Goal: Task Accomplishment & Management: Use online tool/utility

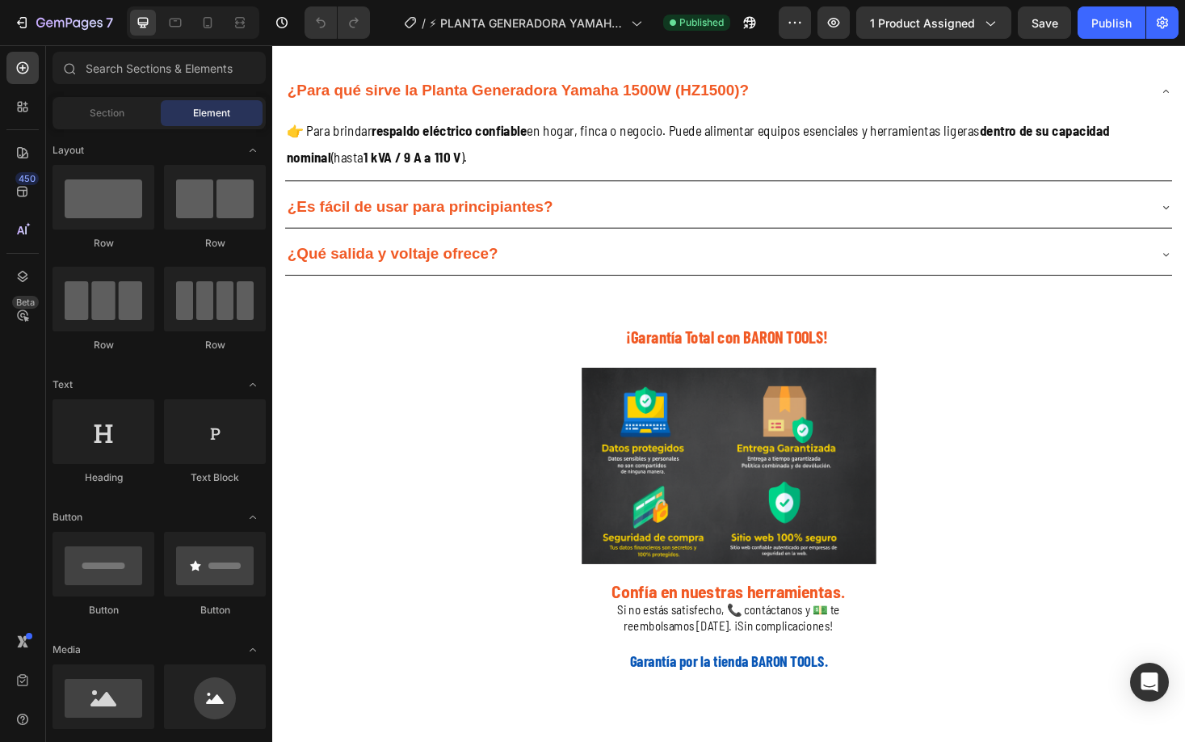
scroll to position [2923, 0]
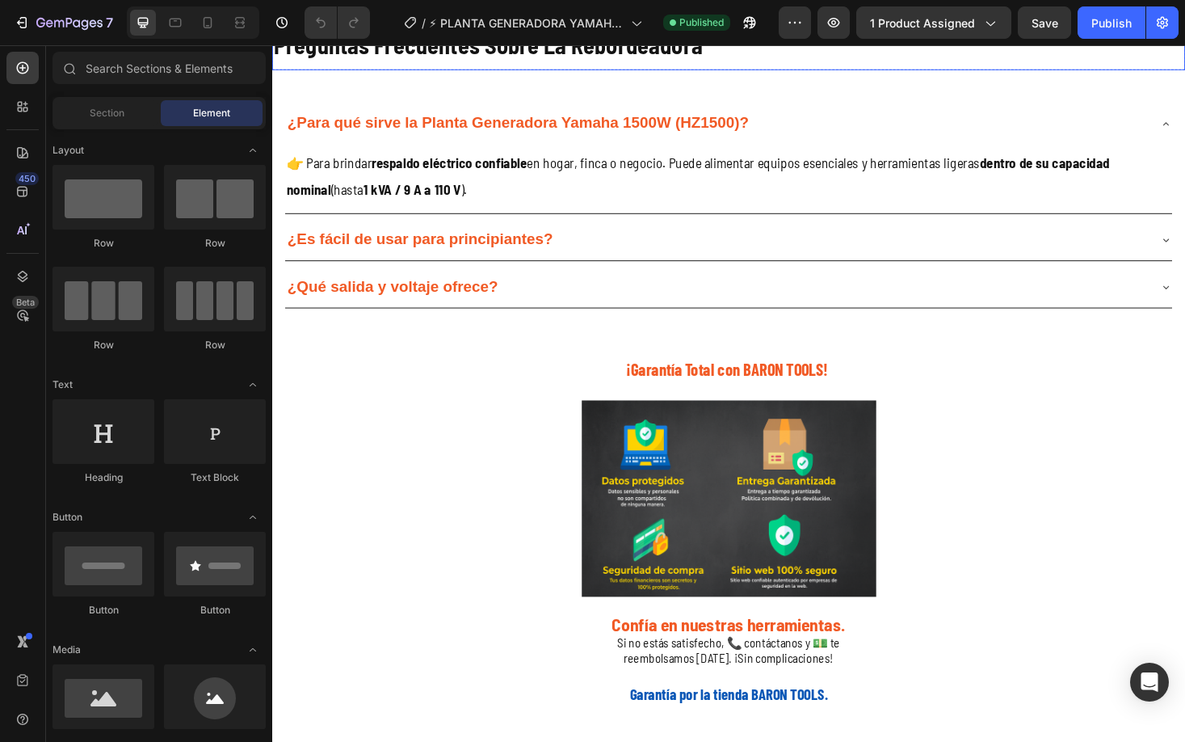
click at [676, 60] on span "Preguntas Frecuentes Sobre La Rebordeadora" at bounding box center [502, 45] width 456 height 29
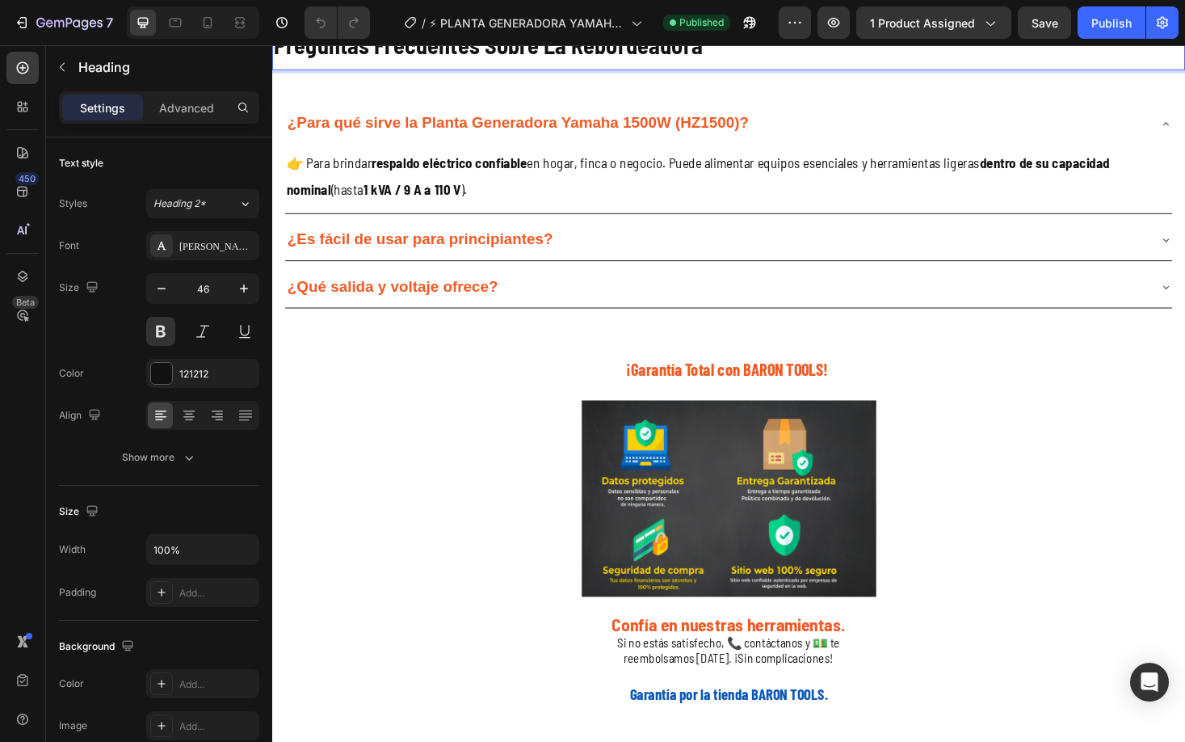
click at [676, 60] on span "Preguntas Frecuentes Sobre La Rebordeadora" at bounding box center [502, 45] width 456 height 29
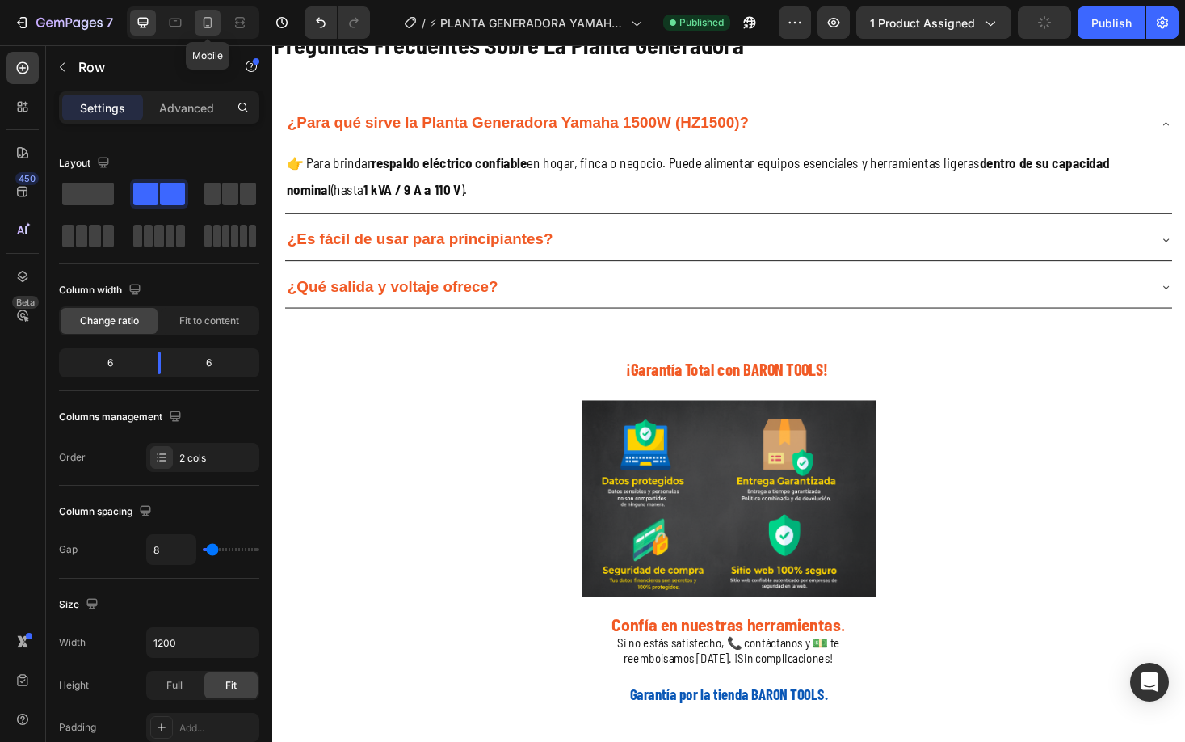
click at [208, 18] on icon at bounding box center [208, 22] width 9 height 11
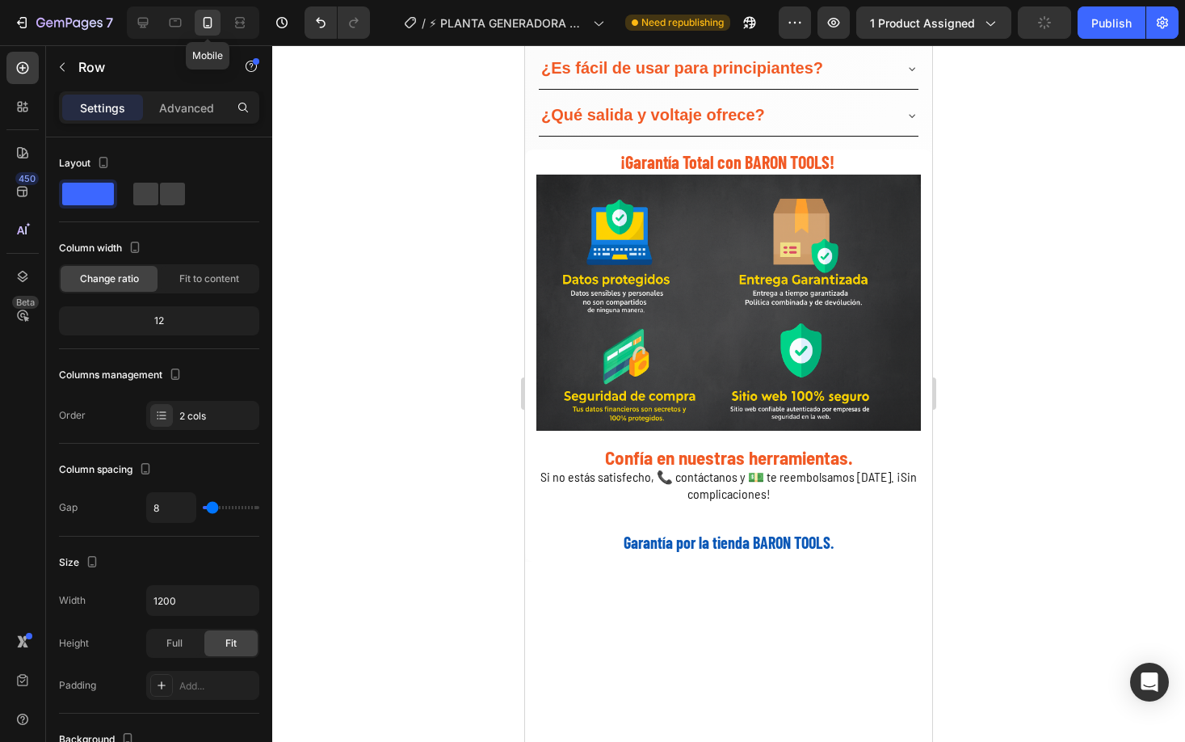
type input "0"
type input "100%"
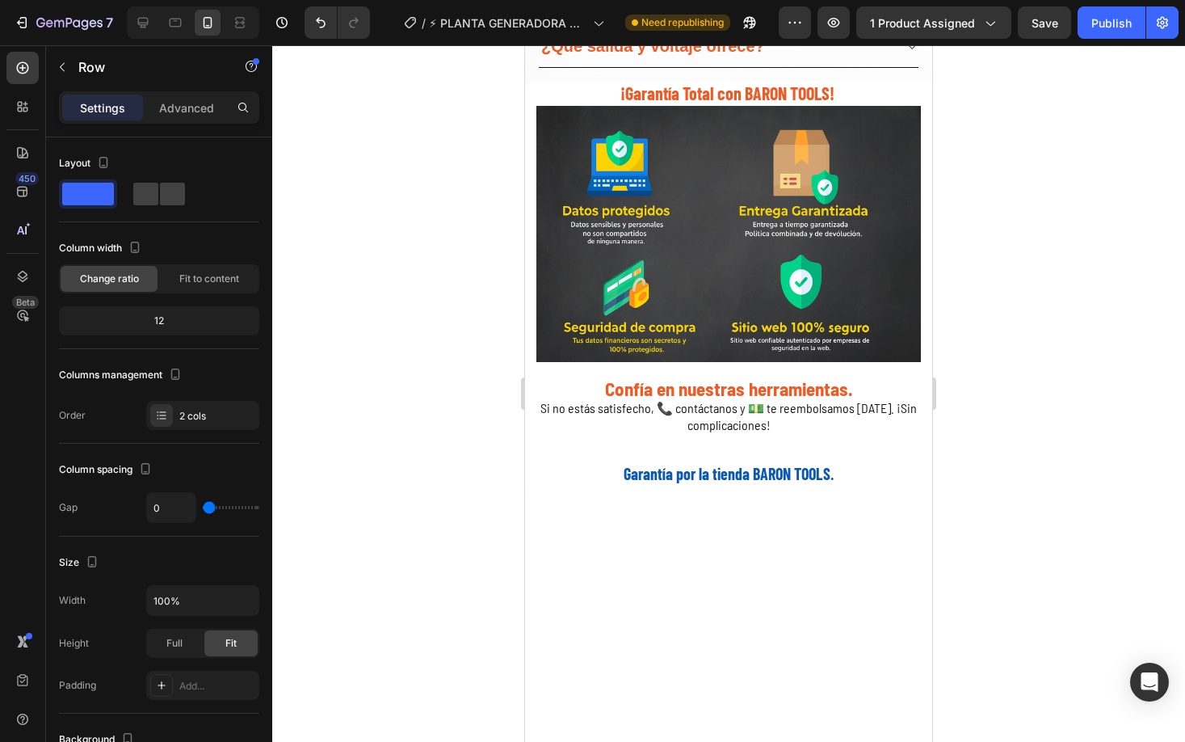
scroll to position [3020, 0]
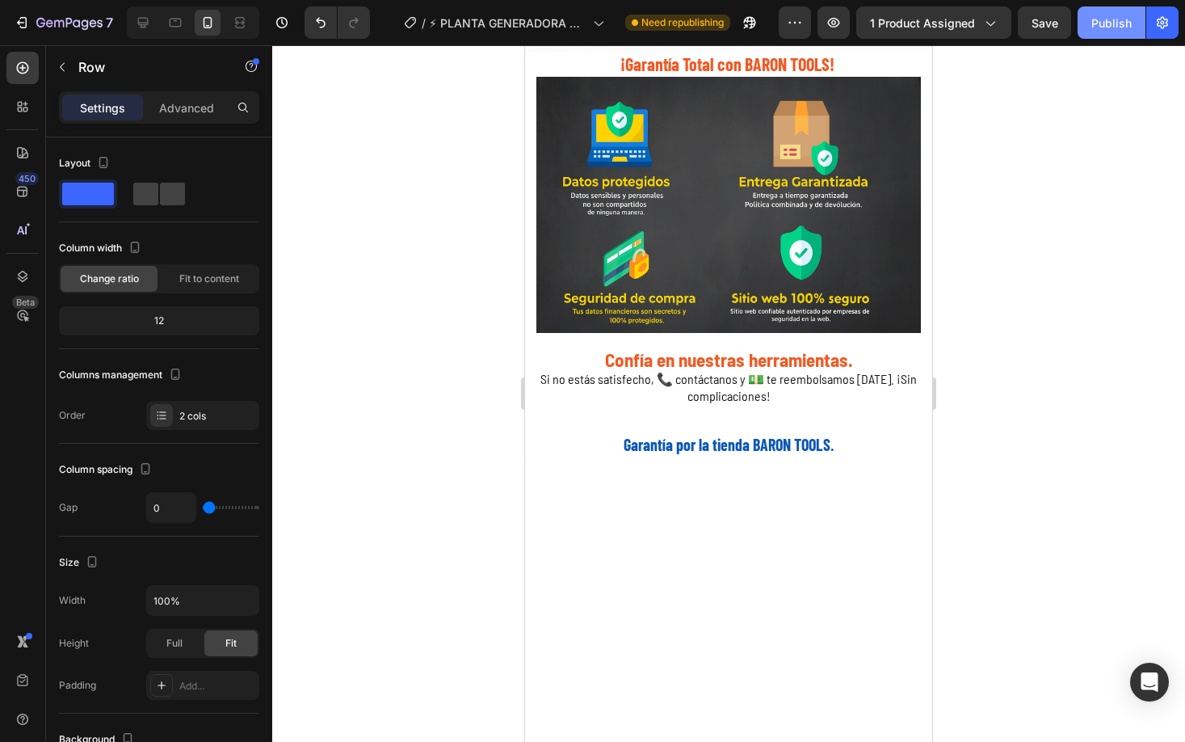
click at [1117, 22] on div "Publish" at bounding box center [1112, 23] width 40 height 17
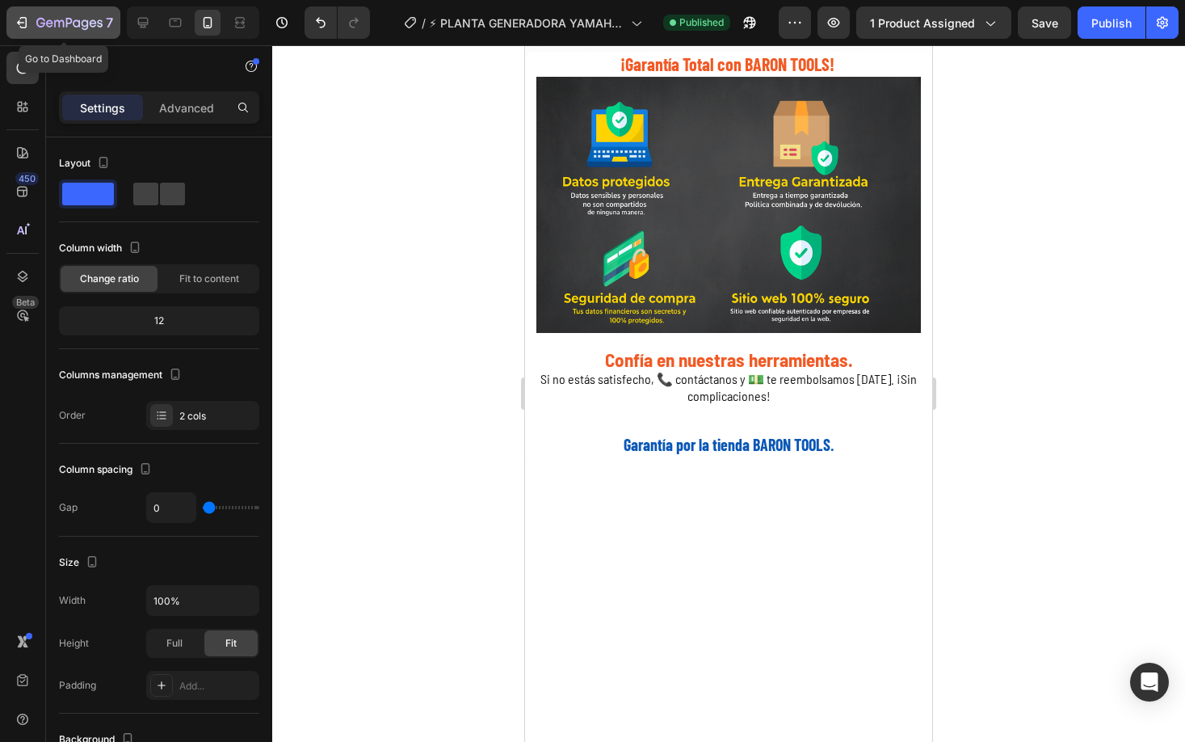
click at [24, 25] on icon "button" at bounding box center [22, 23] width 16 height 16
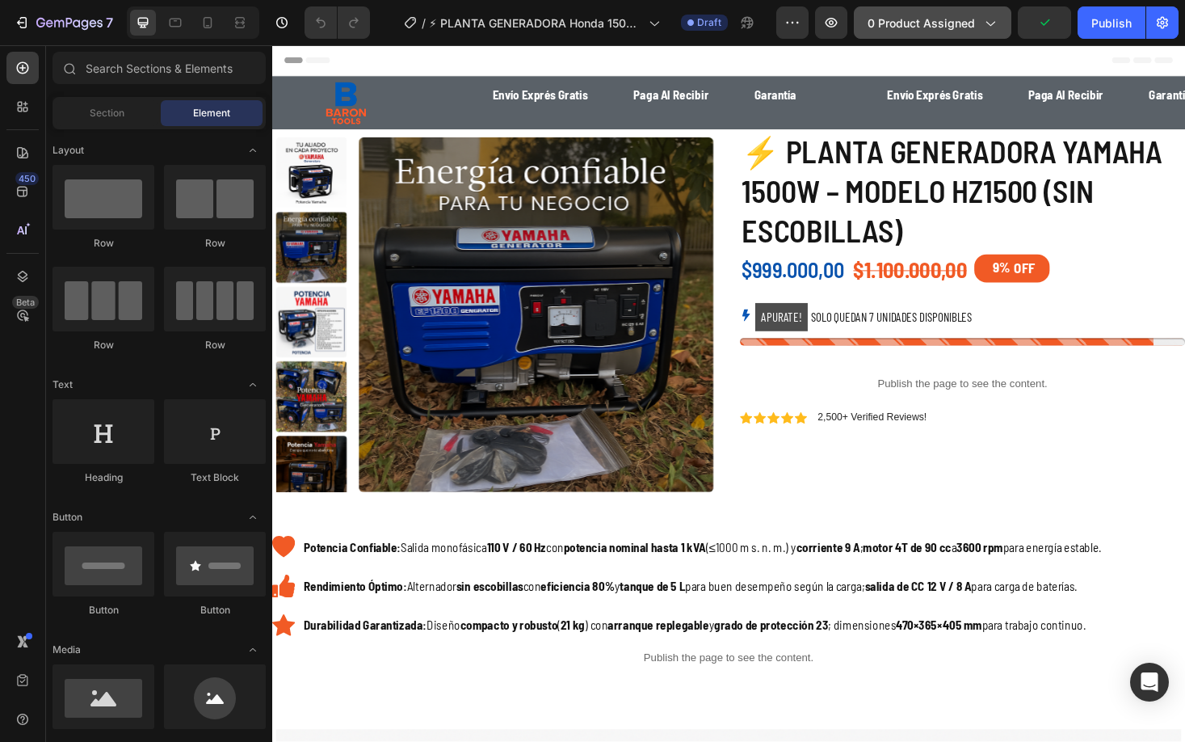
click at [924, 15] on span "0 product assigned" at bounding box center [921, 23] width 107 height 17
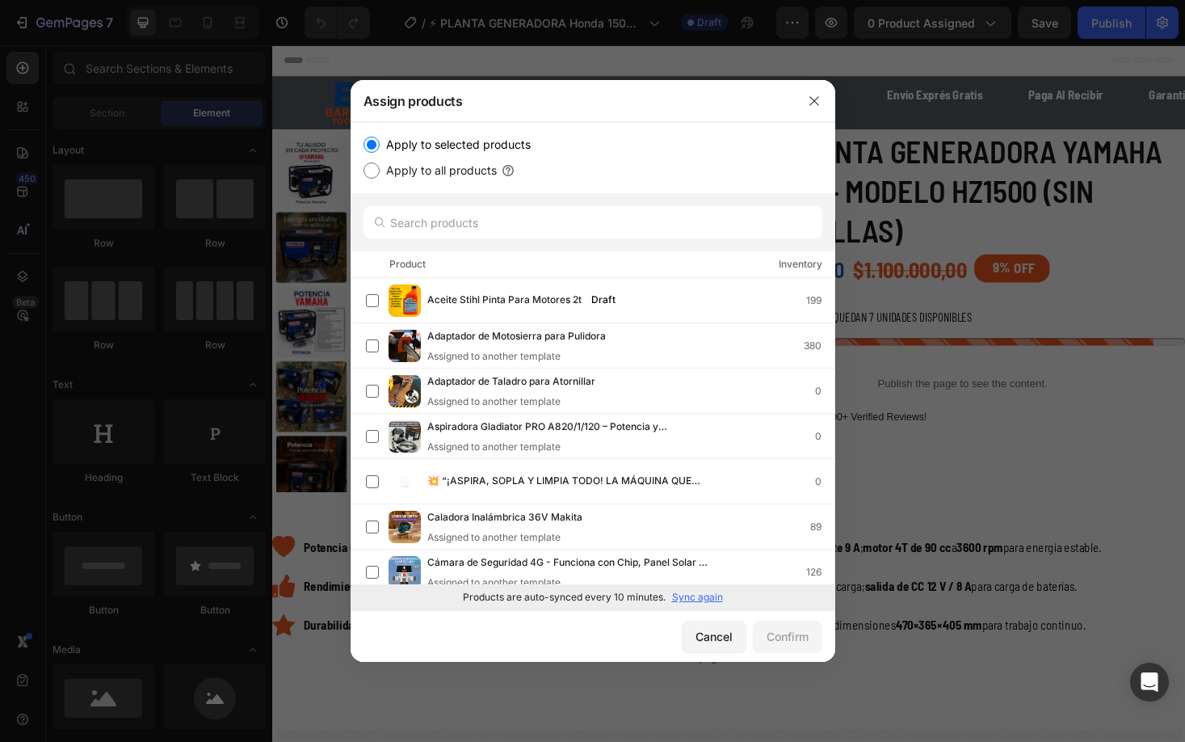
click at [702, 596] on p "Sync again" at bounding box center [697, 597] width 51 height 15
click at [531, 223] on input "text" at bounding box center [593, 222] width 459 height 32
paste input "1891377"
type input "1891377"
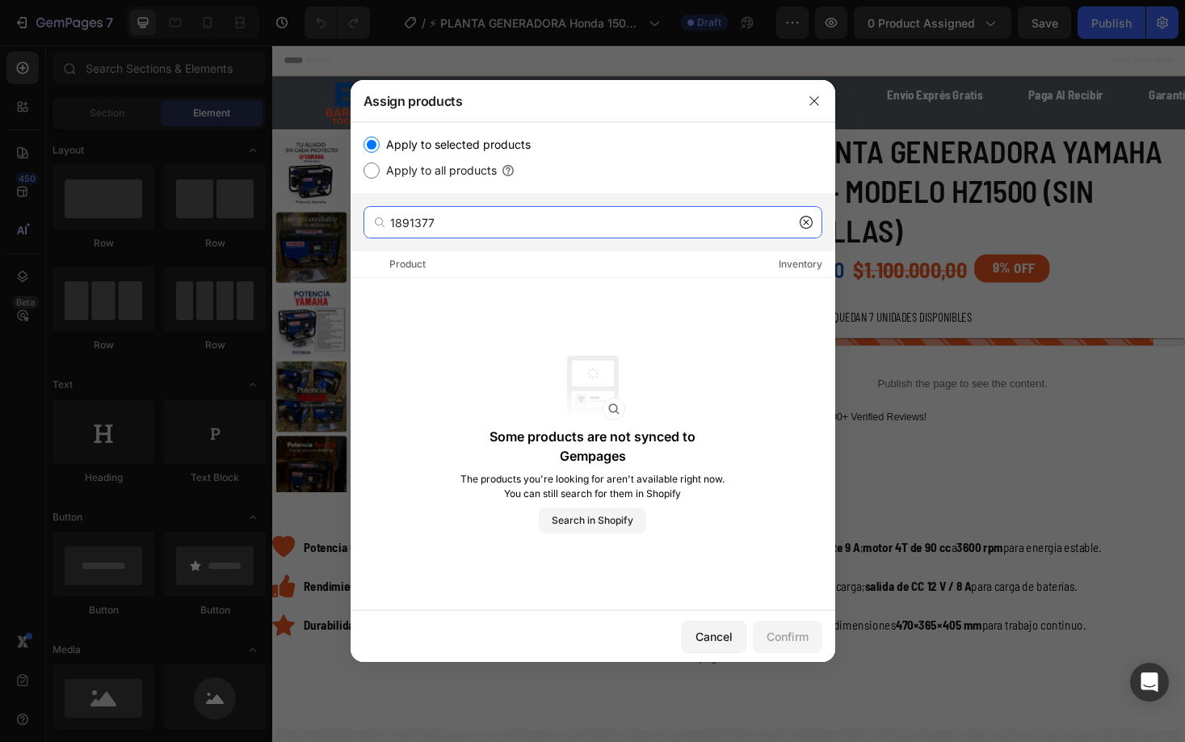
click at [628, 225] on input "1891377" at bounding box center [593, 222] width 459 height 32
click at [628, 222] on input "1891377" at bounding box center [593, 222] width 459 height 32
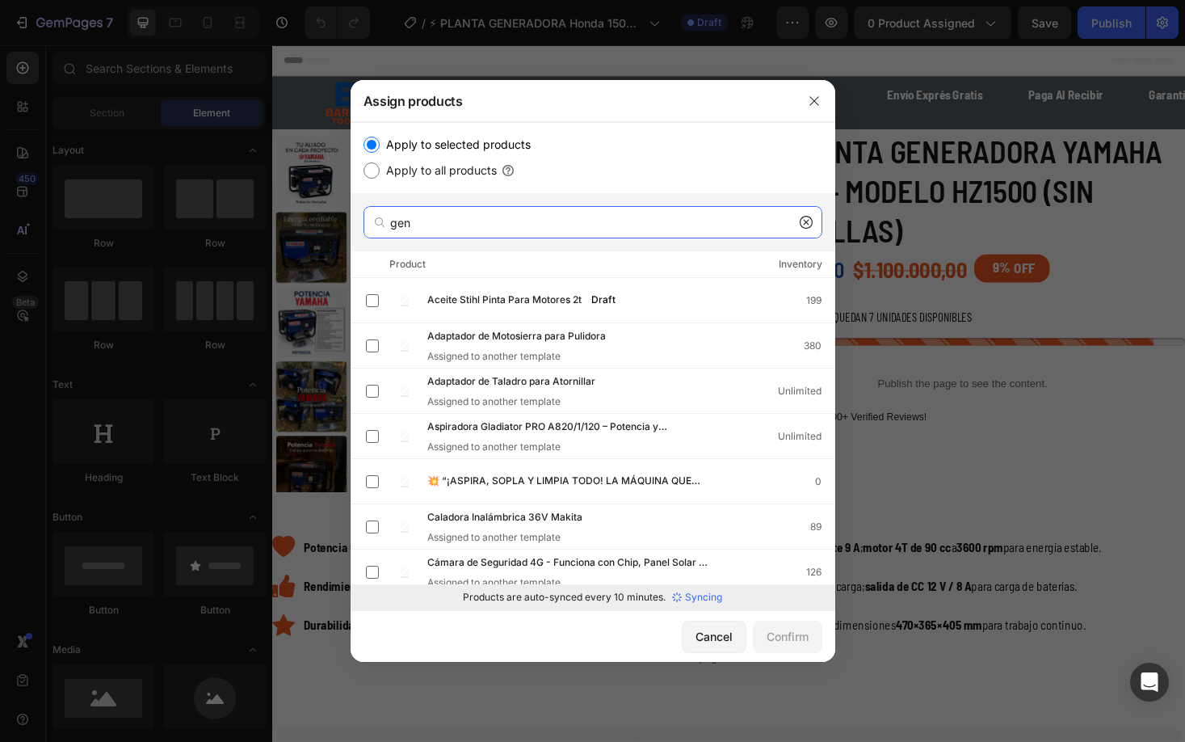
type input "gene"
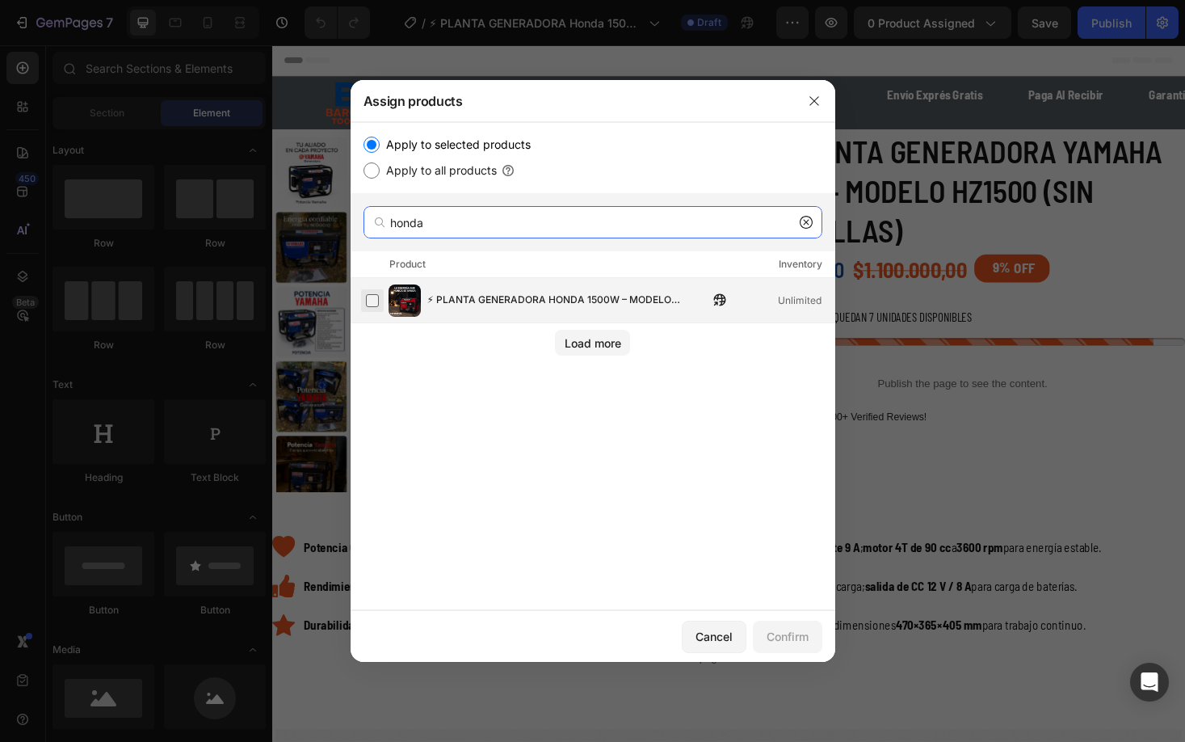
type input "honda"
click at [379, 301] on label at bounding box center [372, 300] width 13 height 13
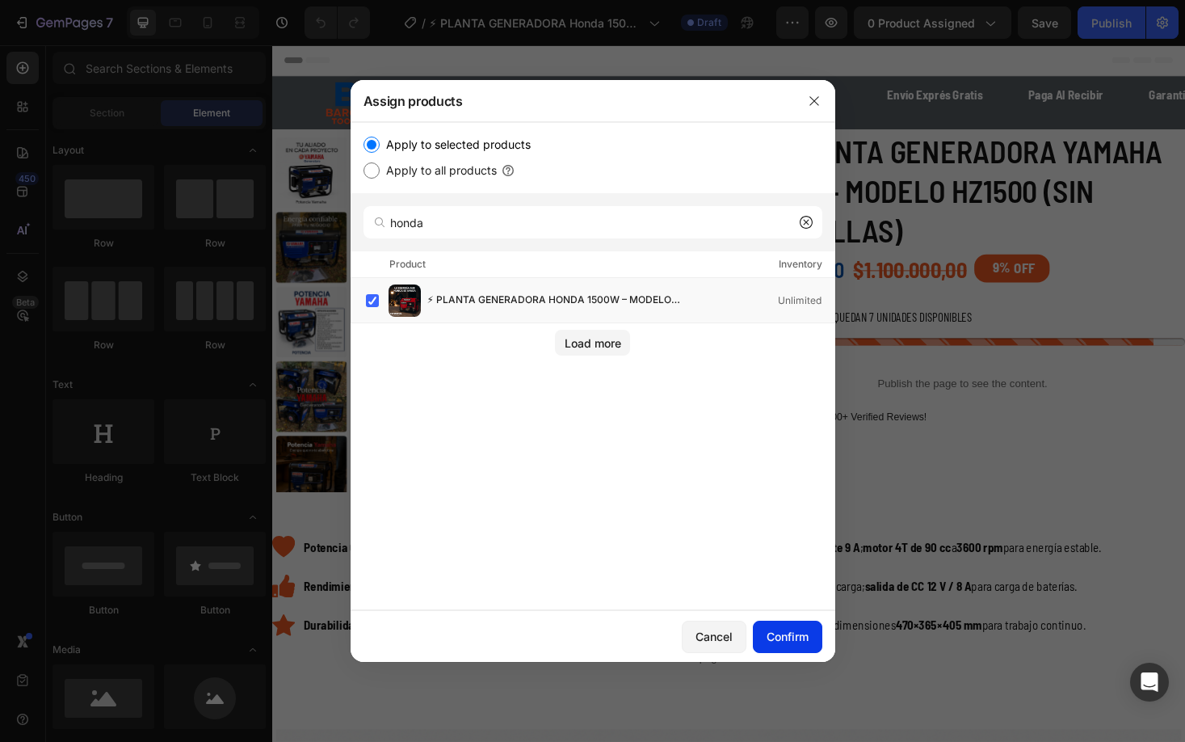
click at [792, 643] on div "Confirm" at bounding box center [788, 636] width 42 height 17
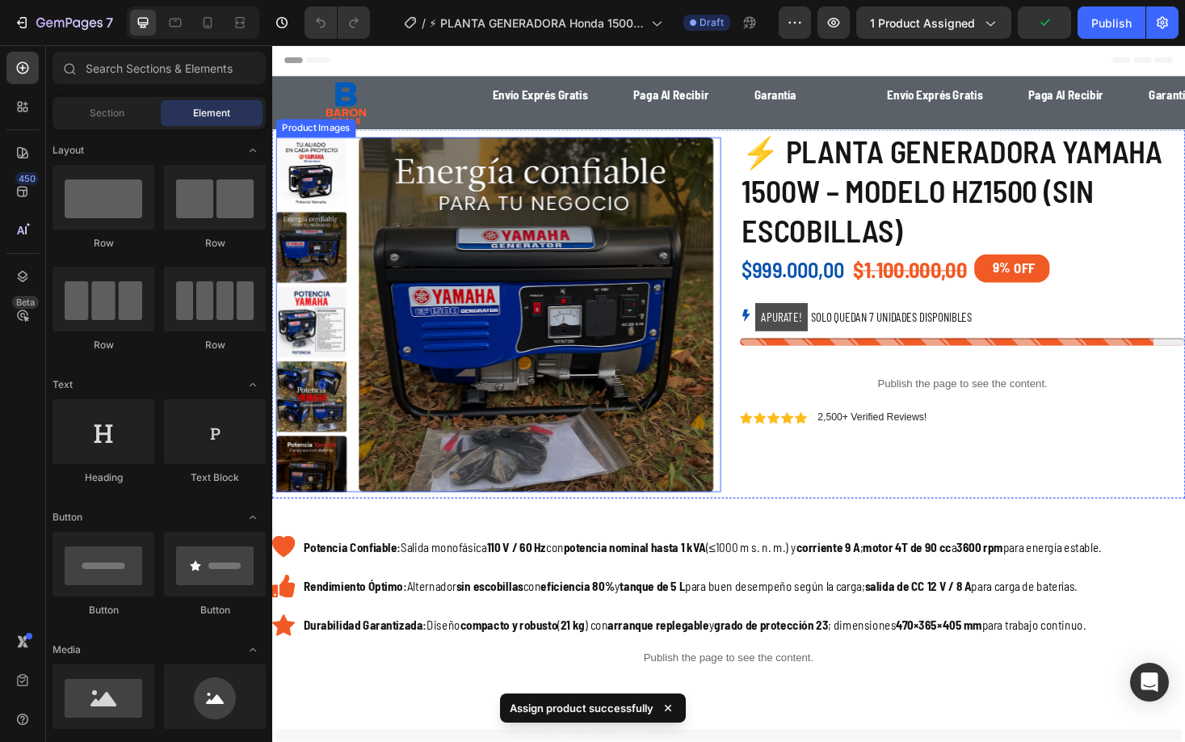
click at [682, 291] on img at bounding box center [552, 331] width 377 height 377
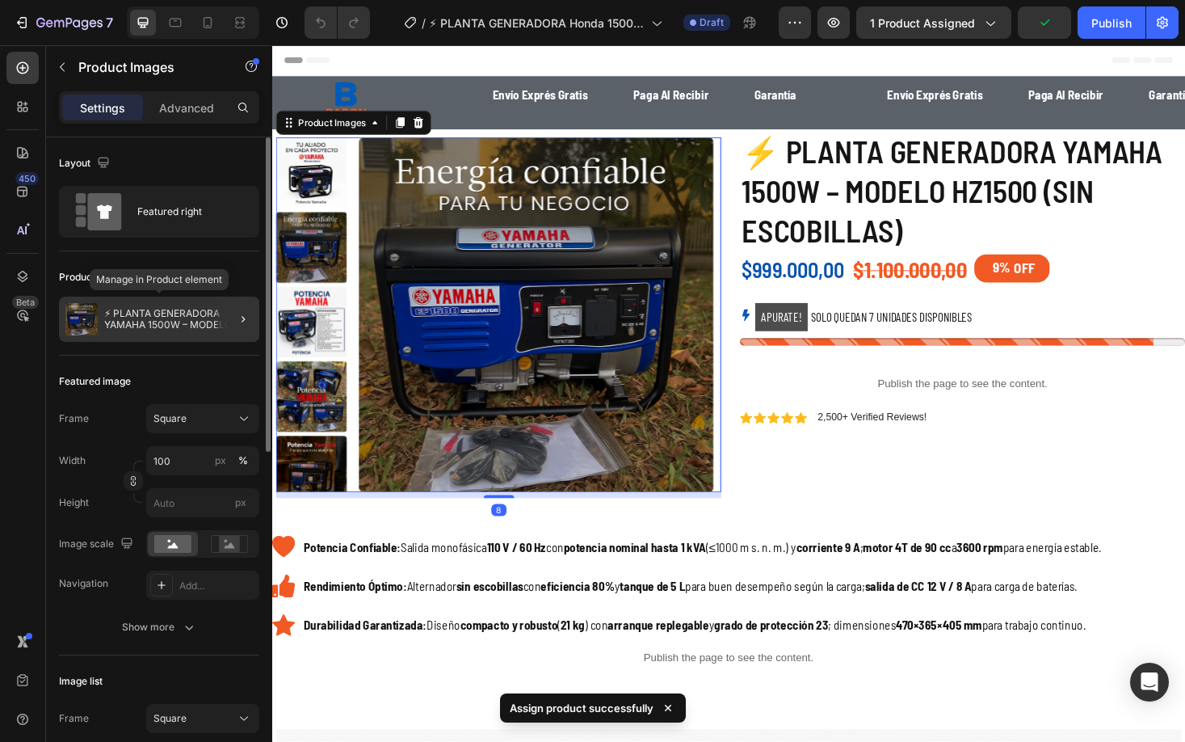
click at [179, 305] on div "⚡ PLANTA GENERADORA YAMAHA 1500W – MODELO HZ1500 (SIN ESCOBILLAS)" at bounding box center [159, 319] width 200 height 45
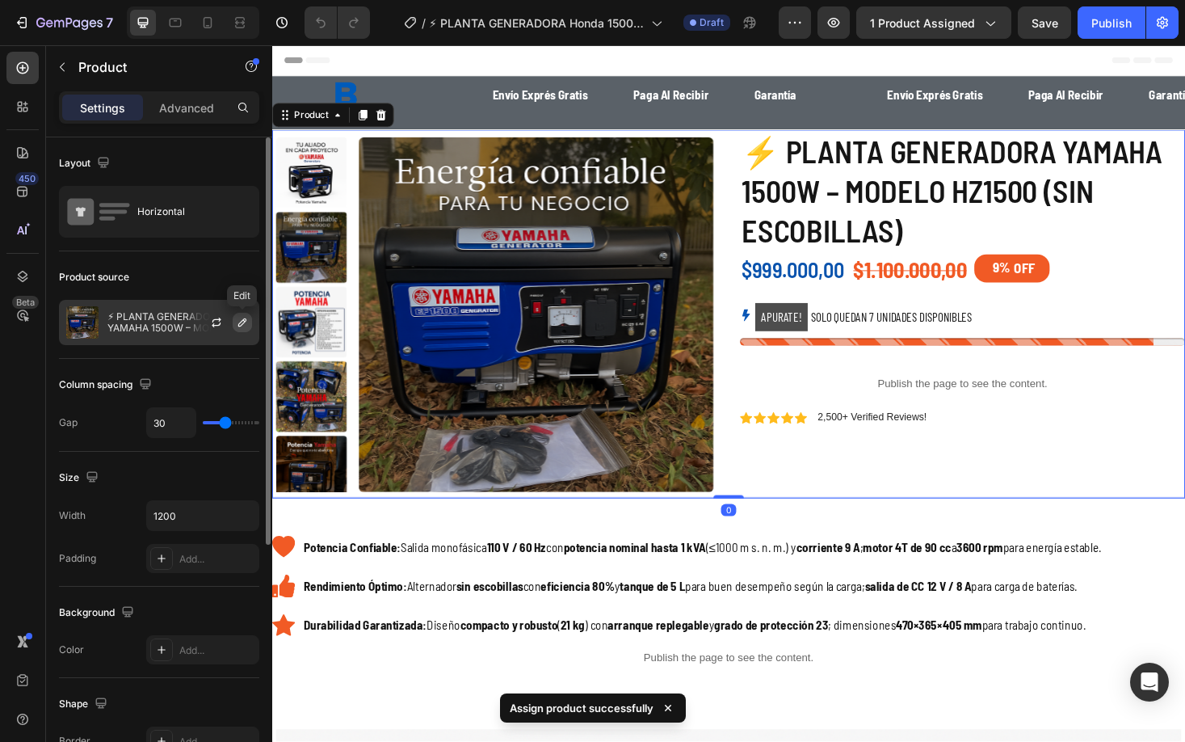
click at [237, 328] on icon "button" at bounding box center [242, 322] width 13 height 13
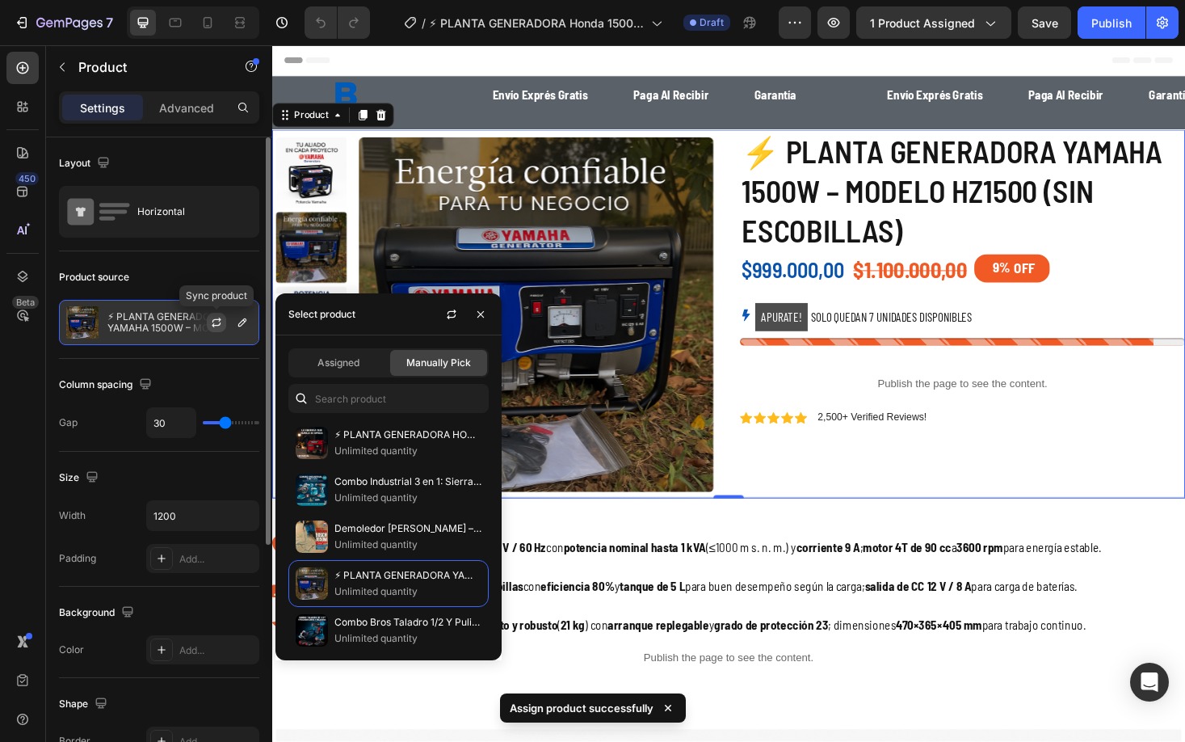
click at [220, 323] on icon "button" at bounding box center [216, 322] width 13 height 13
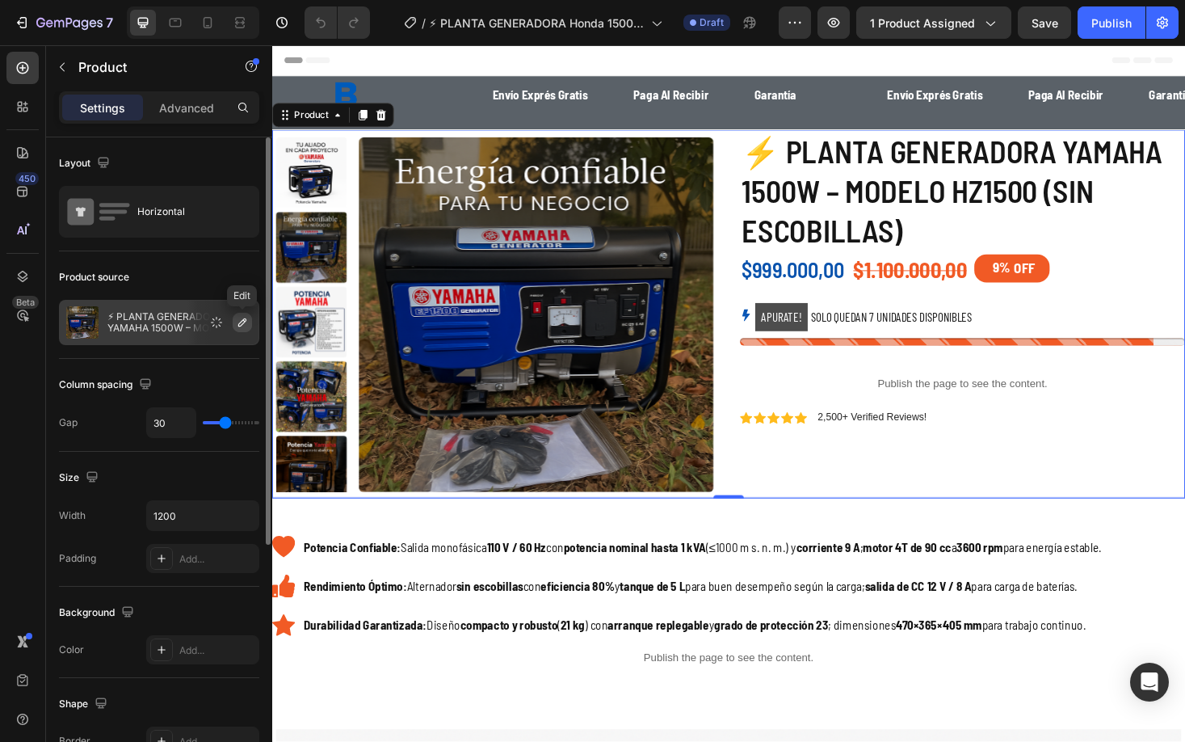
click at [235, 326] on button "button" at bounding box center [242, 322] width 19 height 19
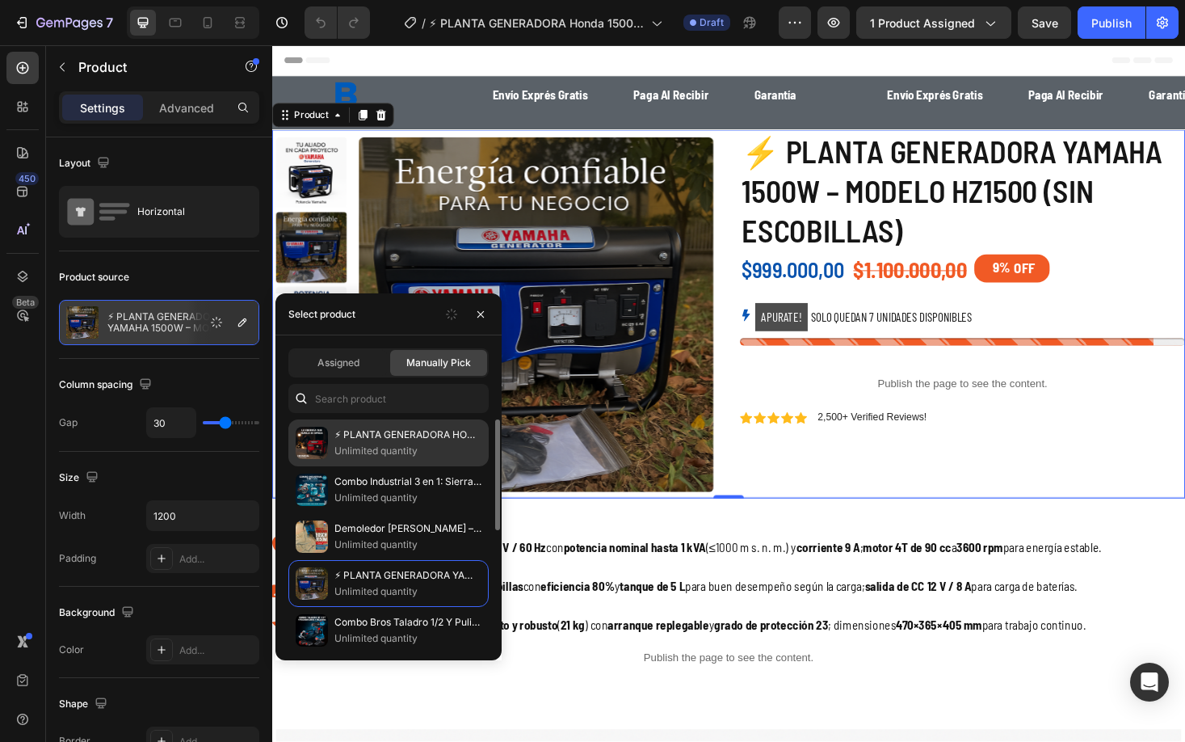
click at [374, 431] on p "⚡ PLANTA GENERADORA HONDA 1500W – MODELO HZ1500 (SIN ESCOBILLAS)" at bounding box center [408, 435] width 147 height 16
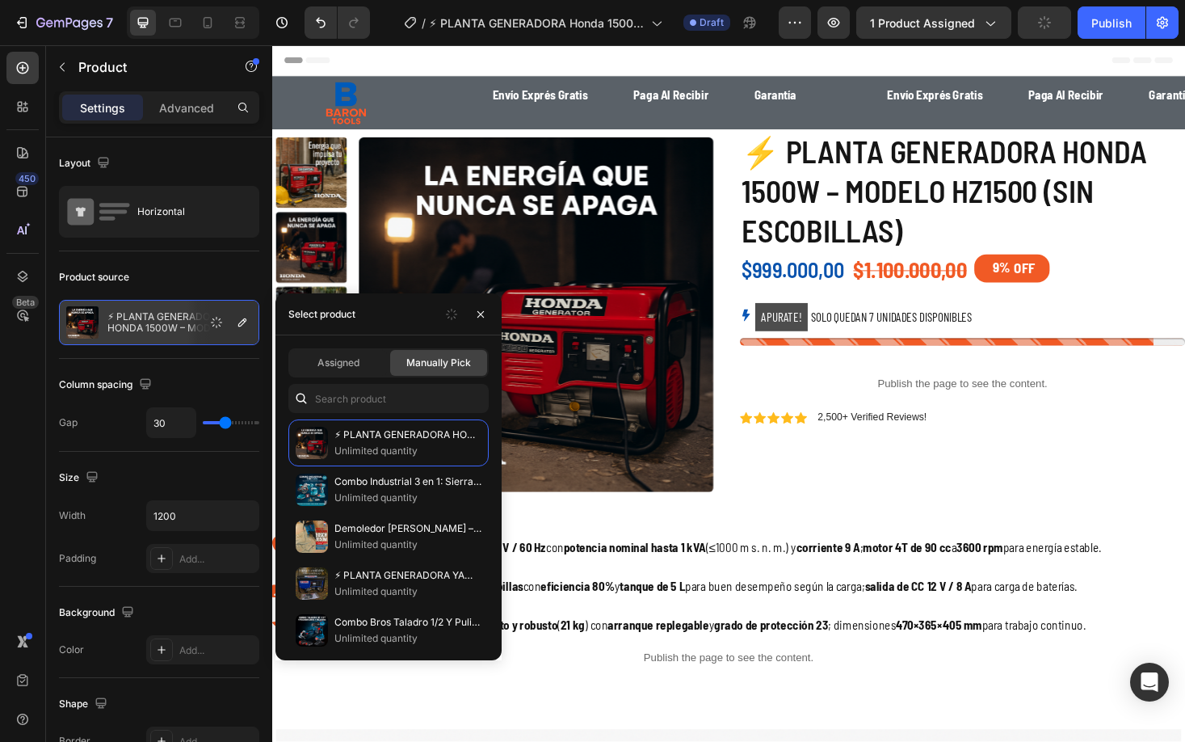
click at [966, 494] on div "⚡ PLANTA GENERADORA HONDA 1500W – MODELO HZ1500 (SIN ESCOBILLAS) Product Title …" at bounding box center [1005, 330] width 473 height 391
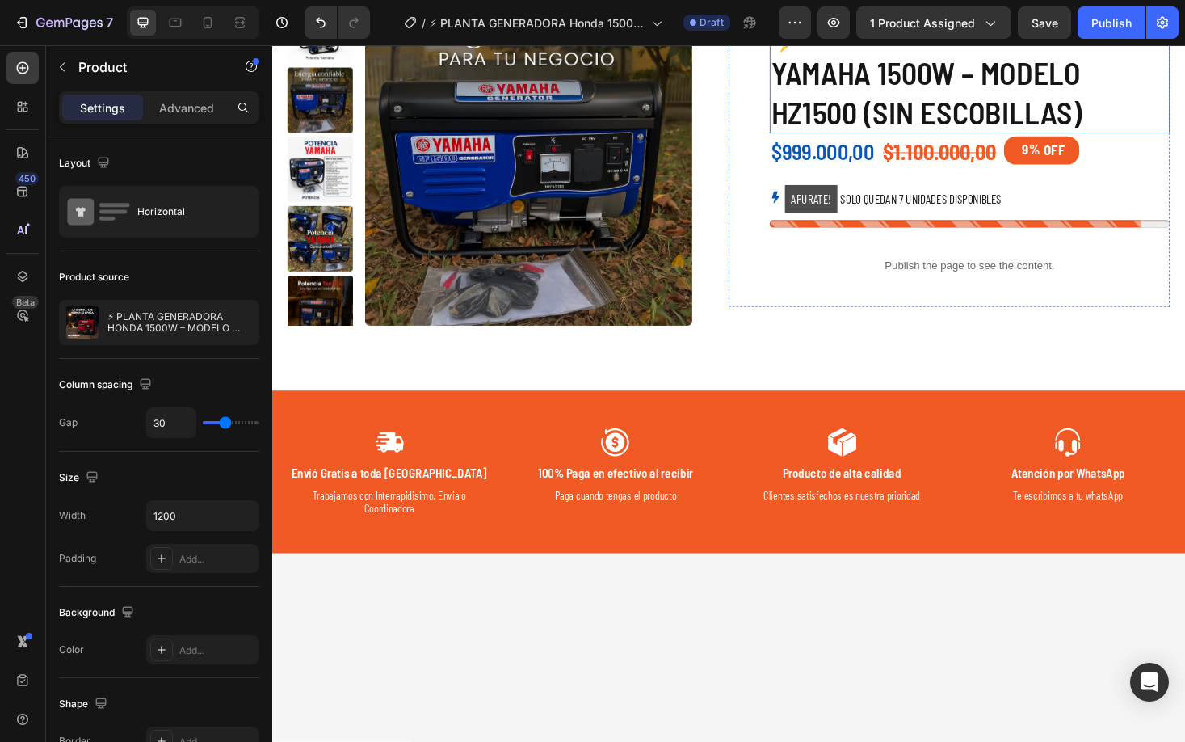
scroll to position [3864, 0]
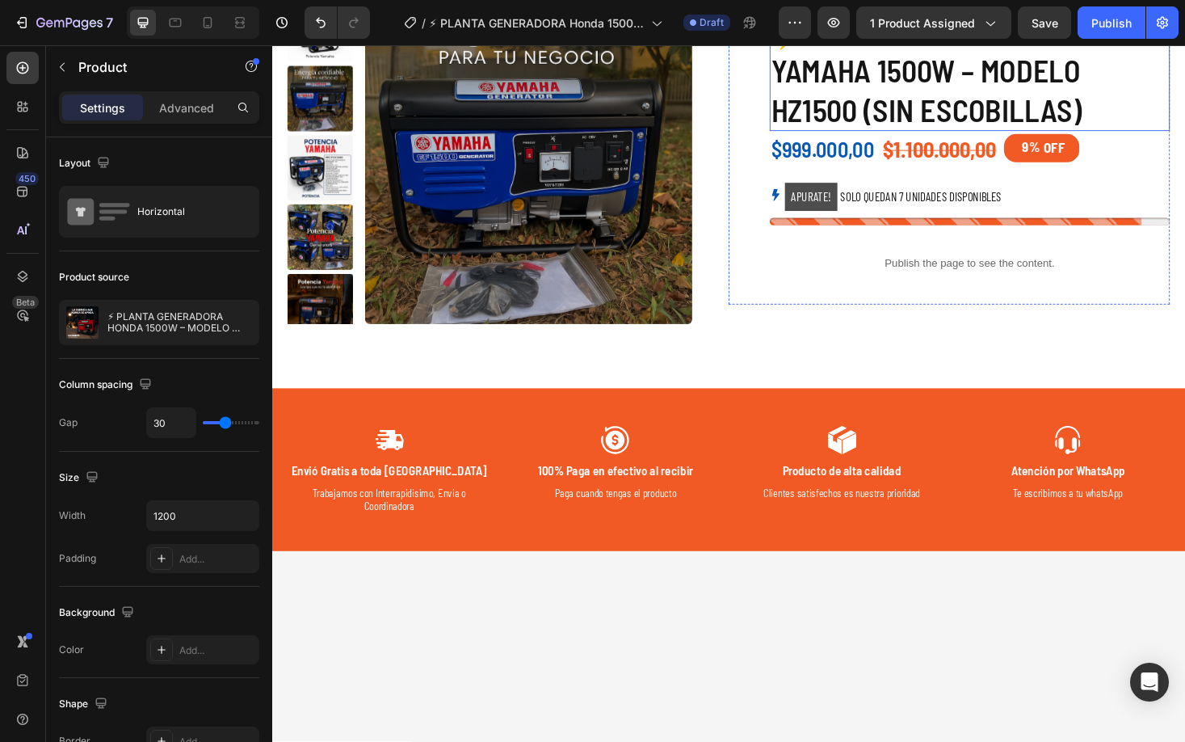
click at [1002, 137] on h1 "⚡ PLANTA GENERADORA YAMAHA 1500W – MODELO HZ1500 (SIN ESCOBILLAS)" at bounding box center [1013, 71] width 425 height 129
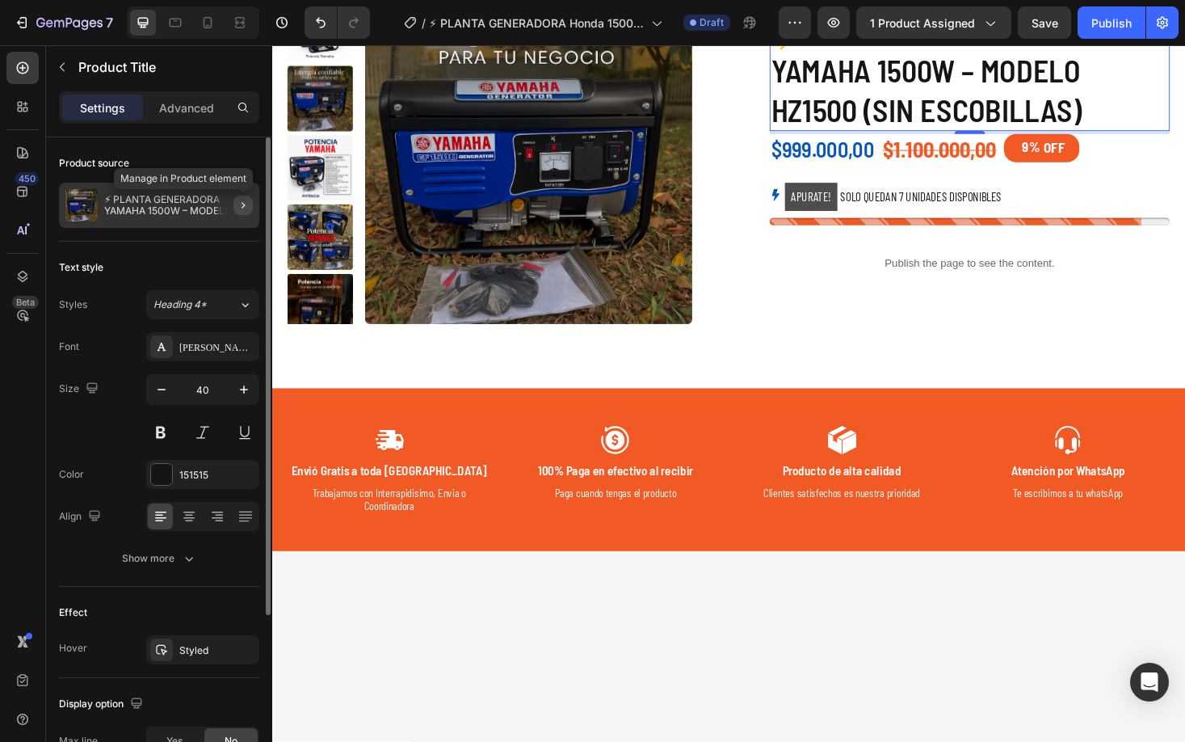
click at [241, 203] on icon "button" at bounding box center [243, 205] width 13 height 13
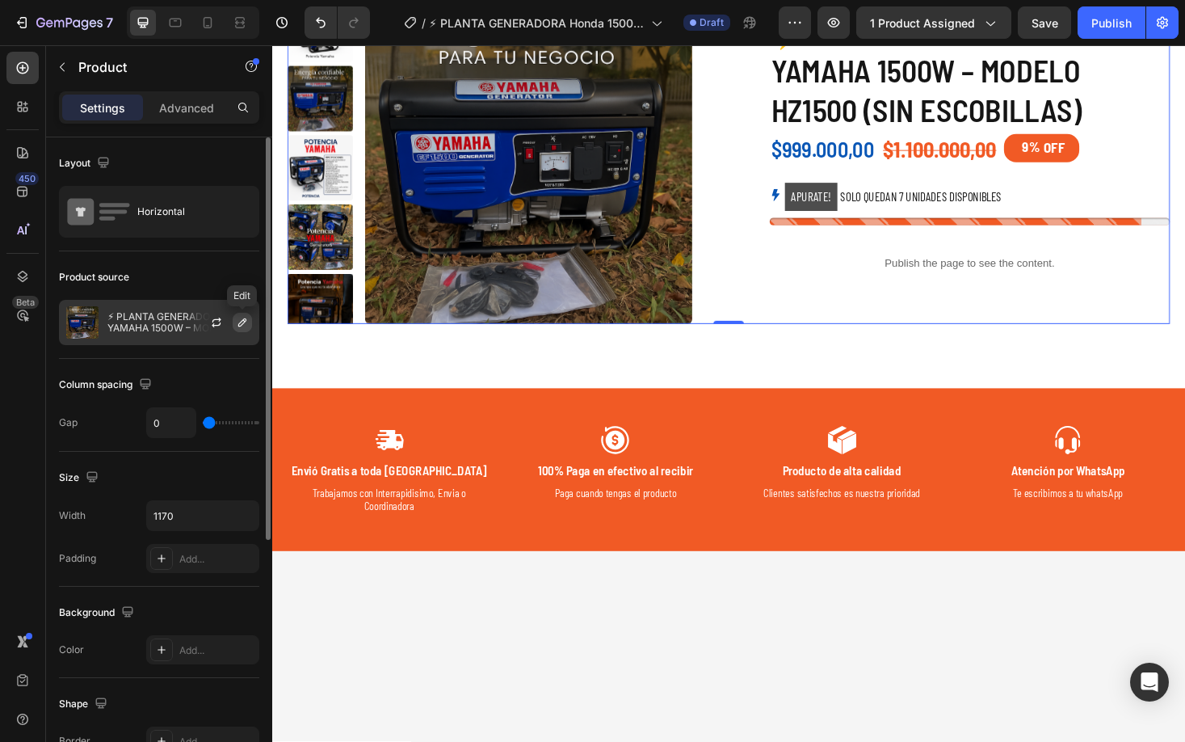
click at [234, 325] on button "button" at bounding box center [242, 322] width 19 height 19
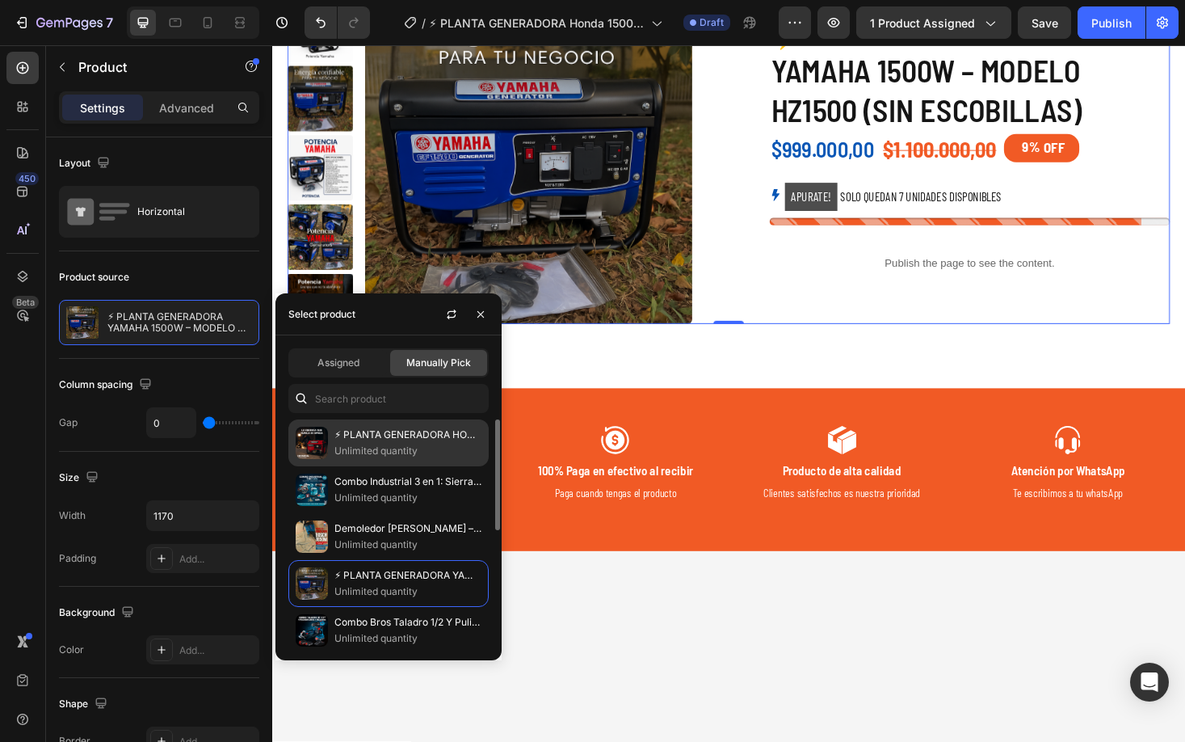
click at [361, 441] on p "⚡ PLANTA GENERADORA HONDA 1500W – MODELO HZ1500 (SIN ESCOBILLAS)" at bounding box center [408, 435] width 147 height 16
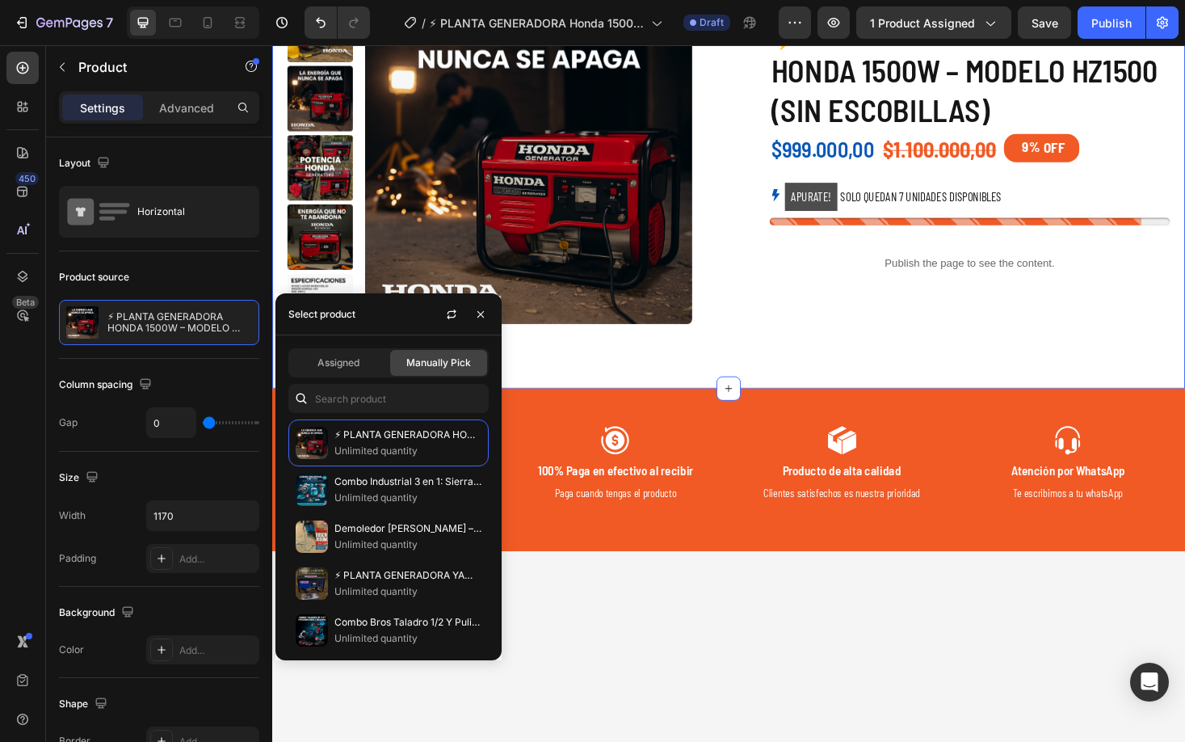
click at [856, 410] on div "Product Images Icon Icon Icon Icon Icon Icon List 2,500+ Clientes Satisfechos T…" at bounding box center [757, 176] width 970 height 468
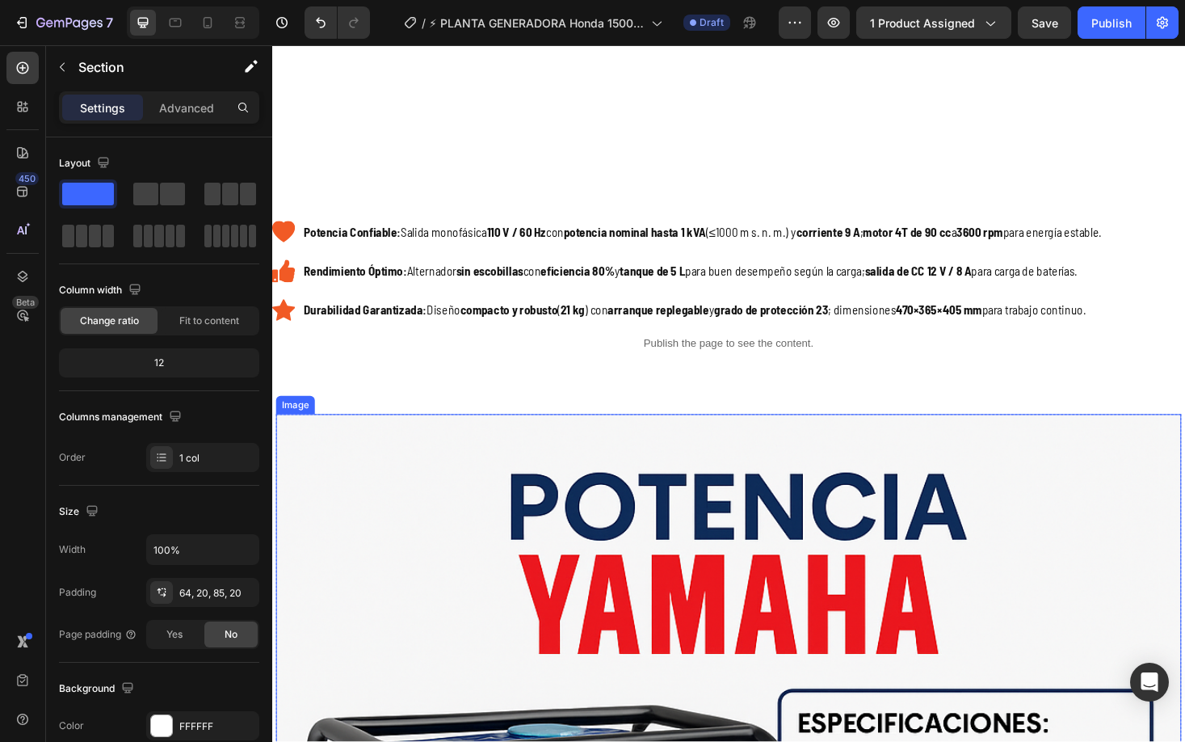
scroll to position [669, 0]
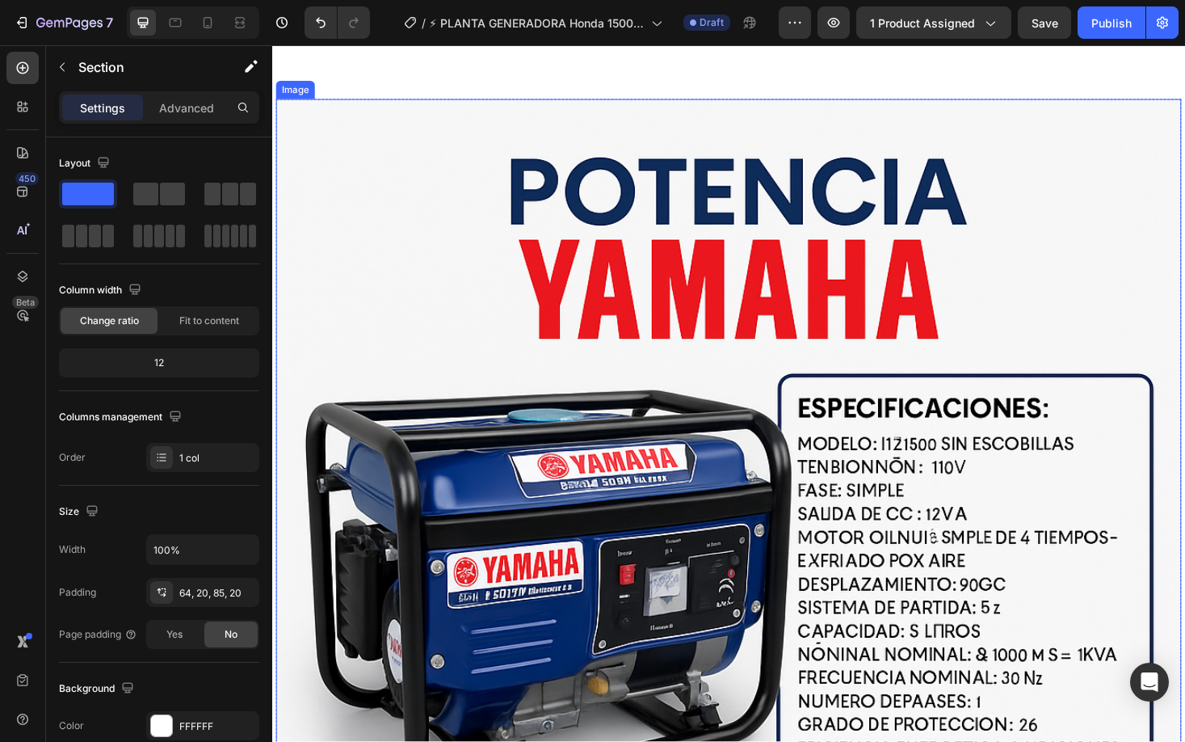
click at [651, 433] on img at bounding box center [757, 584] width 962 height 962
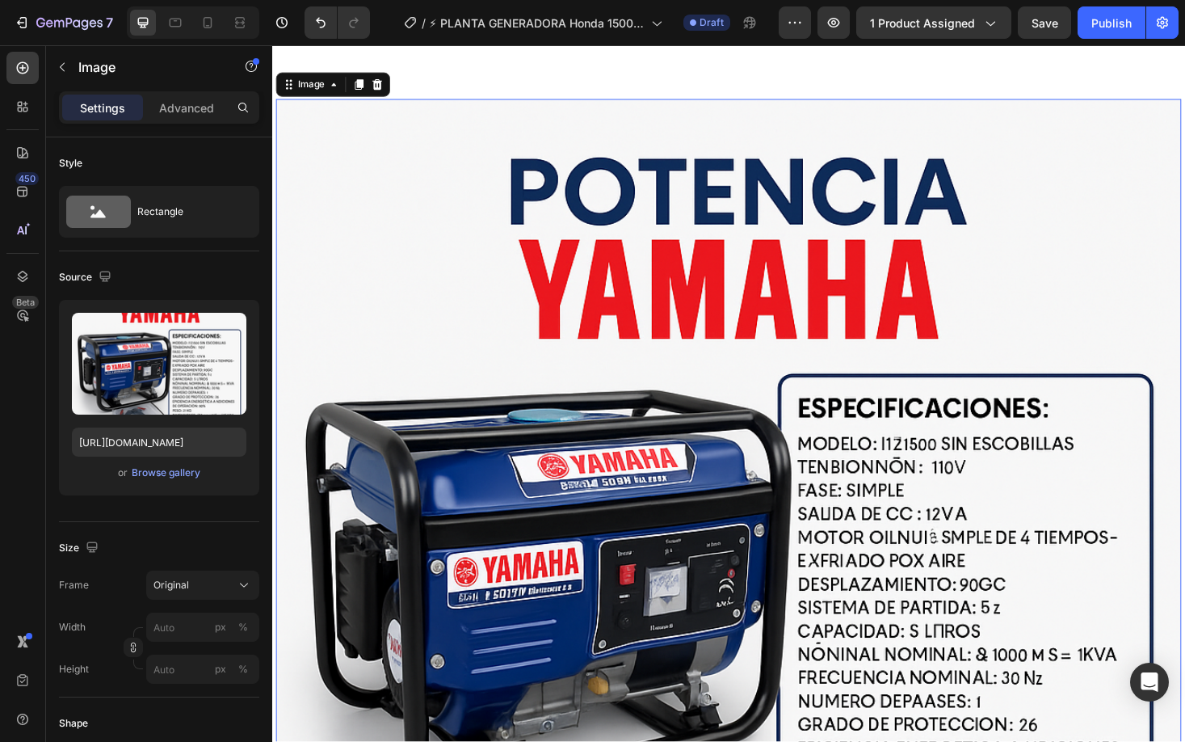
drag, startPoint x: 644, startPoint y: 493, endPoint x: 478, endPoint y: 445, distance: 173.1
click at [644, 491] on img at bounding box center [757, 584] width 962 height 962
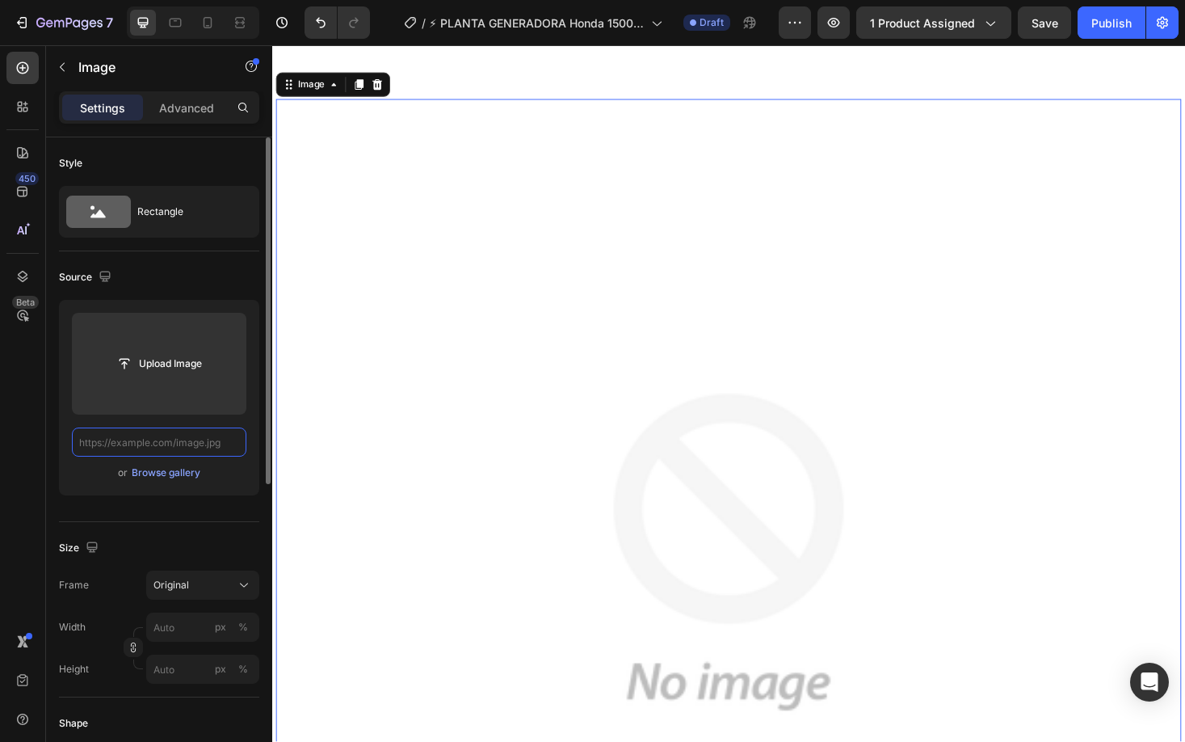
click at [172, 440] on input "text" at bounding box center [159, 441] width 175 height 29
paste input "https://cdn.shopify.com/s/files/1/0630/8554/3475/files/BB5CA5CF-6395-47C2-8CD6-…"
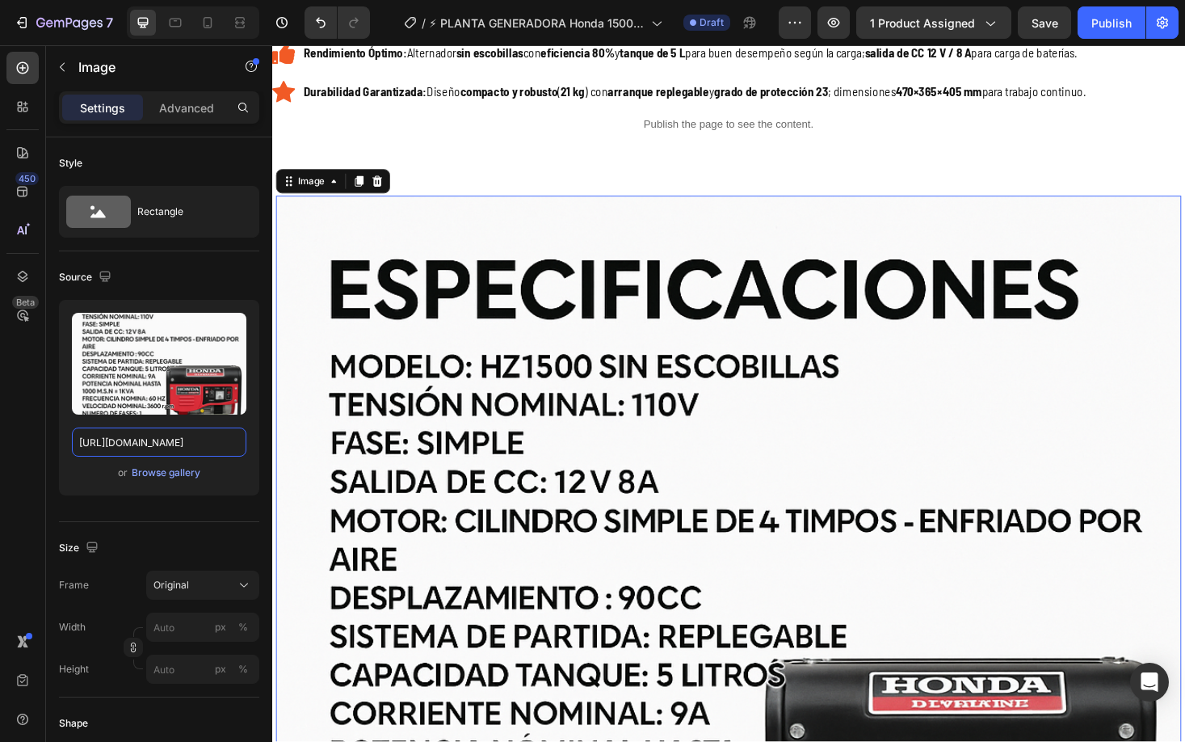
scroll to position [558, 0]
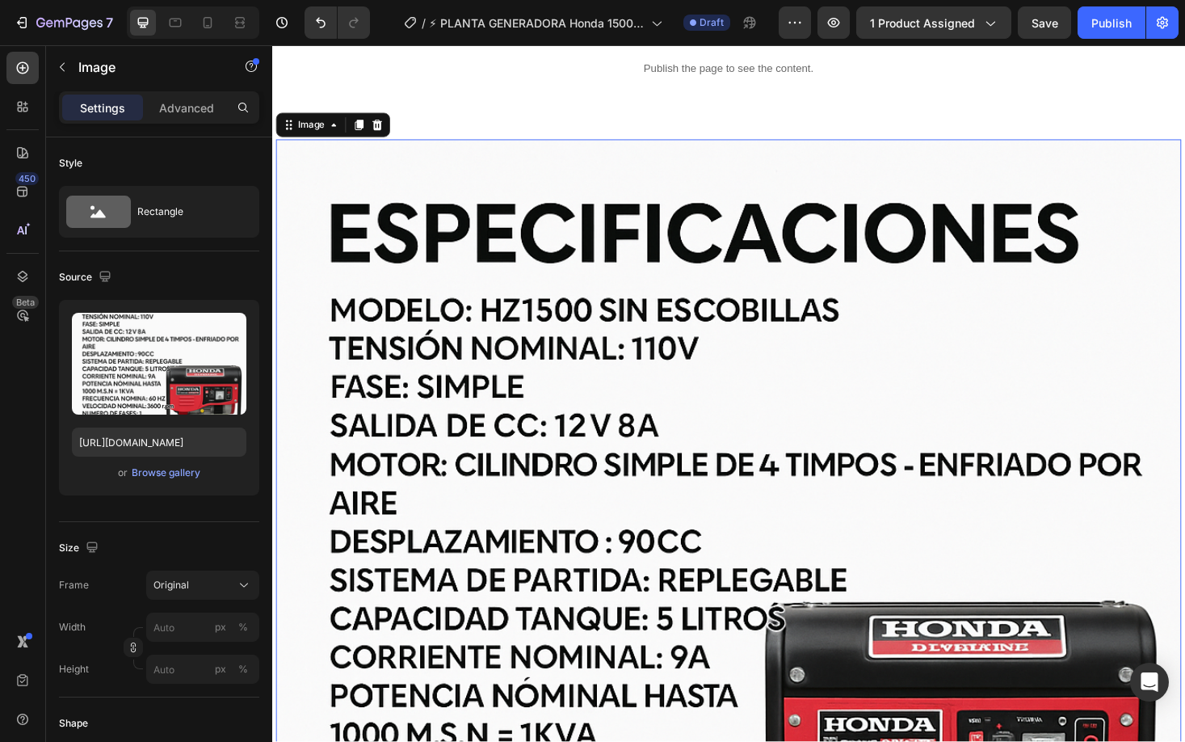
click at [469, 381] on img at bounding box center [757, 626] width 962 height 962
click at [206, 23] on icon at bounding box center [208, 23] width 16 height 16
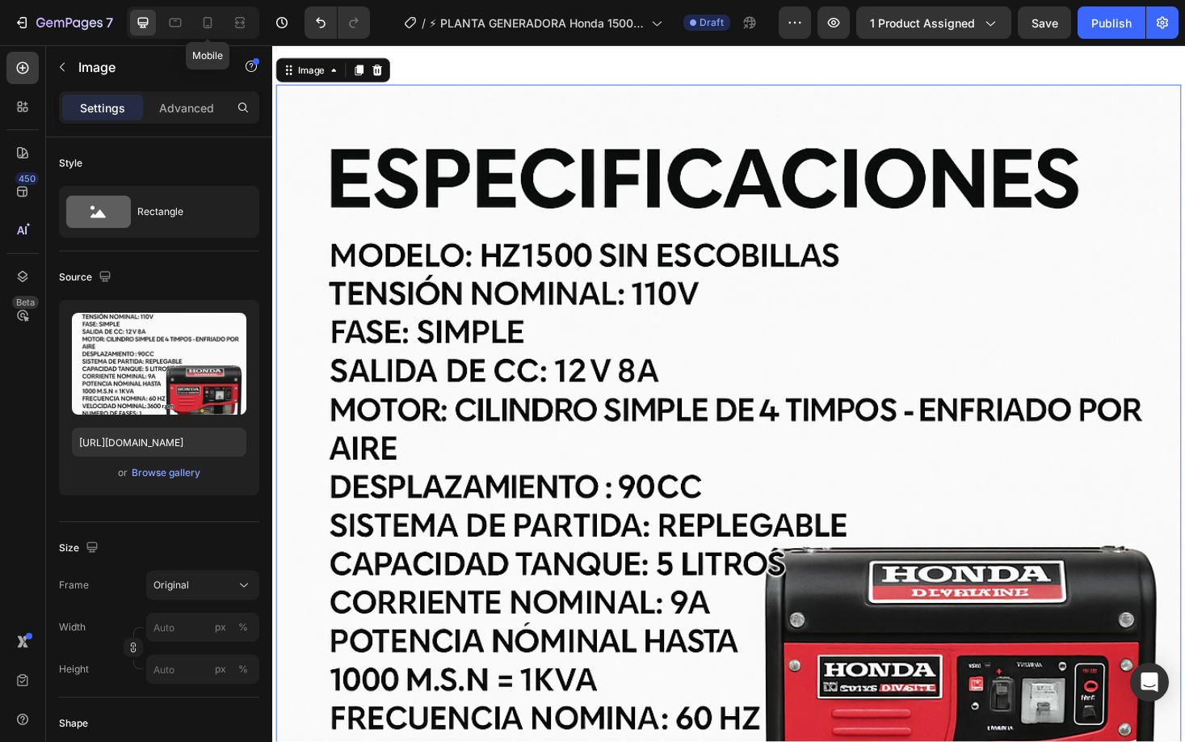
type input "https://cdn.shopify.com/s/files/1/0630/8554/3475/files/C1D1F658-4164-4C4E-9CC2-…"
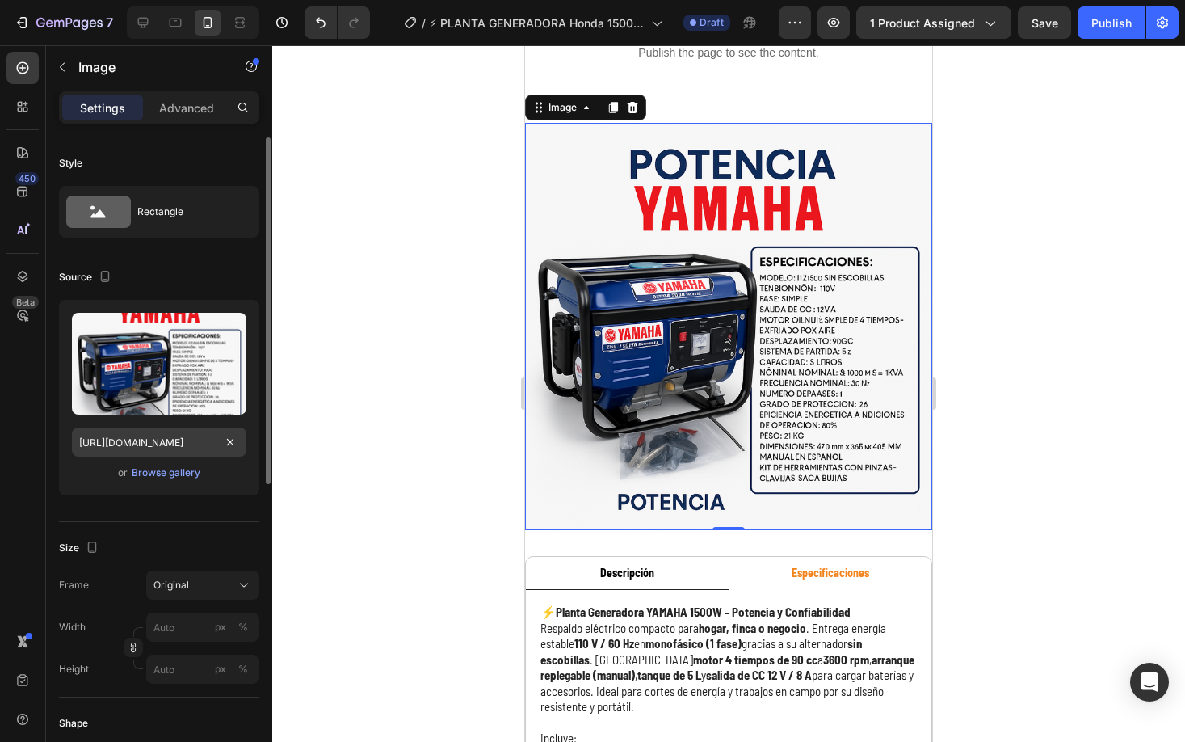
scroll to position [726, 0]
click at [243, 428] on div "https://cdn.shopify.com/s/files/1/0630/8554/3475/files/C1D1F658-4164-4C4E-9CC2-…" at bounding box center [159, 441] width 175 height 29
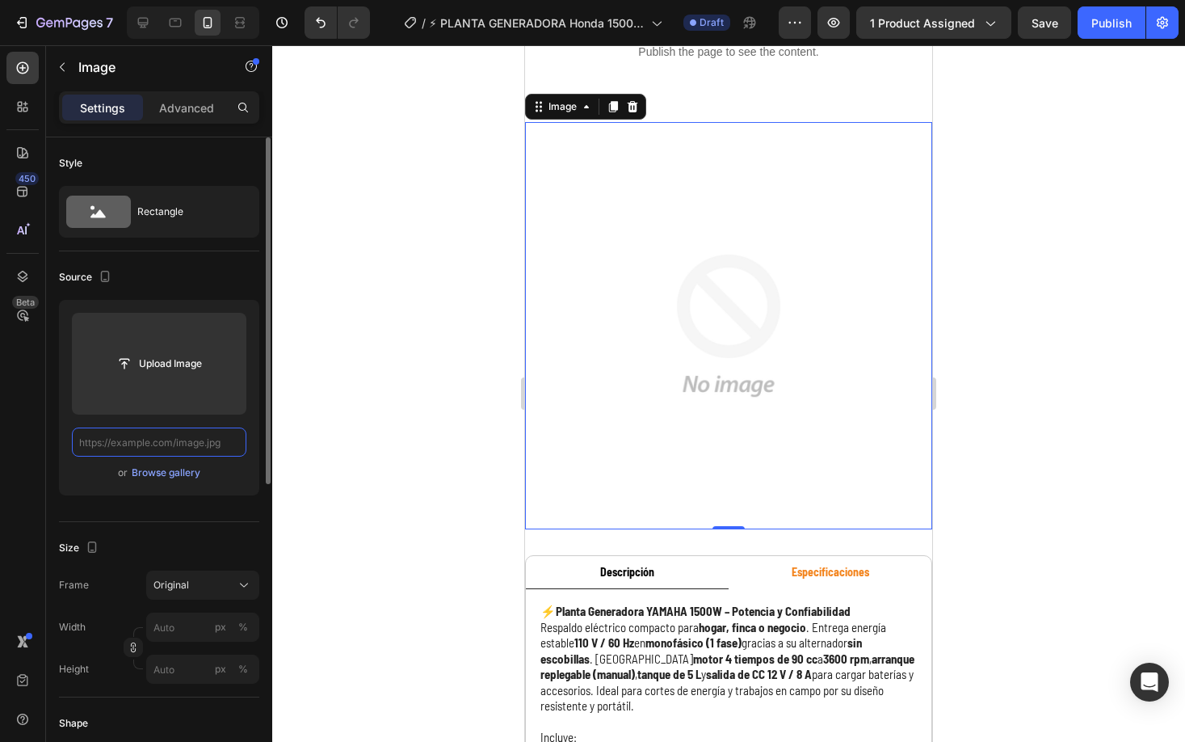
scroll to position [0, 0]
click at [233, 443] on input "text" at bounding box center [159, 441] width 175 height 29
paste input "https://cdn.shopify.com/s/files/1/0630/8554/3475/files/BB5CA5CF-6395-47C2-8CD6-…"
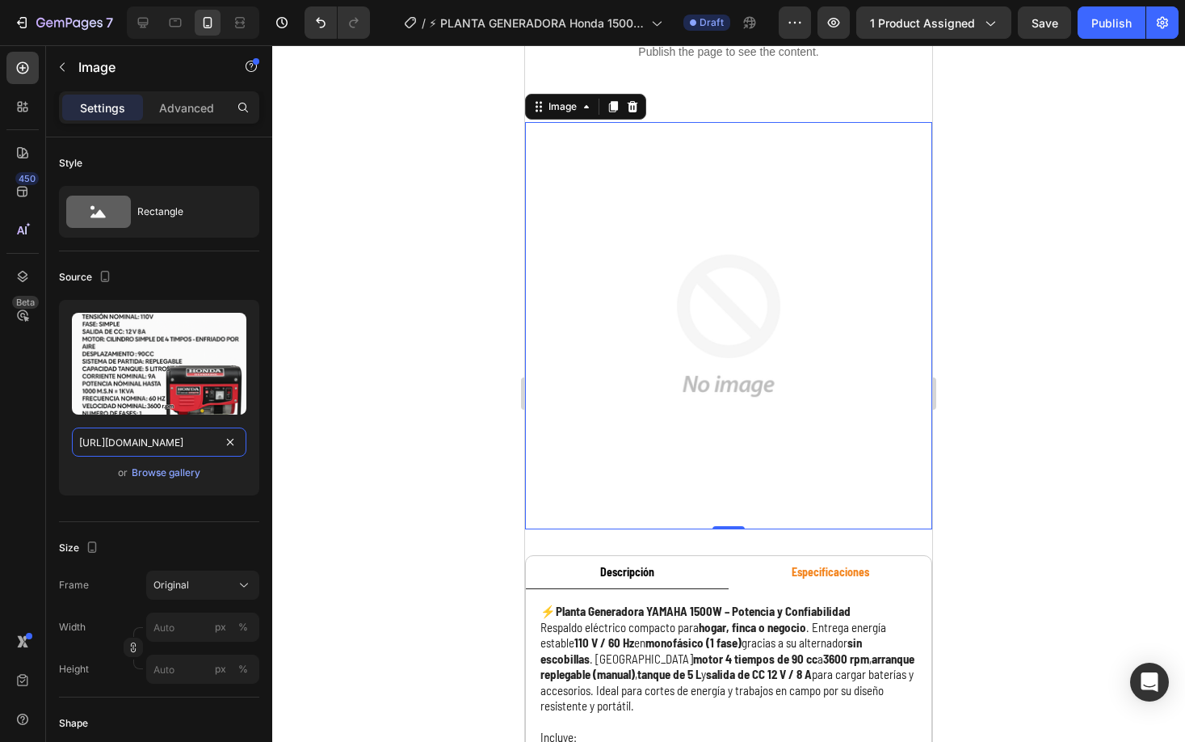
scroll to position [0, 432]
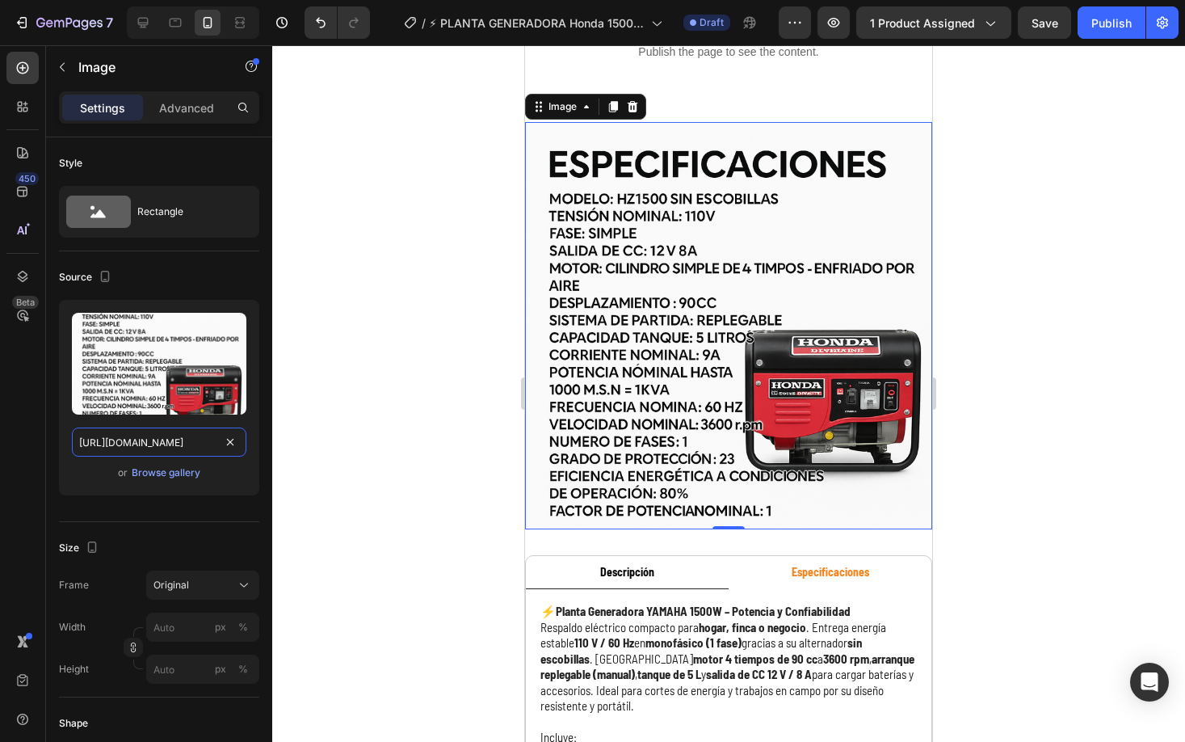
type input "https://cdn.shopify.com/s/files/1/0630/8554/3475/files/BB5CA5CF-6395-47C2-8CD6-…"
click at [471, 408] on div at bounding box center [728, 393] width 913 height 696
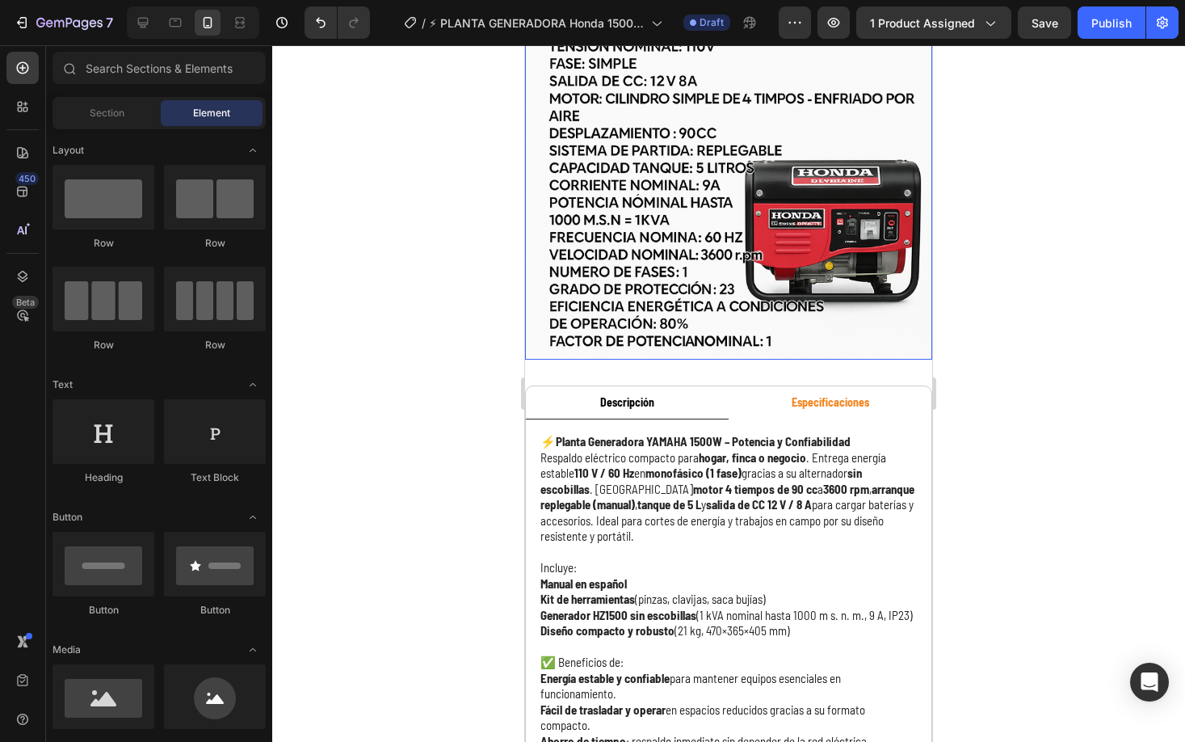
scroll to position [949, 0]
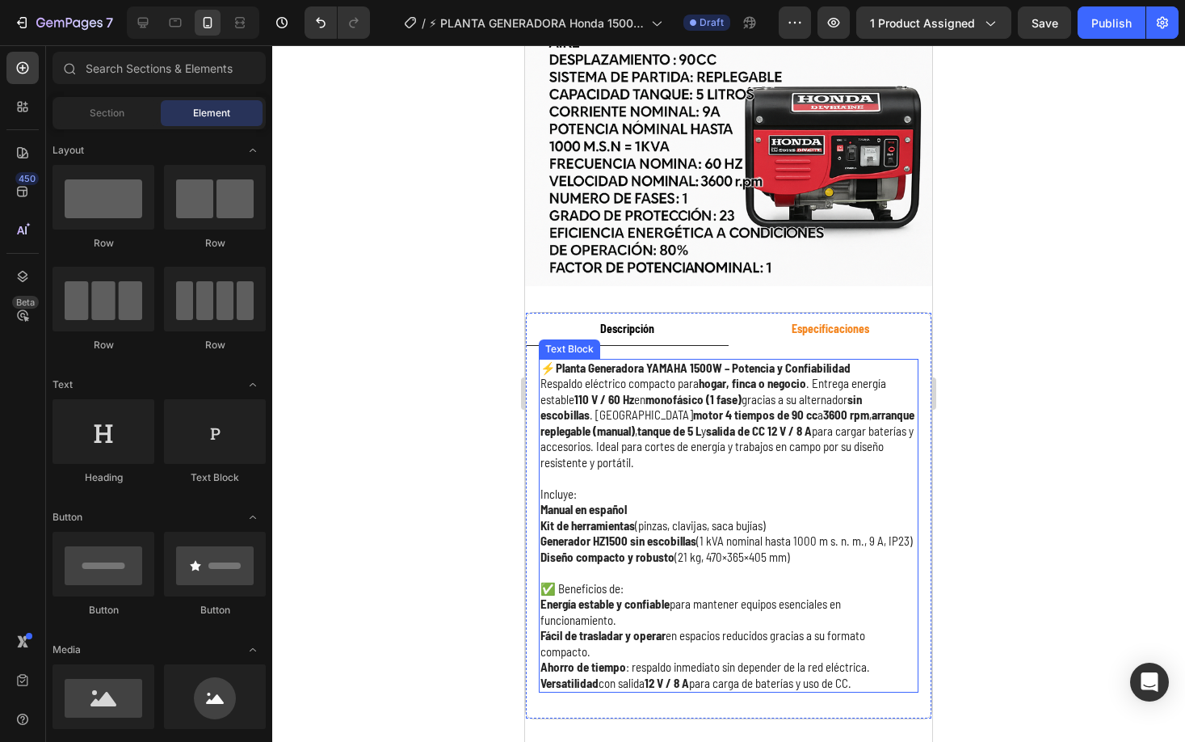
click at [537, 362] on div "⚡ Planta Generadora YAMAHA 1500W – Potencia y Confiabilidad Respaldo eléctrico …" at bounding box center [729, 526] width 406 height 360
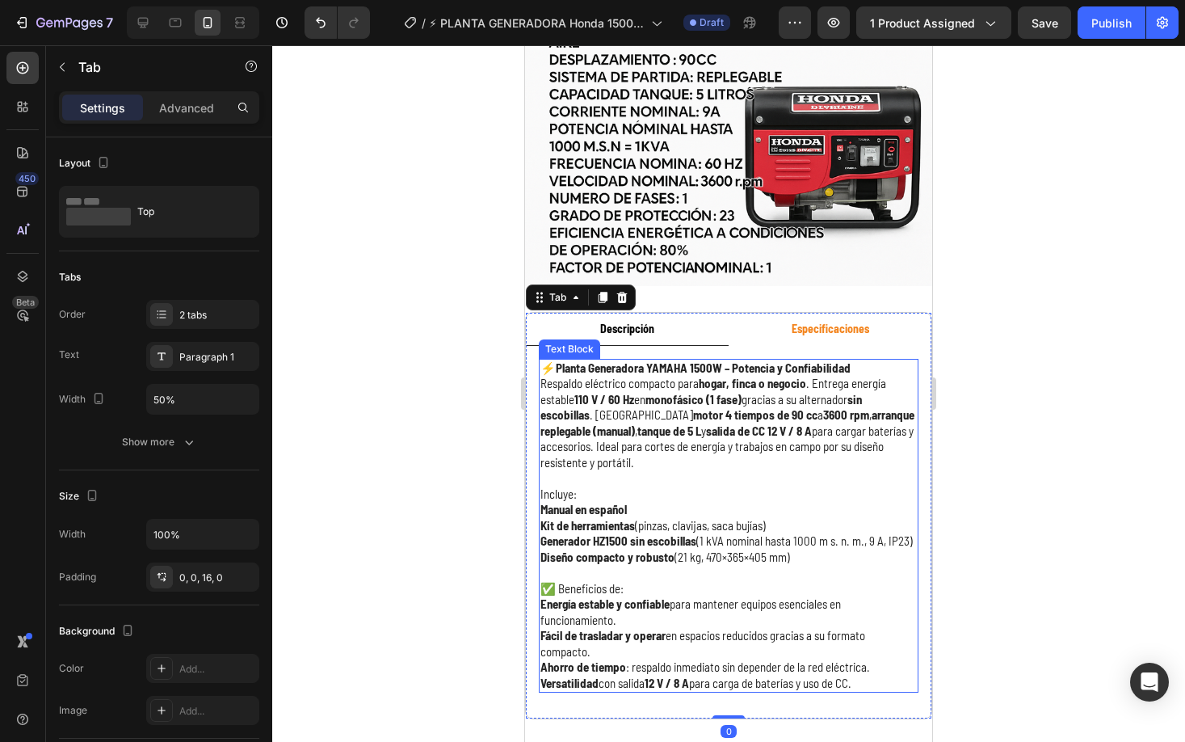
click at [546, 362] on p "⚡ Planta Generadora YAMAHA 1500W – Potencia y Confiabilidad Respaldo eléctrico …" at bounding box center [729, 415] width 377 height 111
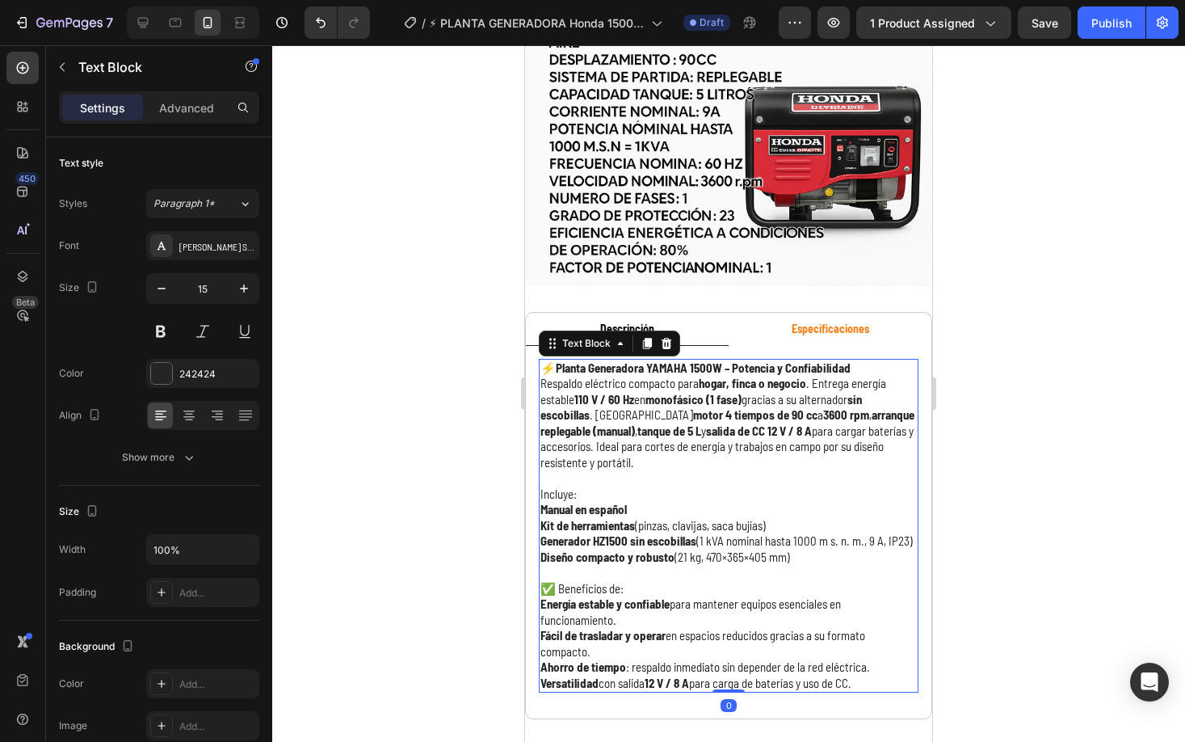
click at [546, 362] on p "⚡ Planta Generadora YAMAHA 1500W – Potencia y Confiabilidad Respaldo eléctrico …" at bounding box center [729, 415] width 377 height 111
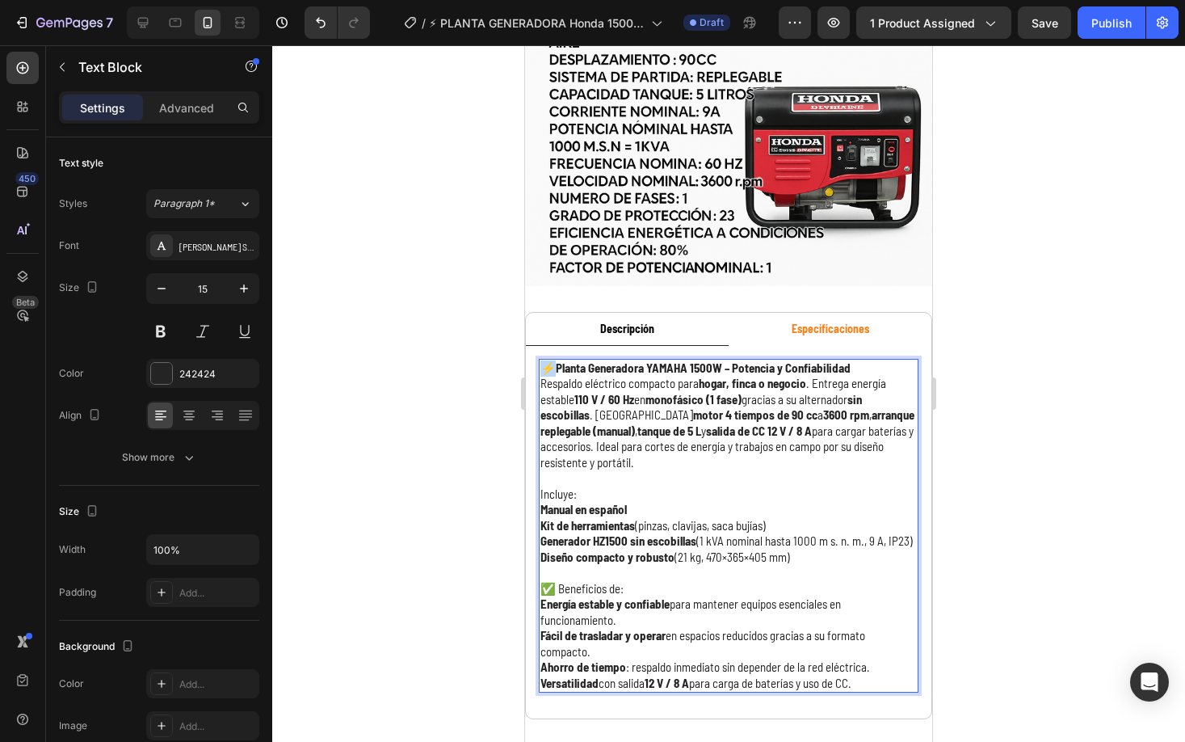
click at [546, 362] on p "⚡ Planta Generadora YAMAHA 1500W – Potencia y Confiabilidad Respaldo eléctrico …" at bounding box center [729, 415] width 377 height 111
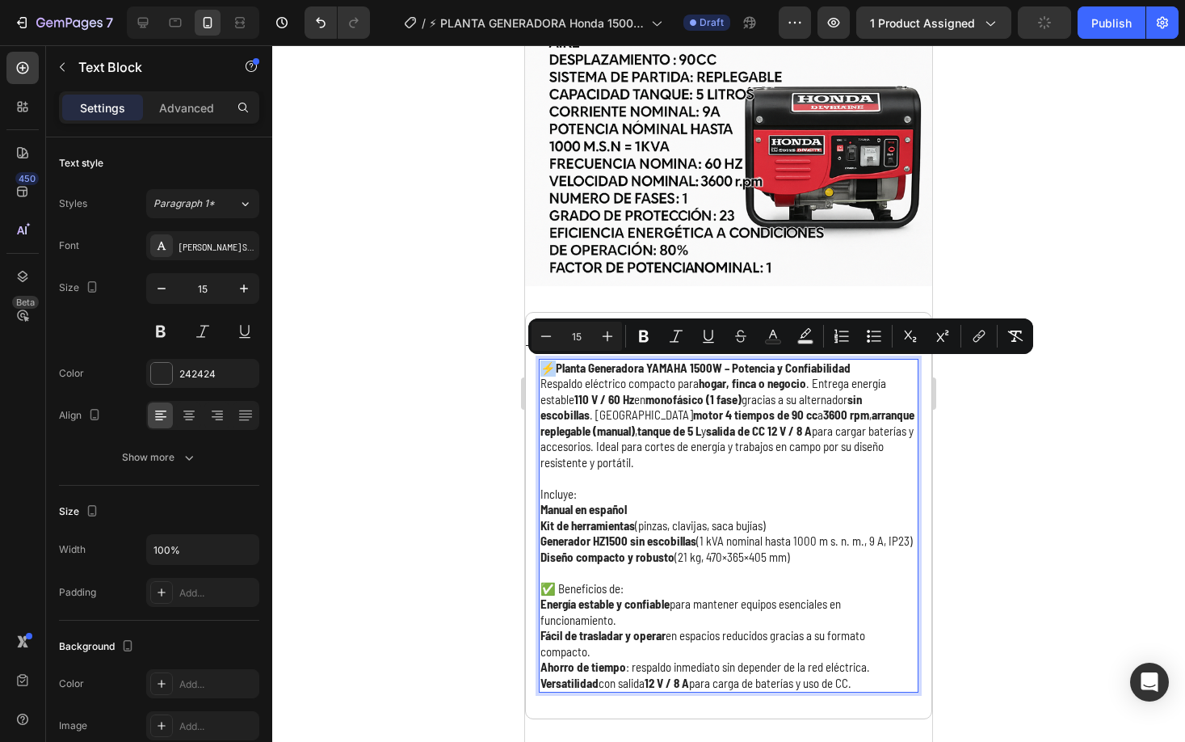
drag, startPoint x: 546, startPoint y: 363, endPoint x: 873, endPoint y: 682, distance: 457.1
click at [873, 682] on div "⚡ Planta Generadora YAMAHA 1500W – Potencia y Confiabilidad Respaldo eléctrico …" at bounding box center [729, 526] width 380 height 335
copy div "⚡ Planta Generadora YAMAHA 1500W – Potencia y Confiabilidad Respaldo eléctrico …"
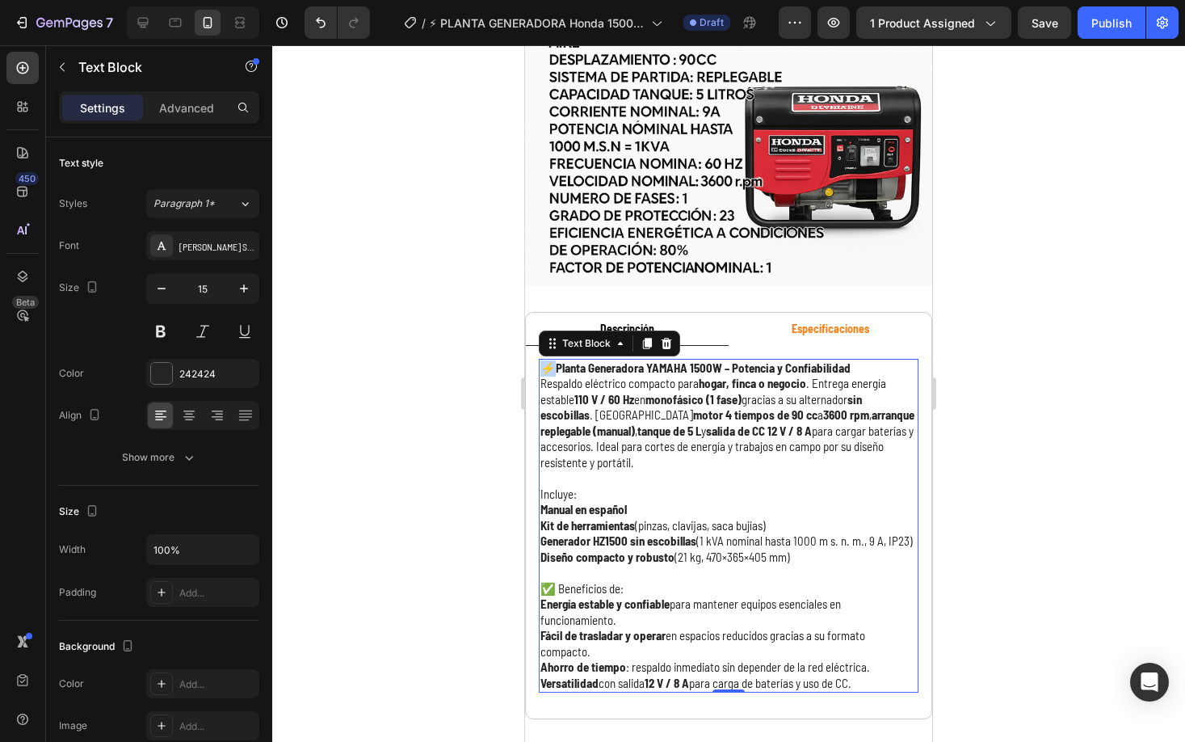
click at [758, 578] on p "Rich Text Editor. Editing area: main" at bounding box center [729, 573] width 377 height 16
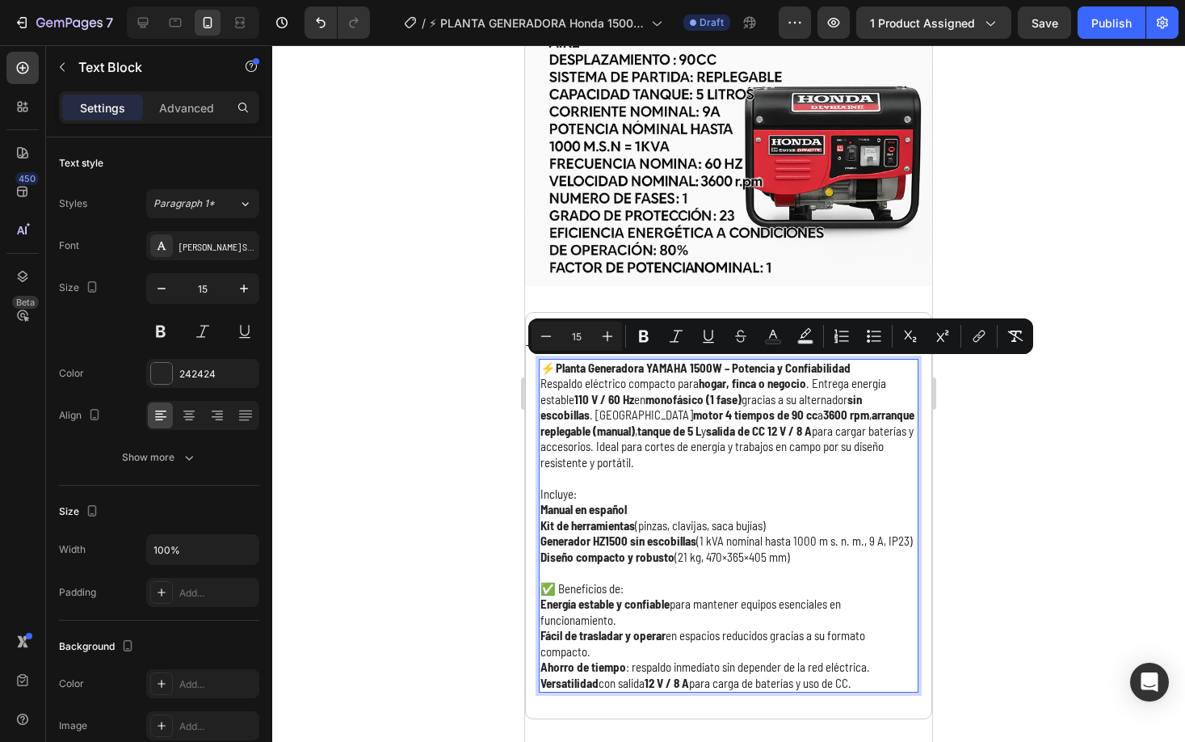
drag, startPoint x: 882, startPoint y: 683, endPoint x: 555, endPoint y: 372, distance: 450.9
click at [548, 369] on div "⚡ Planta Generadora YAMAHA 1500W – Potencia y Confiabilidad Respaldo eléctrico …" at bounding box center [729, 526] width 380 height 335
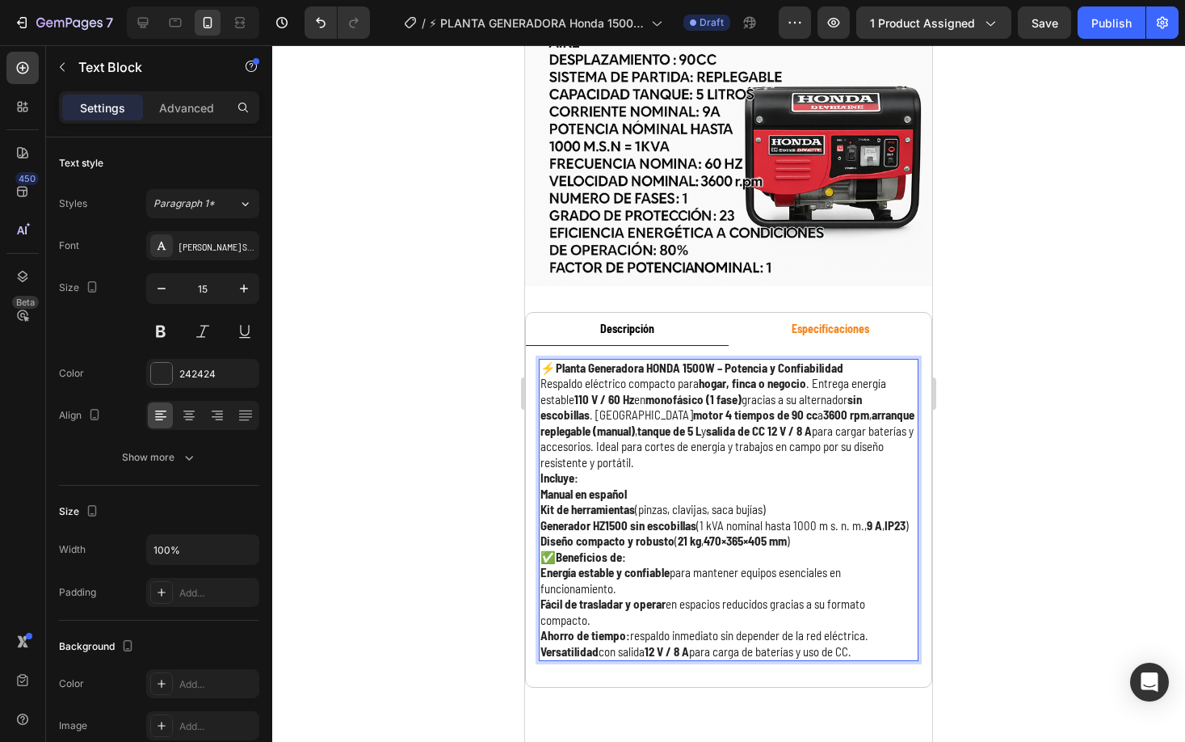
click at [683, 471] on div "⚡ Planta Generadora HONDA 1500W – Potencia y Confiabilidad Respaldo eléctrico c…" at bounding box center [729, 510] width 380 height 303
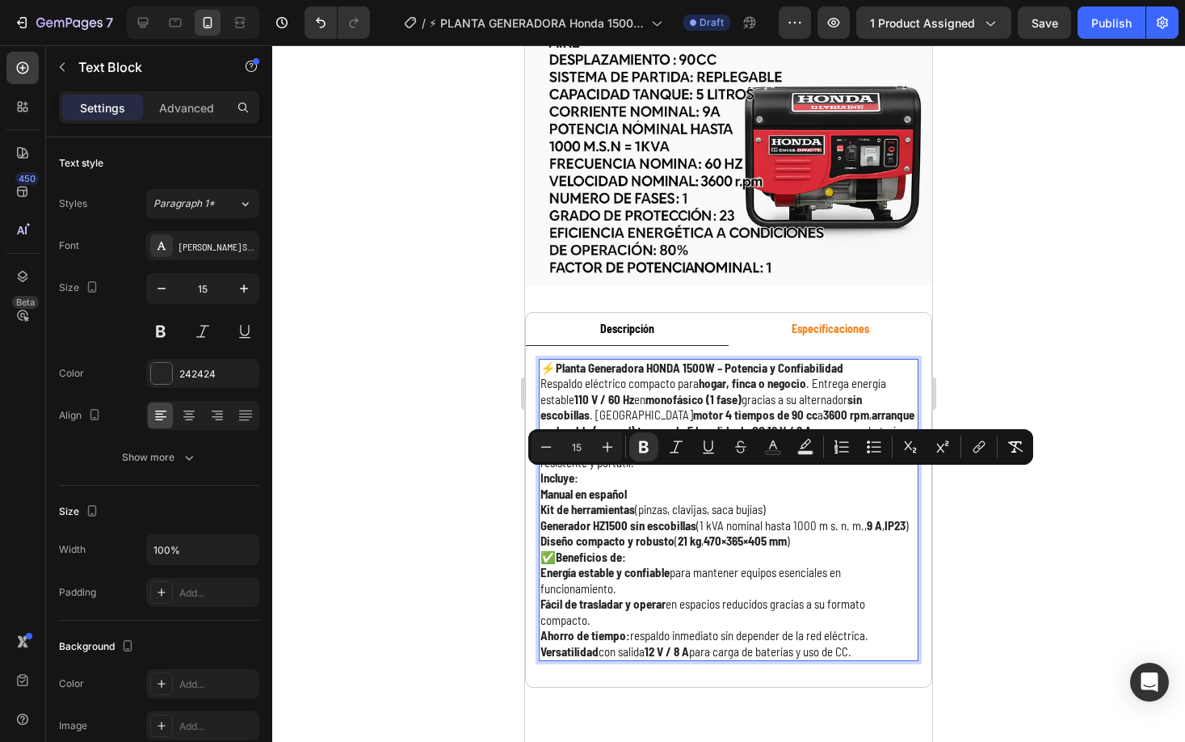
click at [711, 465] on div "Minus 15 Plus Bold Italic Underline Strikethrough Text Color Text Background Co…" at bounding box center [780, 447] width 505 height 36
click at [693, 476] on p "Incluye:" at bounding box center [729, 478] width 377 height 16
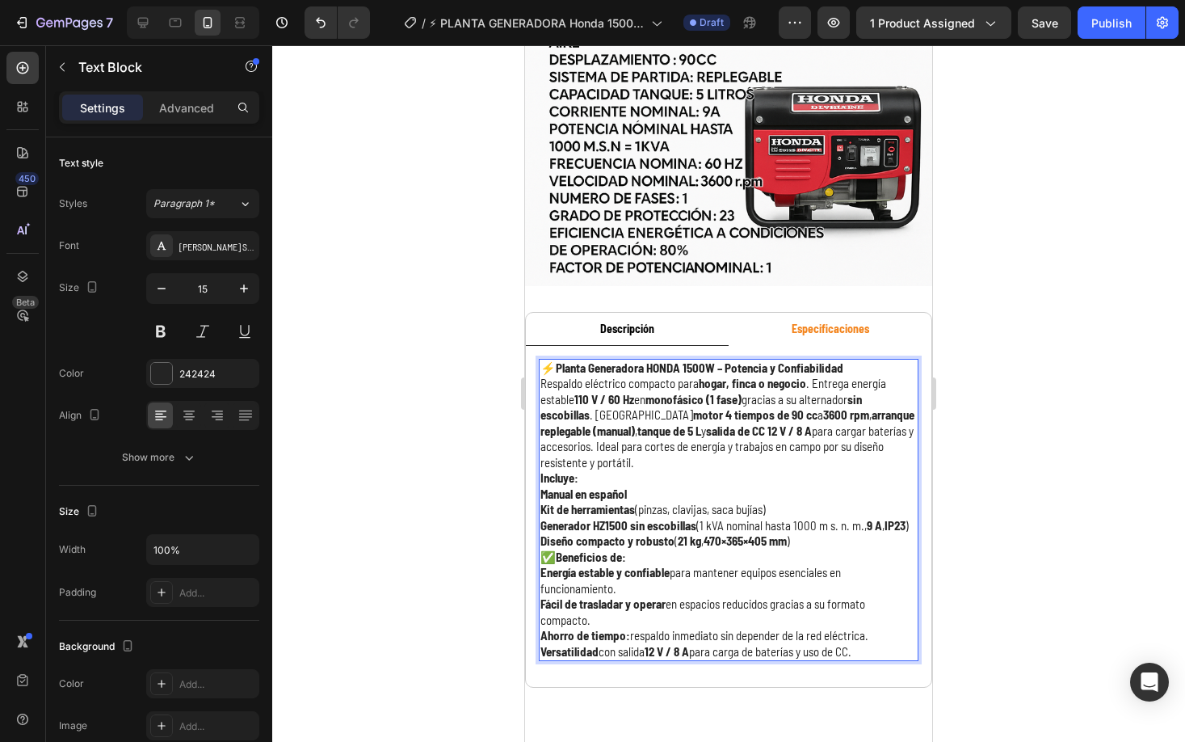
click at [675, 465] on p "⚡ Planta Generadora HONDA 1500W – Potencia y Confiabilidad Respaldo eléctrico c…" at bounding box center [729, 415] width 377 height 111
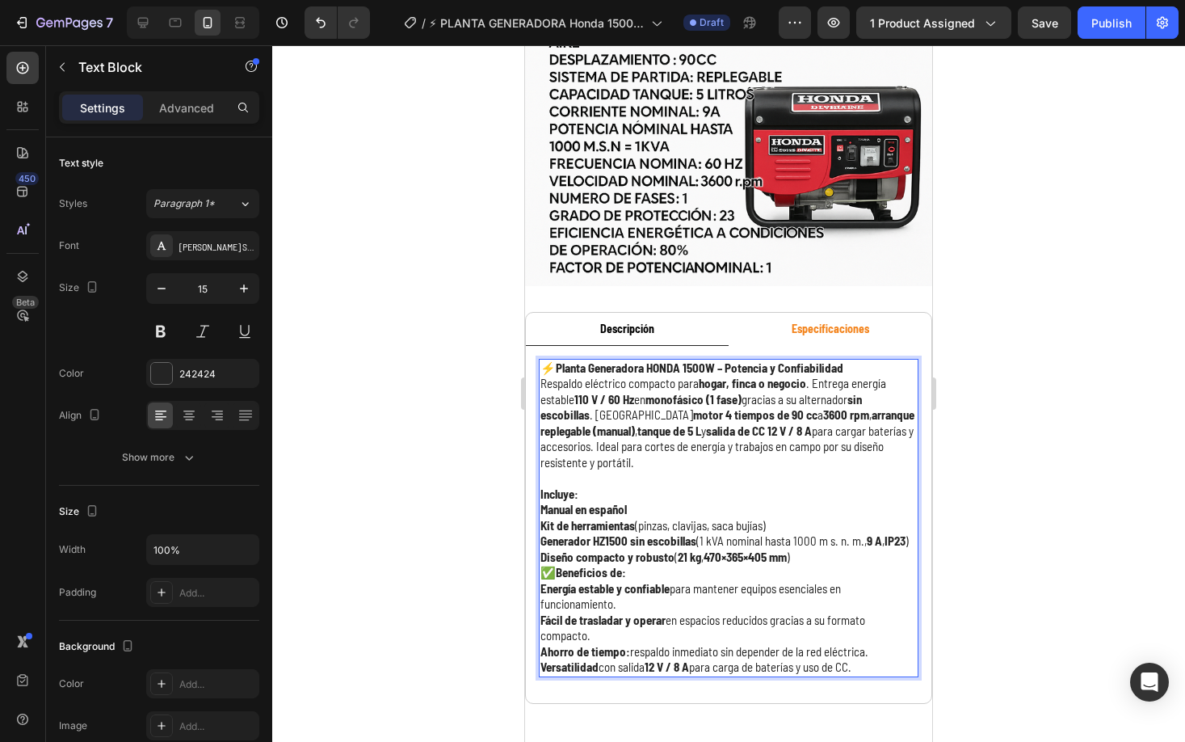
click at [812, 553] on p "Diseño compacto y robusto ( 21 kg , 470×365×405 mm )" at bounding box center [729, 557] width 377 height 16
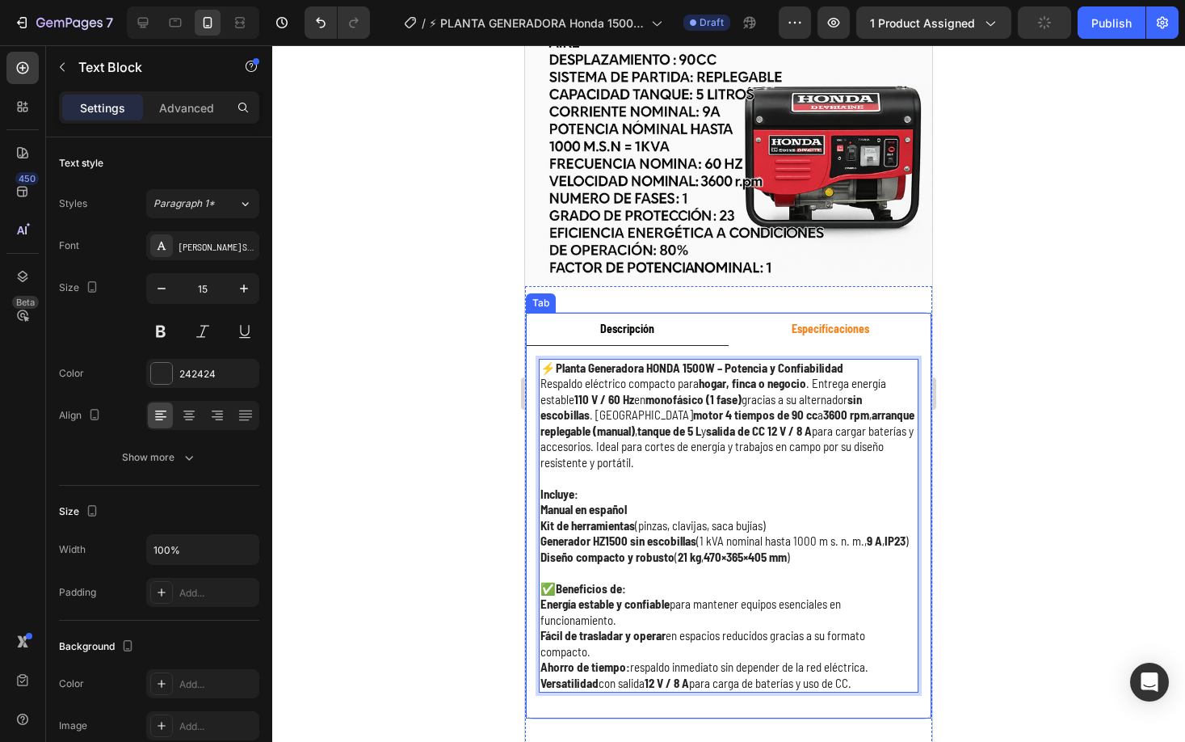
click at [814, 323] on strong "Especificaciones" at bounding box center [831, 329] width 78 height 14
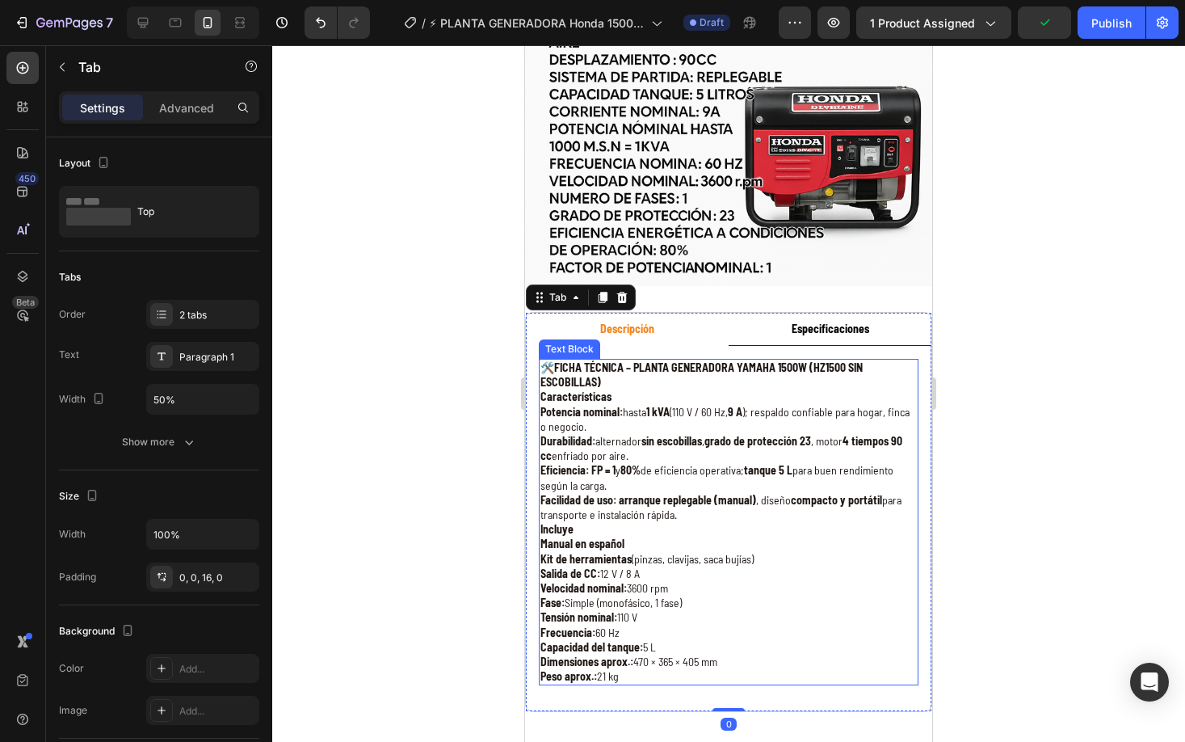
click at [626, 438] on p "Durabilidad: alternador sin escobillas , grado de protección 23 , motor 4 tiemp…" at bounding box center [729, 448] width 377 height 29
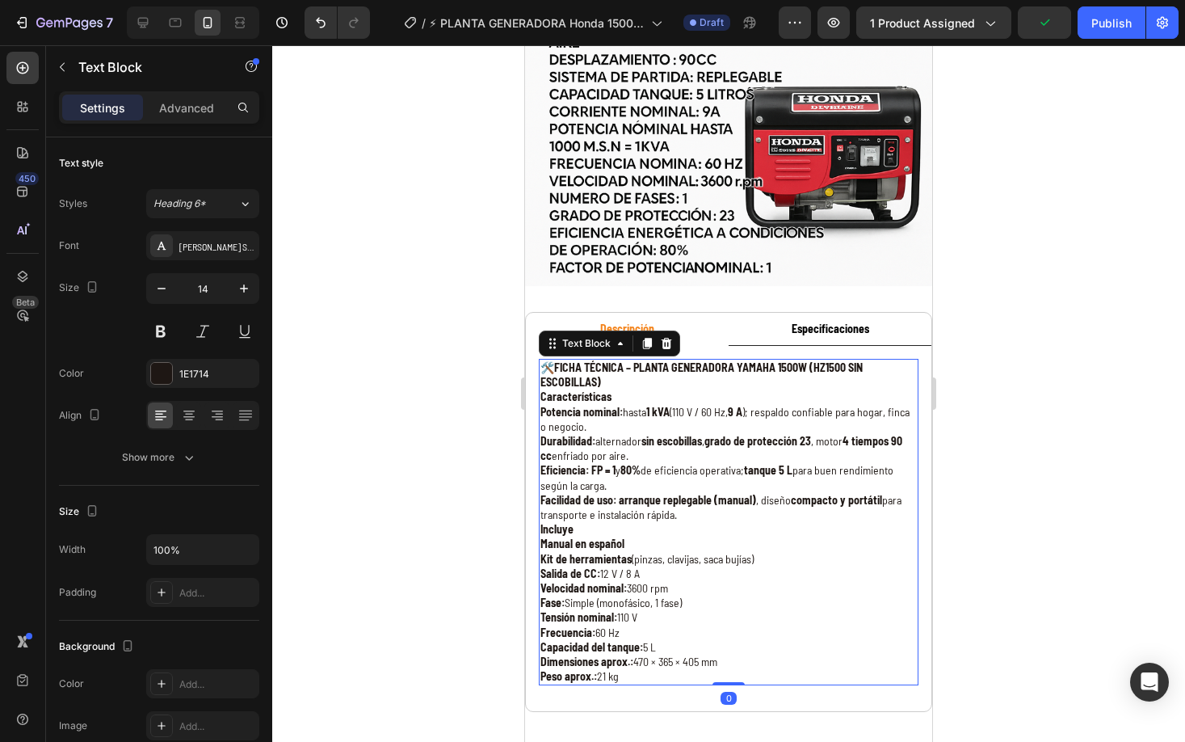
drag, startPoint x: 603, startPoint y: 686, endPoint x: 630, endPoint y: 673, distance: 30.4
click at [604, 686] on div "⚡ Planta Generadora HONDA 1500W – Potencia y Confiabilidad Respaldo eléctrico c…" at bounding box center [729, 522] width 406 height 352
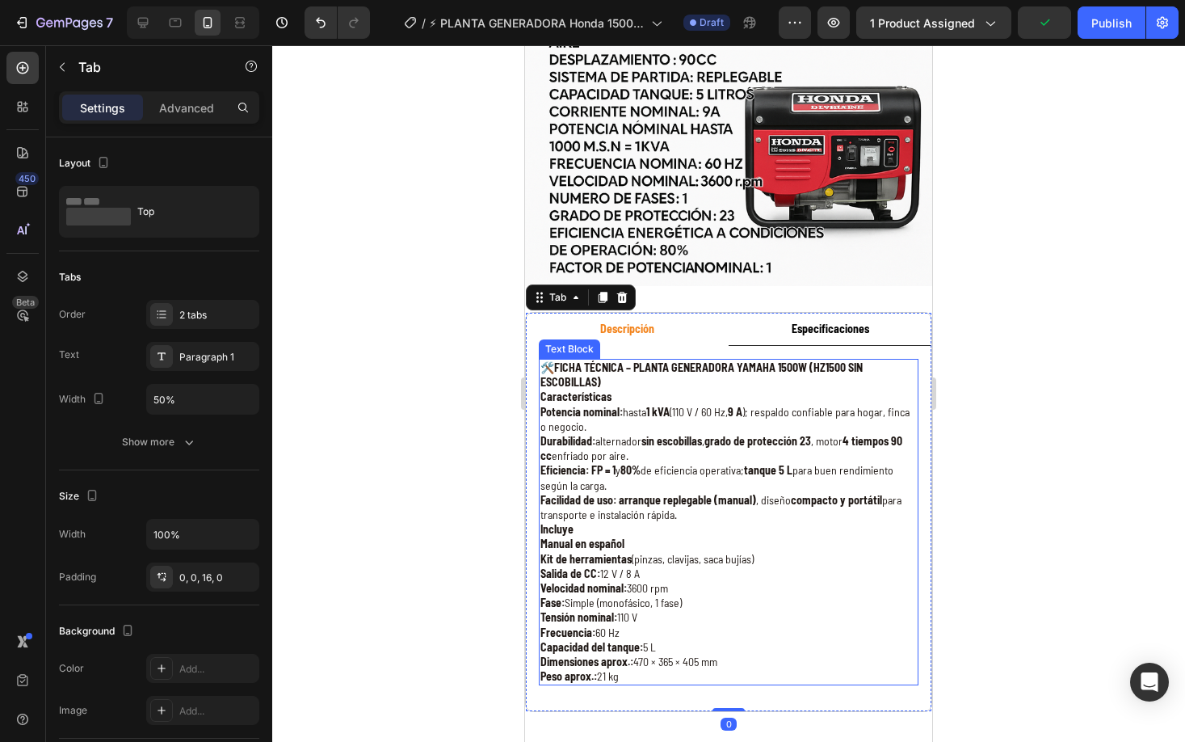
click at [632, 673] on p "Peso aprox.: 21 kg" at bounding box center [729, 676] width 377 height 15
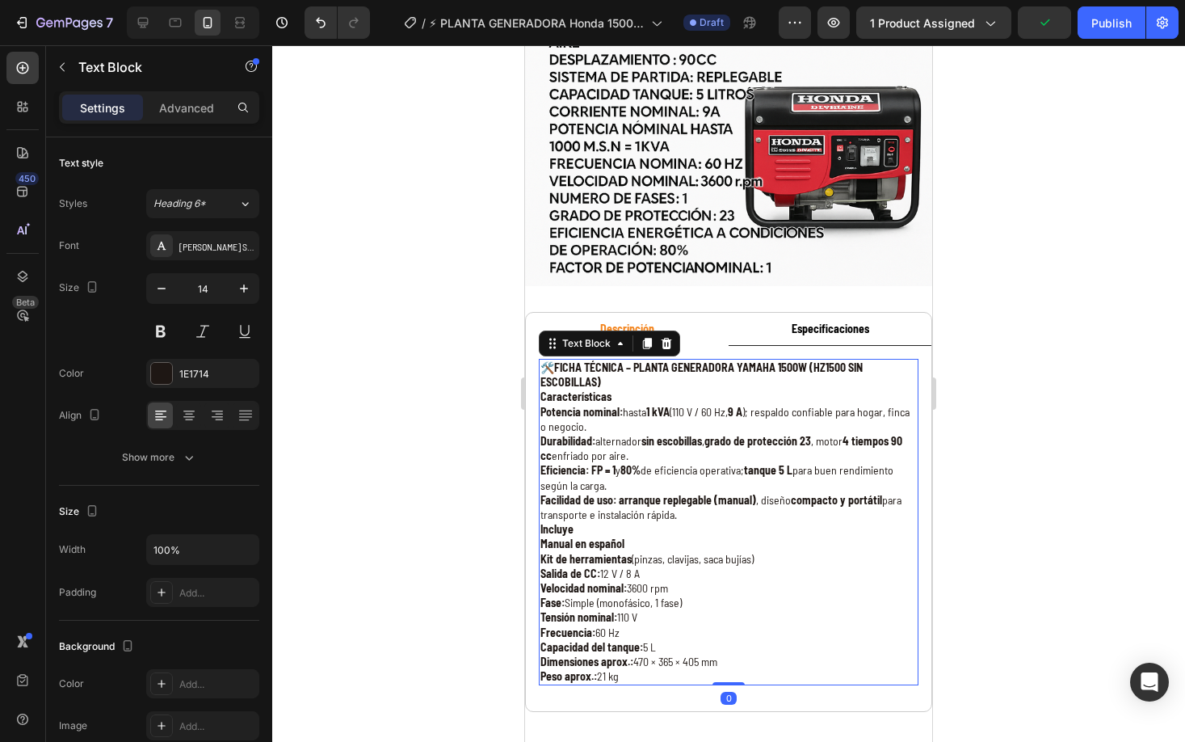
click at [636, 677] on p "Peso aprox.: 21 kg" at bounding box center [729, 676] width 377 height 15
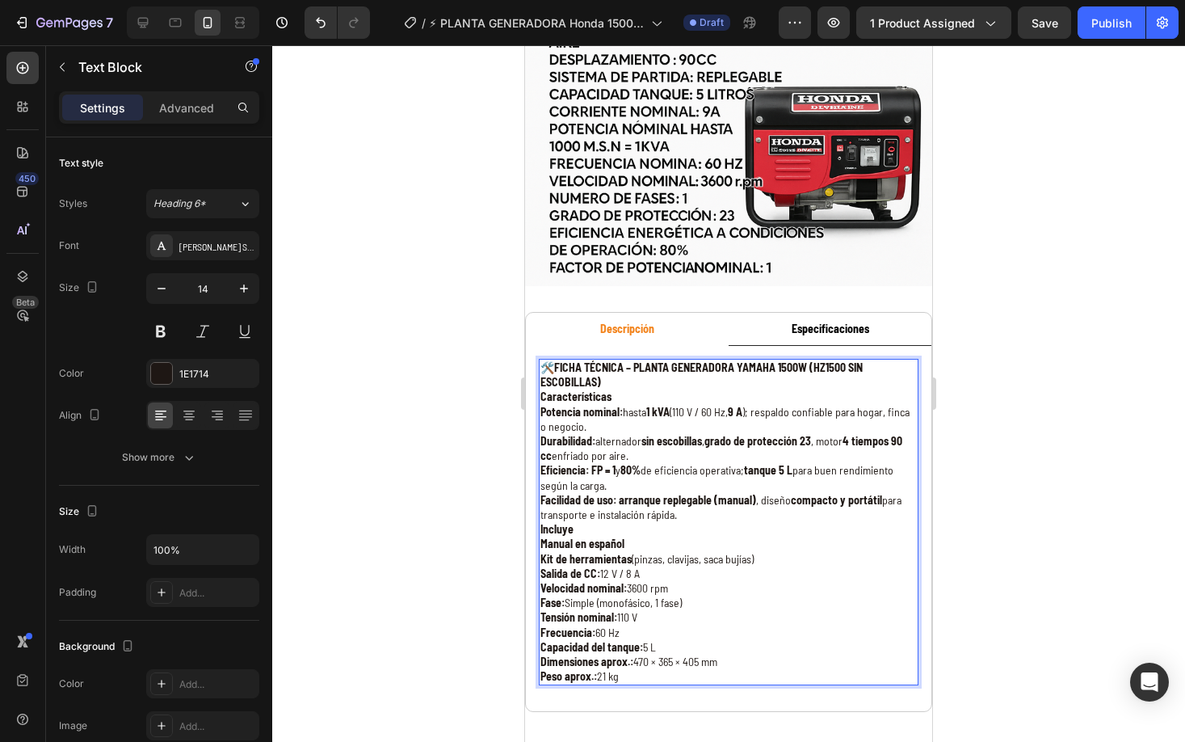
drag, startPoint x: 636, startPoint y: 677, endPoint x: 547, endPoint y: 364, distance: 325.1
click at [547, 364] on div "🛠️ FICHA TÉCNICA – PLANTA GENERADORA YAMAHA 1500W (HZ1500 SIN ESCOBILLAS) Carac…" at bounding box center [729, 522] width 380 height 326
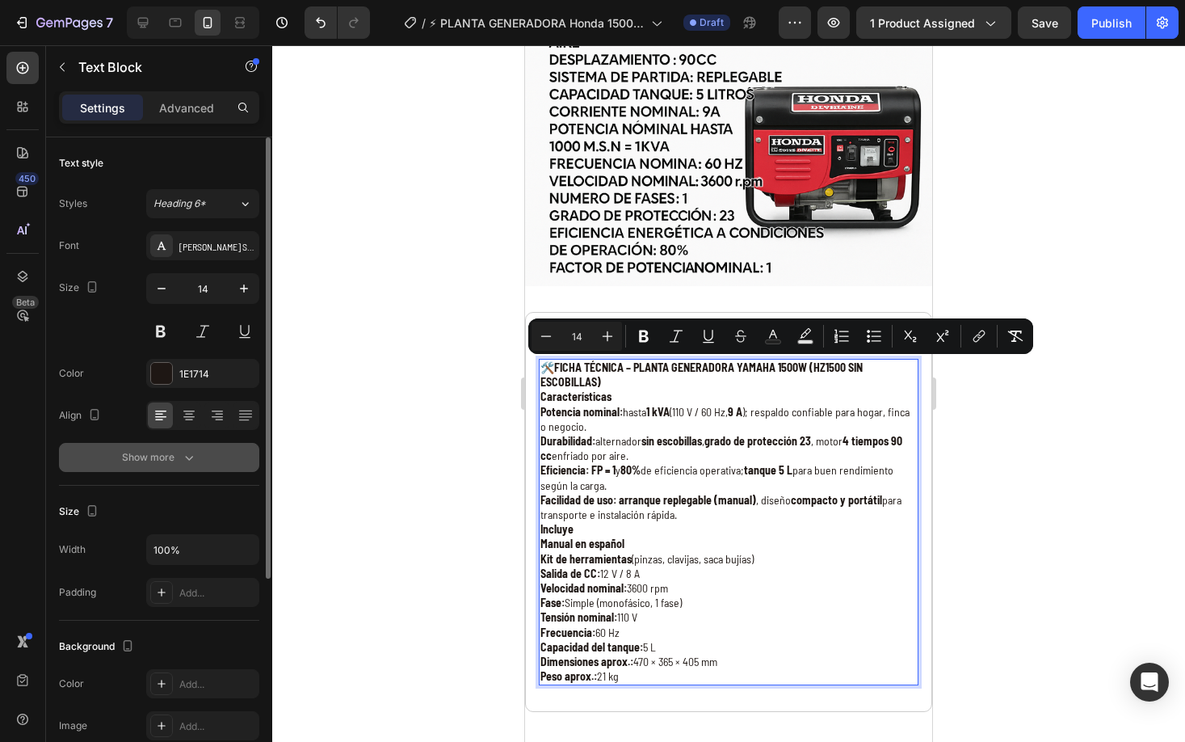
copy div "🛠️ FICHA TÉCNICA – PLANTA GENERADORA YAMAHA 1500W (HZ1500 SIN ESCOBILLAS) Carac…"
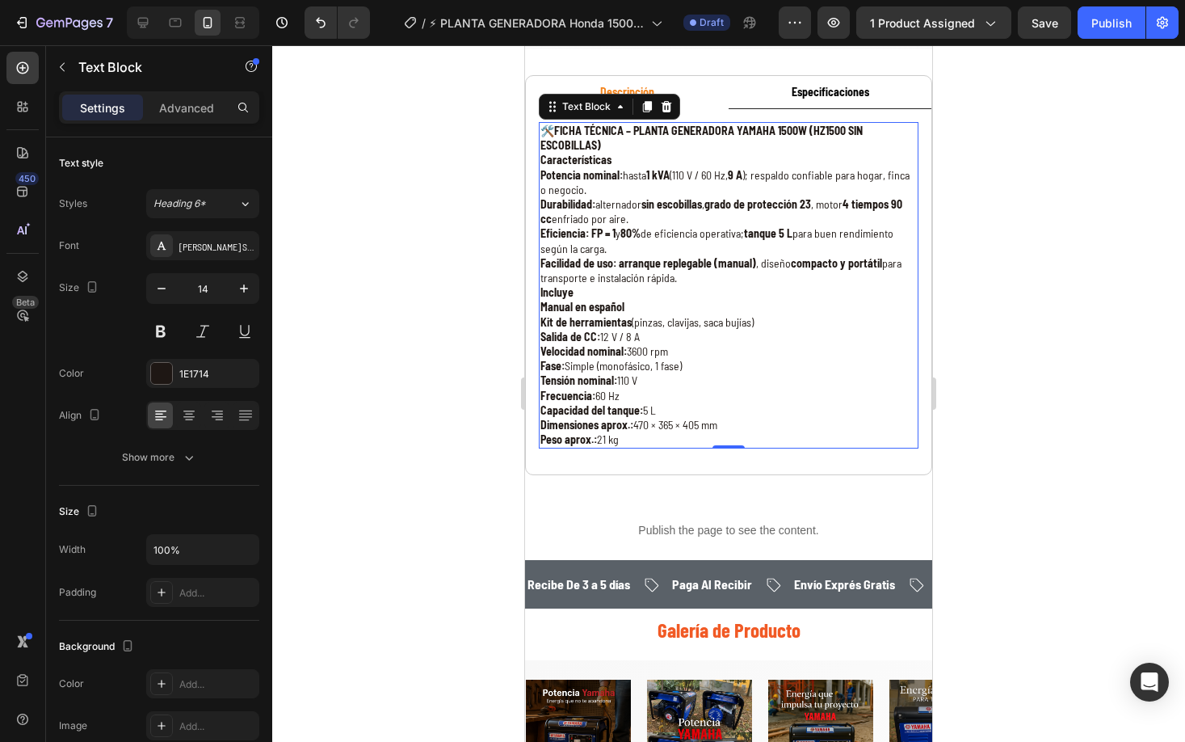
scroll to position [1172, 0]
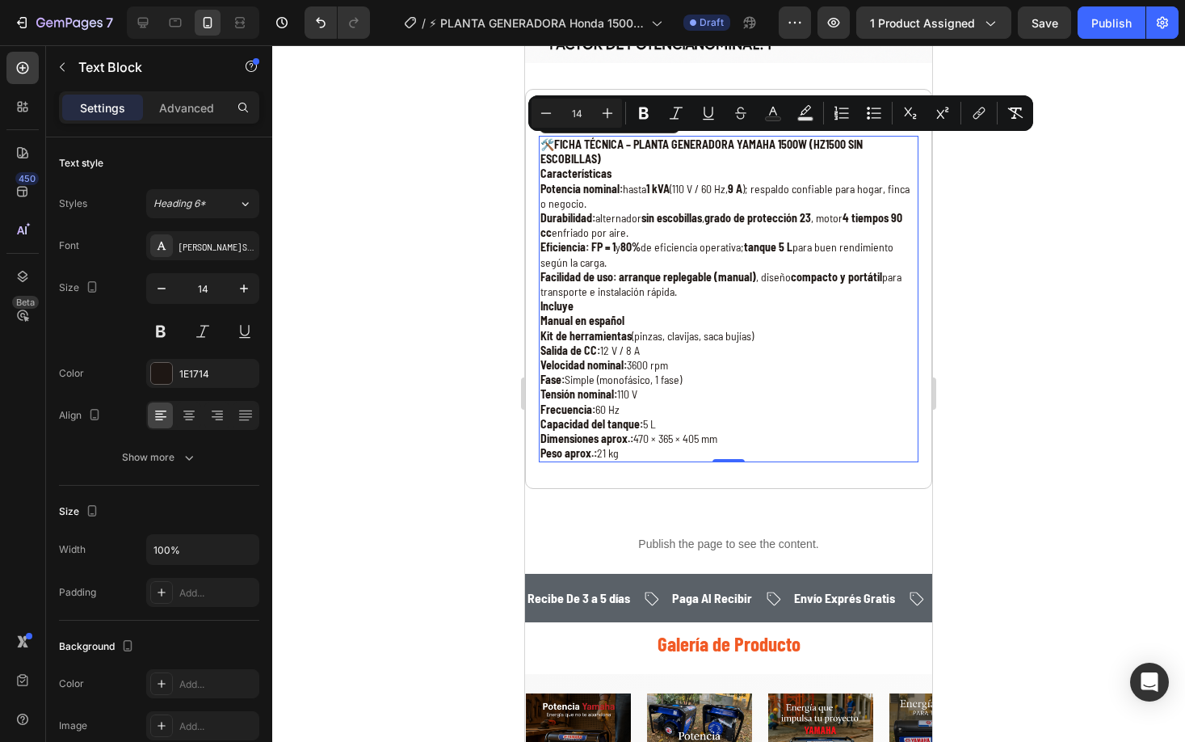
click at [715, 376] on p "Fase: Simple (monofásico, 1 fase)" at bounding box center [729, 379] width 377 height 15
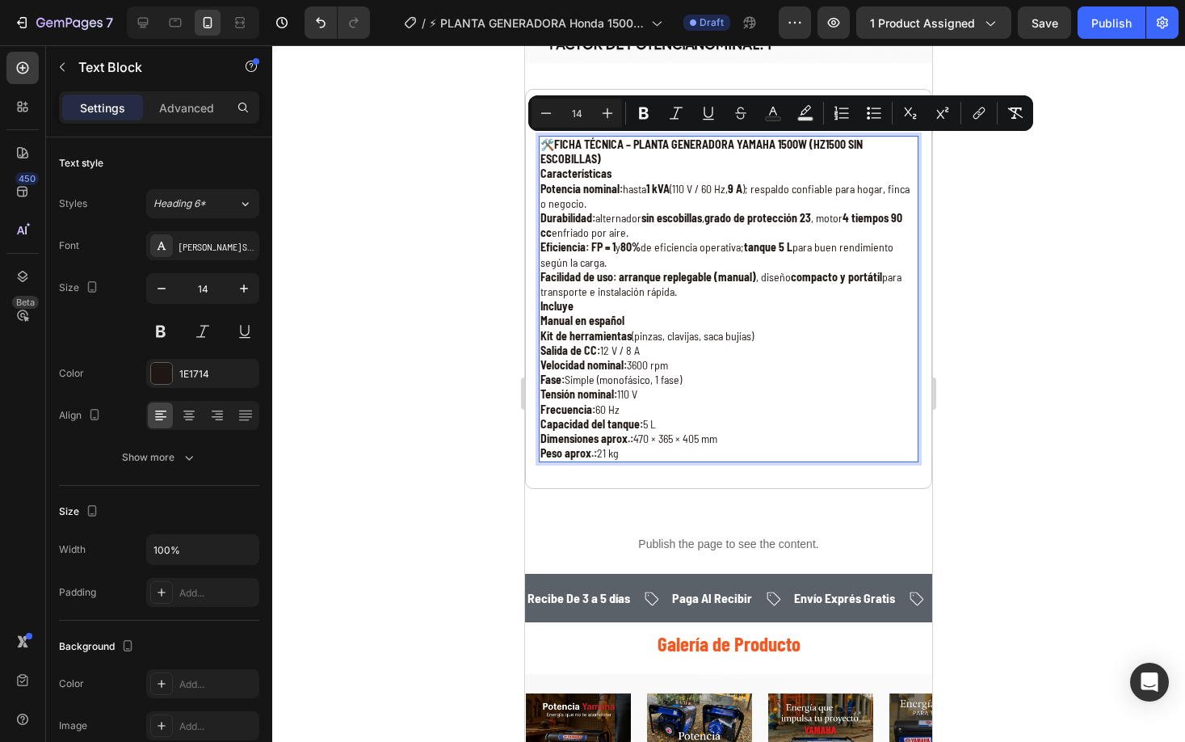
drag, startPoint x: 646, startPoint y: 457, endPoint x: 541, endPoint y: 145, distance: 329.6
click at [541, 145] on div "🛠️ FICHA TÉCNICA – PLANTA GENERADORA YAMAHA 1500W (HZ1500 SIN ESCOBILLAS) Carac…" at bounding box center [729, 299] width 380 height 326
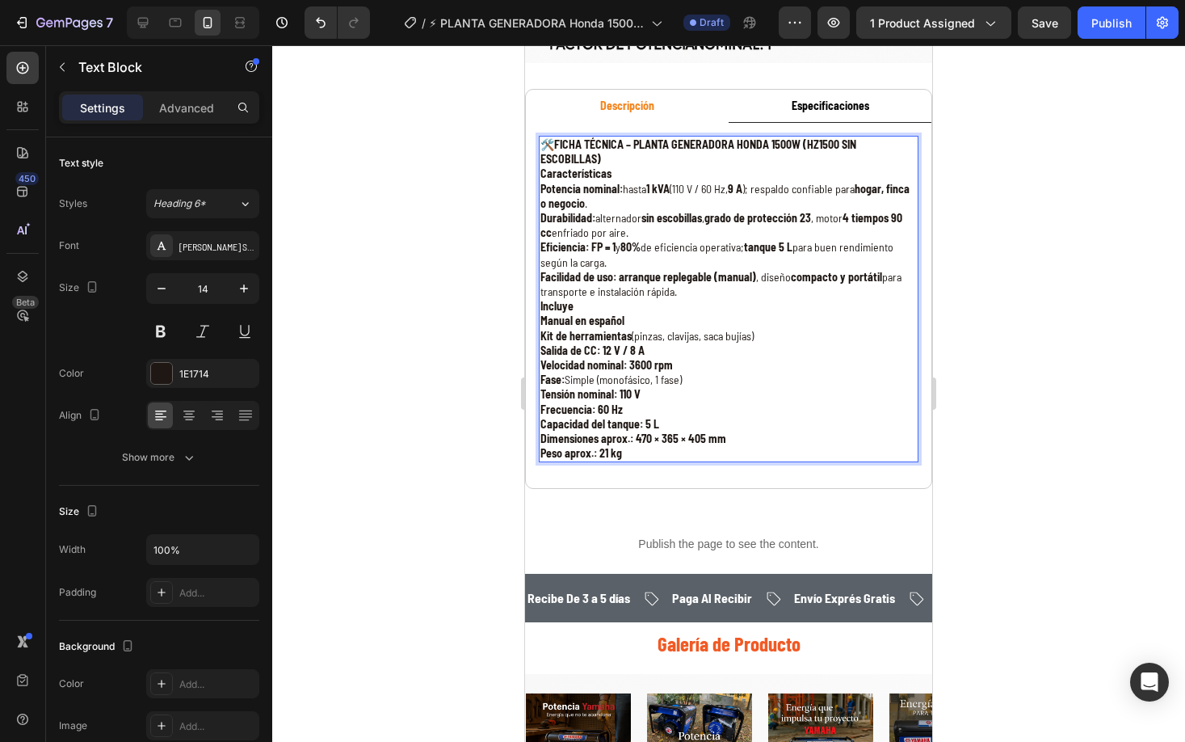
click at [993, 177] on div at bounding box center [728, 393] width 913 height 696
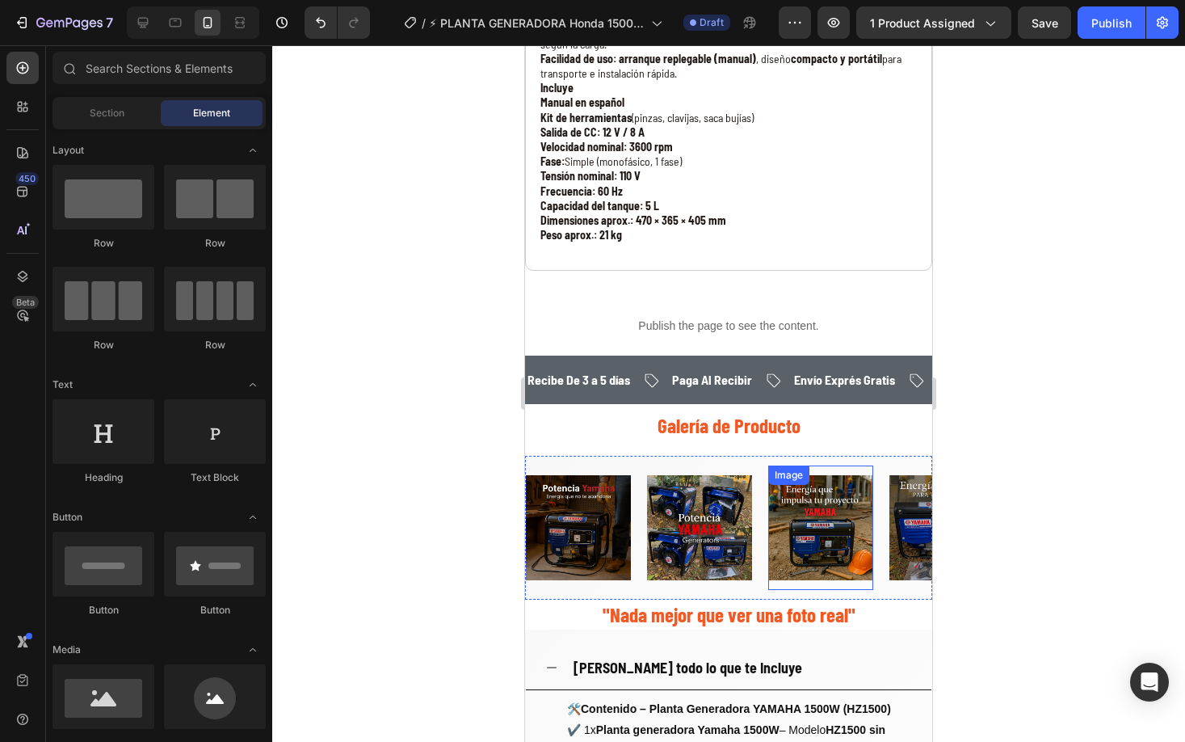
scroll to position [1506, 0]
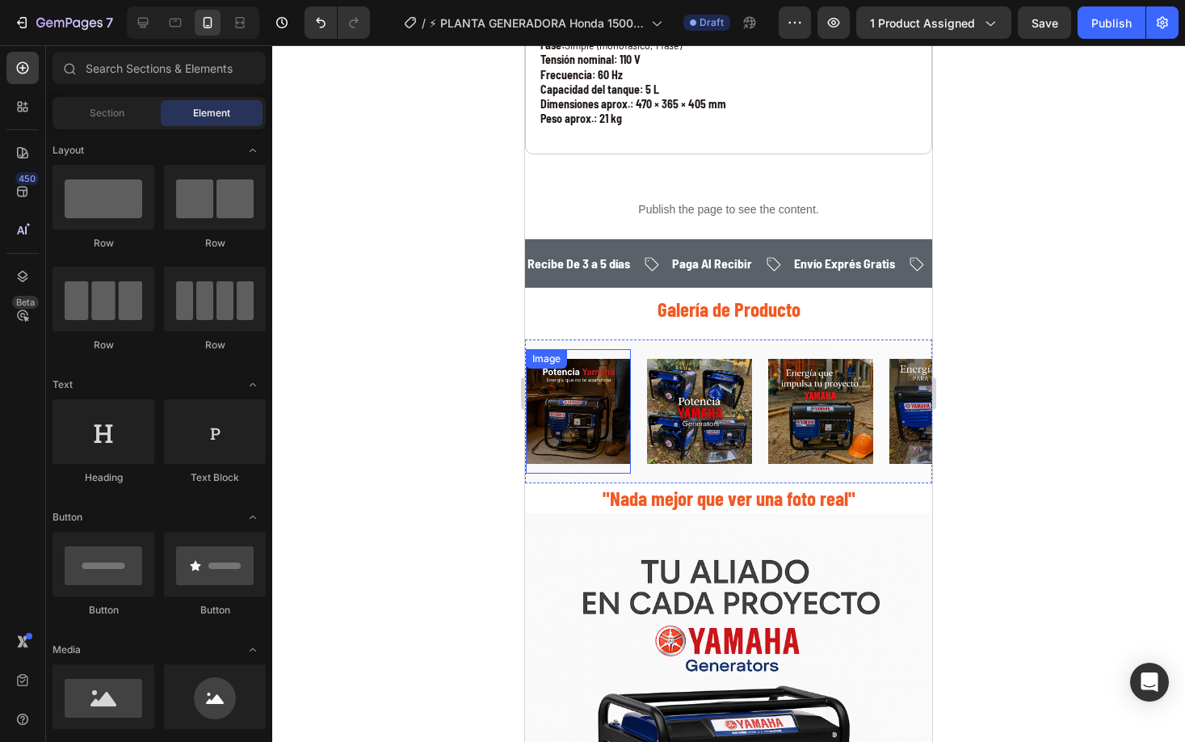
click at [566, 410] on img at bounding box center [578, 411] width 105 height 105
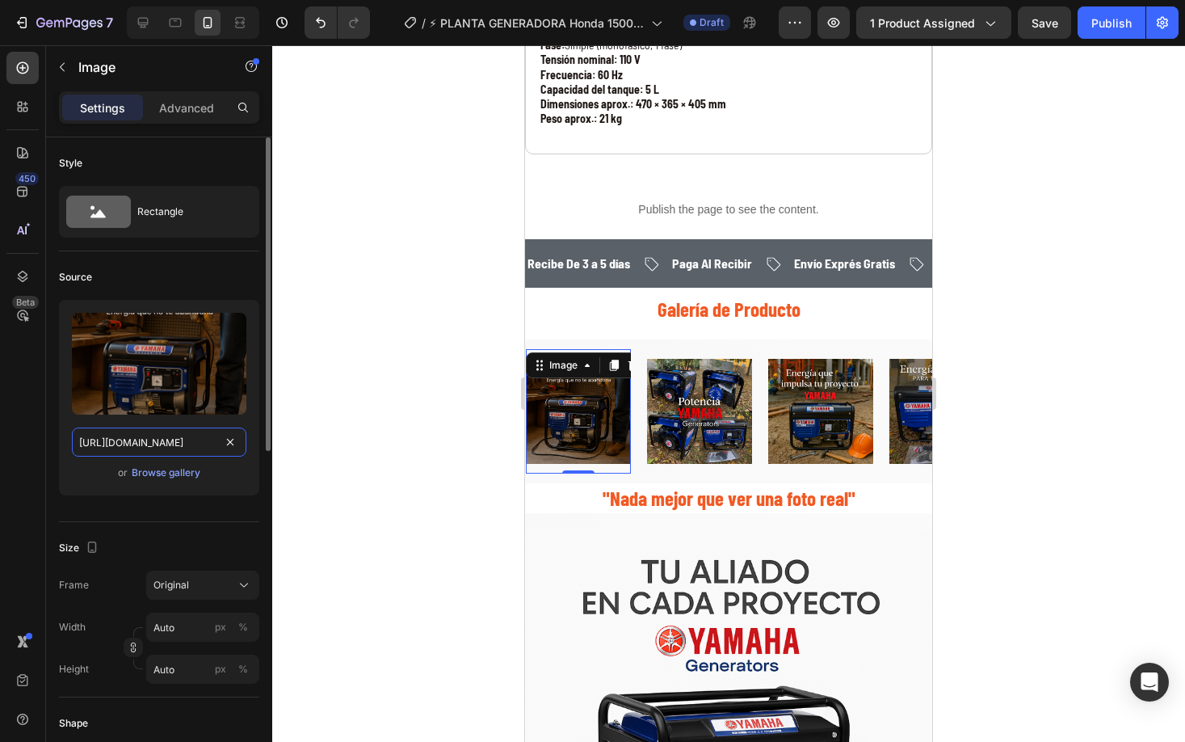
click at [184, 439] on input "https://cdn.shopify.com/s/files/1/0630/8554/3475/files/137D99D4-059F-4A0B-B2B0-…" at bounding box center [159, 441] width 175 height 29
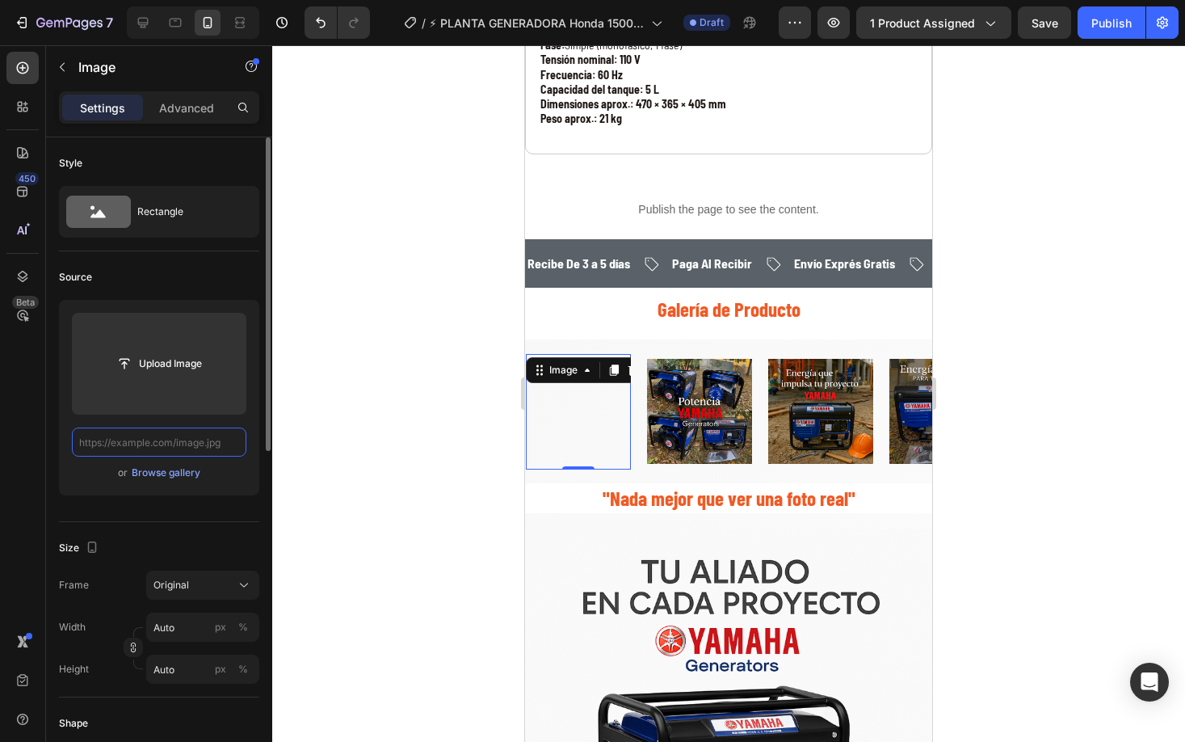
click at [217, 436] on input "text" at bounding box center [159, 441] width 175 height 29
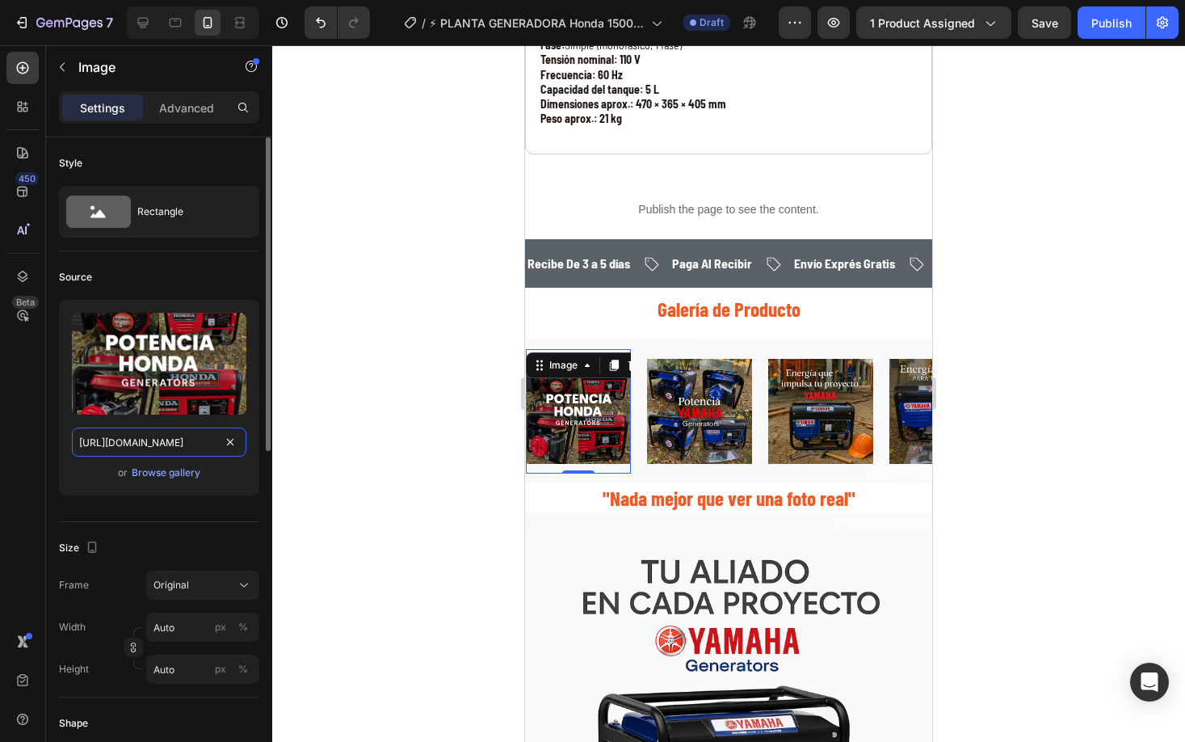
scroll to position [0, 420]
type input "https://cdn.shopify.com/s/files/1/0630/8554/3475/files/82AA56C8-1FDB-45C6-B286-…"
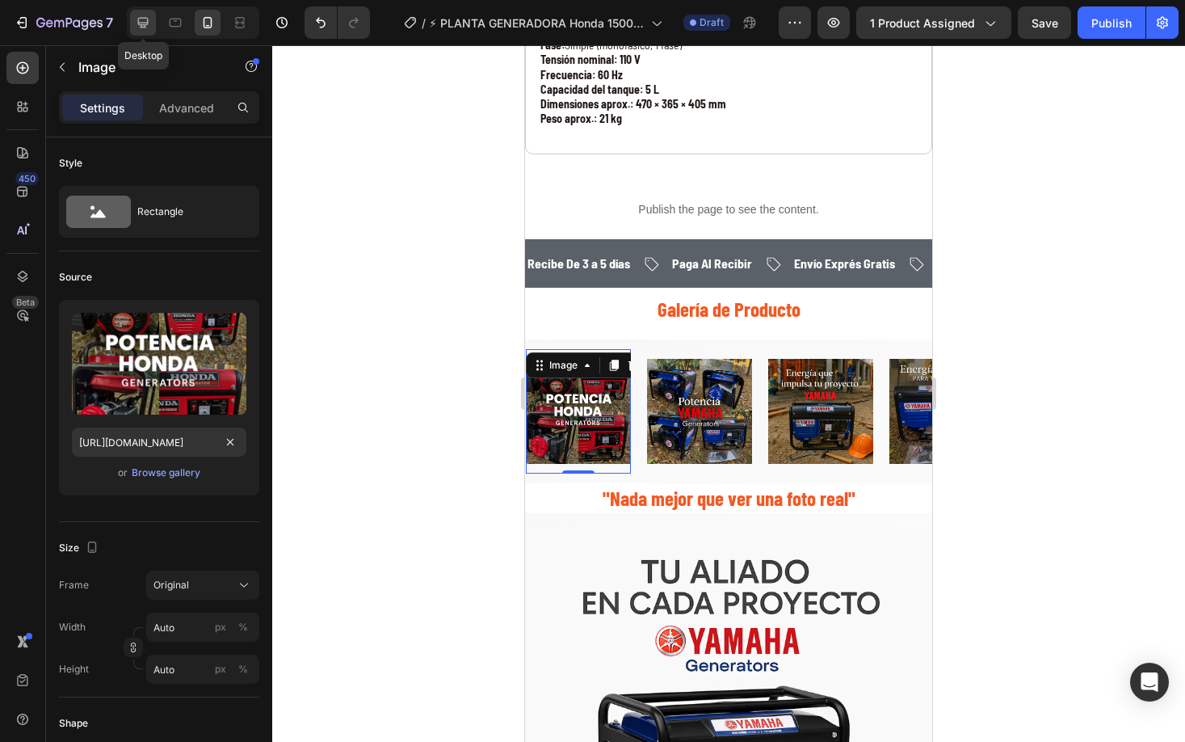
click at [137, 22] on icon at bounding box center [143, 23] width 16 height 16
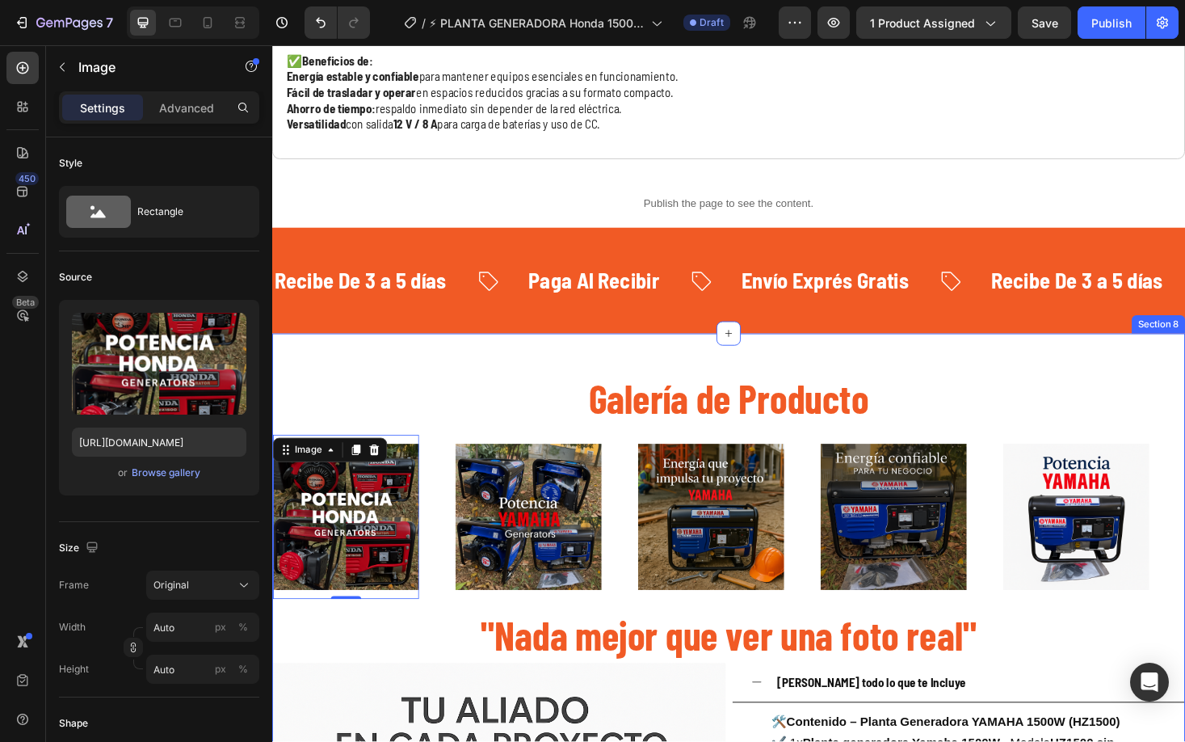
scroll to position [1534, 0]
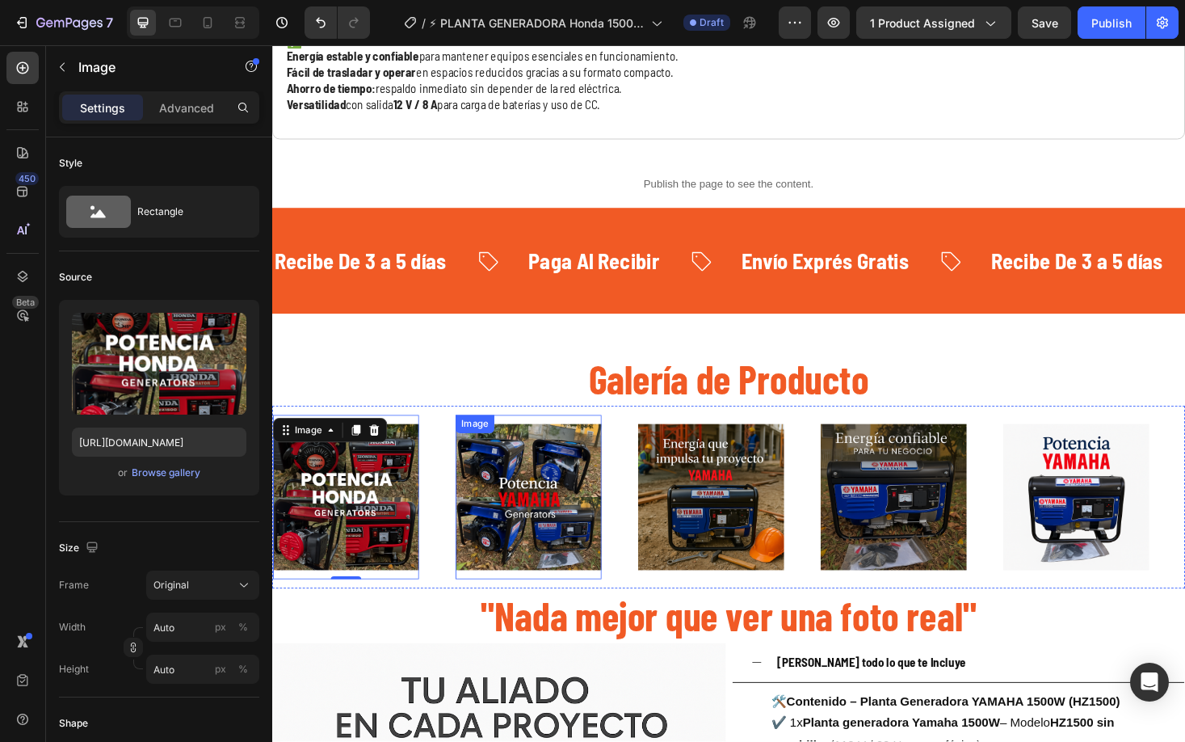
drag, startPoint x: 525, startPoint y: 477, endPoint x: 497, endPoint y: 430, distance: 54.7
click at [524, 476] on img at bounding box center [544, 525] width 155 height 155
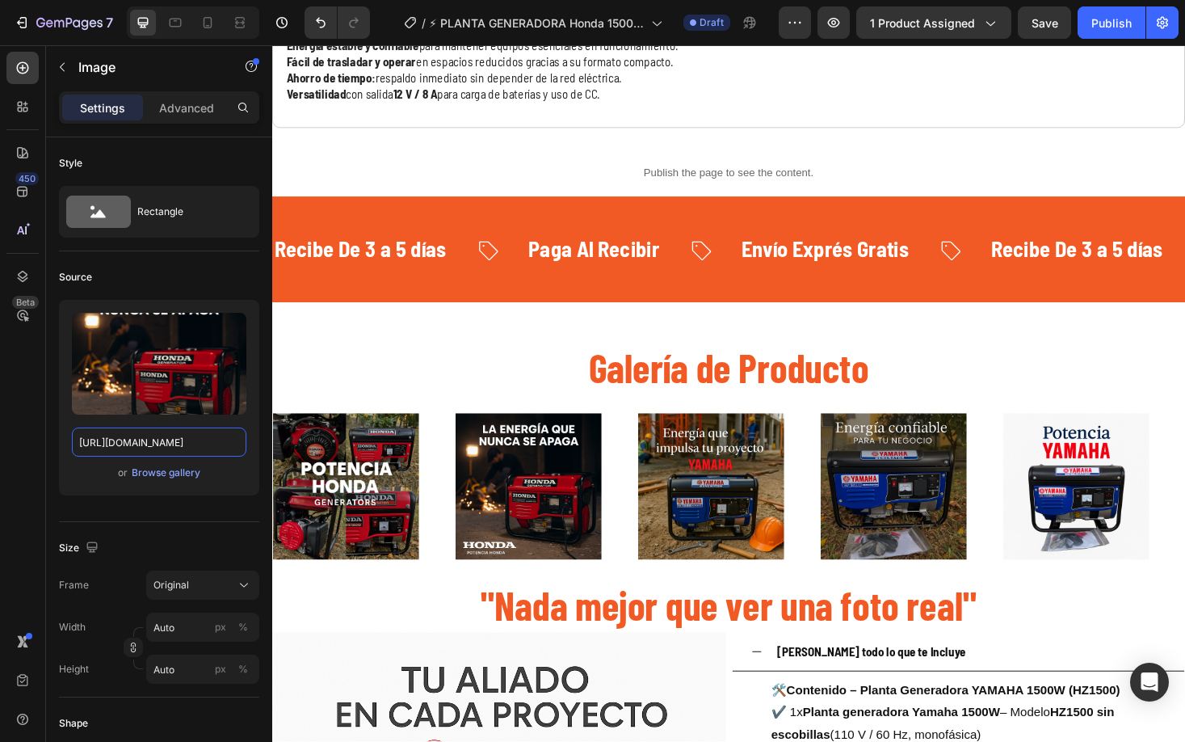
scroll to position [2118, 0]
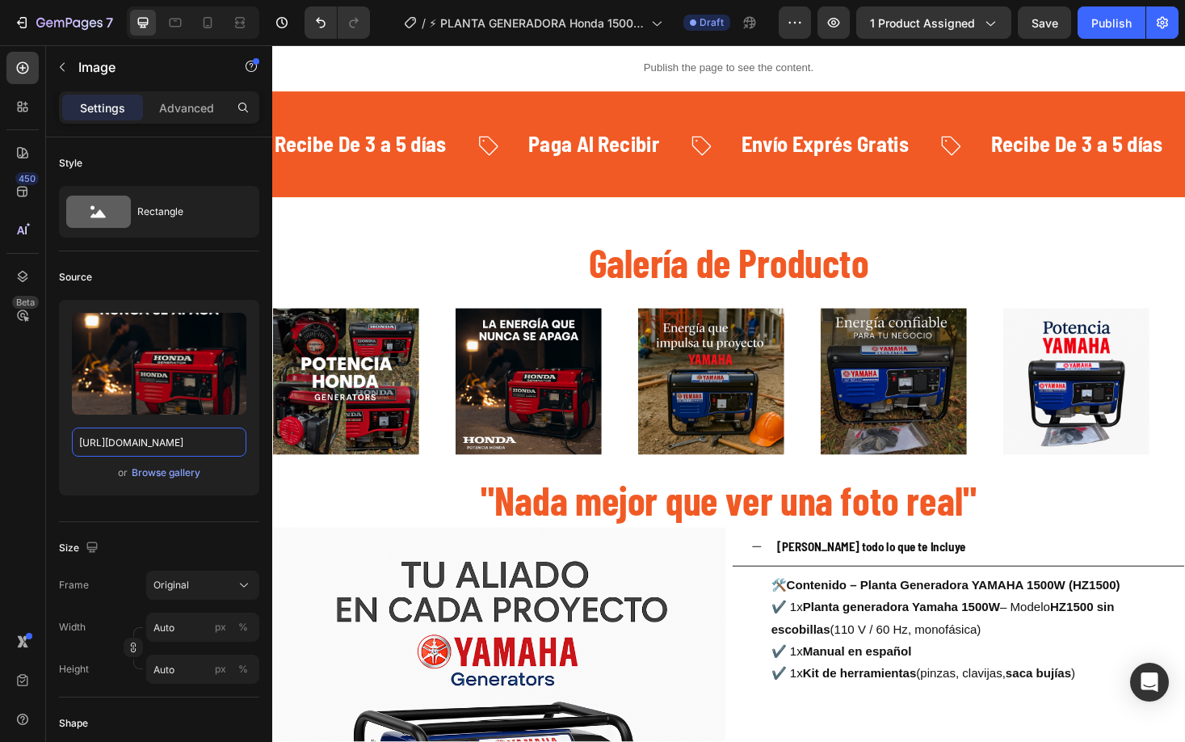
type input "https://cdn.shopify.com/s/files/1/0630/8554/3475/files/F60EA159-6E2C-4E92-9BF5-…"
drag, startPoint x: 524, startPoint y: 457, endPoint x: 494, endPoint y: 485, distance: 41.7
click at [524, 456] on img at bounding box center [544, 402] width 155 height 155
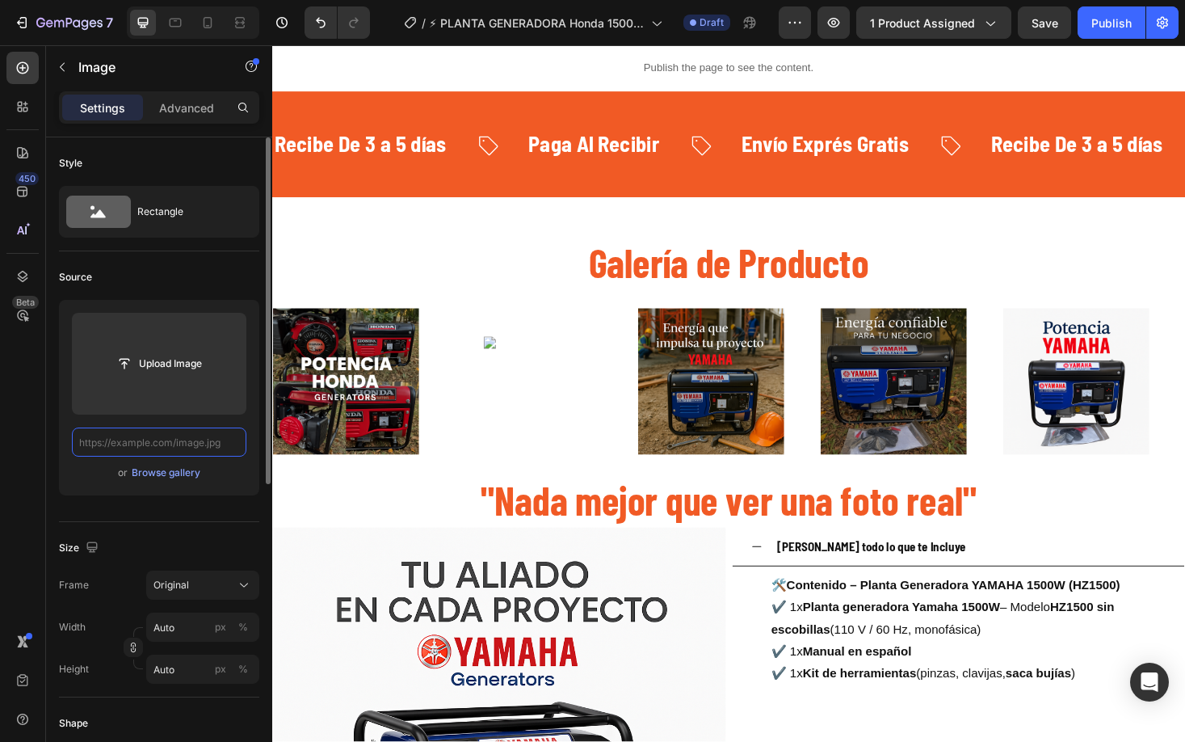
scroll to position [0, 0]
click at [167, 441] on input "text" at bounding box center [159, 441] width 175 height 29
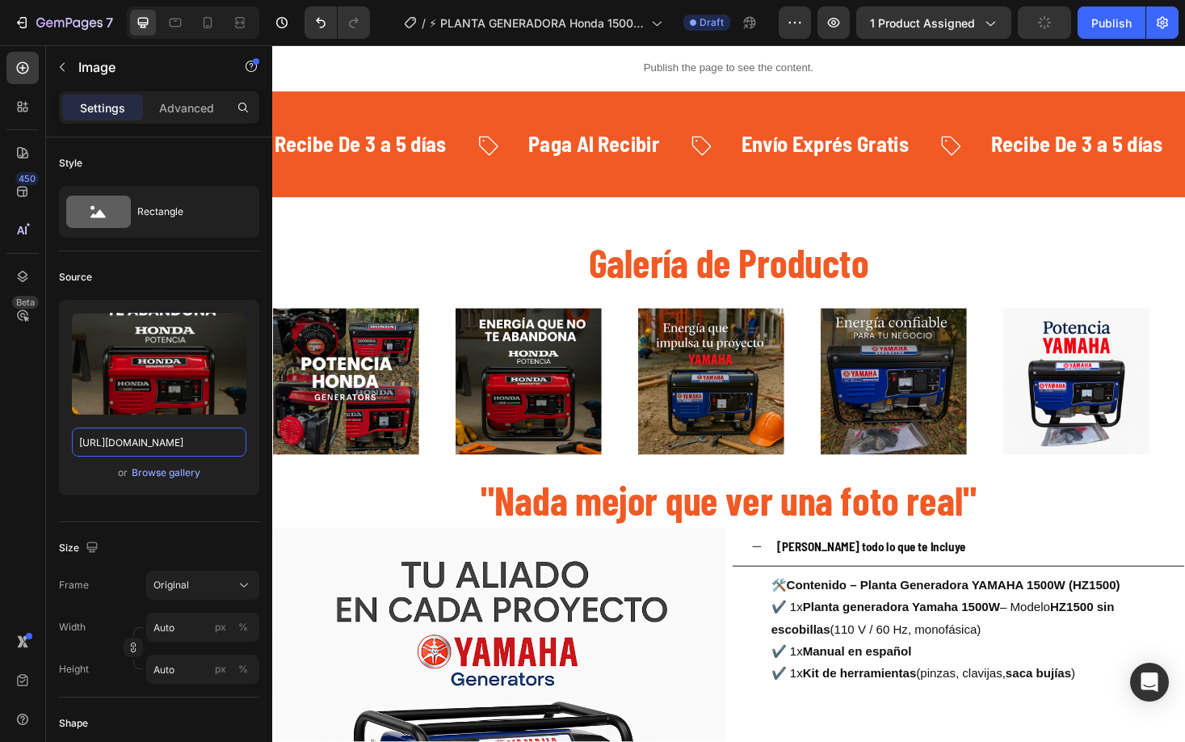
scroll to position [0, 429]
type input "https://cdn.shopify.com/s/files/1/0630/8554/3475/files/F7D8BC15-34CC-49C9-965D-…"
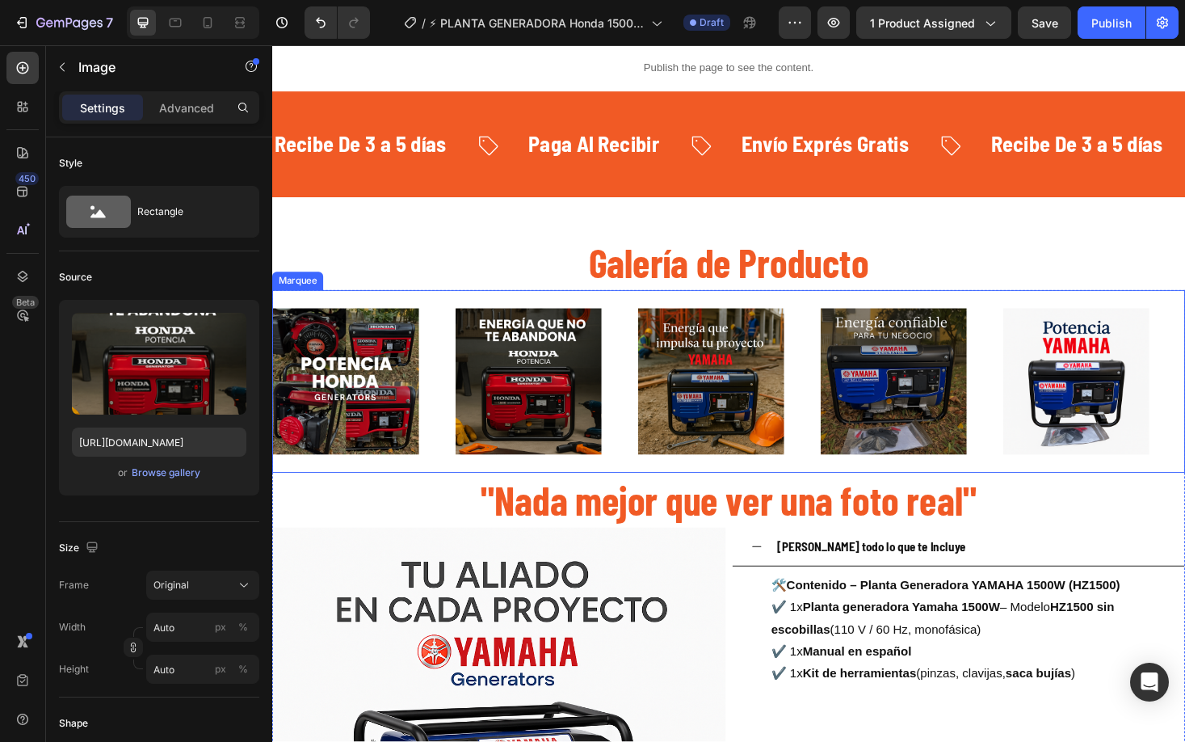
click at [730, 391] on img at bounding box center [738, 402] width 155 height 155
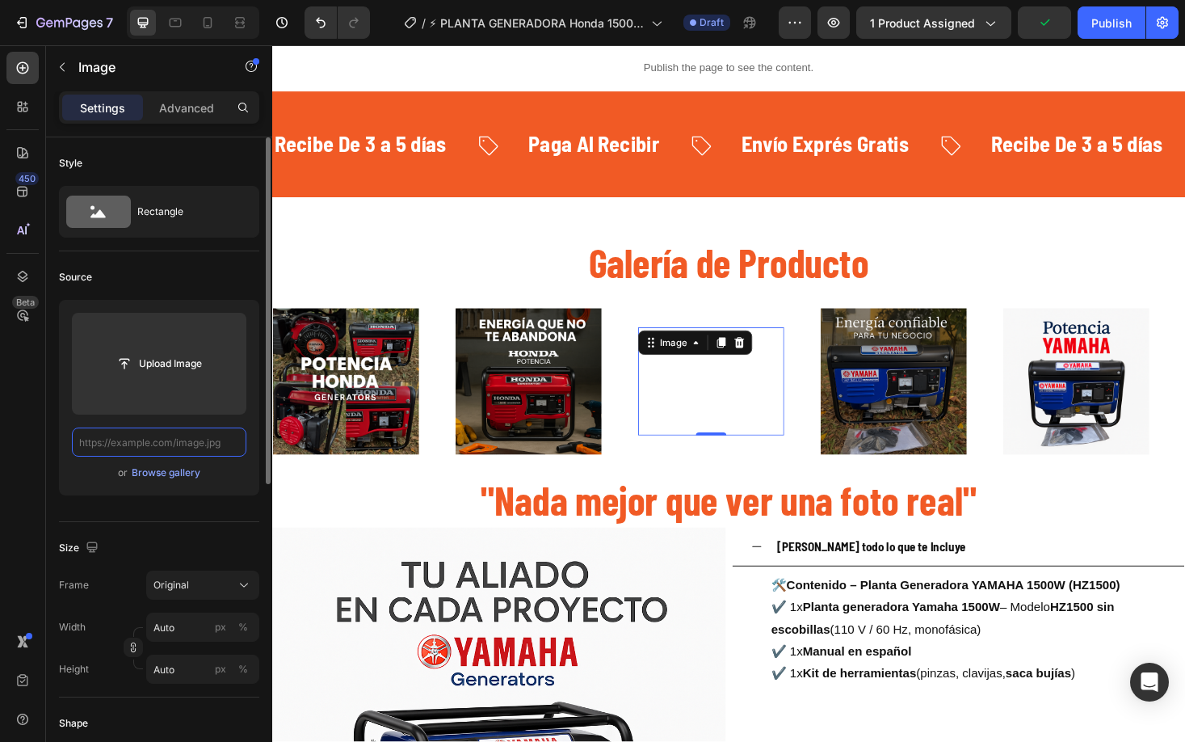
paste input "https://cdn.shopify.com/s/files/1/0630/8554/3475/files/44EC9E18-911B-4472-9E5B-…"
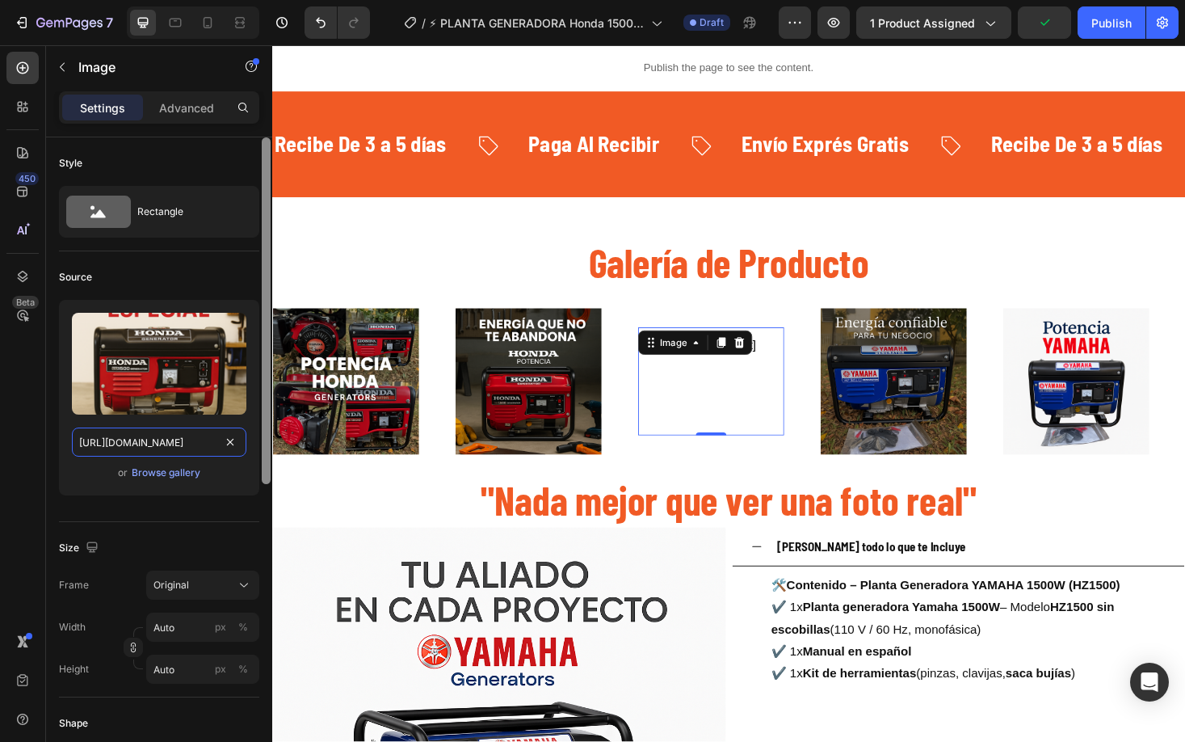
scroll to position [0, 418]
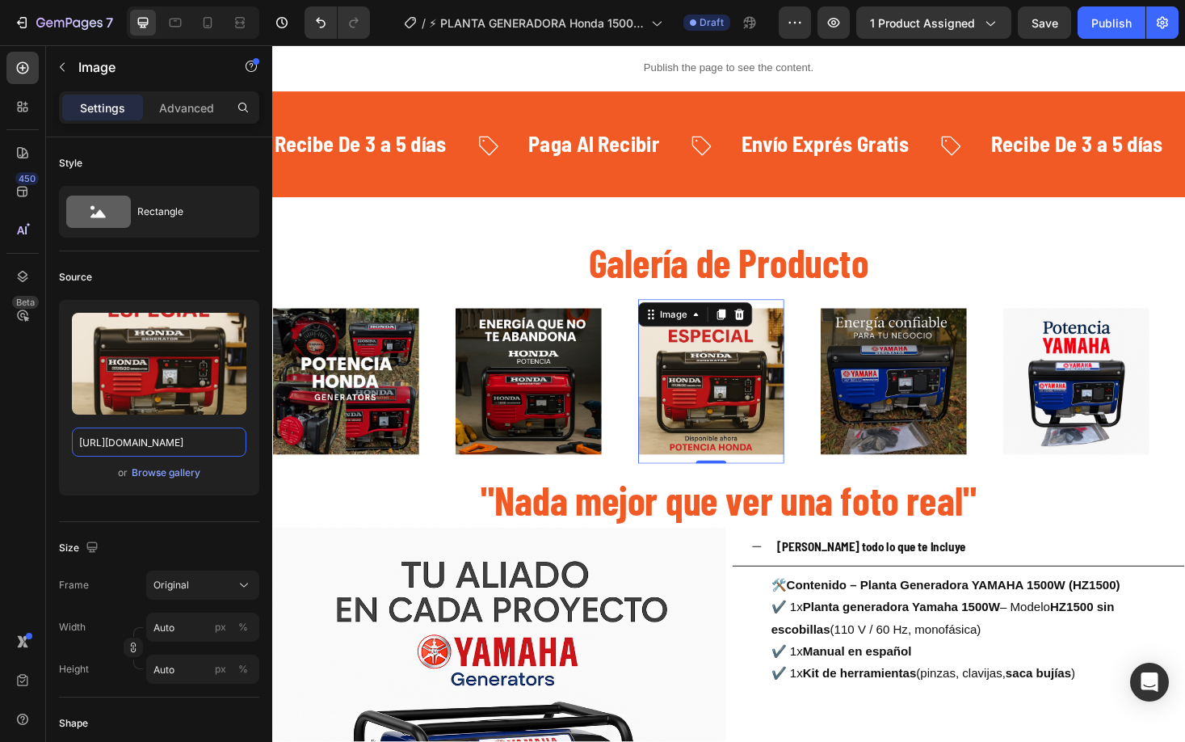
type input "https://cdn.shopify.com/s/files/1/0630/8554/3475/files/44EC9E18-911B-4472-9E5B-…"
click at [992, 394] on img at bounding box center [932, 402] width 155 height 155
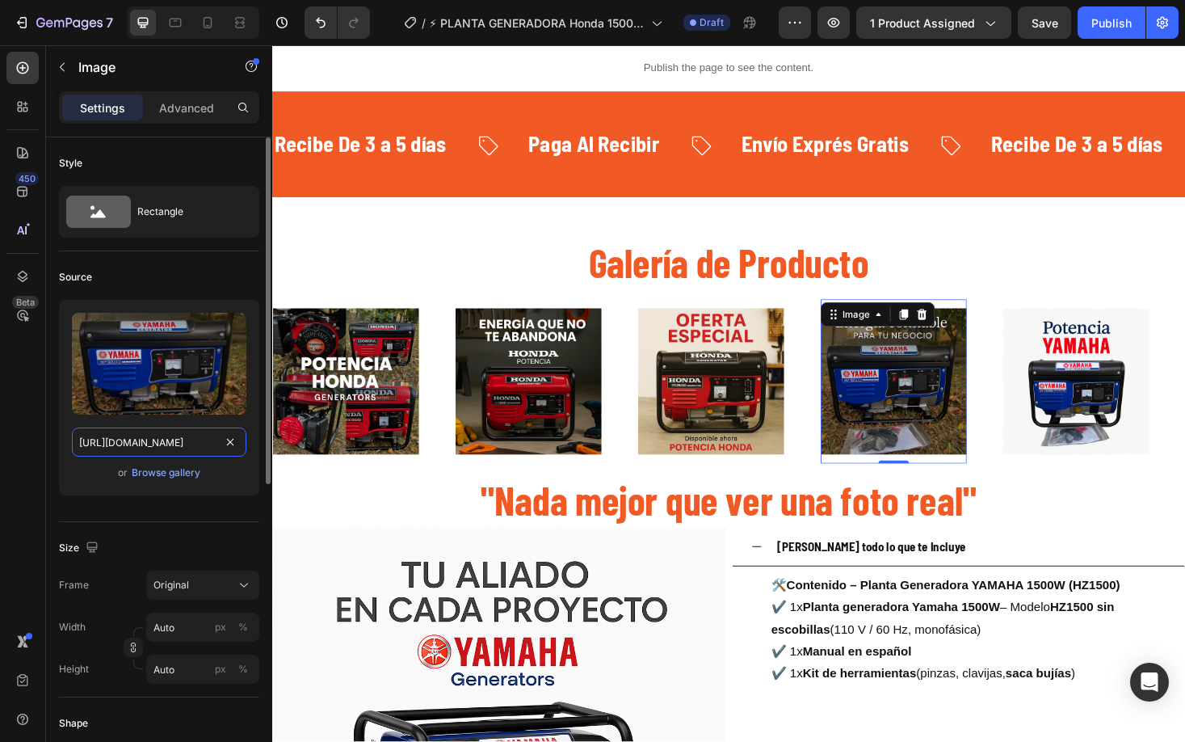
click at [243, 446] on input "https://cdn.shopify.com/s/files/1/0630/8554/3475/files/586E3B76-2495-4D9F-8305-…" at bounding box center [159, 441] width 175 height 29
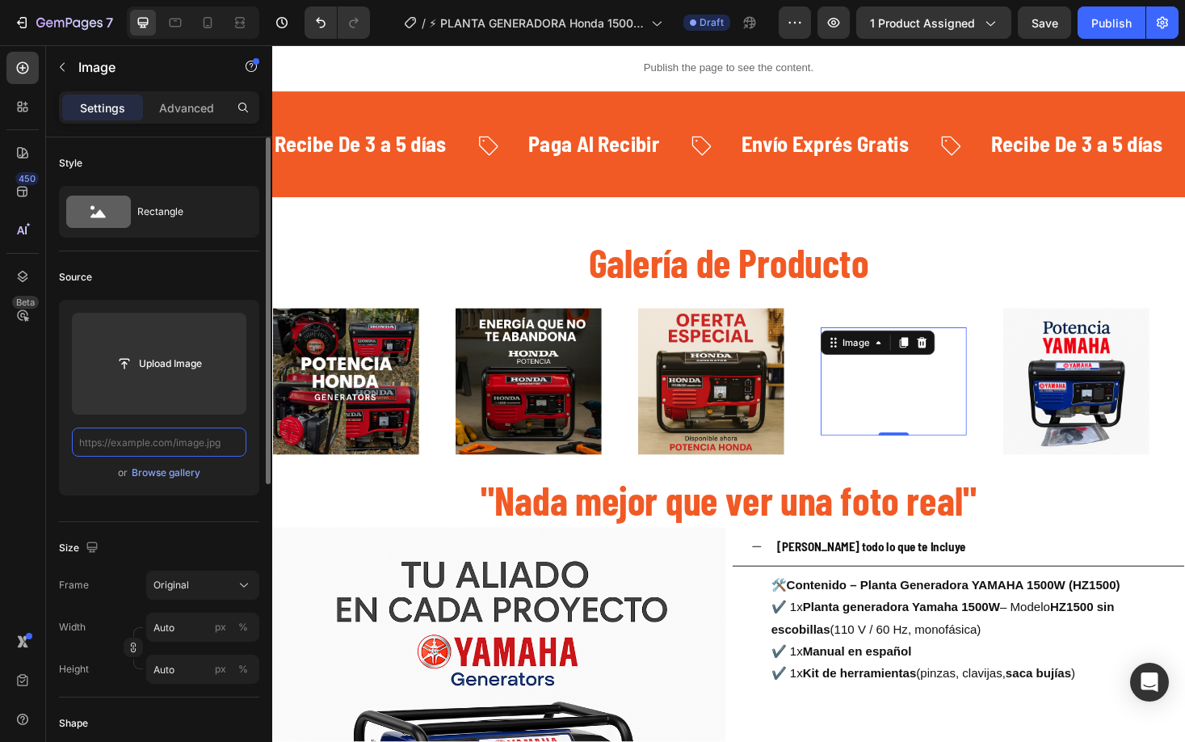
paste input "https://cdn.shopify.com/s/files/1/0630/8554/3475/files/D5061C61-B60C-4A22-96AF-…"
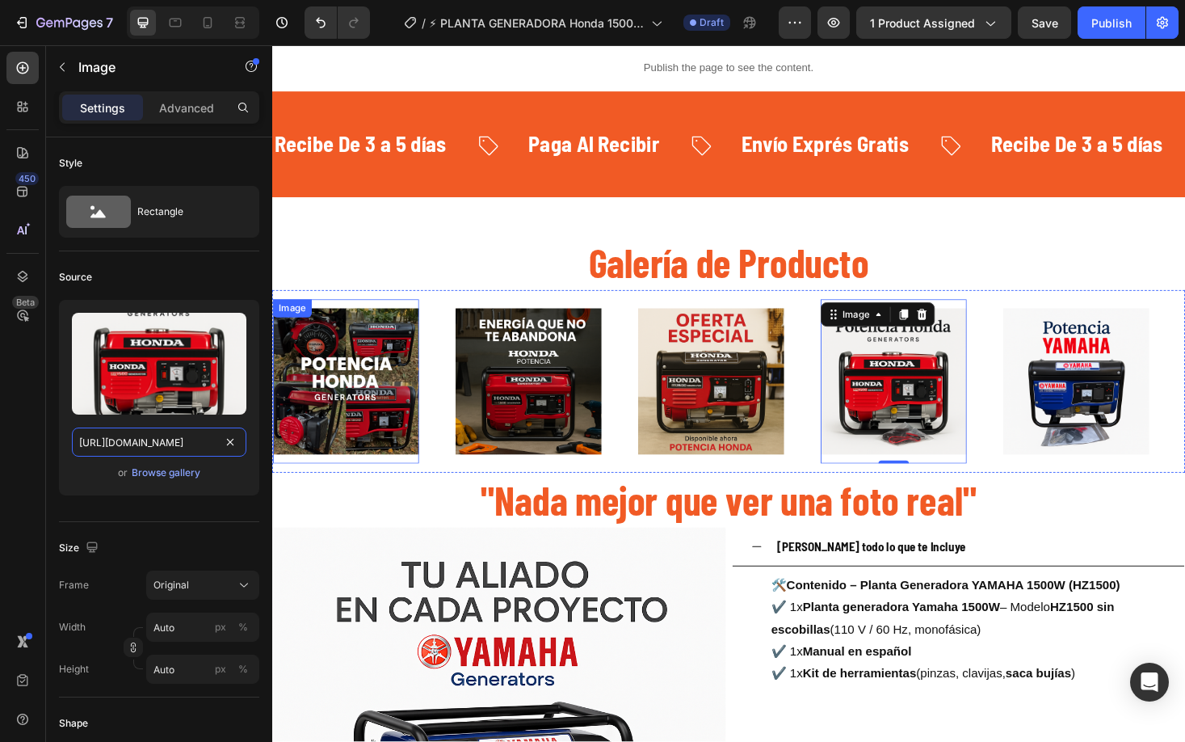
scroll to position [0, 426]
type input "https://cdn.shopify.com/s/files/1/0630/8554/3475/files/D5061C61-B60C-4A22-96AF-…"
click at [1049, 393] on img at bounding box center [1126, 402] width 155 height 155
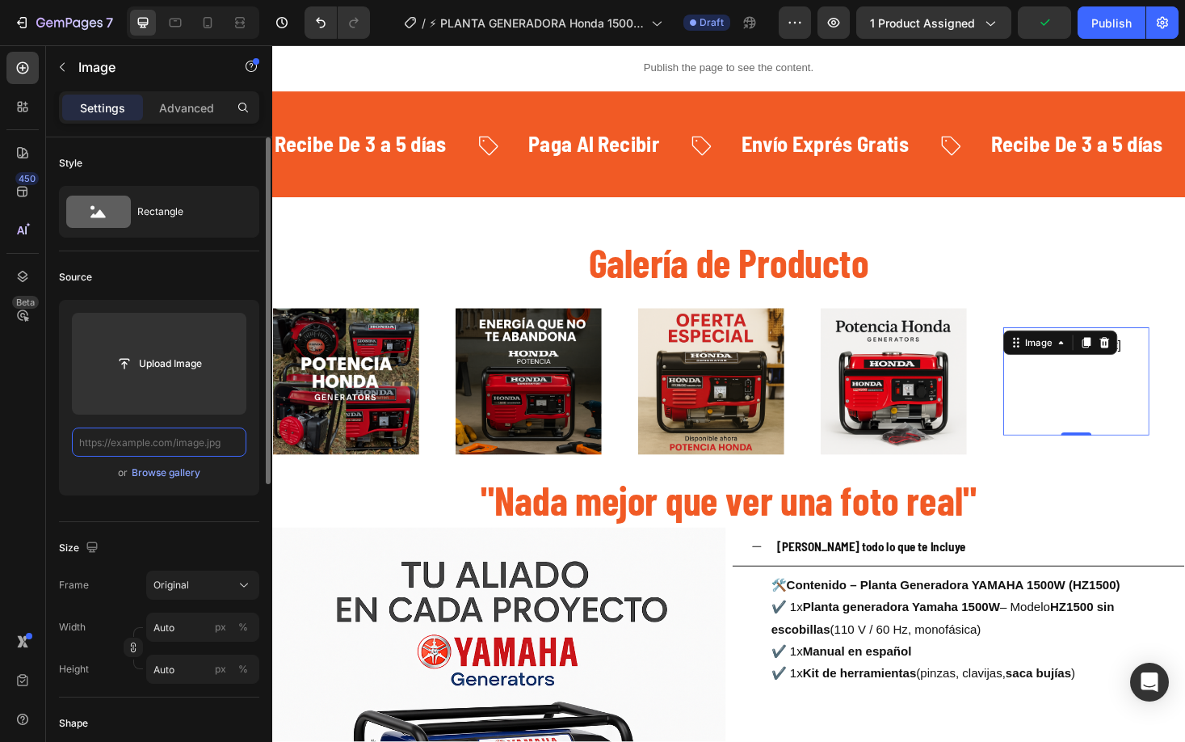
click at [216, 441] on input "text" at bounding box center [159, 441] width 175 height 29
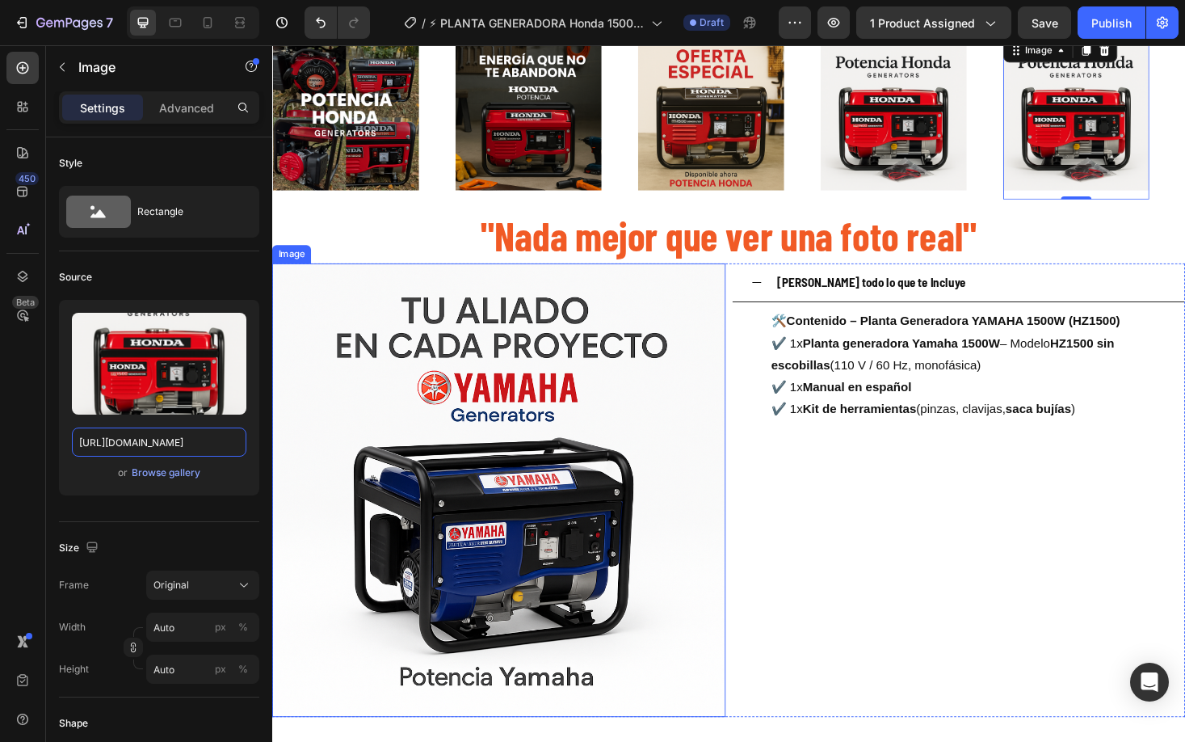
scroll to position [2453, 0]
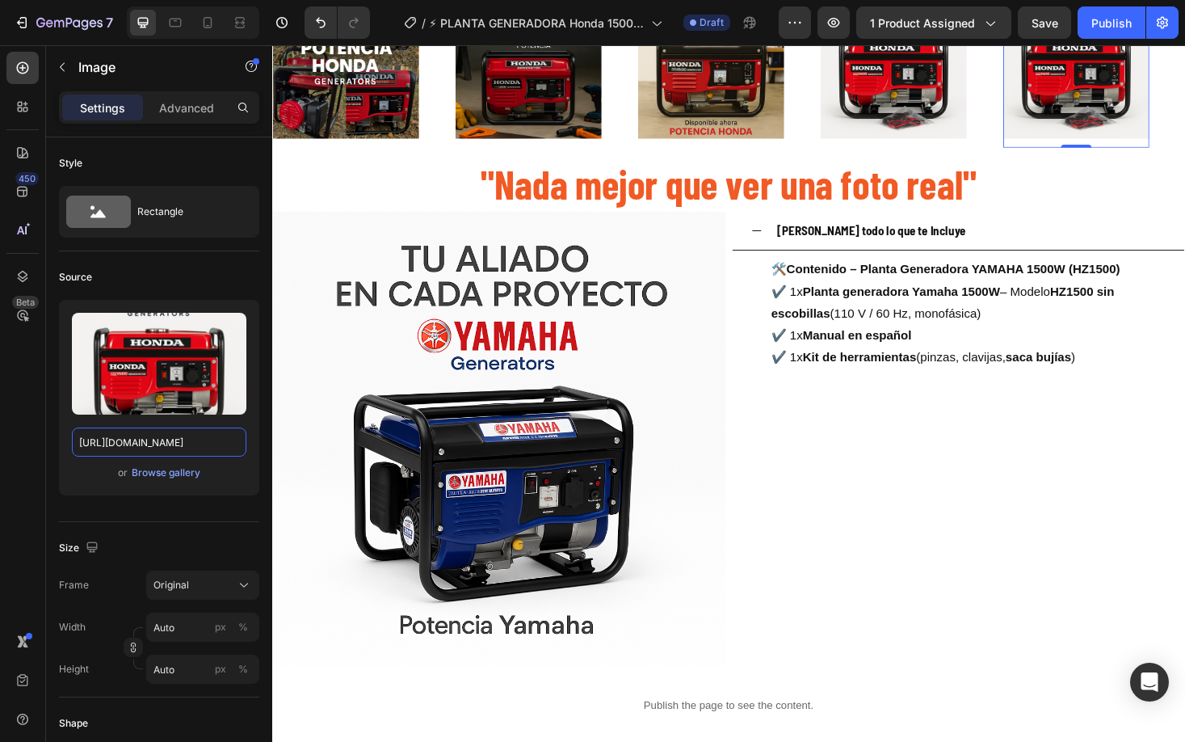
type input "https://cdn.shopify.com/s/files/1/0630/8554/3475/files/D5061C61-B60C-4A22-96AF-…"
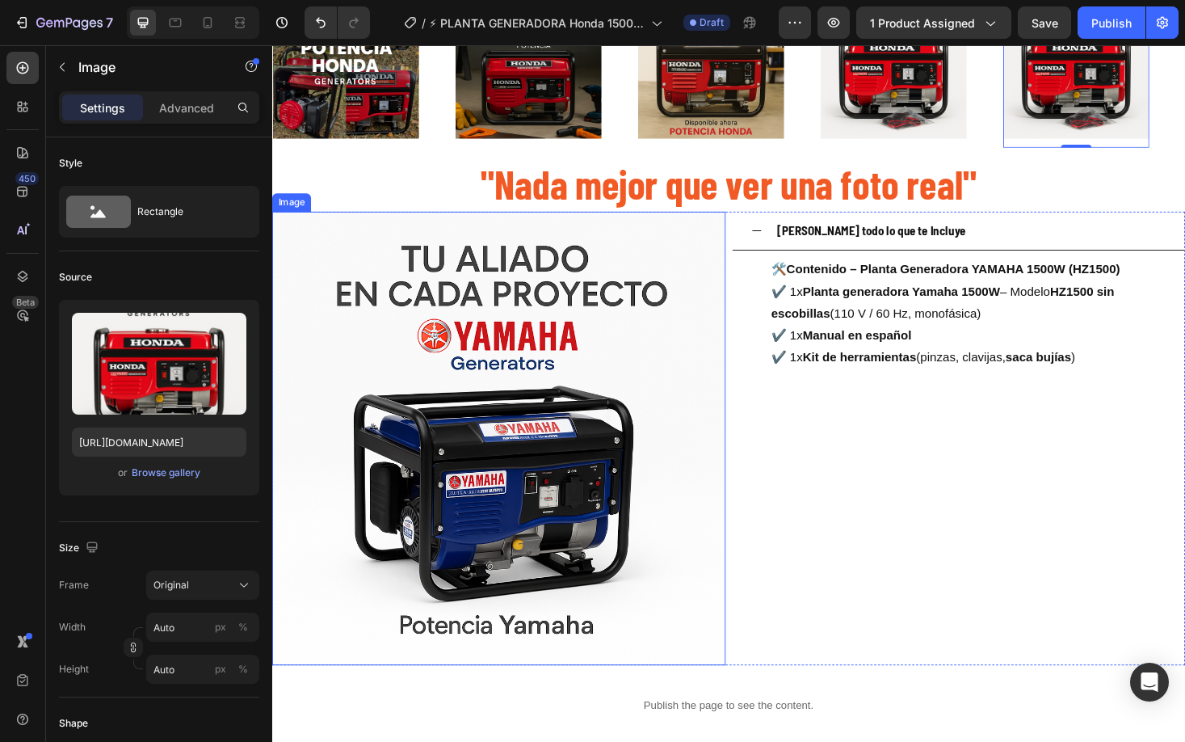
click at [483, 530] on img at bounding box center [513, 463] width 482 height 482
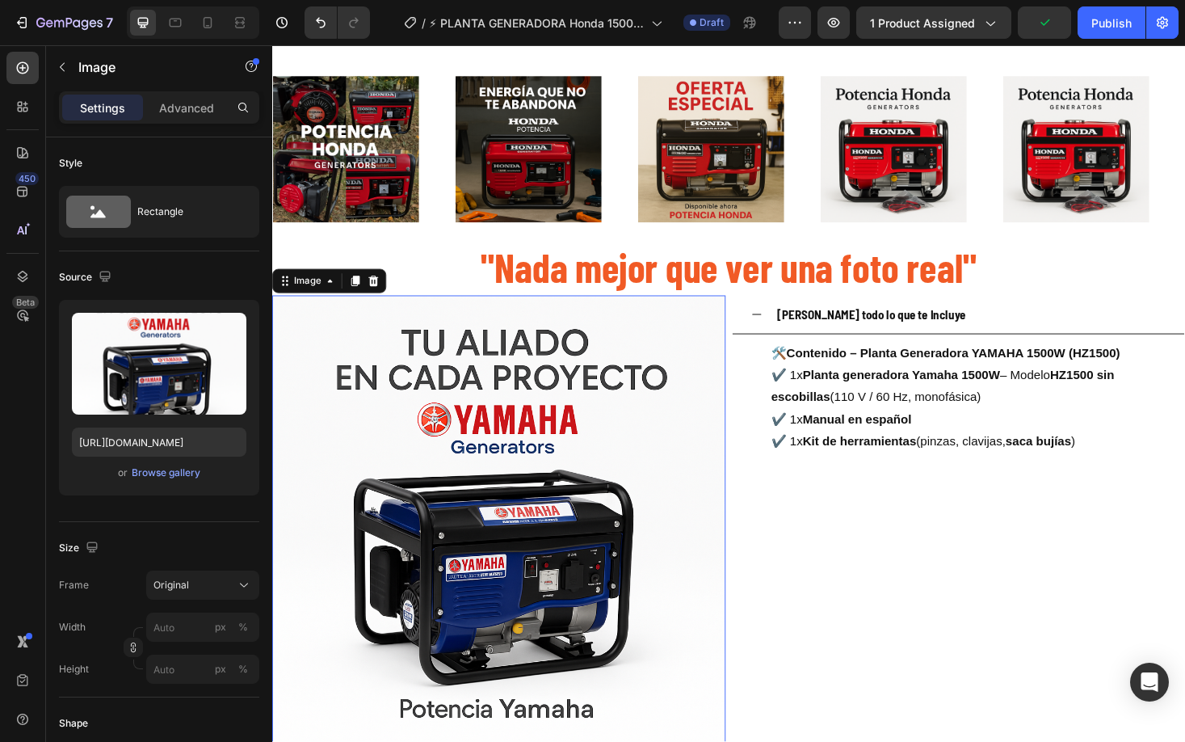
scroll to position [2342, 0]
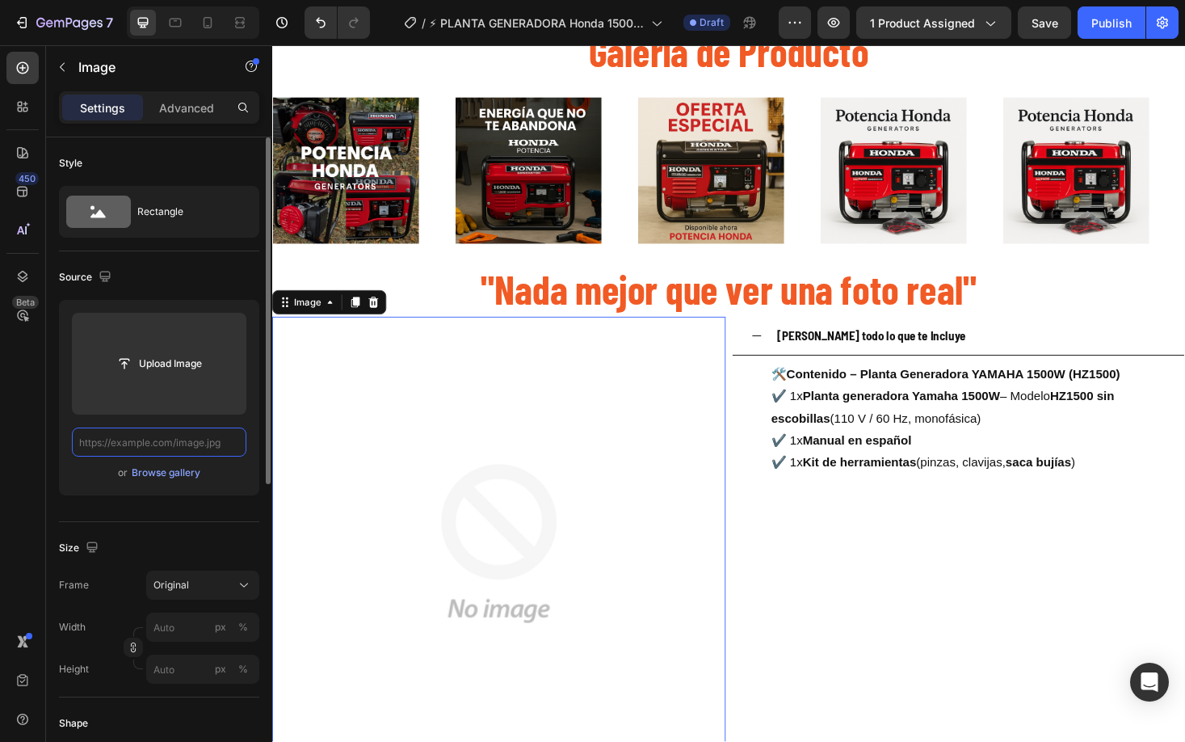
paste input "https://cdn.shopify.com/s/files/1/0630/8554/3475/files/4575438C-FEA6-4EA1-A93F-…"
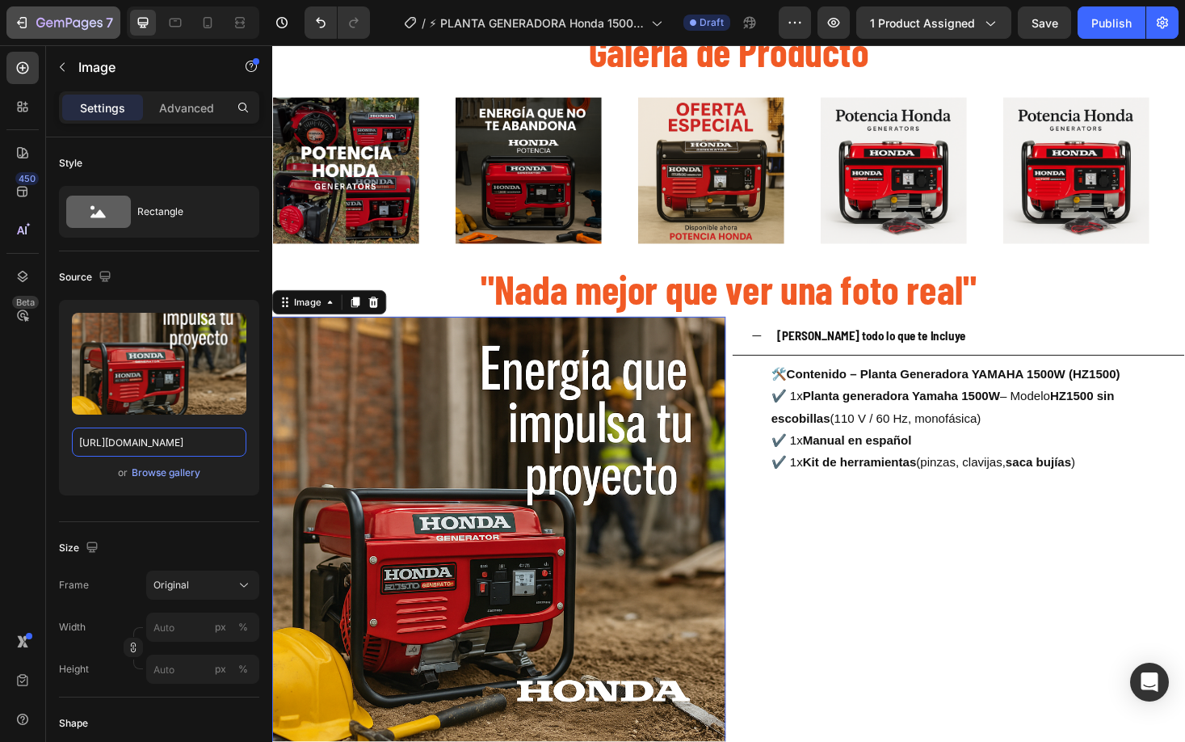
scroll to position [2118, 0]
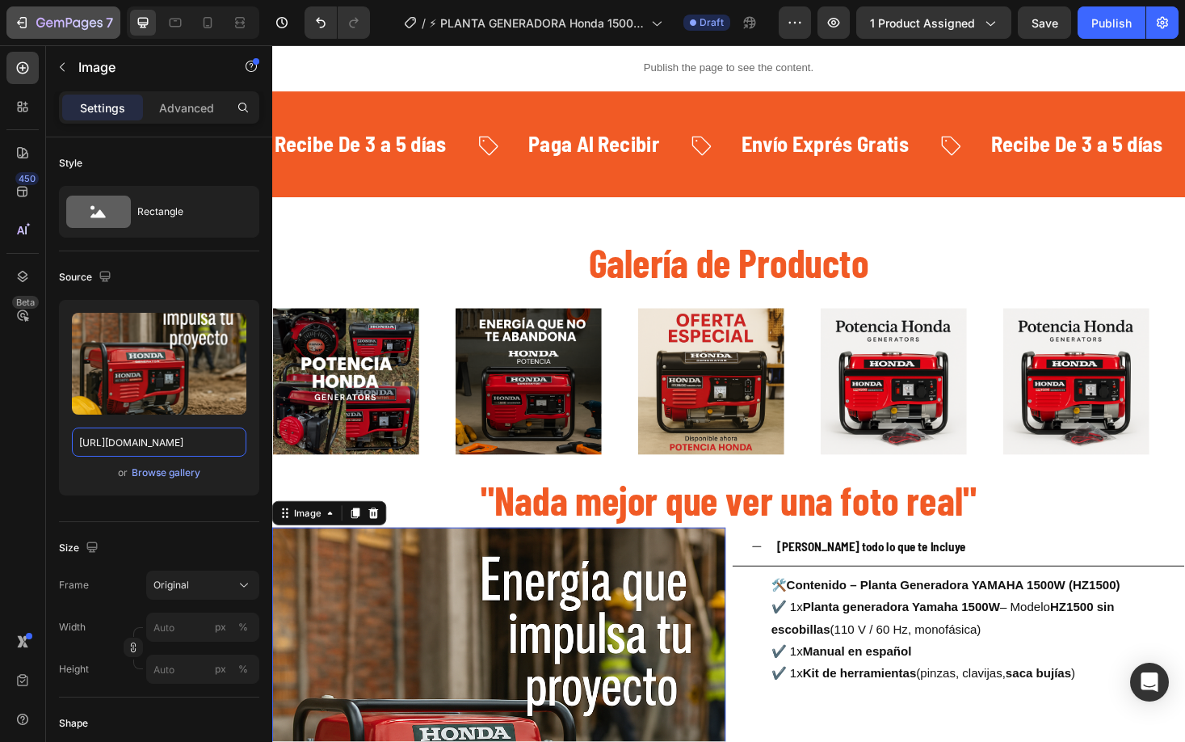
type input "https://cdn.shopify.com/s/files/1/0630/8554/3475/files/4575438C-FEA6-4EA1-A93F-…"
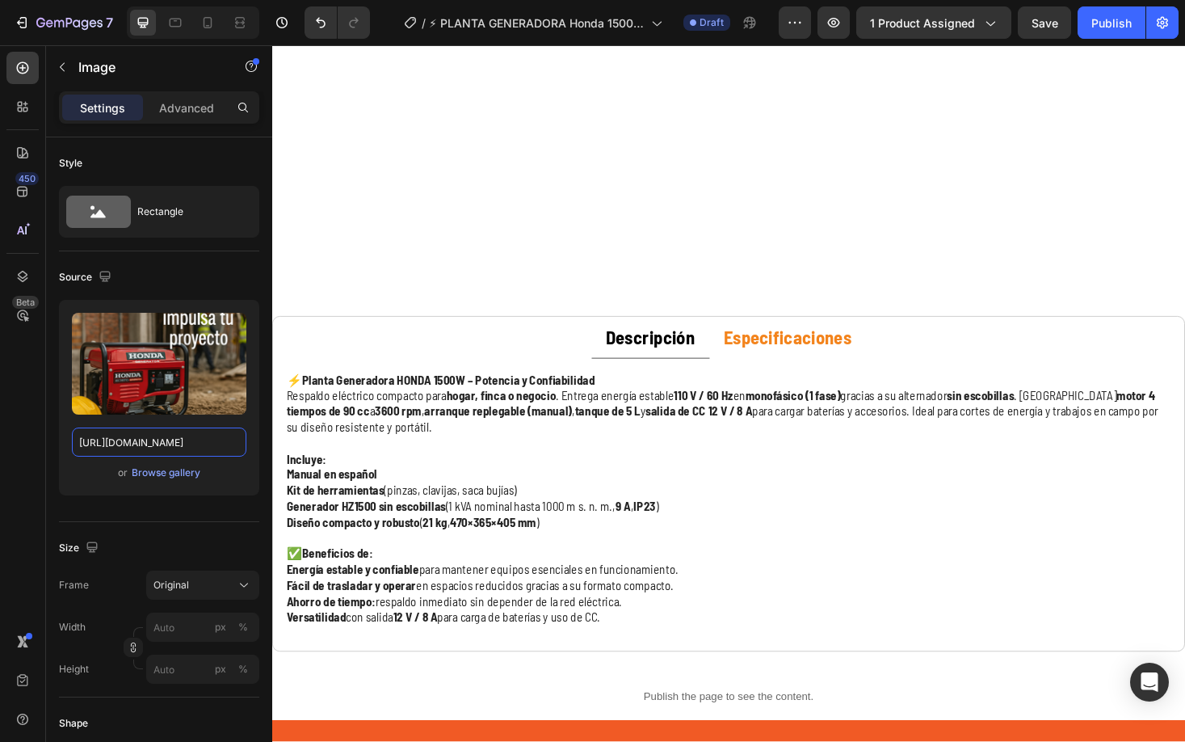
scroll to position [2229, 0]
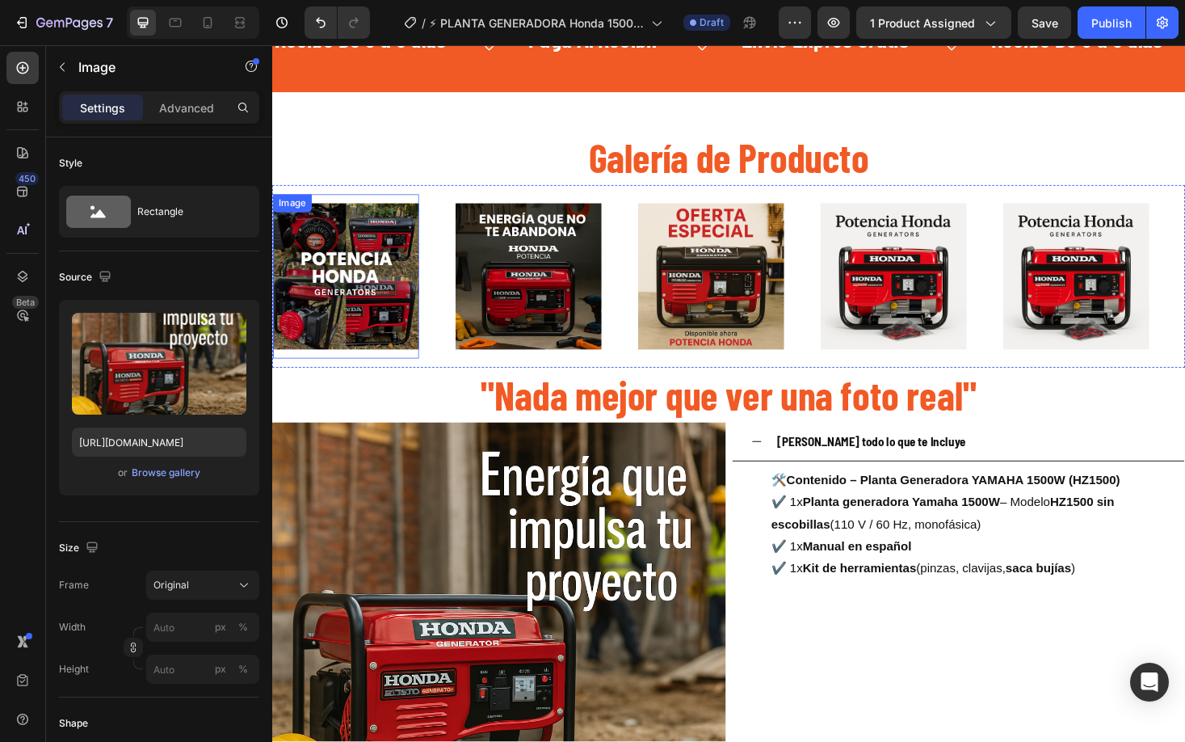
click at [361, 277] on img at bounding box center [350, 290] width 155 height 155
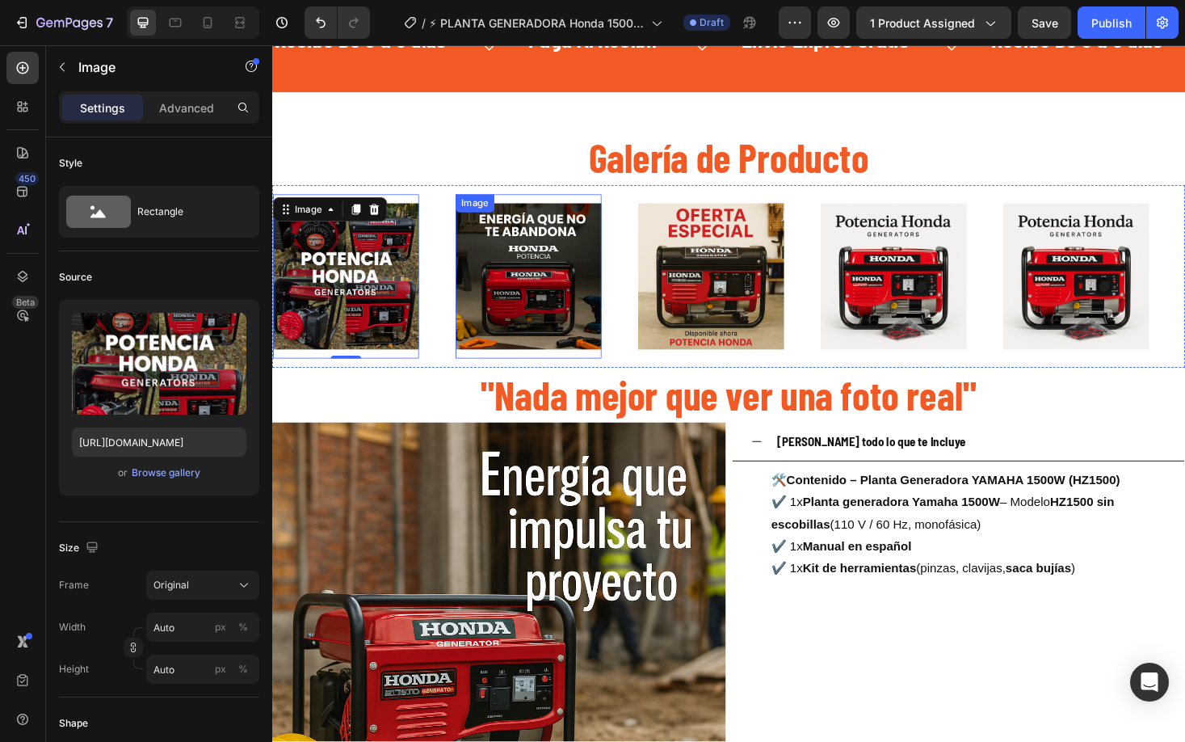
click at [561, 284] on img at bounding box center [544, 290] width 155 height 155
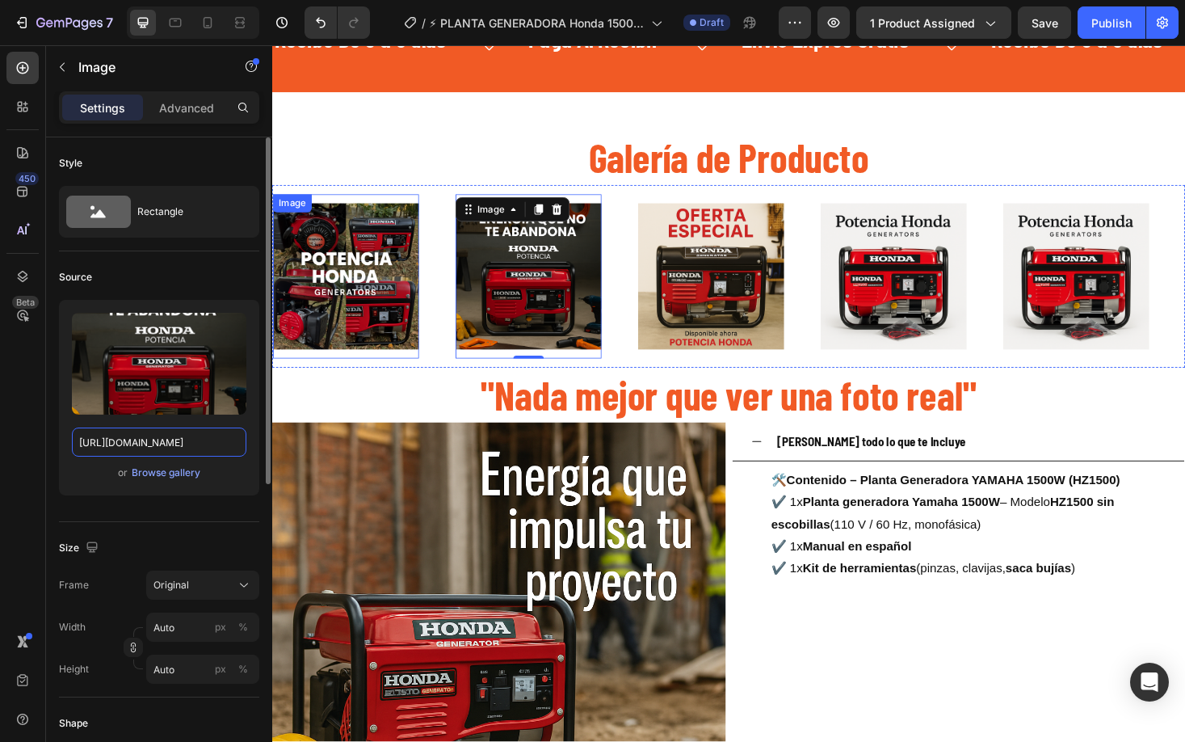
scroll to position [0, 429]
type input "https://cdn.shopify.com/s/files/1/0630/8554/3475/files/F7D8BC15-34CC-49C9-965D-…"
click at [761, 253] on img at bounding box center [738, 290] width 155 height 155
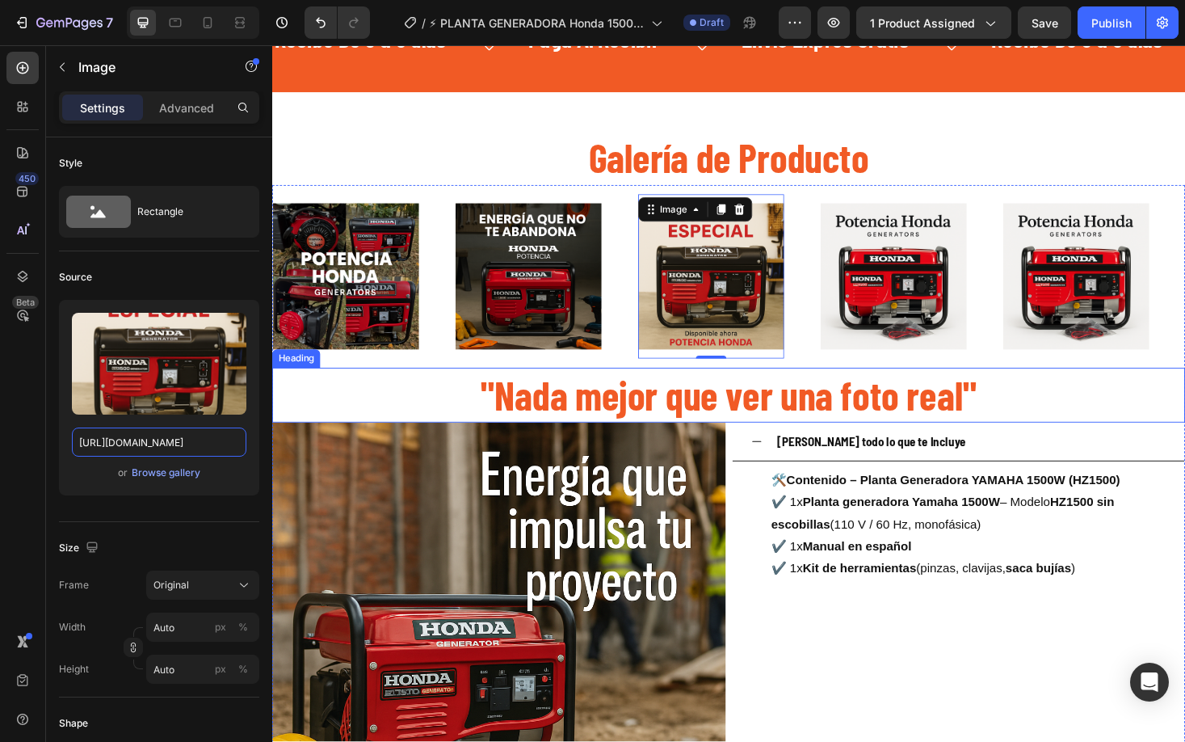
scroll to position [0, 418]
type input "https://cdn.shopify.com/s/files/1/0630/8554/3475/files/44EC9E18-911B-4472-9E5B-…"
click at [949, 265] on img at bounding box center [932, 290] width 155 height 155
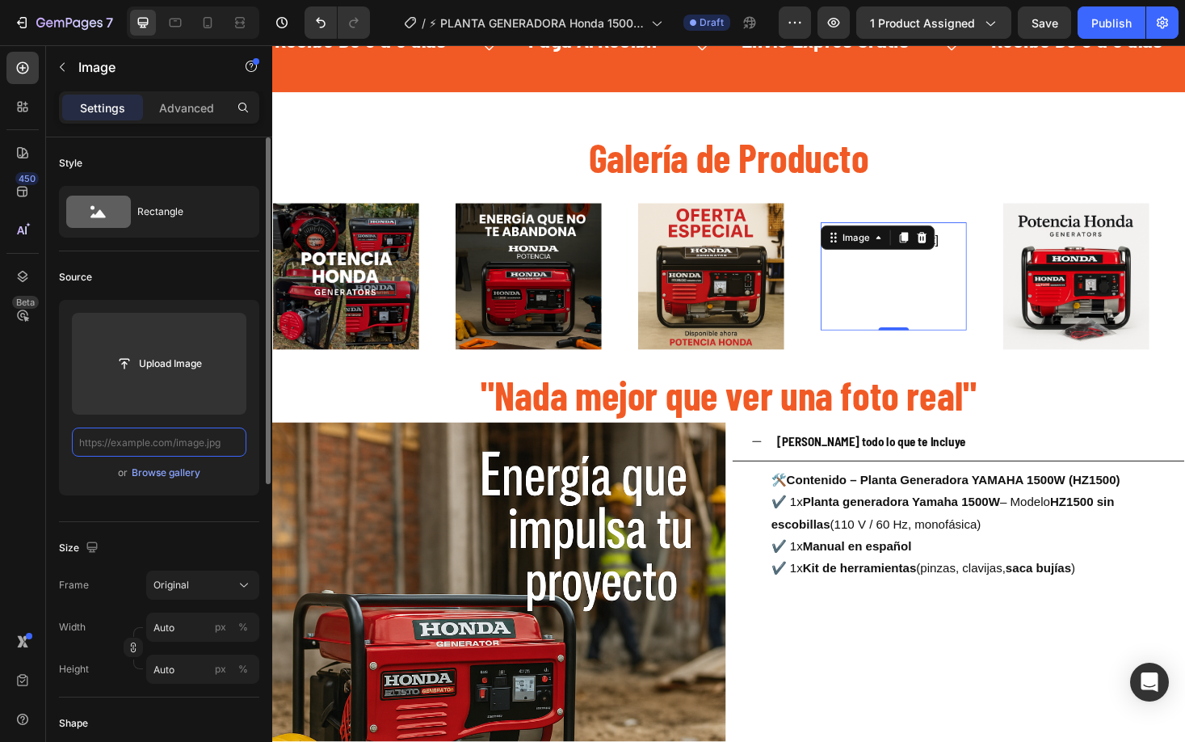
paste input "https://cdn.shopify.com/s/files/1/0630/8554/3475/files/D5061C61-B60C-4A22-96AF-…"
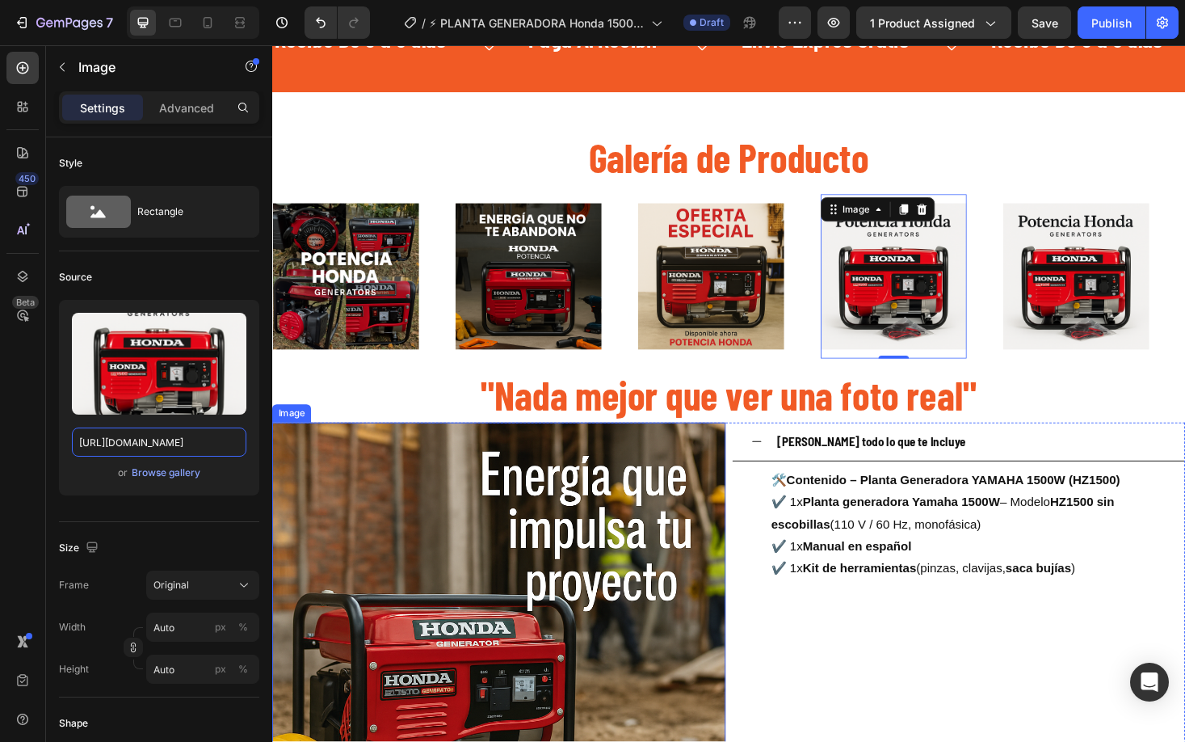
scroll to position [0, 426]
type input "https://cdn.shopify.com/s/files/1/0630/8554/3475/files/D5061C61-B60C-4A22-96AF-…"
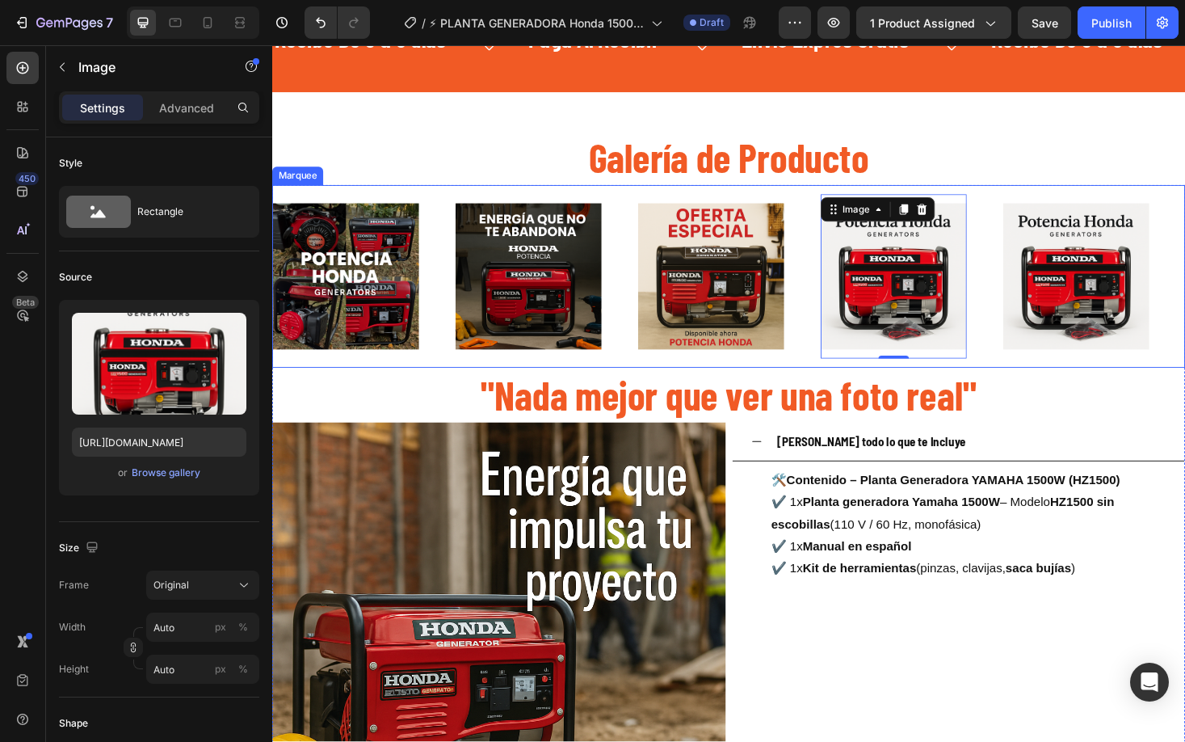
click at [1155, 313] on img at bounding box center [1126, 290] width 155 height 155
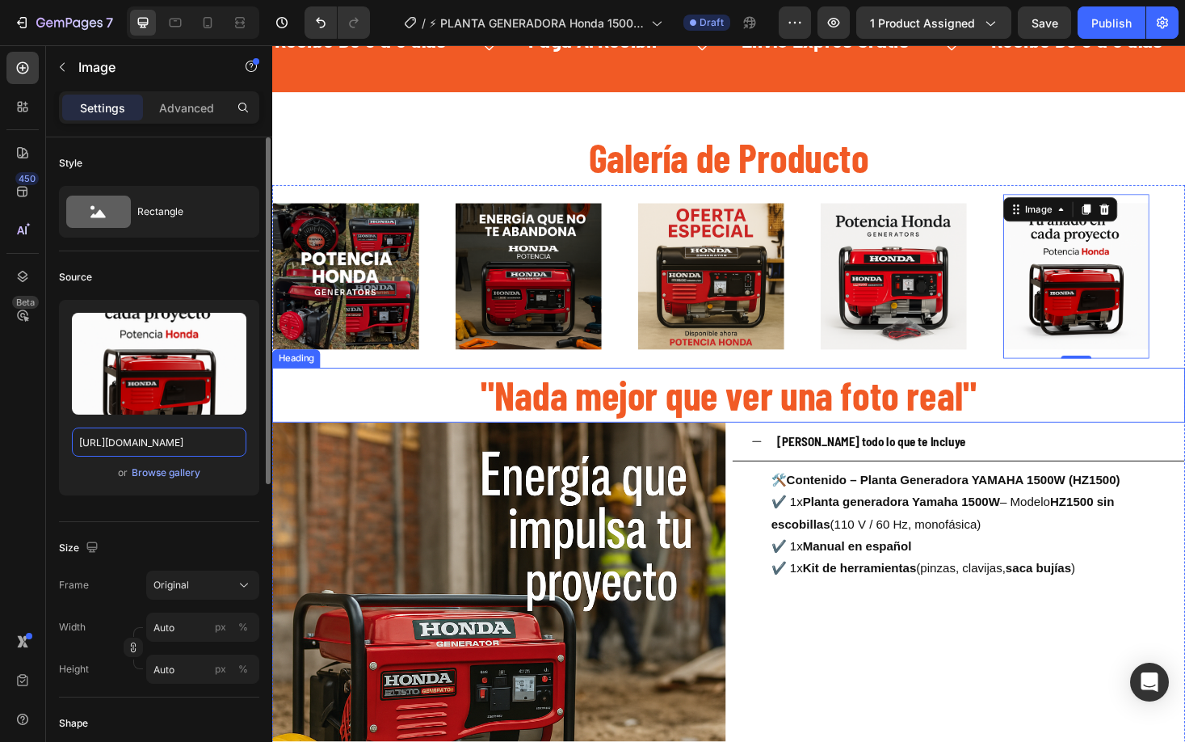
scroll to position [0, 429]
type input "https://cdn.shopify.com/s/files/1/0630/8554/3475/files/EEBD22DD-D3D7-41B4-9FE7-…"
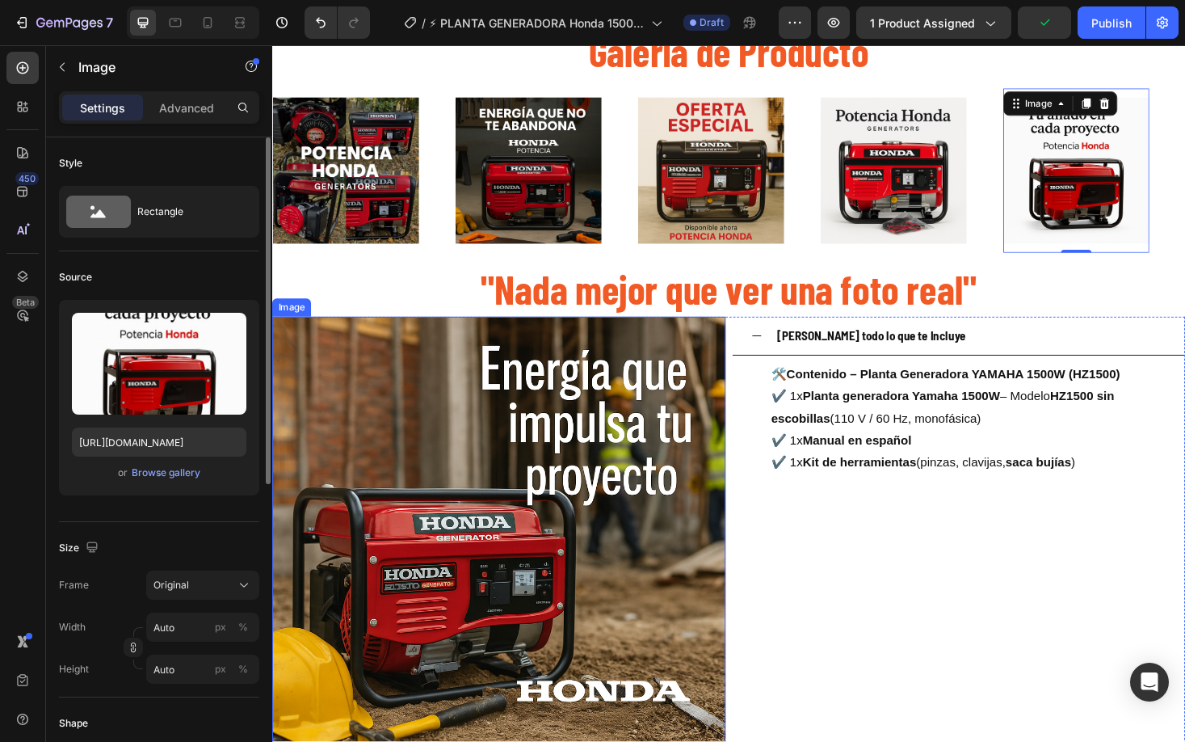
click at [505, 463] on img at bounding box center [513, 575] width 482 height 482
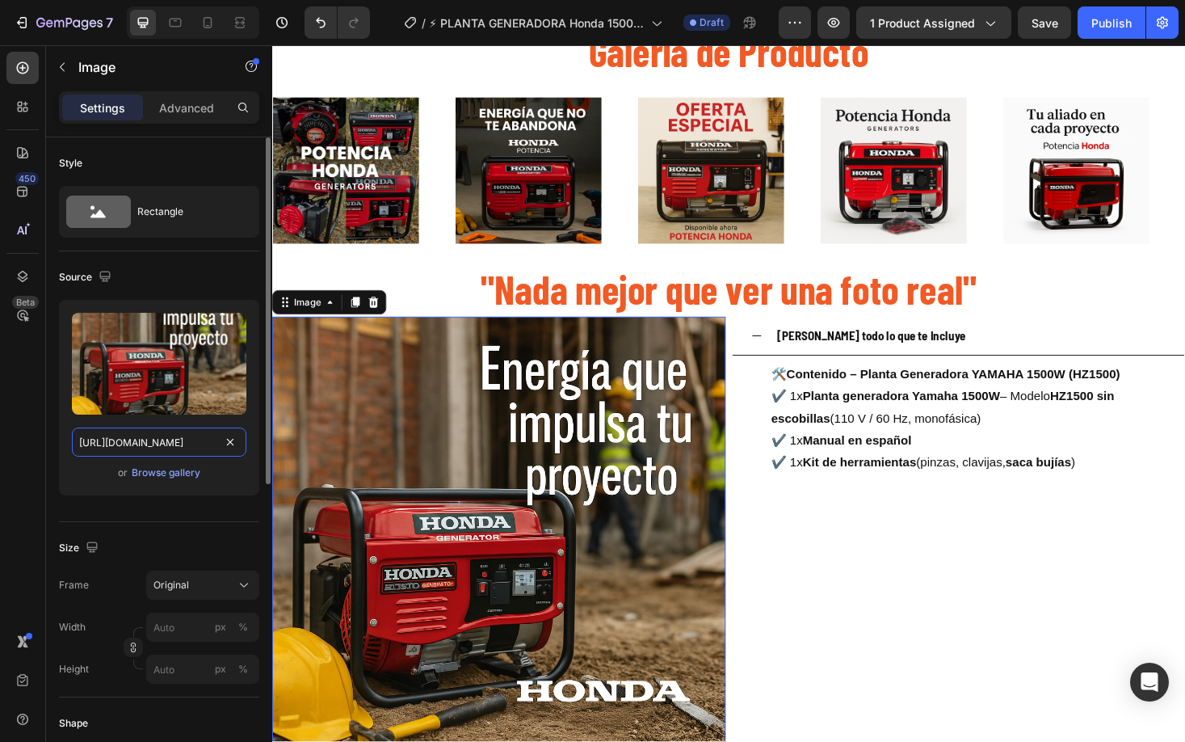
drag, startPoint x: 225, startPoint y: 448, endPoint x: 188, endPoint y: 444, distance: 37.3
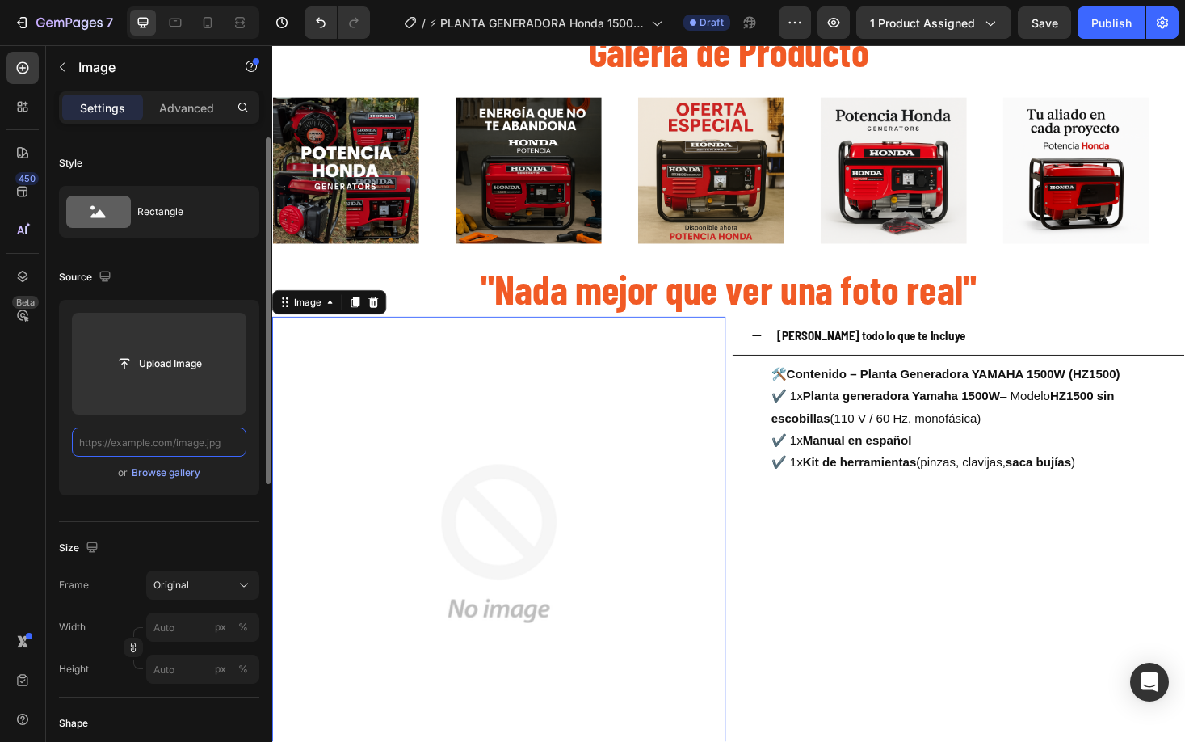
click at [188, 444] on input "text" at bounding box center [159, 441] width 175 height 29
paste input "https://cdn.shopify.com/s/files/1/0630/8554/3475/files/4575438C-FEA6-4EA1-A93F-…"
type input "https://cdn.shopify.com/s/files/1/0630/8554/3475/files/4575438C-FEA6-4EA1-A93F-…"
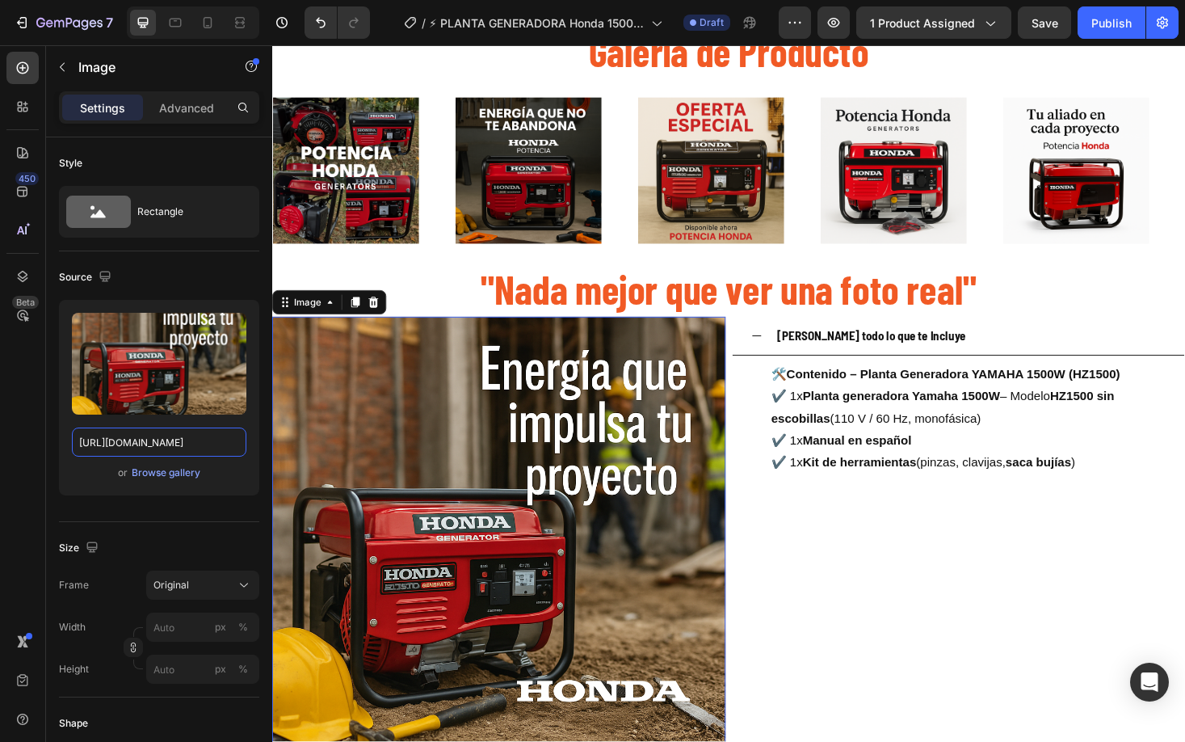
scroll to position [2565, 0]
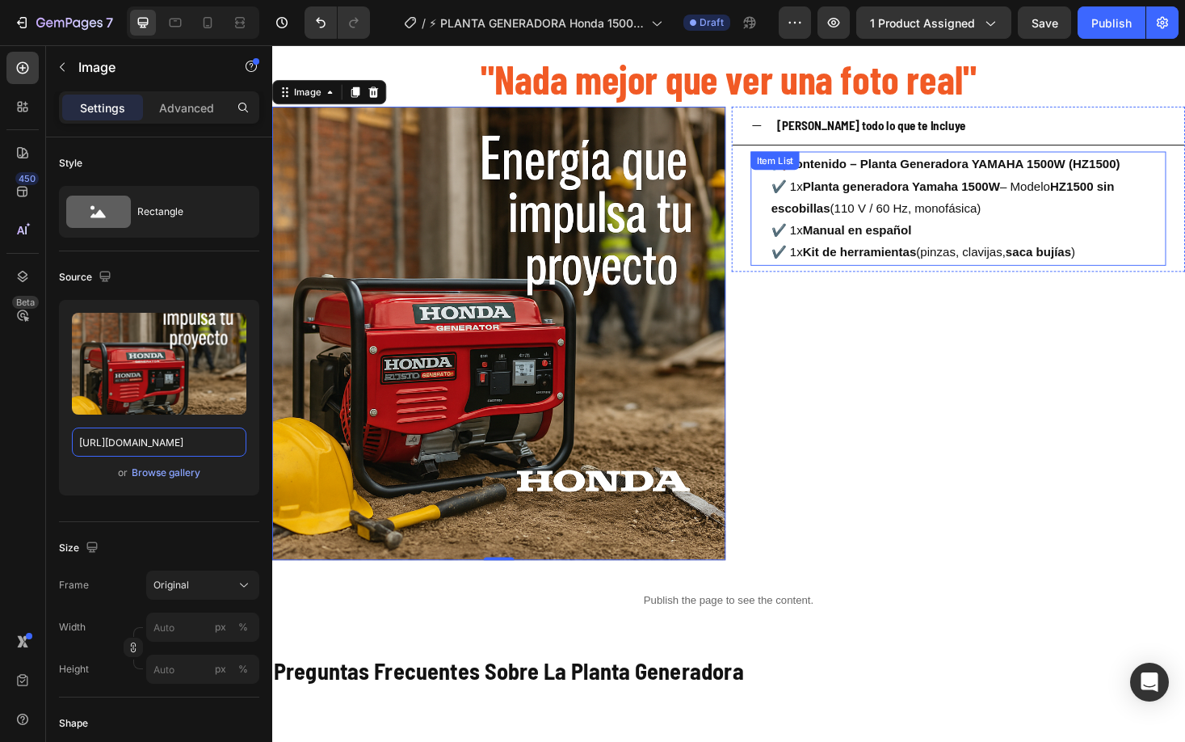
click at [973, 215] on p "✔️ 1x Planta generadora Yamaha 1500W – Modelo HZ1500 sin escobillas (110 V / 60…" at bounding box center [1010, 230] width 417 height 93
click at [974, 215] on p "✔️ 1x Planta generadora Yamaha 1500W – Modelo HZ1500 sin escobillas (110 V / 60…" at bounding box center [1010, 230] width 417 height 93
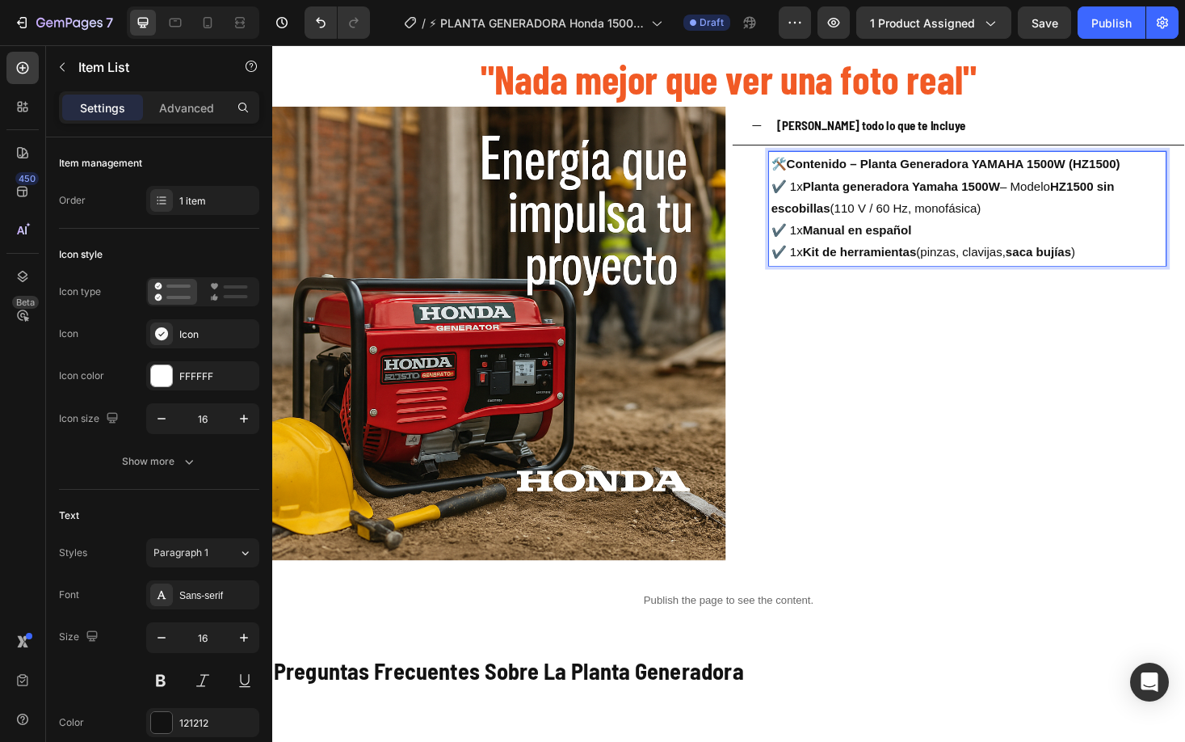
click at [1177, 271] on p "✔️ 1x Planta generadora Yamaha 1500W – Modelo HZ1500 sin escobillas (110 V / 60…" at bounding box center [1010, 230] width 417 height 93
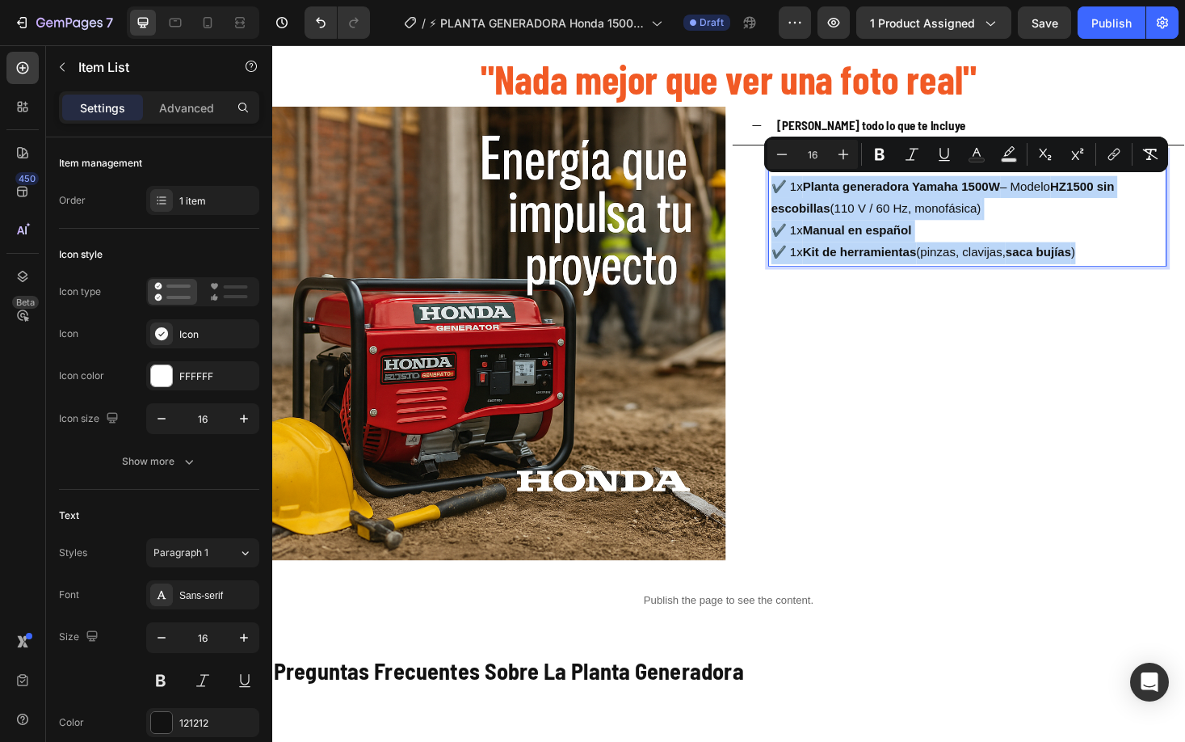
drag, startPoint x: 1114, startPoint y: 268, endPoint x: 1059, endPoint y: 217, distance: 75.5
click at [1160, 259] on p "✔️ 1x Planta generadora Yamaha 1500W – Modelo HZ1500 sin escobillas (110 V / 60…" at bounding box center [1010, 230] width 417 height 93
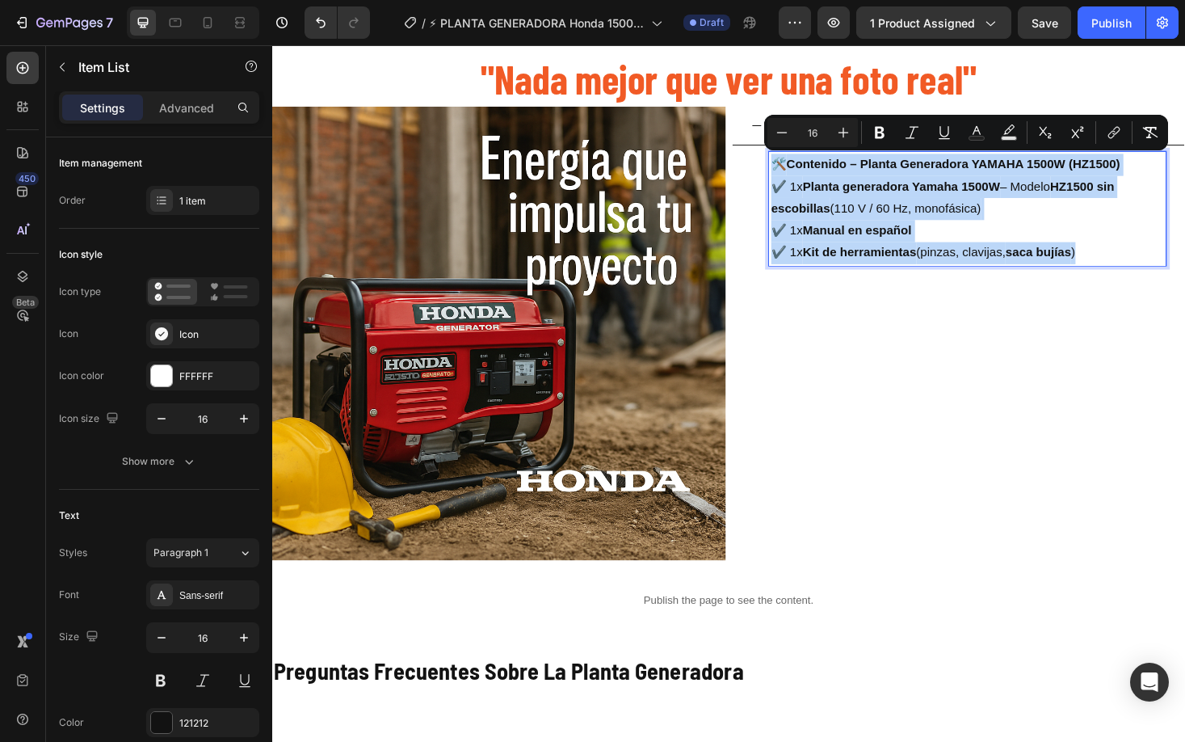
drag, startPoint x: 1160, startPoint y: 265, endPoint x: 780, endPoint y: 174, distance: 391.4
click at [800, 173] on div "🛠️ Contenido – Planta Generadora YAMAHA 1500W (HZ1500) ✔️ 1x Planta generadora …" at bounding box center [1011, 218] width 422 height 121
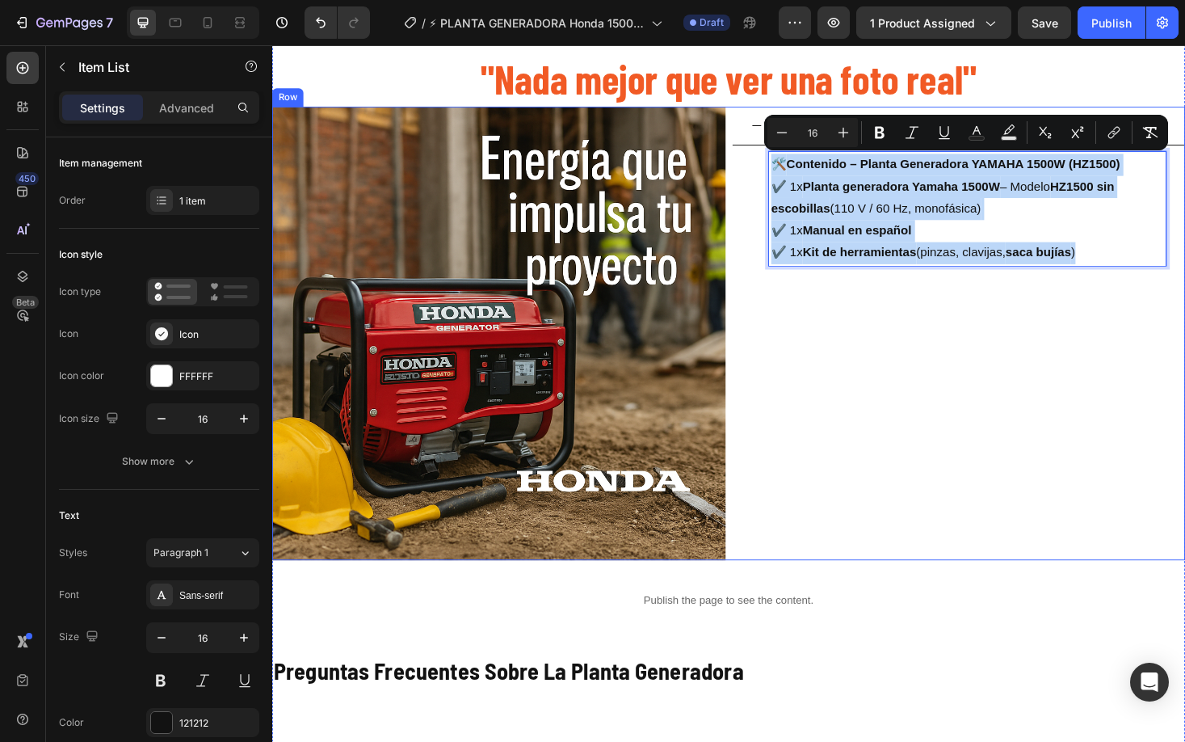
copy div "🛠️ Contenido – Planta Generadora YAMAHA 1500W (HZ1500) ✔️ 1x Planta generadora …"
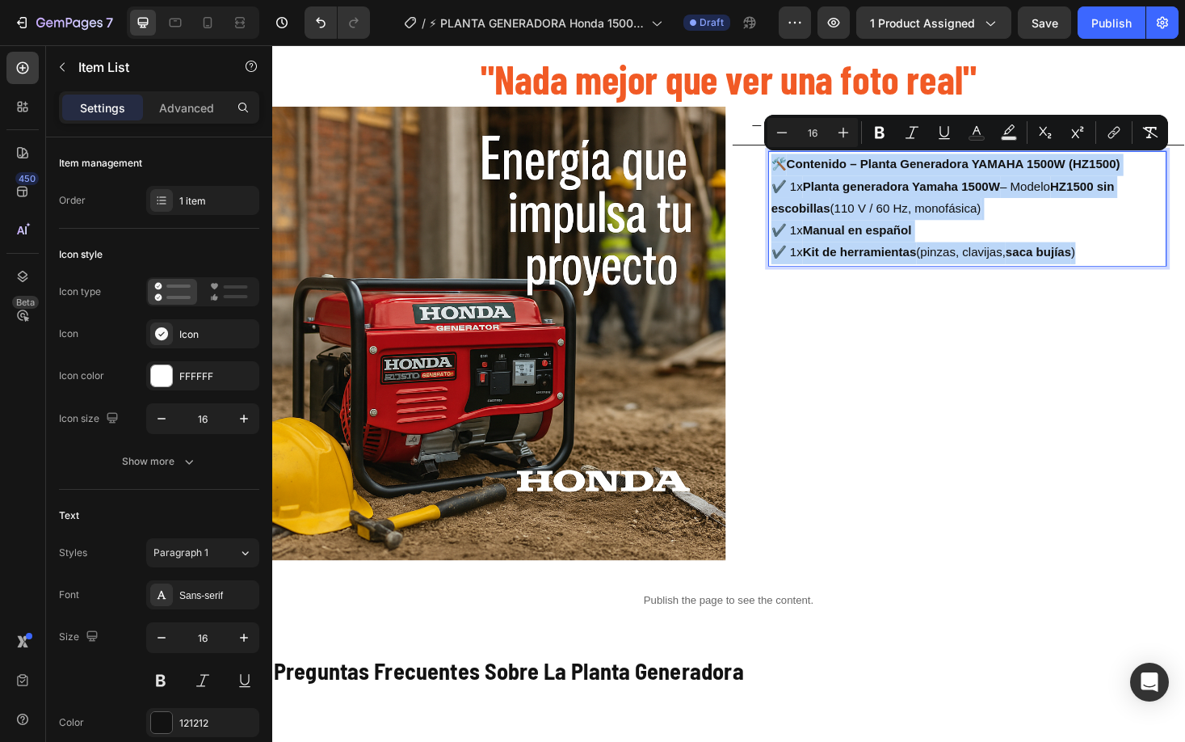
click at [1050, 242] on p "✔️ 1x Planta generadora Yamaha 1500W – Modelo HZ1500 sin escobillas (110 V / 60…" at bounding box center [1010, 230] width 417 height 93
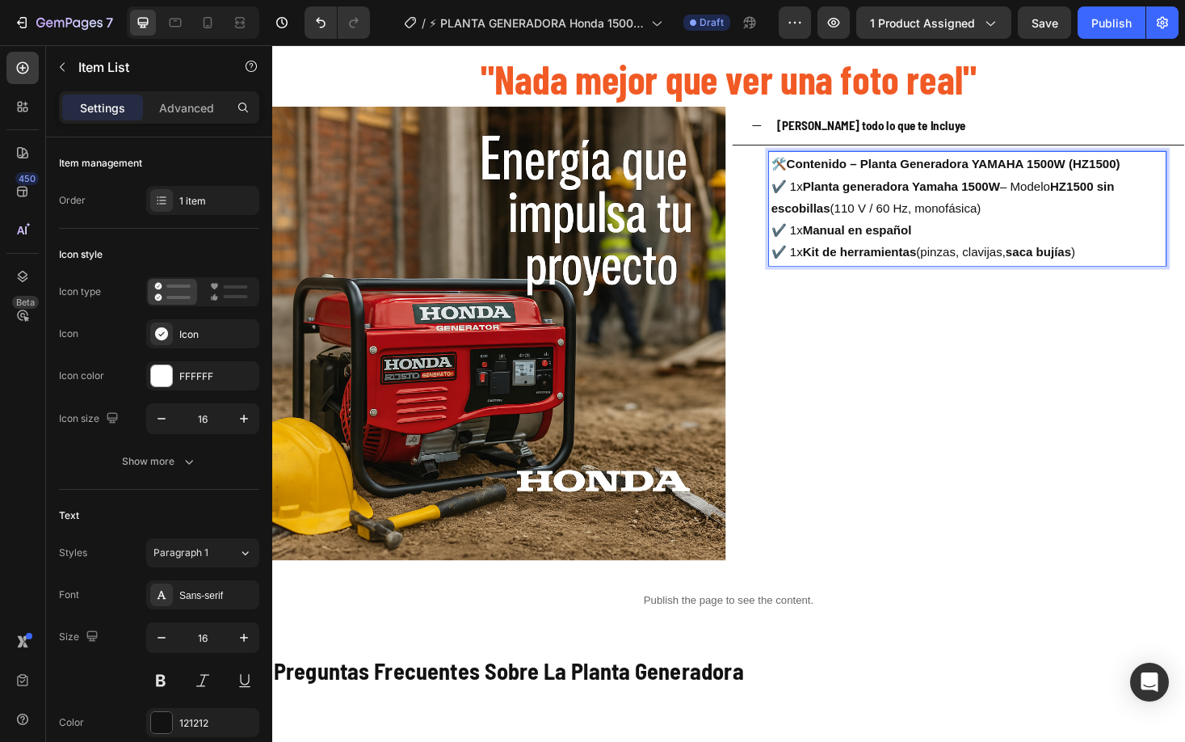
click at [1169, 262] on p "✔️ 1x Planta generadora Yamaha 1500W – Modelo HZ1500 sin escobillas (110 V / 60…" at bounding box center [1010, 230] width 417 height 93
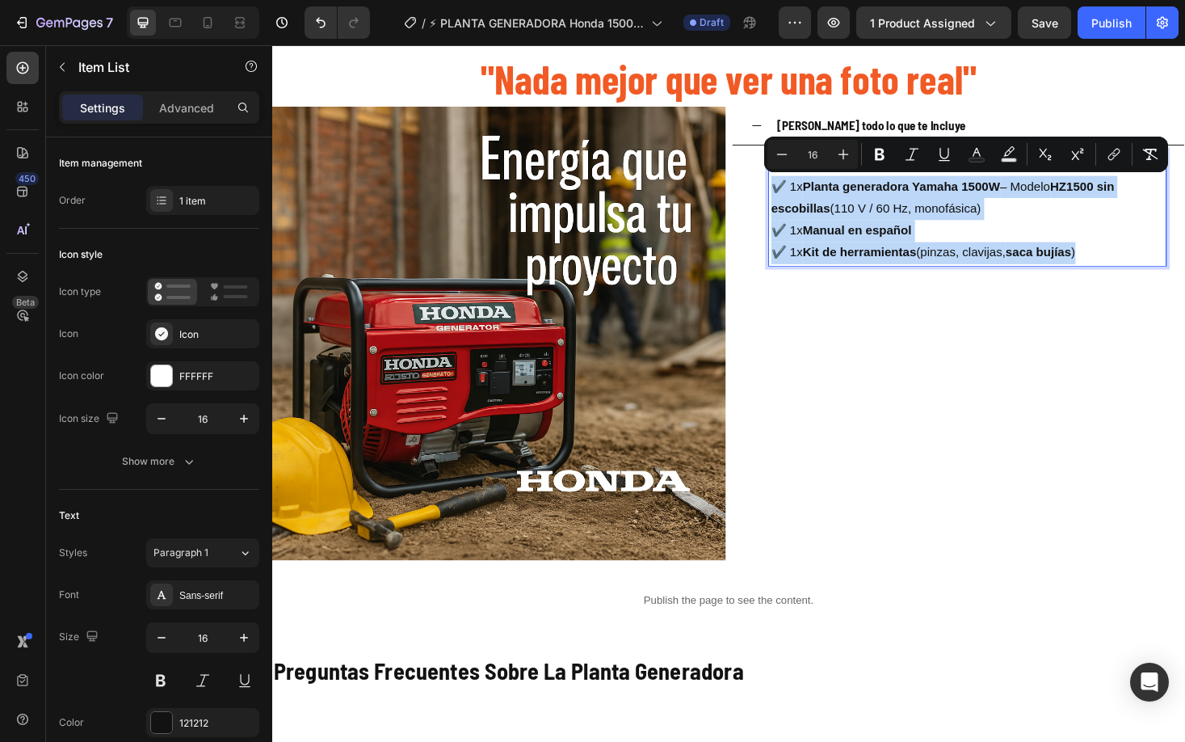
drag, startPoint x: 1170, startPoint y: 263, endPoint x: 879, endPoint y: 209, distance: 295.7
click at [871, 202] on p "✔️ 1x Planta generadora Yamaha 1500W – Modelo HZ1500 sin escobillas (110 V / 60…" at bounding box center [1010, 230] width 417 height 93
drag, startPoint x: 1208, startPoint y: 204, endPoint x: 1201, endPoint y: 212, distance: 10.3
click at [1185, 205] on p "✔️ 1x Planta generadora Yamaha 1500W – Modelo HZ1500 sin escobillas (110 V / 60…" at bounding box center [1010, 230] width 417 height 93
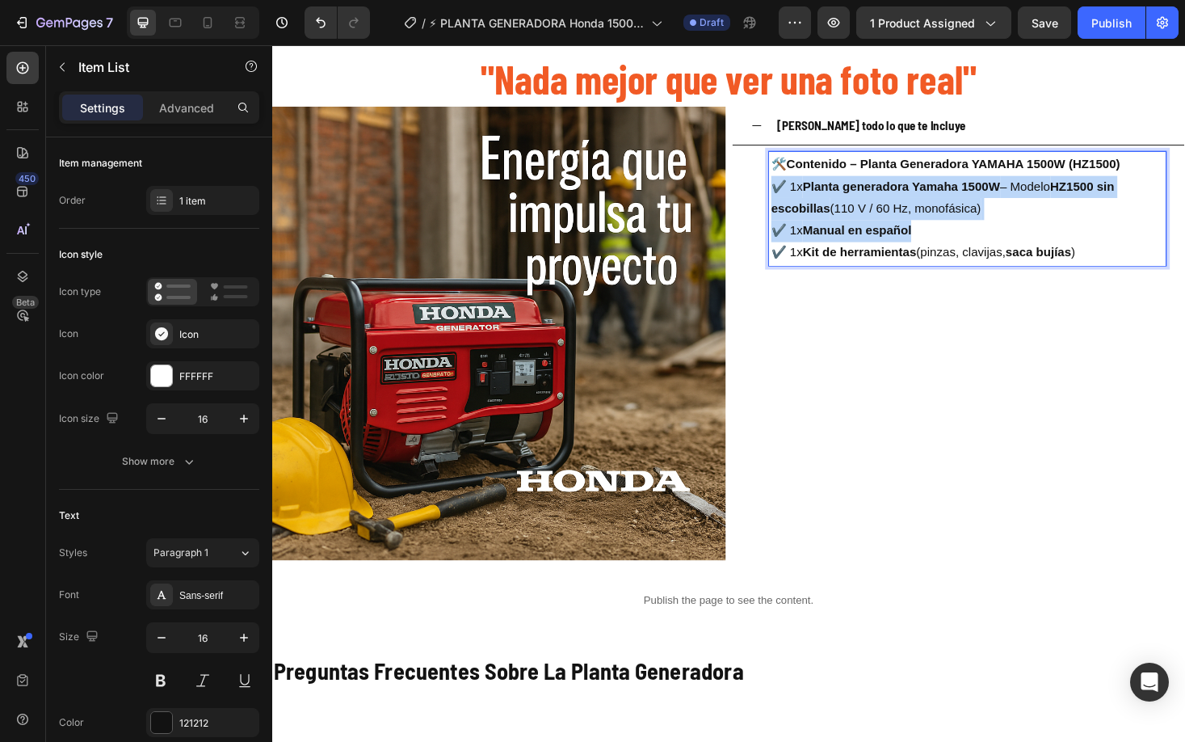
drag, startPoint x: 1172, startPoint y: 254, endPoint x: 840, endPoint y: 184, distance: 339.3
click at [800, 187] on div "🛠️ Contenido – Planta Generadora YAMAHA 1500W (HZ1500) ✔️ 1x Planta generadora …" at bounding box center [1011, 218] width 422 height 121
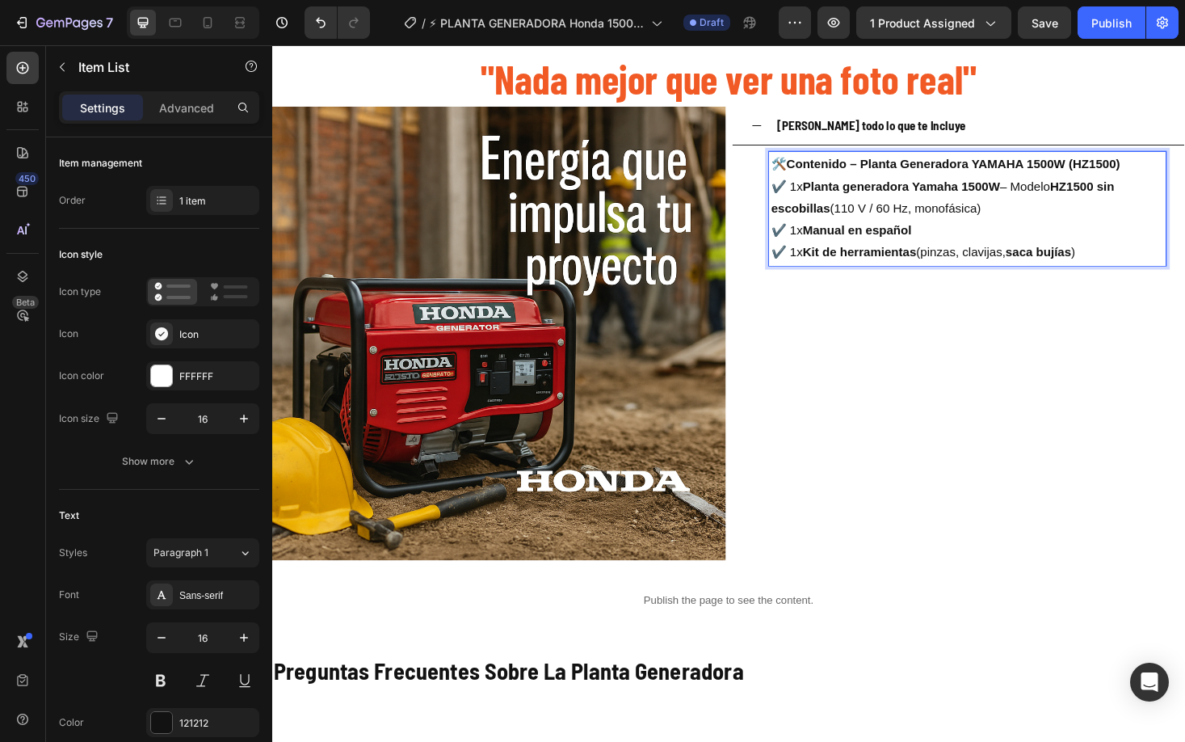
drag, startPoint x: 1161, startPoint y: 258, endPoint x: 1174, endPoint y: 267, distance: 15.7
click at [1173, 266] on p "✔️ 1x Planta generadora Yamaha 1500W – Modelo HZ1500 sin escobillas (110 V / 60…" at bounding box center [1010, 230] width 417 height 93
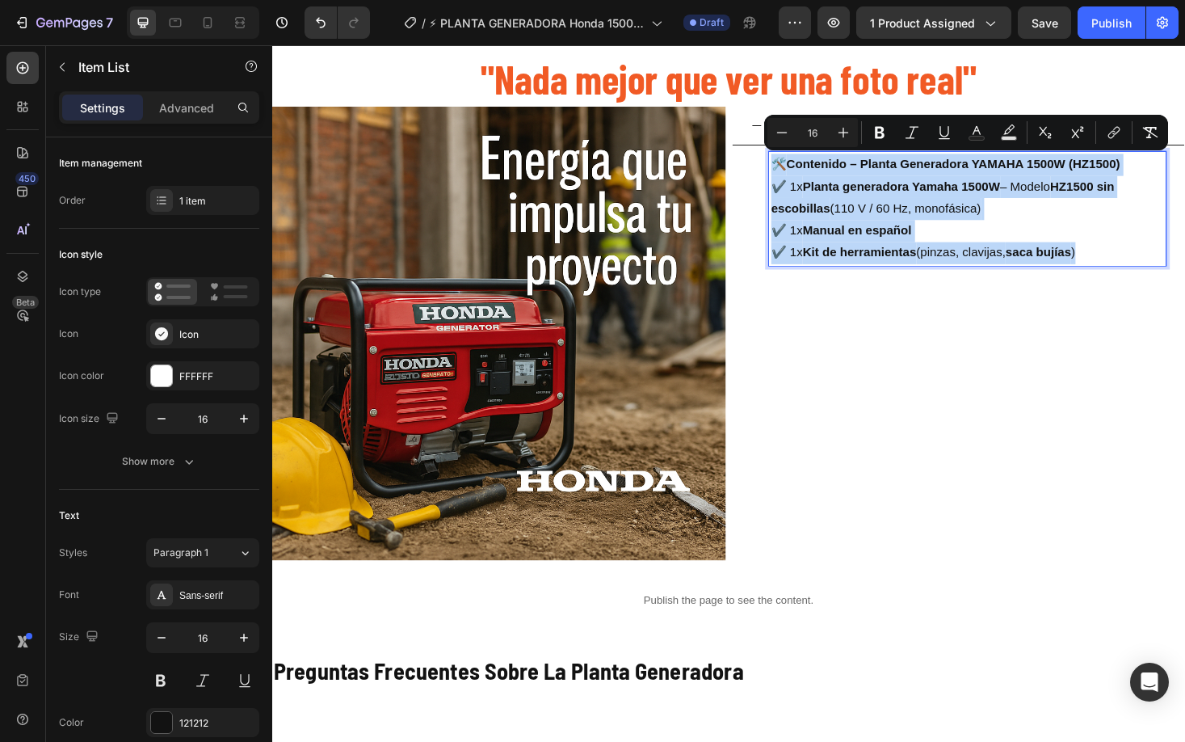
drag, startPoint x: 1097, startPoint y: 265, endPoint x: 789, endPoint y: 176, distance: 320.4
click at [800, 175] on div "🛠️ Contenido – Planta Generadora YAMAHA 1500W (HZ1500) ✔️ 1x Planta generadora …" at bounding box center [1011, 218] width 422 height 121
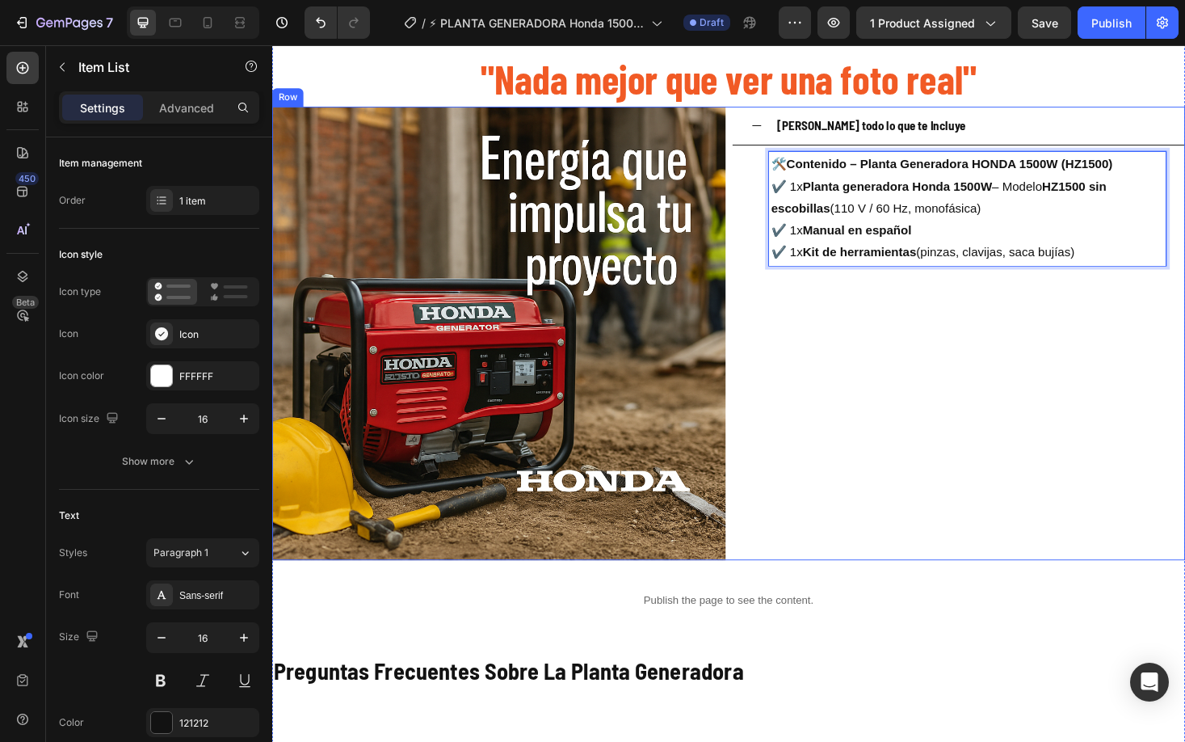
click at [990, 430] on div "Lee todo lo que te Incluye 🛠️ Contenido – Planta Generadora HONDA 1500W (HZ1500…" at bounding box center [1001, 352] width 482 height 482
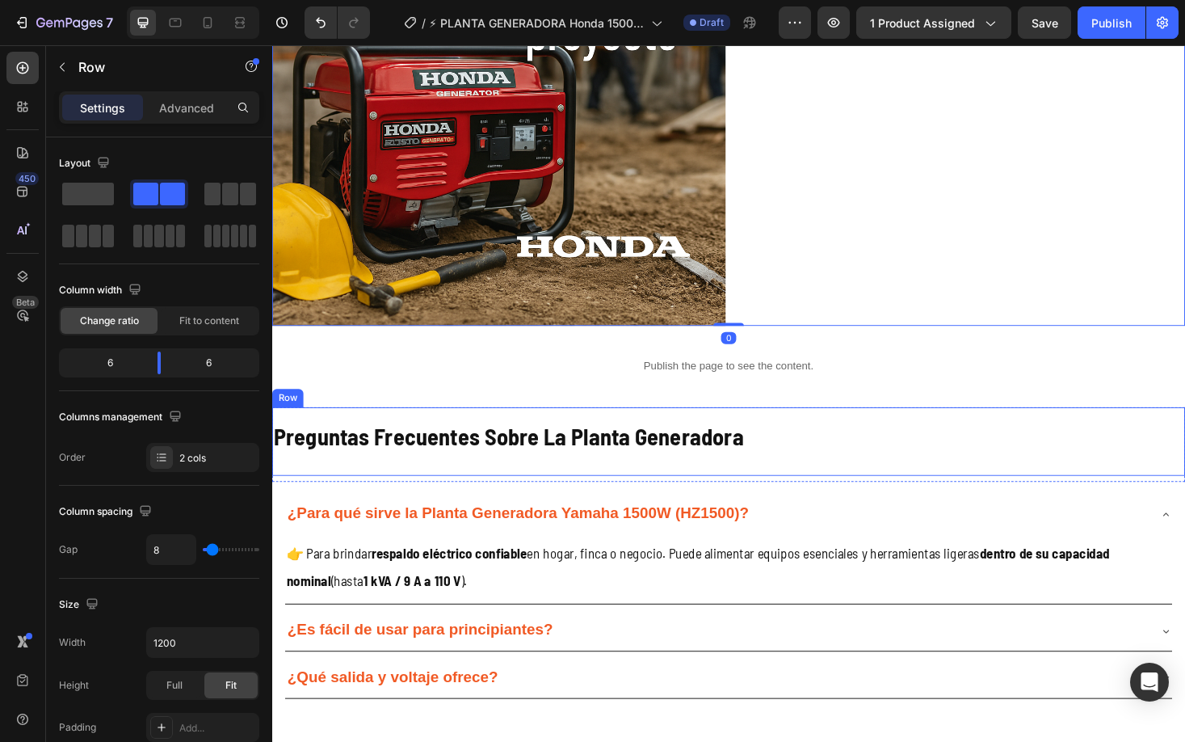
scroll to position [2899, 0]
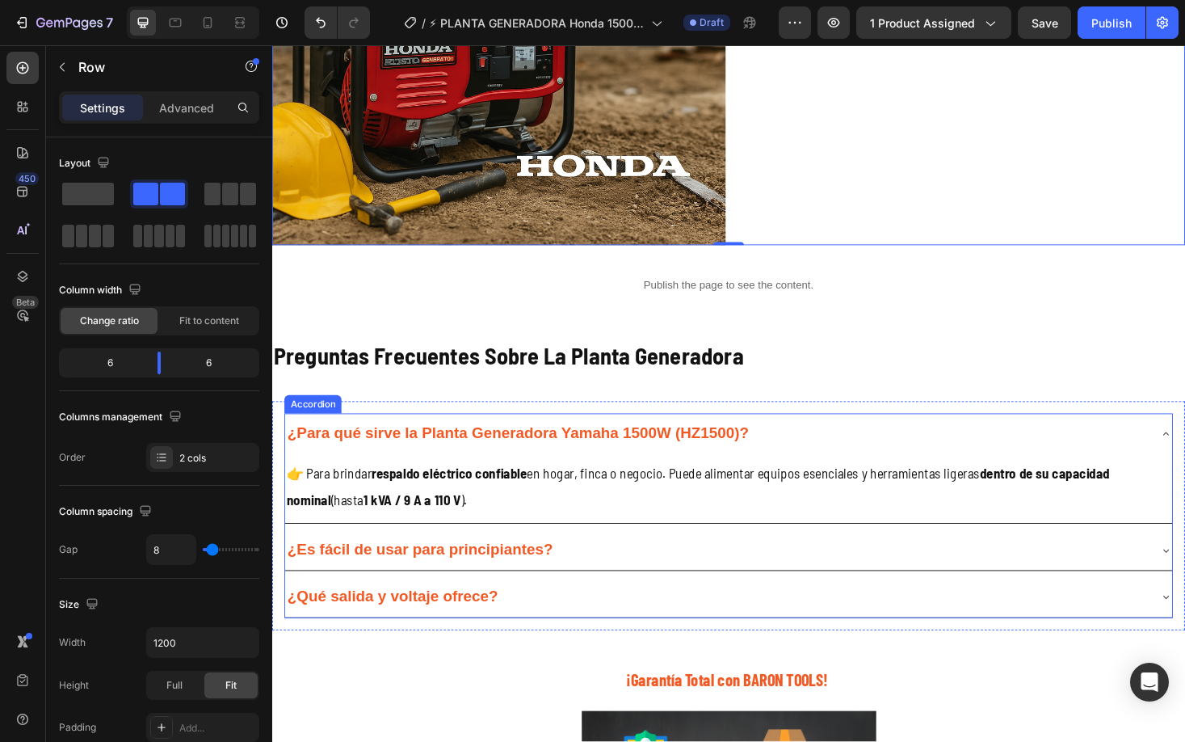
click at [779, 462] on strong "¿Para qué sirve la Planta Generadora Yamaha 1500W (HZ1500)?" at bounding box center [533, 457] width 490 height 18
click at [779, 461] on strong "¿Para qué sirve la Planta Generadora Yamaha 1500W (HZ1500)?" at bounding box center [533, 457] width 490 height 18
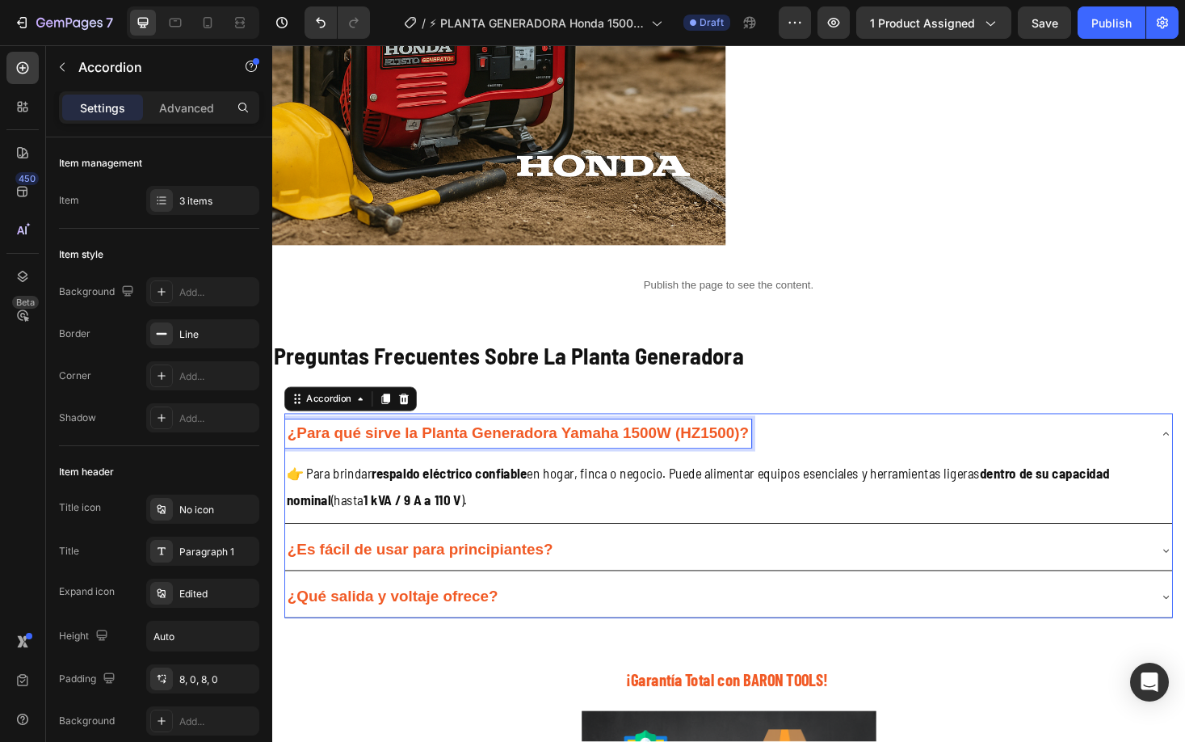
click at [779, 461] on strong "¿Para qué sirve la Planta Generadora Yamaha 1500W (HZ1500)?" at bounding box center [533, 457] width 490 height 18
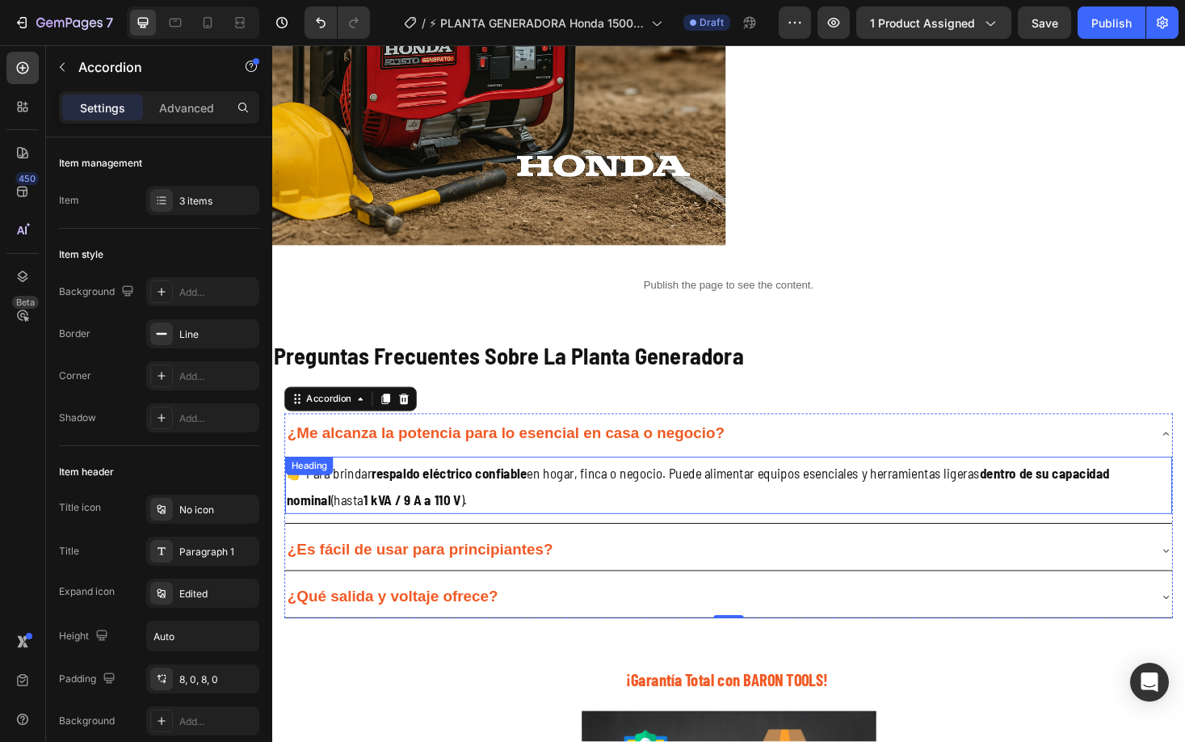
click at [571, 517] on h2 "👉 Para brindar respaldo eléctrico confiable en hogar, finca o negocio. Puede al…" at bounding box center [757, 512] width 942 height 61
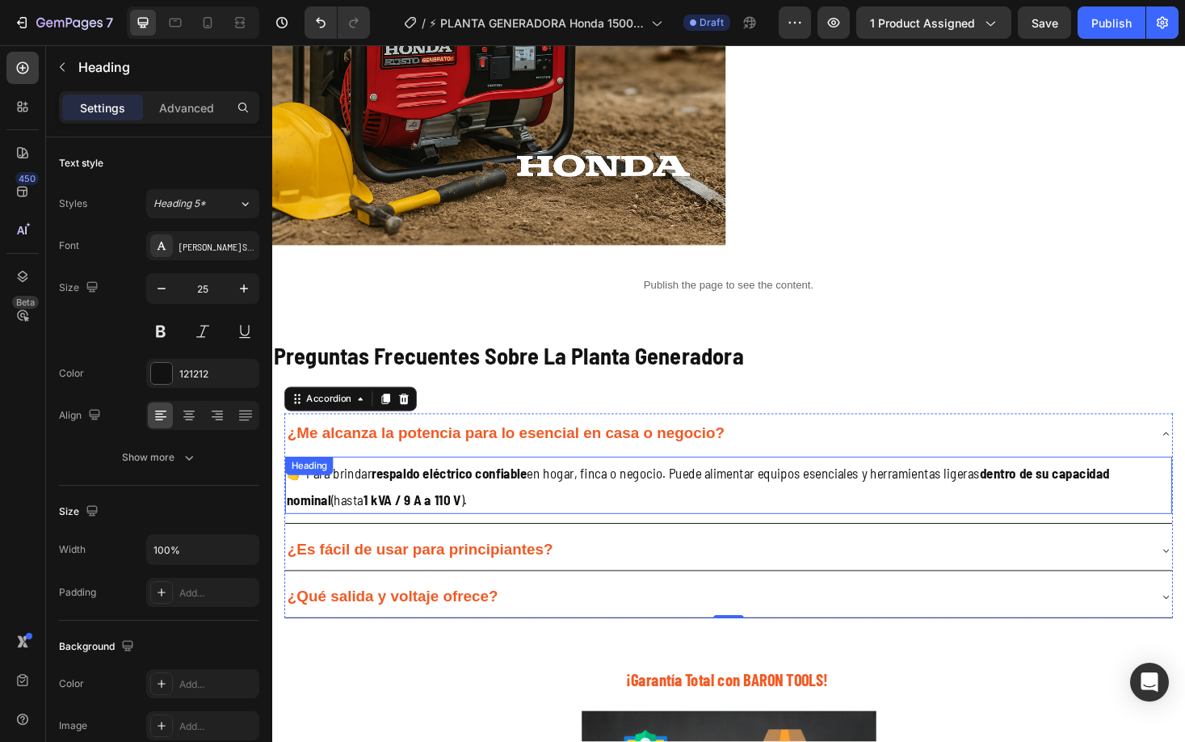
click at [571, 517] on h2 "👉 Para brindar respaldo eléctrico confiable en hogar, finca o negocio. Puede al…" at bounding box center [757, 512] width 942 height 61
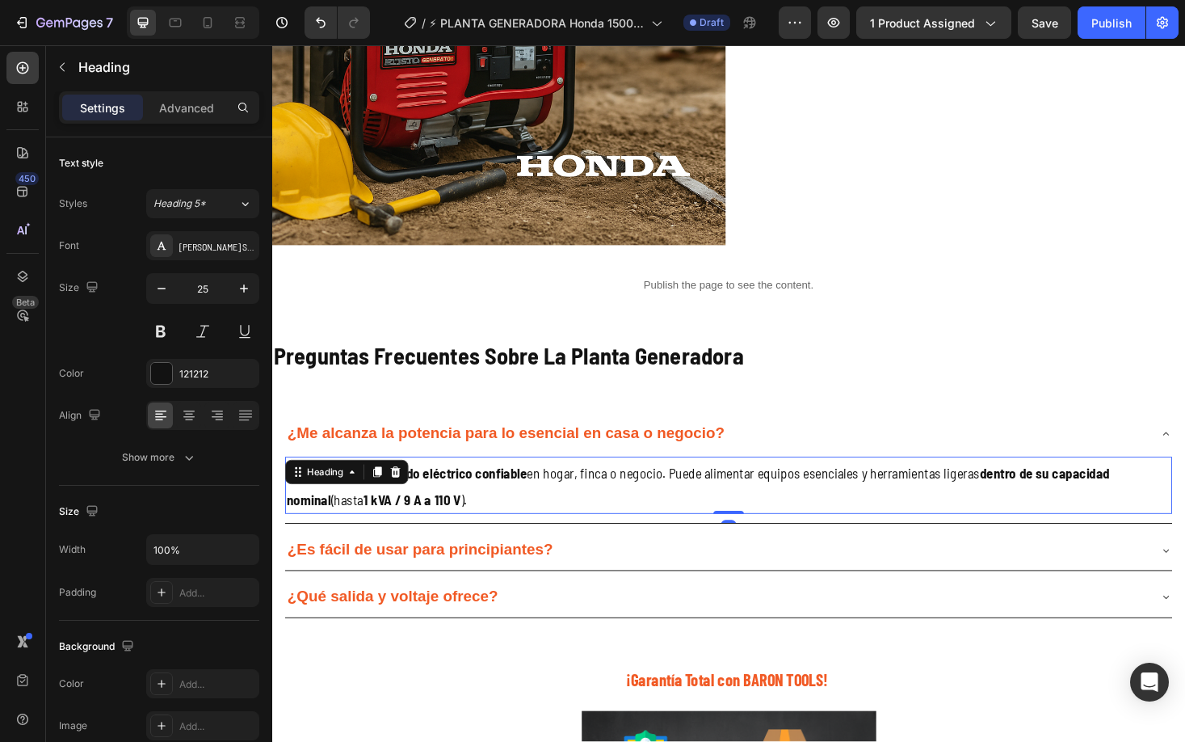
click at [571, 517] on p "👉 Para brindar respaldo eléctrico confiable en hogar, finca o negocio. Puede al…" at bounding box center [757, 512] width 939 height 57
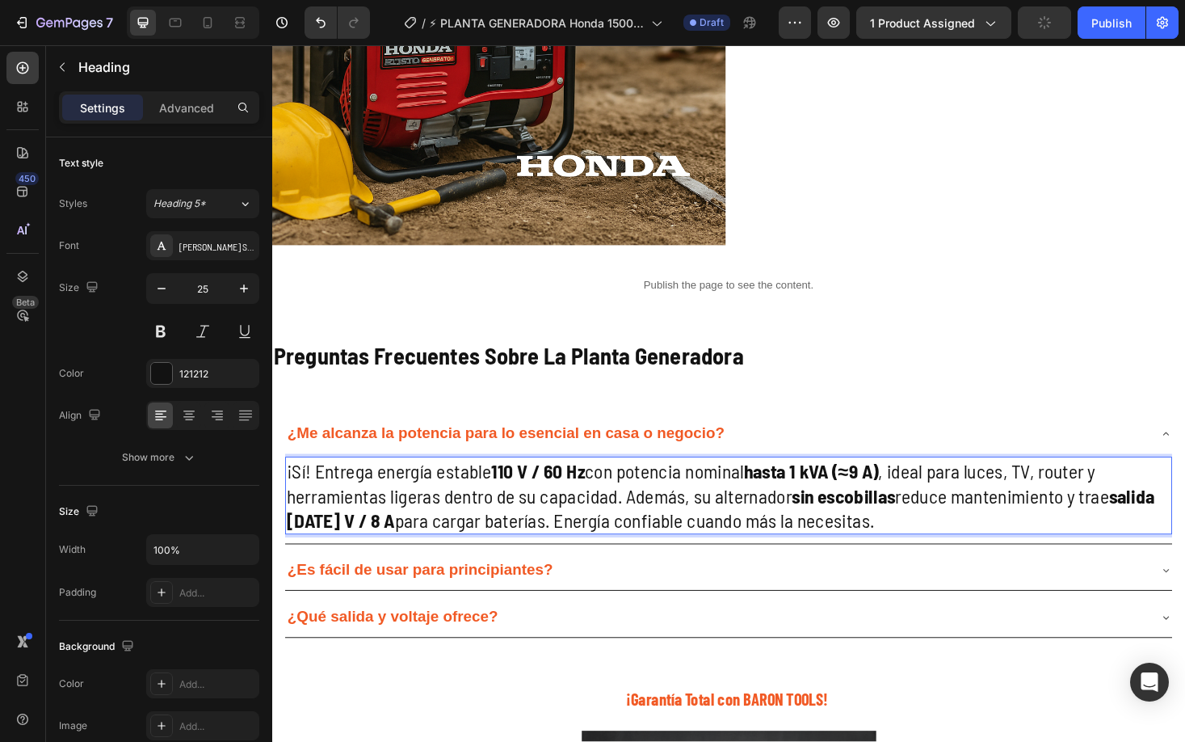
click at [819, 525] on p "¡Sí! Entrega energía estable 110 V / 60 Hz con potencia nominal hasta 1 kVA (≈9…" at bounding box center [757, 523] width 939 height 79
click at [170, 293] on button "button" at bounding box center [161, 288] width 29 height 29
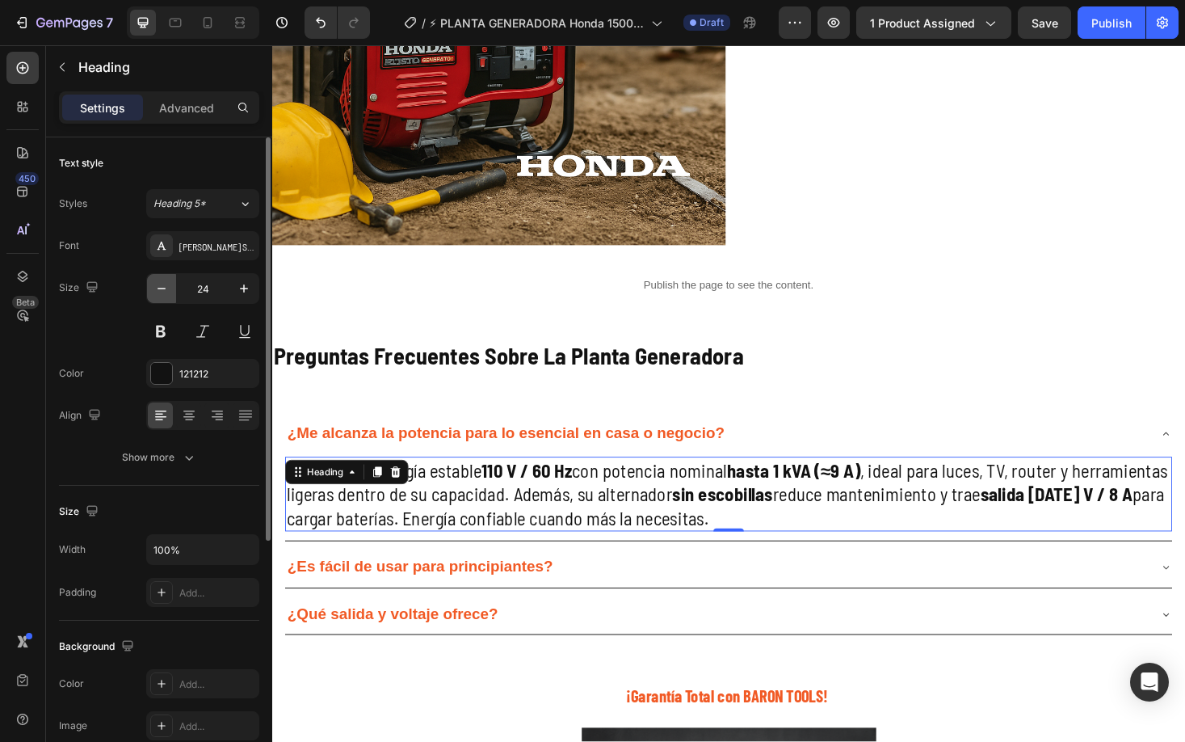
click at [170, 293] on button "button" at bounding box center [161, 288] width 29 height 29
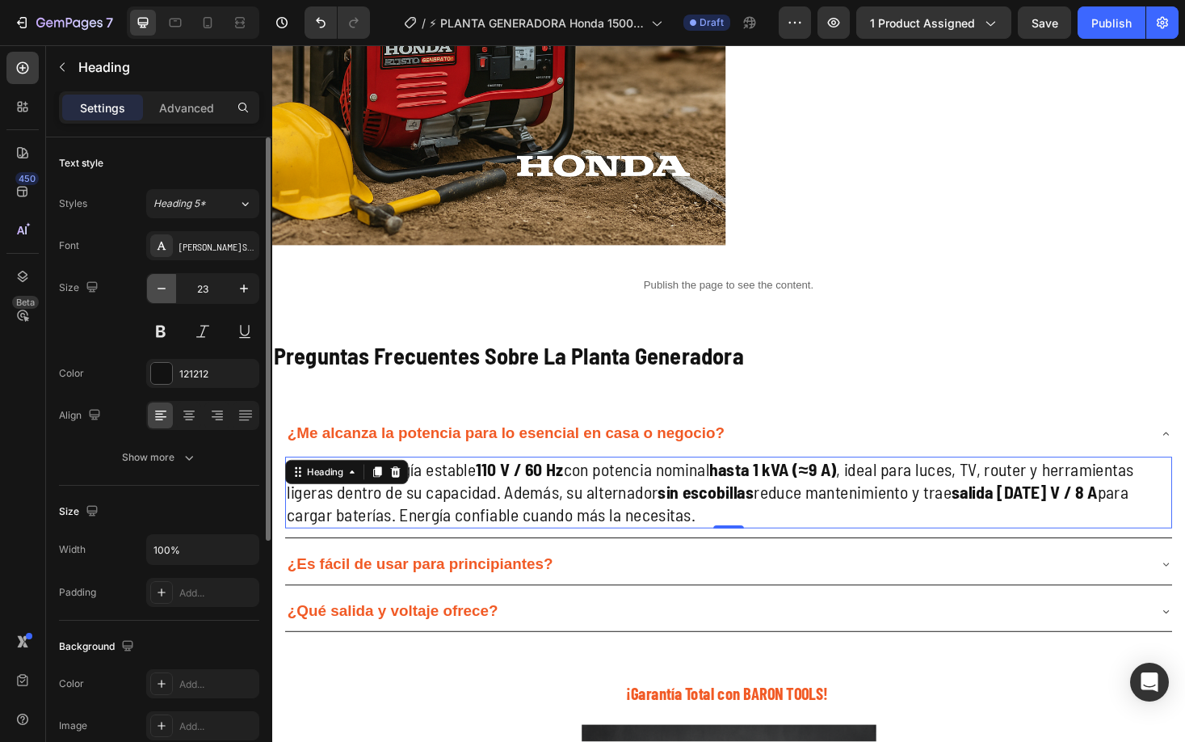
click at [170, 293] on button "button" at bounding box center [161, 288] width 29 height 29
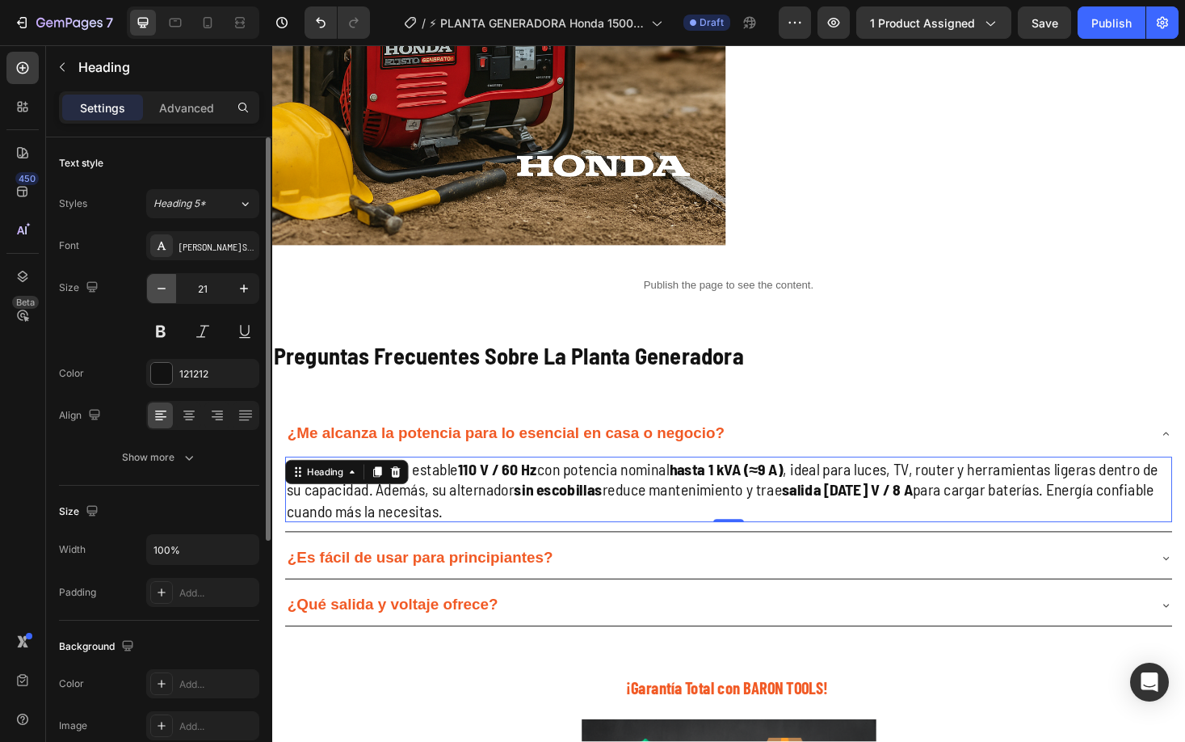
click at [170, 293] on button "button" at bounding box center [161, 288] width 29 height 29
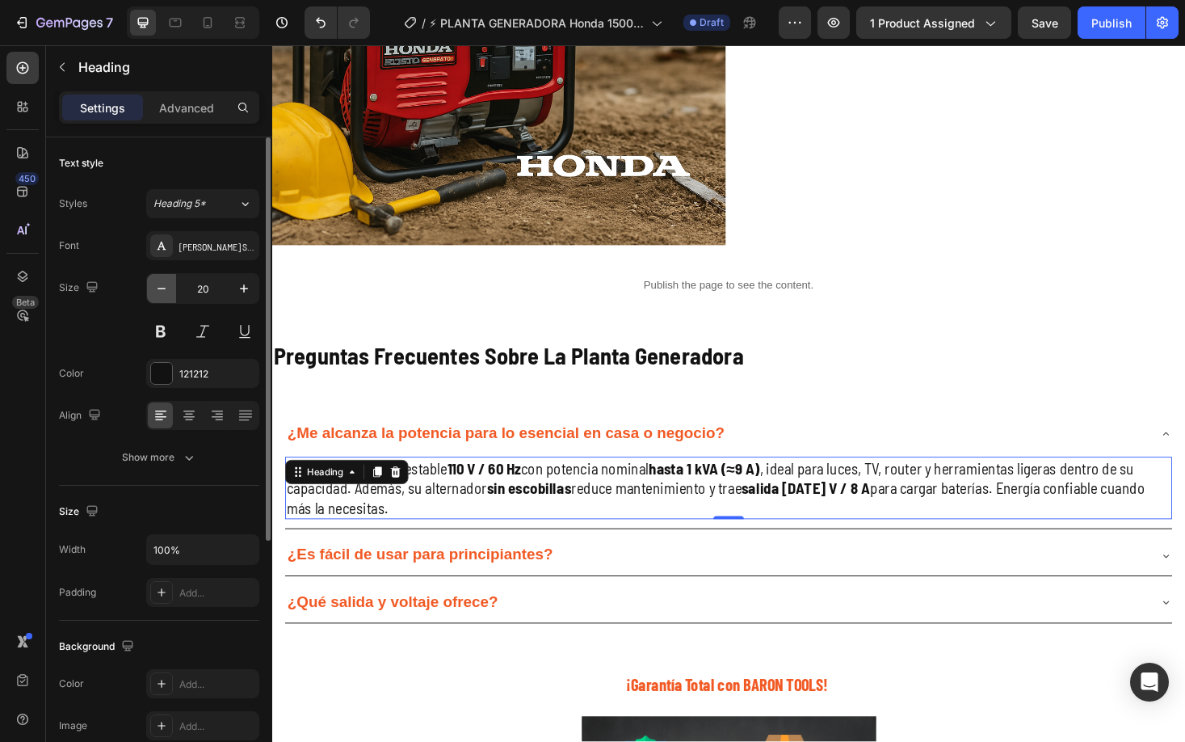
click at [170, 293] on button "button" at bounding box center [161, 288] width 29 height 29
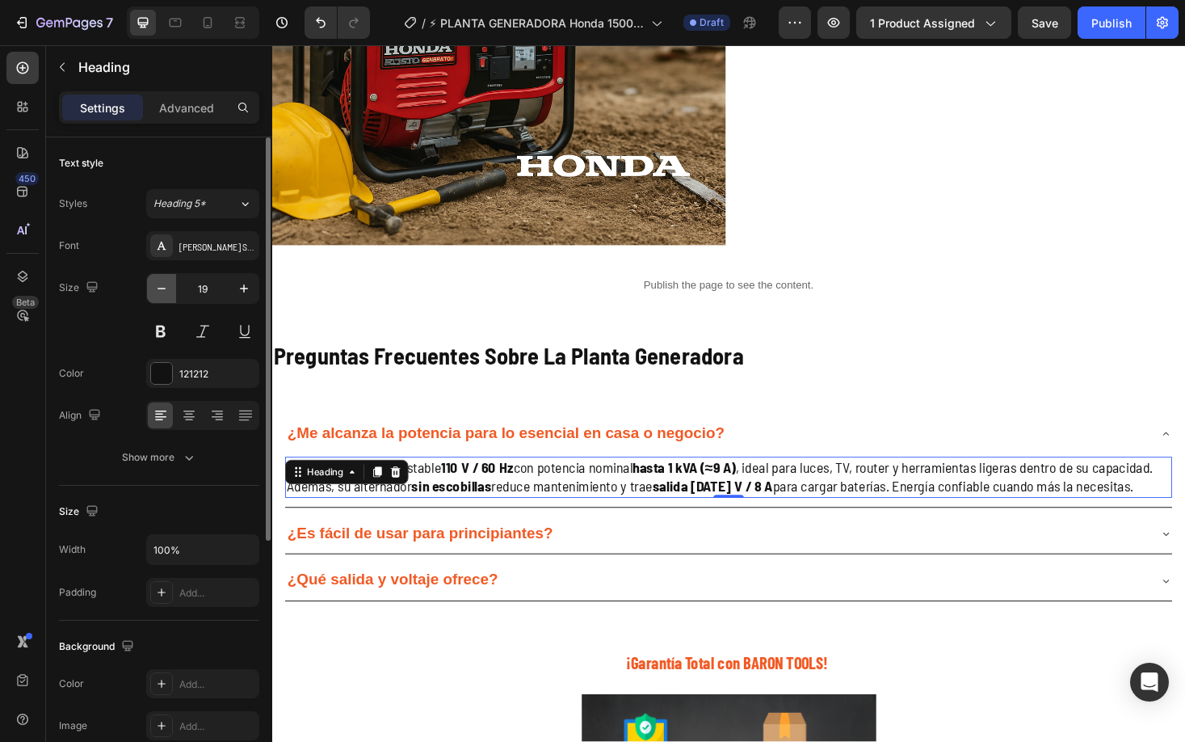
click at [167, 292] on icon "button" at bounding box center [162, 288] width 16 height 16
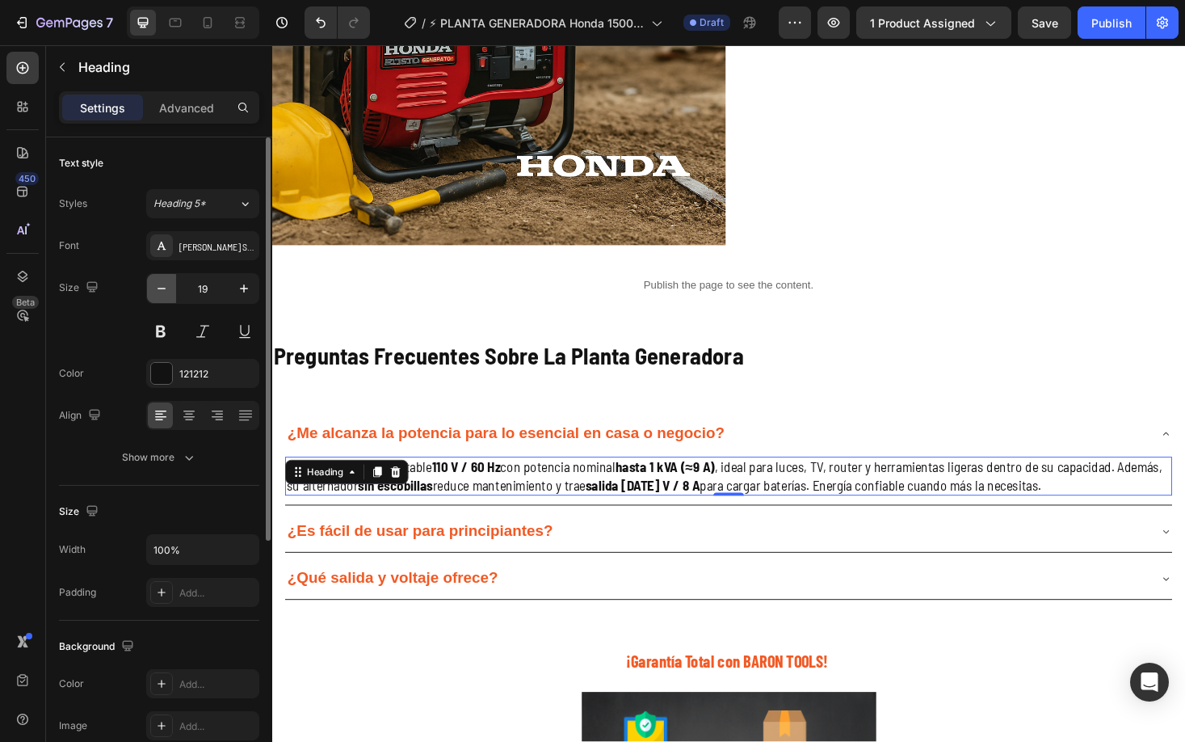
type input "18"
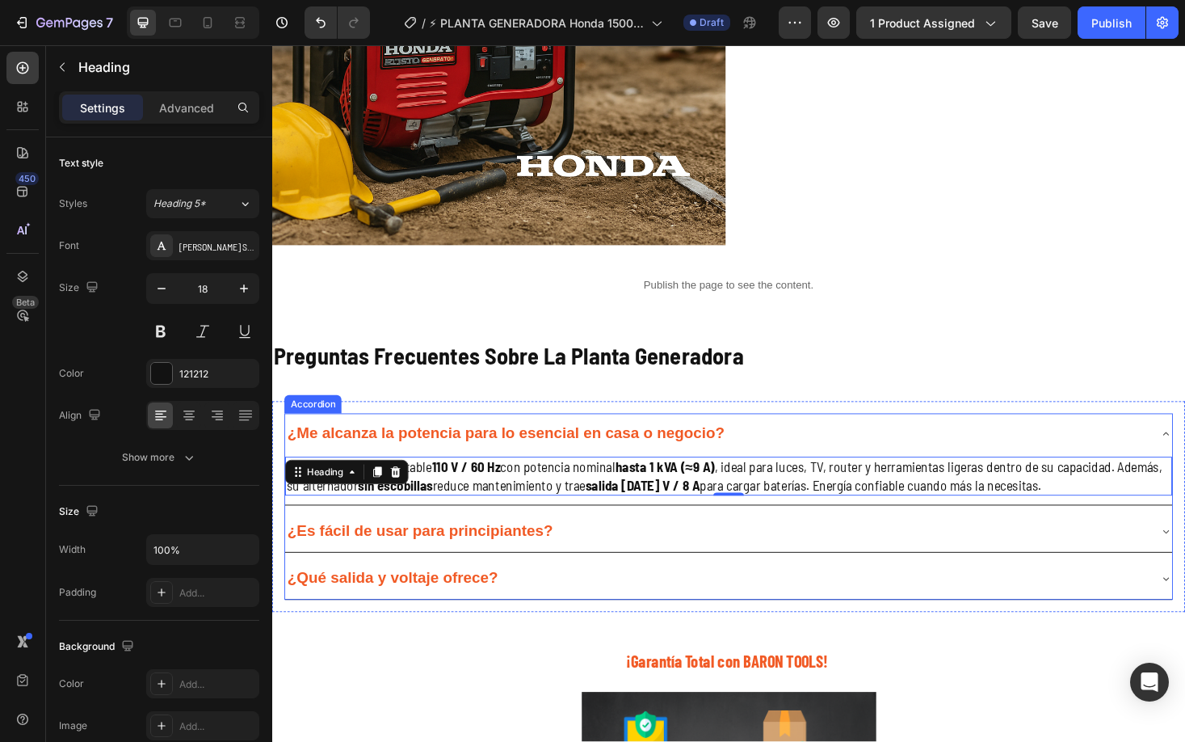
click at [540, 557] on strong "¿Es fácil de usar para principiantes?" at bounding box center [429, 561] width 282 height 18
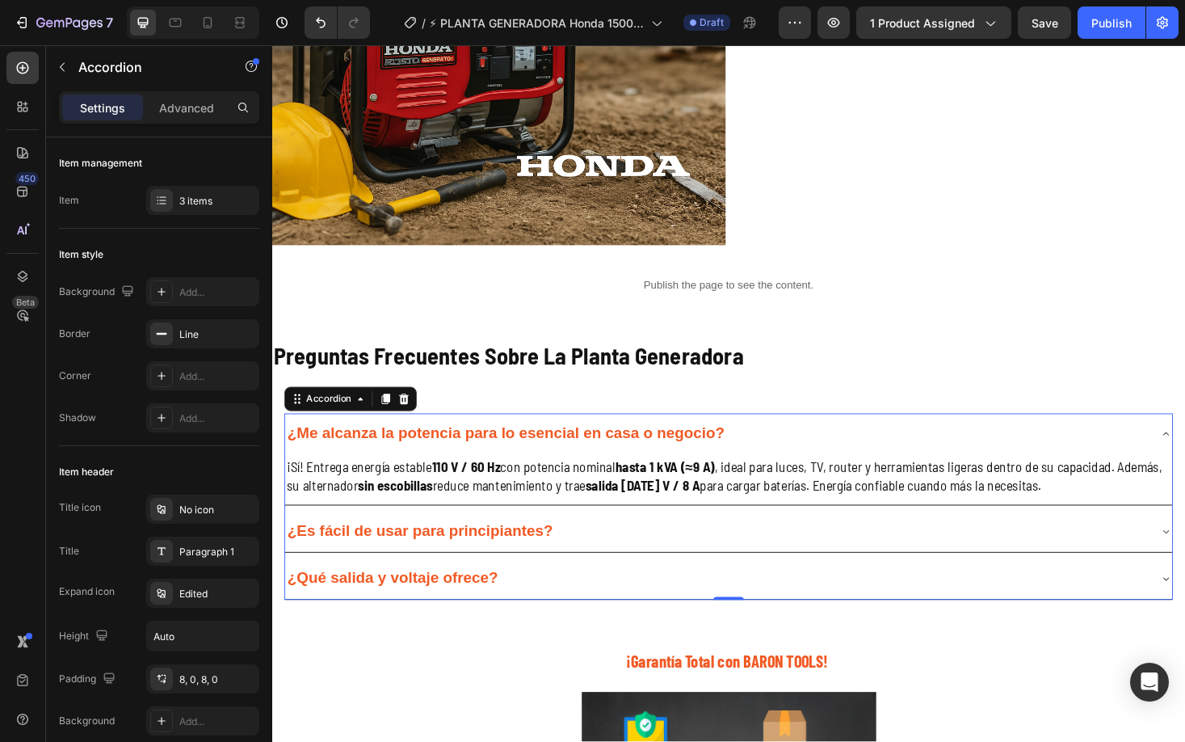
click at [619, 564] on div "¿Es fácil de usar para principiantes?" at bounding box center [744, 562] width 916 height 30
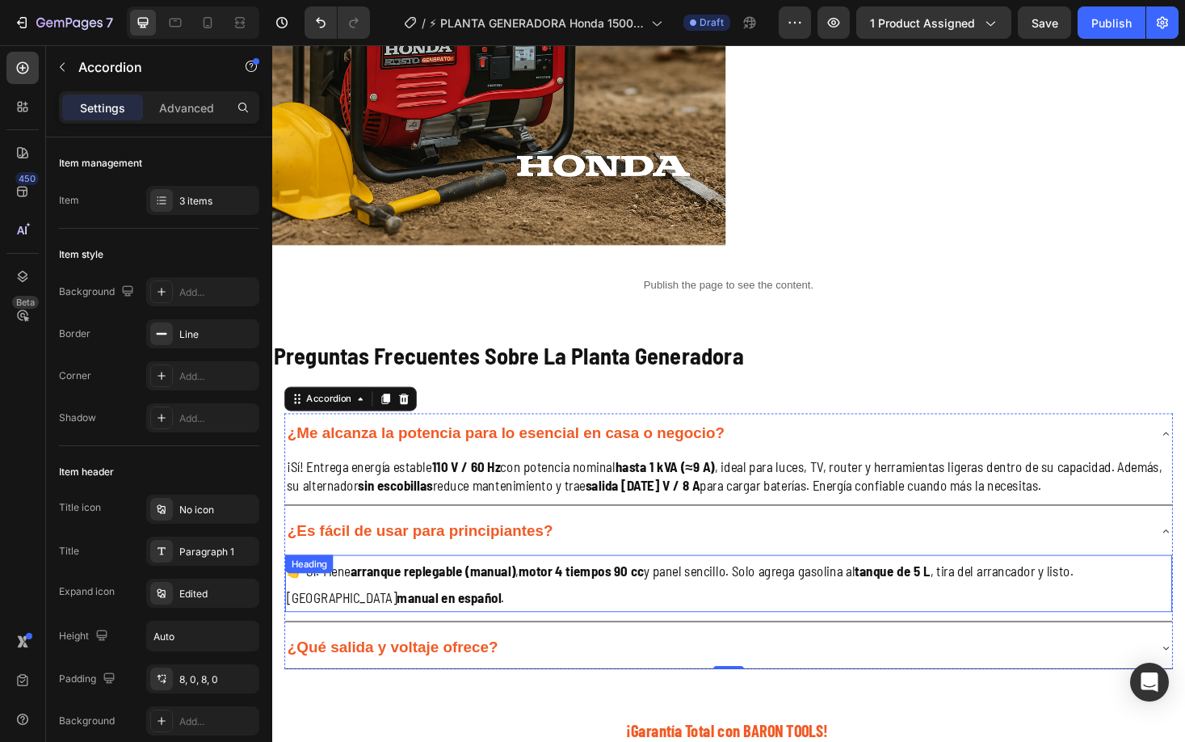
click at [534, 619] on h2 "👉 Sí. Tiene arranque replegable (manual) , motor 4 tiempos 90 cc y panel sencil…" at bounding box center [757, 617] width 942 height 61
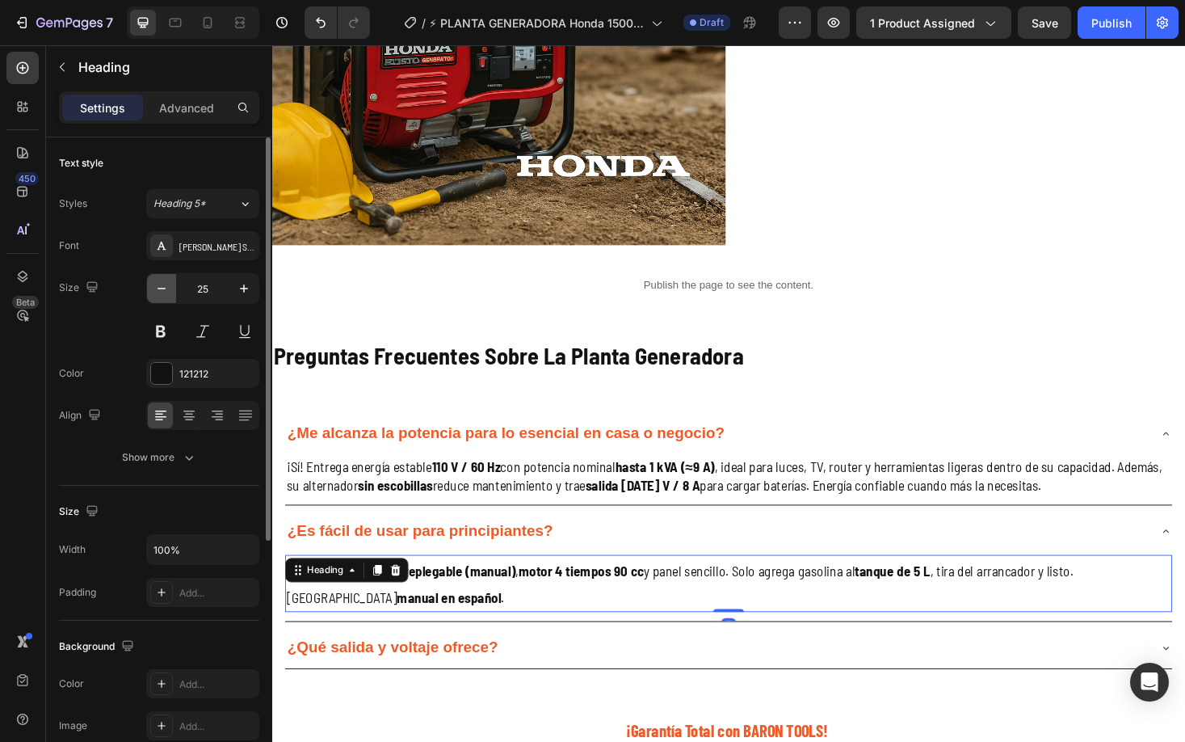
click at [155, 292] on icon "button" at bounding box center [162, 288] width 16 height 16
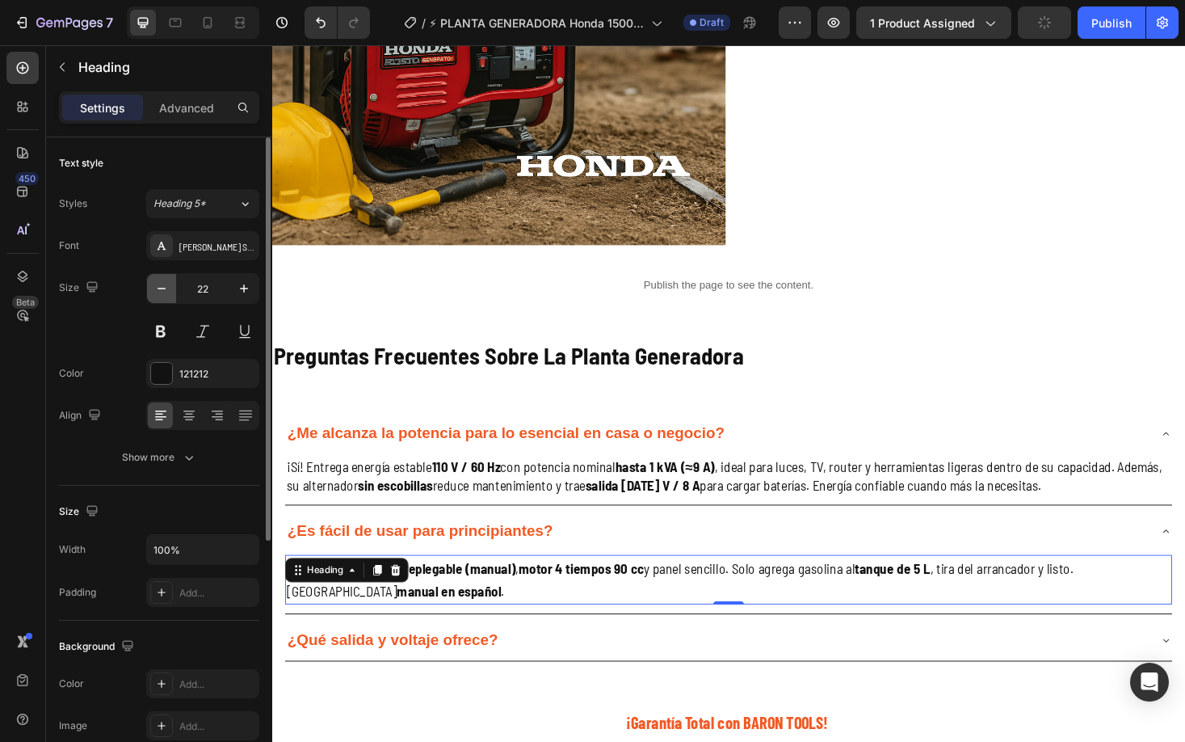
click at [162, 291] on icon "button" at bounding box center [162, 288] width 16 height 16
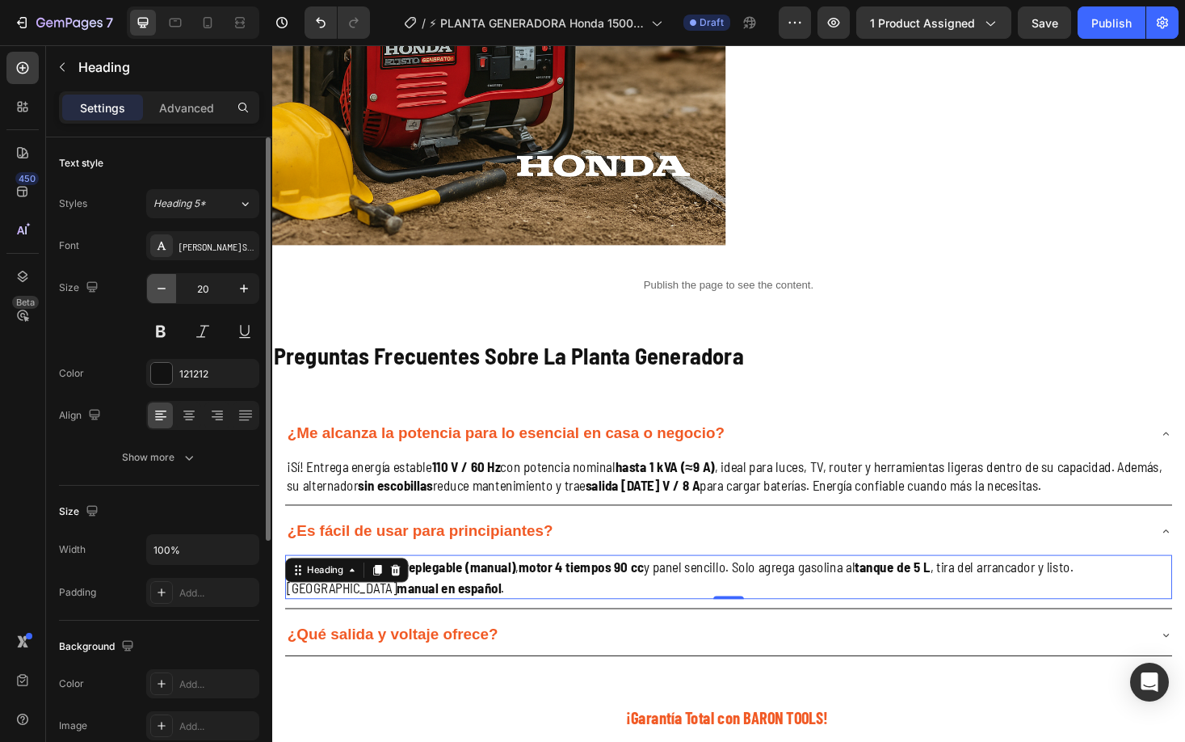
click at [162, 291] on icon "button" at bounding box center [162, 288] width 16 height 16
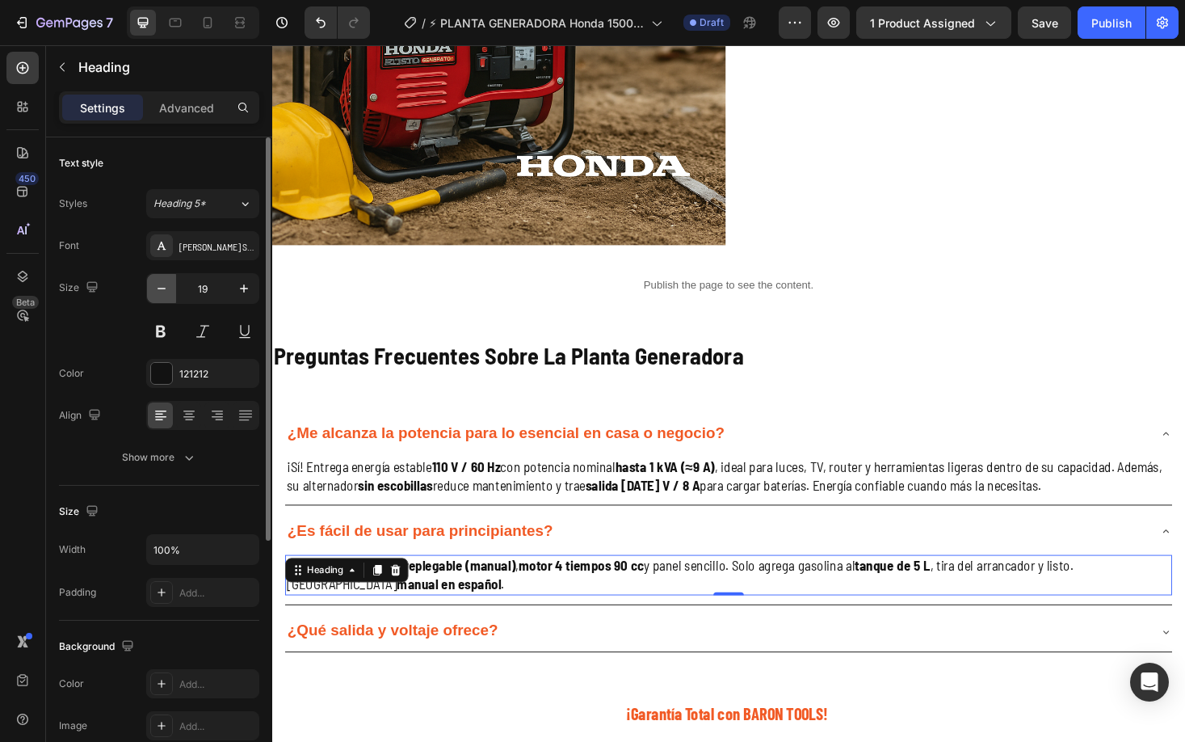
click at [162, 291] on icon "button" at bounding box center [162, 288] width 16 height 16
click at [161, 289] on icon "button" at bounding box center [162, 288] width 16 height 16
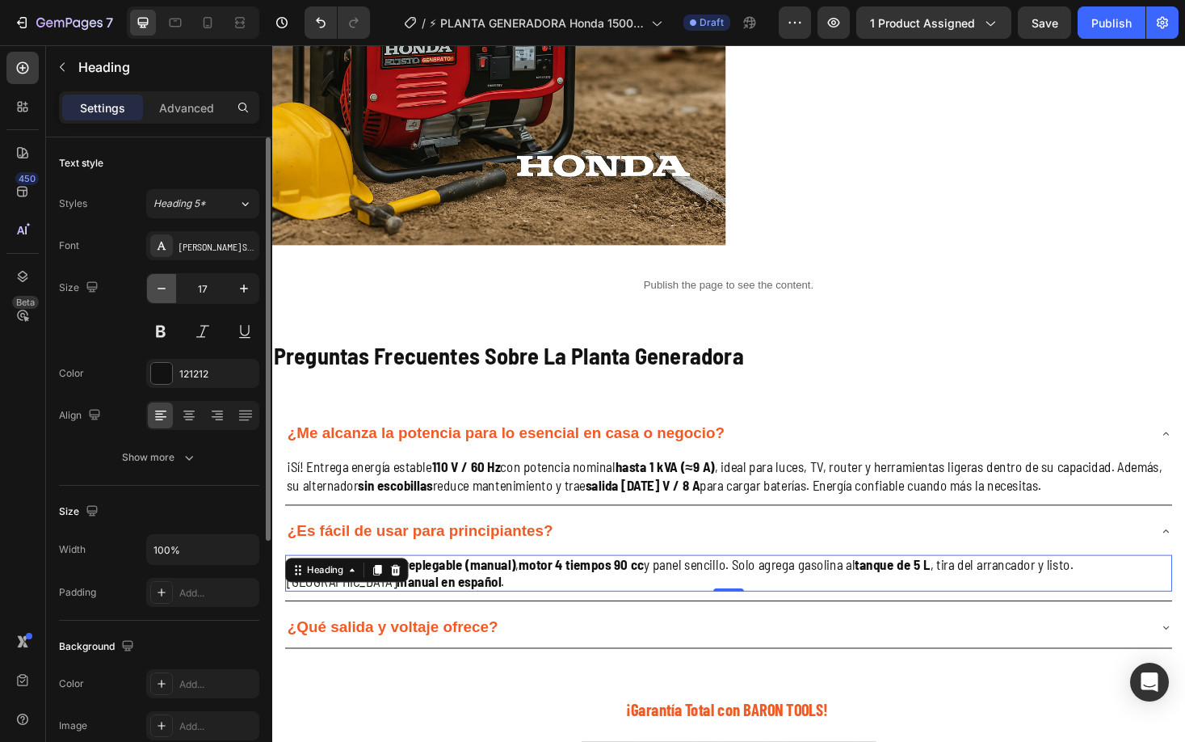
click at [167, 288] on icon "button" at bounding box center [162, 288] width 16 height 16
click at [238, 297] on button "button" at bounding box center [243, 288] width 29 height 29
click at [238, 296] on icon "button" at bounding box center [244, 288] width 16 height 16
type input "18"
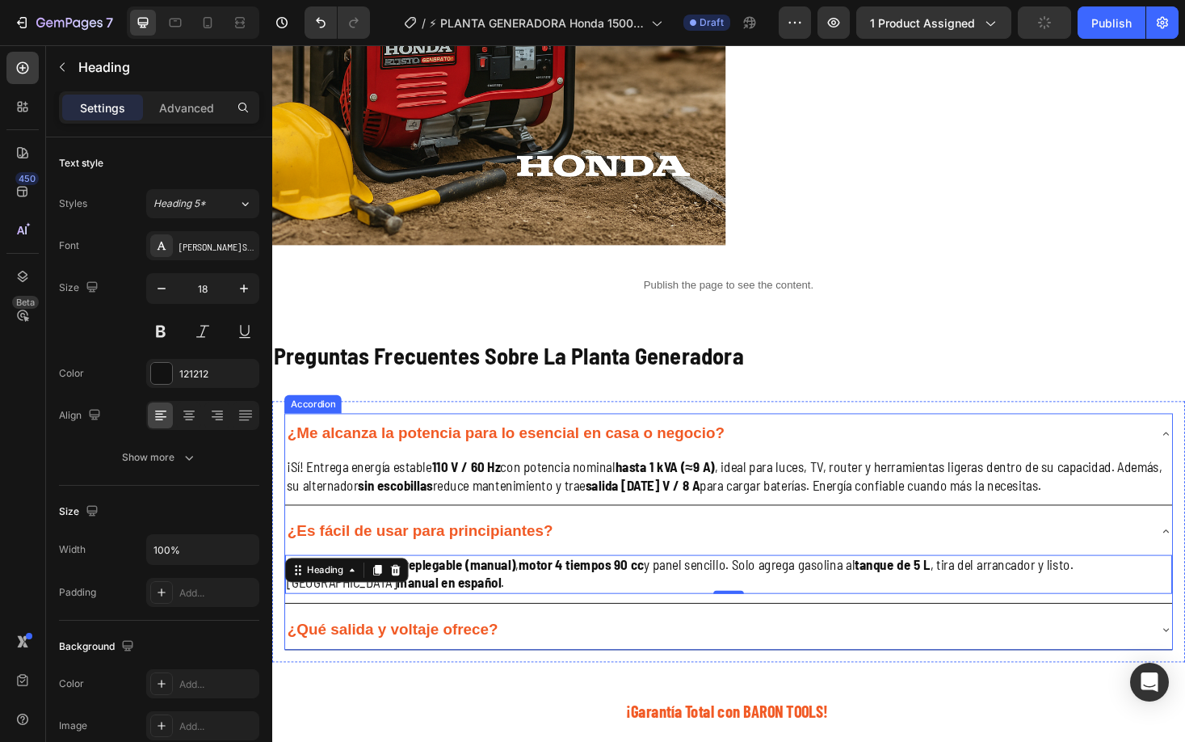
click at [447, 562] on strong "¿Es fácil de usar para principiantes?" at bounding box center [429, 561] width 282 height 18
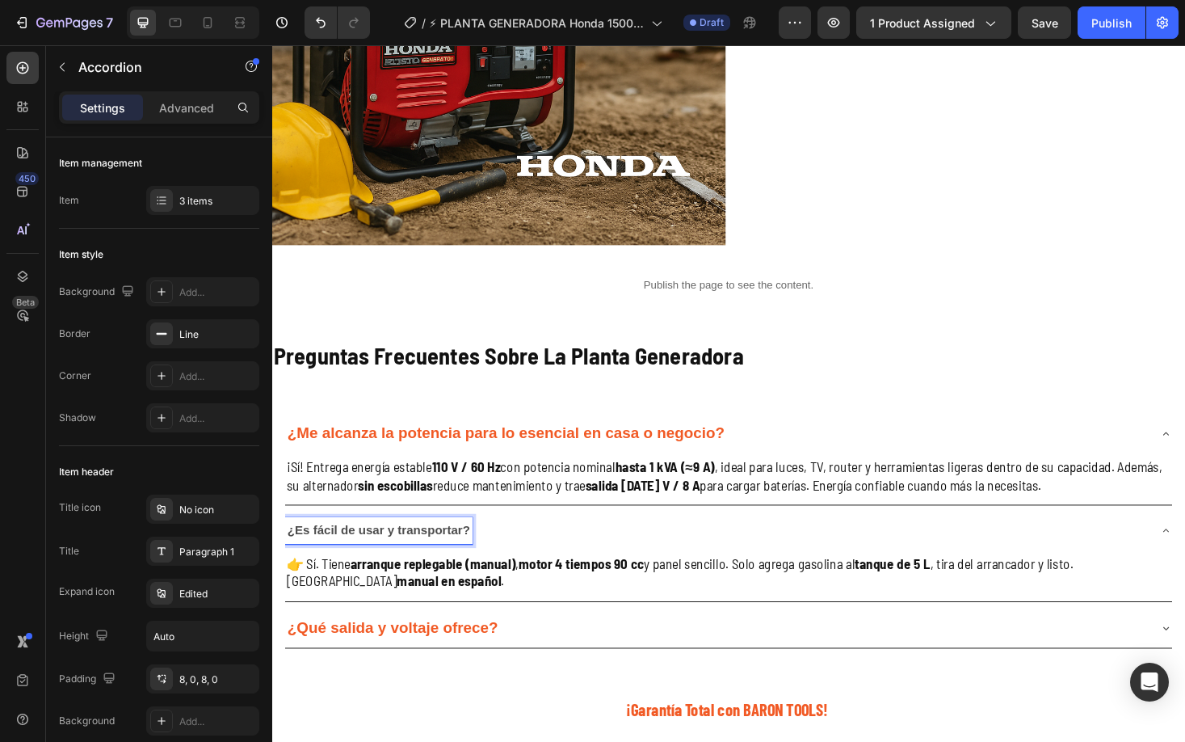
click at [435, 559] on strong "¿Es fácil de usar y transportar?" at bounding box center [385, 560] width 194 height 14
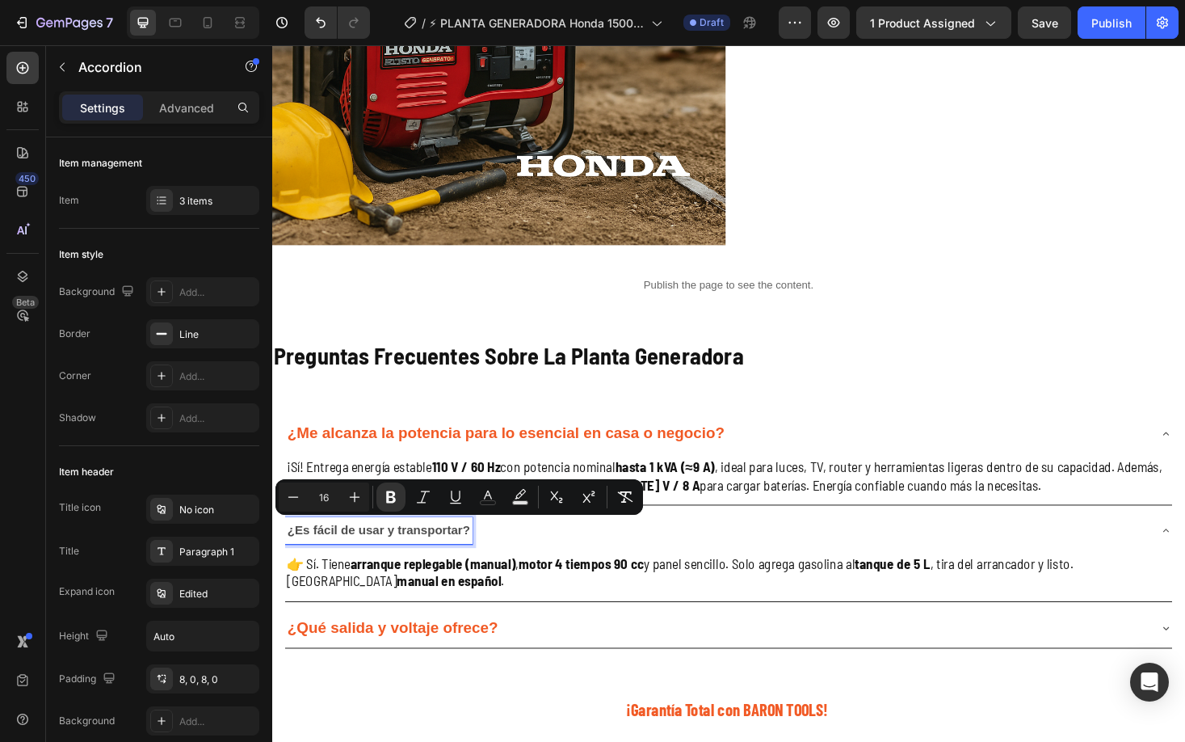
type input "20"
click at [469, 465] on strong "¿Me alcanza la potencia para lo esencial en casa o negocio?" at bounding box center [520, 457] width 465 height 18
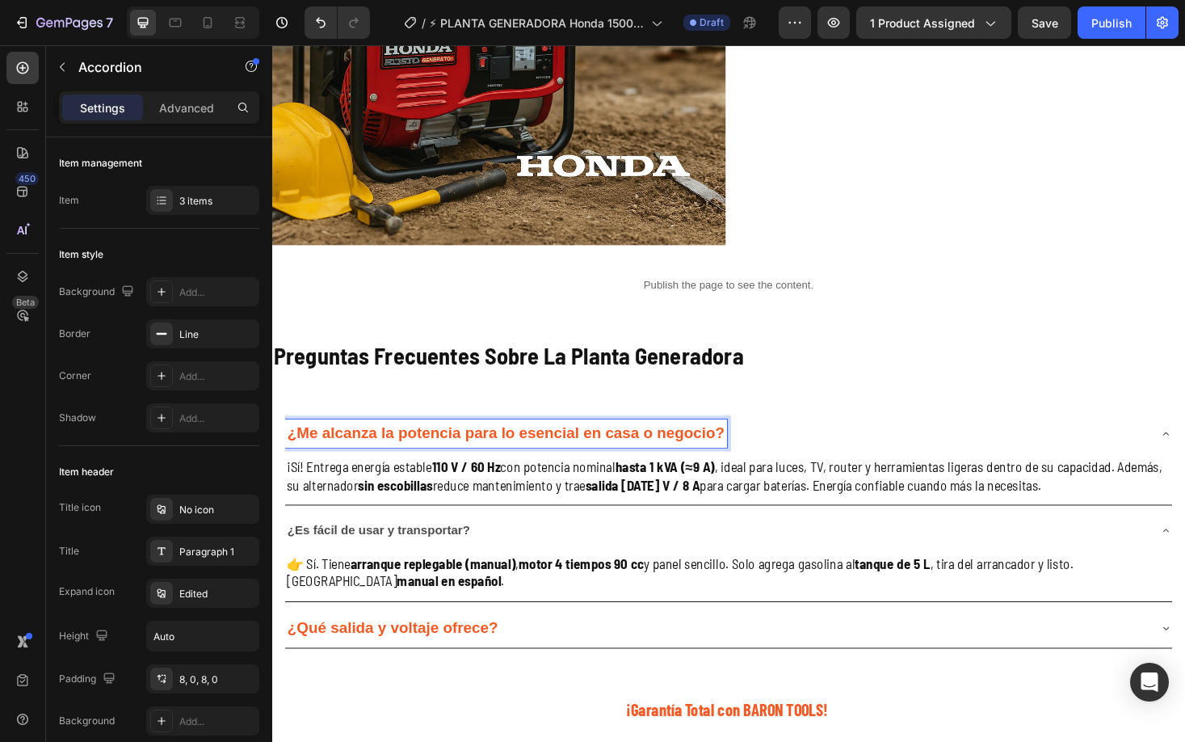
click at [480, 459] on strong "¿Me alcanza la potencia para lo esencial en casa o negocio?" at bounding box center [520, 457] width 465 height 18
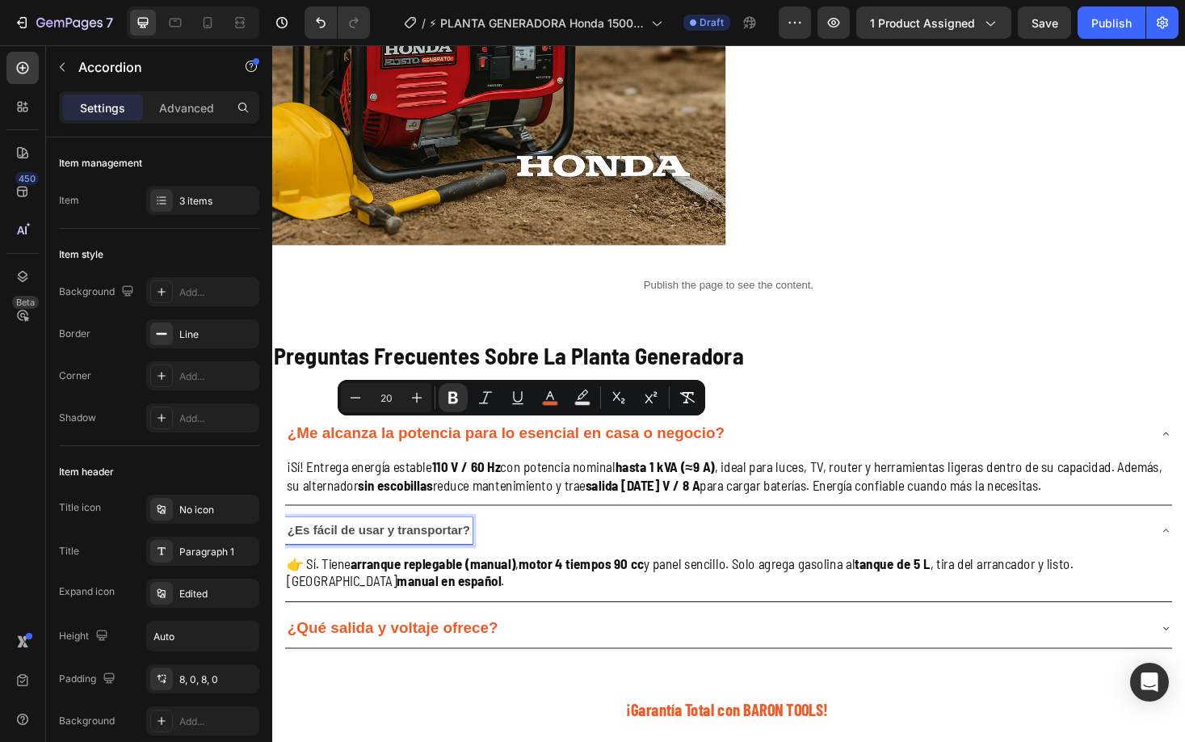
click at [409, 566] on strong "¿Es fácil de usar y transportar?" at bounding box center [385, 560] width 194 height 14
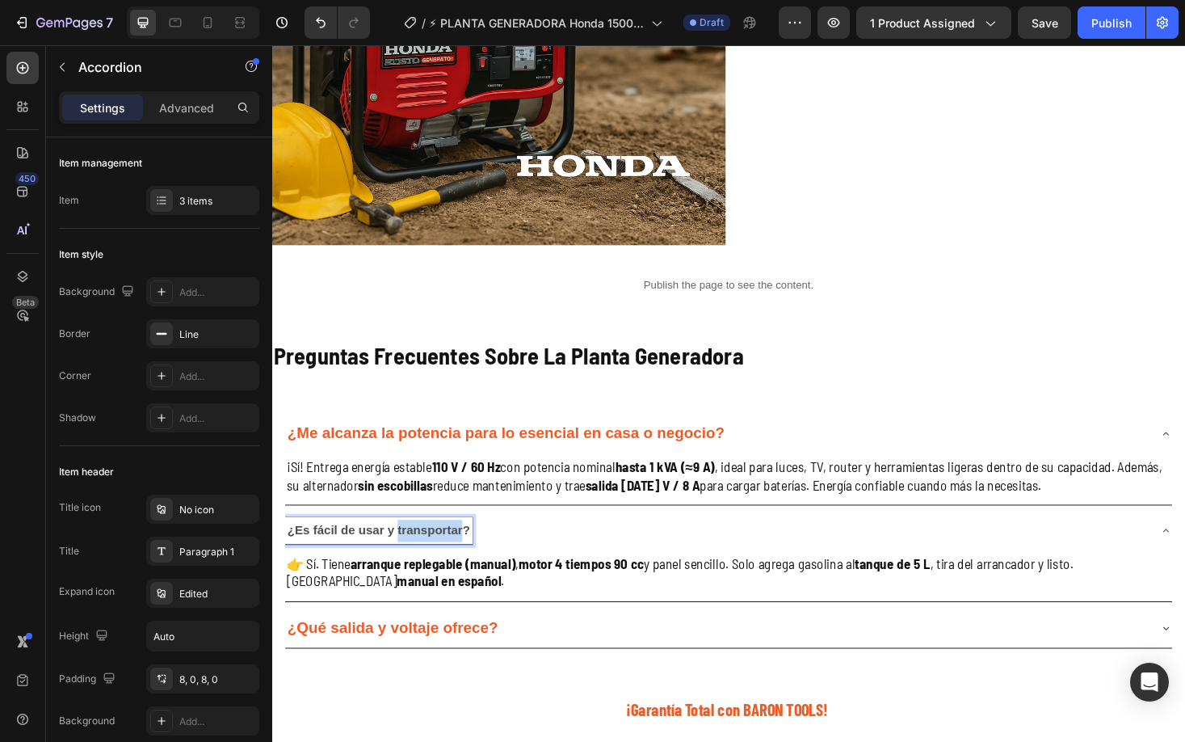
click at [409, 566] on strong "¿Es fácil de usar y transportar?" at bounding box center [385, 560] width 194 height 14
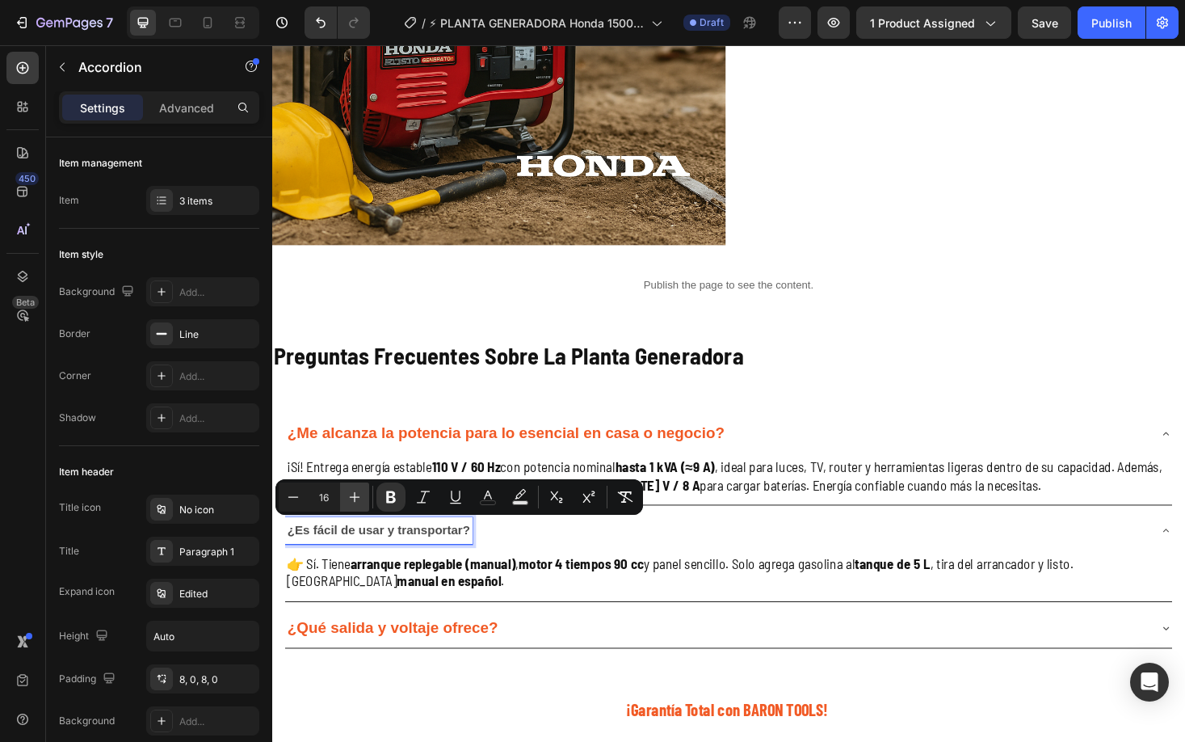
click at [360, 502] on icon "Editor contextual toolbar" at bounding box center [355, 497] width 16 height 16
click at [360, 501] on icon "Editor contextual toolbar" at bounding box center [355, 497] width 16 height 16
type input "20"
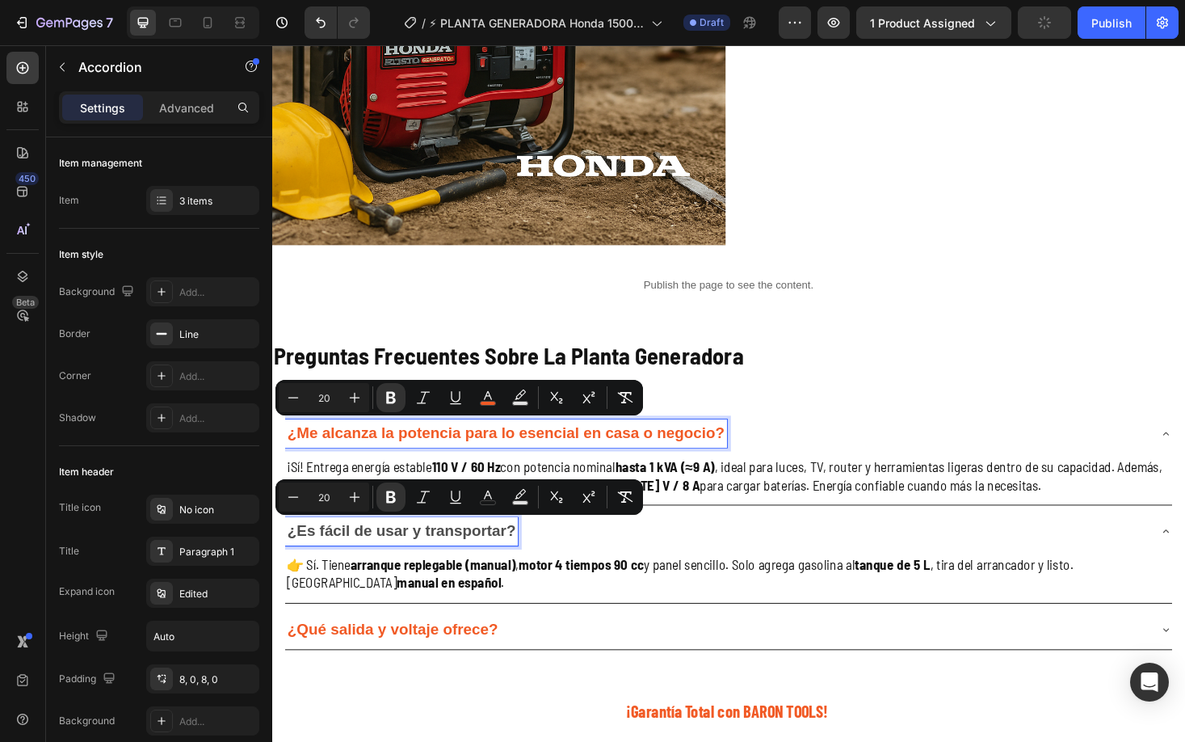
click at [451, 452] on strong "¿Me alcanza la potencia para lo esencial en casa o negocio?" at bounding box center [520, 457] width 465 height 18
click at [450, 452] on strong "¿Me alcanza la potencia para lo esencial en casa o negocio?" at bounding box center [520, 457] width 465 height 18
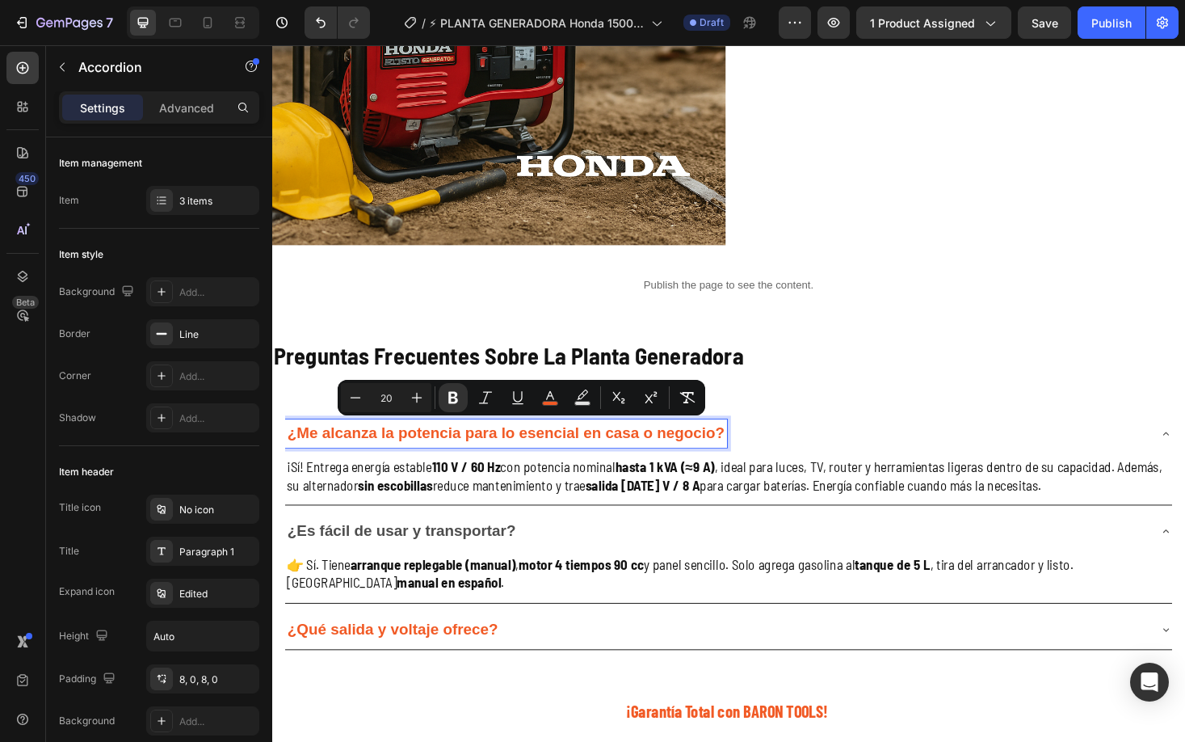
click at [450, 452] on strong "¿Me alcanza la potencia para lo esencial en casa o negocio?" at bounding box center [520, 457] width 465 height 18
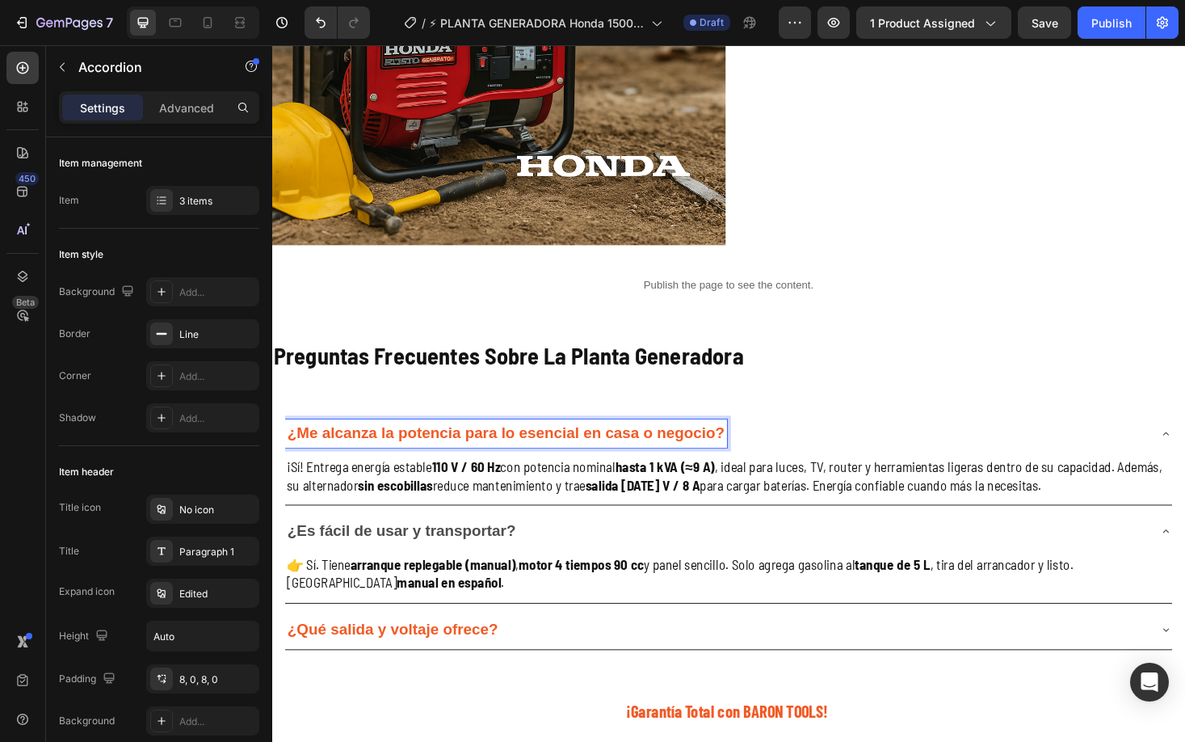
click at [450, 452] on strong "¿Me alcanza la potencia para lo esencial en casa o negocio?" at bounding box center [520, 457] width 465 height 18
click at [452, 457] on strong "¿Me alcanza la potencia para lo esencial en casa o negocio?" at bounding box center [520, 457] width 465 height 18
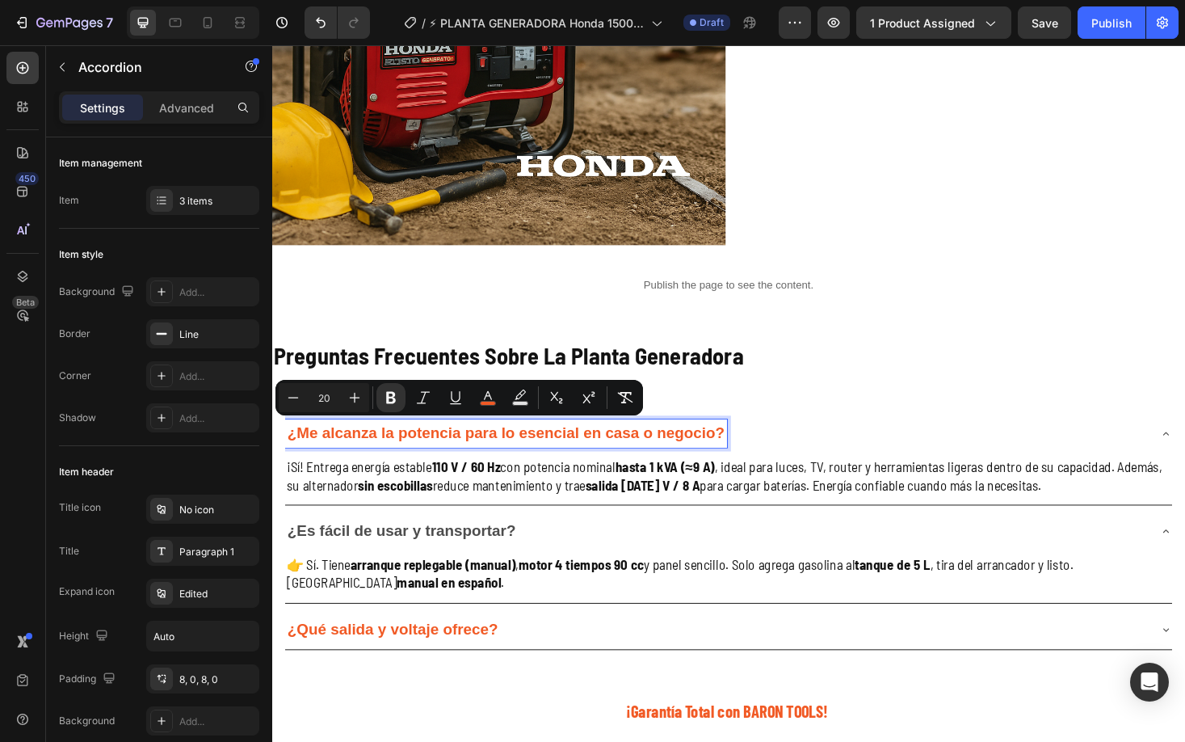
click at [452, 457] on strong "¿Me alcanza la potencia para lo esencial en casa o negocio?" at bounding box center [520, 457] width 465 height 18
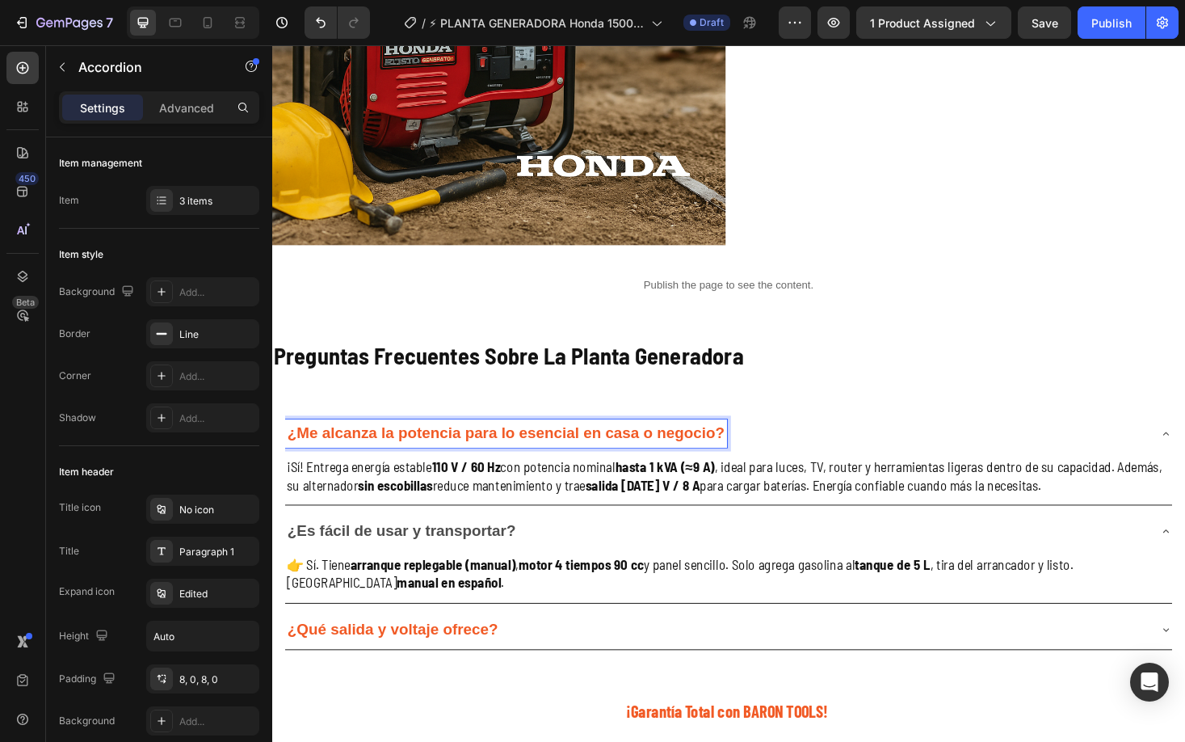
click at [452, 457] on strong "¿Me alcanza la potencia para lo esencial en casa o negocio?" at bounding box center [520, 457] width 465 height 18
click at [449, 459] on strong "¿Me alcanza la potencia para lo esencial en casa o negocio?" at bounding box center [520, 457] width 465 height 18
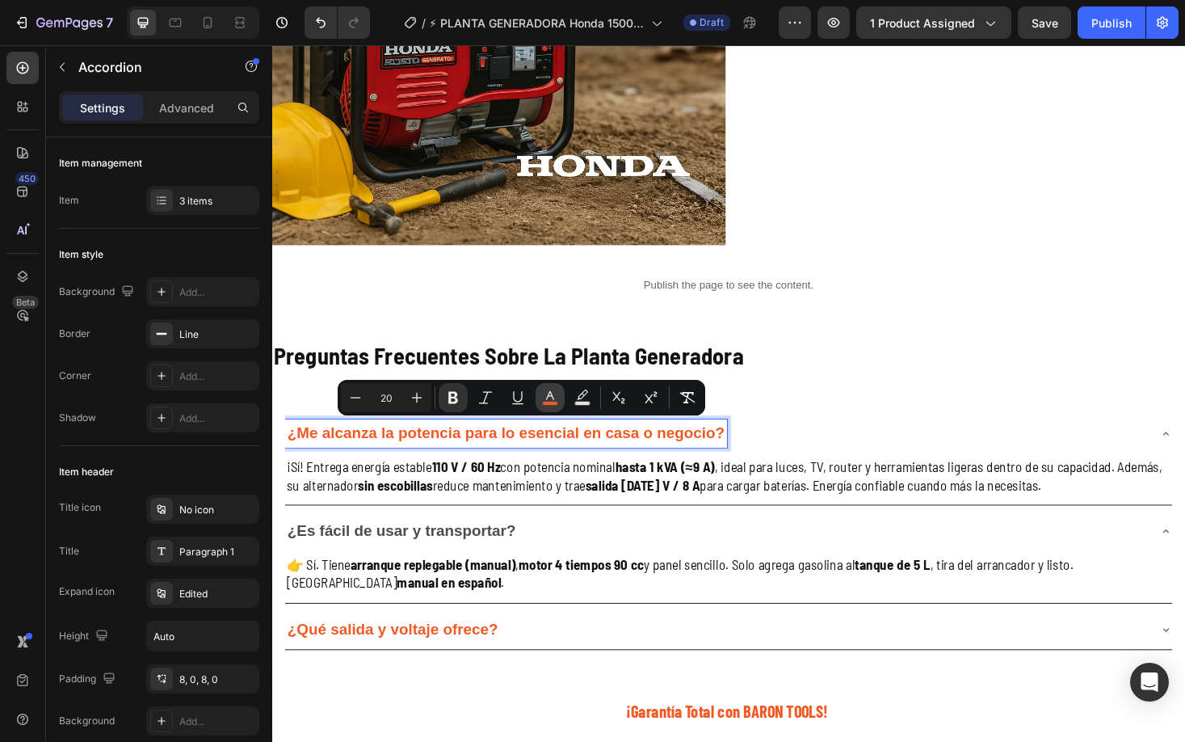
click at [551, 389] on icon "Editor contextual toolbar" at bounding box center [550, 397] width 16 height 16
type input "F15A25"
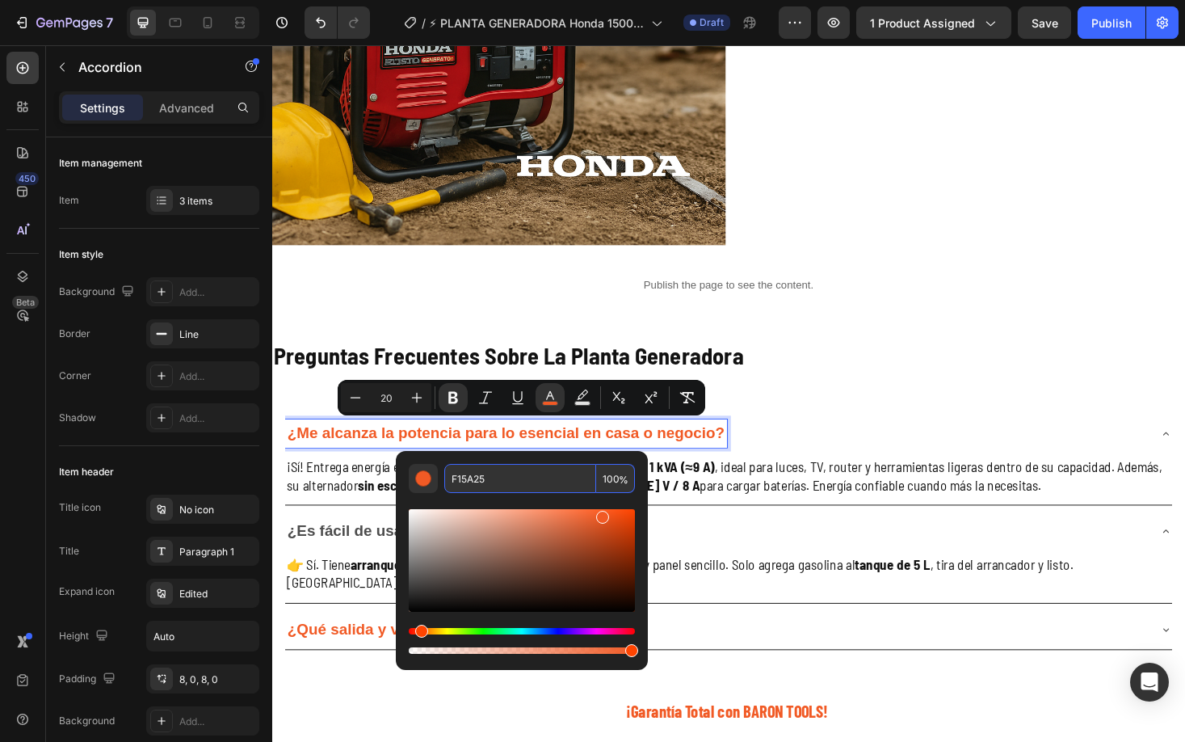
click at [517, 469] on input "F15A25" at bounding box center [520, 478] width 152 height 29
click at [363, 547] on div "¿Es fácil de usar y transportar?" at bounding box center [409, 562] width 247 height 30
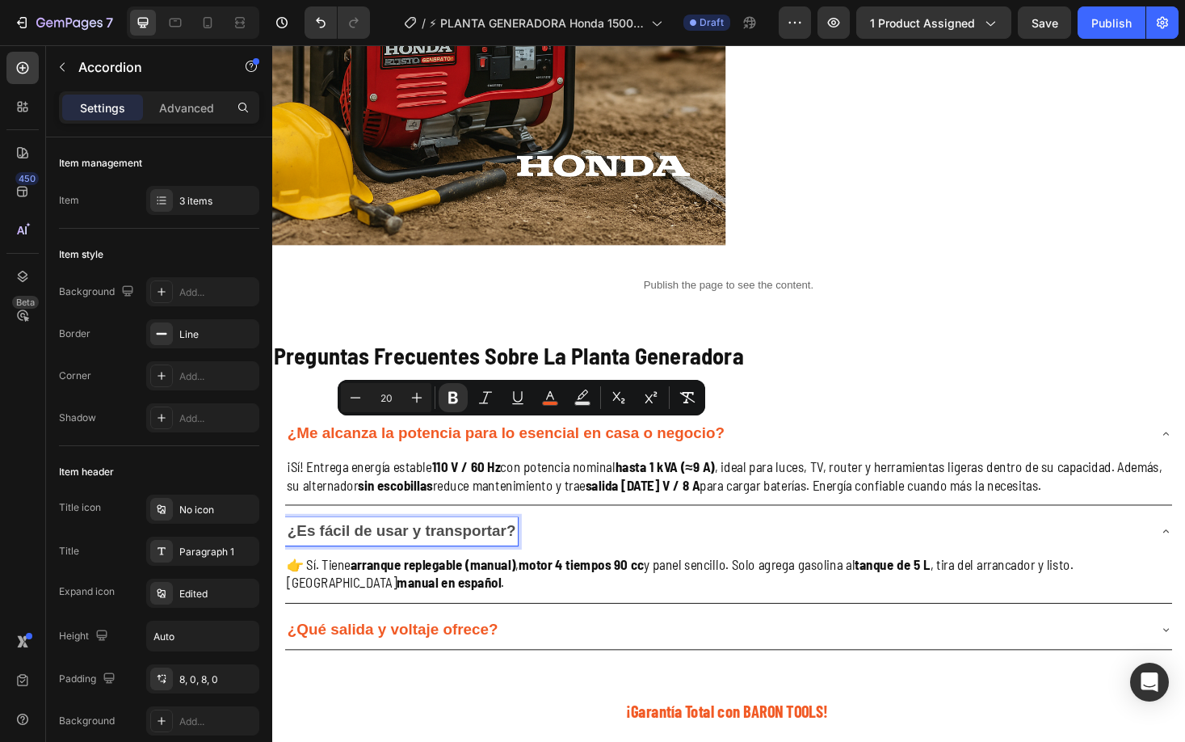
click at [363, 547] on div "¿Es fácil de usar y transportar?" at bounding box center [409, 562] width 247 height 30
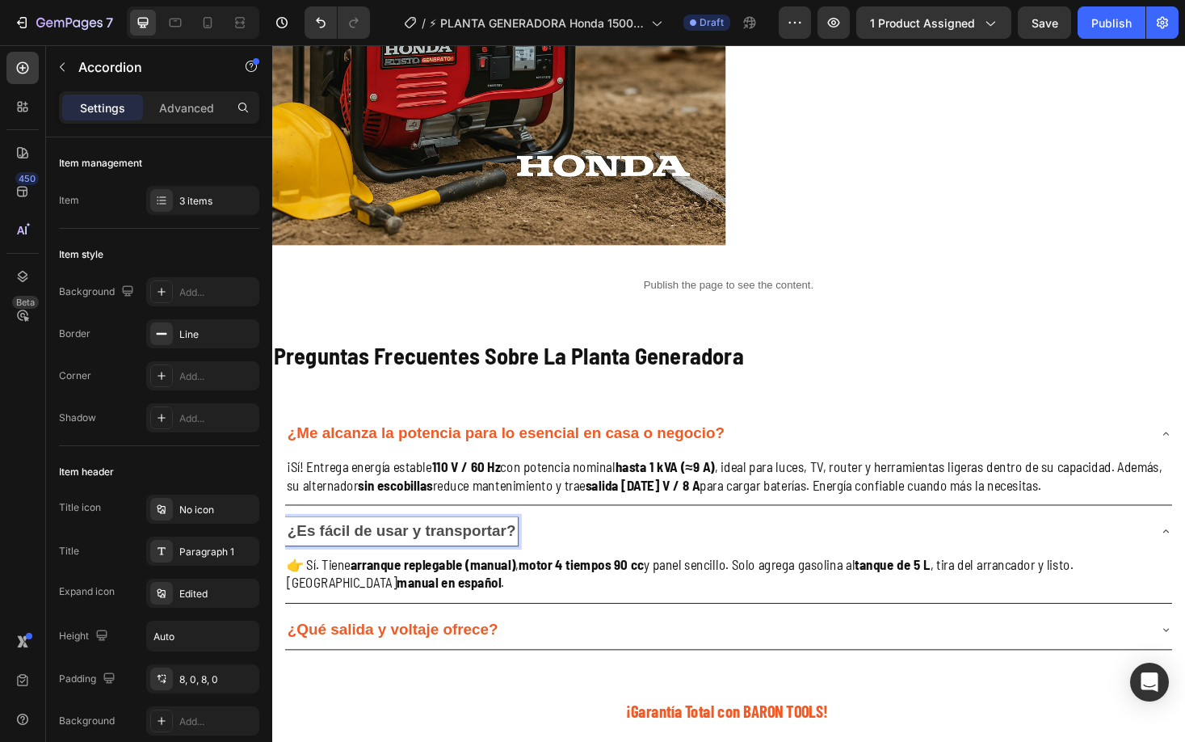
click at [363, 547] on div "¿Es fácil de usar y transportar?" at bounding box center [409, 562] width 247 height 30
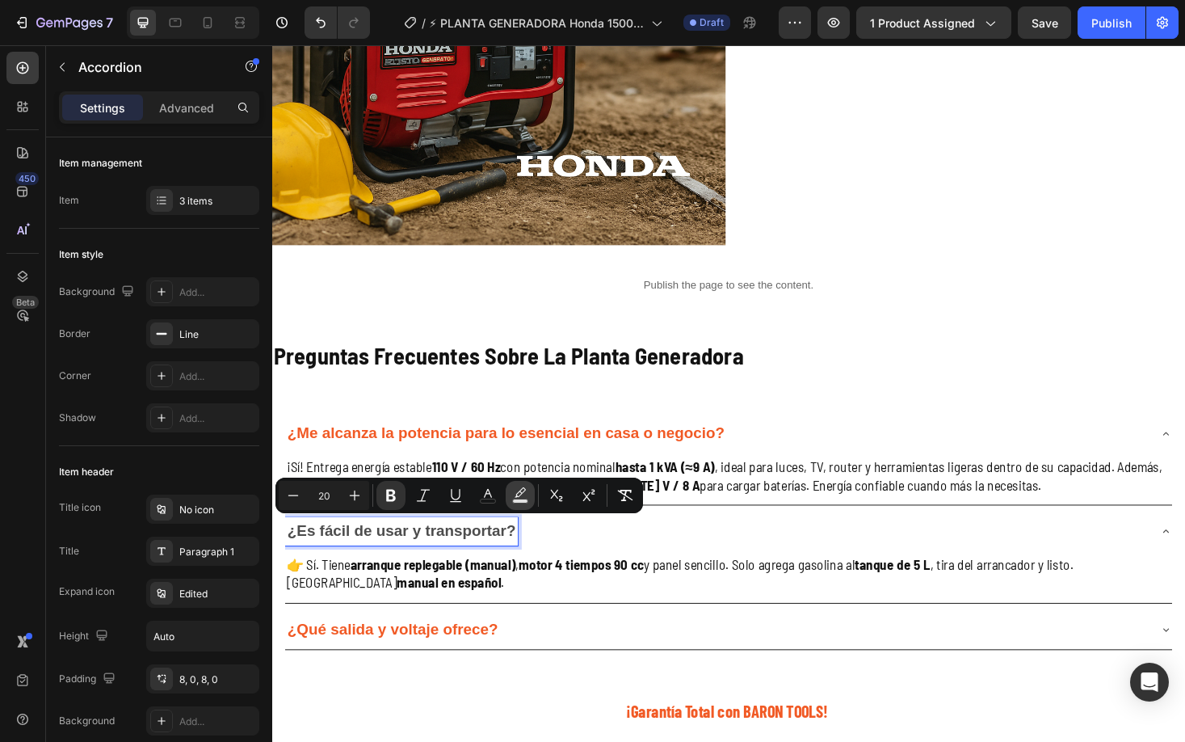
click at [521, 490] on icon "Editor contextual toolbar" at bounding box center [520, 495] width 16 height 16
type input "000000"
type input "77"
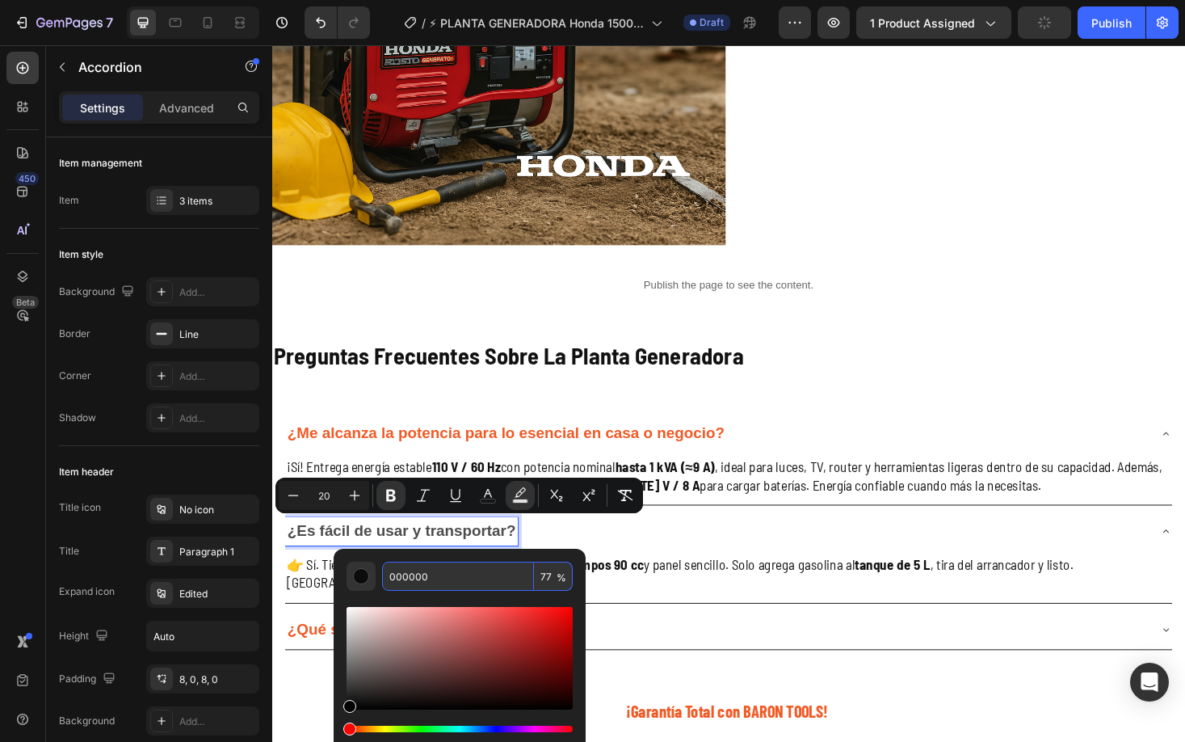
click at [456, 574] on input "000000" at bounding box center [458, 576] width 152 height 29
paste input "F15A25"
type input "F15A25"
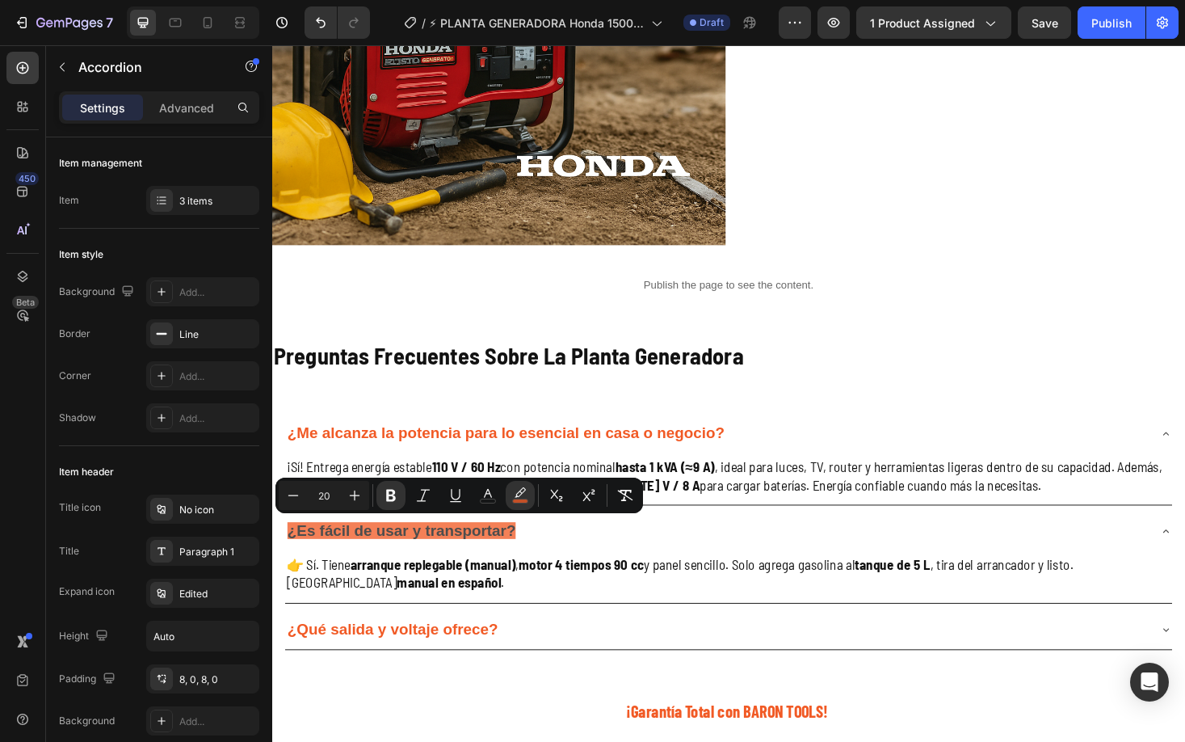
click at [642, 566] on div "¿Es fácil de usar y transportar?" at bounding box center [744, 562] width 916 height 30
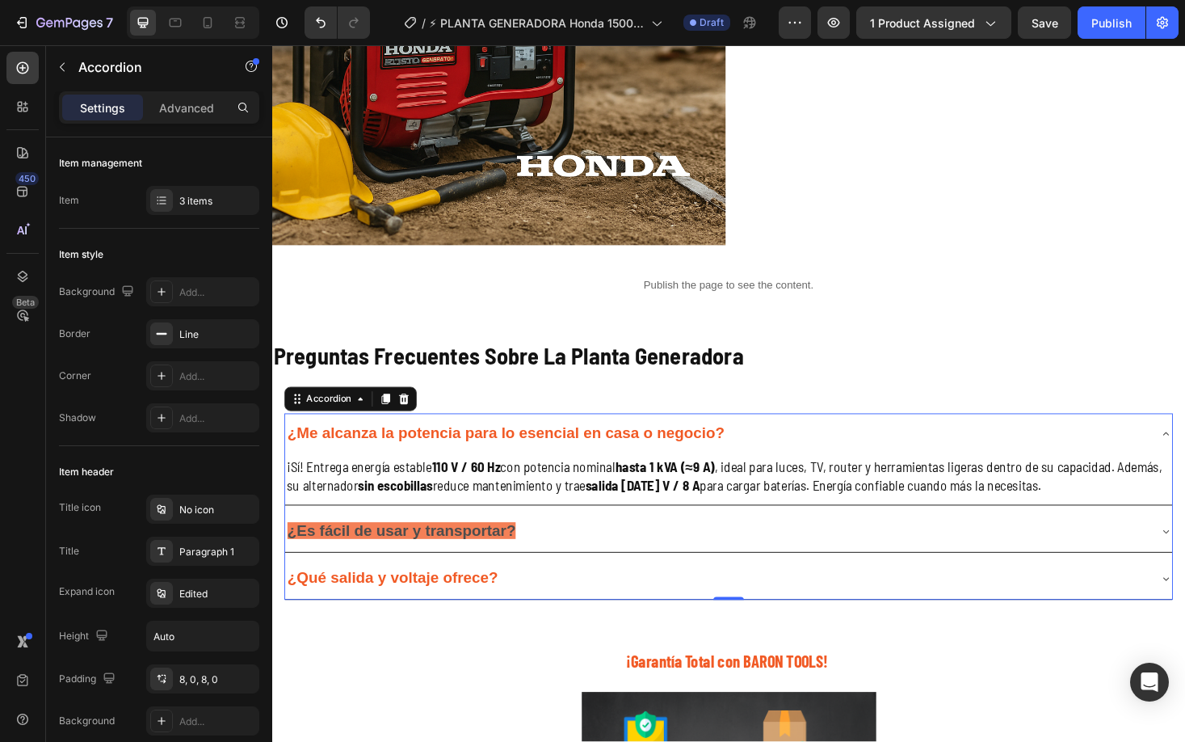
click at [533, 563] on div "¿Es fácil de usar y transportar?" at bounding box center [409, 562] width 247 height 30
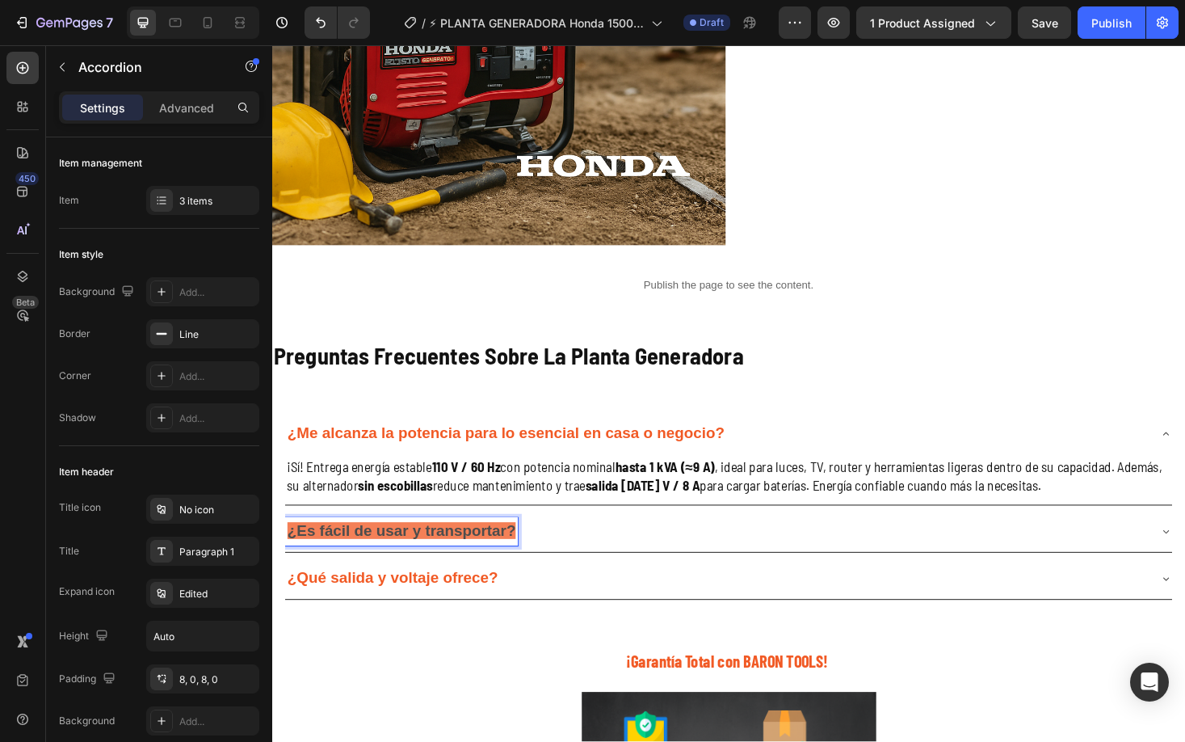
click at [526, 567] on strong "¿Es fácil de usar y transportar?" at bounding box center [409, 561] width 242 height 18
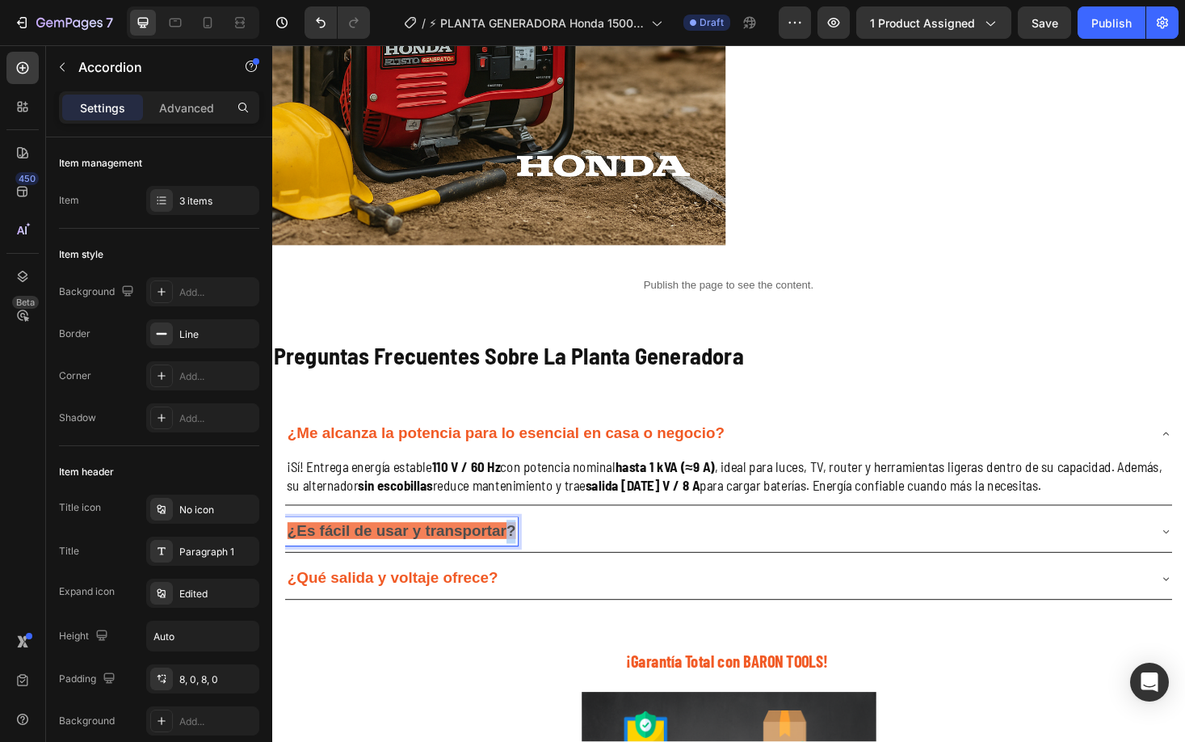
click at [526, 567] on strong "¿Es fácil de usar y transportar?" at bounding box center [409, 561] width 242 height 18
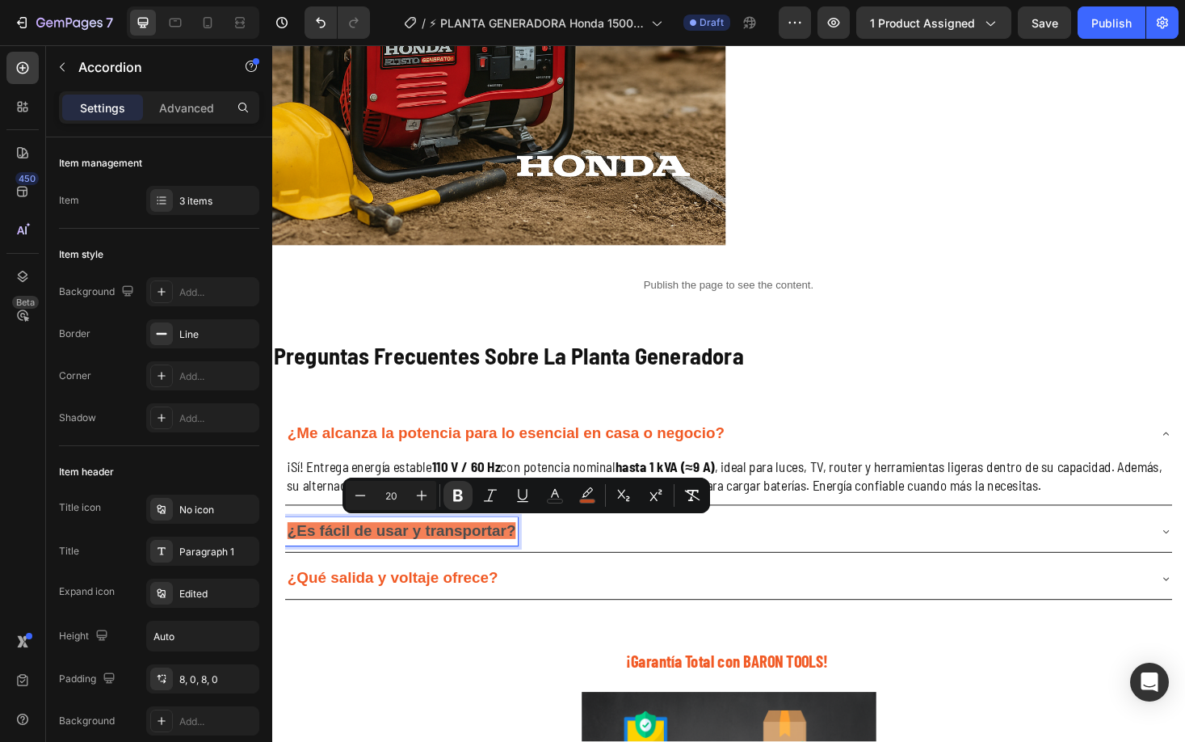
click at [526, 567] on strong "¿Es fácil de usar y transportar?" at bounding box center [409, 561] width 242 height 18
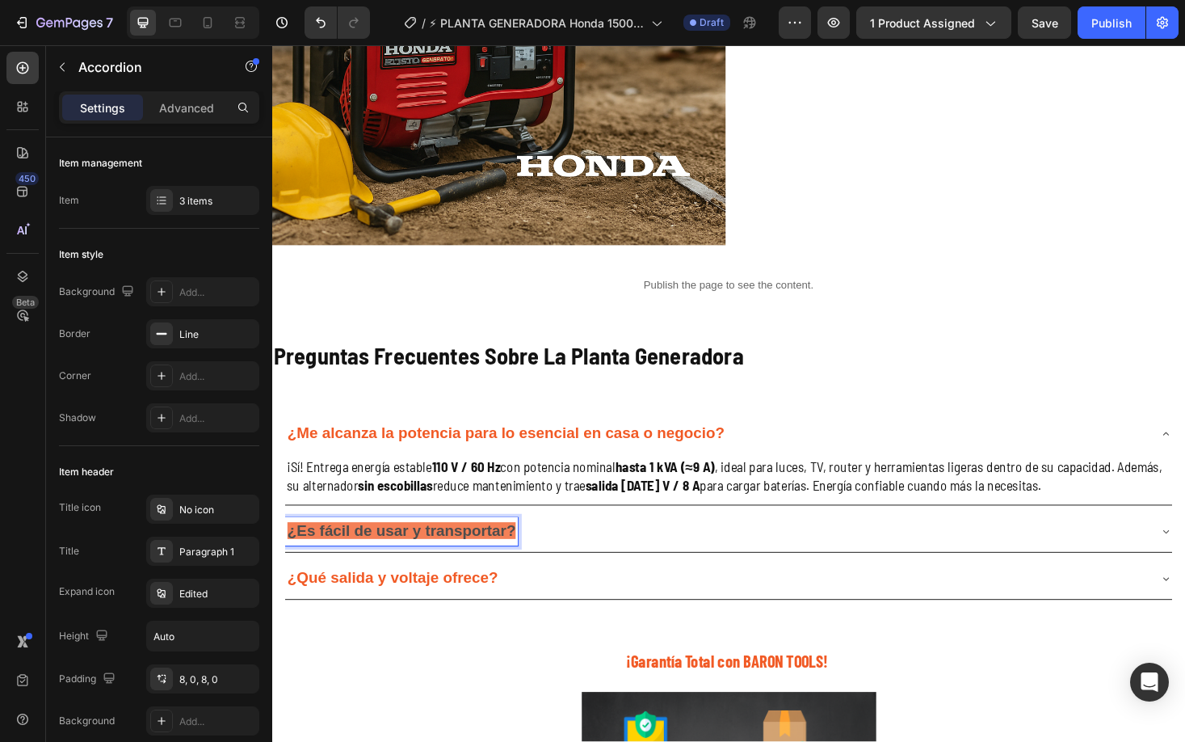
click at [526, 567] on strong "¿Es fácil de usar y transportar?" at bounding box center [409, 561] width 242 height 18
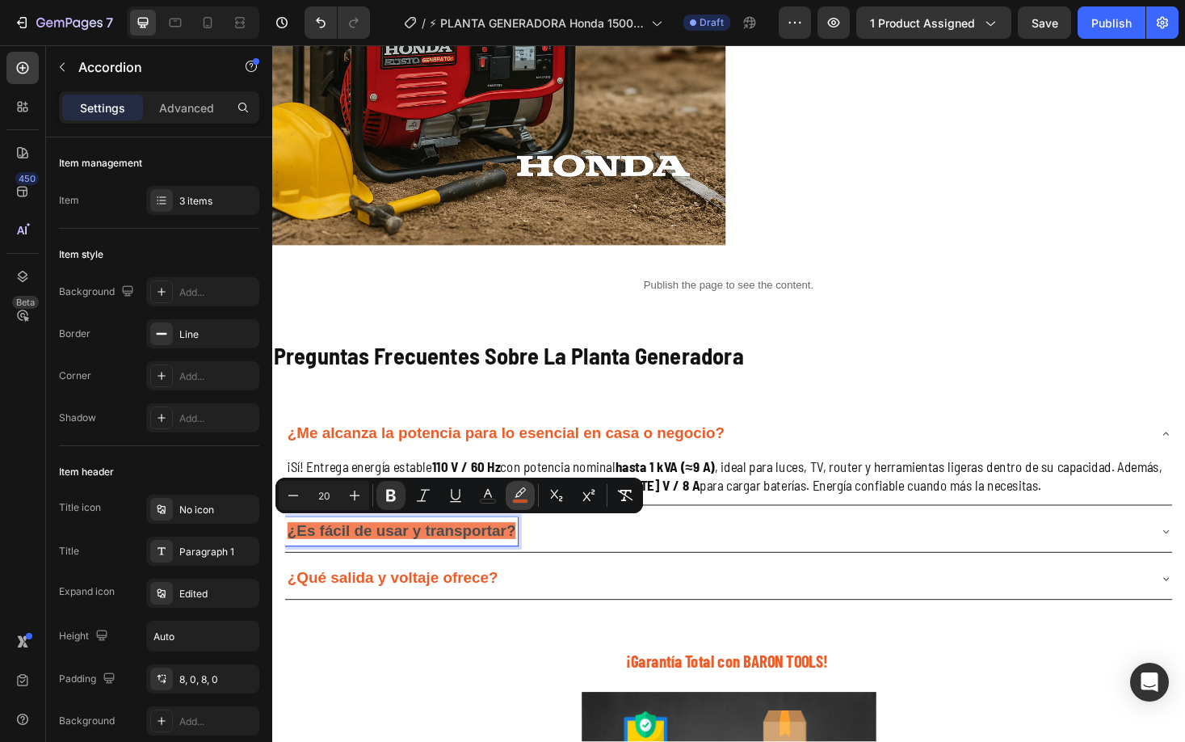
click at [517, 497] on icon "Editor contextual toolbar" at bounding box center [520, 492] width 11 height 10
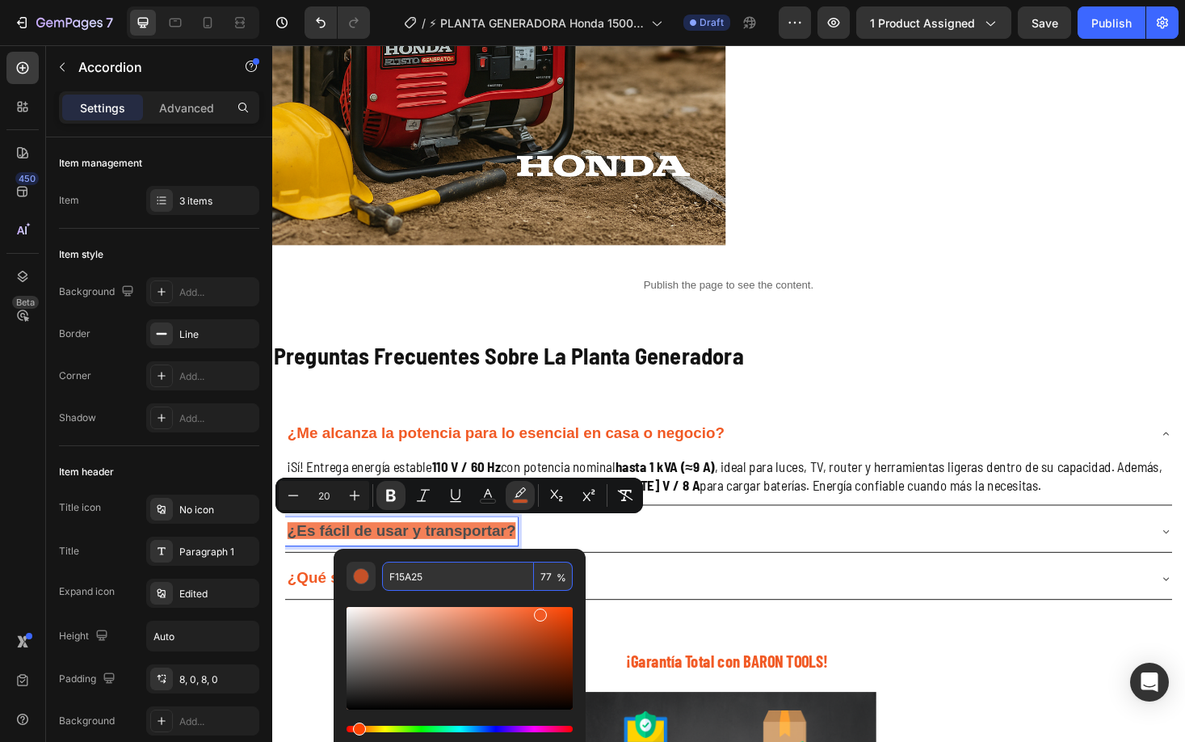
click at [503, 585] on input "F15A25" at bounding box center [458, 576] width 152 height 29
drag, startPoint x: 384, startPoint y: 630, endPoint x: 336, endPoint y: 605, distance: 53.9
click at [336, 605] on div "00000 77 %" at bounding box center [460, 652] width 252 height 206
type input "FFFFFF"
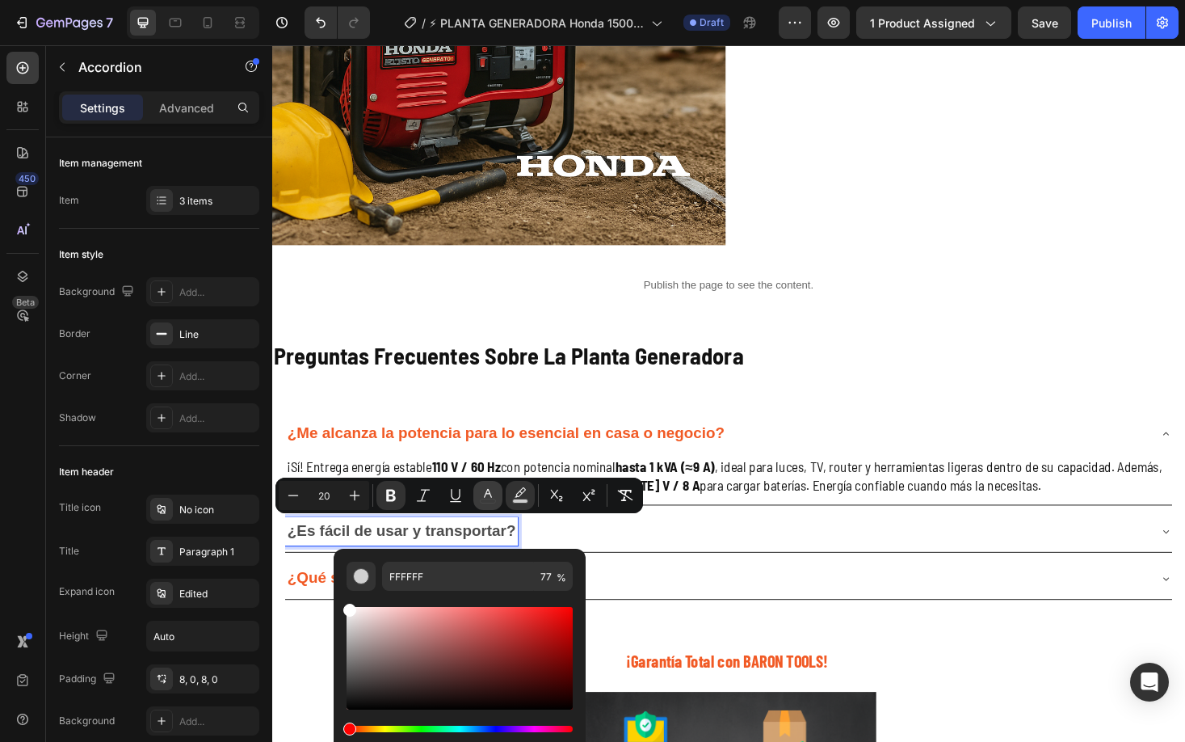
click at [484, 499] on rect "Editor contextual toolbar" at bounding box center [488, 501] width 15 height 4
click at [467, 589] on input "4D4D4D" at bounding box center [458, 576] width 152 height 29
paste input "F15A25"
type input "F15A25"
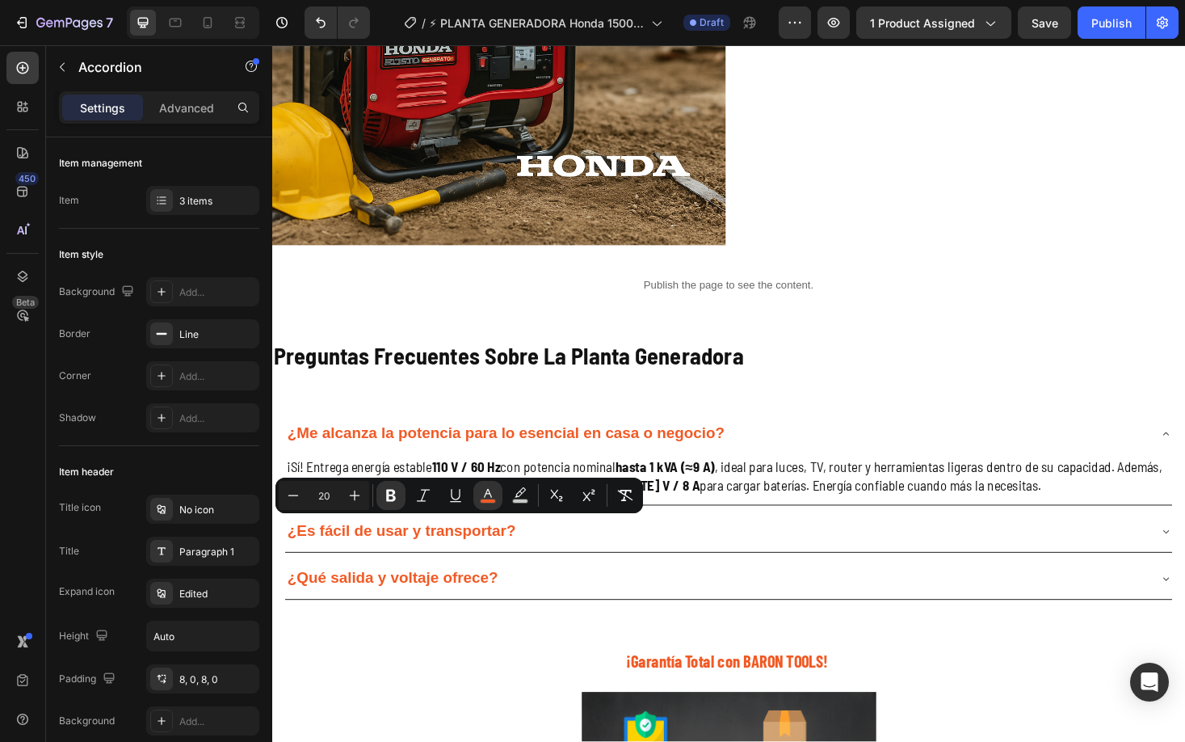
click at [602, 545] on div "¿Es fácil de usar y transportar?" at bounding box center [757, 562] width 942 height 43
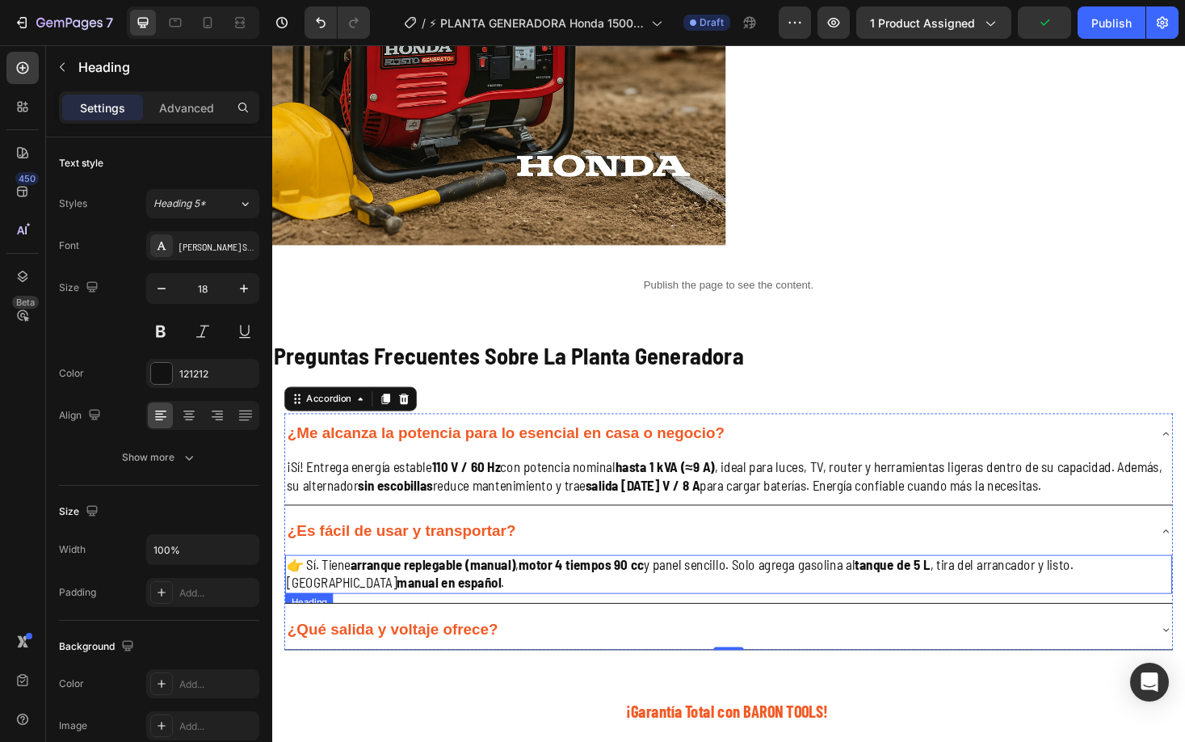
click at [437, 601] on strong "arranque replegable (manual)" at bounding box center [443, 597] width 175 height 18
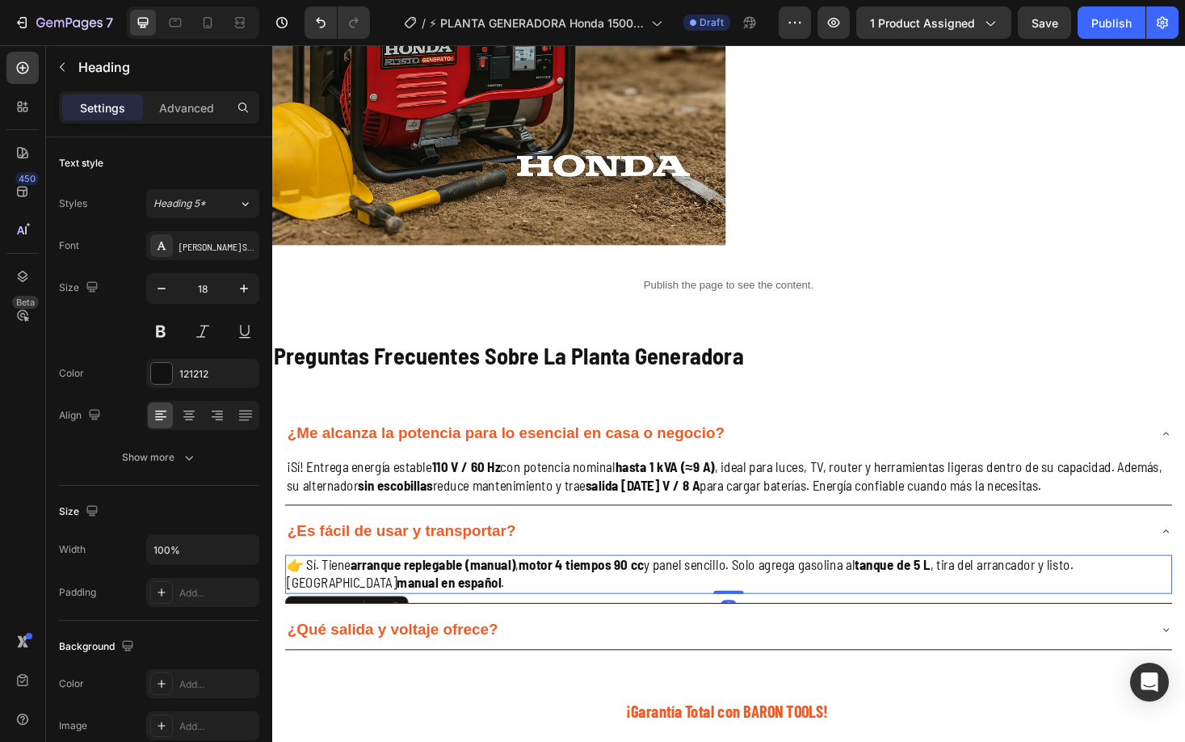
click at [437, 601] on strong "arranque replegable (manual)" at bounding box center [443, 597] width 175 height 18
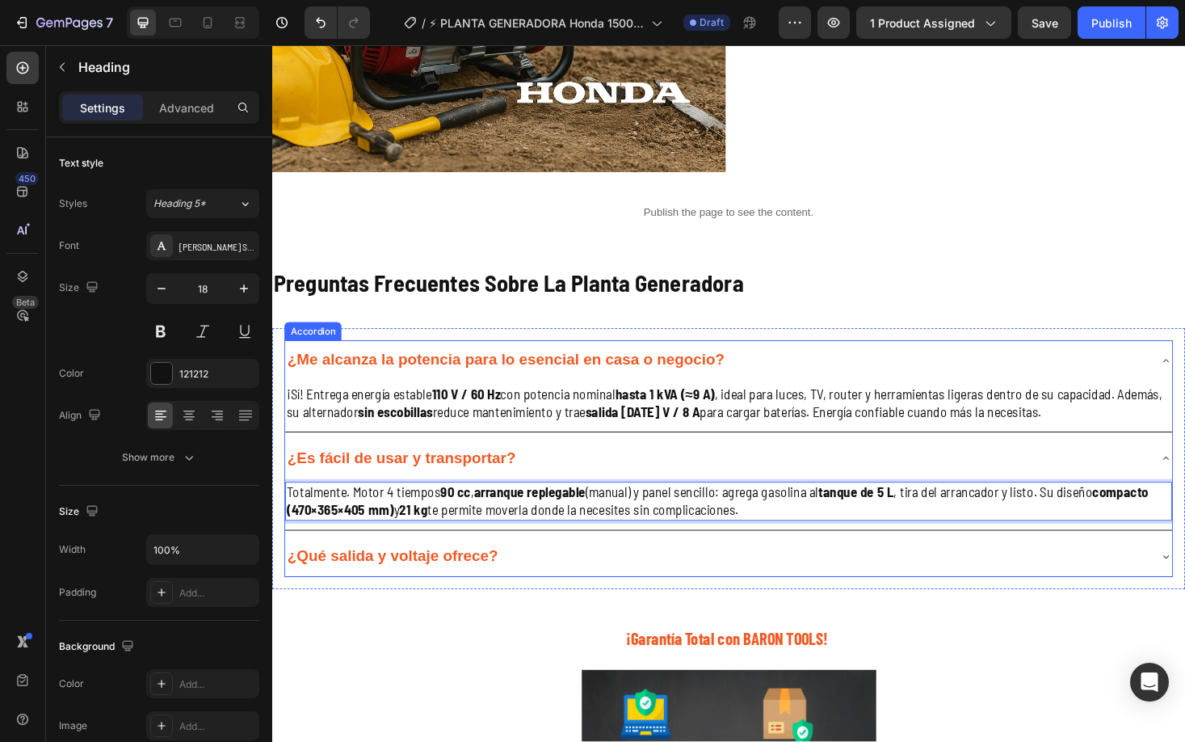
scroll to position [3011, 0]
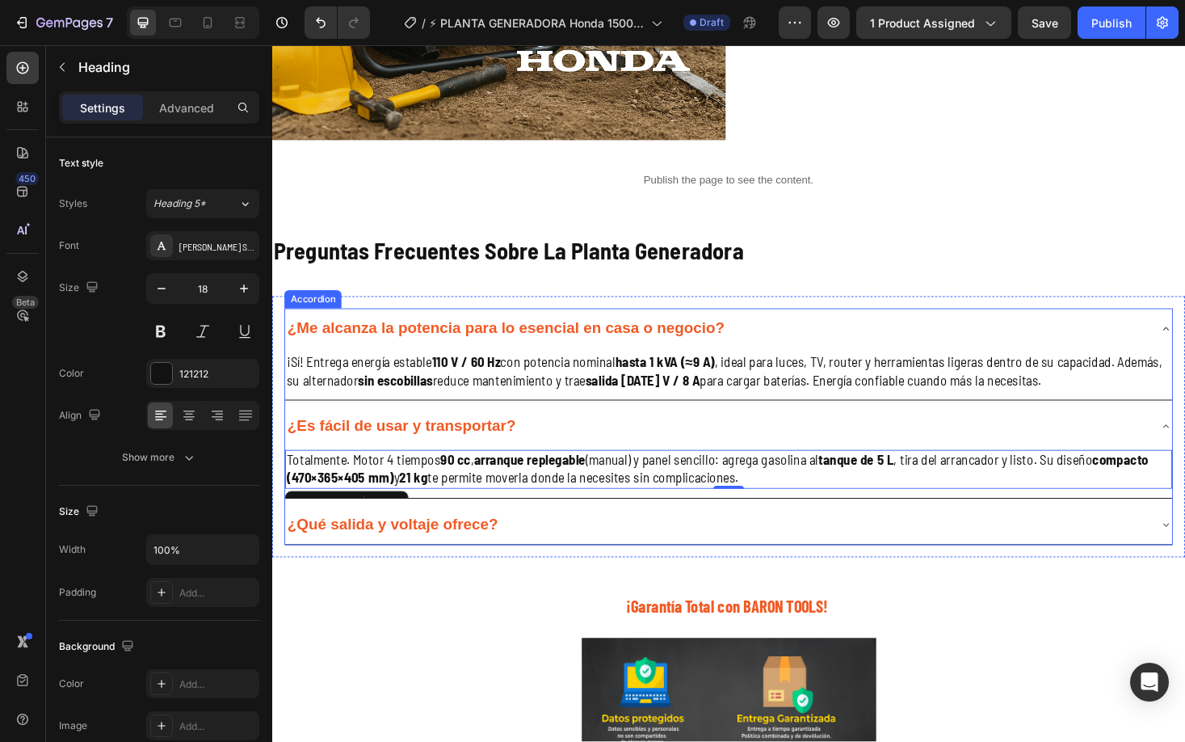
click at [436, 569] on div "¿Qué salida y voltaje ofrece?" at bounding box center [757, 554] width 942 height 43
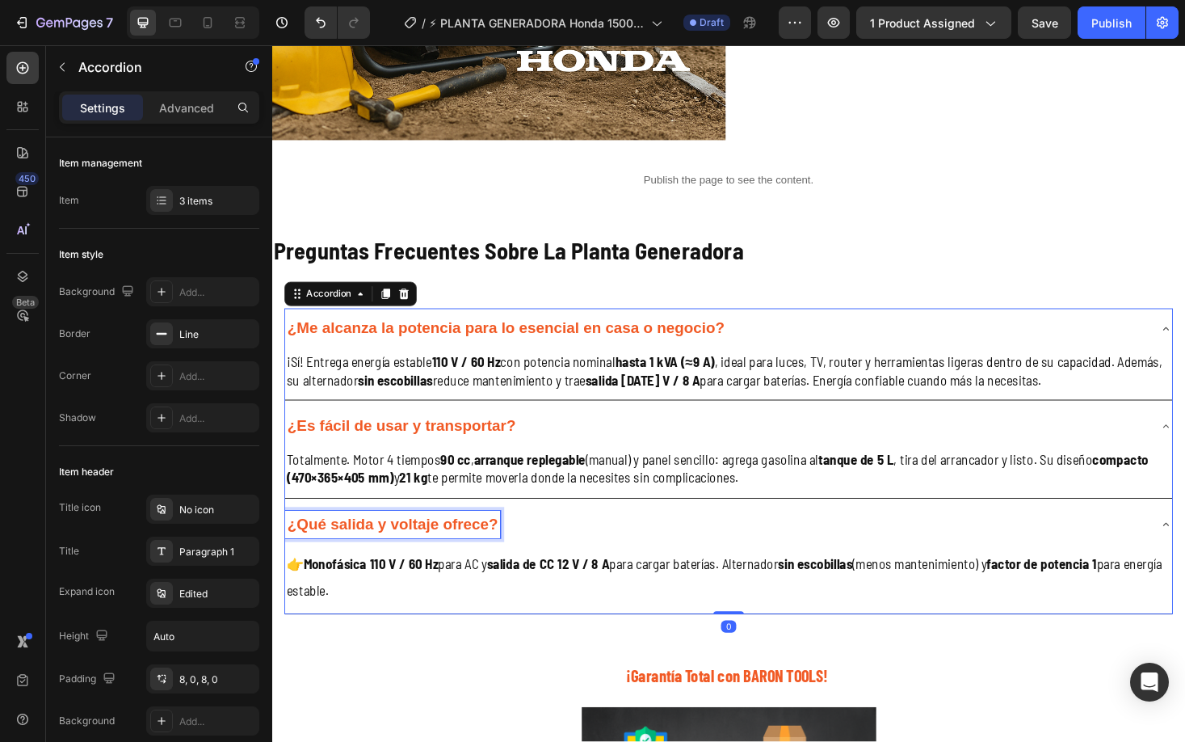
click at [449, 550] on strong "¿Qué salida y voltaje ofrece?" at bounding box center [400, 554] width 224 height 18
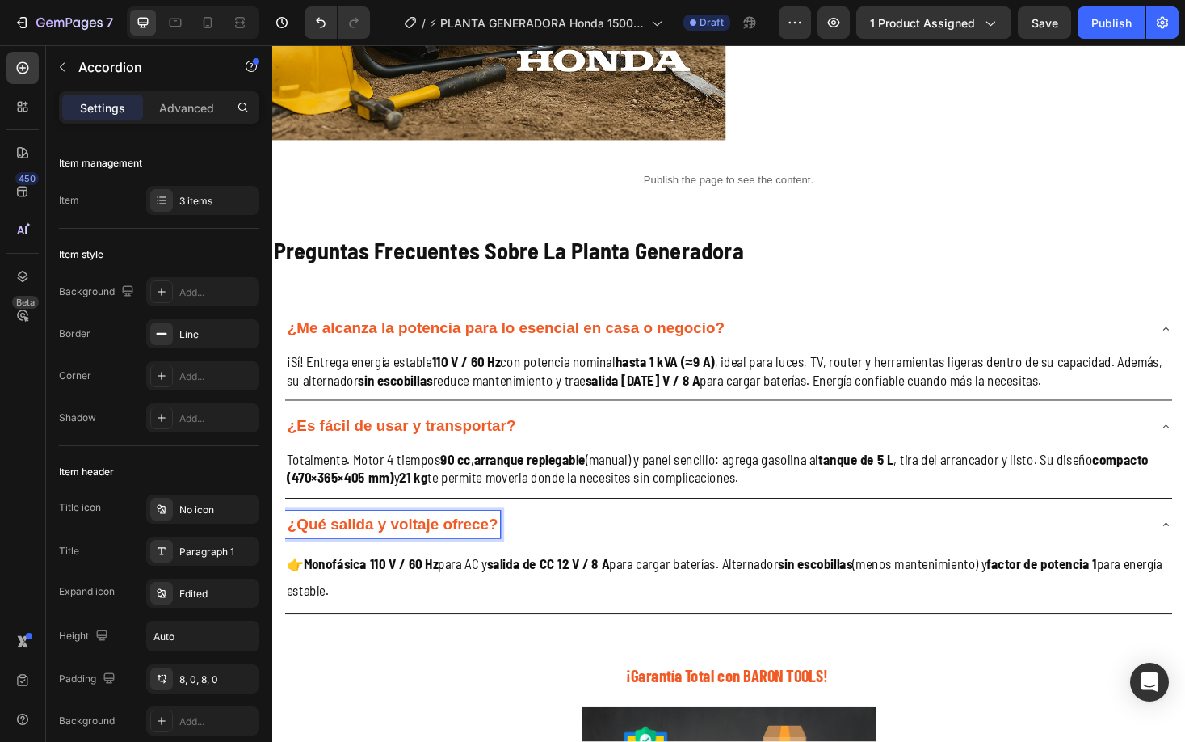
click at [448, 550] on strong "¿Qué salida y voltaje ofrece?" at bounding box center [400, 554] width 224 height 18
click at [447, 550] on strong "¿Qué salida y voltaje ofrece?" at bounding box center [400, 554] width 224 height 18
click at [447, 549] on strong "¿Qué salida y voltaje ofrece?" at bounding box center [400, 554] width 224 height 18
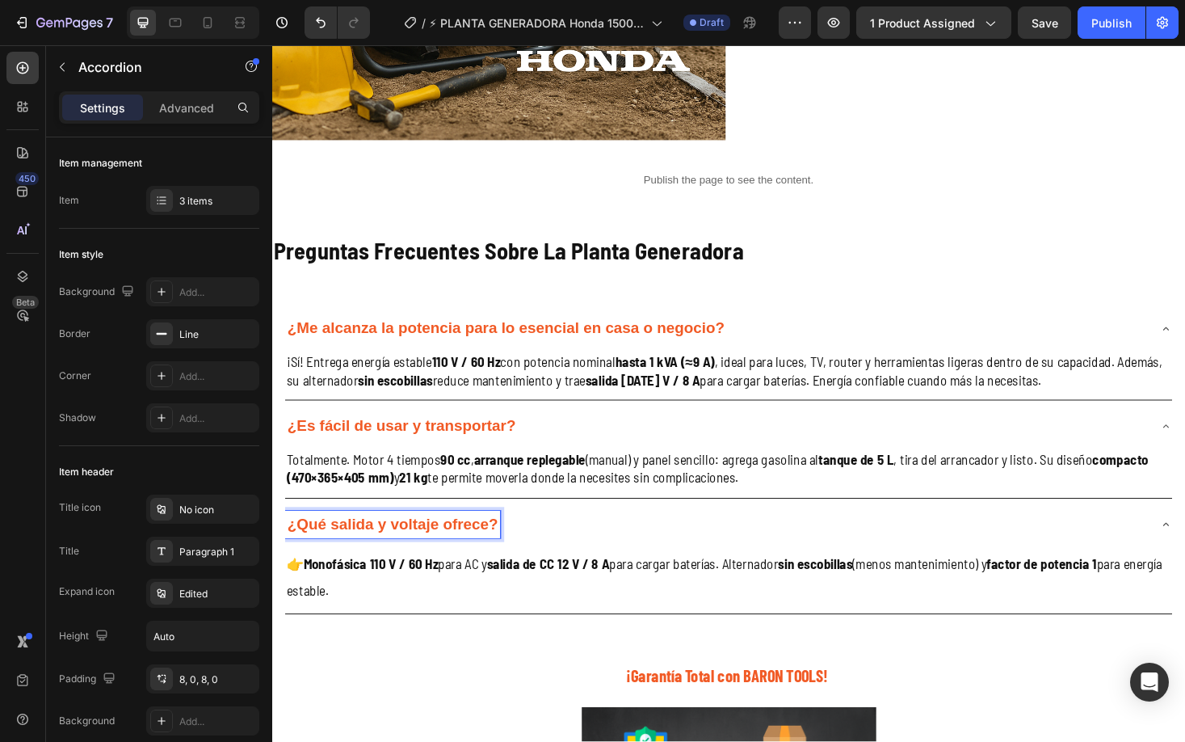
click at [447, 549] on strong "¿Qué salida y voltaje ofrece?" at bounding box center [400, 554] width 224 height 18
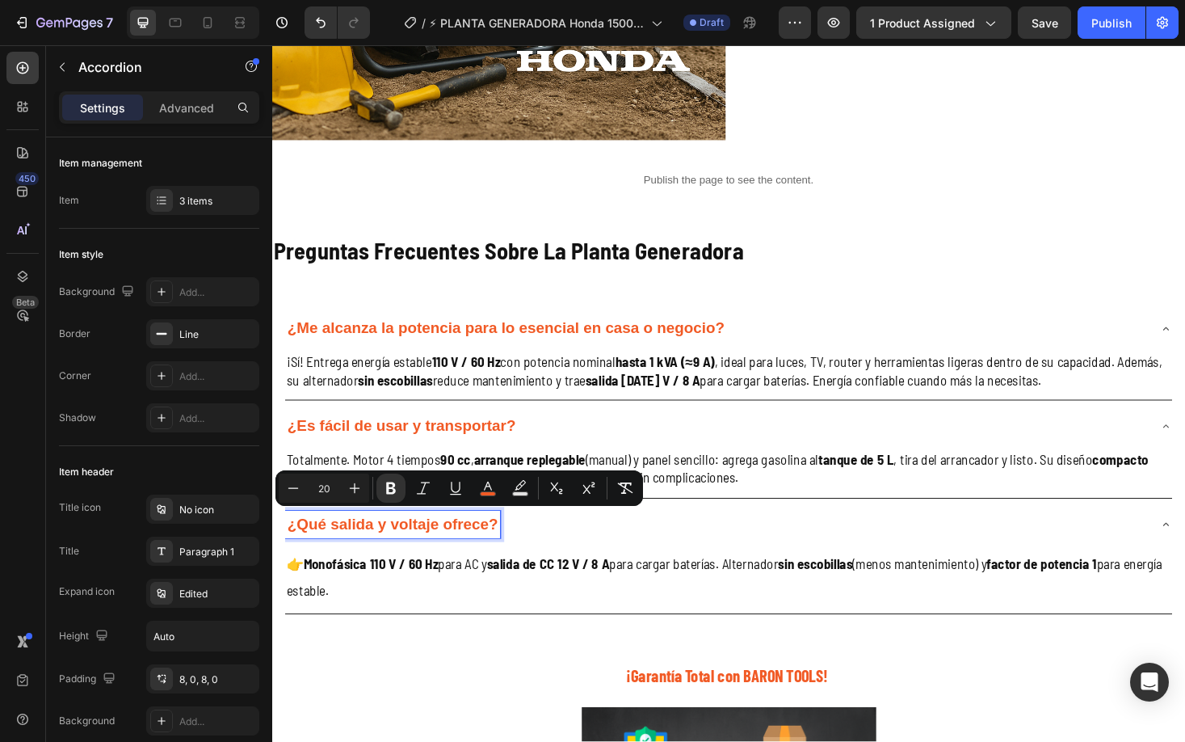
type input "16"
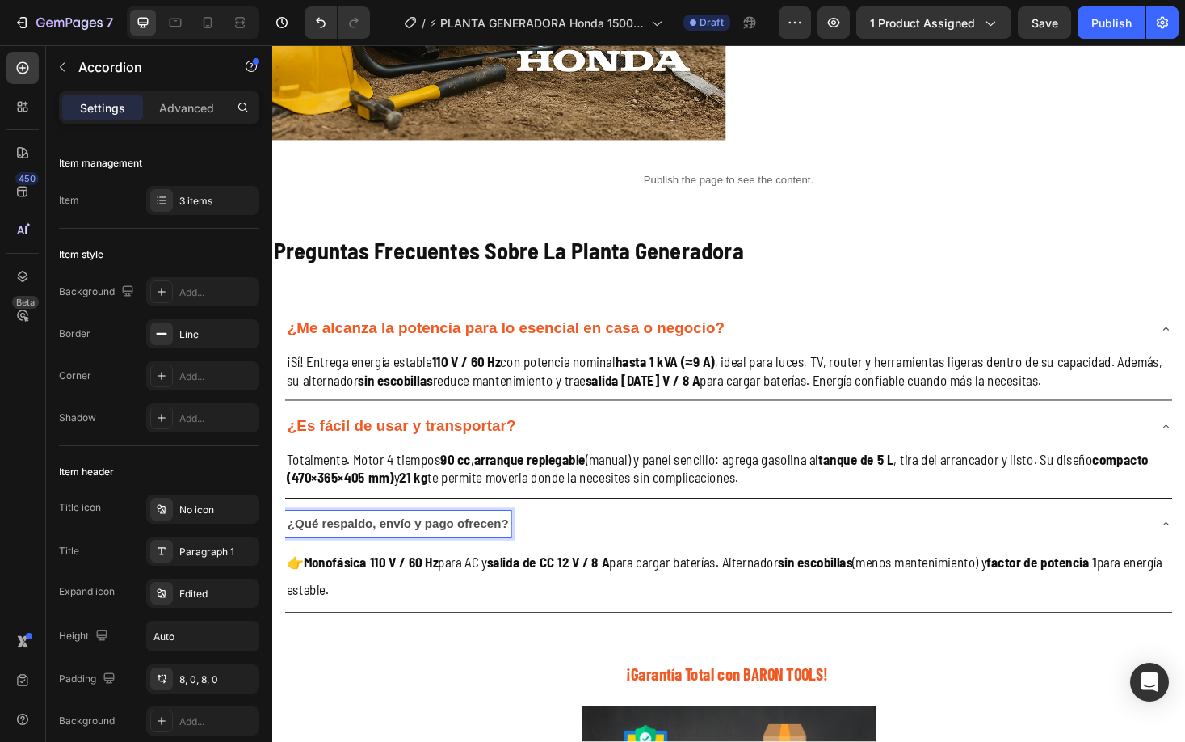
click at [575, 559] on div "¿Qué respaldo, envío y pago ofrecen?" at bounding box center [744, 554] width 916 height 28
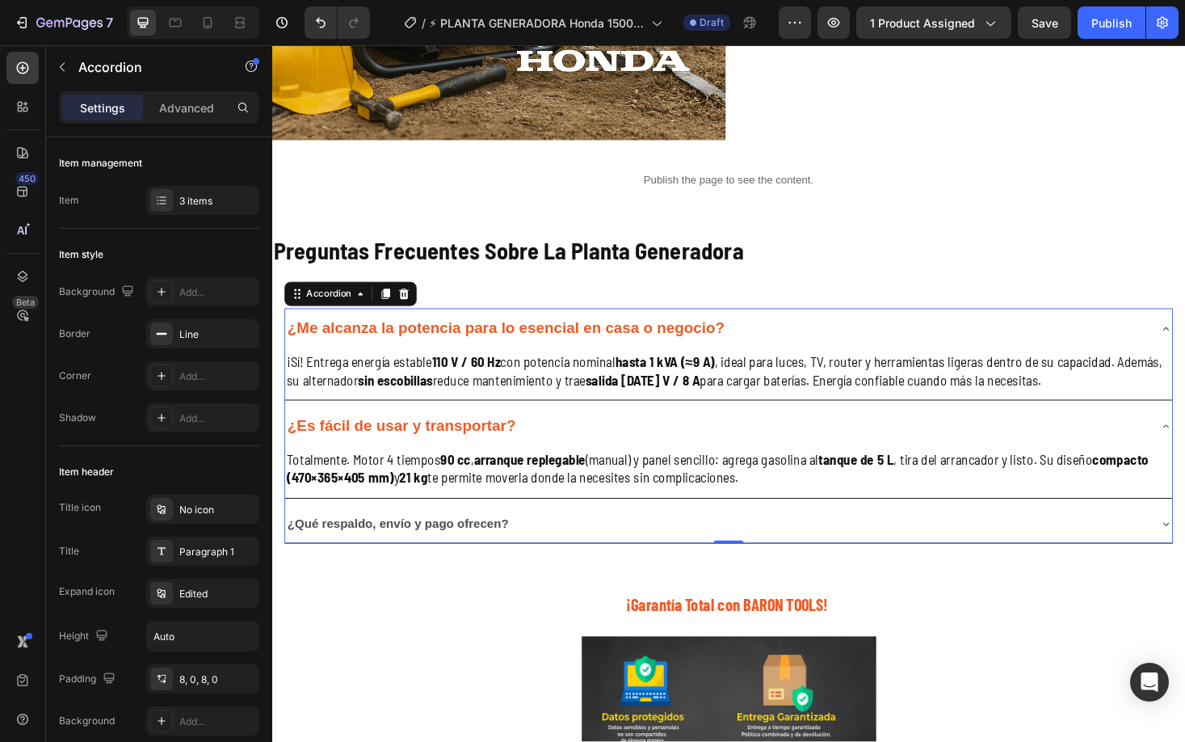
click at [462, 559] on strong "¿Qué respaldo, envío y pago ofrecen?" at bounding box center [405, 553] width 235 height 14
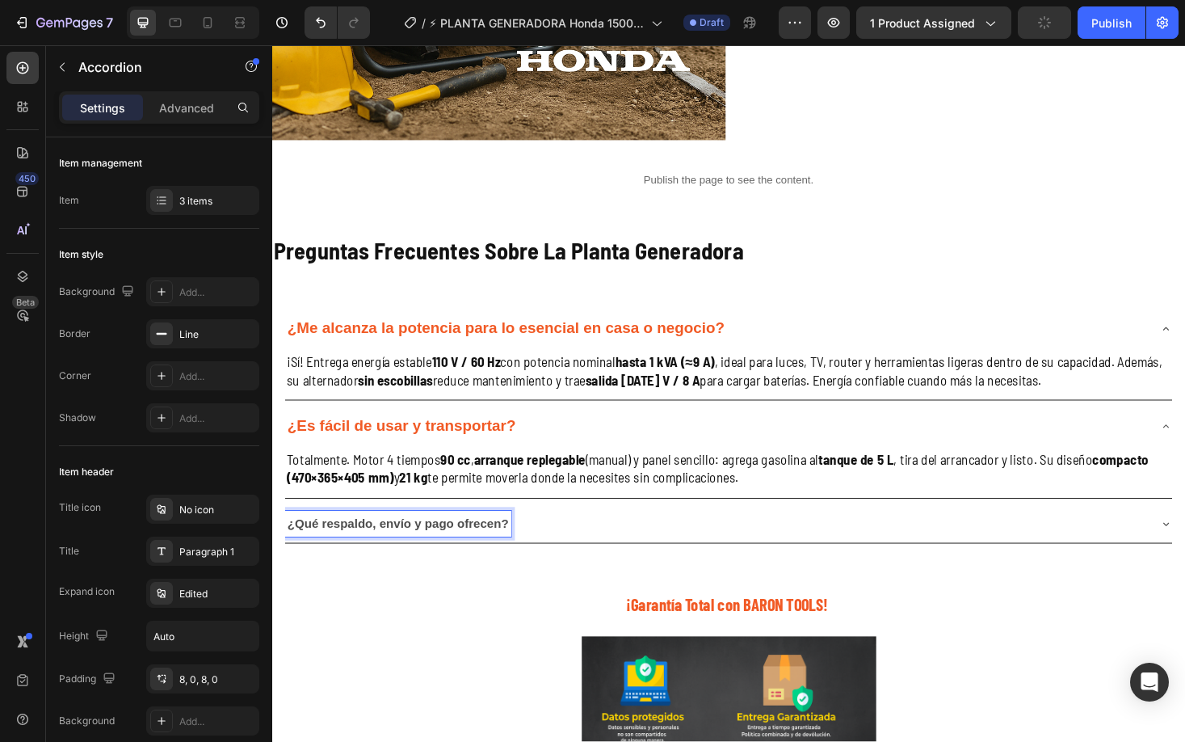
click at [464, 559] on strong "¿Qué respaldo, envío y pago ofrecen?" at bounding box center [405, 553] width 235 height 14
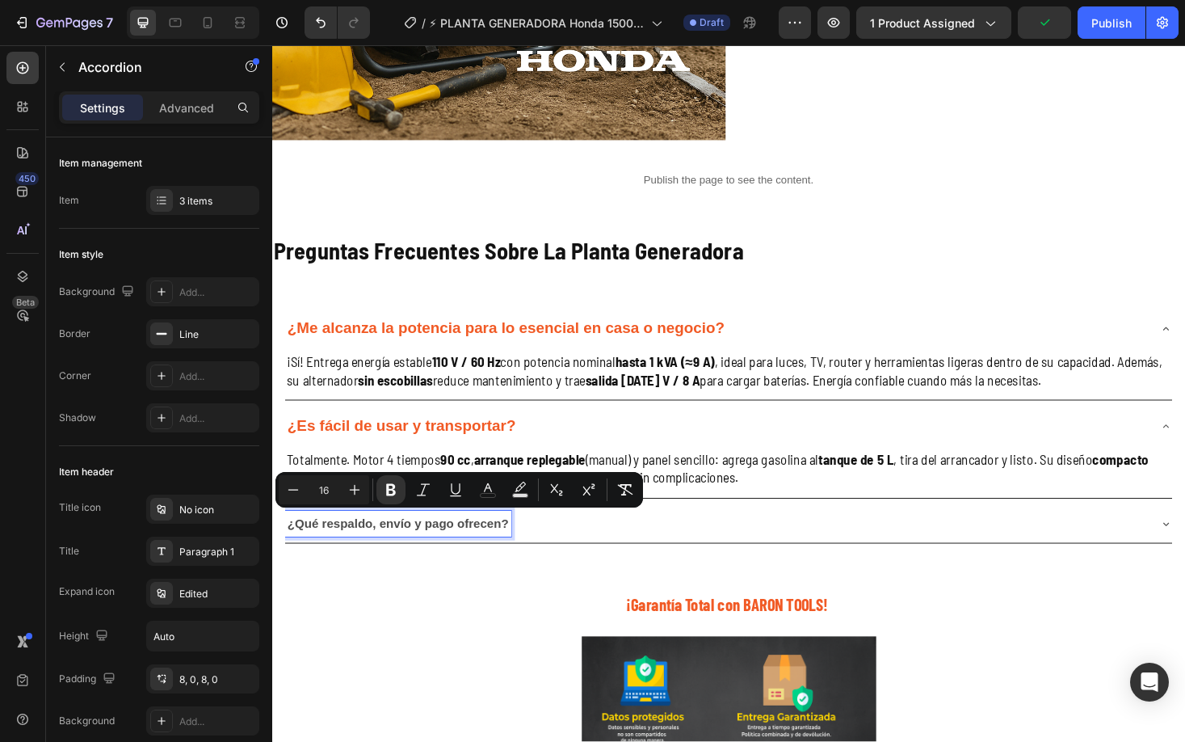
click at [464, 559] on strong "¿Qué respaldo, envío y pago ofrecen?" at bounding box center [405, 553] width 235 height 14
click at [351, 498] on button "Plus" at bounding box center [354, 489] width 29 height 29
click at [351, 497] on icon "Editor contextual toolbar" at bounding box center [355, 490] width 16 height 16
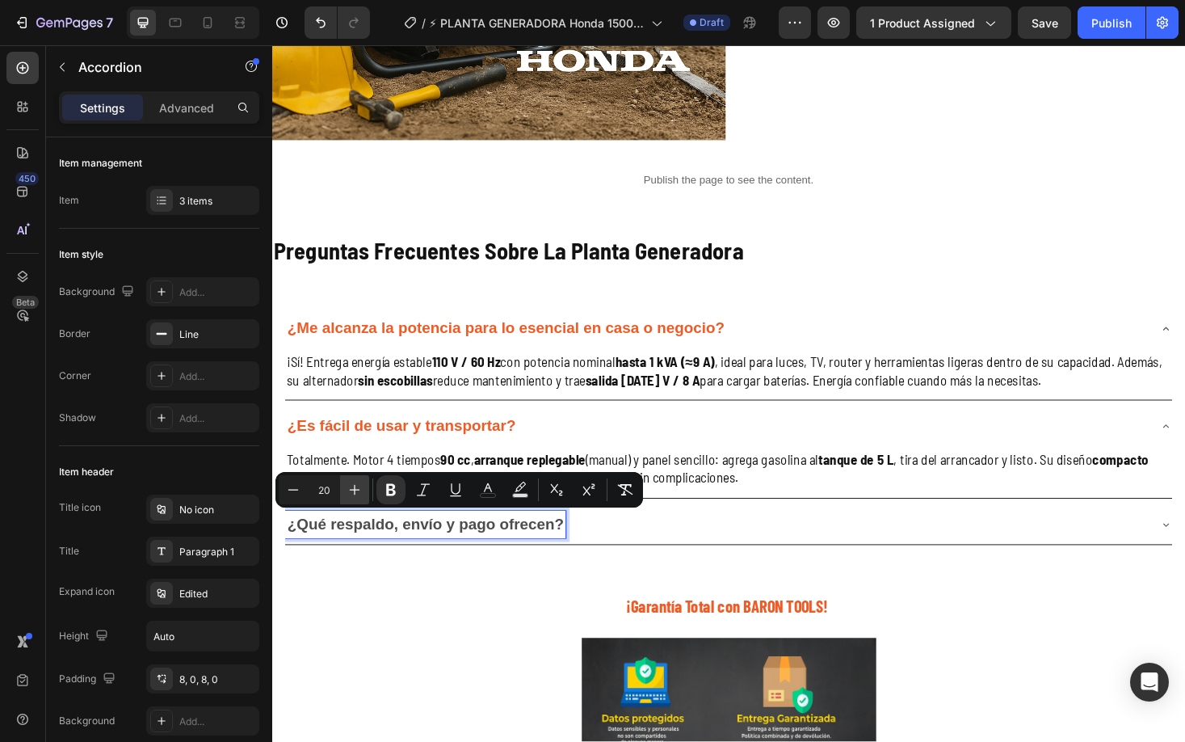
click at [351, 497] on icon "Editor contextual toolbar" at bounding box center [355, 490] width 16 height 16
click at [297, 500] on button "Minus" at bounding box center [293, 489] width 29 height 29
type input "20"
click at [367, 460] on p "¿Es fácil de usar y transportar?" at bounding box center [409, 450] width 242 height 25
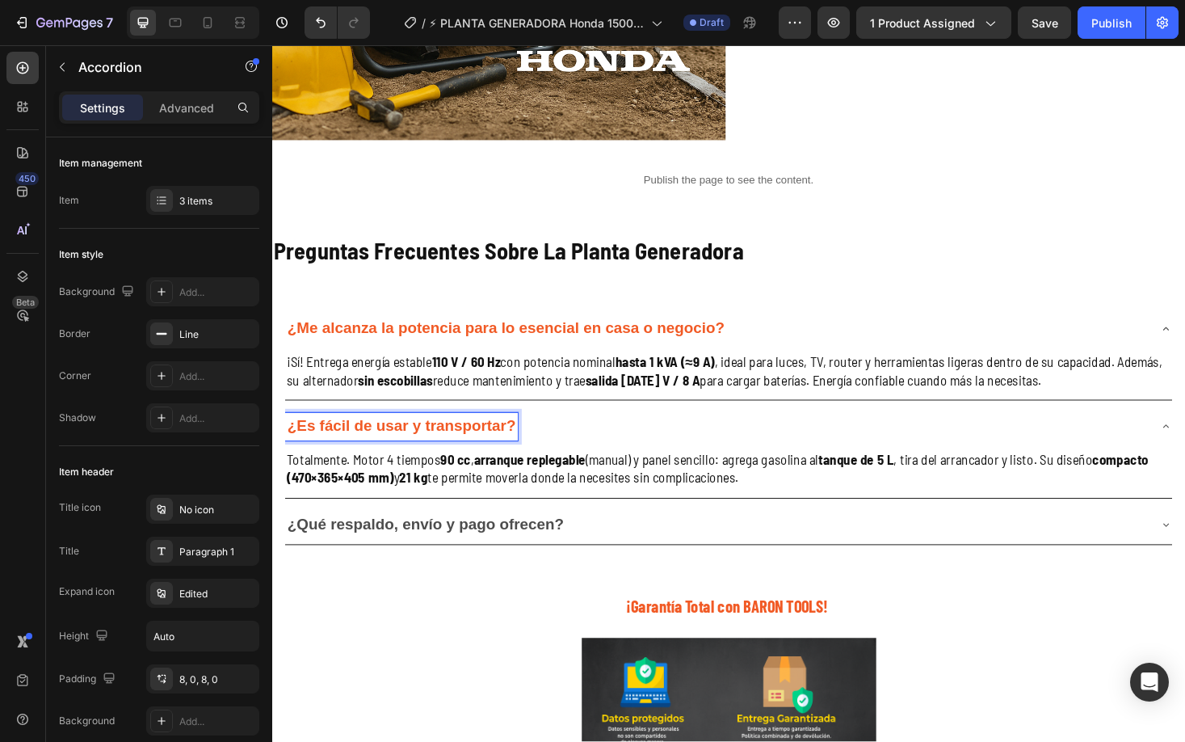
click at [375, 452] on strong "¿Es fácil de usar y transportar?" at bounding box center [409, 449] width 242 height 18
click at [374, 452] on strong "¿Es fácil de usar y transportar?" at bounding box center [409, 449] width 242 height 18
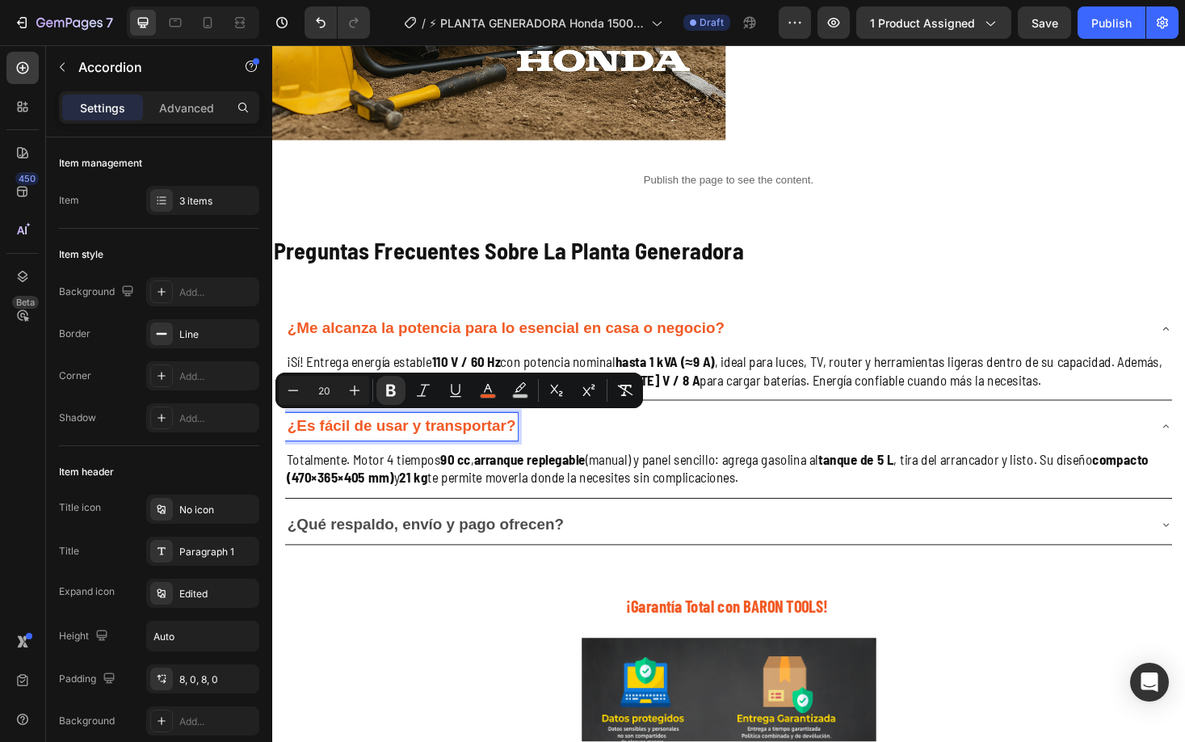
click at [374, 452] on strong "¿Es fácil de usar y transportar?" at bounding box center [409, 449] width 242 height 18
click at [354, 562] on strong "¿Qué respaldo, envío y pago ofrecen?" at bounding box center [434, 554] width 293 height 18
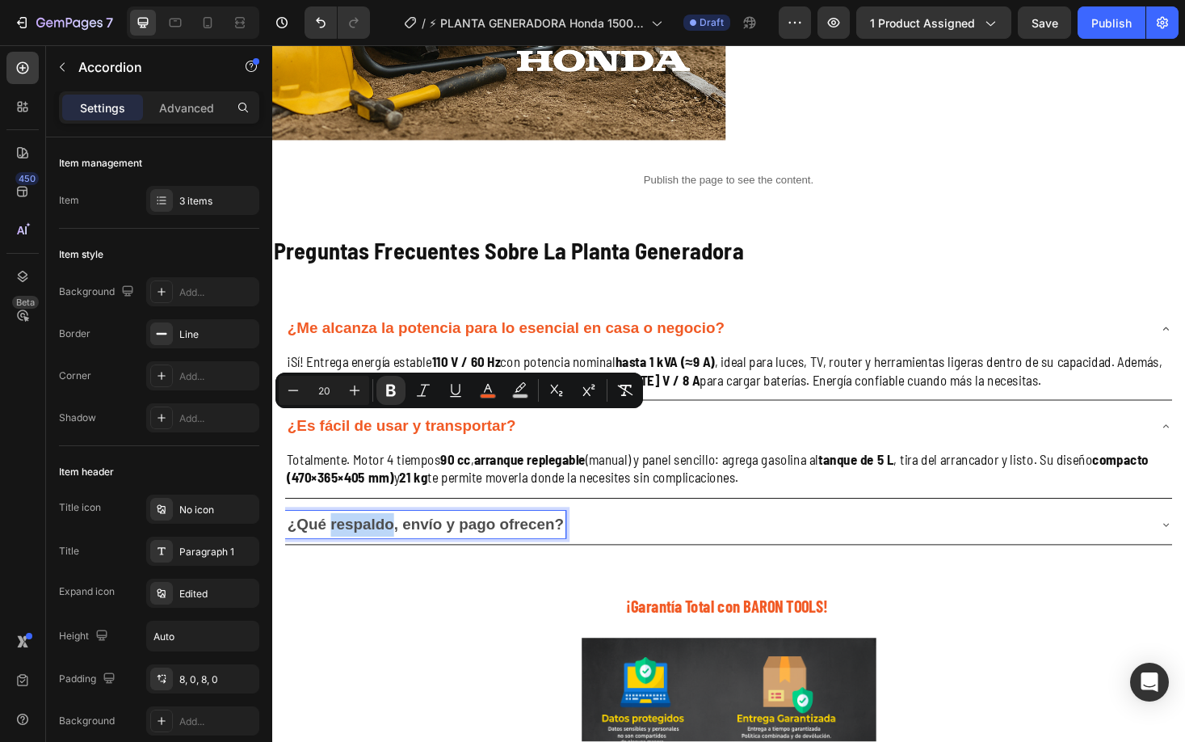
click at [356, 561] on strong "¿Qué respaldo, envío y pago ofrecen?" at bounding box center [434, 554] width 293 height 18
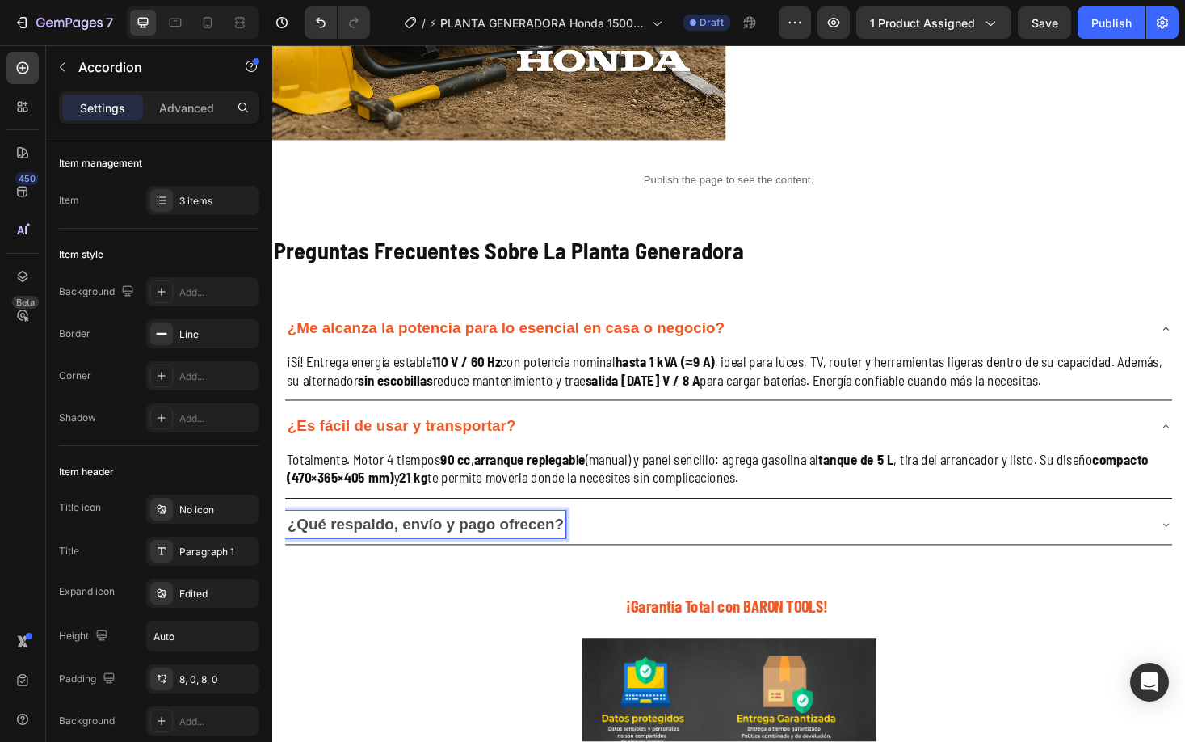
click at [356, 561] on strong "¿Qué respaldo, envío y pago ofrecen?" at bounding box center [434, 554] width 293 height 18
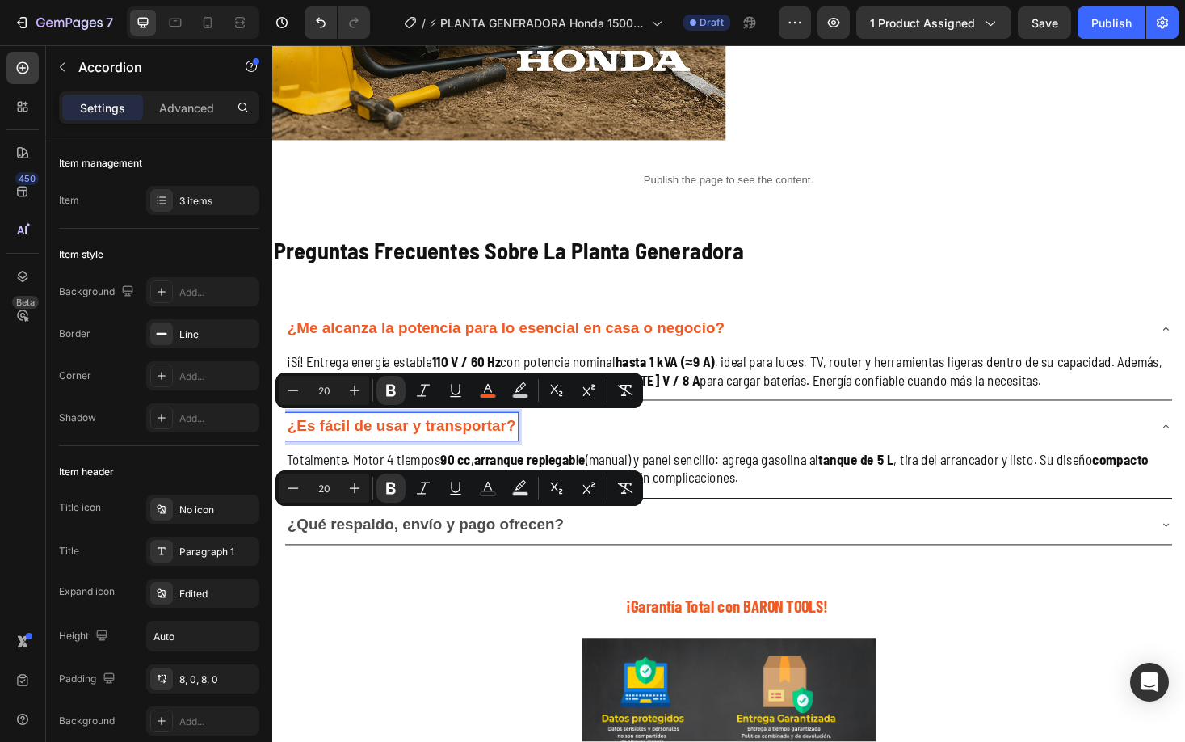
click at [460, 450] on strong "¿Es fácil de usar y transportar?" at bounding box center [409, 449] width 242 height 18
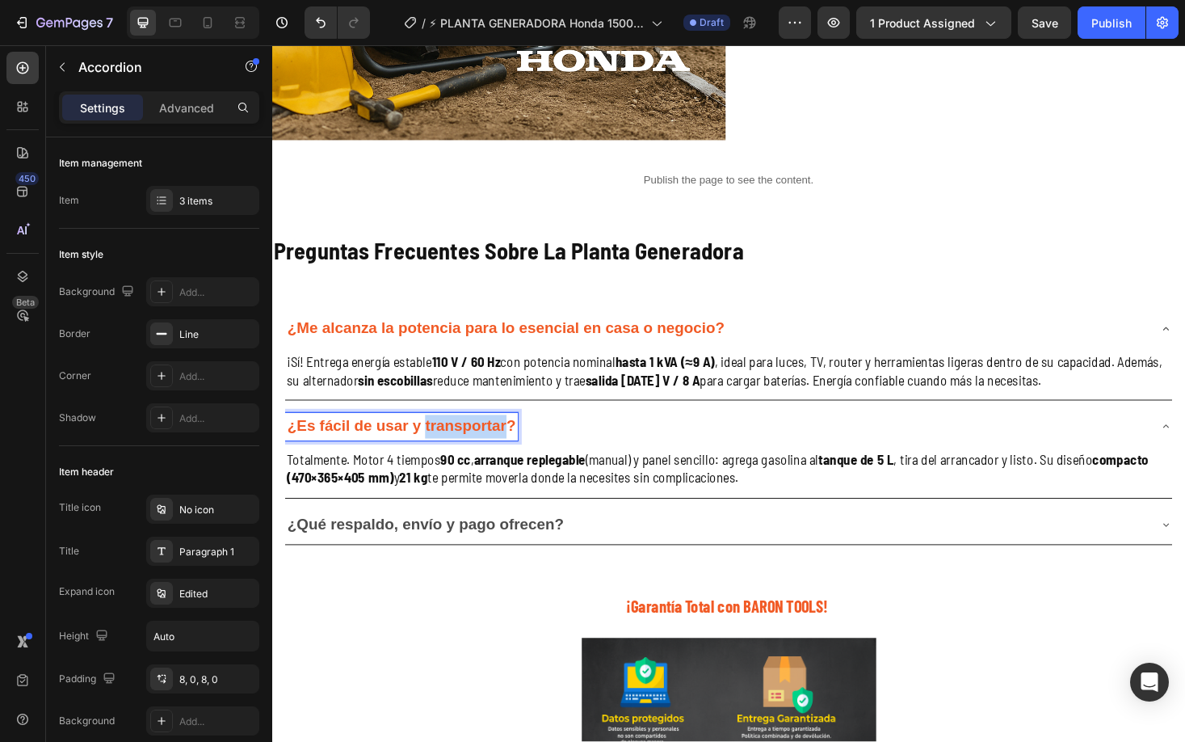
click at [457, 452] on strong "¿Es fácil de usar y transportar?" at bounding box center [409, 449] width 242 height 18
click at [455, 455] on strong "¿Es fácil de usar y transportar?" at bounding box center [409, 449] width 242 height 18
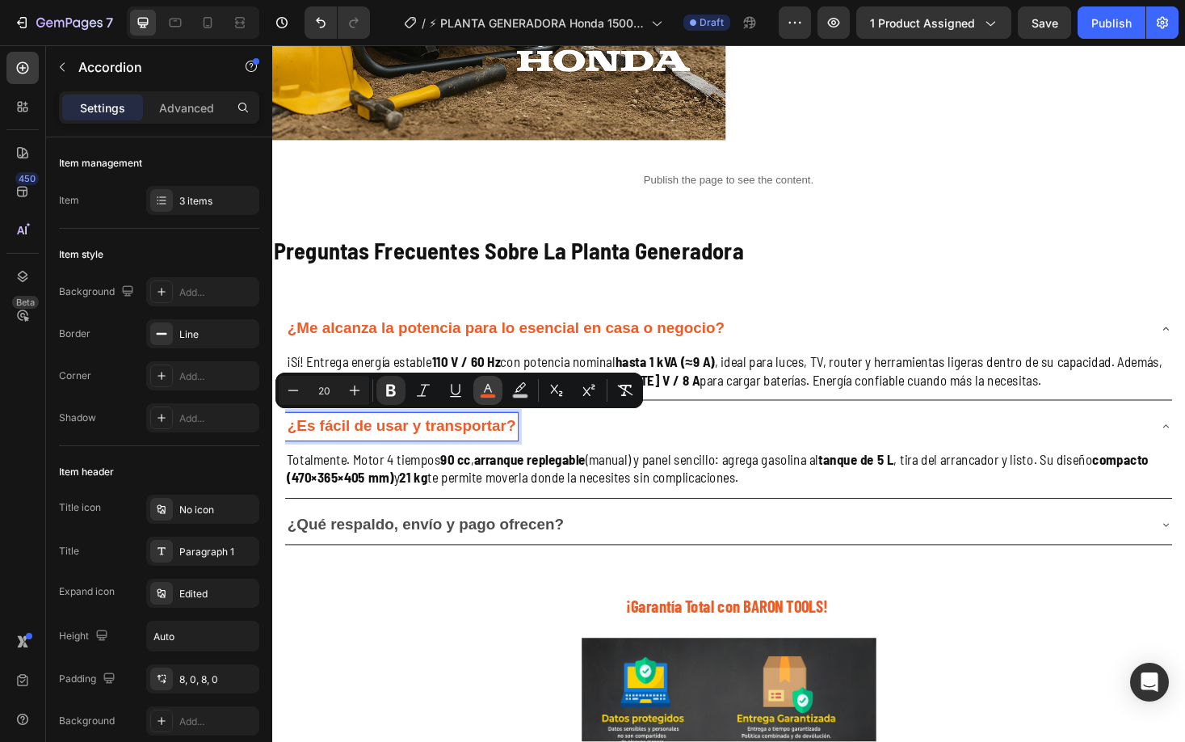
click at [492, 389] on icon "Editor contextual toolbar" at bounding box center [488, 390] width 16 height 16
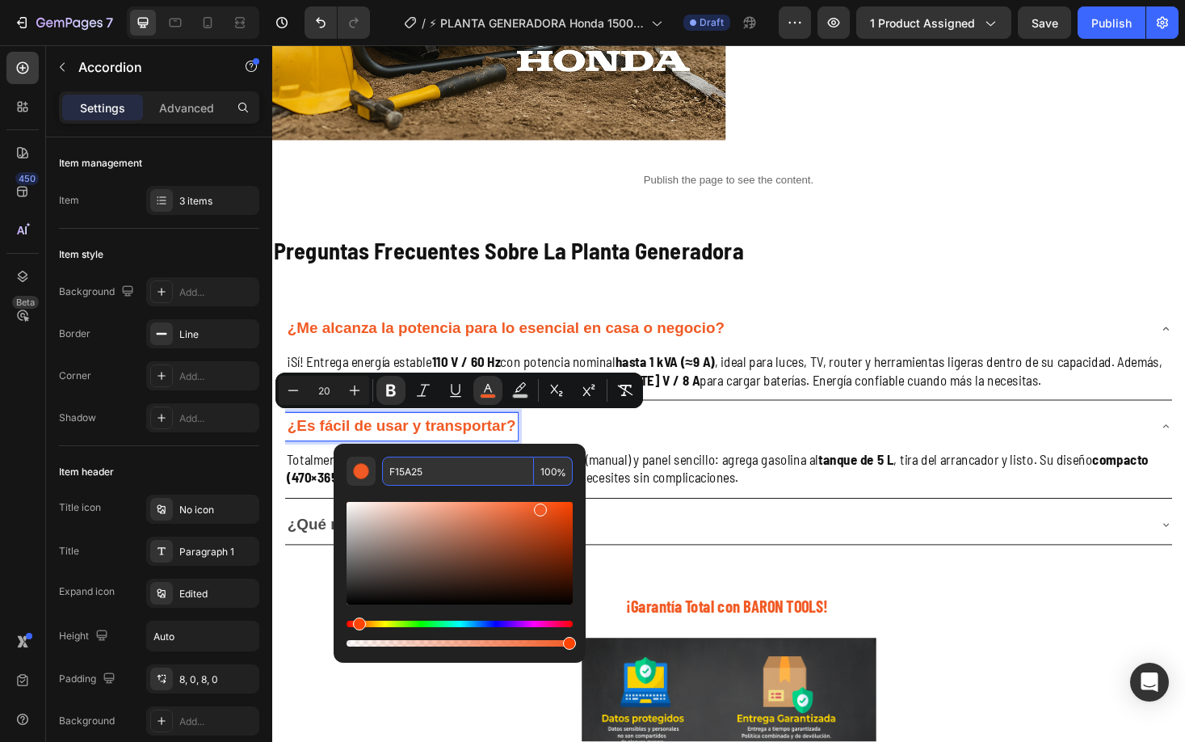
click at [464, 478] on input "F15A25" at bounding box center [458, 471] width 152 height 29
click at [327, 555] on strong "¿Qué respaldo, envío y pago ofrecen?" at bounding box center [434, 554] width 293 height 18
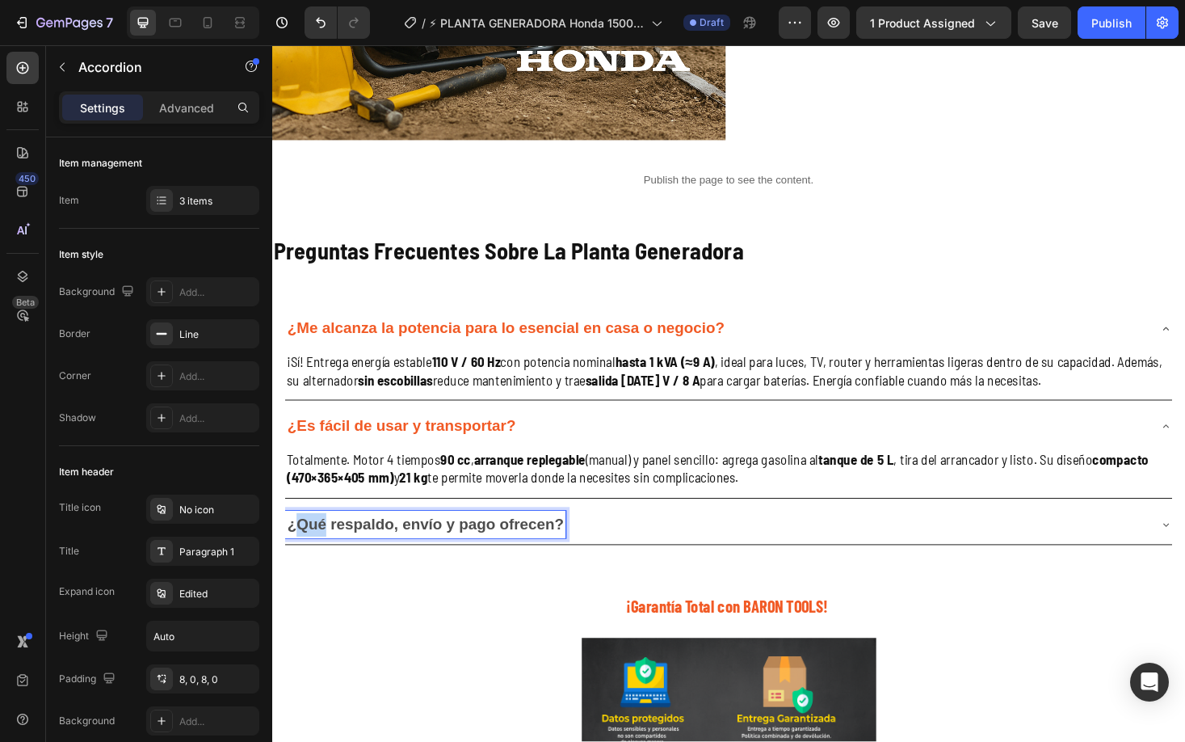
click at [328, 555] on strong "¿Qué respaldo, envío y pago ofrecen?" at bounding box center [434, 554] width 293 height 18
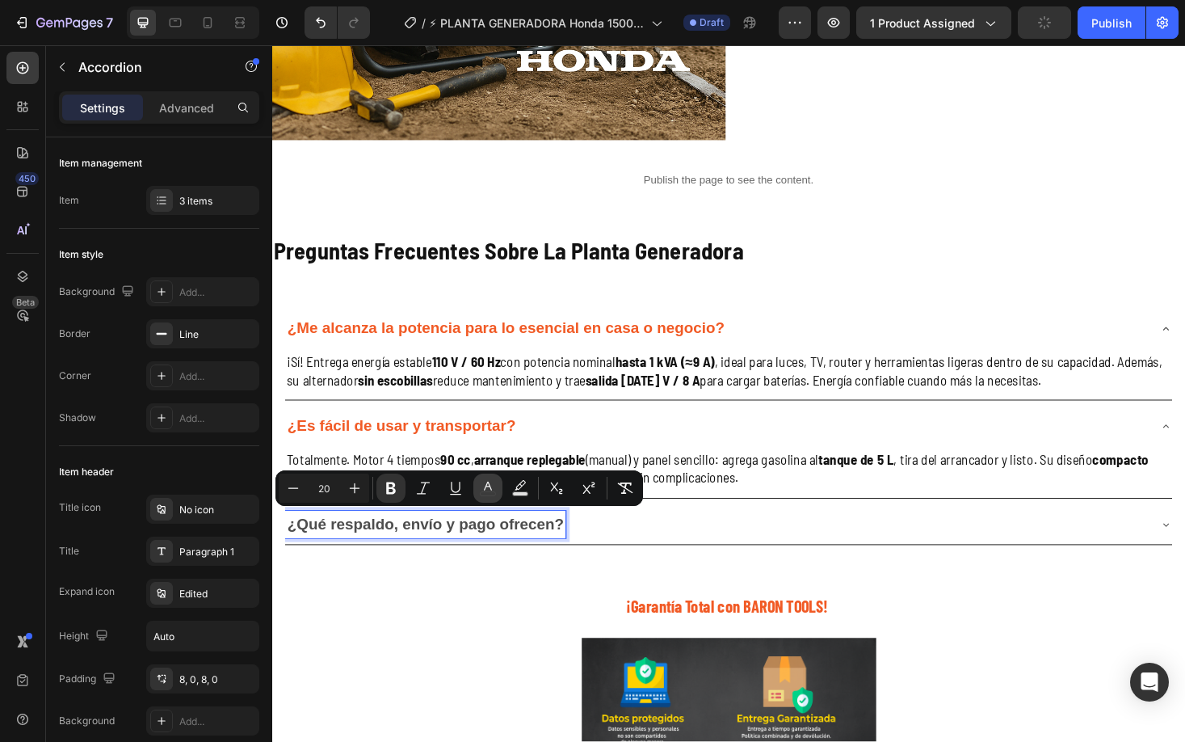
click at [484, 494] on icon "Editor contextual toolbar" at bounding box center [488, 488] width 16 height 16
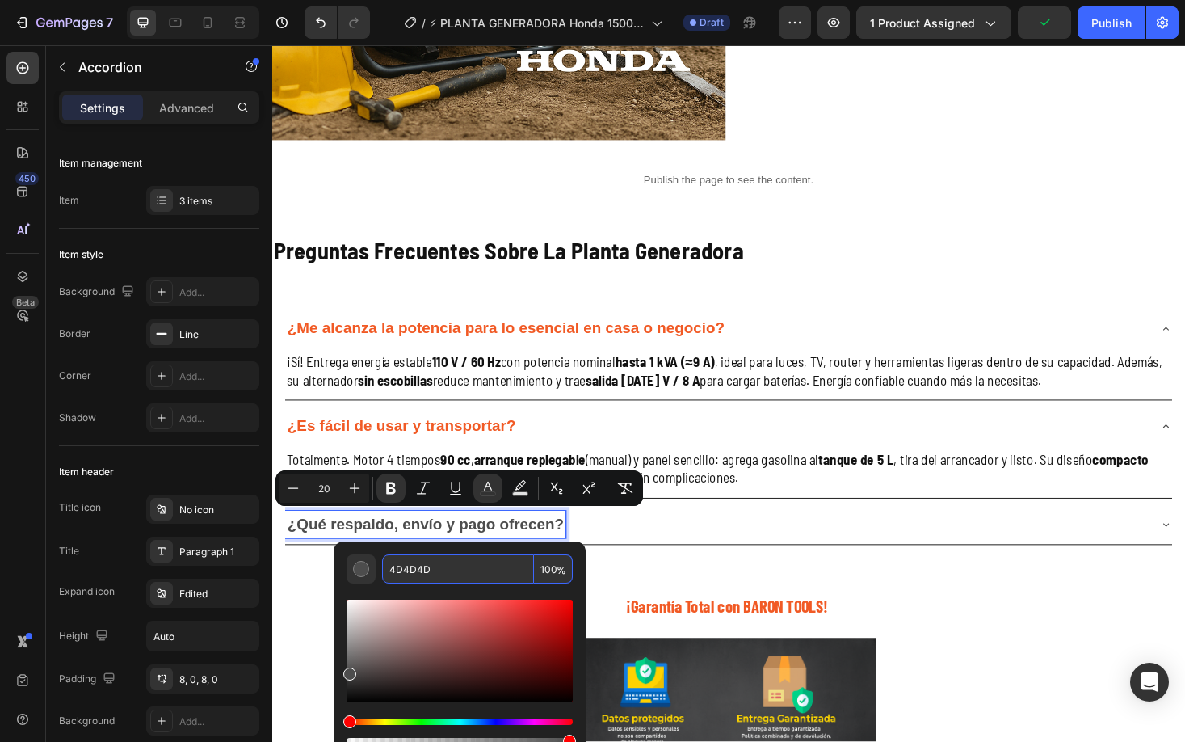
click at [466, 578] on input "4D4D4D" at bounding box center [458, 568] width 152 height 29
click at [469, 574] on input "4D4D4D" at bounding box center [458, 568] width 152 height 29
paste input "F15A25"
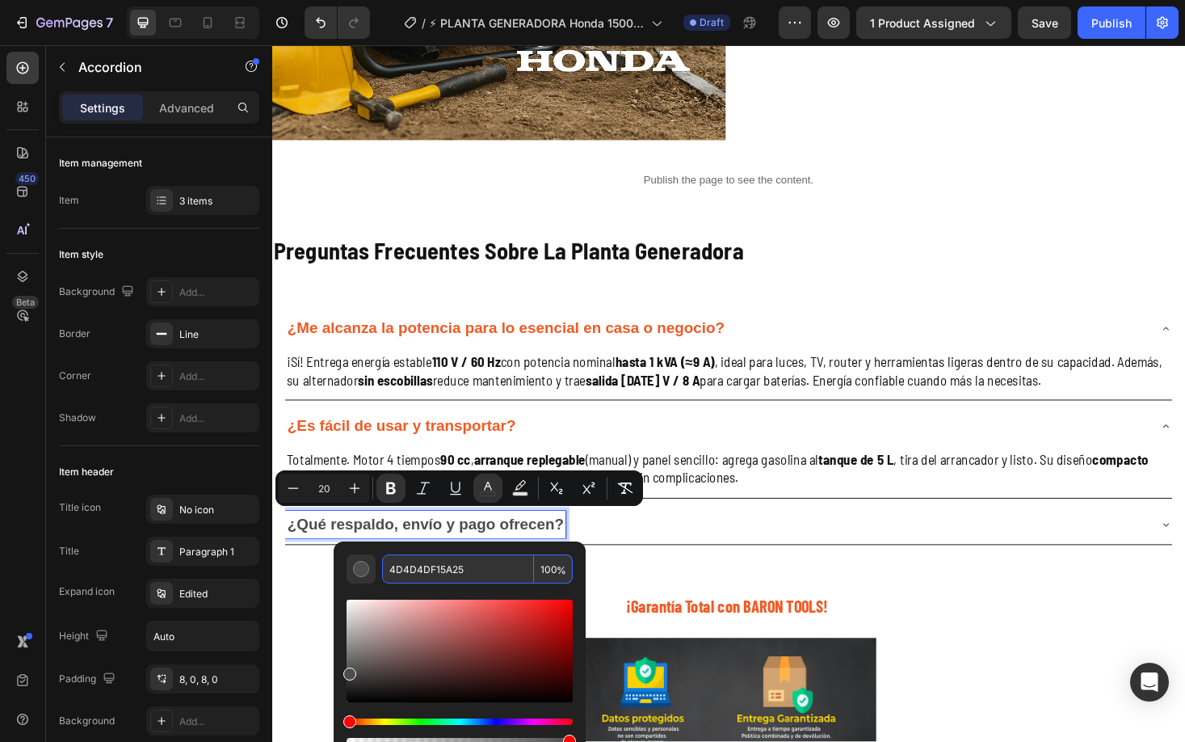
click at [483, 574] on input "4D4D4DF15A25" at bounding box center [458, 568] width 152 height 29
click at [482, 574] on input "4D4D4DF15A25" at bounding box center [458, 568] width 152 height 29
paste input "Editor contextual toolbar"
type input "F15A25"
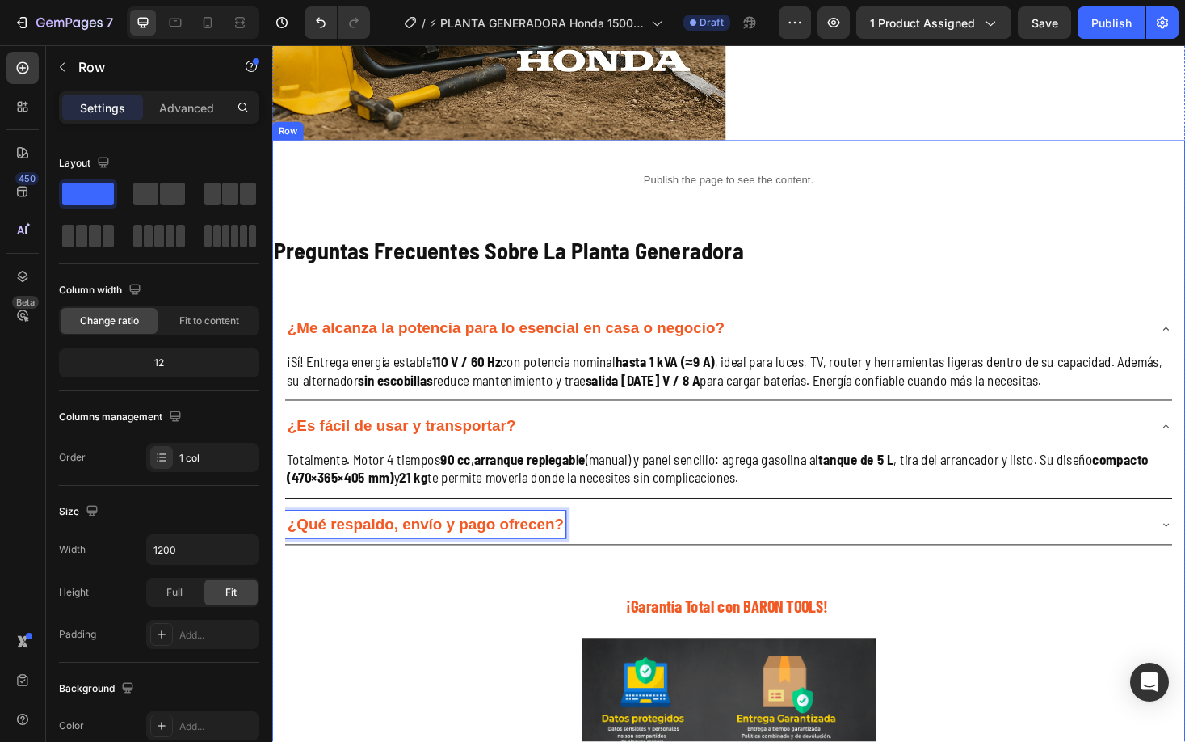
click at [353, 644] on div "Publish the page to see the content. Custom Code Preguntas Frecuentes Sobre La …" at bounding box center [757, 572] width 970 height 852
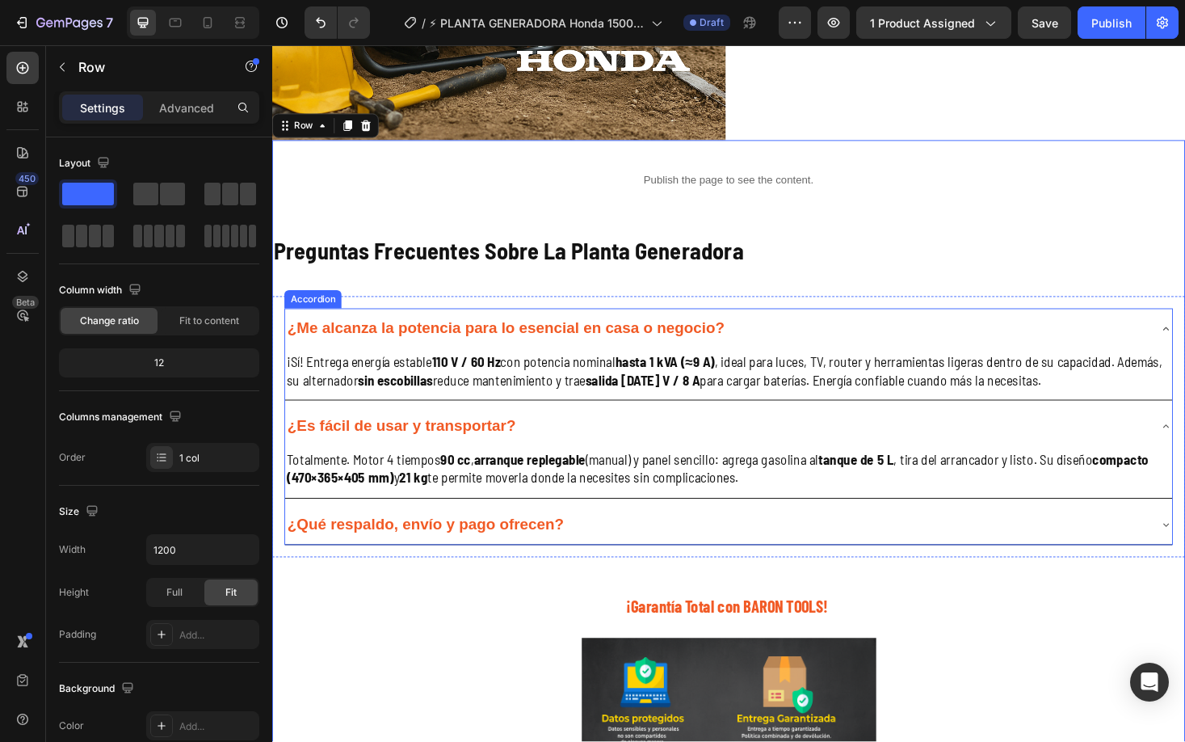
click at [638, 549] on div "¿Qué respaldo, envío y pago ofrecen?" at bounding box center [744, 555] width 916 height 30
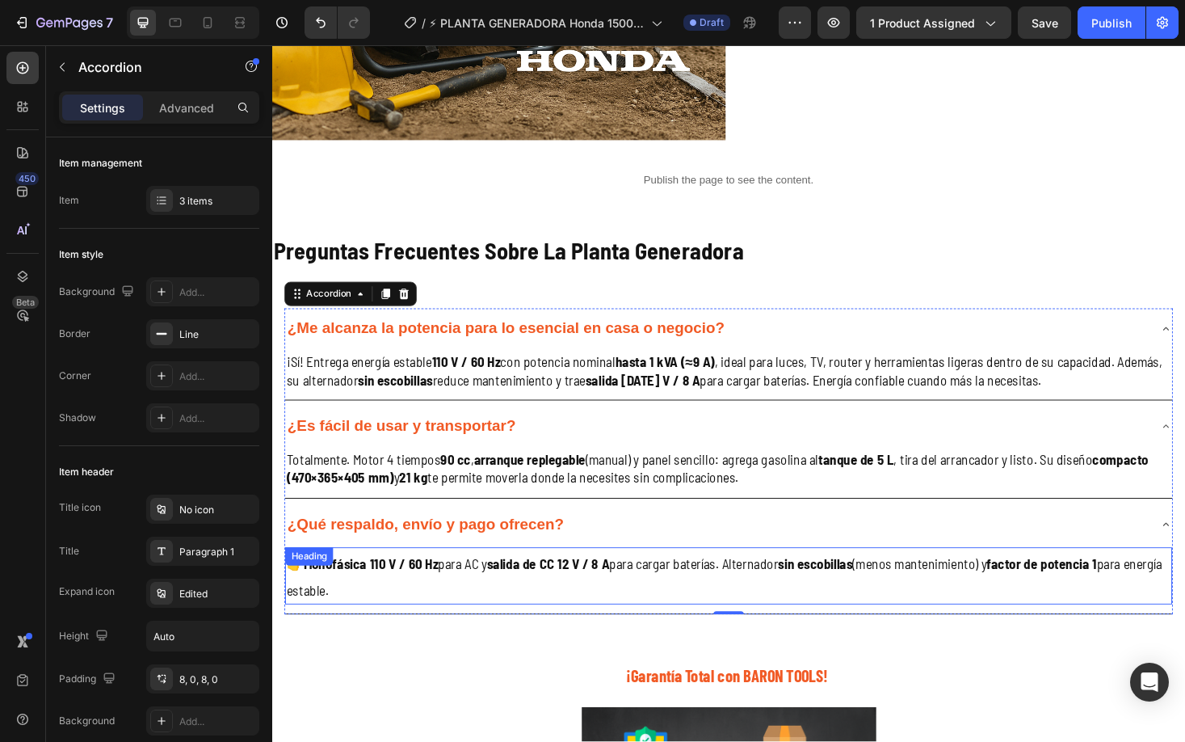
click at [392, 617] on h2 "👉 Monofásica 110 V / 60 Hz para AC y salida de CC 12 V / 8 A para cargar baterí…" at bounding box center [757, 609] width 942 height 61
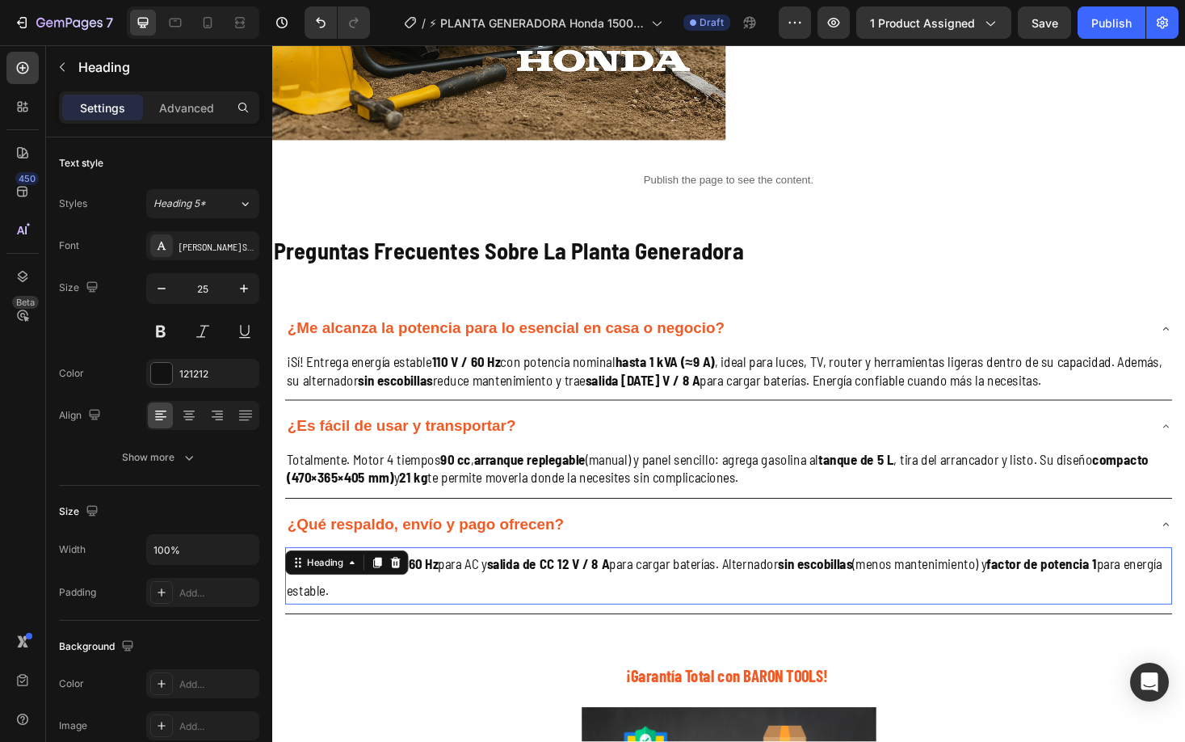
click at [392, 617] on h2 "👉 Monofásica 110 V / 60 Hz para AC y salida de CC 12 V / 8 A para cargar baterí…" at bounding box center [757, 609] width 942 height 61
click at [393, 617] on p "👉 Monofásica 110 V / 60 Hz para AC y salida de CC 12 V / 8 A para cargar baterí…" at bounding box center [757, 608] width 939 height 57
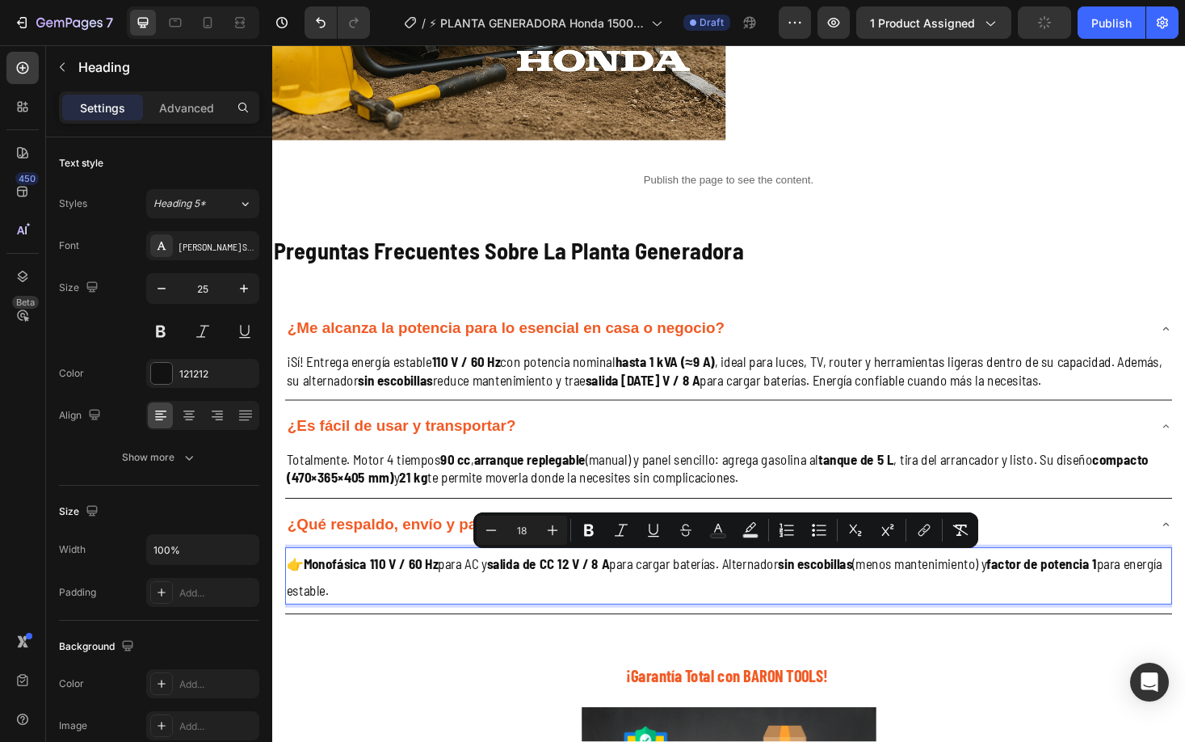
type input "25"
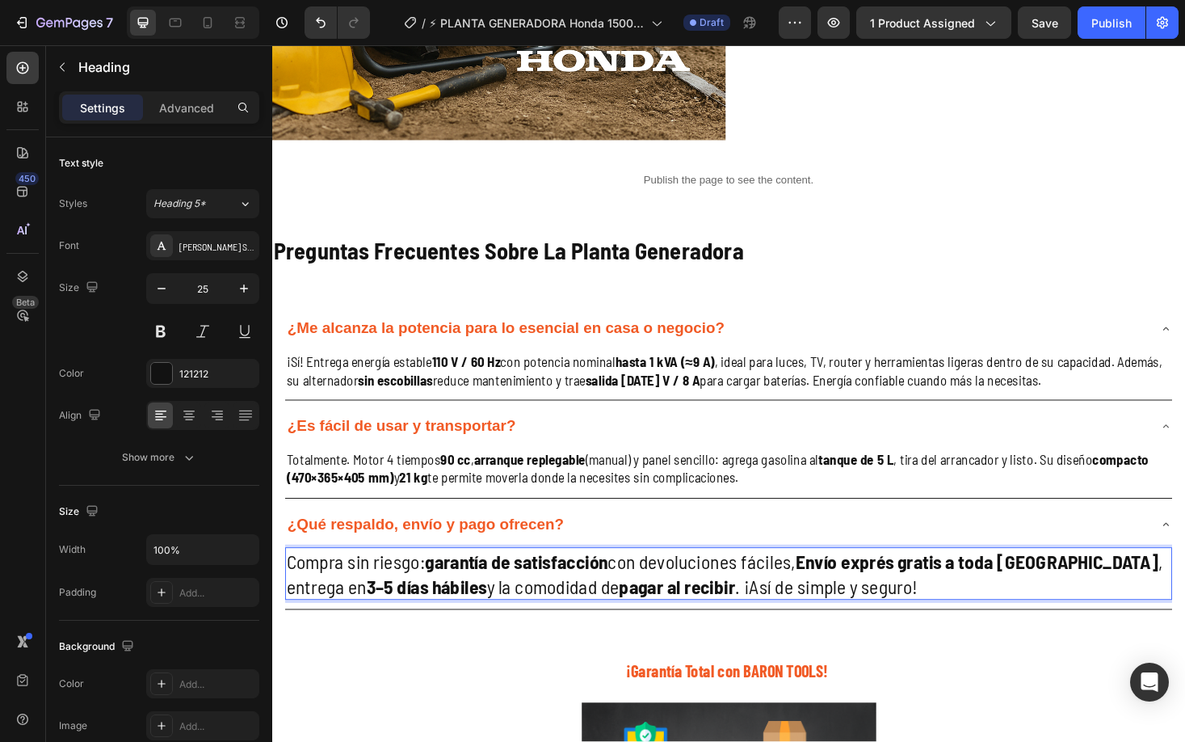
click at [471, 595] on strong "garantía de satisfacción" at bounding box center [532, 593] width 194 height 24
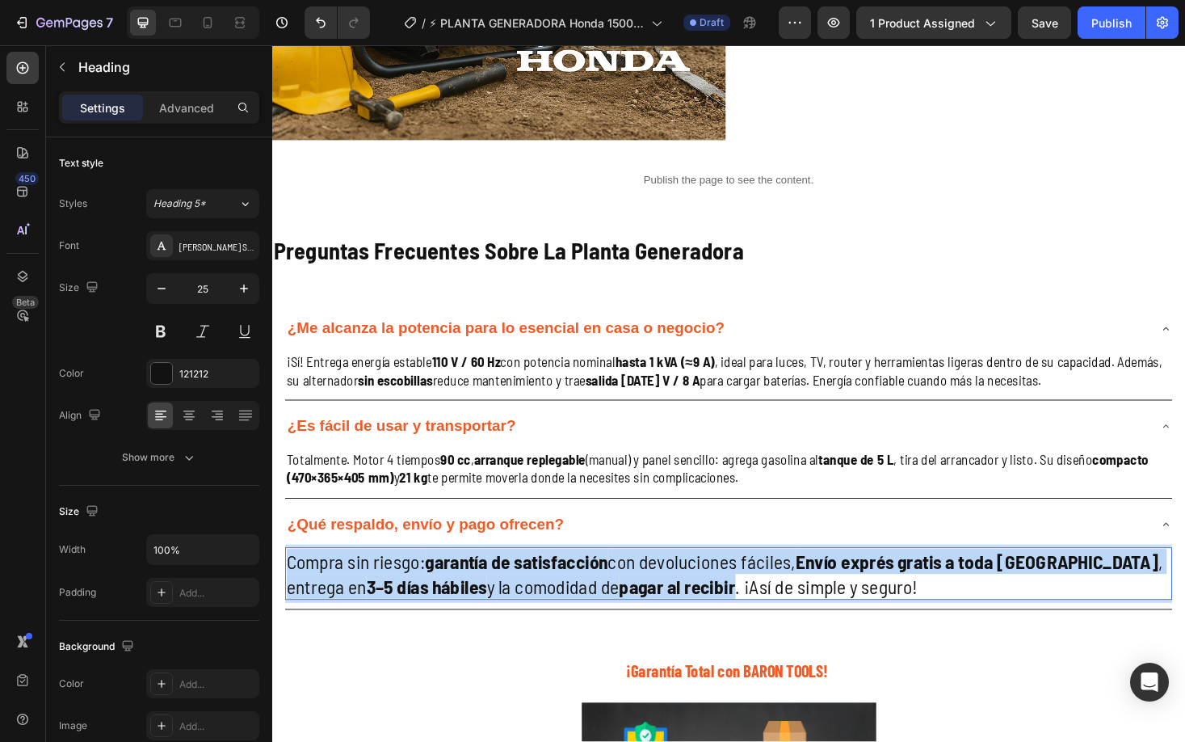
click at [471, 595] on strong "garantía de satisfacción" at bounding box center [532, 593] width 194 height 24
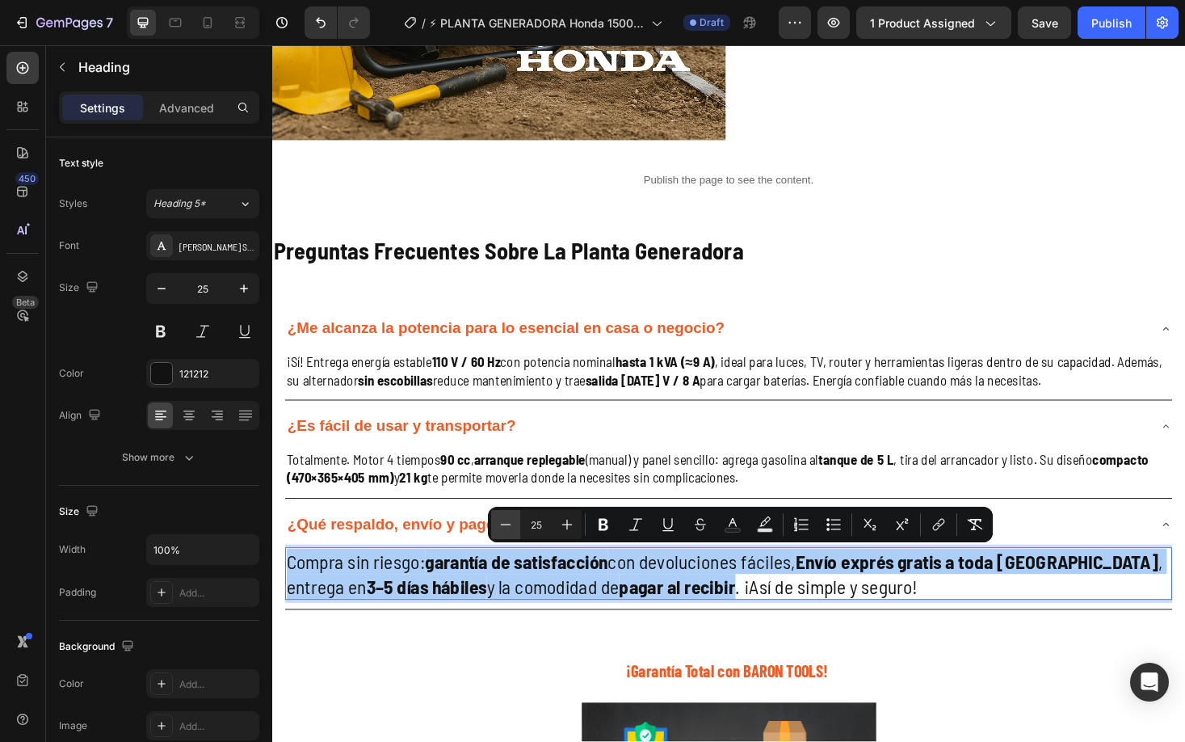
click at [501, 527] on icon "Editor contextual toolbar" at bounding box center [506, 524] width 16 height 16
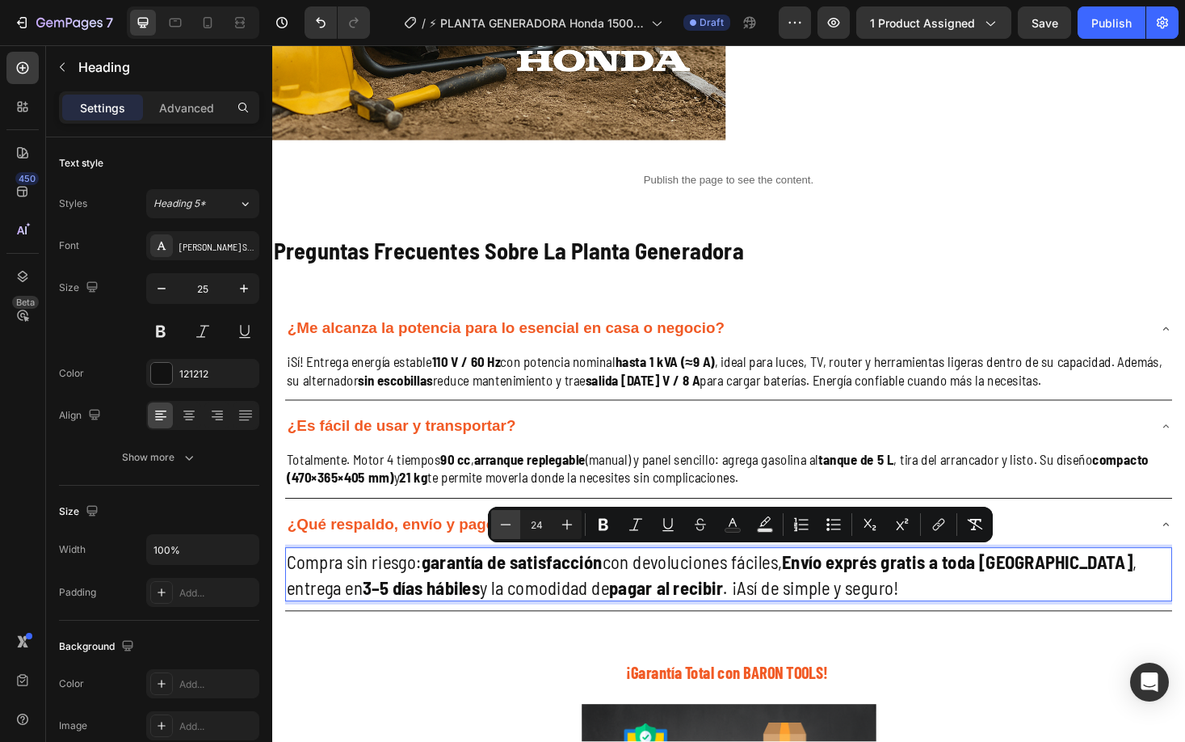
click at [499, 526] on icon "Editor contextual toolbar" at bounding box center [506, 524] width 16 height 16
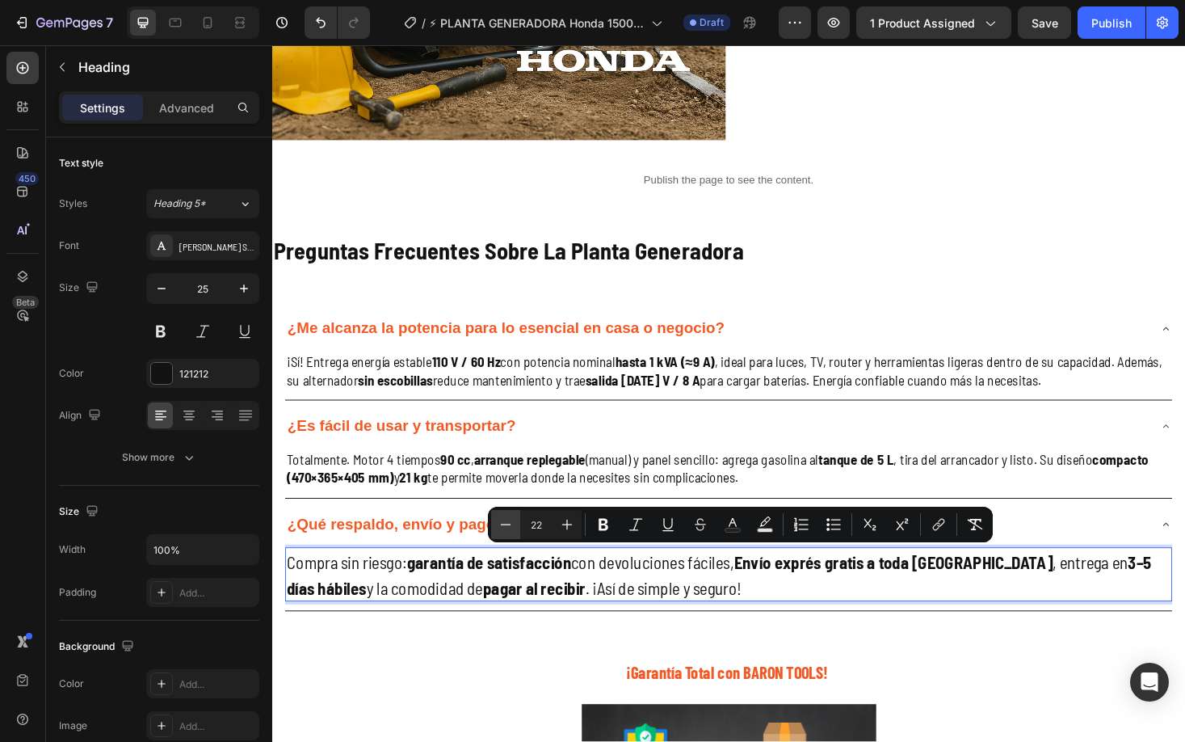
click at [499, 526] on icon "Editor contextual toolbar" at bounding box center [506, 524] width 16 height 16
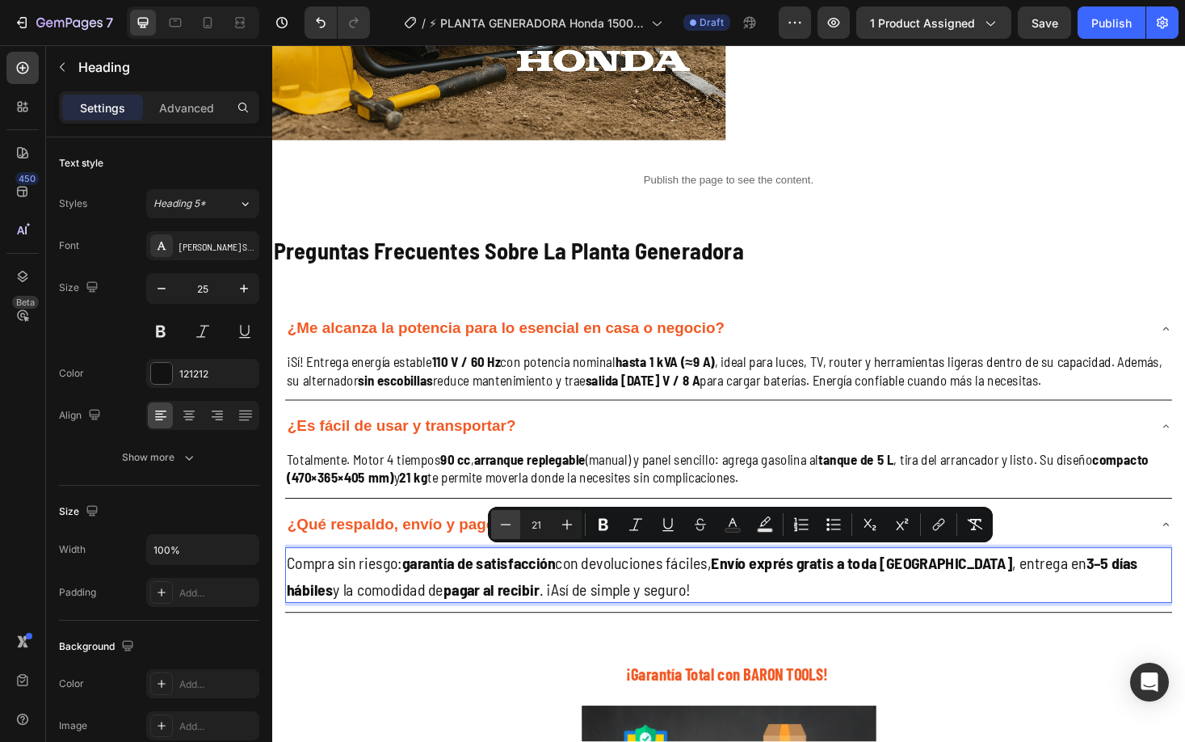
click at [499, 526] on icon "Editor contextual toolbar" at bounding box center [506, 524] width 16 height 16
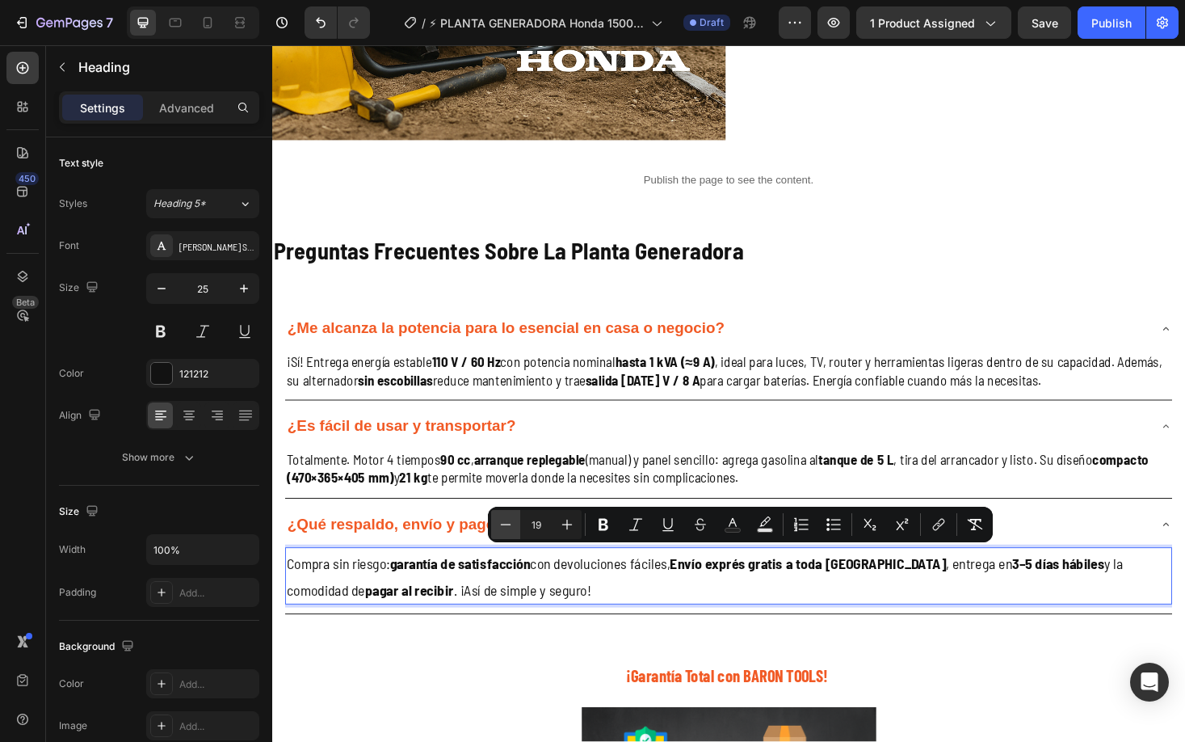
click at [499, 526] on icon "Editor contextual toolbar" at bounding box center [506, 524] width 16 height 16
type input "18"
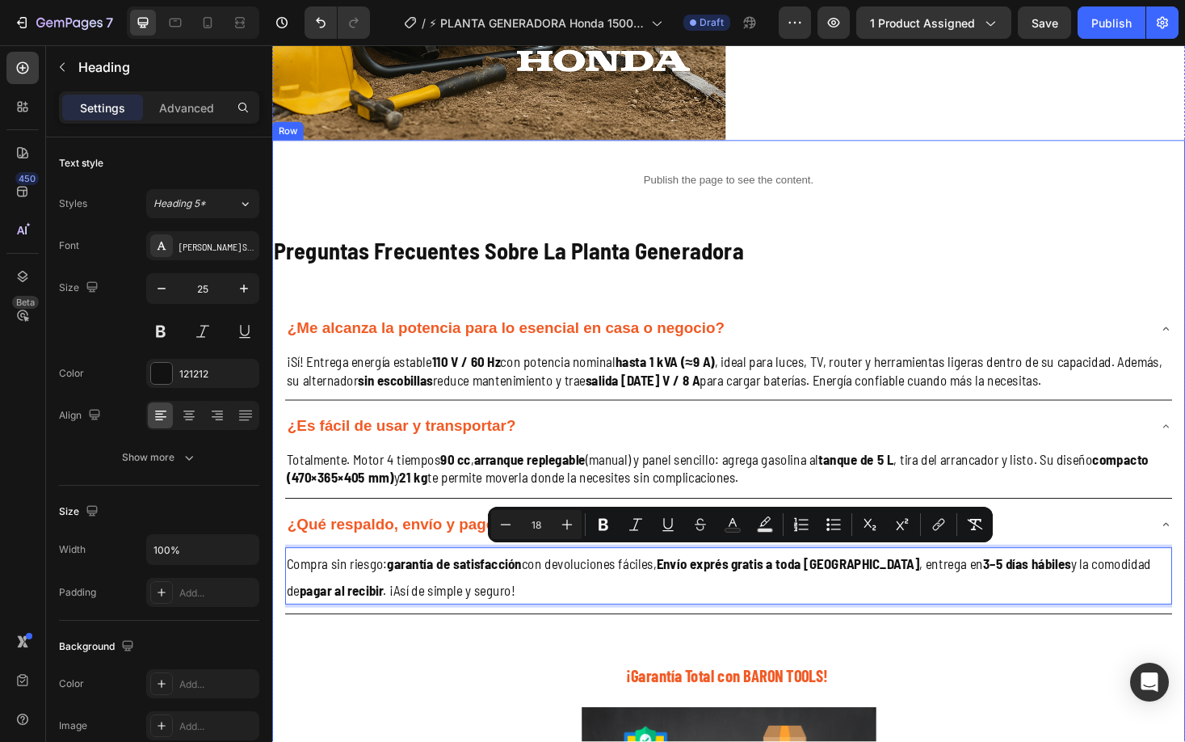
click at [470, 696] on div "Publish the page to see the content. Custom Code Preguntas Frecuentes Sobre La …" at bounding box center [757, 608] width 970 height 925
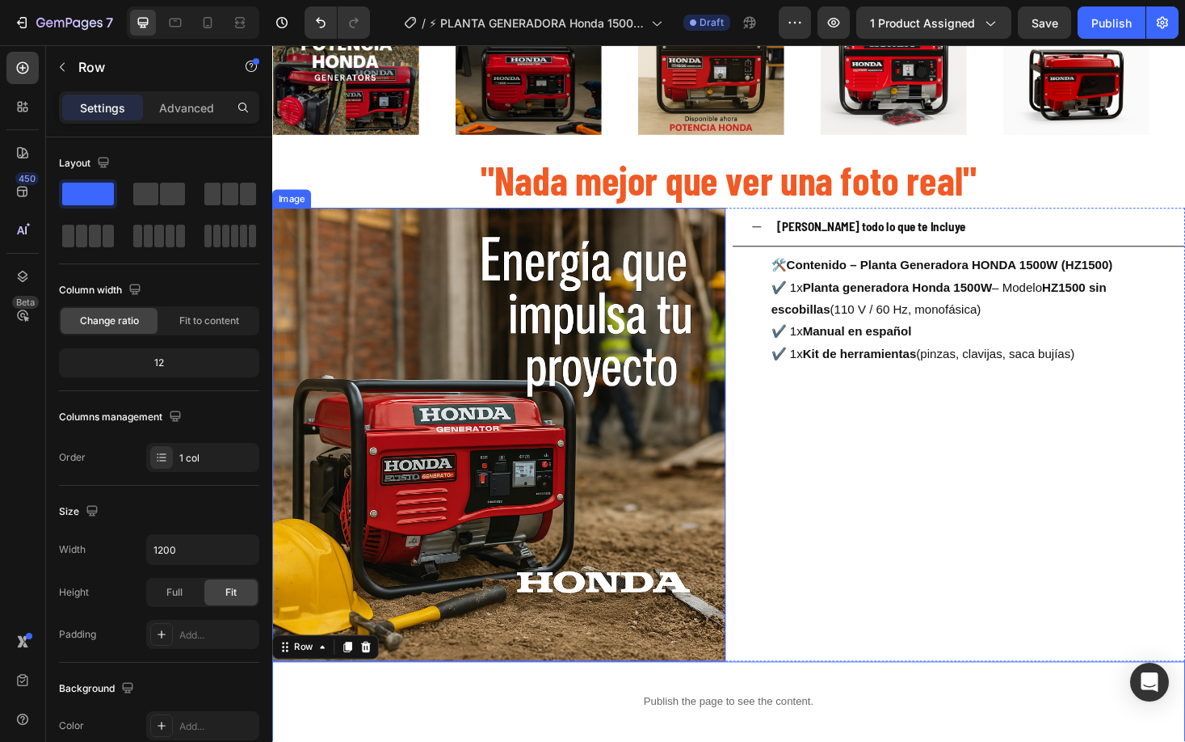
scroll to position [2453, 0]
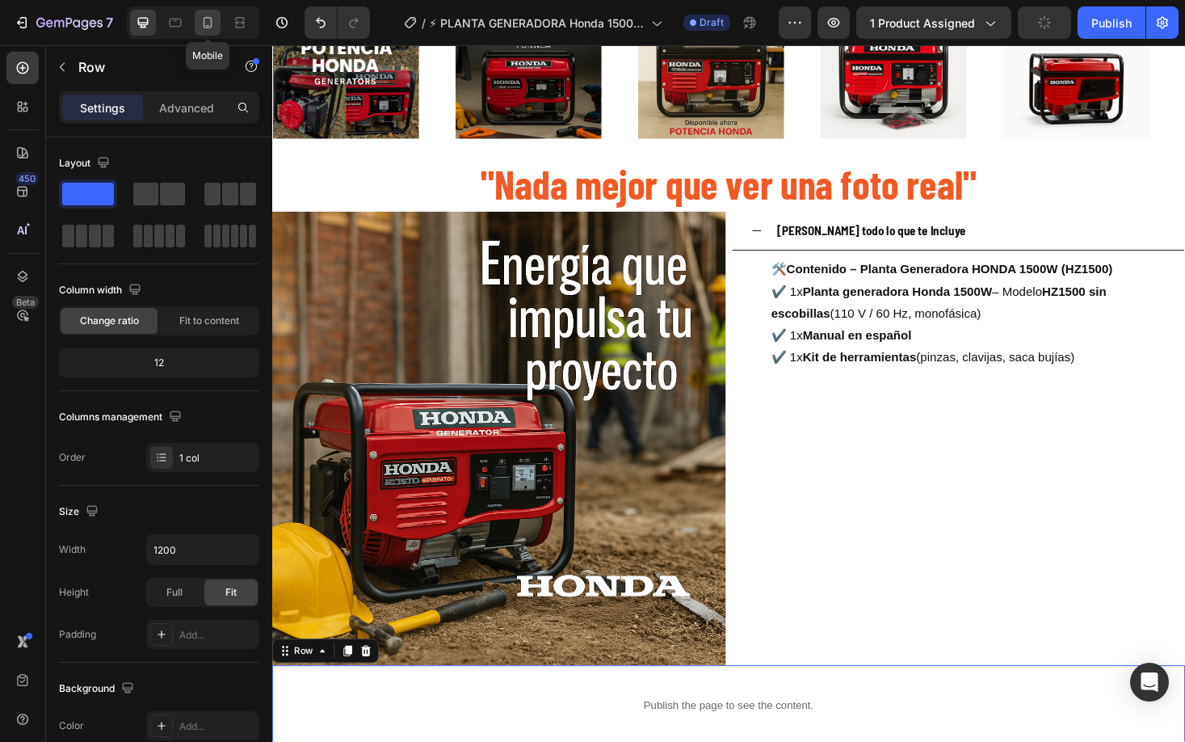
click at [212, 21] on icon at bounding box center [208, 22] width 9 height 11
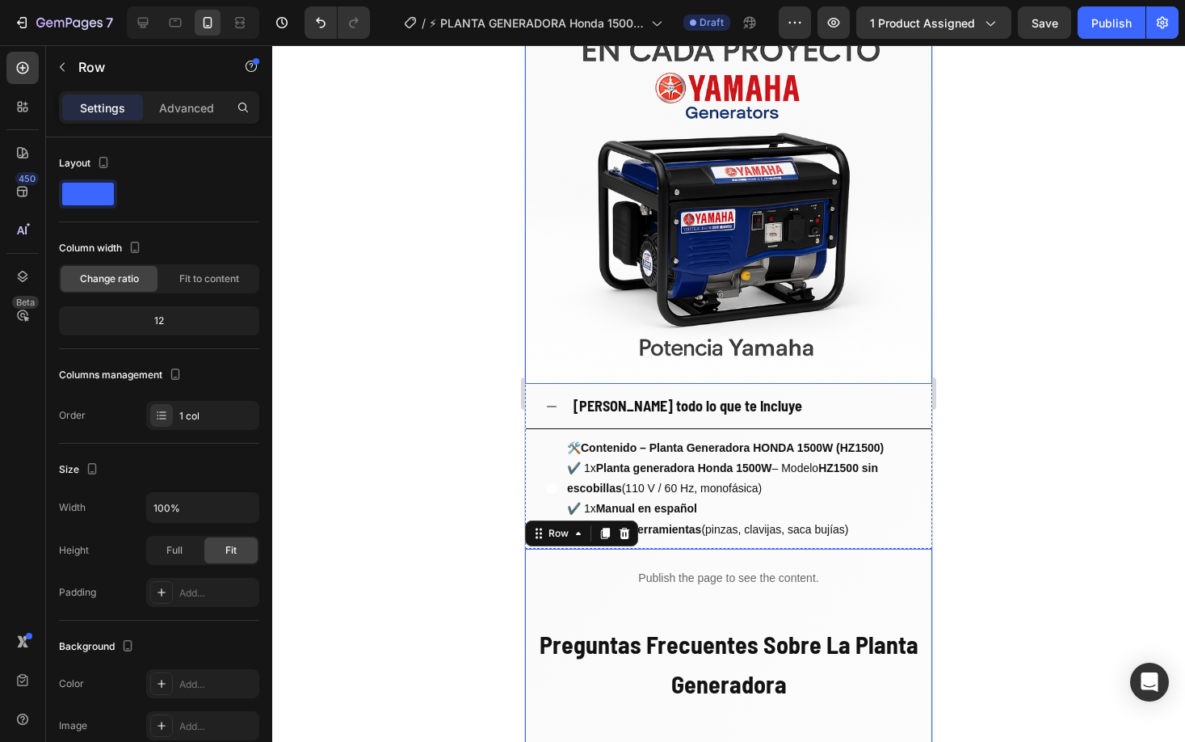
scroll to position [2030, 0]
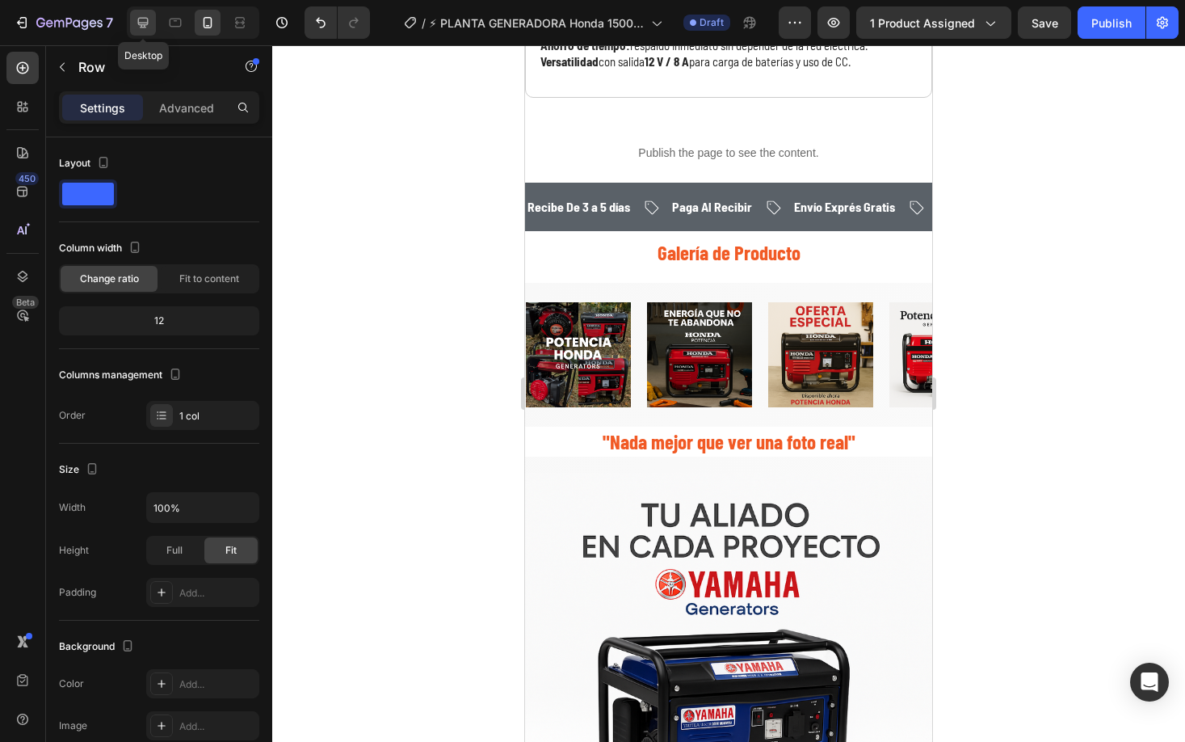
drag, startPoint x: 73, startPoint y: 342, endPoint x: 145, endPoint y: 19, distance: 331.3
click at [145, 19] on icon at bounding box center [143, 23] width 16 height 16
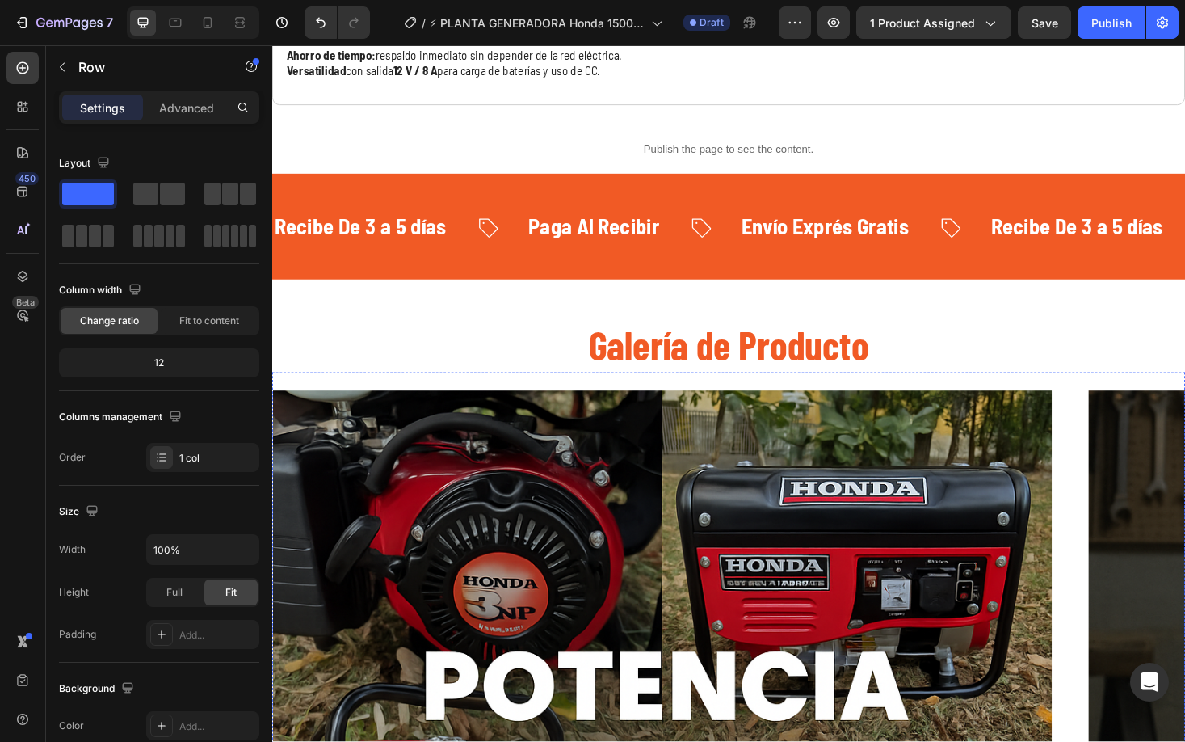
type input "1200"
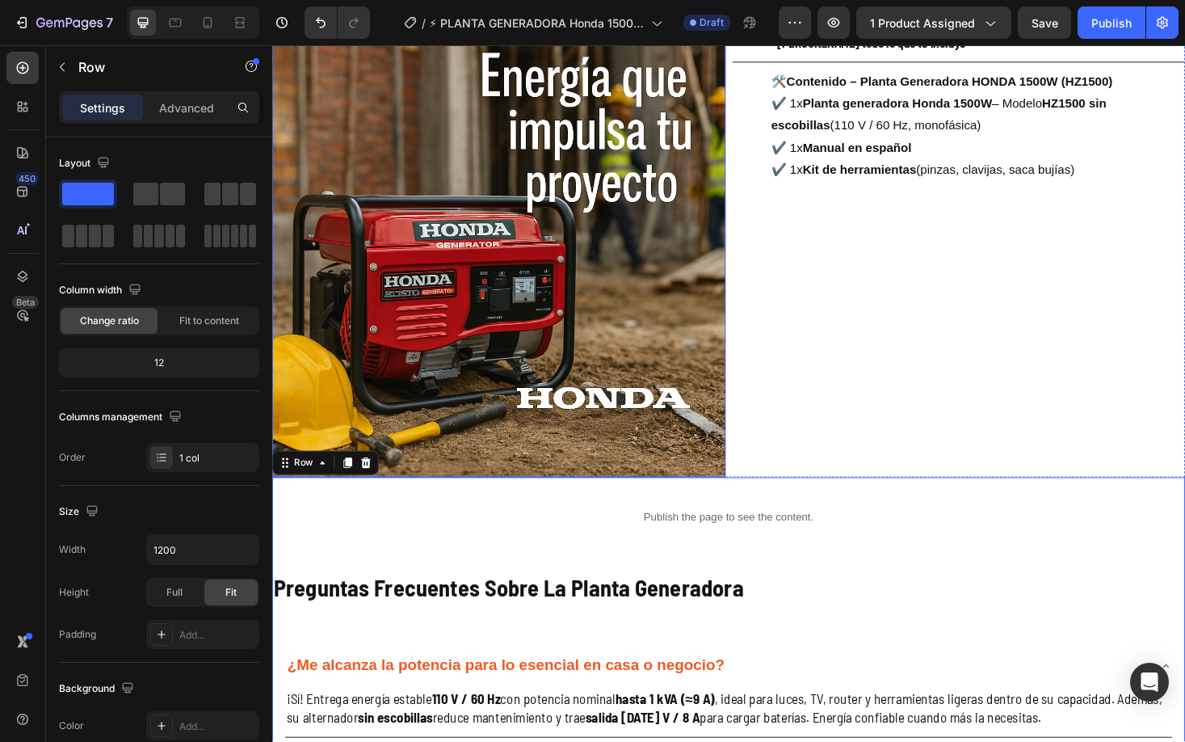
scroll to position [2611, 0]
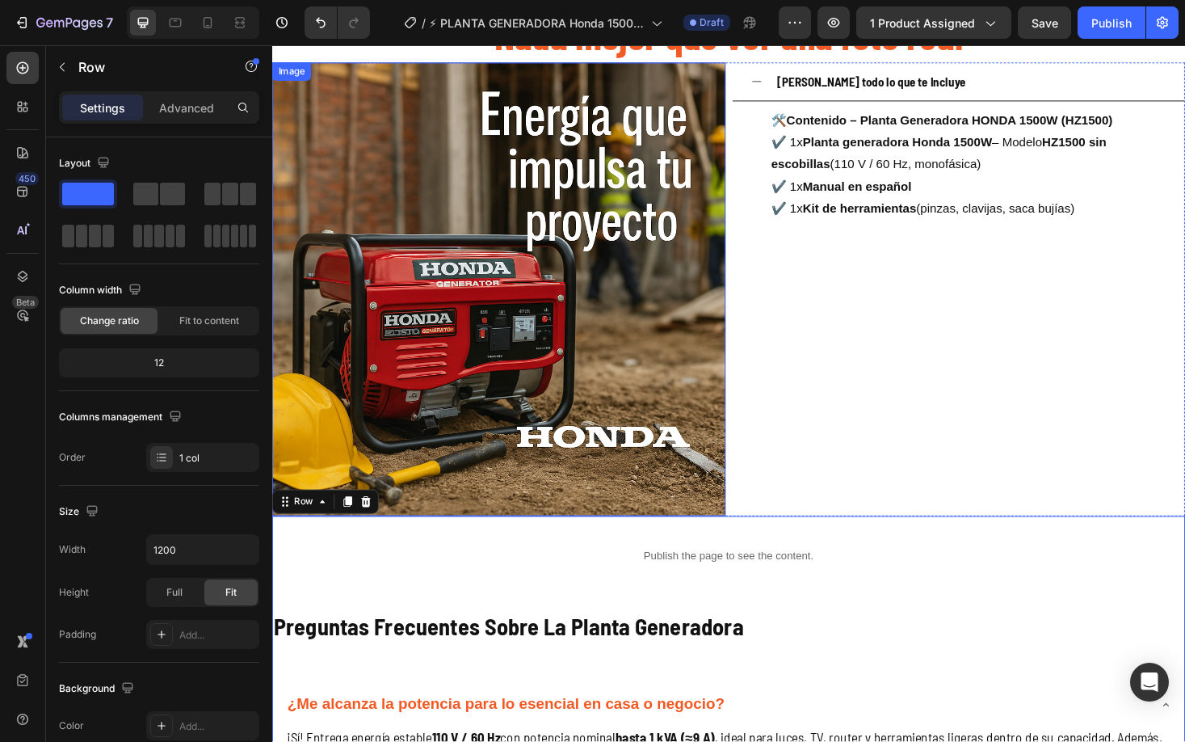
click at [631, 361] on img at bounding box center [513, 305] width 482 height 482
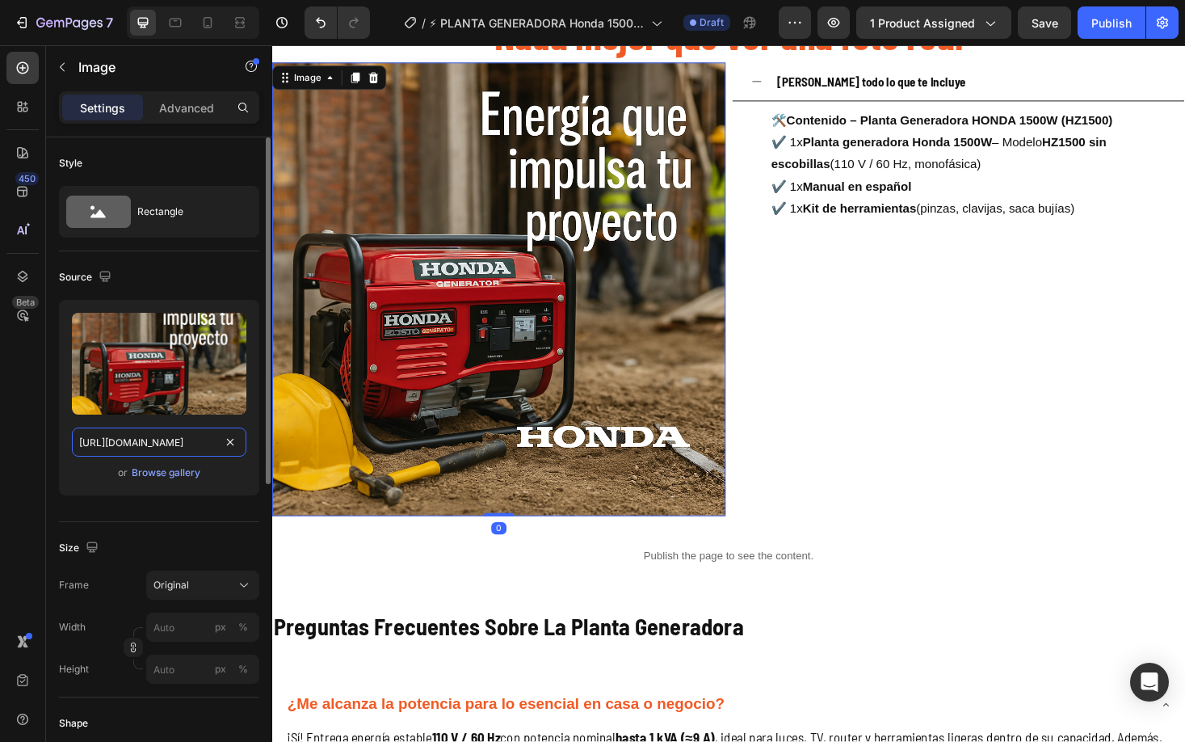
click at [183, 450] on input "https://cdn.shopify.com/s/files/1/0630/8554/3475/files/4575438C-FEA6-4EA1-A93F-…" at bounding box center [159, 441] width 175 height 29
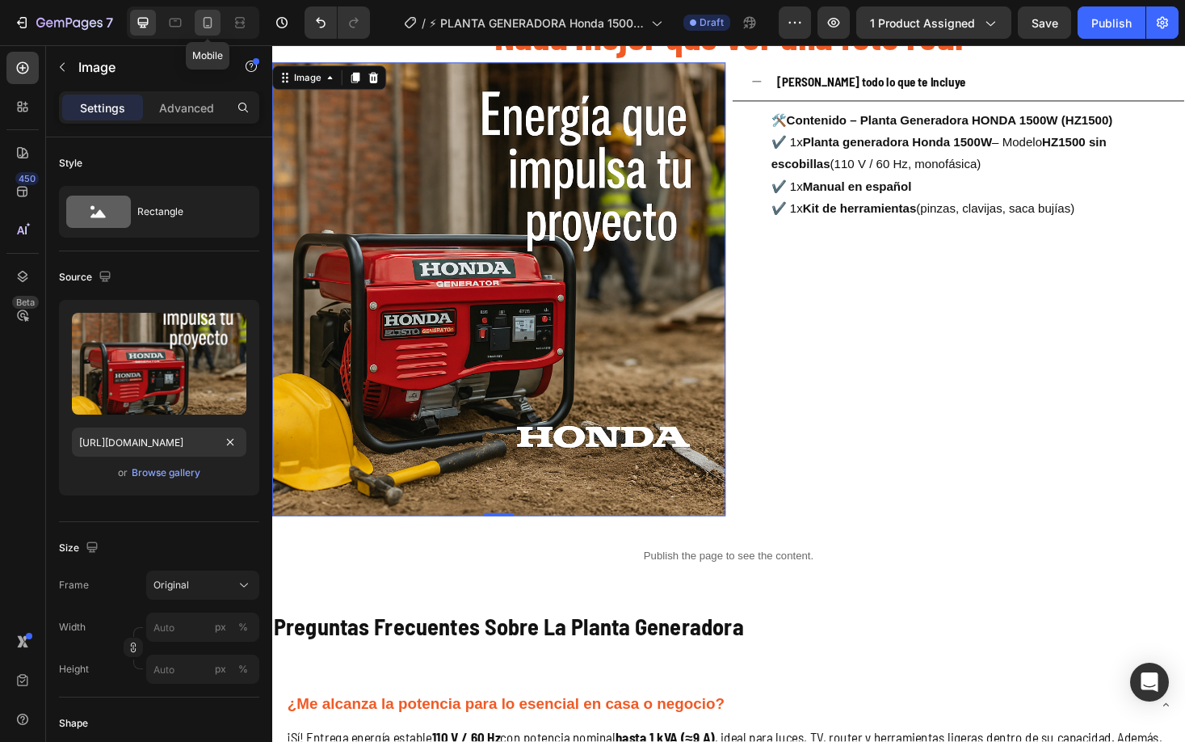
click at [207, 24] on icon at bounding box center [208, 23] width 16 height 16
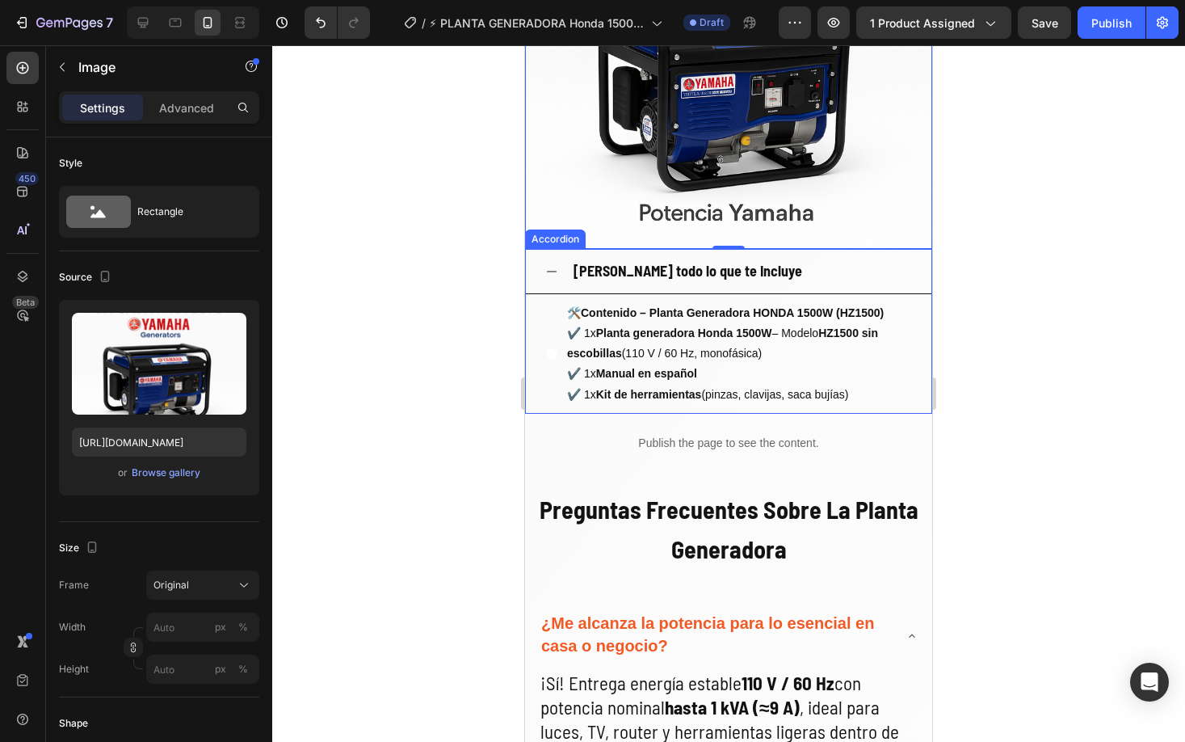
type input "[URL][DOMAIN_NAME]"
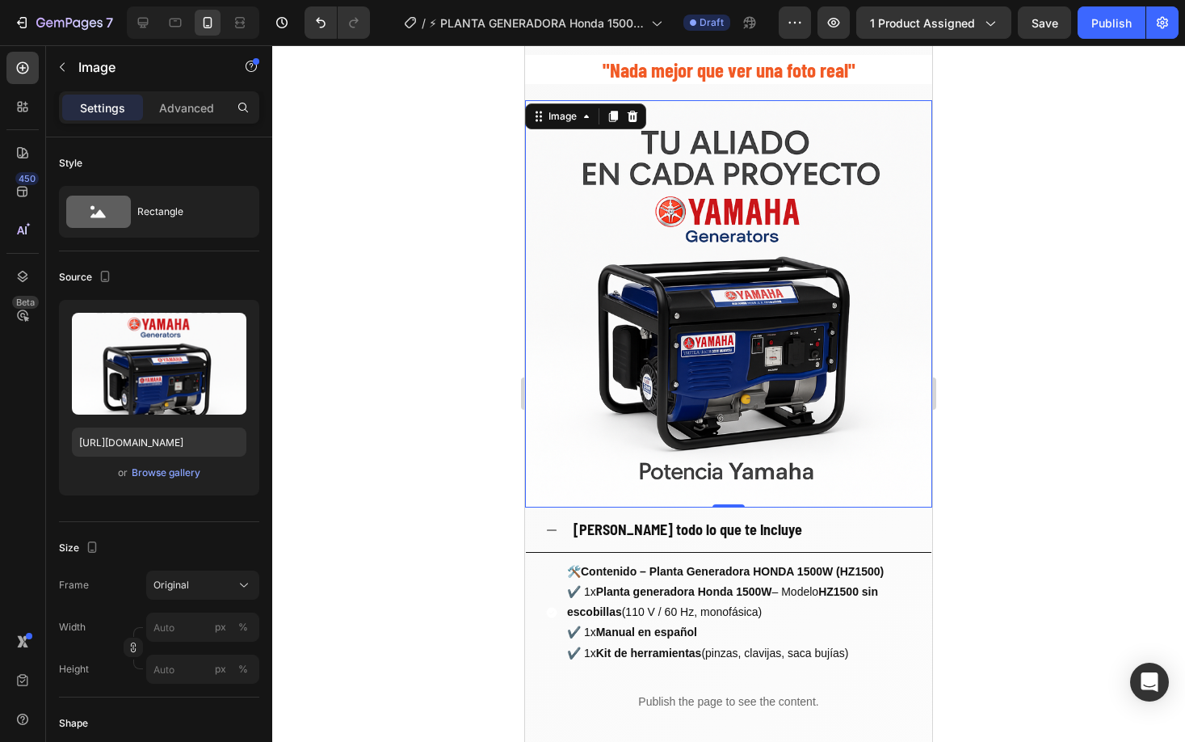
scroll to position [2351, 0]
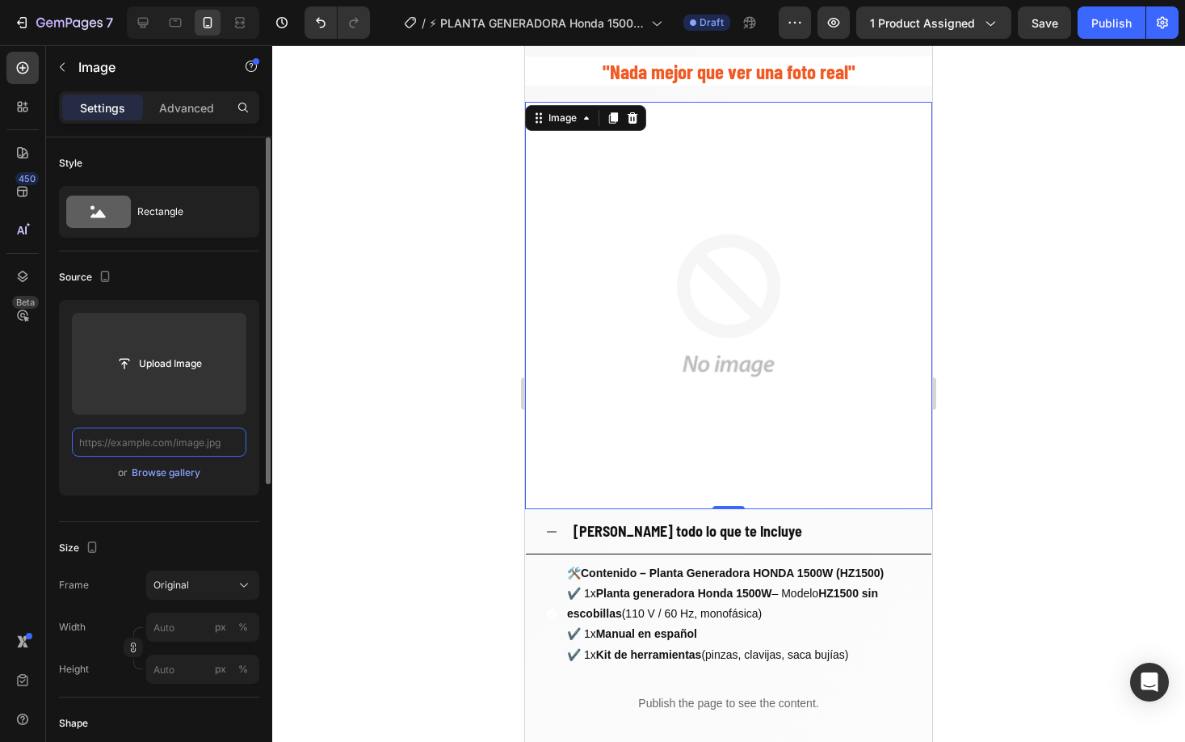
click at [225, 440] on input "text" at bounding box center [159, 441] width 175 height 29
paste input "https://cdn.shopify.com/s/files/1/0630/8554/3475/files/4575438C-FEA6-4EA1-A93F-…"
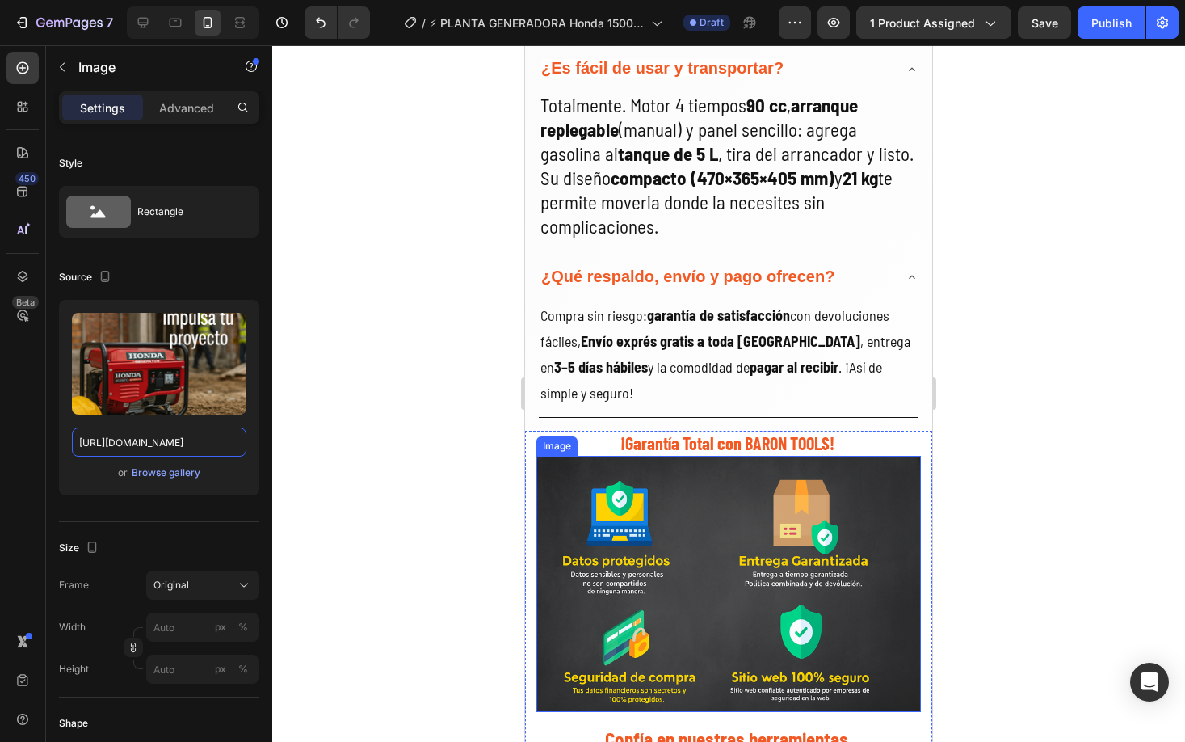
scroll to position [3466, 0]
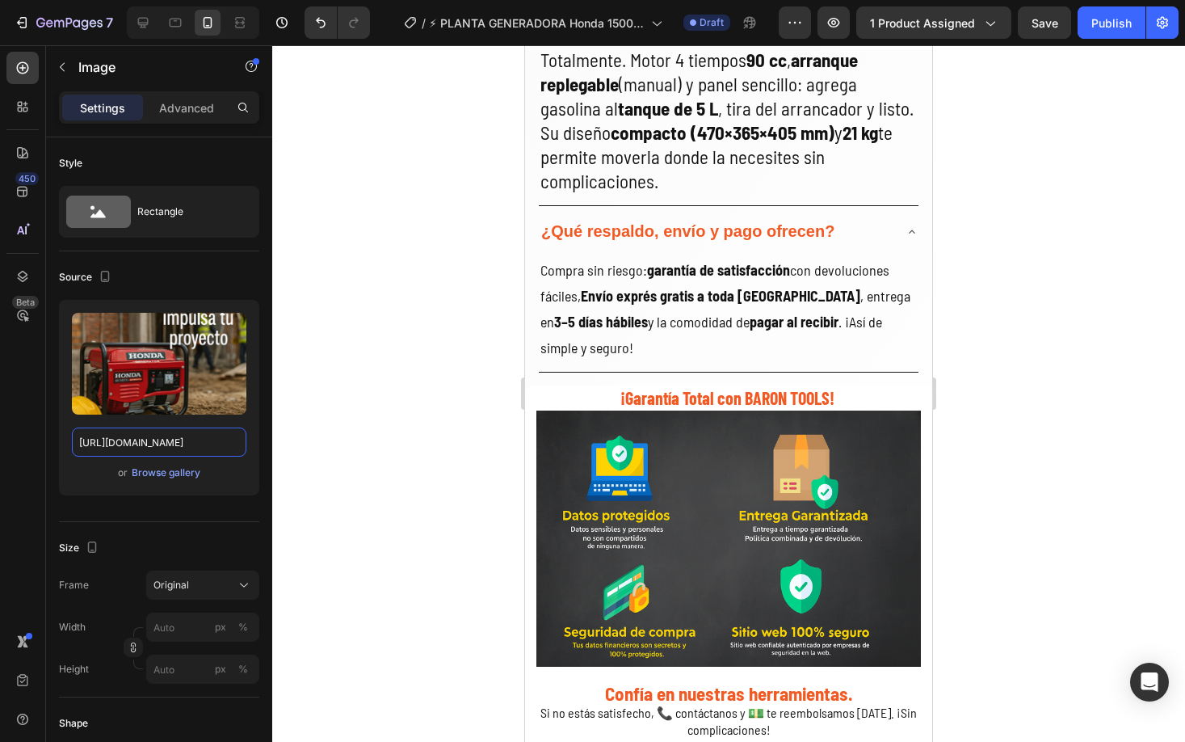
type input "https://cdn.shopify.com/s/files/1/0630/8554/3475/files/4575438C-FEA6-4EA1-A93F-…"
click at [990, 335] on div at bounding box center [728, 393] width 913 height 696
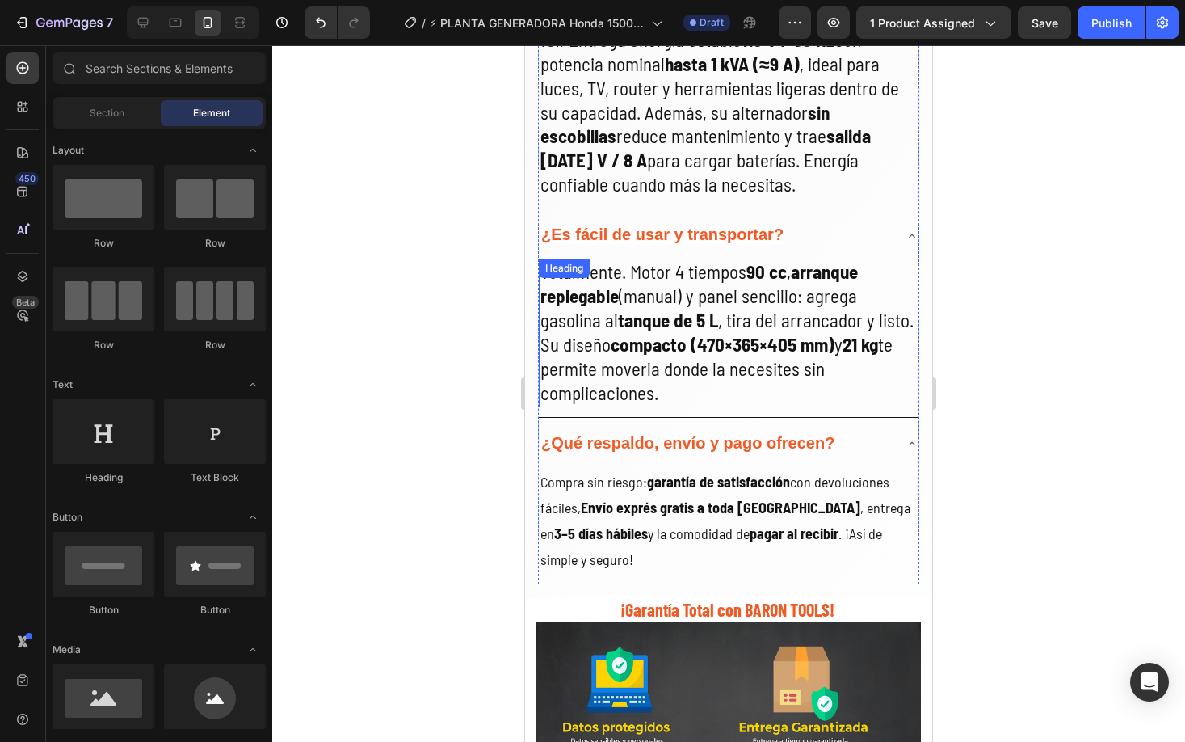
scroll to position [3243, 0]
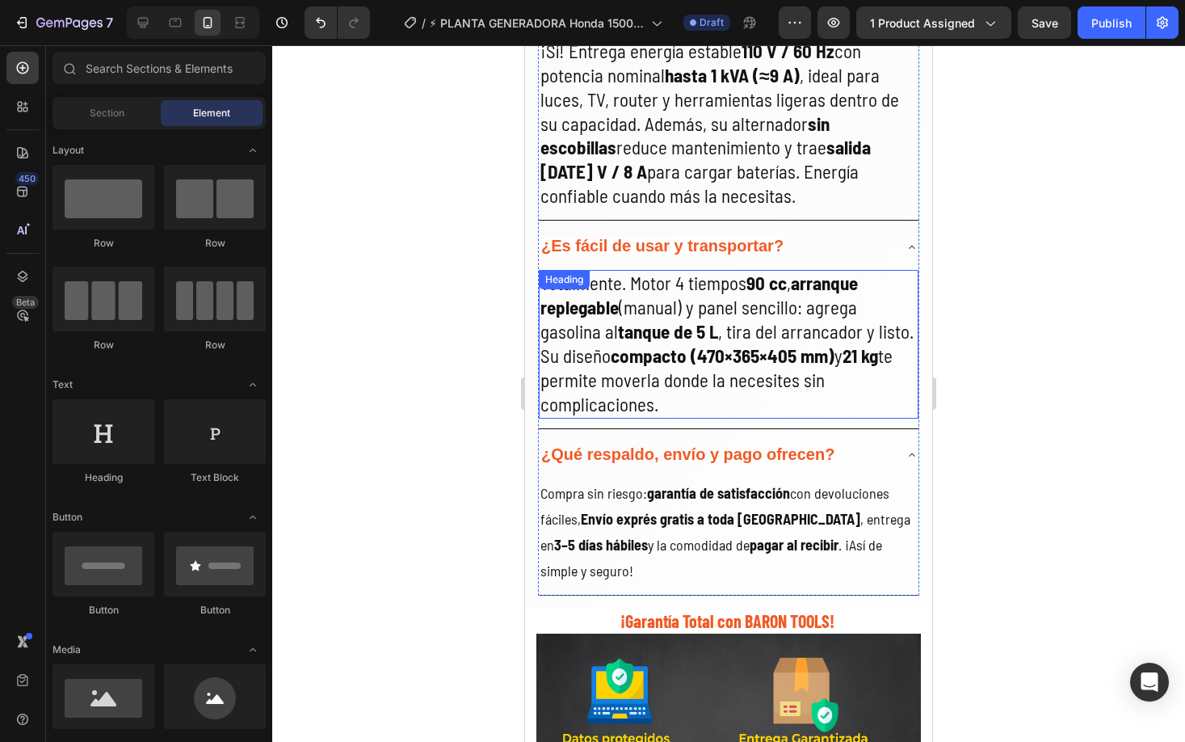
click at [709, 323] on p "Totalmente. Motor 4 tiempos 90 cc , arranque replegable (manual) y panel sencil…" at bounding box center [729, 343] width 377 height 145
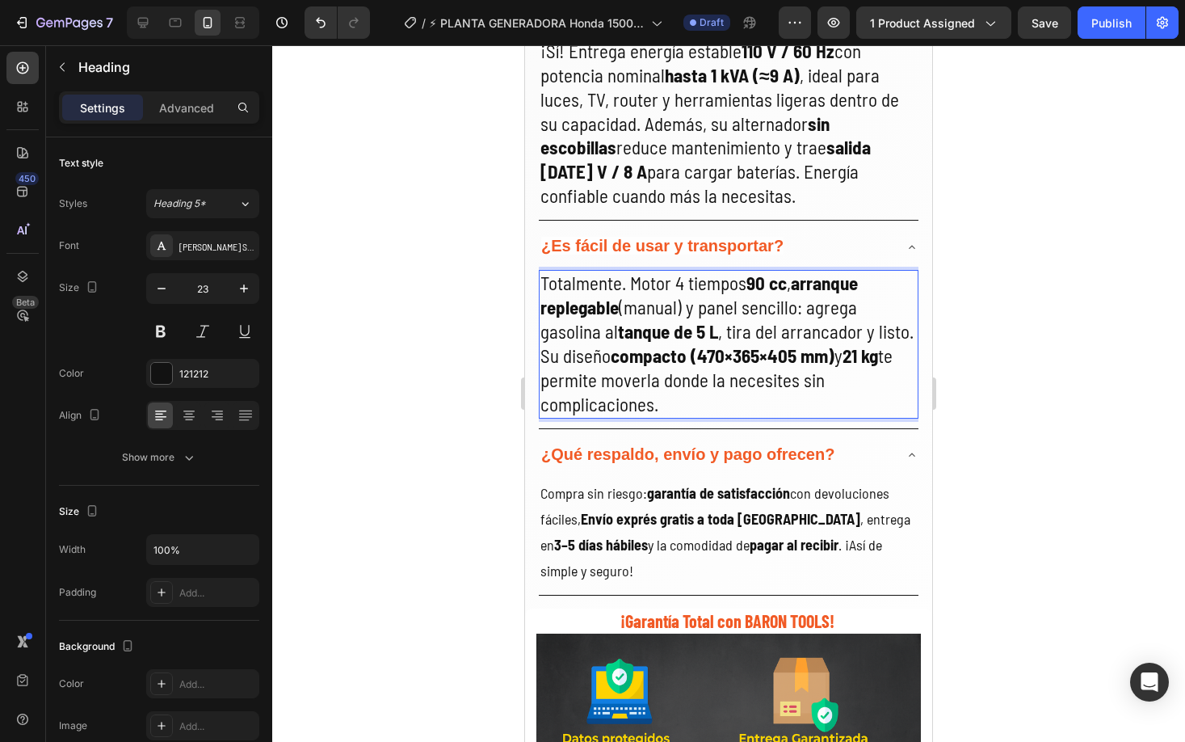
click at [704, 382] on p "Totalmente. Motor 4 tiempos 90 cc , arranque replegable (manual) y panel sencil…" at bounding box center [729, 343] width 377 height 145
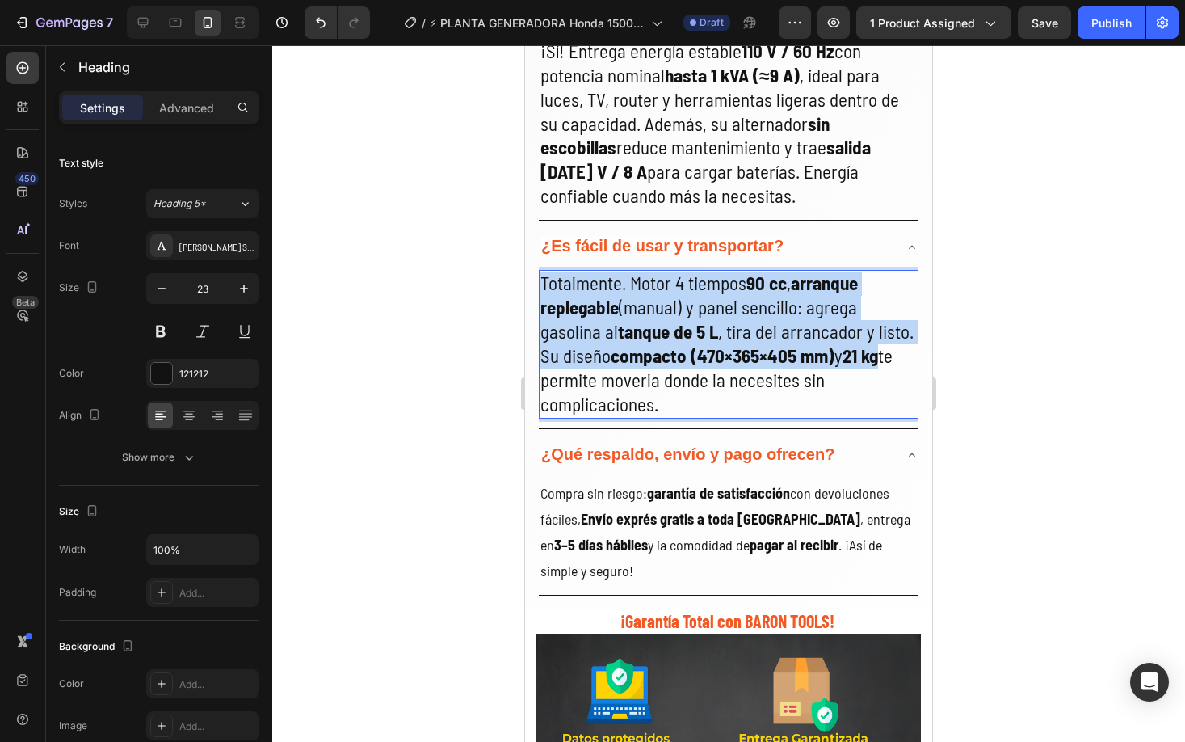
click at [704, 382] on p "Totalmente. Motor 4 tiempos 90 cc , arranque replegable (manual) y panel sencil…" at bounding box center [729, 343] width 377 height 145
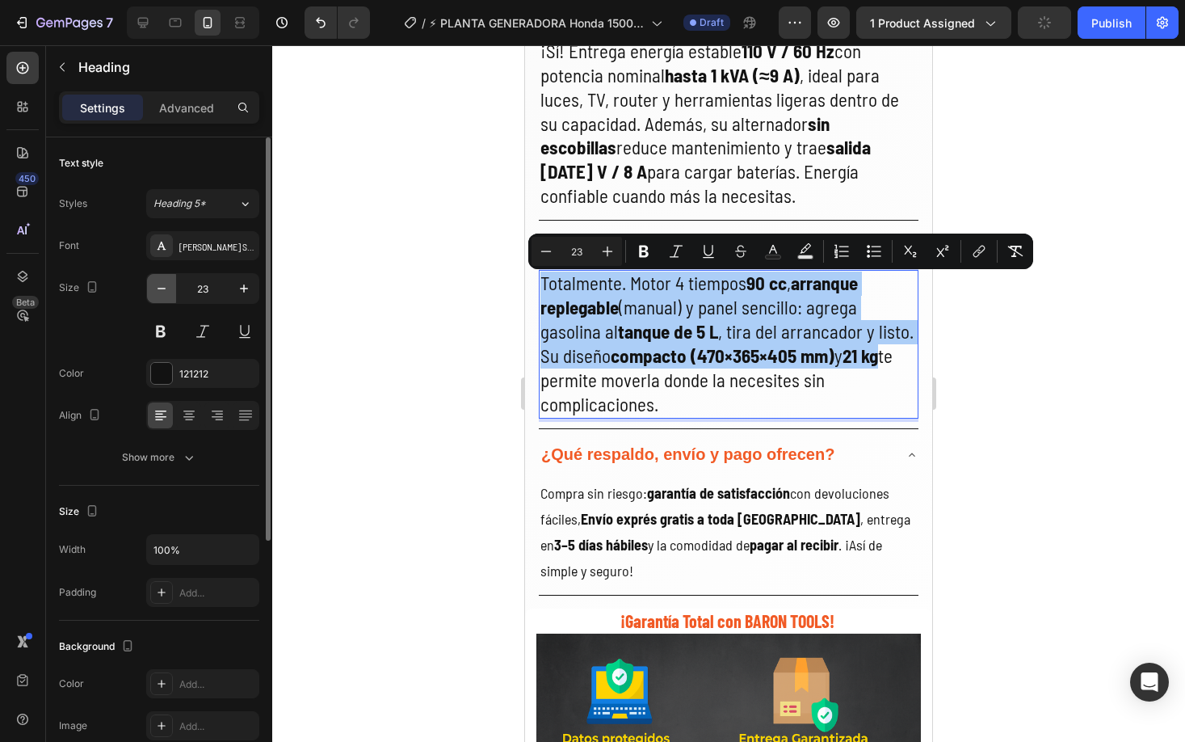
click at [158, 293] on icon "button" at bounding box center [162, 288] width 16 height 16
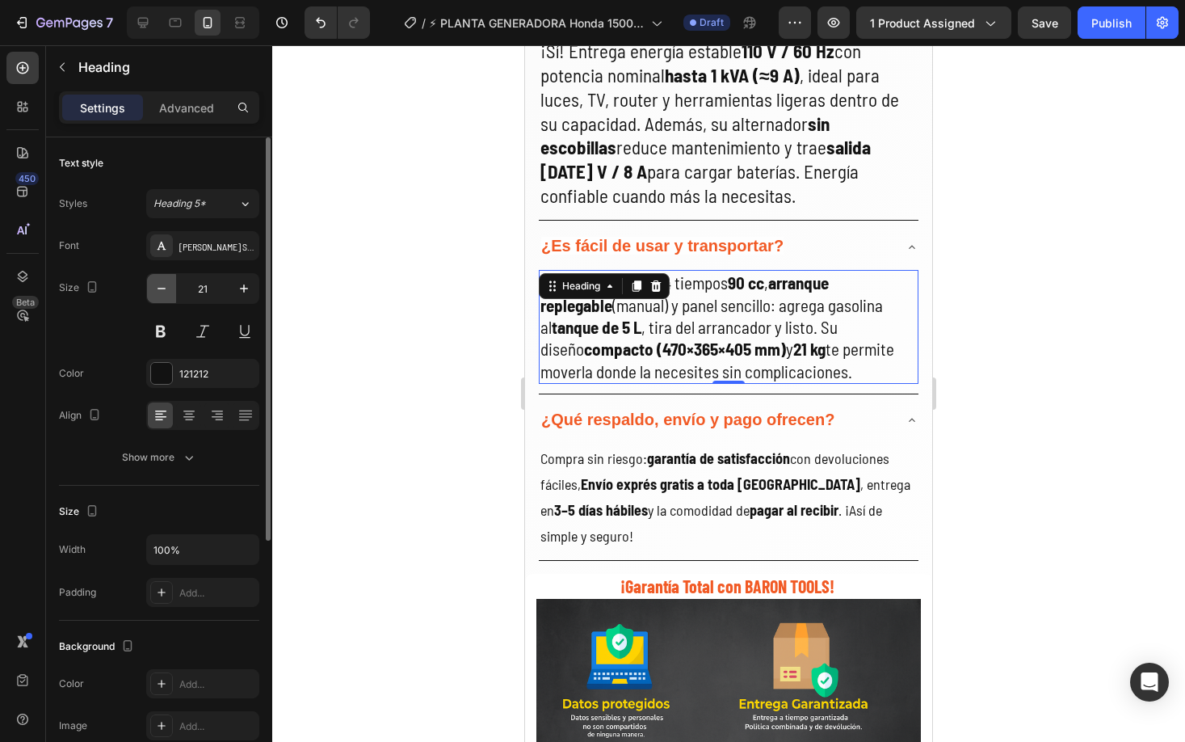
click at [158, 293] on icon "button" at bounding box center [162, 288] width 16 height 16
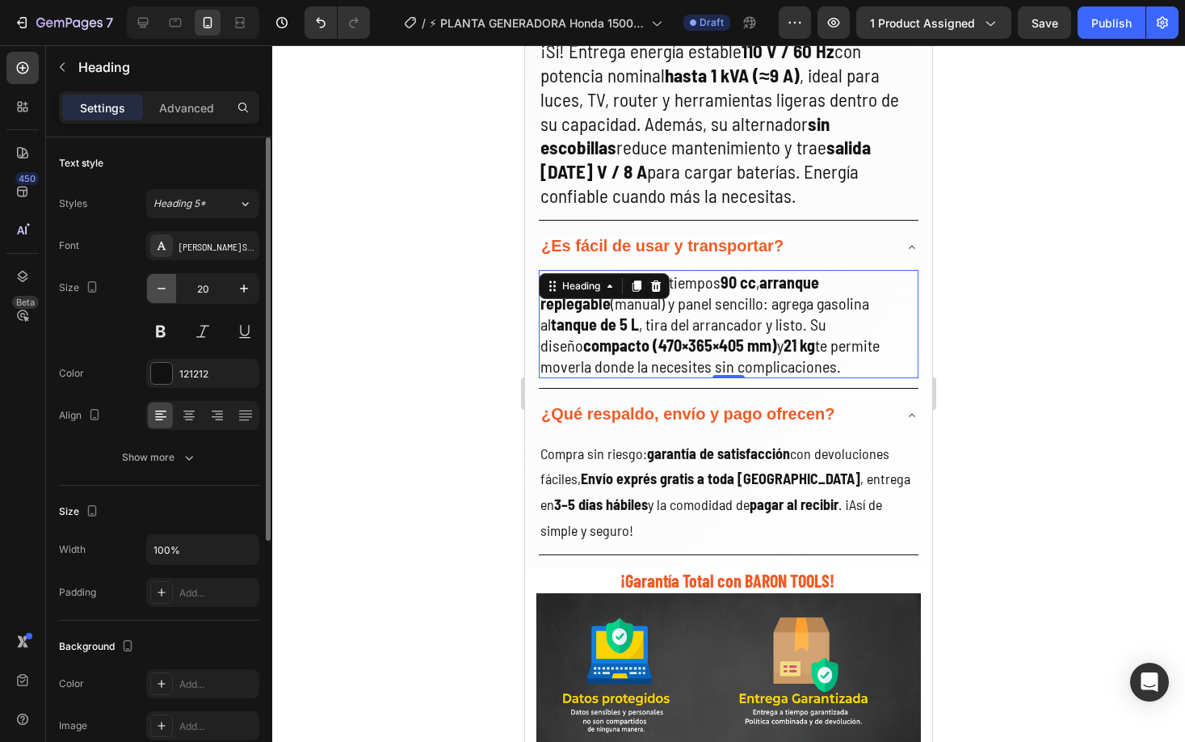
click at [158, 293] on icon "button" at bounding box center [162, 288] width 16 height 16
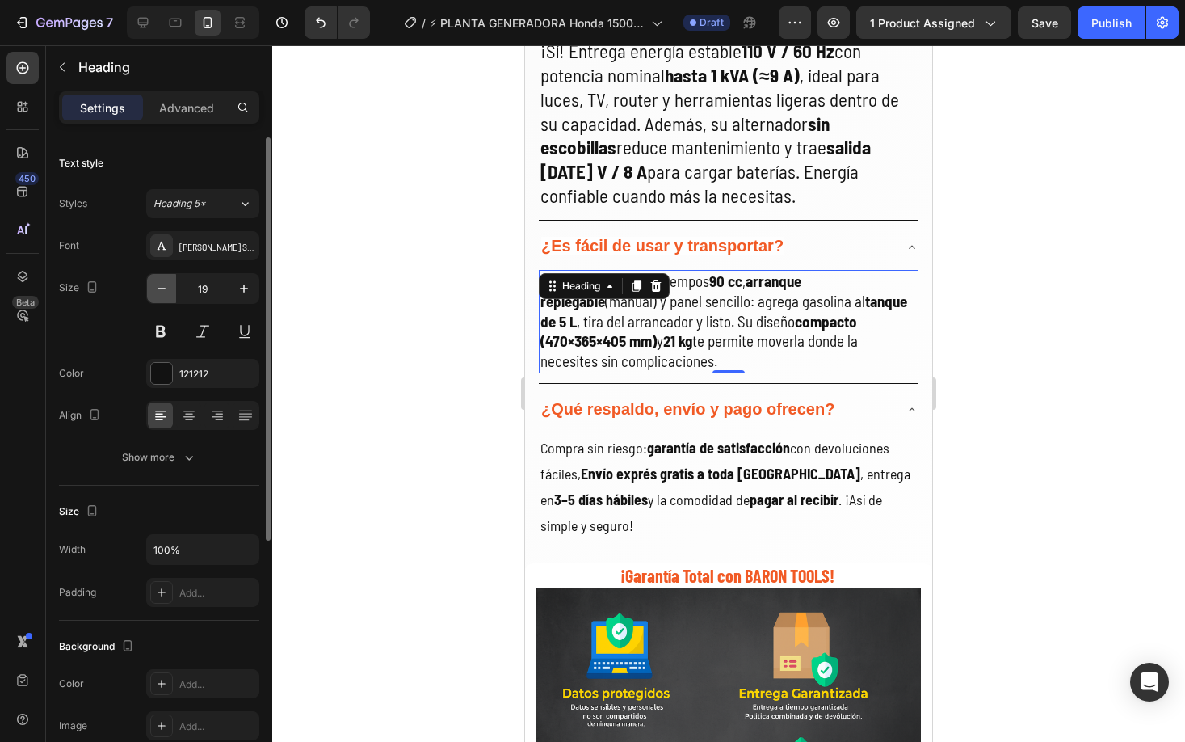
click at [158, 293] on icon "button" at bounding box center [162, 288] width 16 height 16
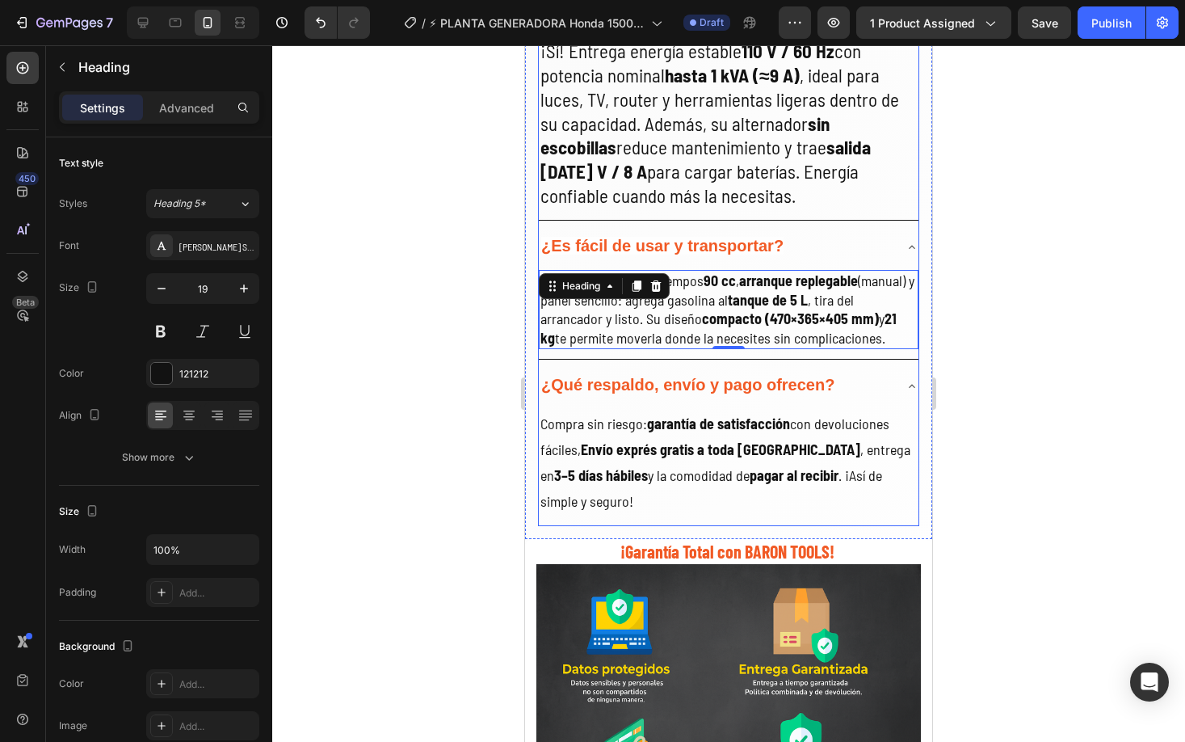
type input "18"
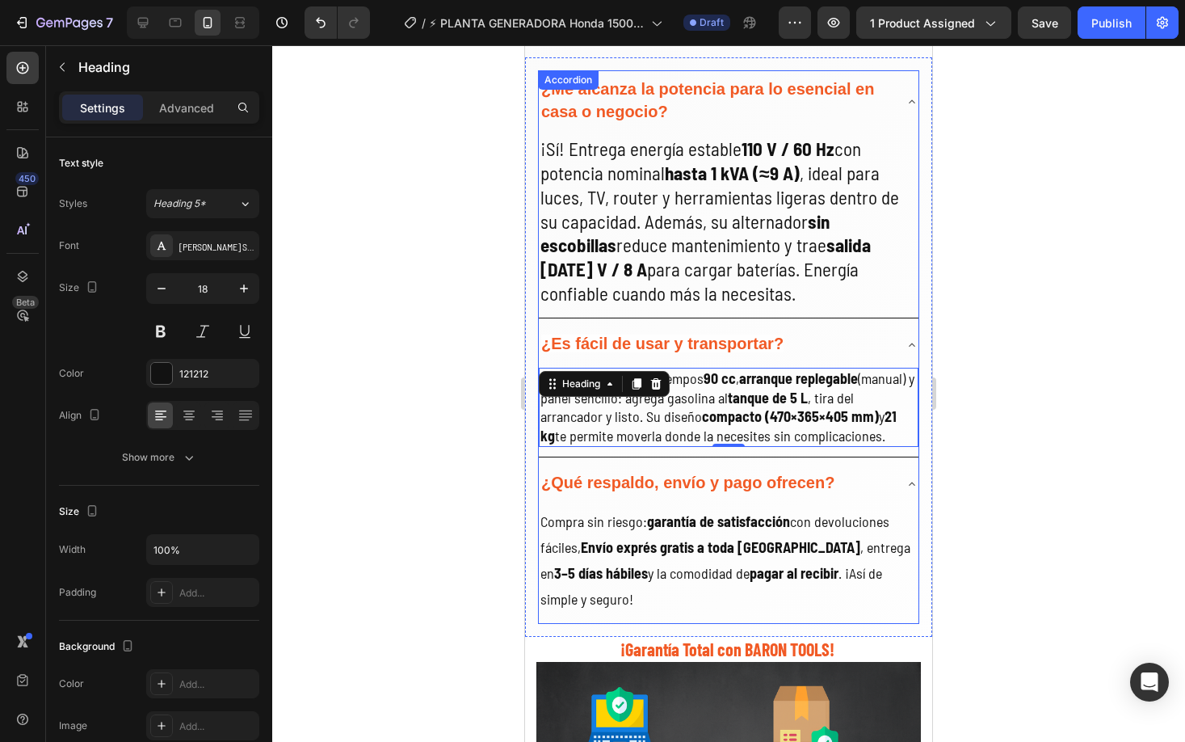
scroll to position [3132, 0]
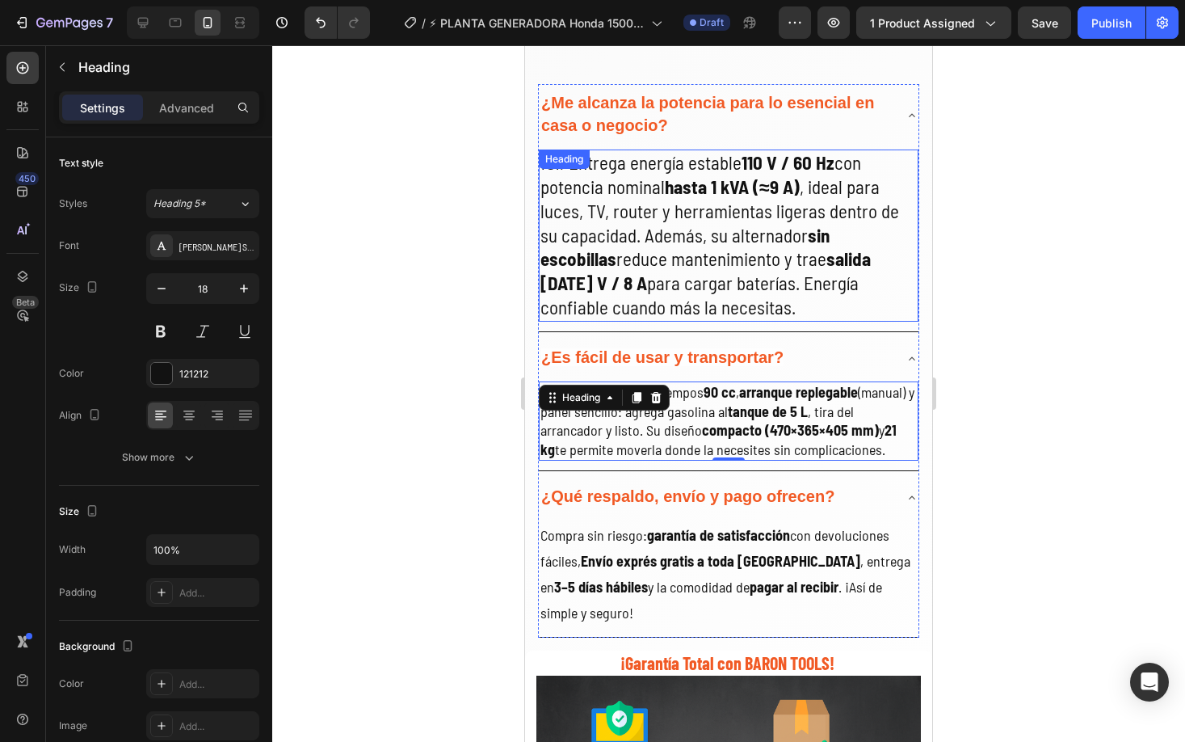
click at [672, 290] on p "¡Sí! Entrega energía estable 110 V / 60 Hz con potencia nominal hasta 1 kVA (≈9…" at bounding box center [729, 235] width 377 height 169
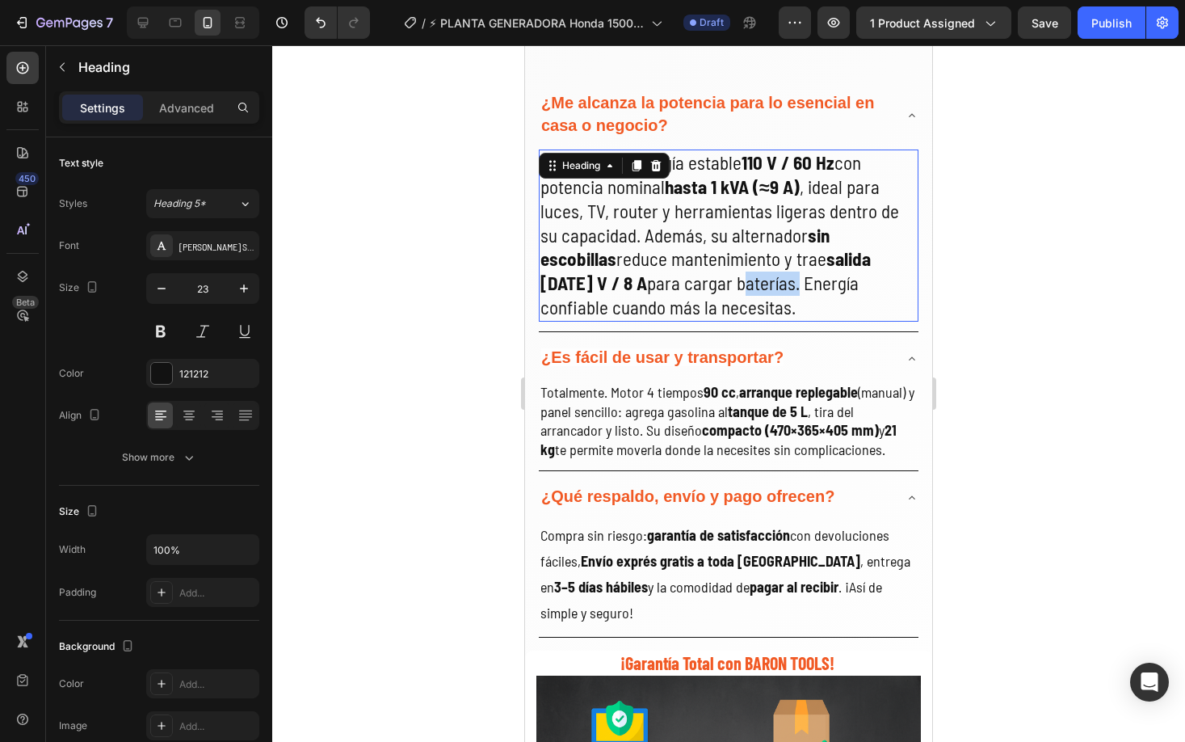
click at [665, 291] on p "¡Sí! Entrega energía estable 110 V / 60 Hz con potencia nominal hasta 1 kVA (≈9…" at bounding box center [729, 235] width 377 height 169
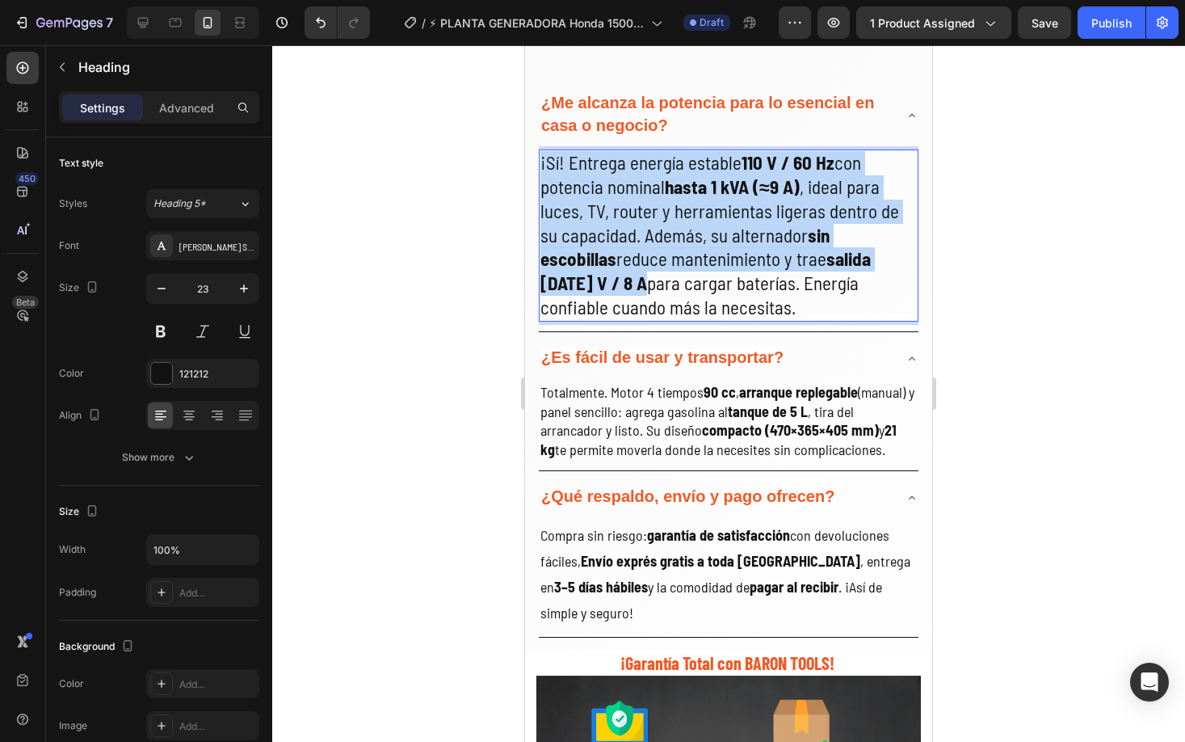
click at [665, 291] on p "¡Sí! Entrega energía estable 110 V / 60 Hz con potencia nominal hasta 1 kVA (≈9…" at bounding box center [729, 235] width 377 height 169
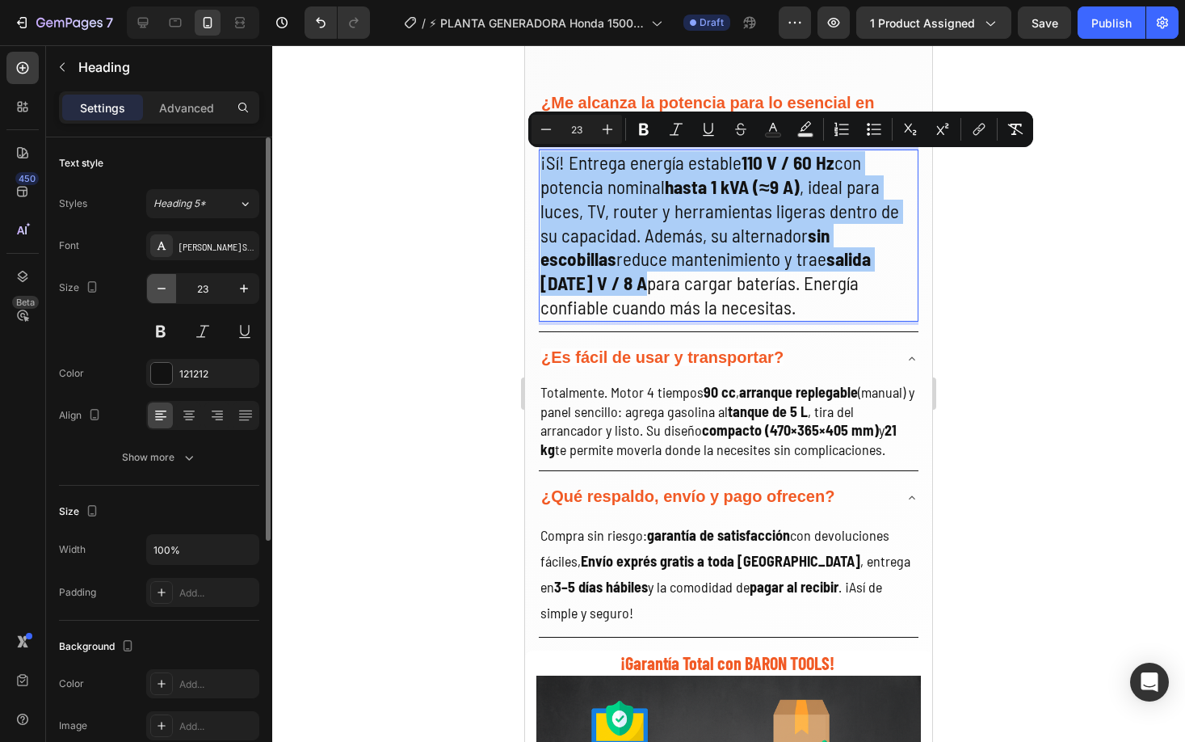
click at [156, 290] on icon "button" at bounding box center [162, 288] width 16 height 16
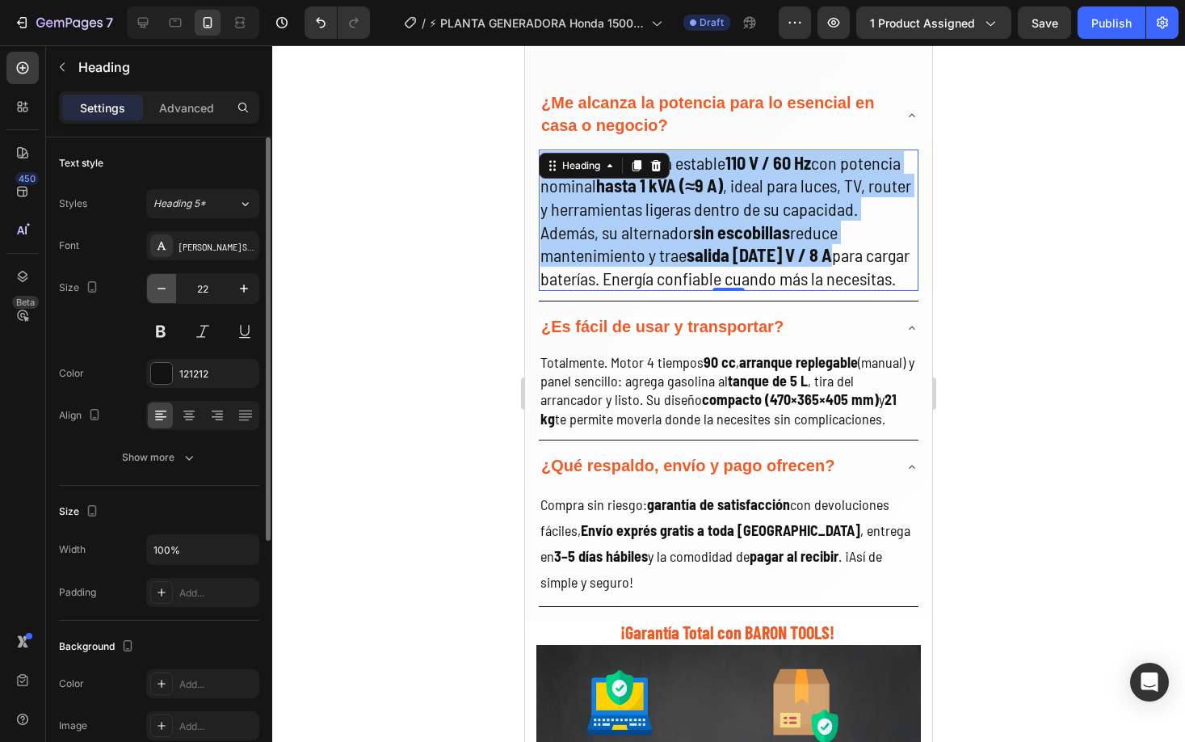
click at [156, 290] on icon "button" at bounding box center [162, 288] width 16 height 16
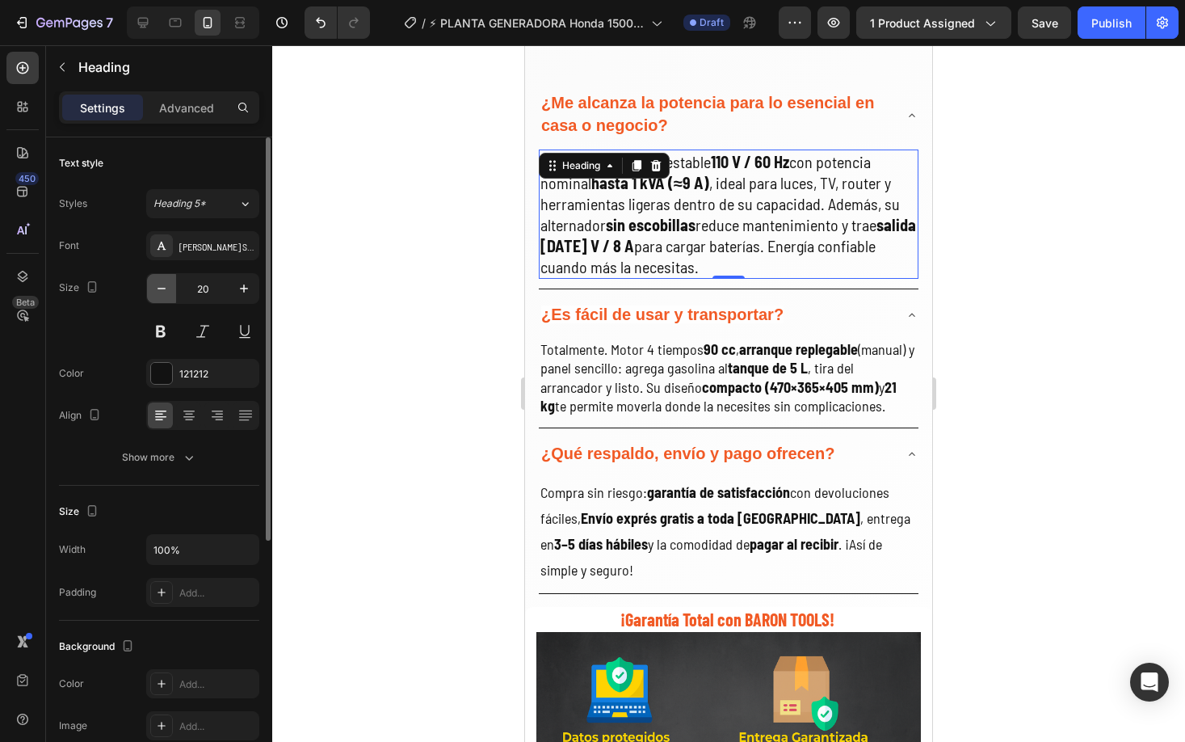
click at [156, 290] on icon "button" at bounding box center [162, 288] width 16 height 16
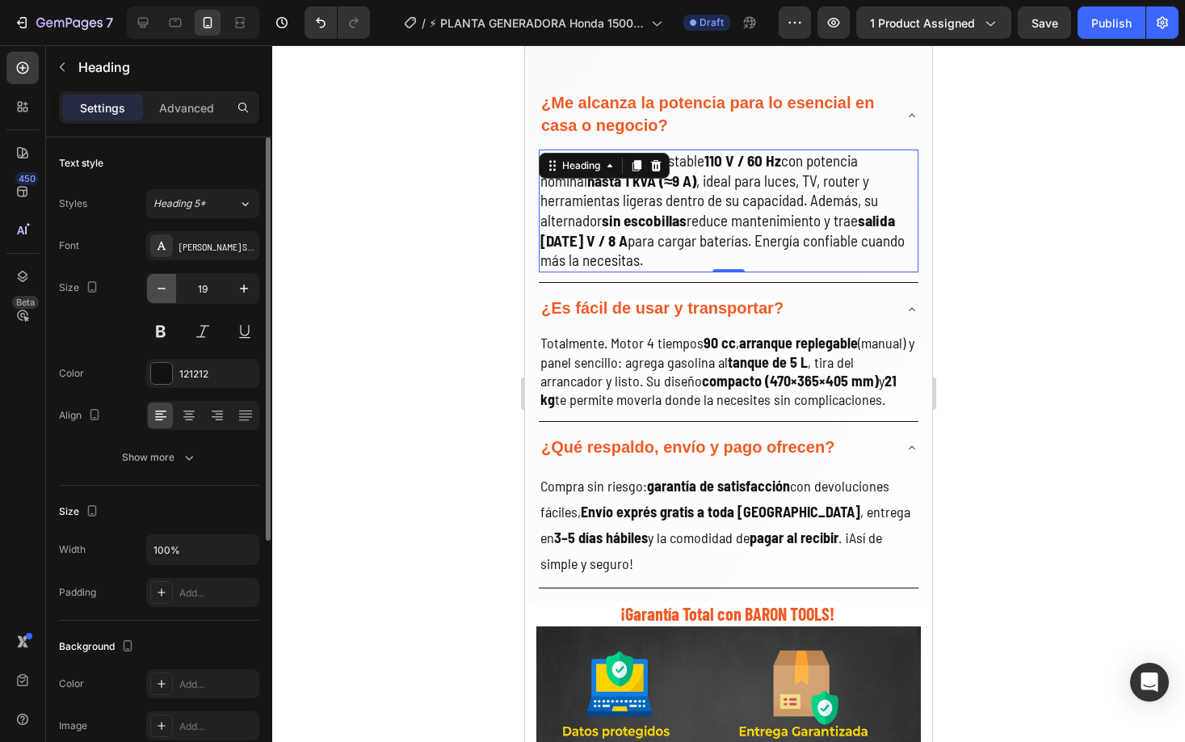
click at [158, 290] on icon "button" at bounding box center [162, 288] width 16 height 16
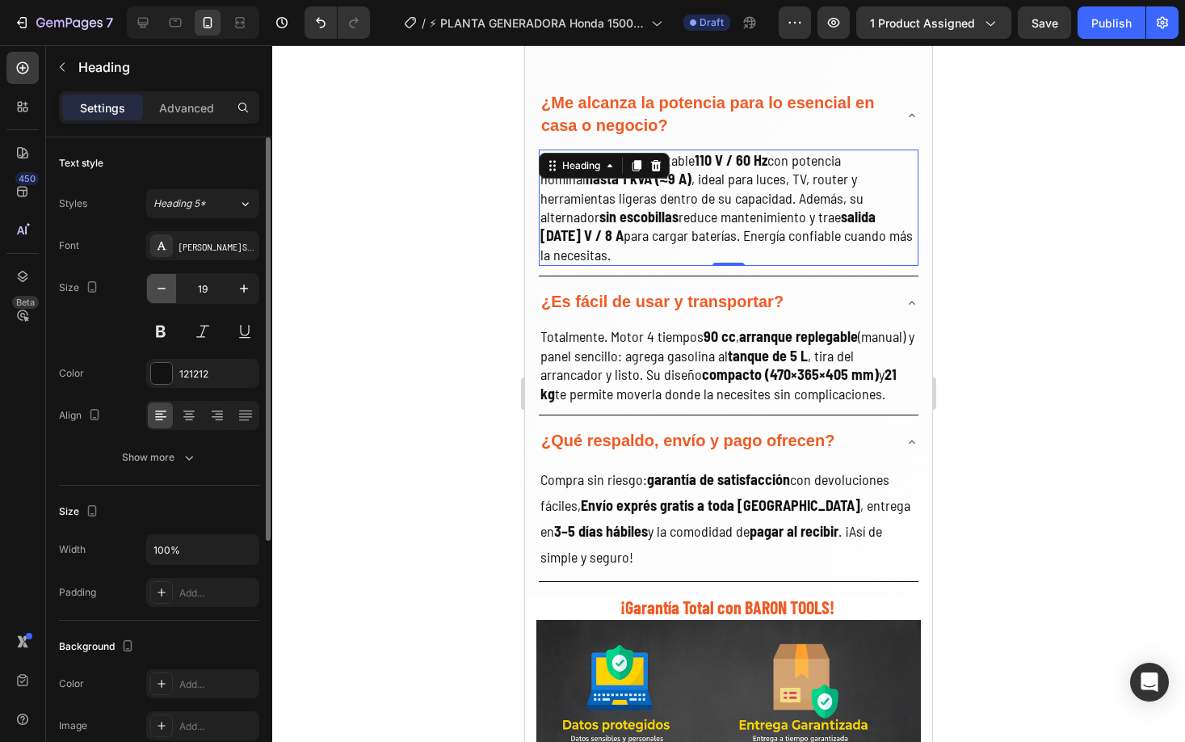
type input "18"
click at [390, 349] on div at bounding box center [728, 393] width 913 height 696
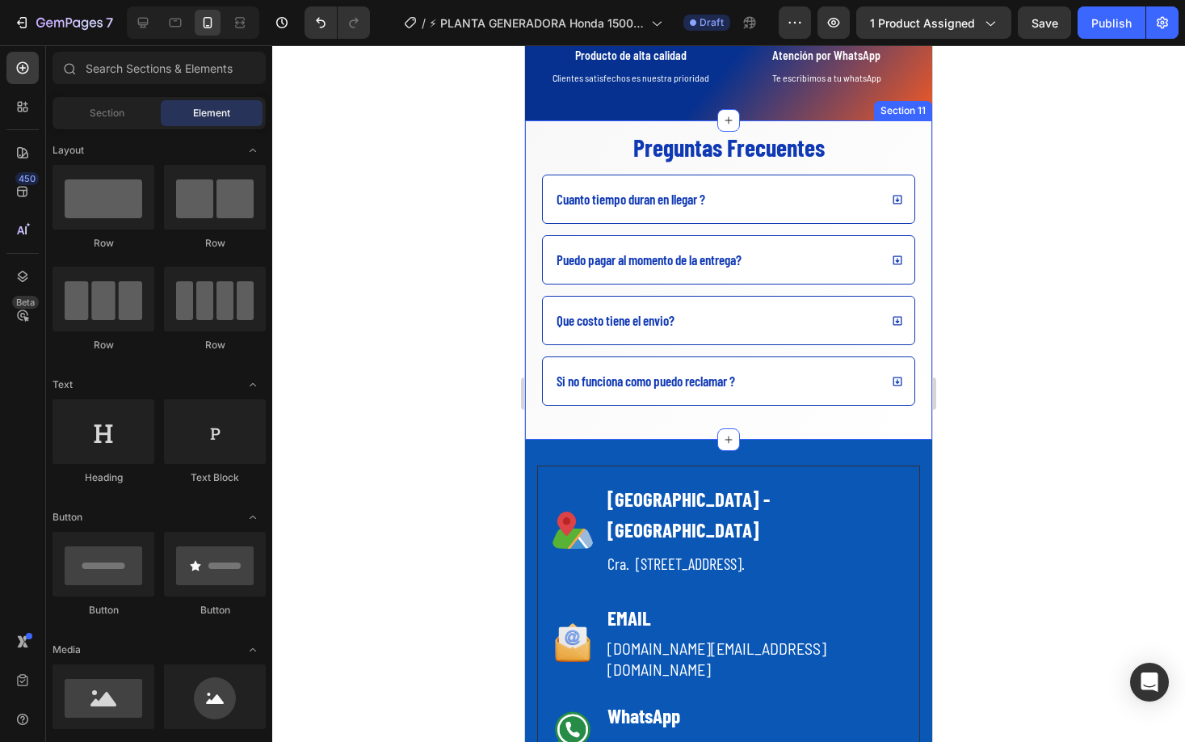
scroll to position [4916, 0]
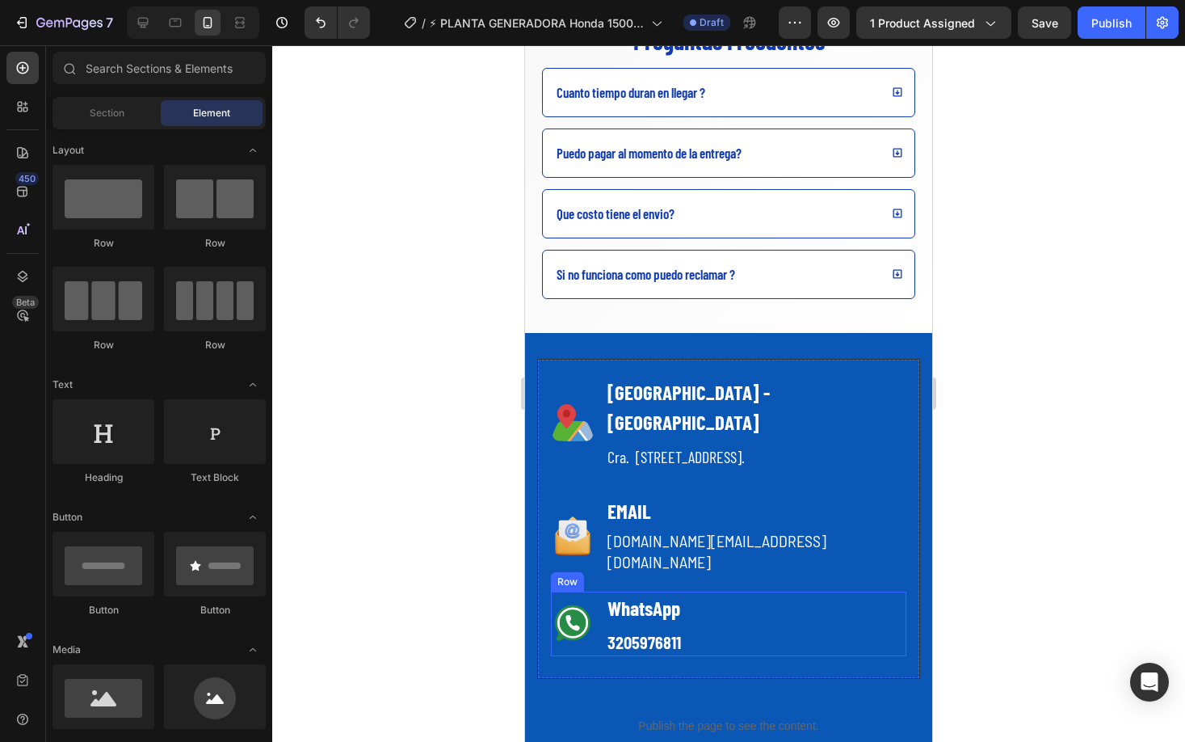
click at [688, 591] on div "Image WhatsApp Text block 3205976811 Text block Row" at bounding box center [729, 623] width 356 height 65
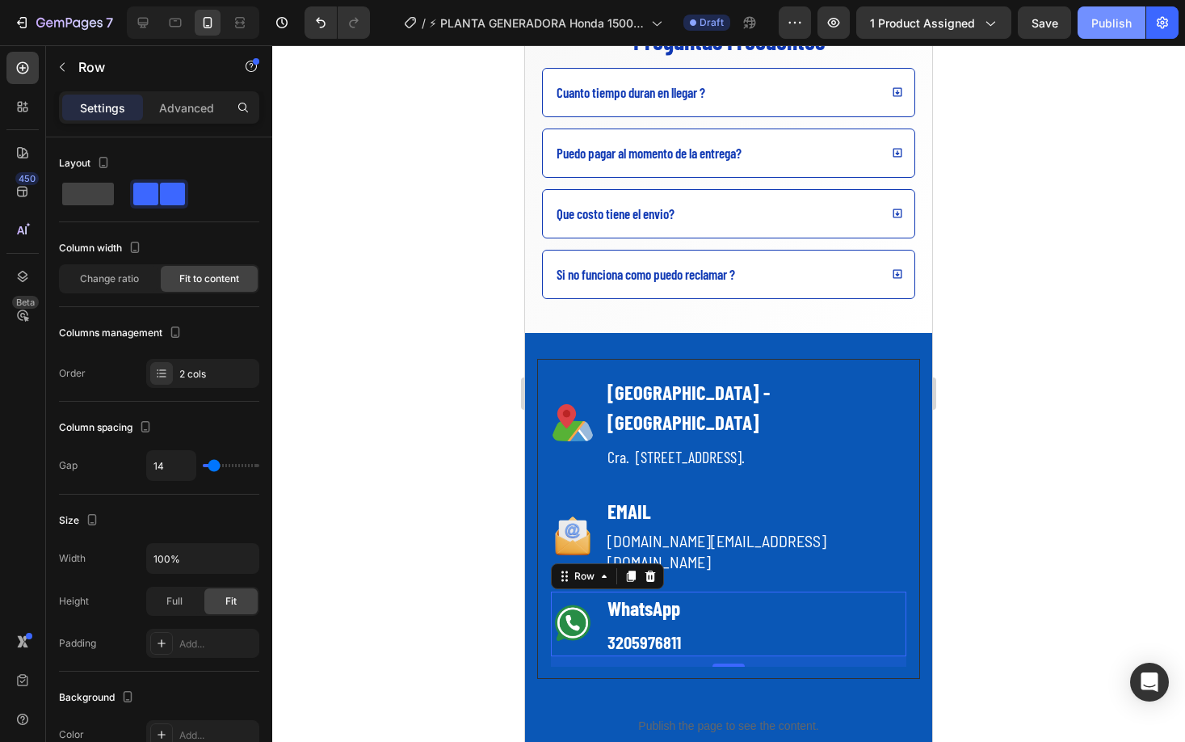
click at [1093, 28] on div "Publish" at bounding box center [1112, 23] width 40 height 17
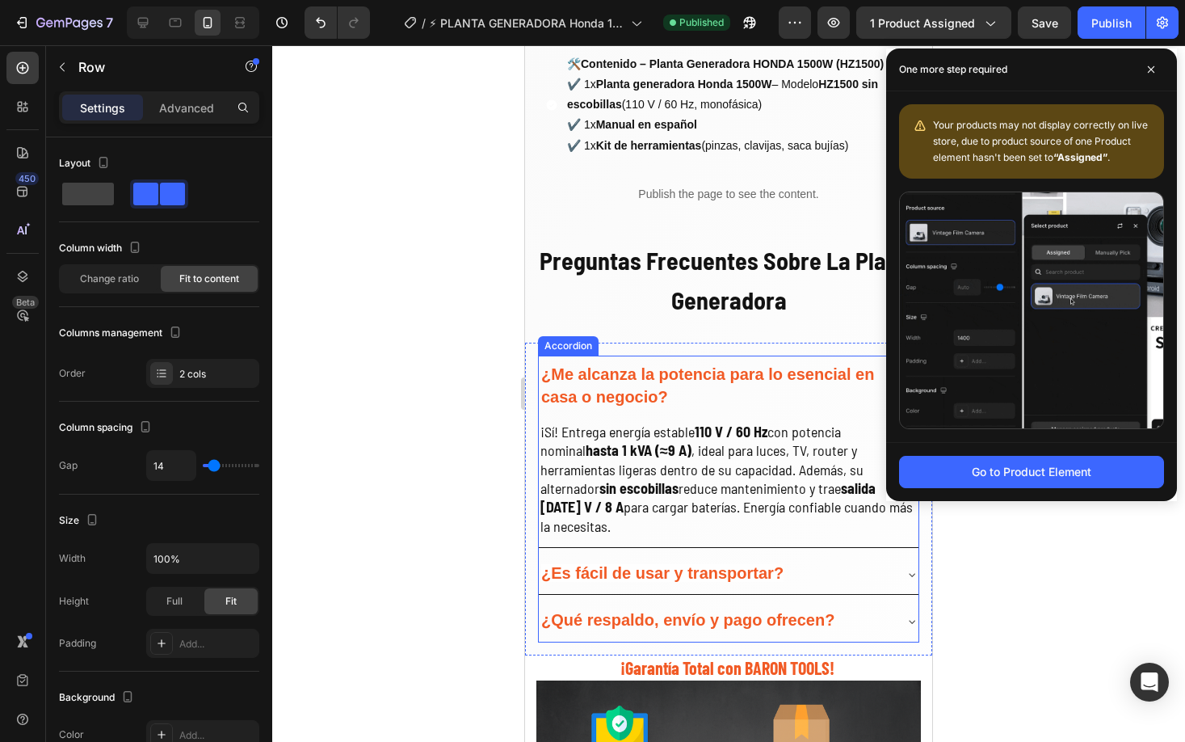
scroll to position [2897, 0]
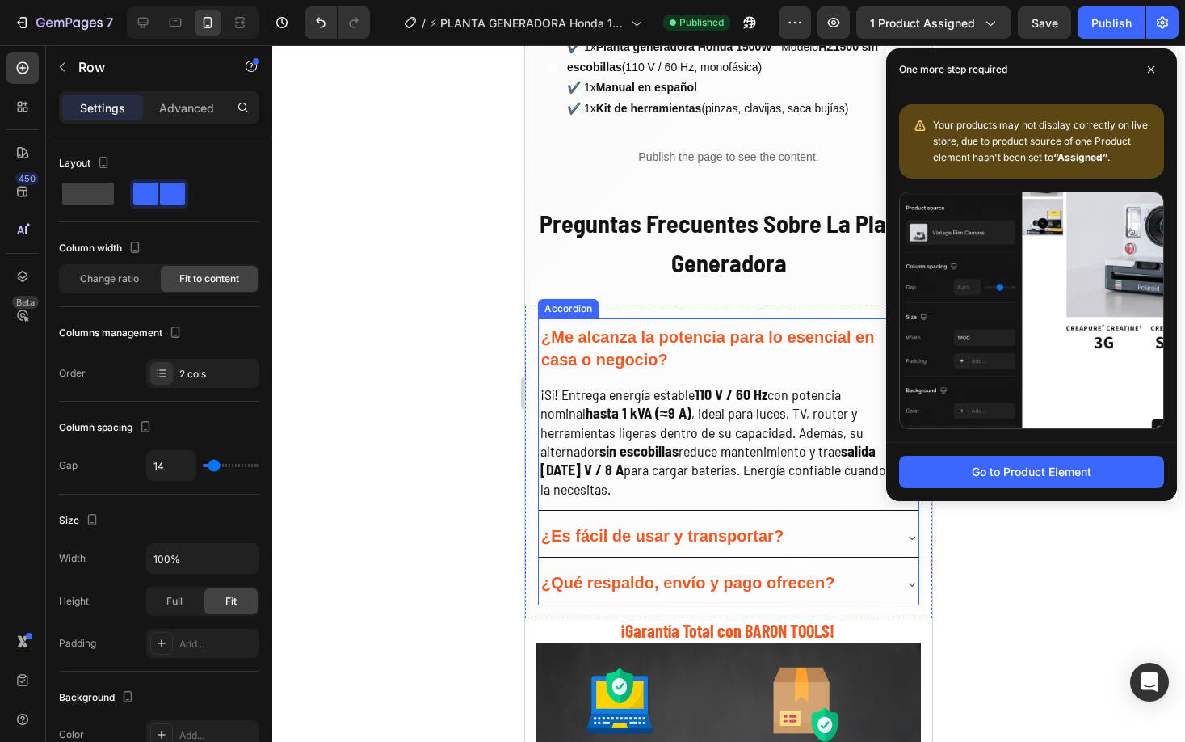
click at [730, 353] on p "¿Me alcanza la potencia para lo esencial en casa o negocio?" at bounding box center [715, 349] width 349 height 44
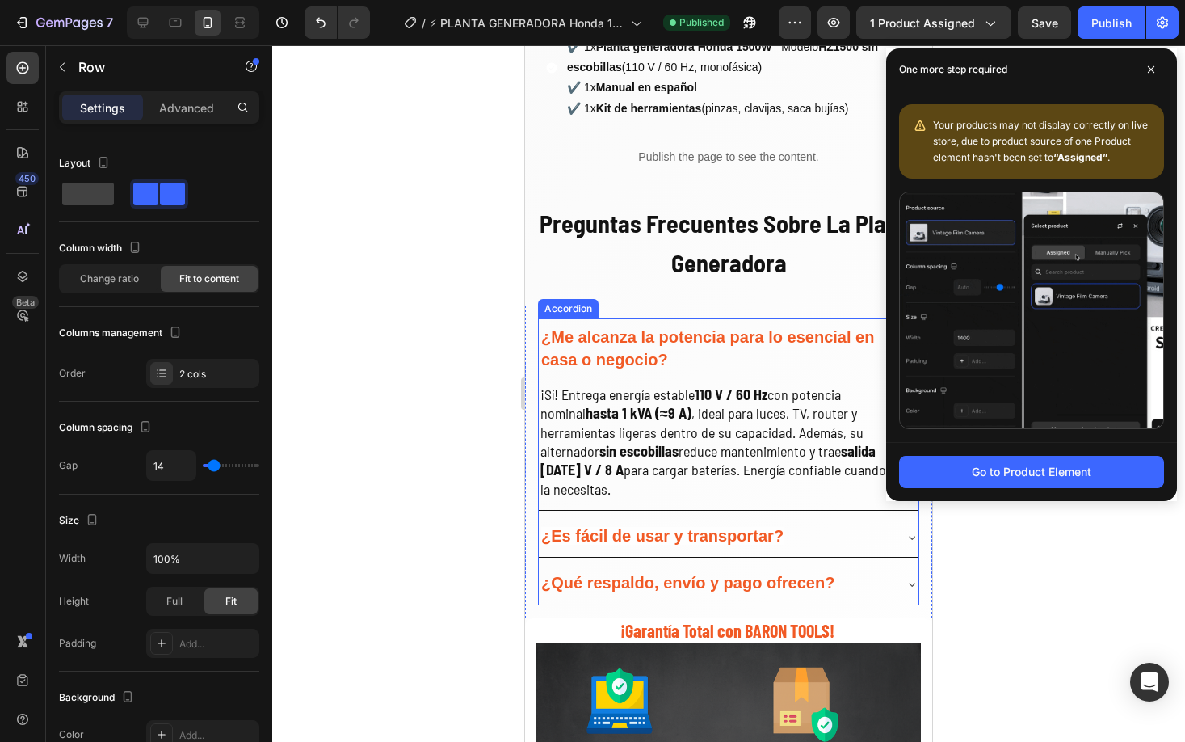
click at [730, 353] on p "¿Me alcanza la potencia para lo esencial en casa o negocio?" at bounding box center [715, 349] width 349 height 44
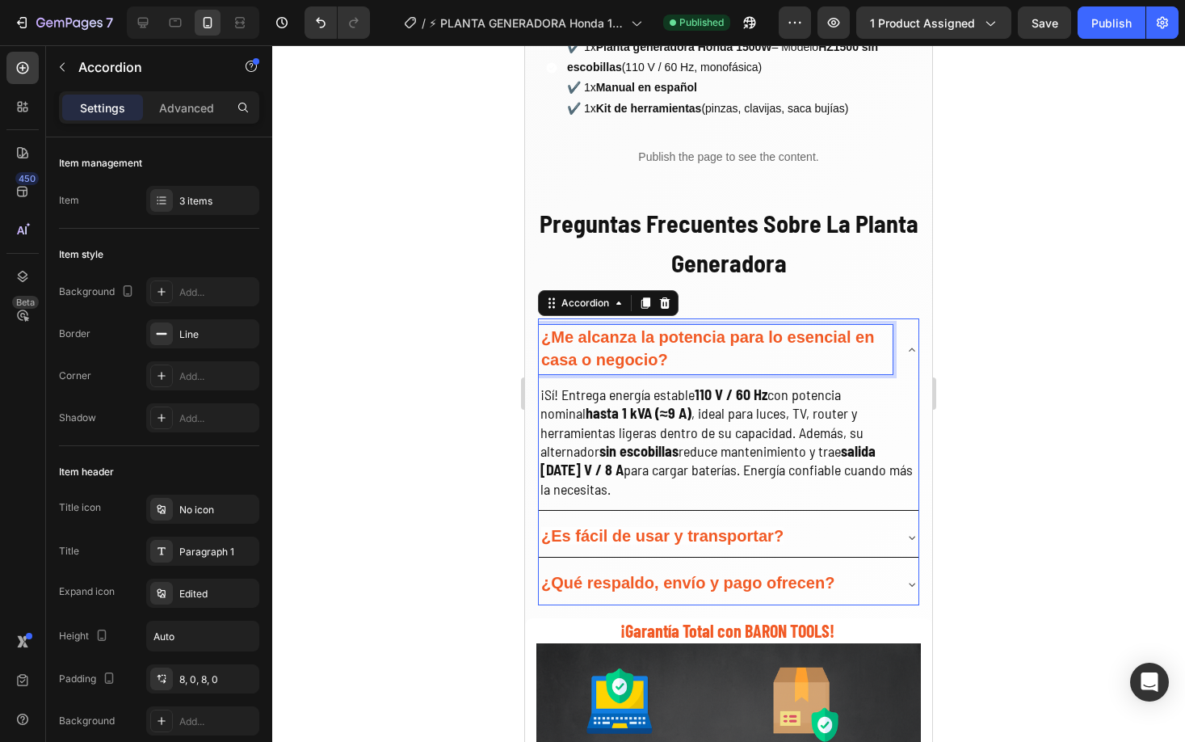
click at [730, 353] on p "¿Me alcanza la potencia para lo esencial en casa o negocio?" at bounding box center [715, 349] width 349 height 44
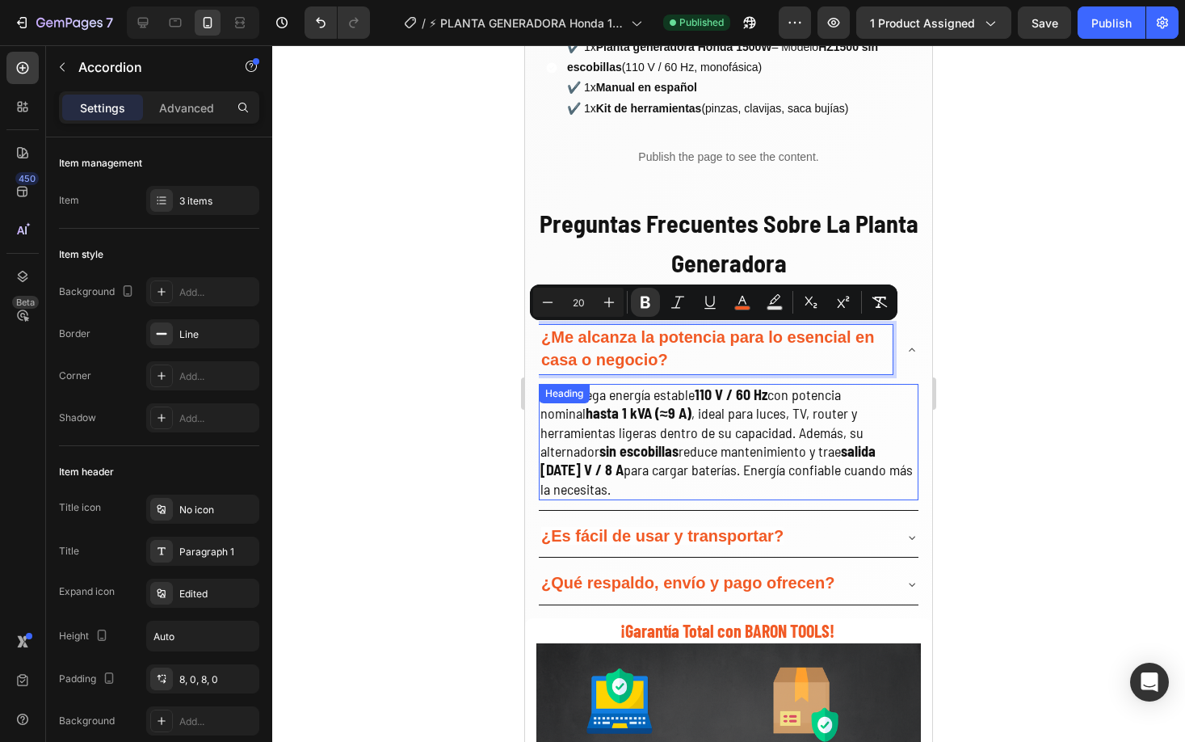
click at [608, 448] on h2 "¡Sí! Entrega energía estable 110 V / 60 Hz con potencia nominal hasta 1 kVA (≈9…" at bounding box center [729, 442] width 380 height 116
click at [608, 447] on h2 "¡Sí! Entrega energía estable 110 V / 60 Hz con potencia nominal hasta 1 kVA (≈9…" at bounding box center [729, 442] width 380 height 116
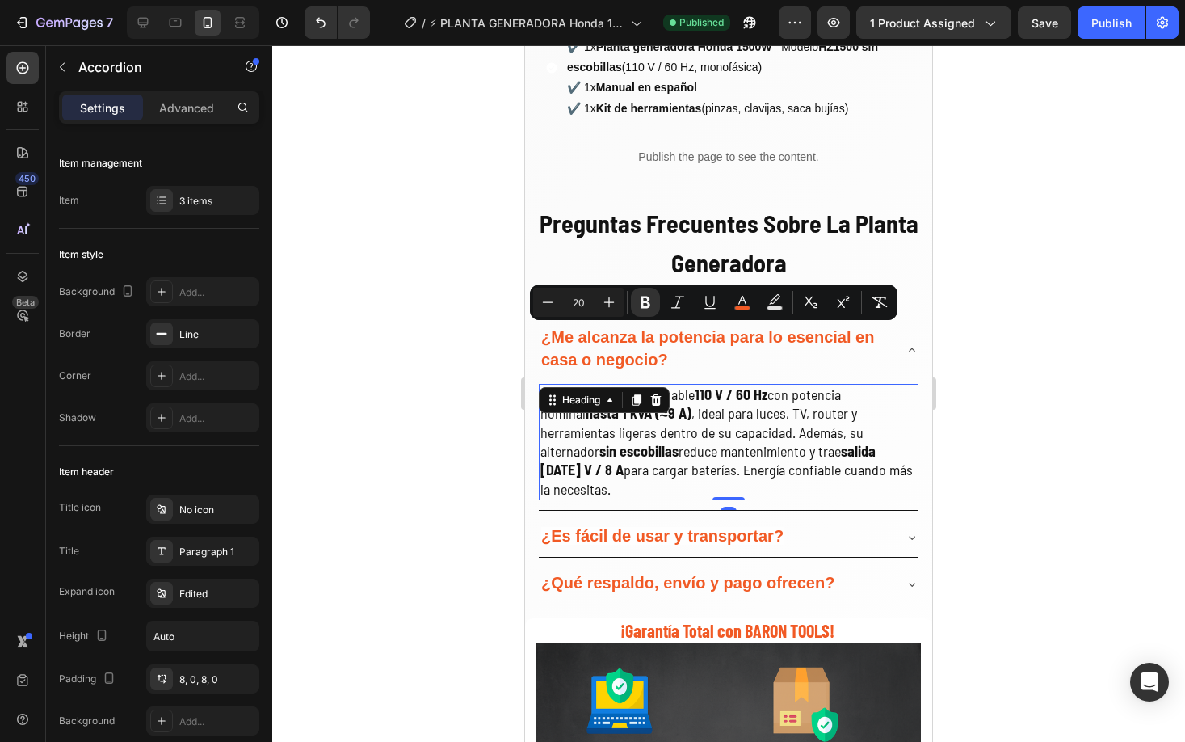
click at [607, 445] on p "¡Sí! Entrega energía estable 110 V / 60 Hz con potencia nominal hasta 1 kVA (≈9…" at bounding box center [729, 441] width 377 height 113
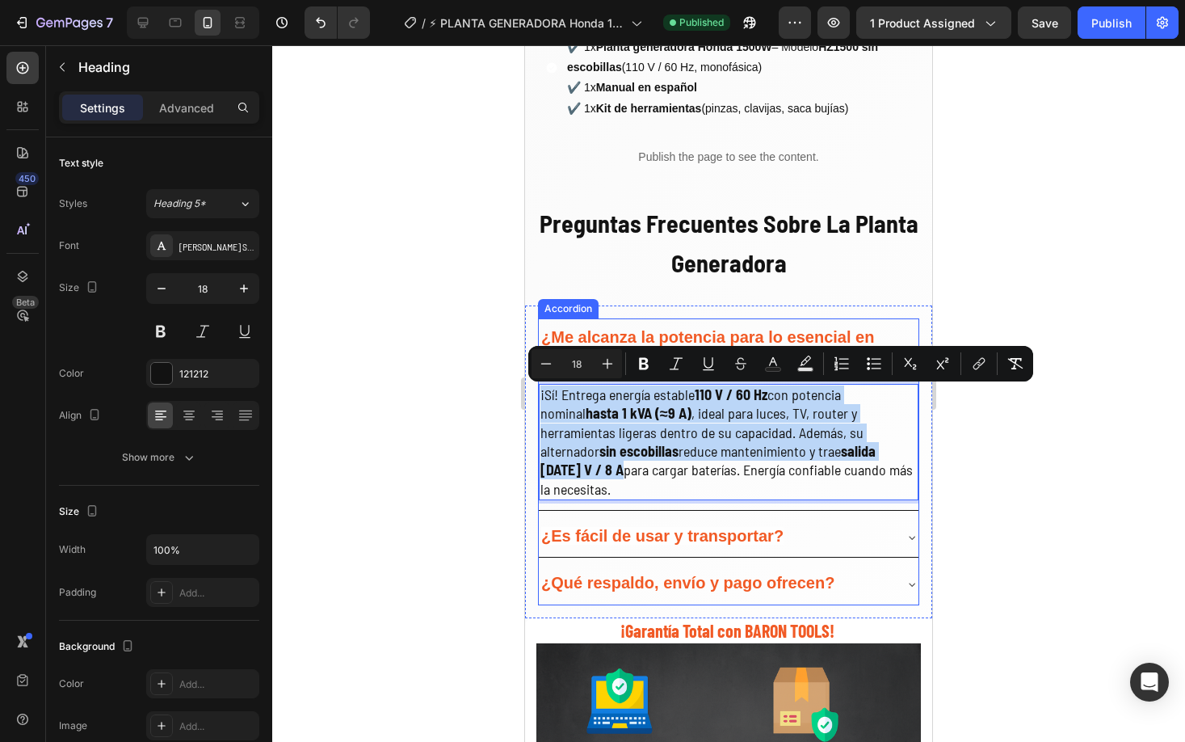
click at [735, 527] on strong "¿Es fácil de usar y transportar?" at bounding box center [662, 536] width 242 height 18
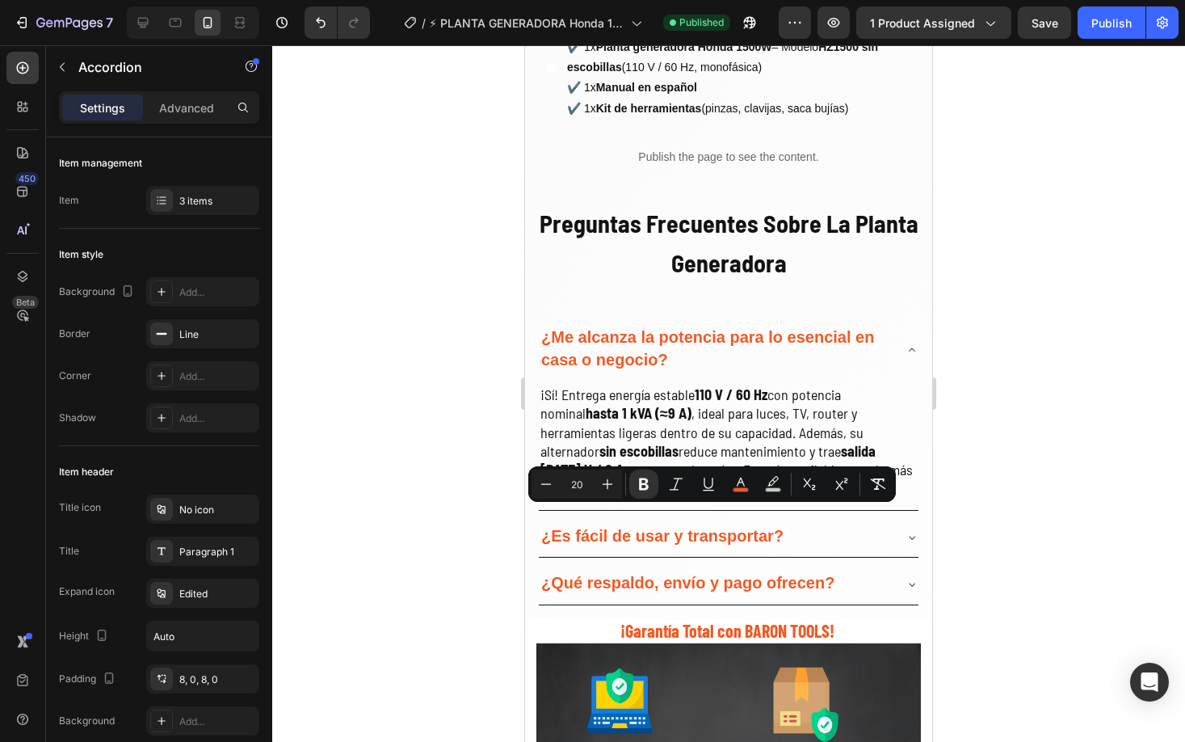
click at [916, 531] on icon at bounding box center [912, 537] width 13 height 13
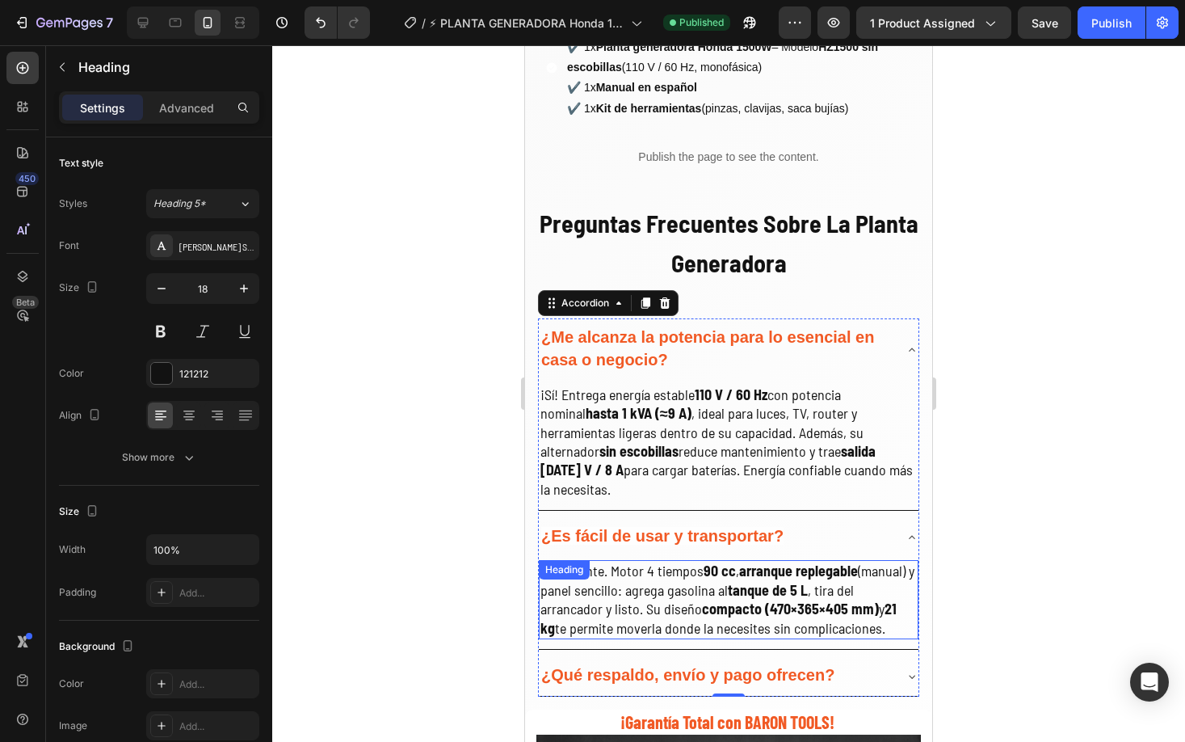
click at [714, 562] on strong "90 cc" at bounding box center [720, 571] width 32 height 18
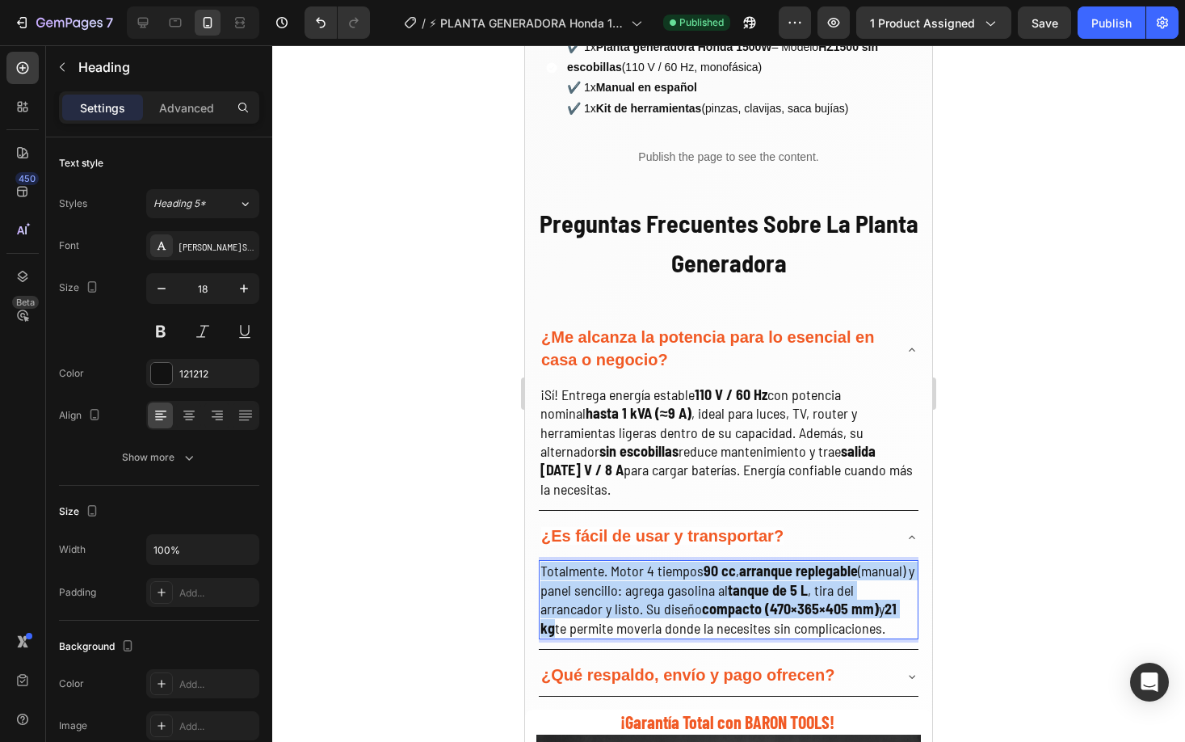
click at [714, 562] on strong "90 cc" at bounding box center [720, 571] width 32 height 18
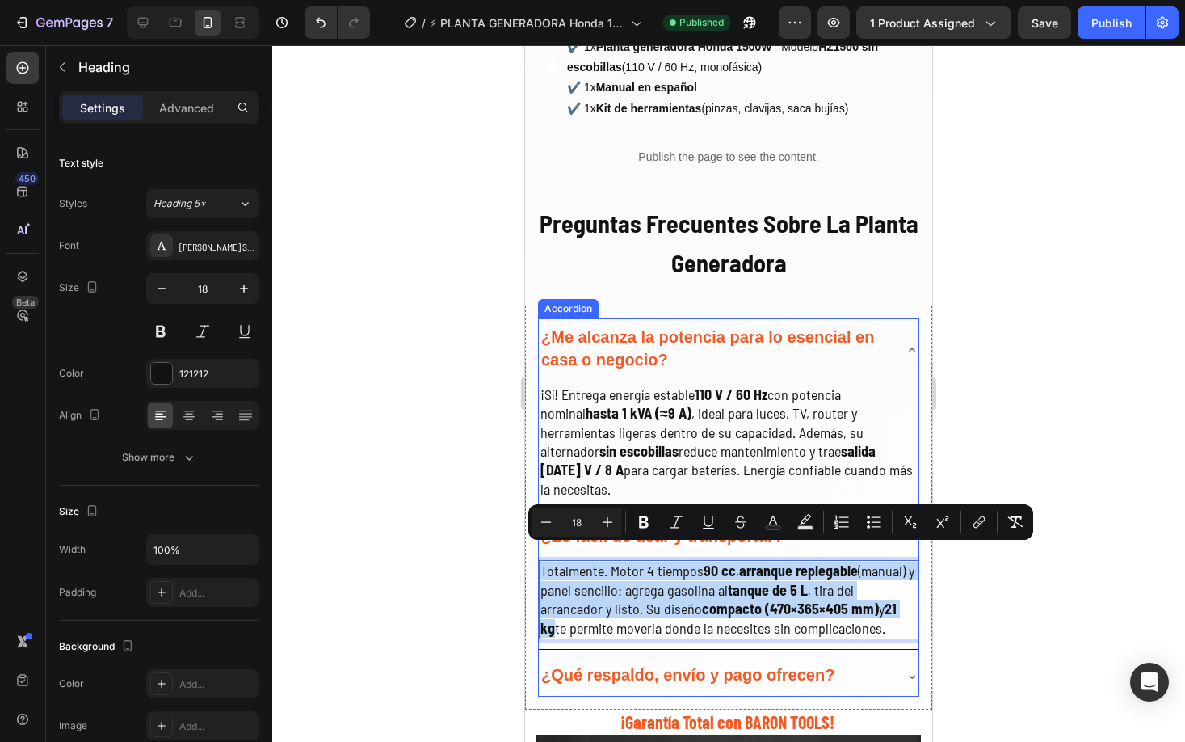
click at [639, 666] on strong "¿Qué respaldo, envío y pago ofrecen?" at bounding box center [687, 675] width 293 height 18
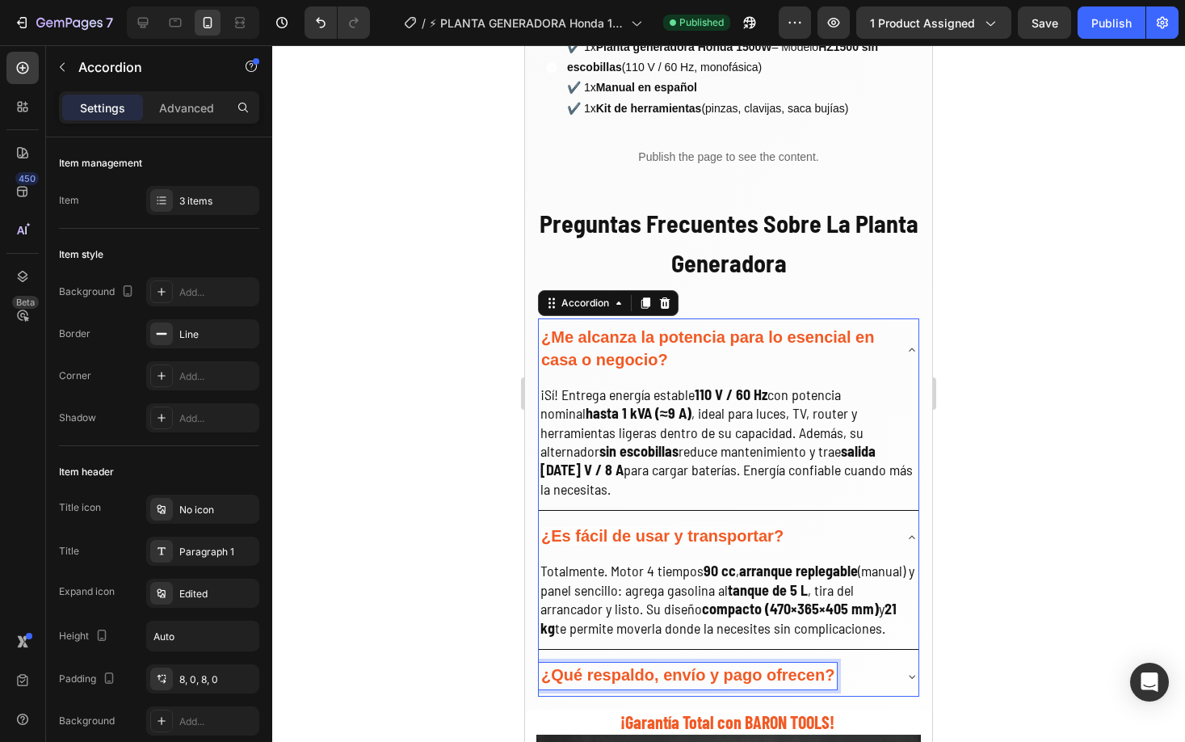
click at [638, 666] on strong "¿Qué respaldo, envío y pago ofrecen?" at bounding box center [687, 675] width 293 height 18
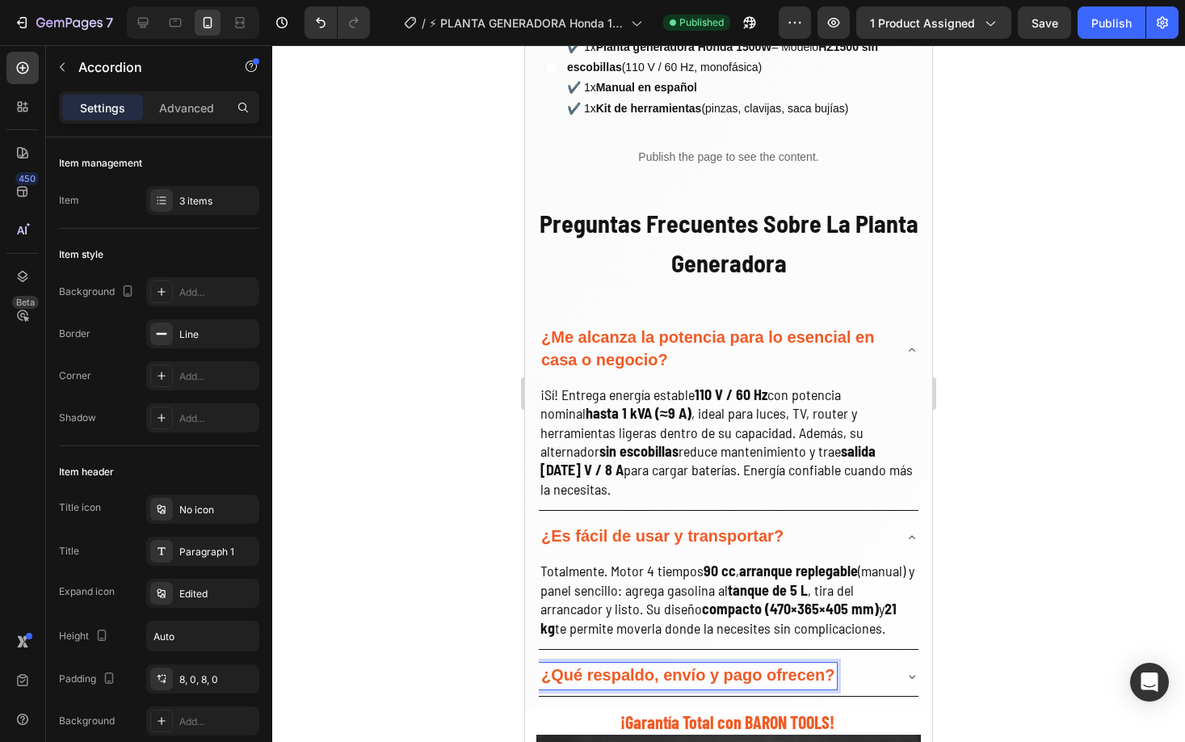
click at [638, 666] on strong "¿Qué respaldo, envío y pago ofrecen?" at bounding box center [687, 675] width 293 height 18
click at [636, 666] on strong "¿Qué respaldo, envío y pago ofrecen?" at bounding box center [687, 675] width 293 height 18
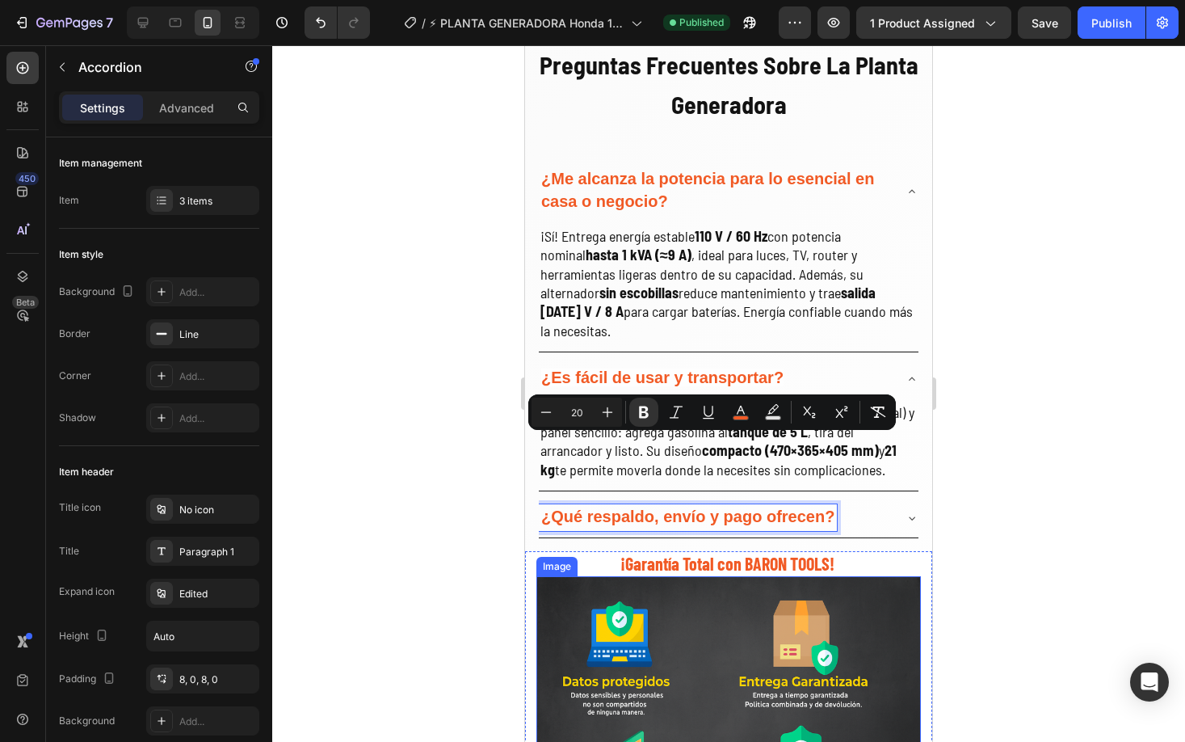
scroll to position [3120, 0]
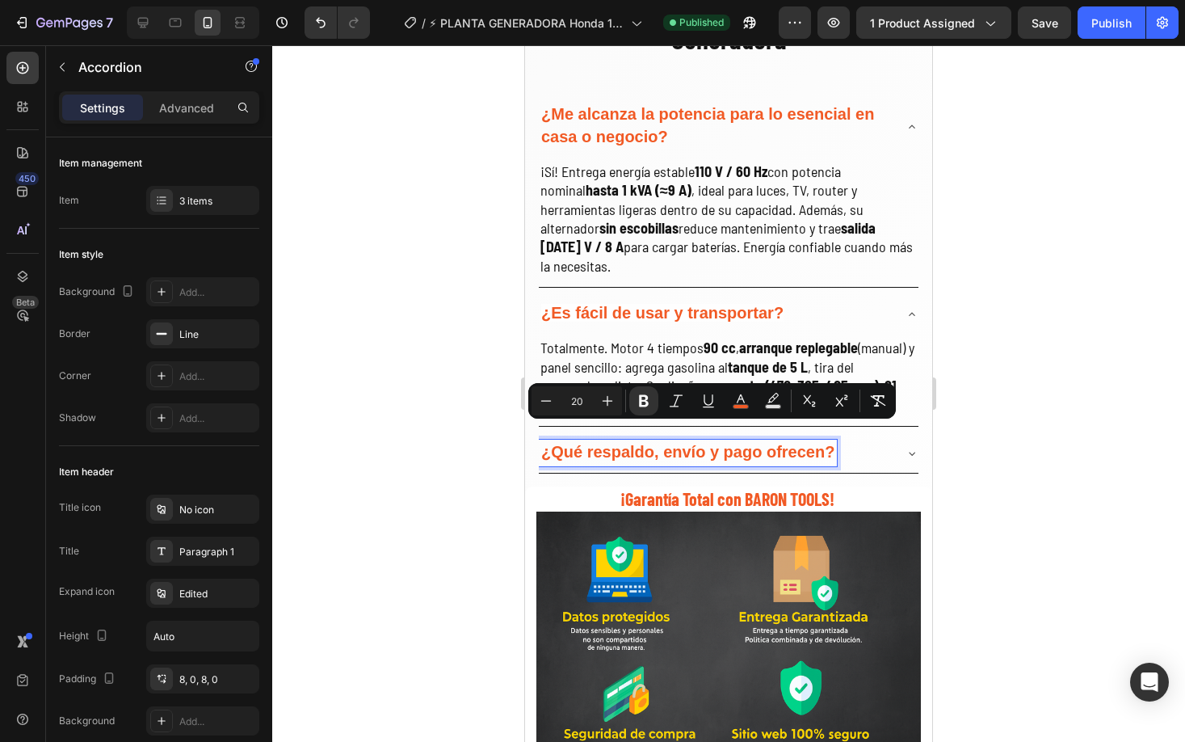
click at [900, 433] on div "¿Qué respaldo, envío y pago ofrecen?" at bounding box center [729, 453] width 380 height 40
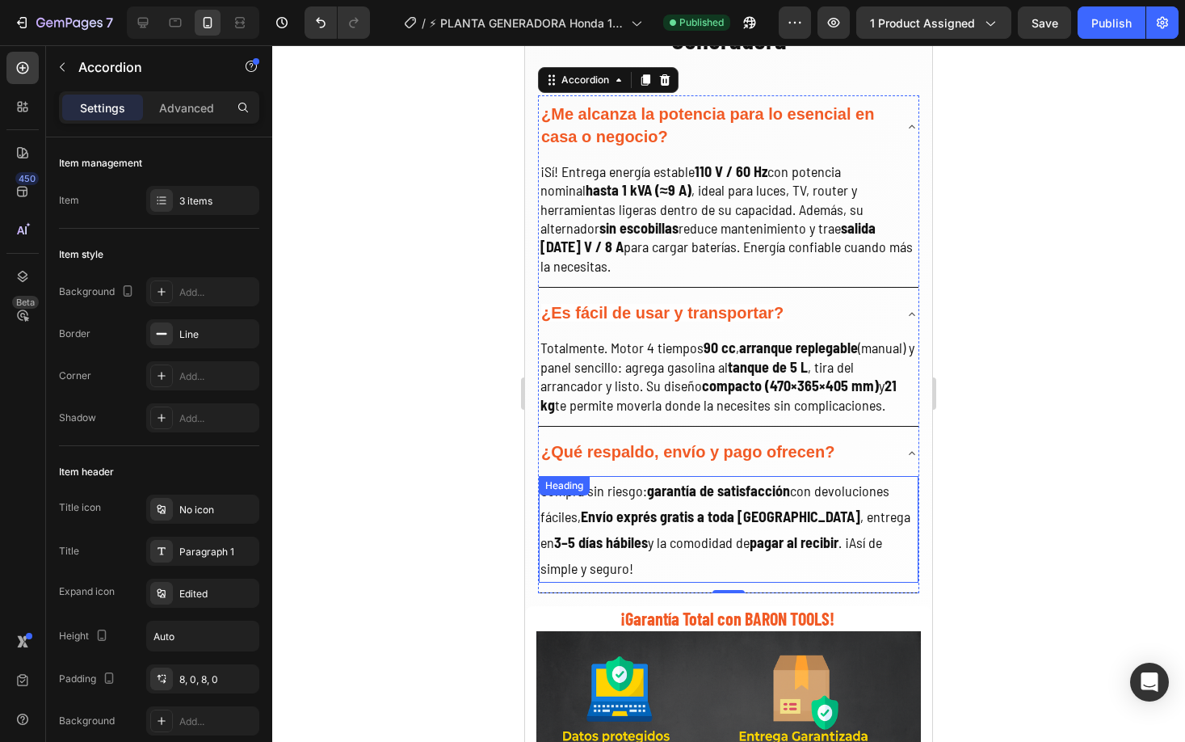
click at [638, 507] on strong "Envío exprés gratis a toda [GEOGRAPHIC_DATA]" at bounding box center [721, 516] width 280 height 18
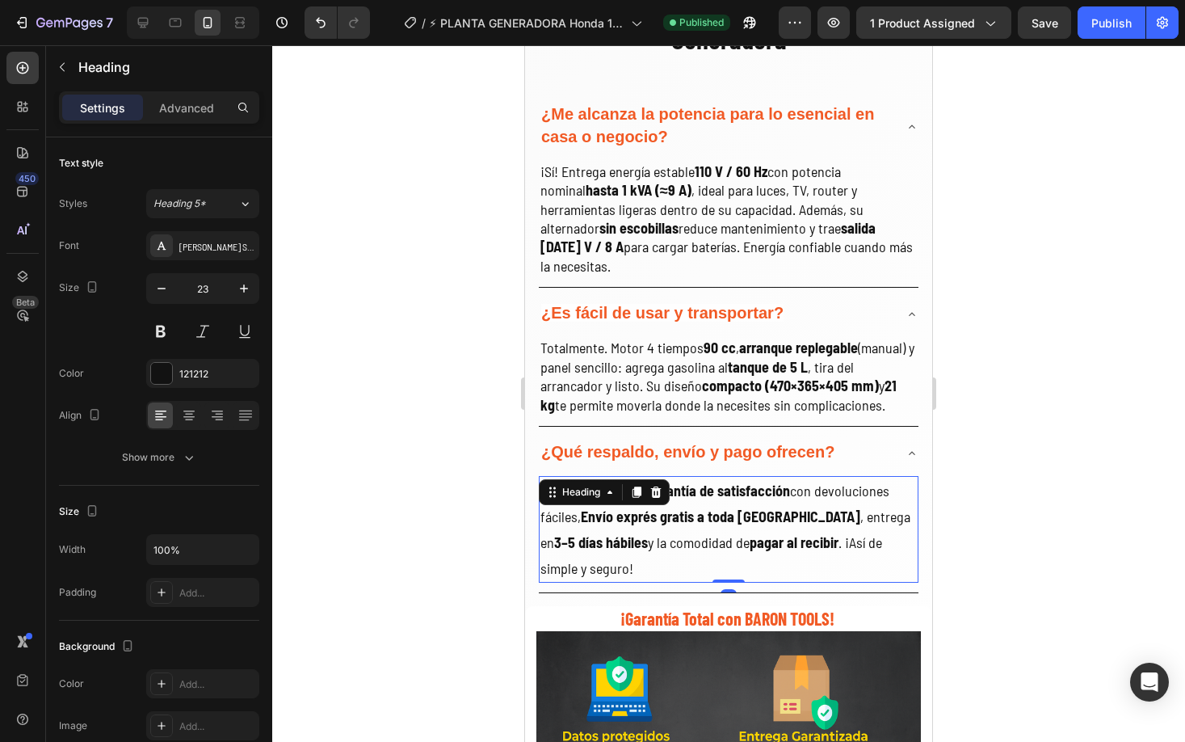
click at [638, 507] on strong "Envío exprés gratis a toda [GEOGRAPHIC_DATA]" at bounding box center [721, 516] width 280 height 18
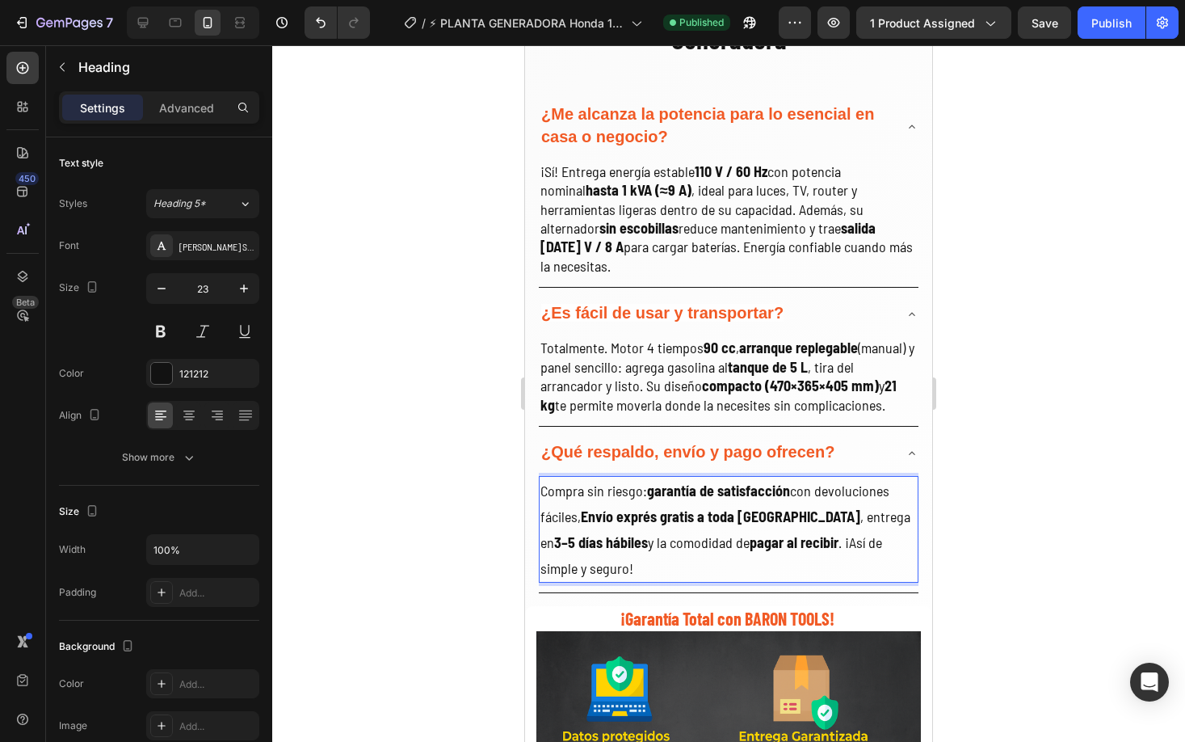
click at [638, 507] on strong "Envío exprés gratis a toda [GEOGRAPHIC_DATA]" at bounding box center [721, 516] width 280 height 18
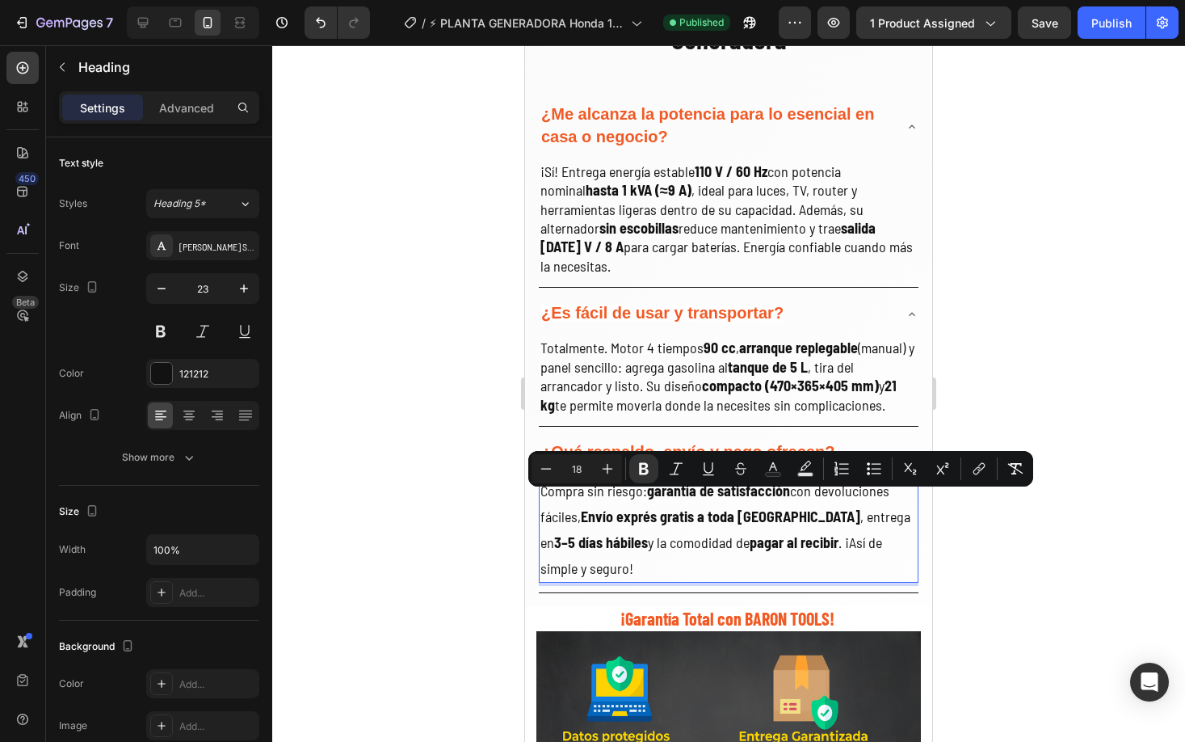
click at [638, 507] on strong "Envío exprés gratis a toda [GEOGRAPHIC_DATA]" at bounding box center [721, 516] width 280 height 18
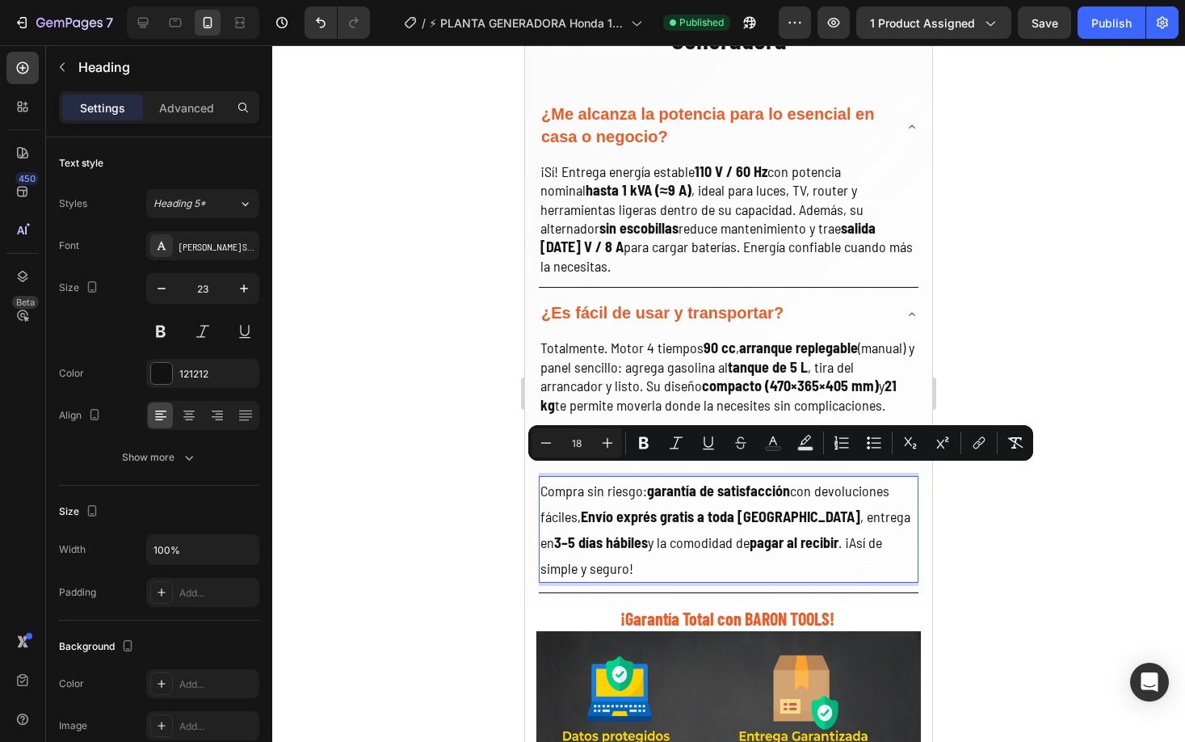
click at [1088, 524] on div at bounding box center [728, 393] width 913 height 696
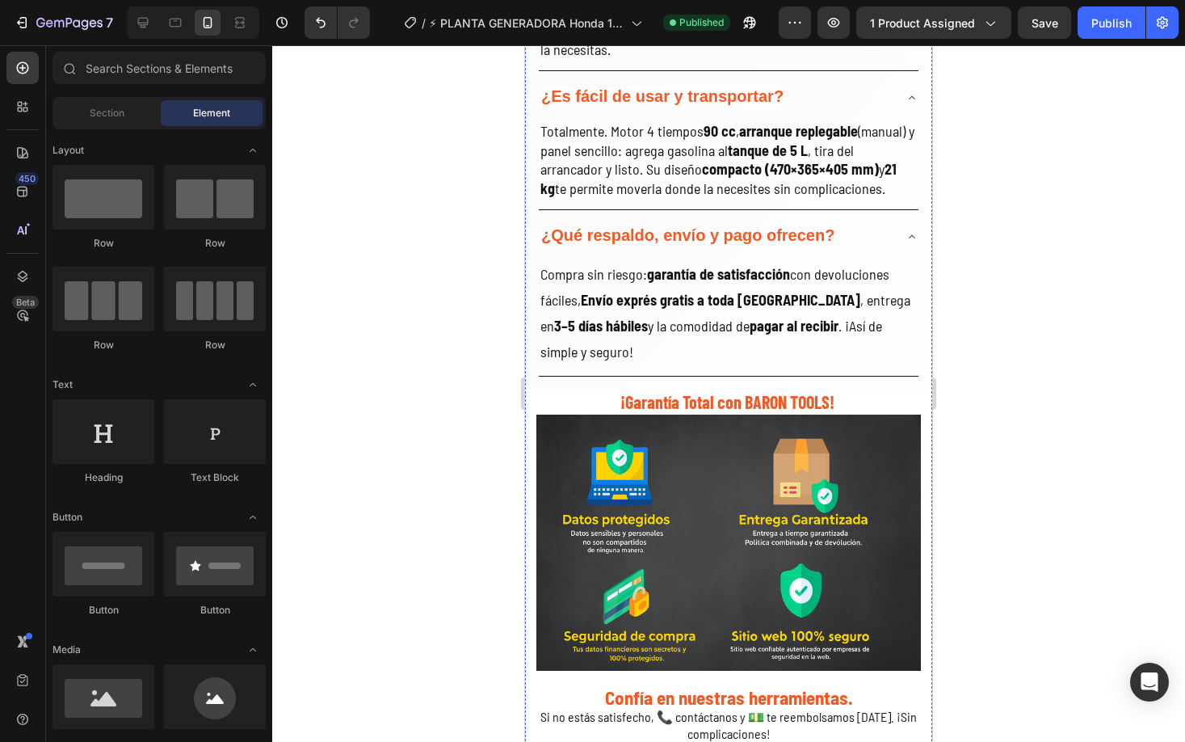
scroll to position [2674, 0]
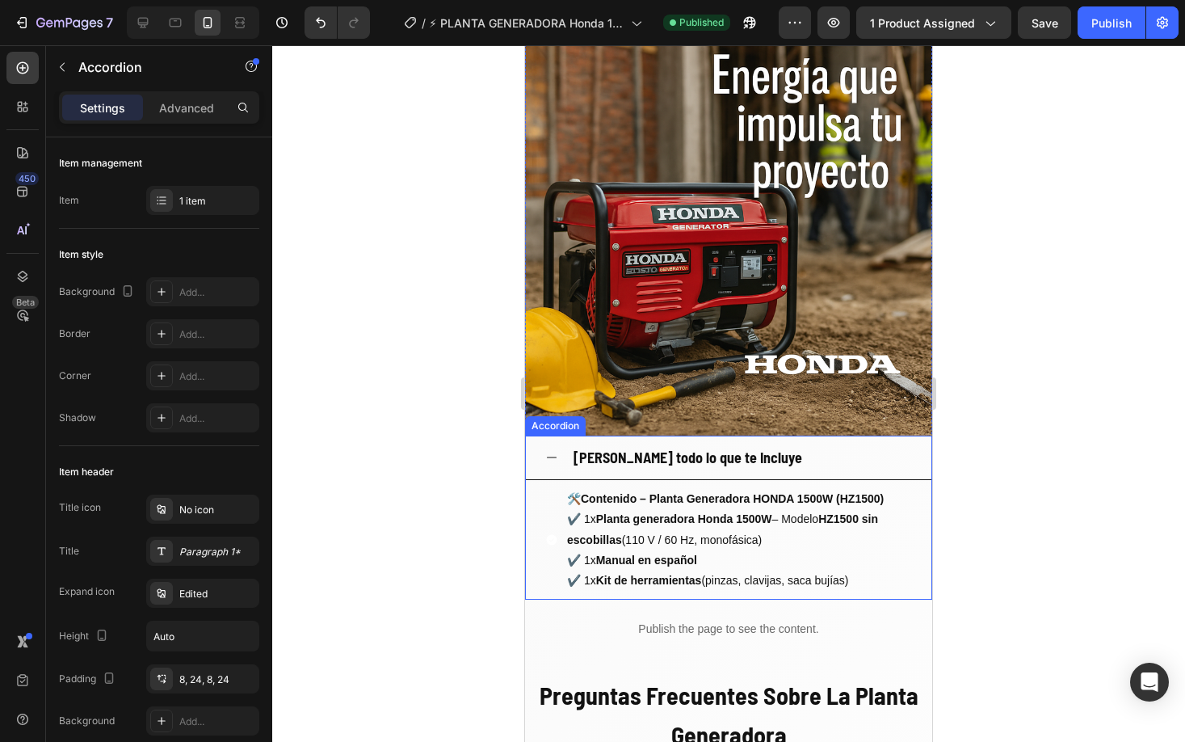
click at [724, 442] on div "[PERSON_NAME] todo lo que te Incluye" at bounding box center [688, 457] width 234 height 31
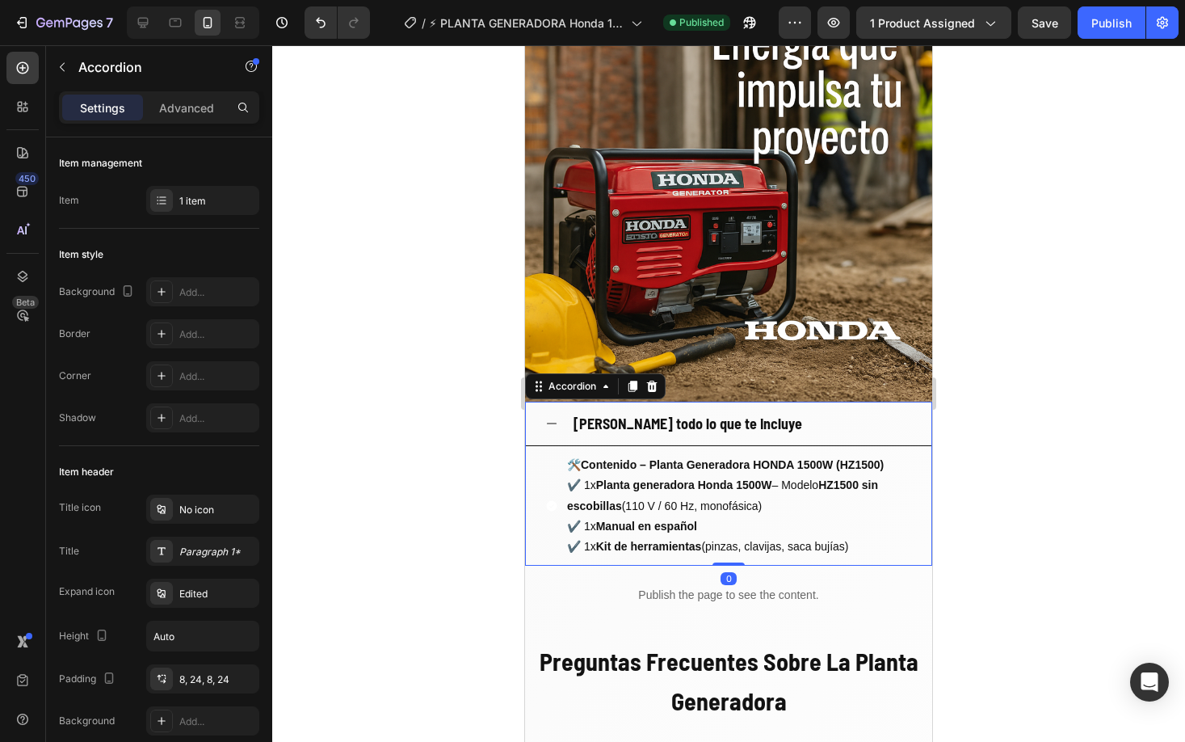
click at [733, 345] on img at bounding box center [728, 197] width 407 height 407
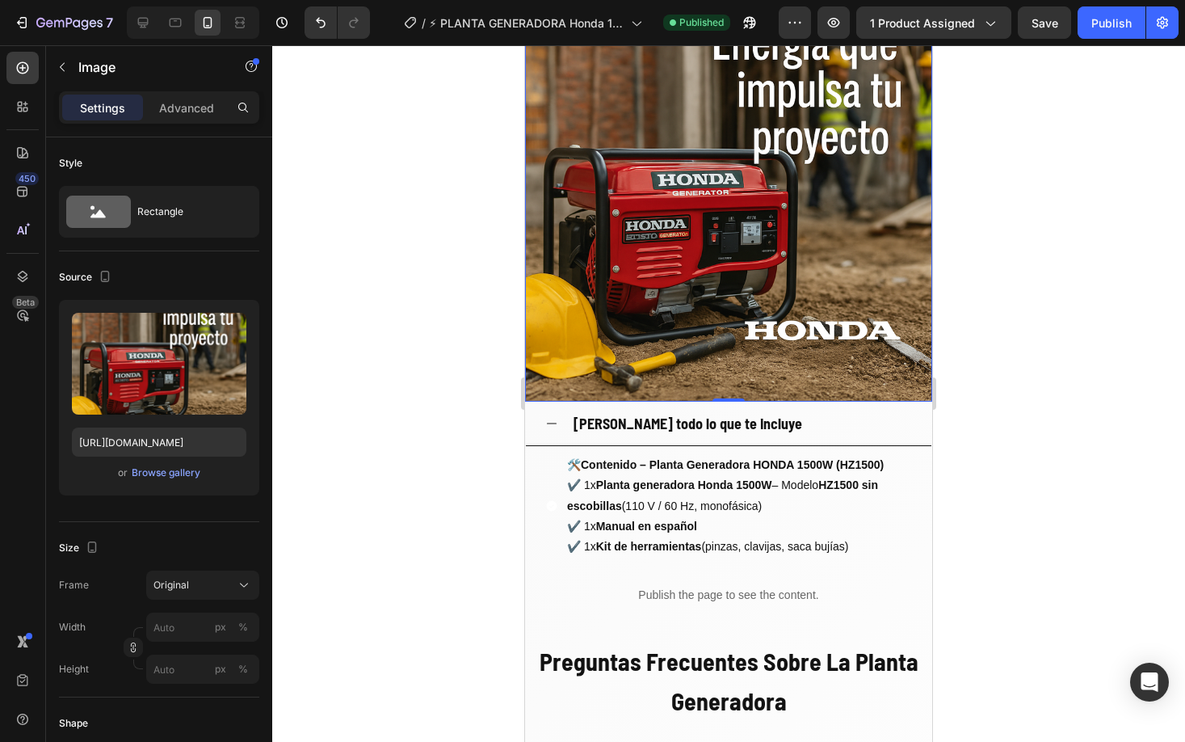
click at [827, 179] on img at bounding box center [728, 197] width 407 height 407
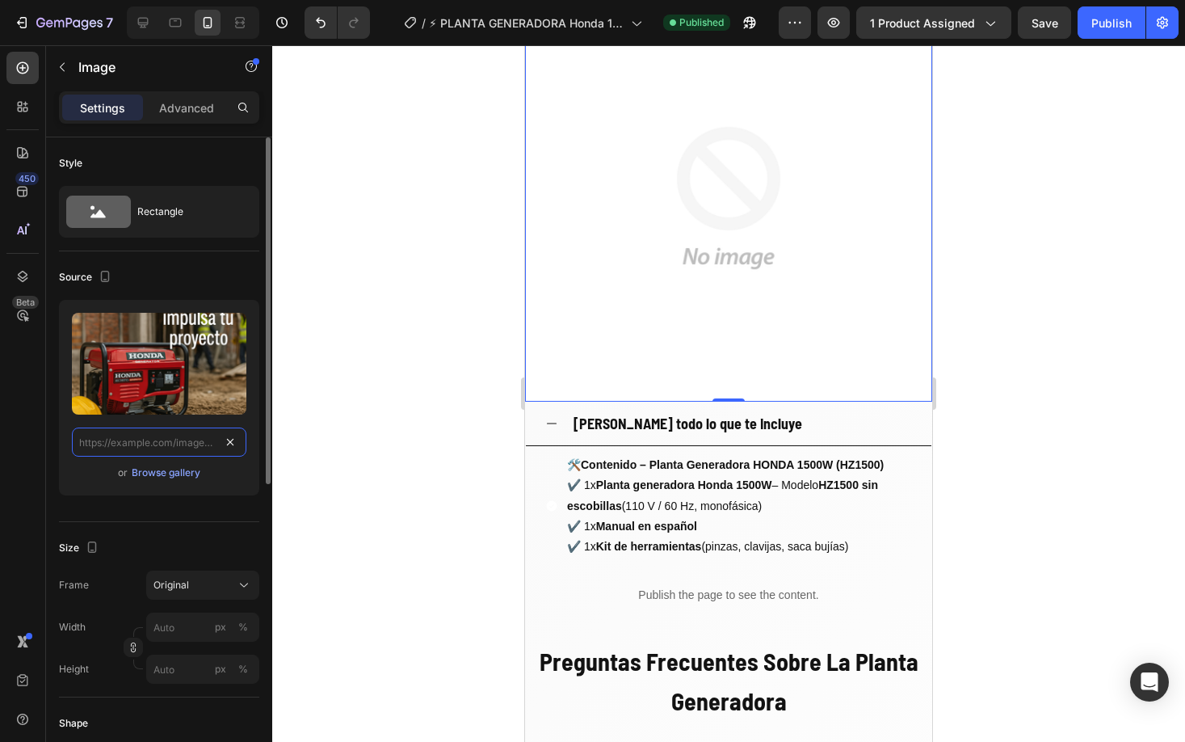
paste input "https://cdn.shopify.com/s/files/1/0630/8554/3475/files/ChatGPT_Image_27_ago_202…"
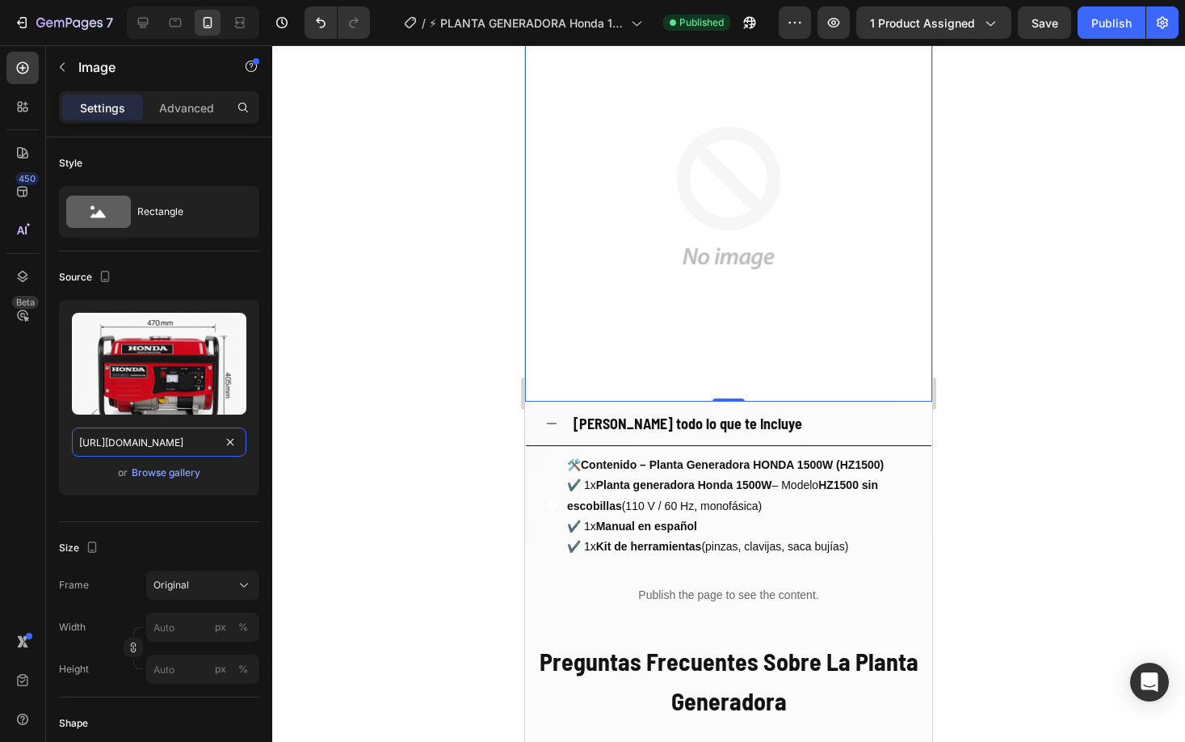
scroll to position [0, 386]
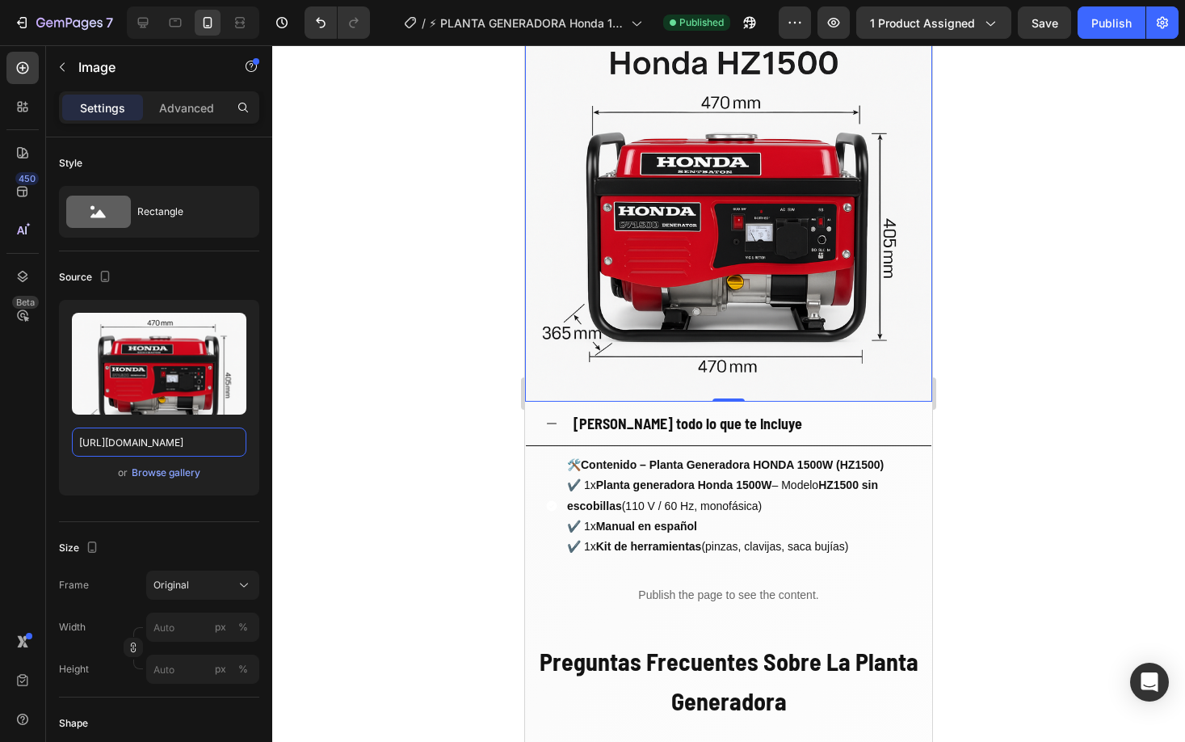
type input "https://cdn.shopify.com/s/files/1/0630/8554/3475/files/ChatGPT_Image_27_ago_202…"
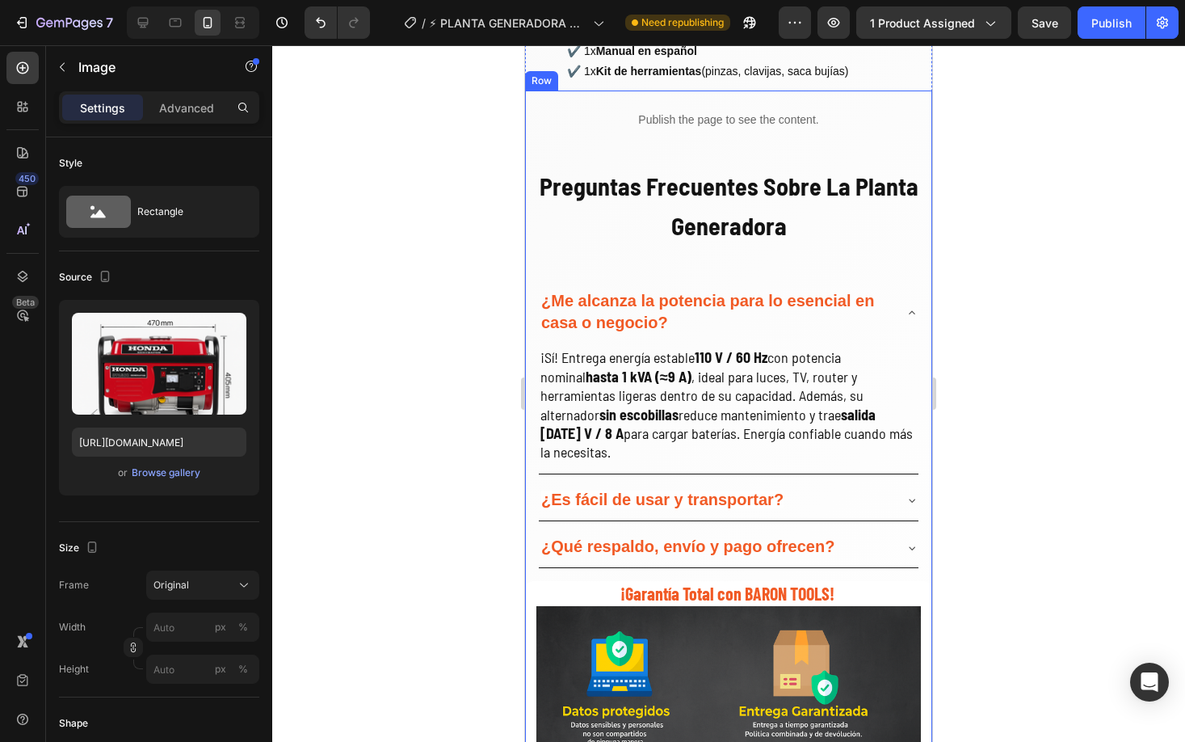
scroll to position [2674, 0]
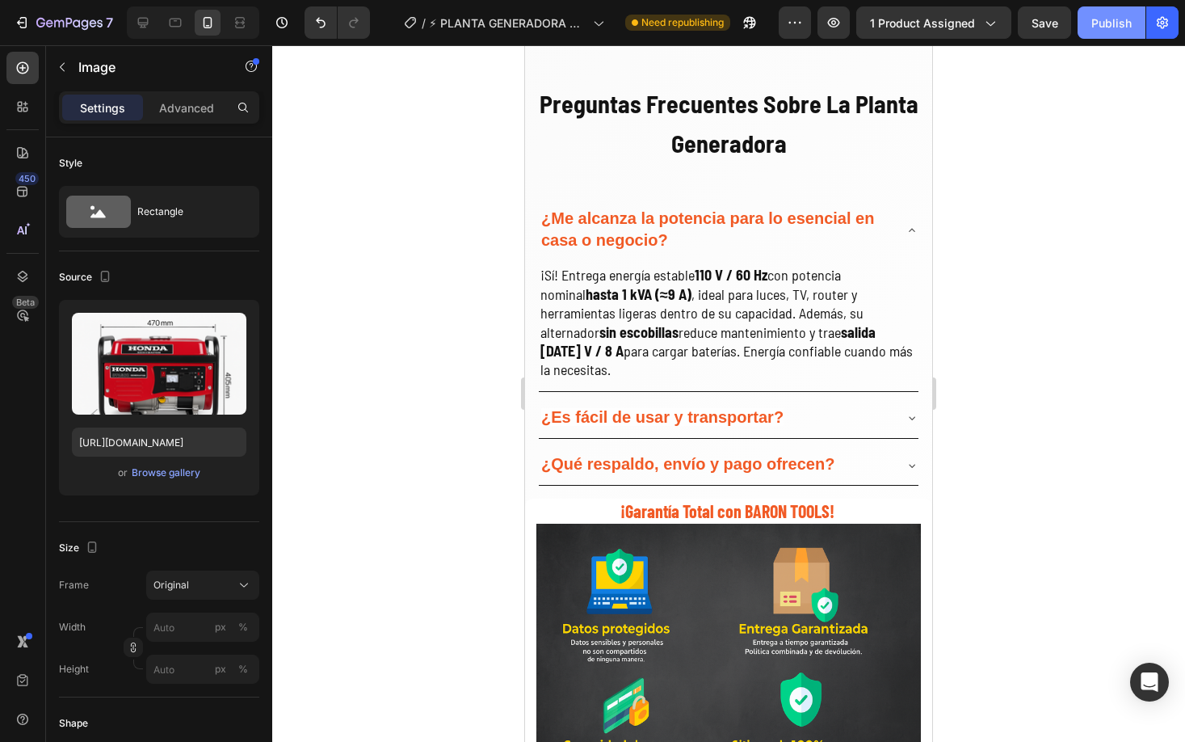
click at [1113, 32] on button "Publish" at bounding box center [1112, 22] width 68 height 32
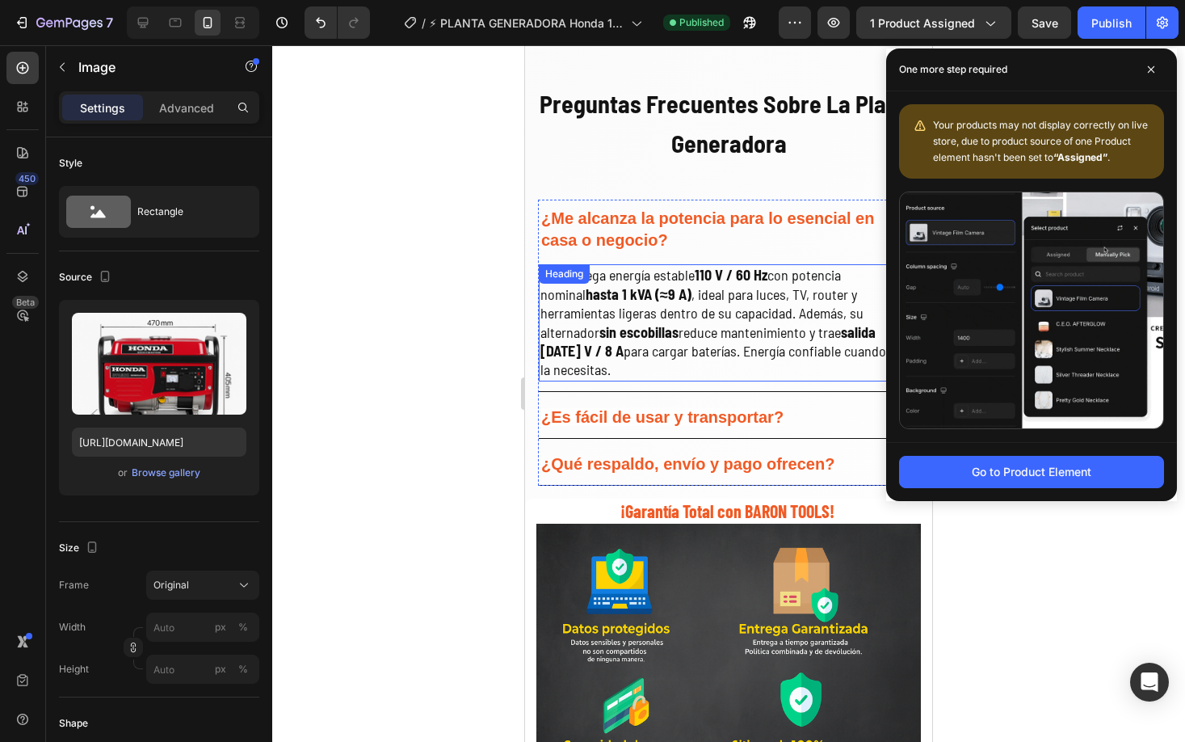
click at [688, 328] on h2 "¡Sí! Entrega energía estable 110 V / 60 Hz con potencia nominal hasta 1 kVA (≈9…" at bounding box center [729, 322] width 380 height 116
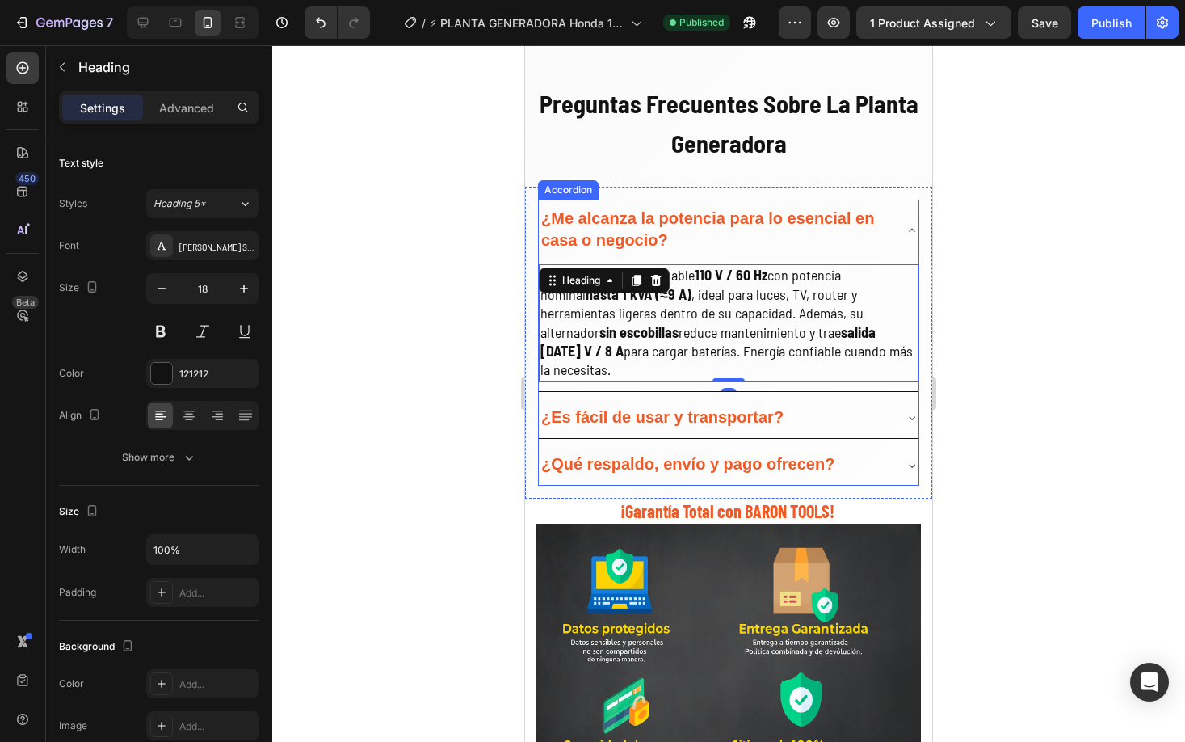
click at [627, 408] on strong "¿Es fácil de usar y transportar?" at bounding box center [662, 417] width 242 height 18
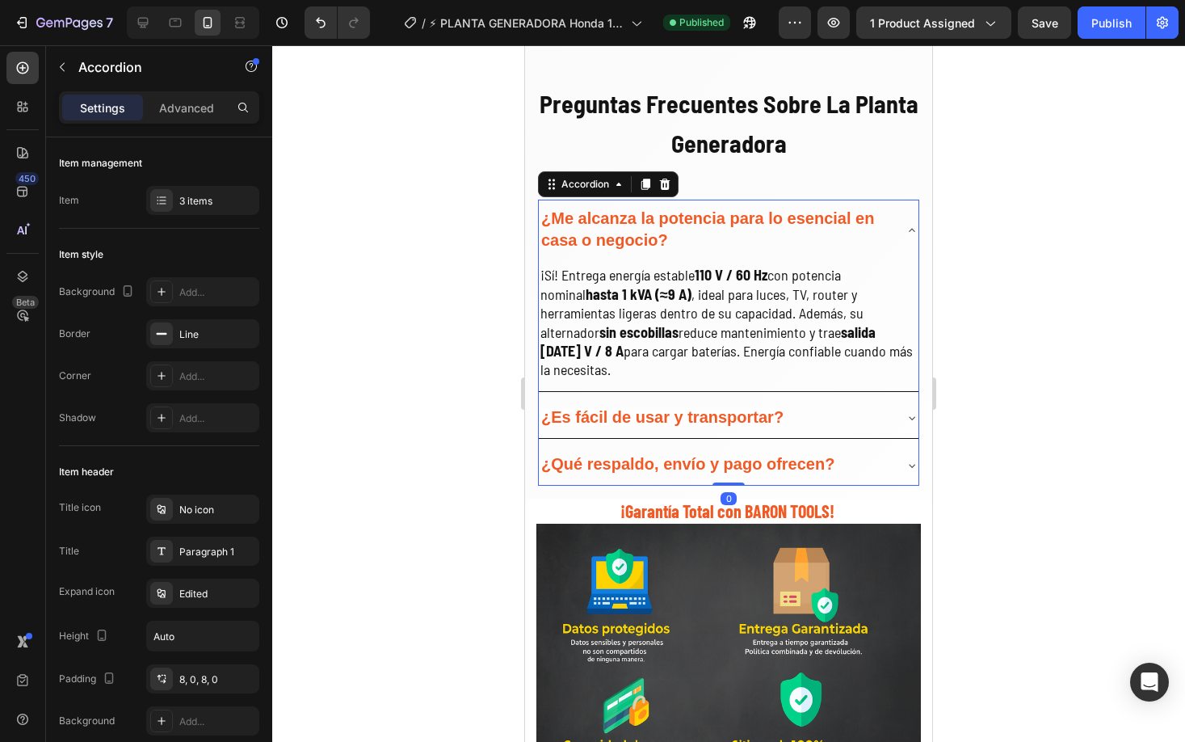
click at [859, 405] on div "¿Es fácil de usar y transportar?" at bounding box center [716, 418] width 354 height 27
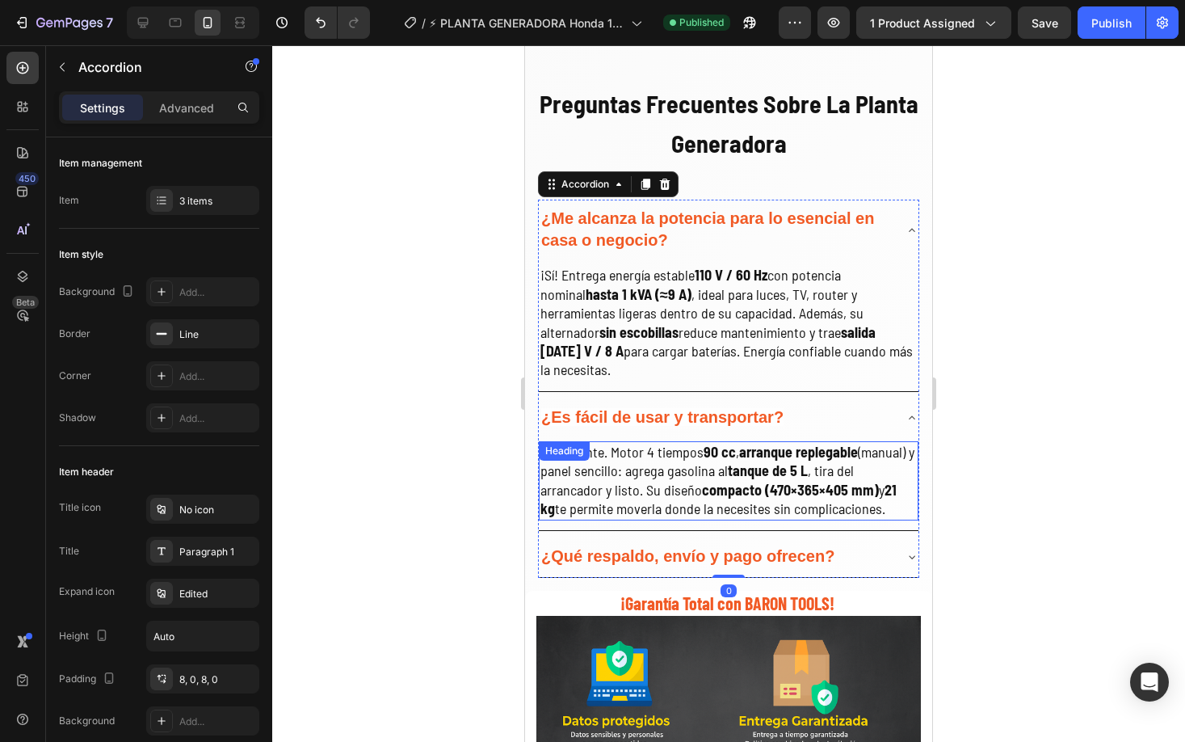
click at [713, 459] on h2 "Totalmente. Motor 4 tiempos 90 cc , arranque replegable (manual) y panel sencil…" at bounding box center [729, 480] width 380 height 79
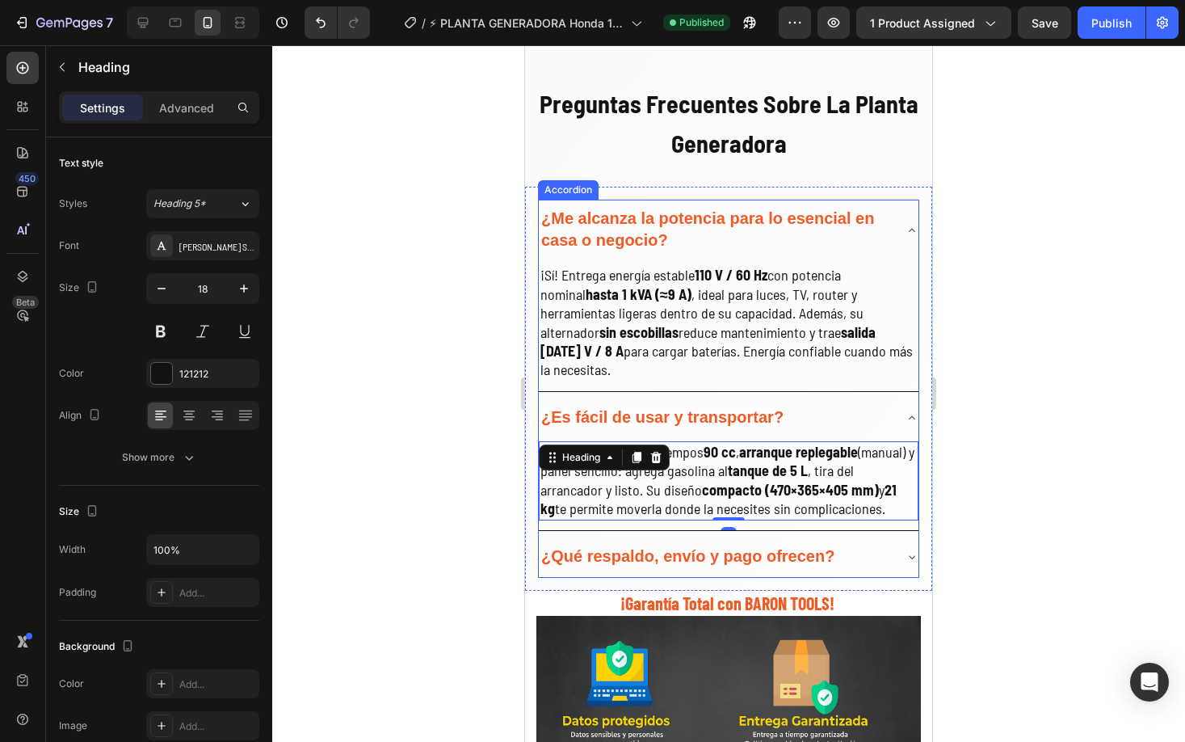
click at [832, 549] on strong "¿Qué respaldo, envío y pago ofrecen?" at bounding box center [687, 556] width 293 height 18
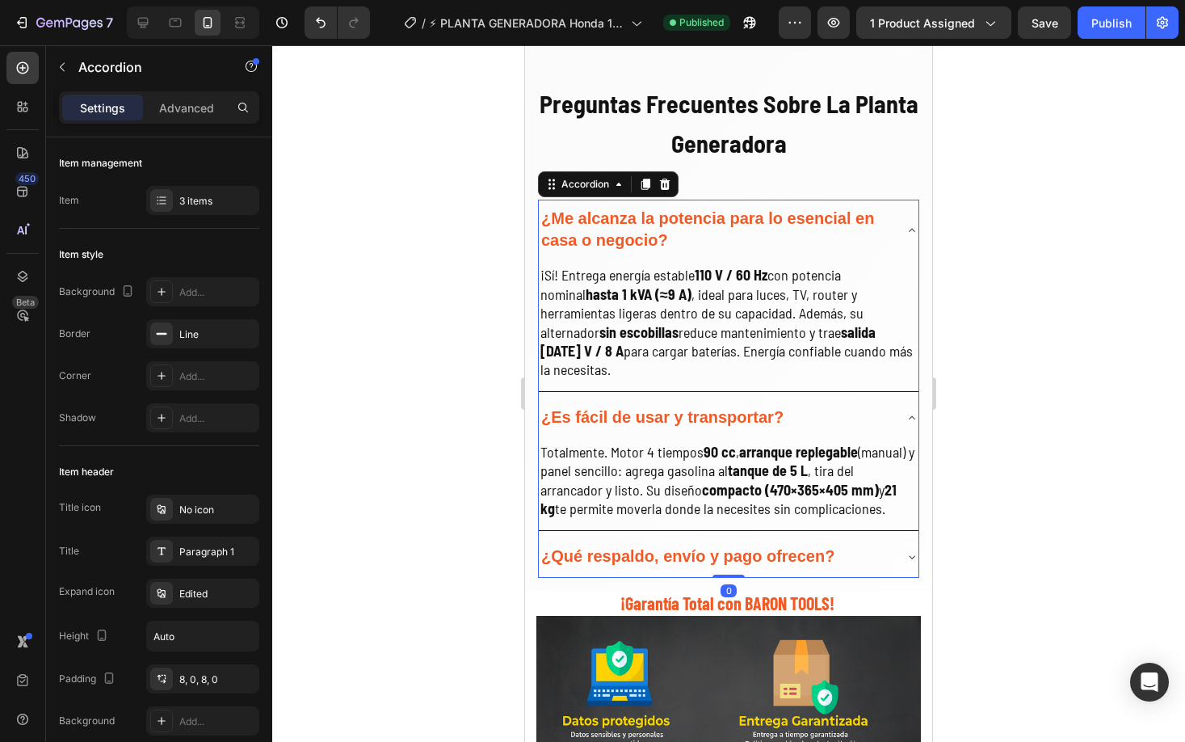
click at [862, 544] on div "¿Qué respaldo, envío y pago ofrecen?" at bounding box center [716, 557] width 354 height 27
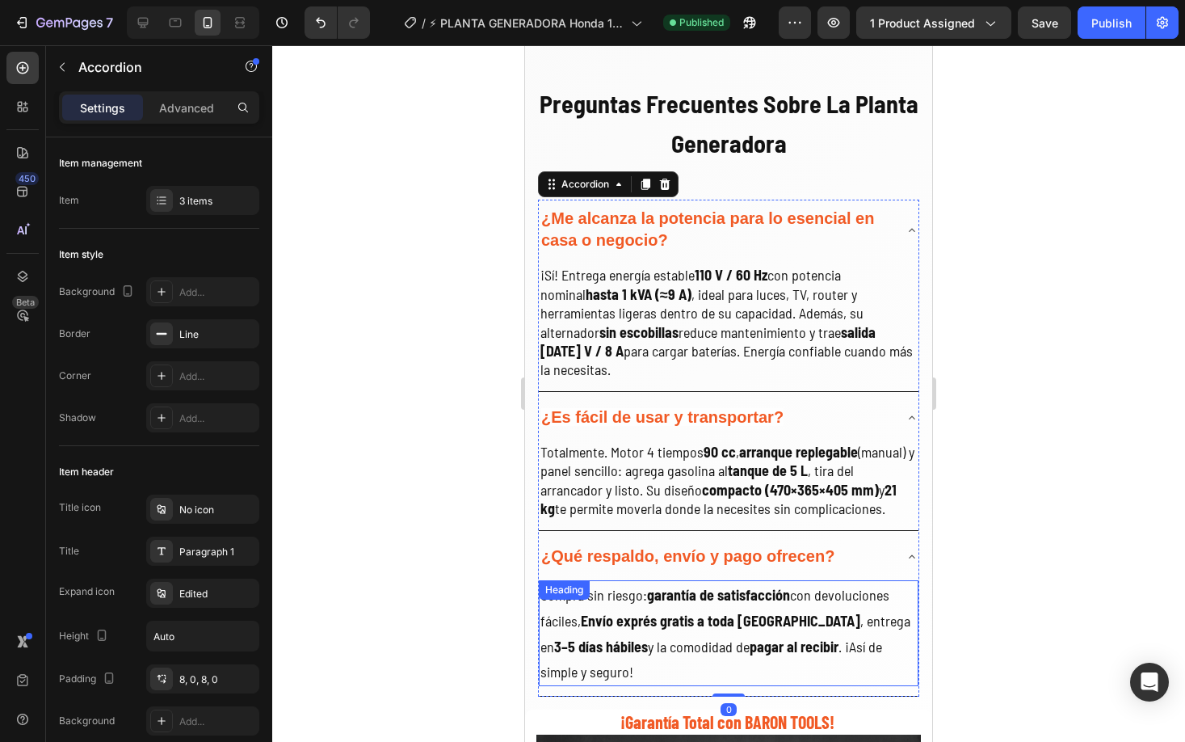
click at [728, 586] on strong "garantía de satisfacción" at bounding box center [718, 595] width 143 height 18
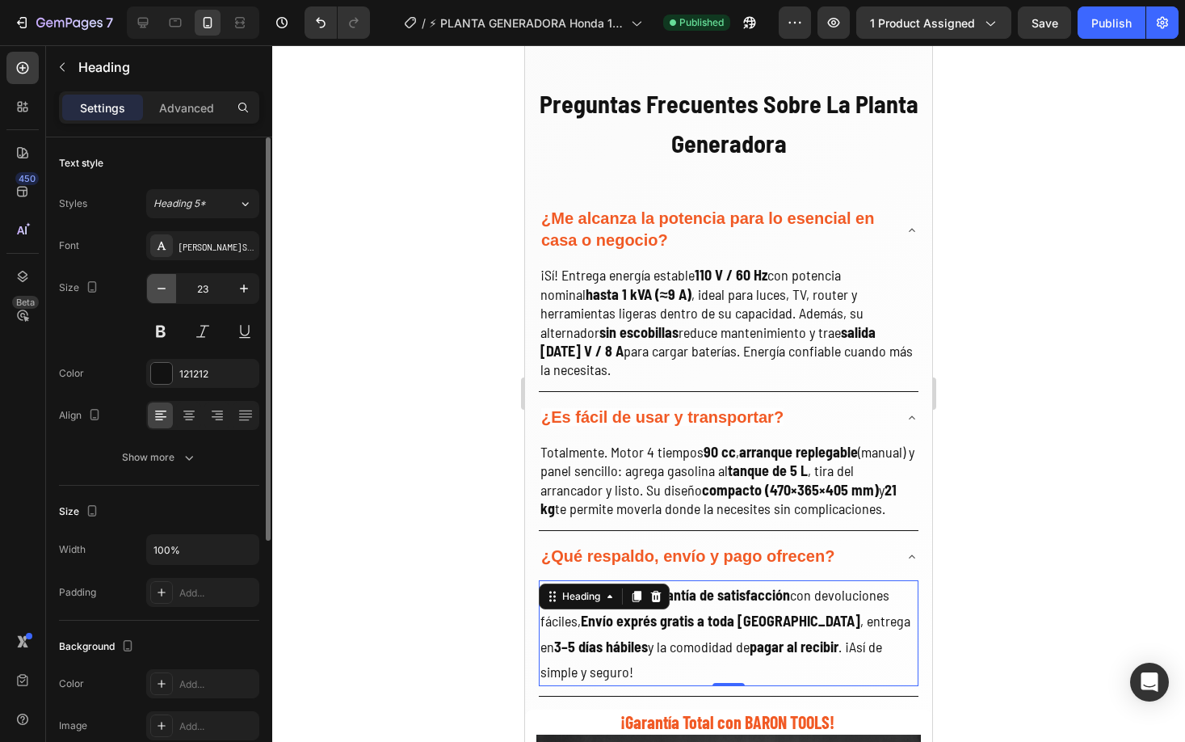
click at [170, 297] on button "button" at bounding box center [161, 288] width 29 height 29
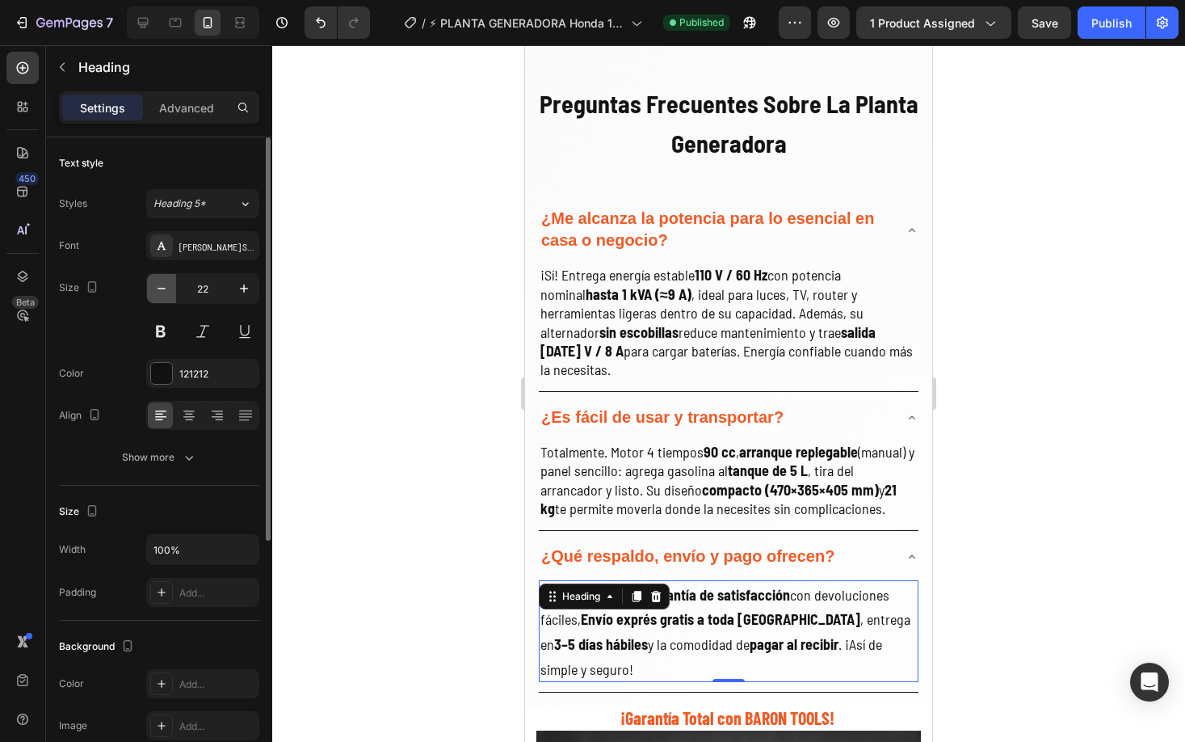
click at [170, 297] on button "button" at bounding box center [161, 288] width 29 height 29
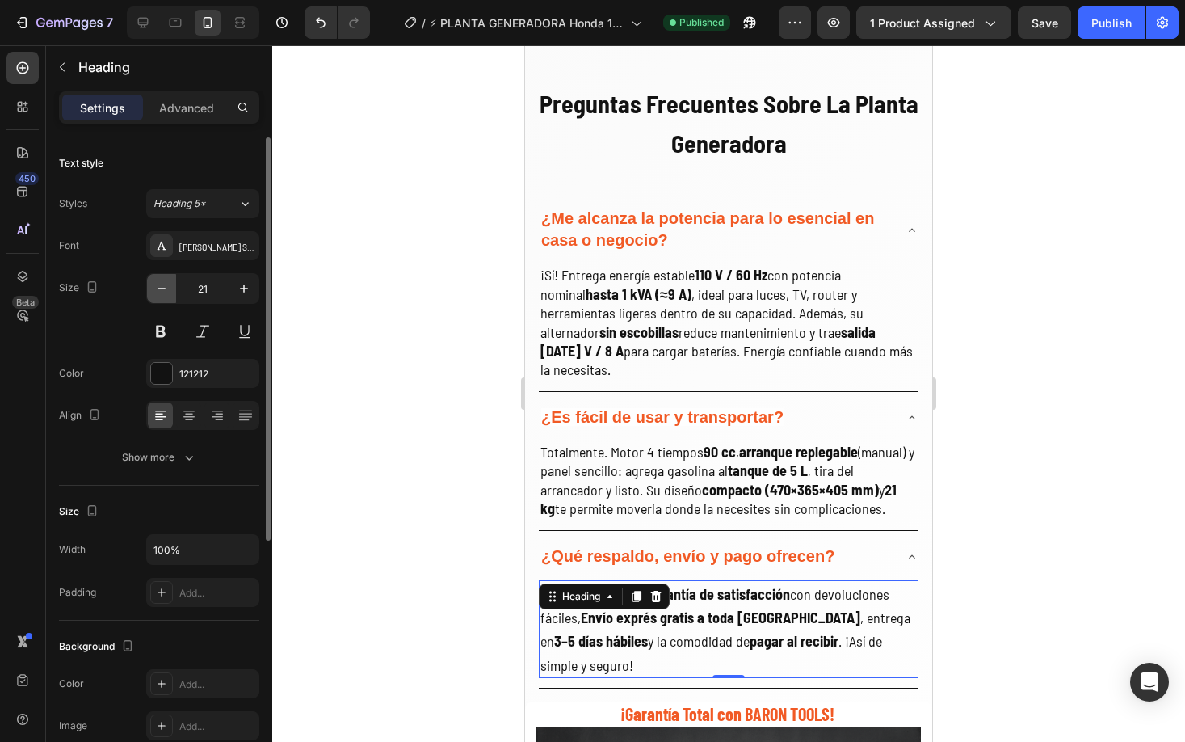
click at [170, 297] on button "button" at bounding box center [161, 288] width 29 height 29
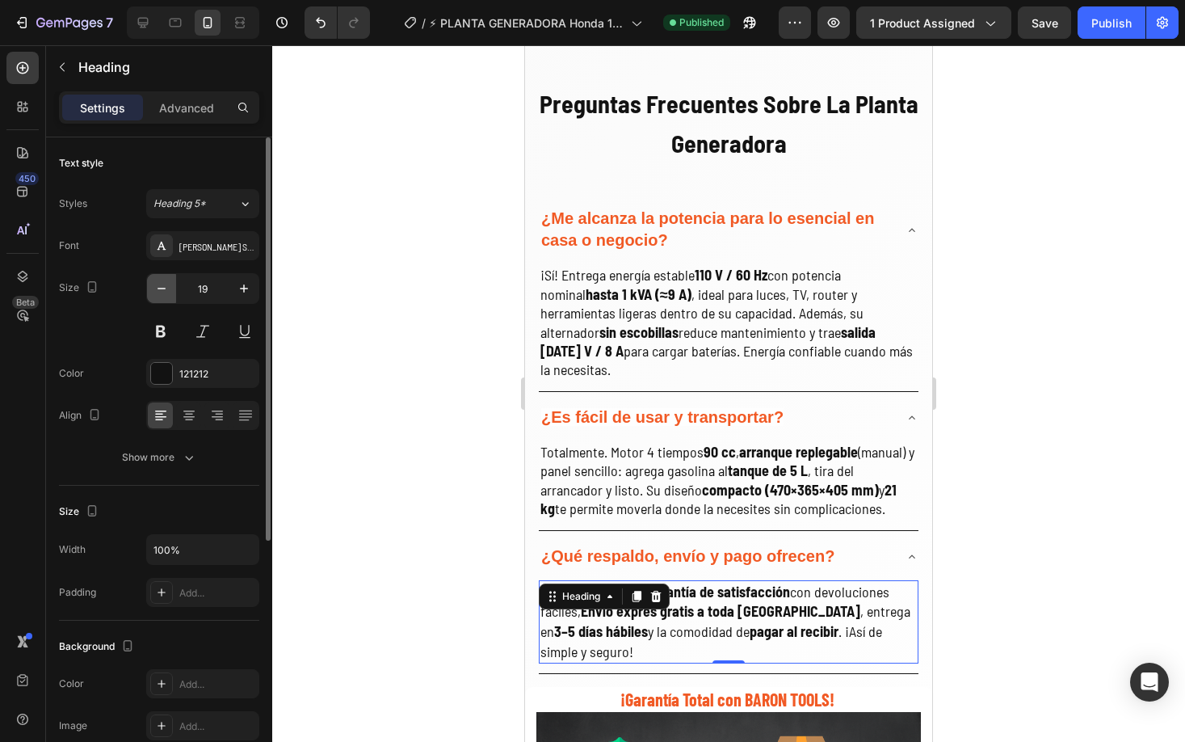
click at [170, 297] on button "button" at bounding box center [161, 288] width 29 height 29
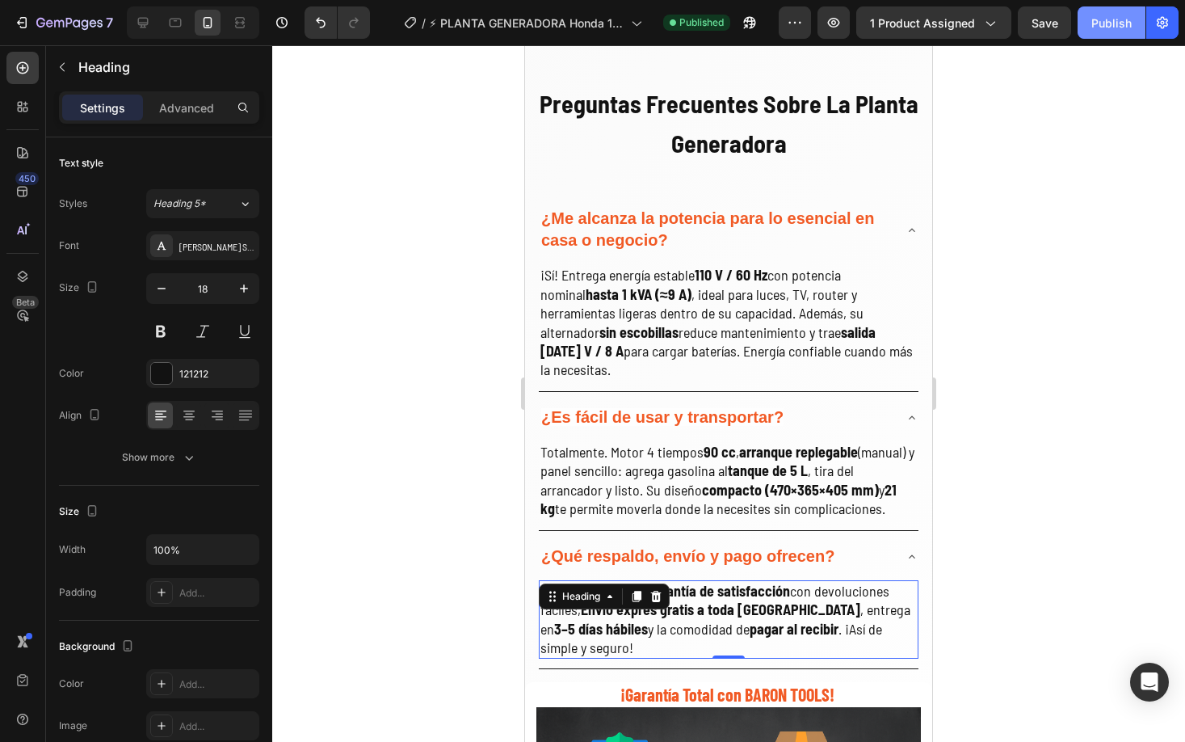
click at [1119, 26] on div "Publish" at bounding box center [1112, 23] width 40 height 17
click at [145, 27] on icon at bounding box center [143, 23] width 11 height 11
type input "25"
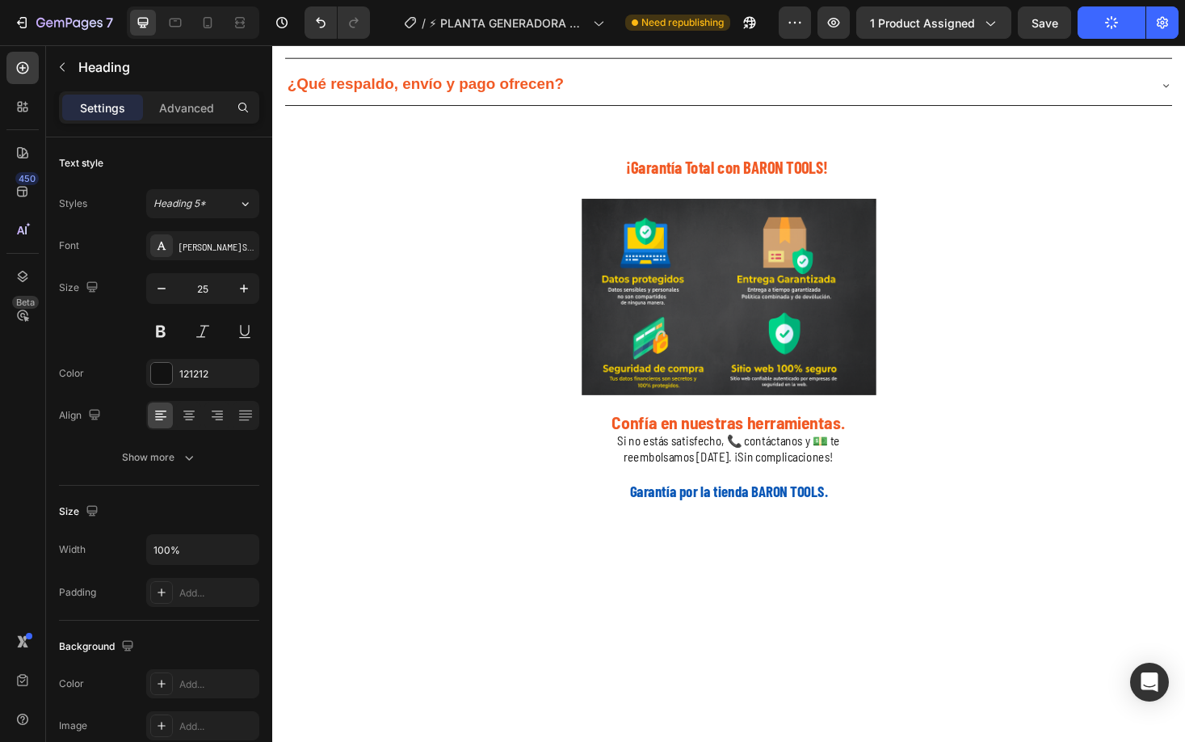
scroll to position [2639, 0]
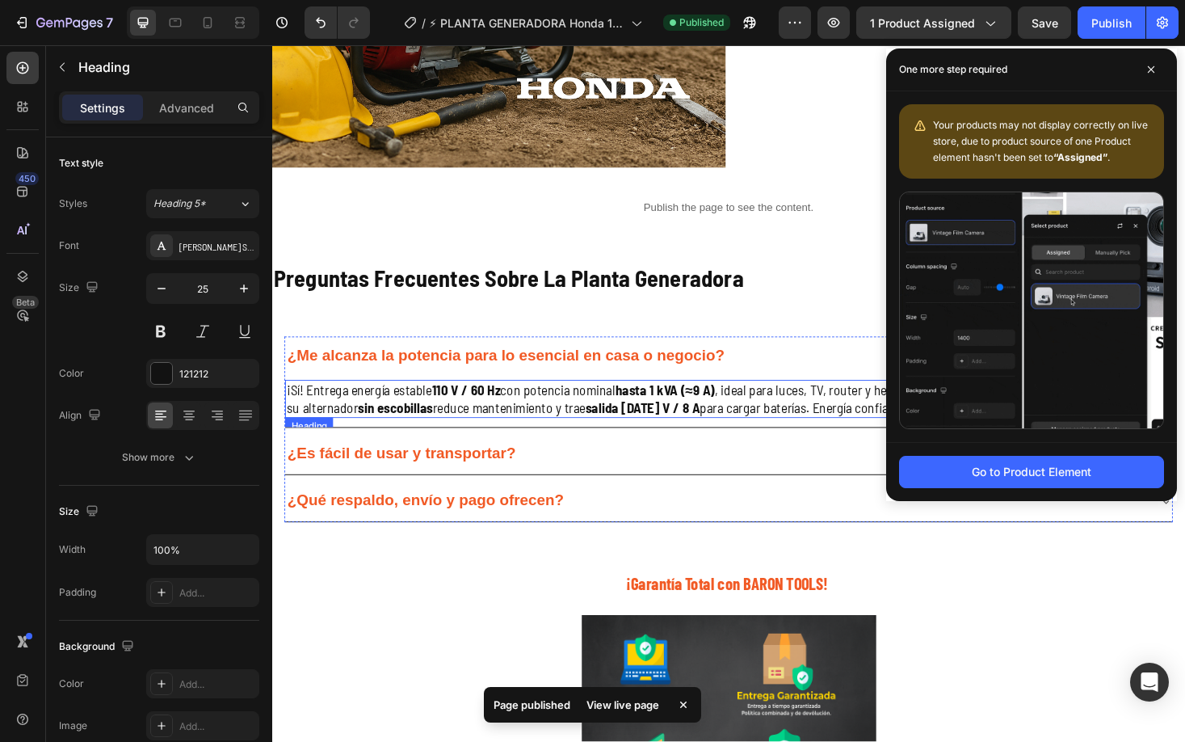
click at [447, 434] on h2 "¡Sí! Entrega energía estable 110 V / 60 Hz con potencia nominal hasta 1 kVA (≈9…" at bounding box center [757, 421] width 942 height 41
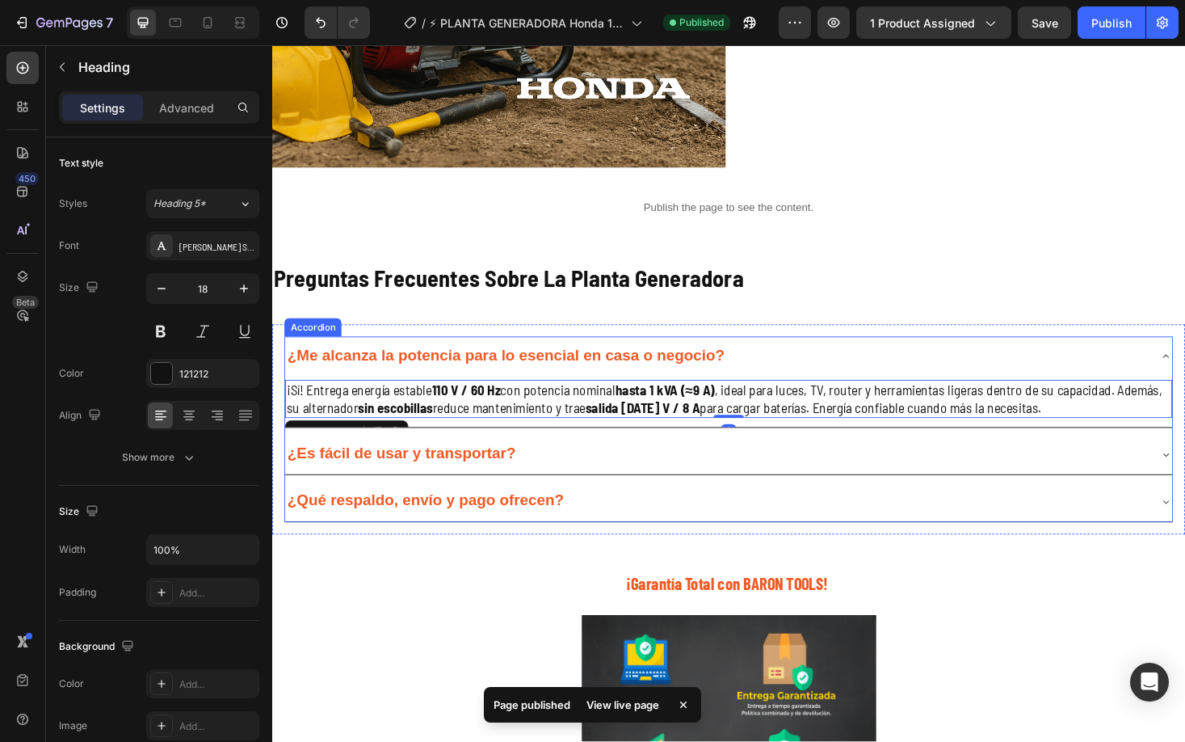
click at [590, 481] on div "¿Es fácil de usar y transportar?" at bounding box center [744, 480] width 916 height 30
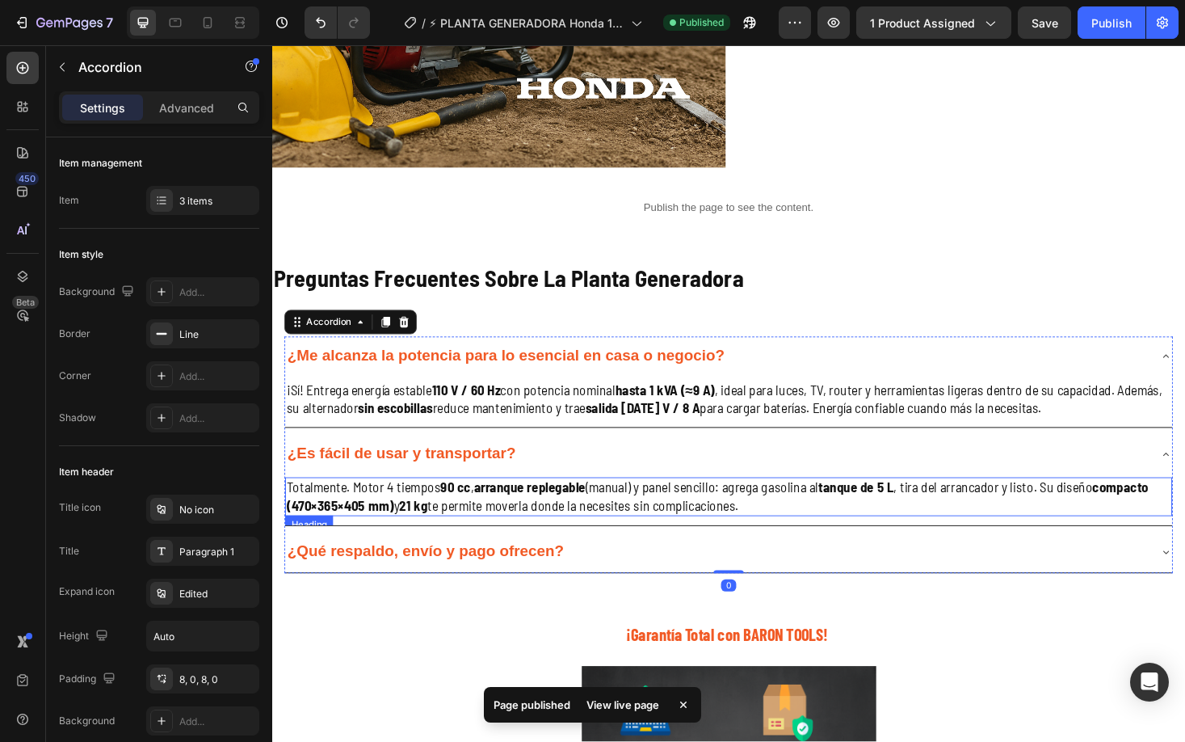
click at [447, 526] on h2 "Totalmente. Motor 4 tiempos 90 cc , arranque replegable (manual) y panel sencil…" at bounding box center [757, 524] width 942 height 41
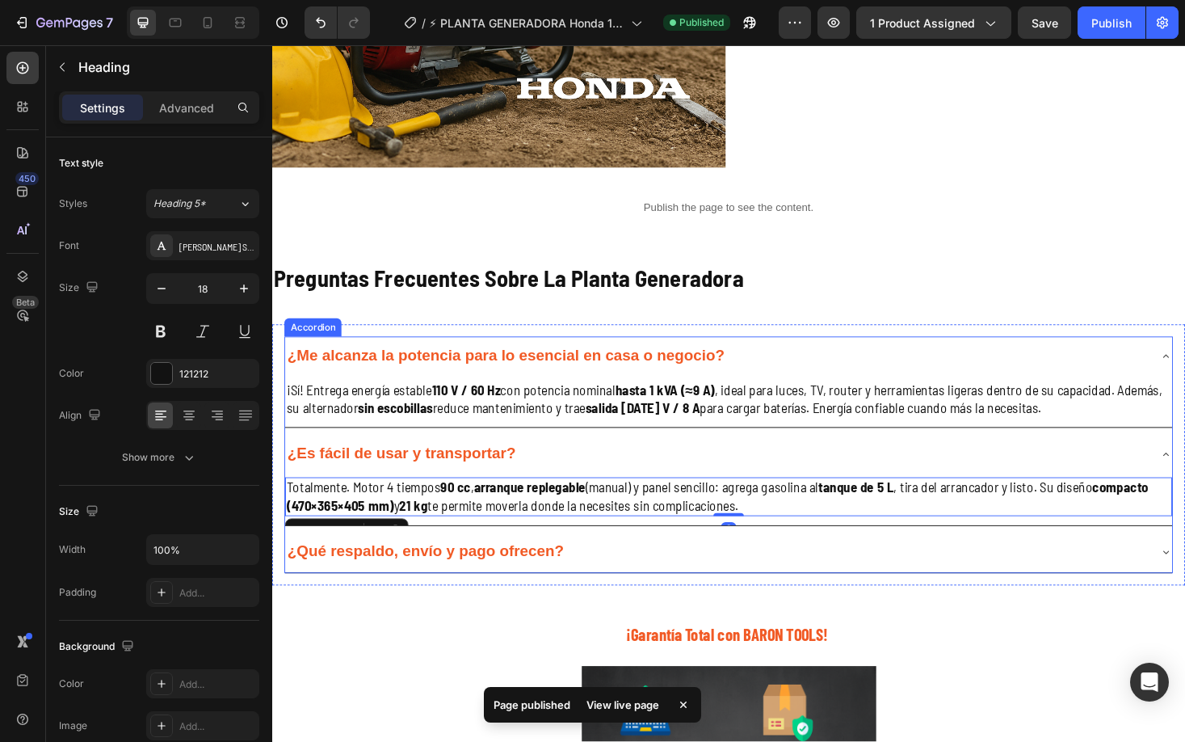
click at [629, 569] on div "¿Qué respaldo, envío y pago ofrecen?" at bounding box center [744, 584] width 916 height 30
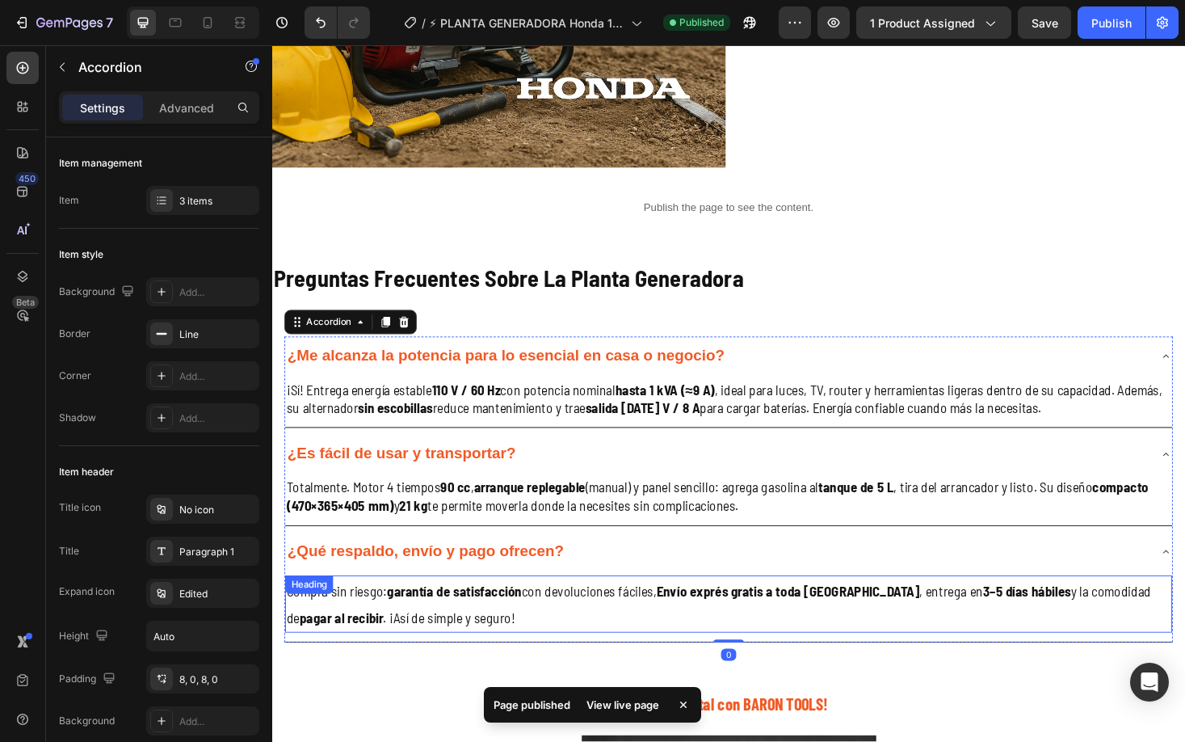
click at [444, 611] on h2 "Compra sin riesgo: garantía de satisfacción con devoluciones fáciles, Envío exp…" at bounding box center [757, 638] width 942 height 61
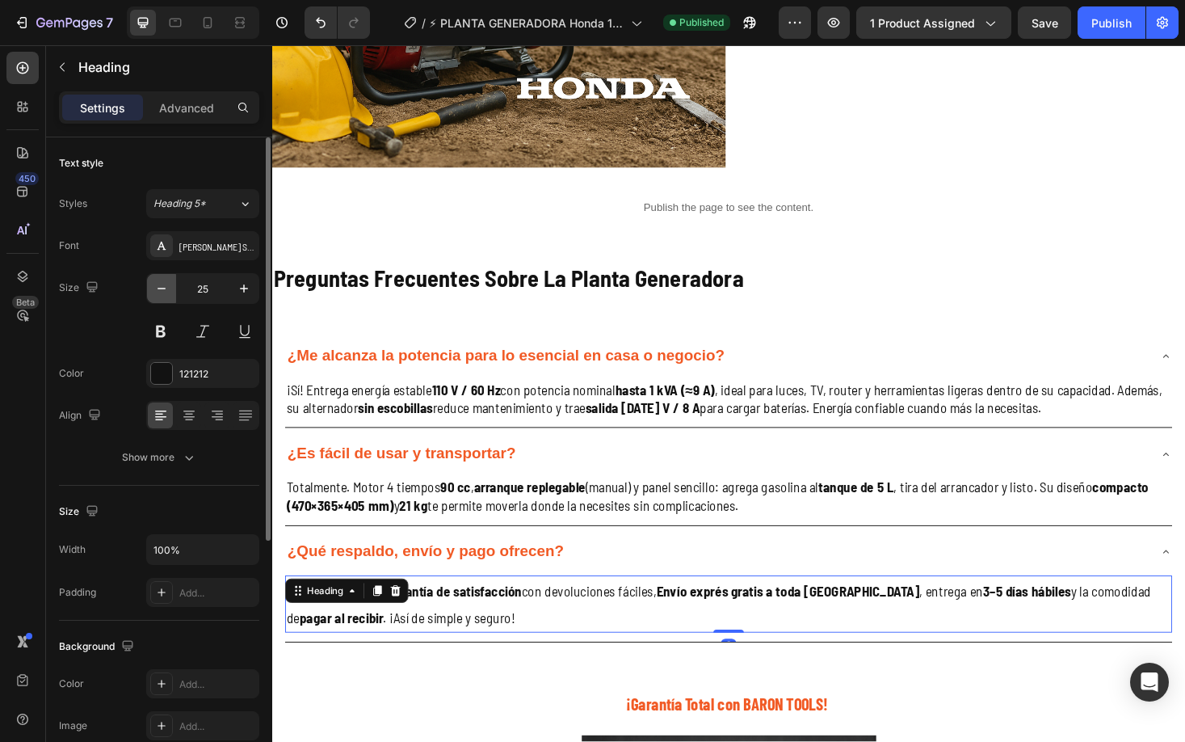
click at [162, 288] on icon "button" at bounding box center [162, 289] width 8 height 2
click at [166, 290] on icon "button" at bounding box center [162, 288] width 16 height 16
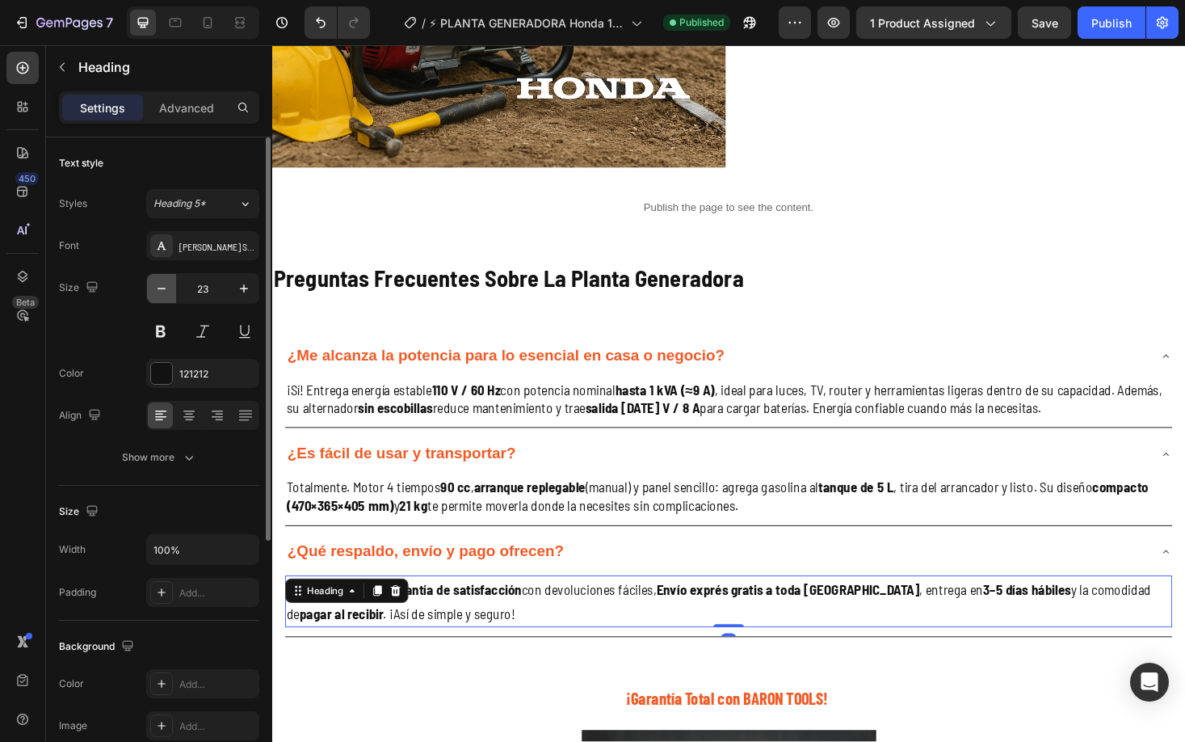
click at [166, 291] on icon "button" at bounding box center [162, 288] width 16 height 16
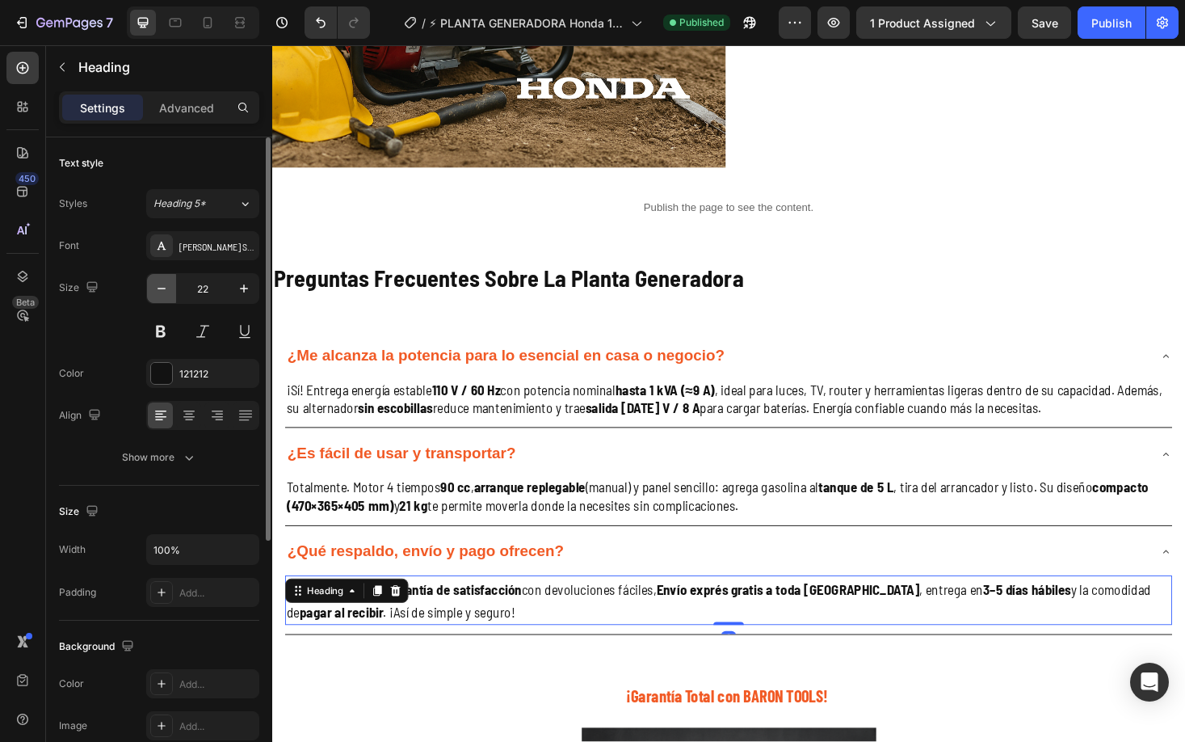
click at [166, 291] on icon "button" at bounding box center [162, 288] width 16 height 16
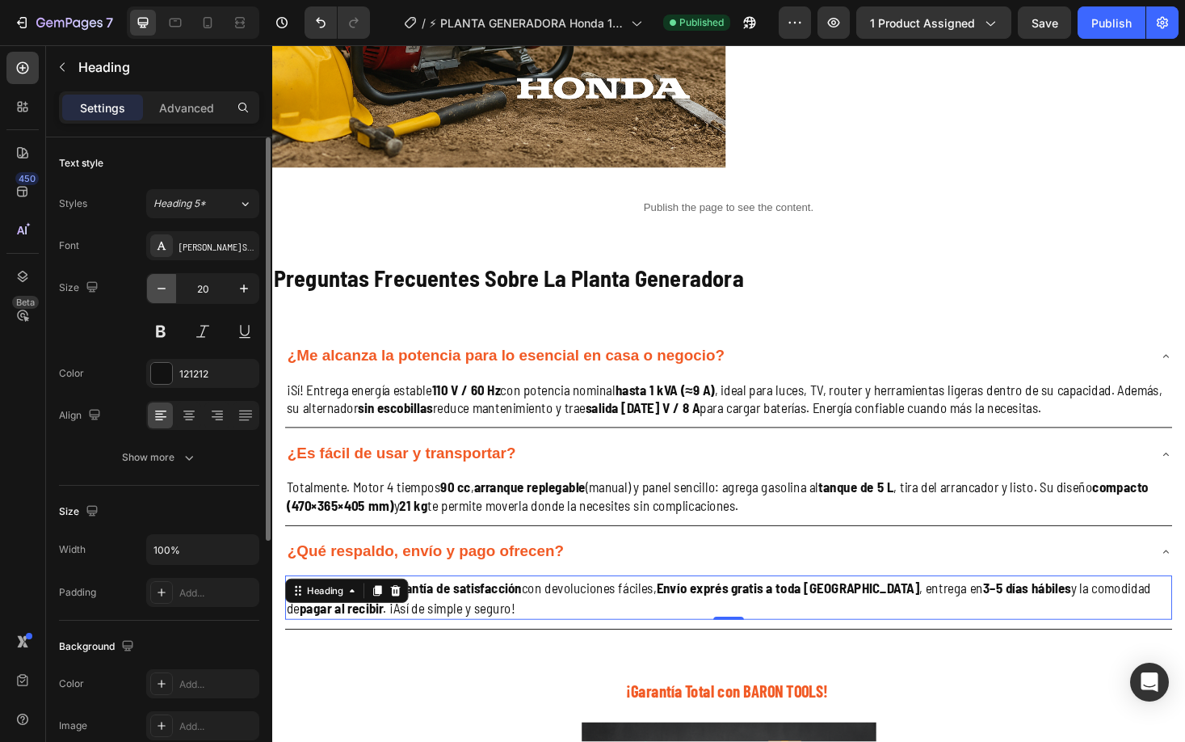
click at [166, 291] on icon "button" at bounding box center [162, 288] width 16 height 16
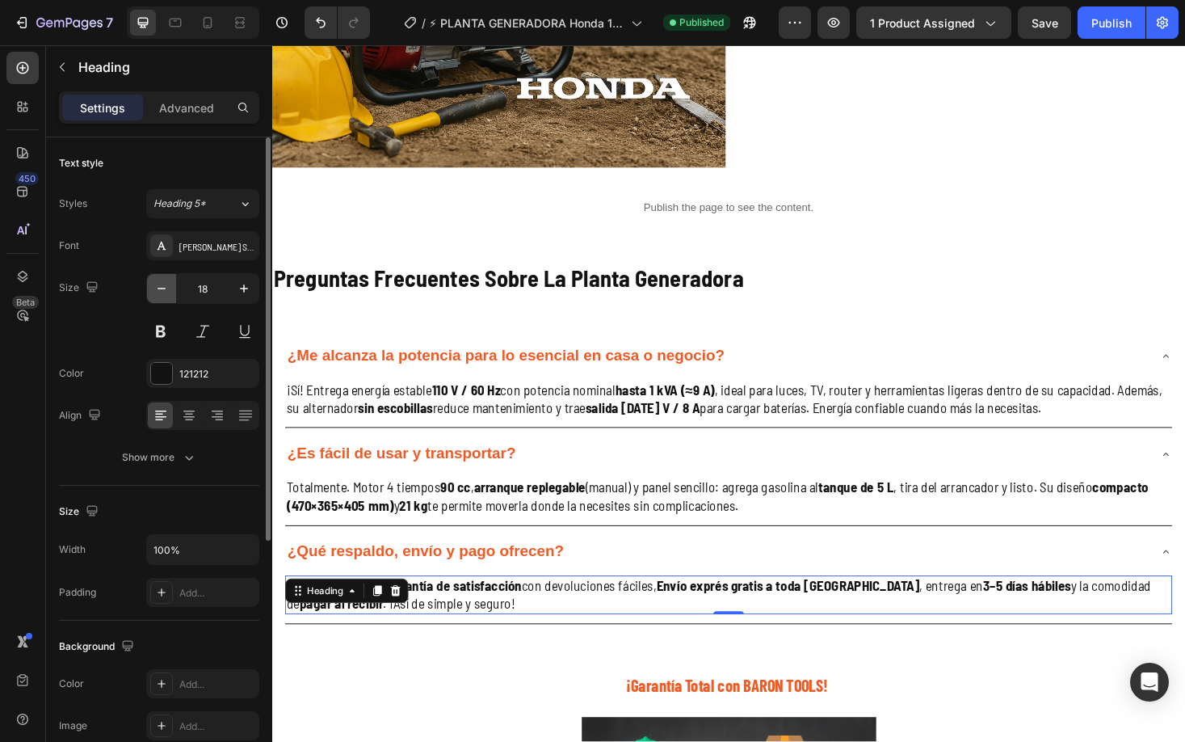
click at [166, 291] on icon "button" at bounding box center [162, 288] width 16 height 16
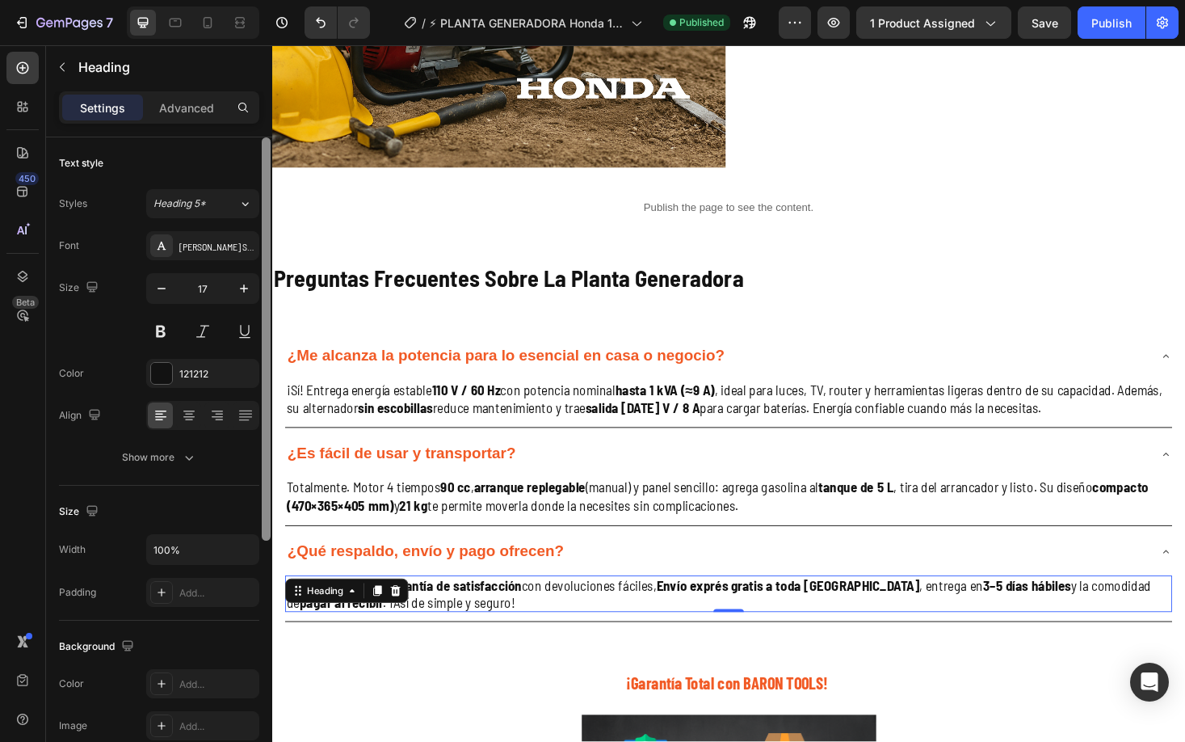
click at [262, 292] on div at bounding box center [266, 338] width 9 height 403
click at [246, 288] on icon "button" at bounding box center [244, 288] width 16 height 16
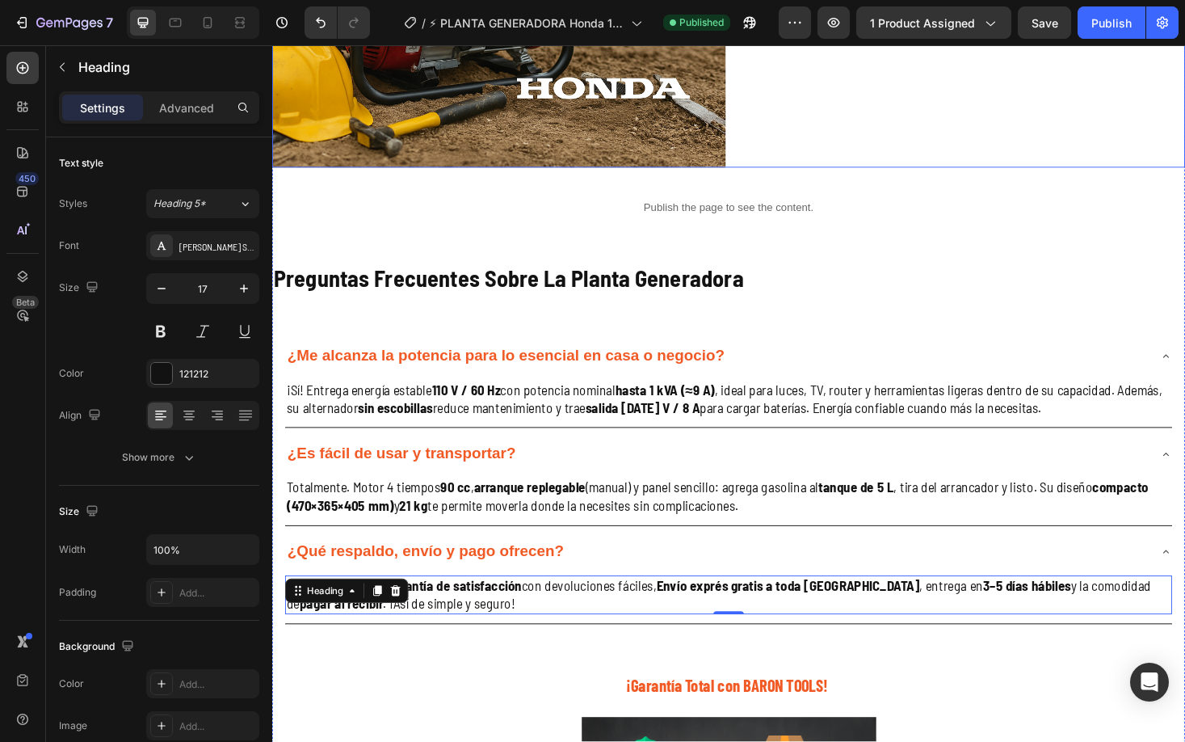
type input "18"
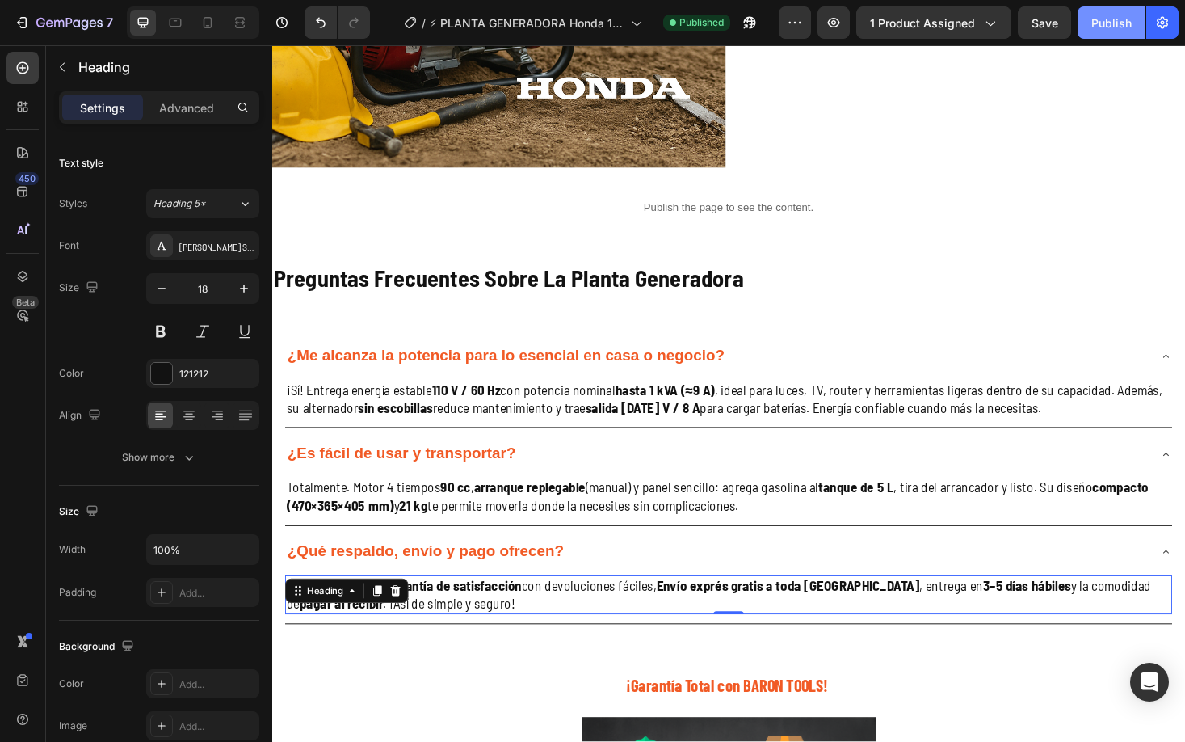
click at [1108, 24] on div "Publish" at bounding box center [1112, 23] width 40 height 17
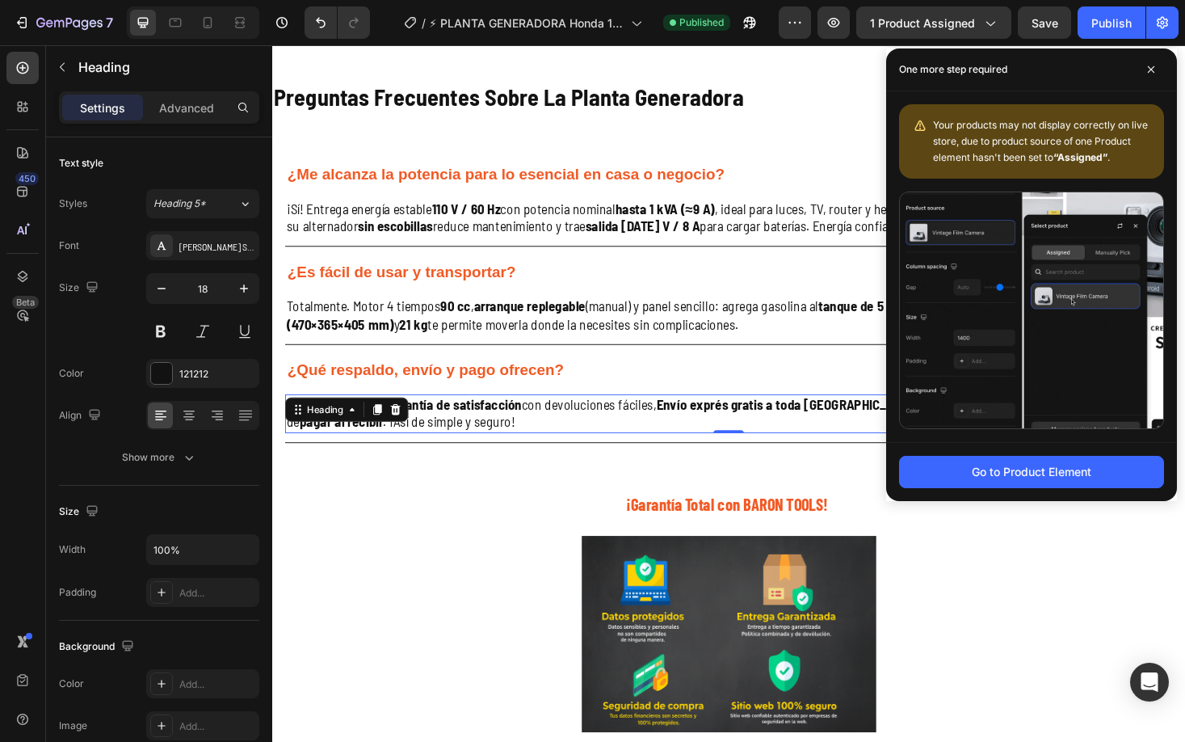
scroll to position [2750, 0]
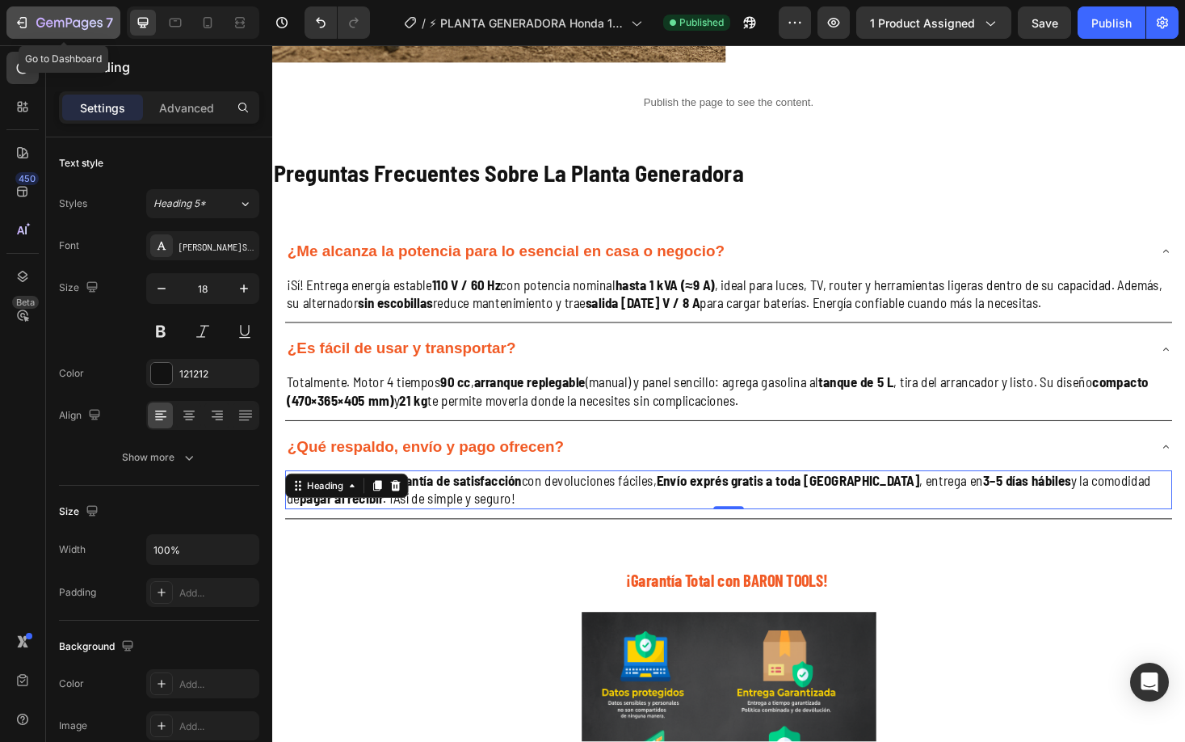
click at [25, 27] on icon "button" at bounding box center [22, 23] width 16 height 16
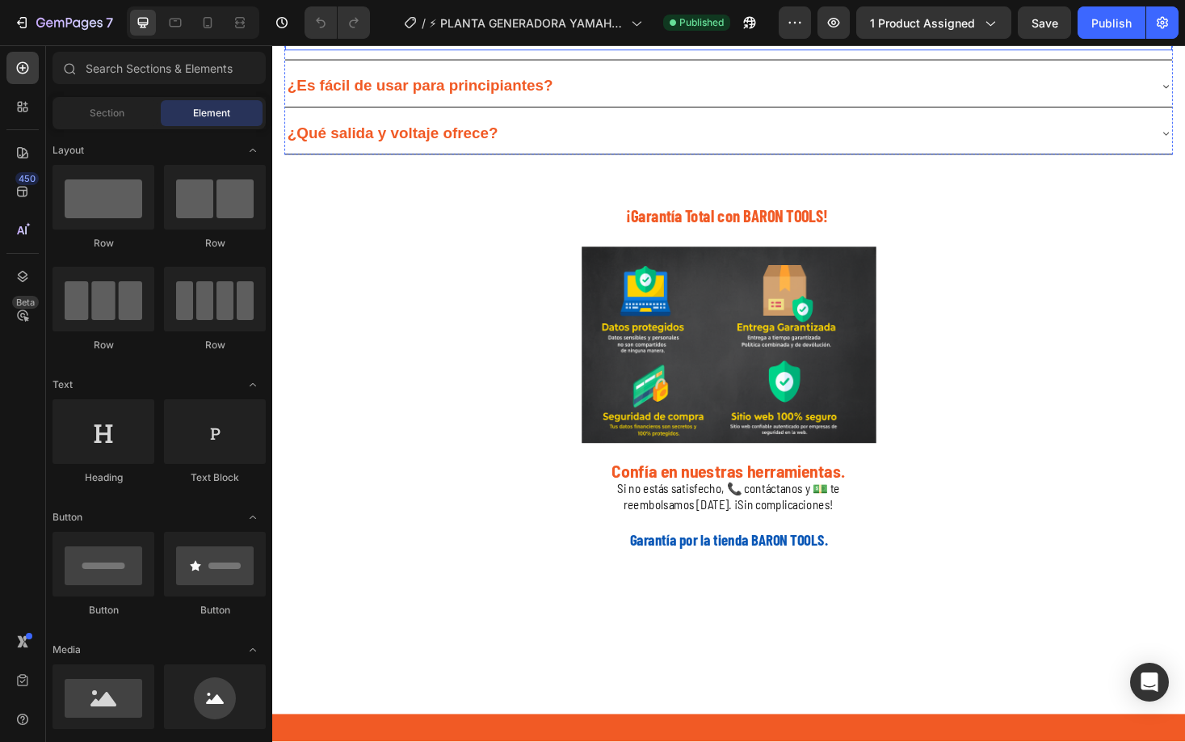
scroll to position [3122, 0]
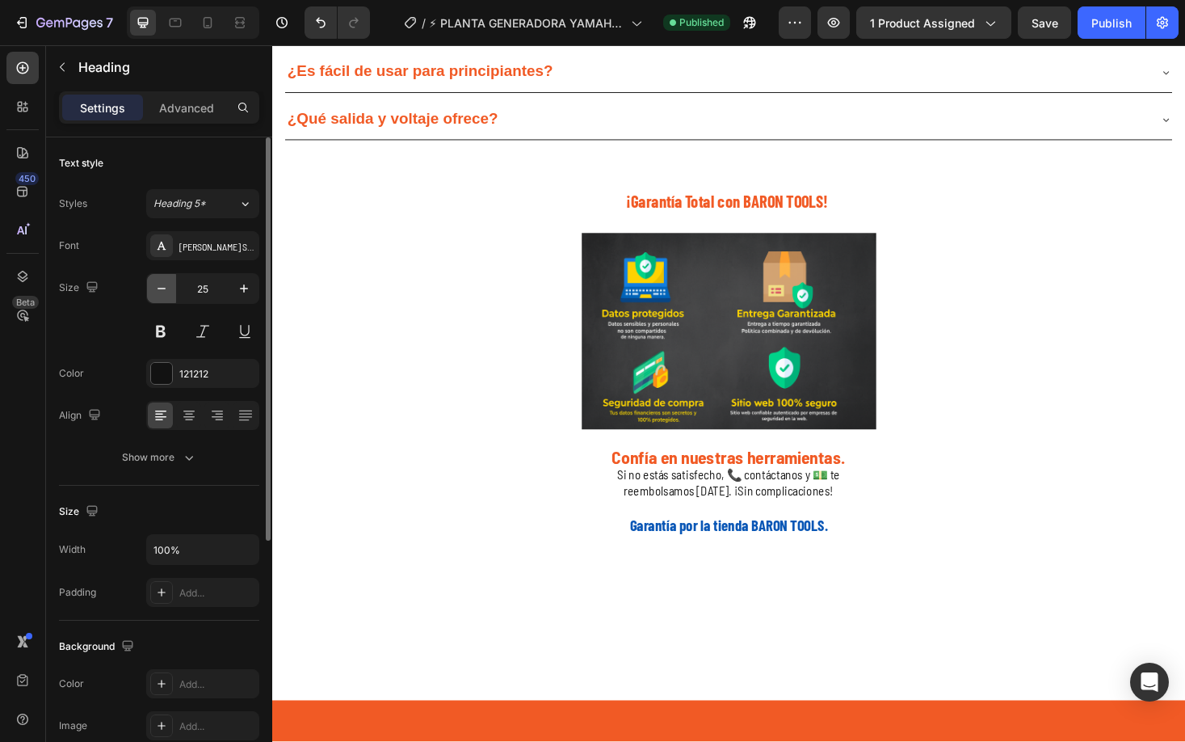
click at [166, 292] on icon "button" at bounding box center [162, 288] width 16 height 16
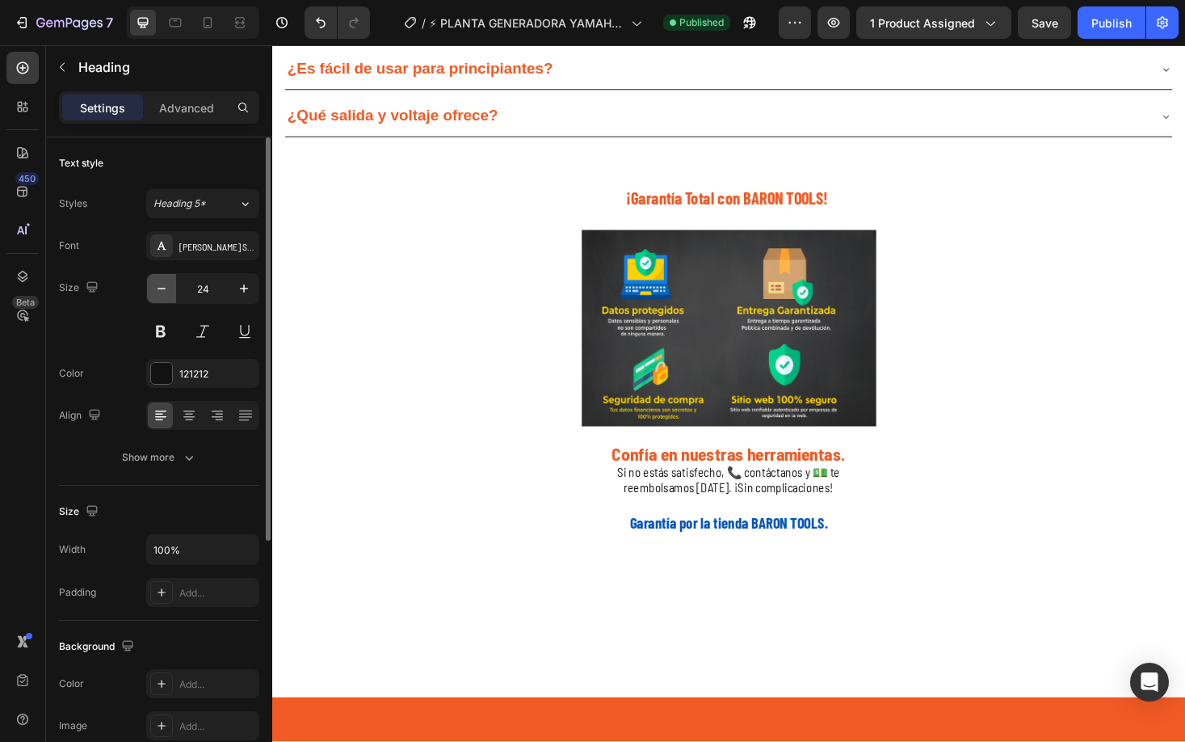
click at [166, 292] on icon "button" at bounding box center [162, 288] width 16 height 16
click at [166, 290] on icon "button" at bounding box center [162, 288] width 16 height 16
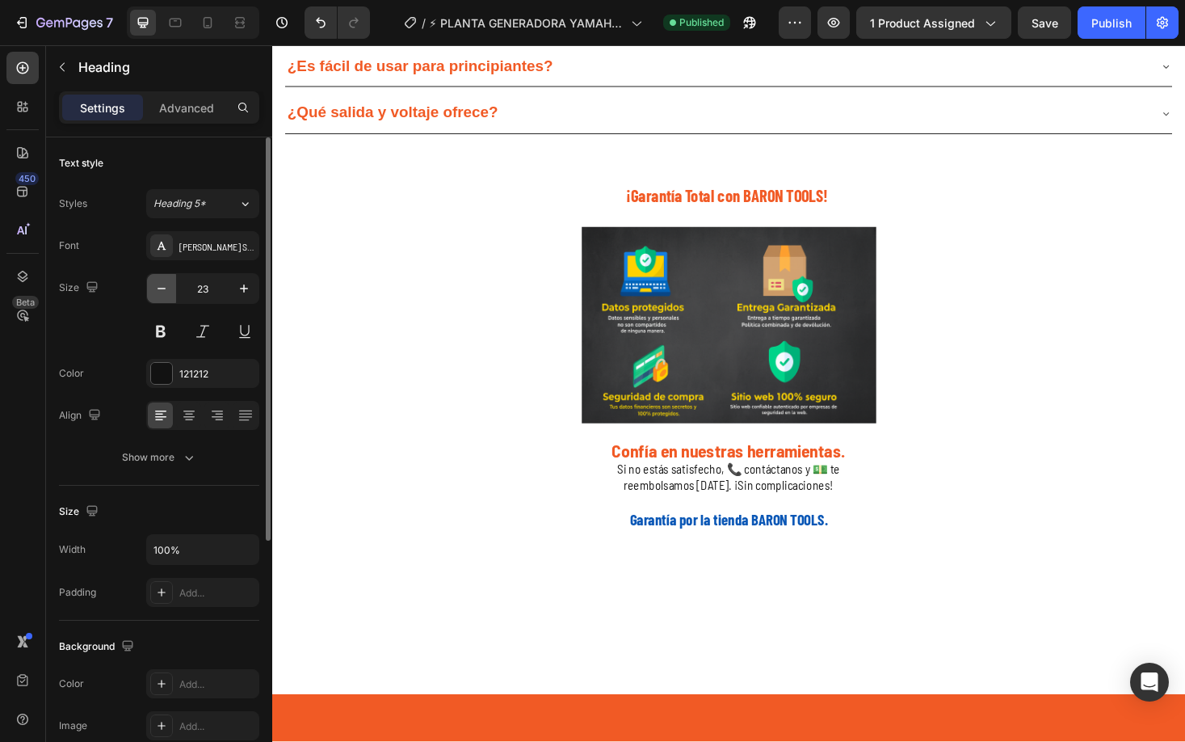
click at [166, 290] on icon "button" at bounding box center [162, 288] width 16 height 16
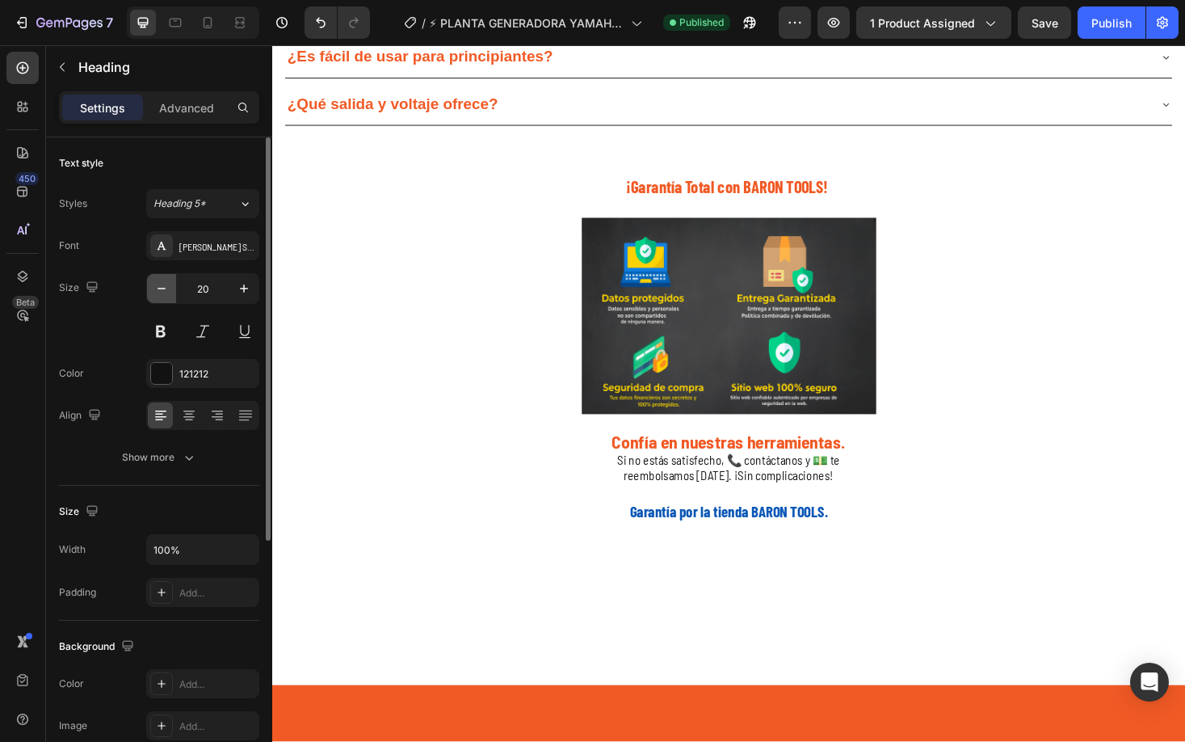
click at [166, 290] on icon "button" at bounding box center [162, 288] width 16 height 16
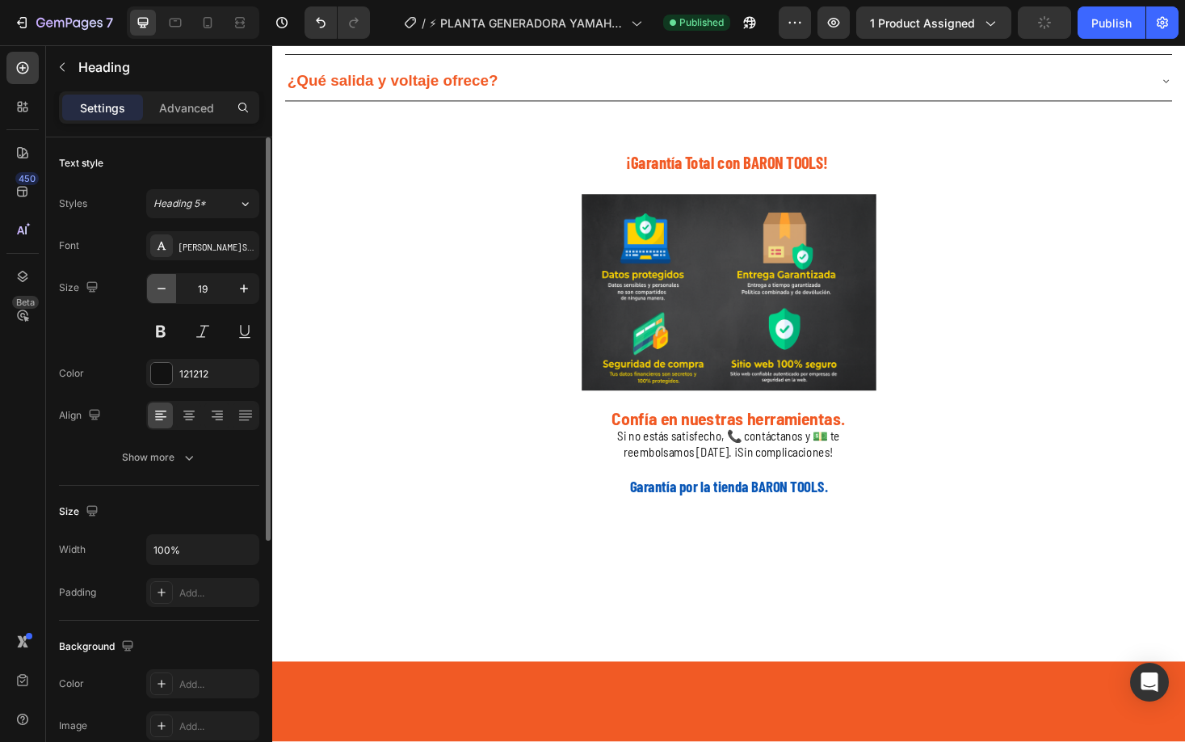
type input "18"
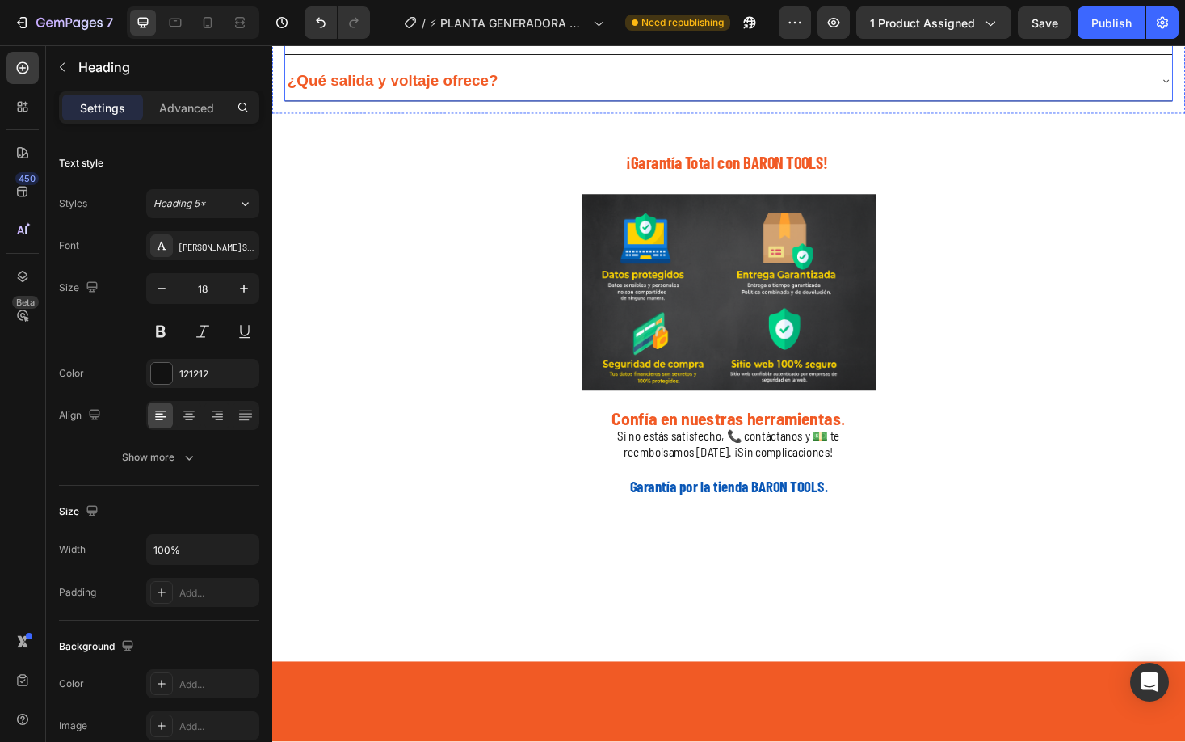
click at [440, 41] on strong "¿Es fácil de usar para principiantes?" at bounding box center [429, 32] width 282 height 18
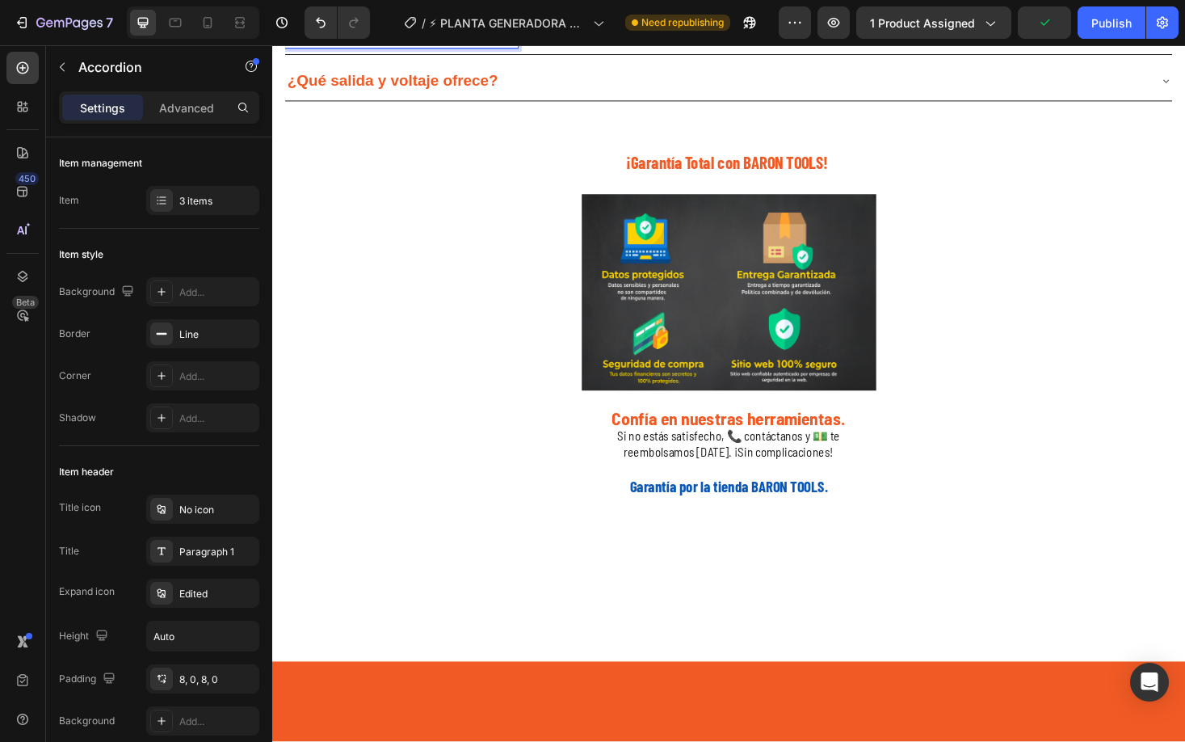
click at [928, 48] on div "¿Es fácil de usar y transportar?" at bounding box center [744, 34] width 916 height 30
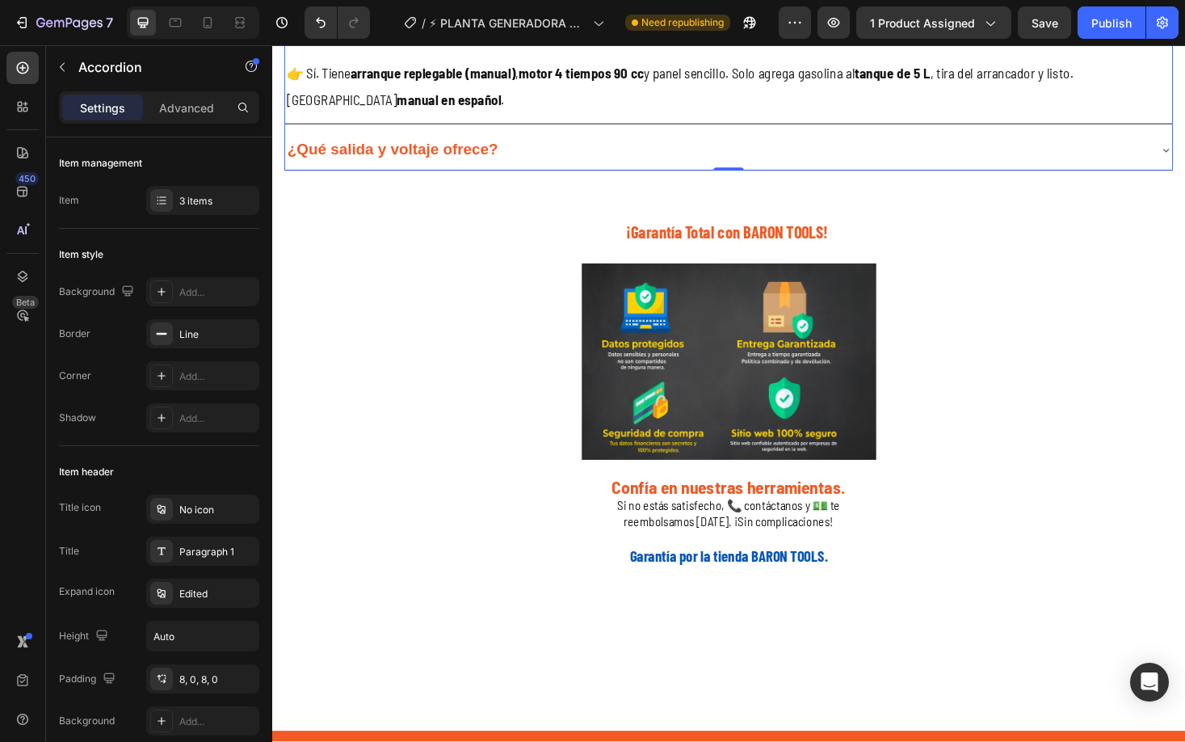
click at [456, 119] on h2 "👉 Sí. Tiene arranque replegable (manual) , motor 4 tiempos 90 cc y panel sencil…" at bounding box center [757, 88] width 942 height 61
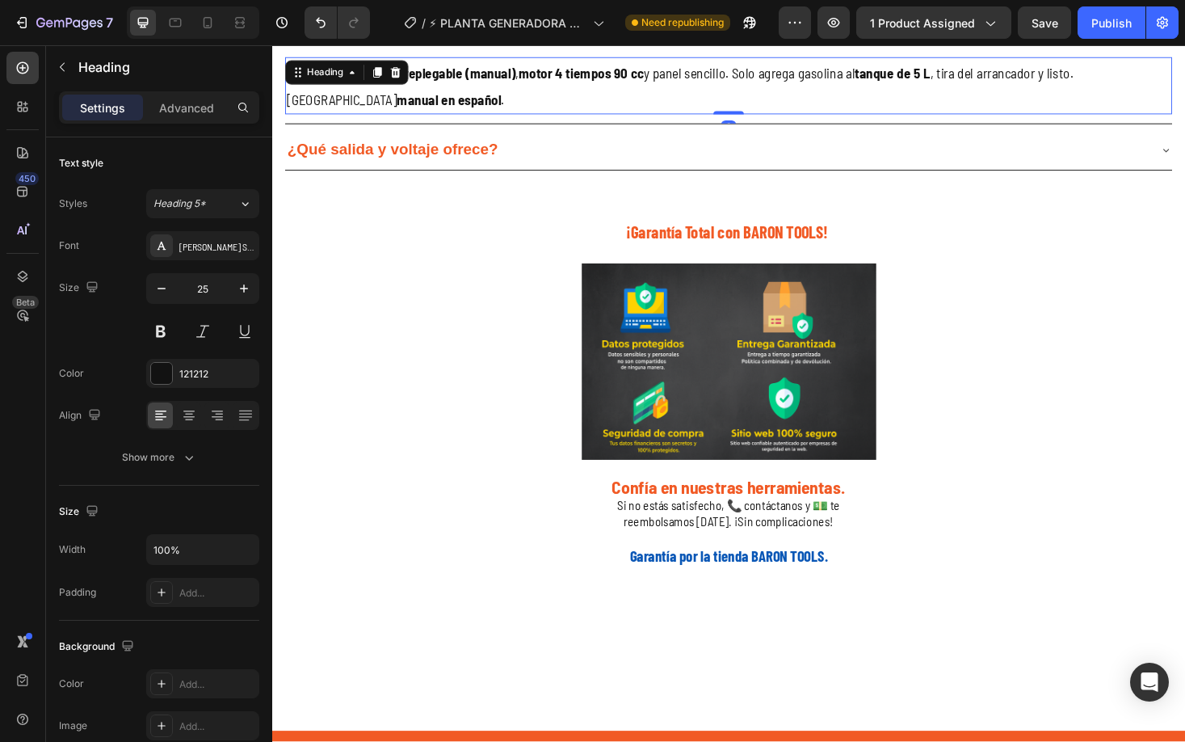
click at [456, 117] on p "👉 Sí. Tiene arranque replegable (manual) , motor 4 tiempos 90 cc y panel sencil…" at bounding box center [757, 88] width 939 height 57
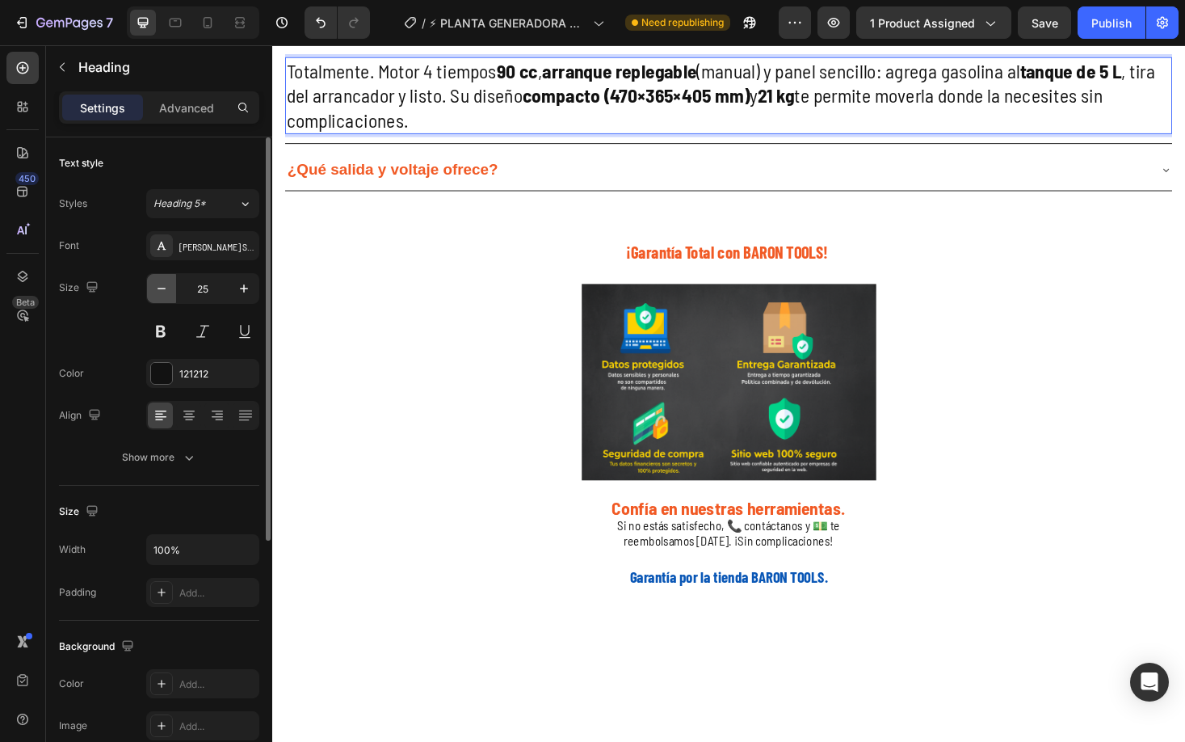
click at [158, 293] on icon "button" at bounding box center [162, 288] width 16 height 16
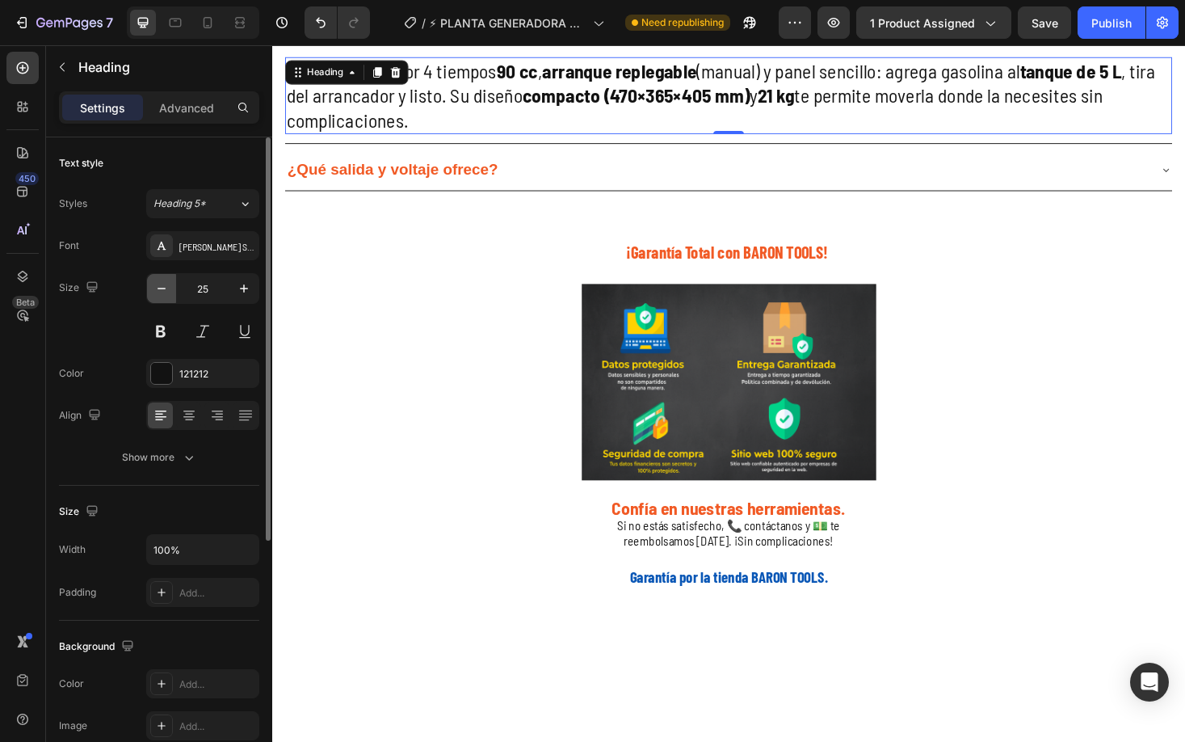
click at [158, 293] on icon "button" at bounding box center [162, 288] width 16 height 16
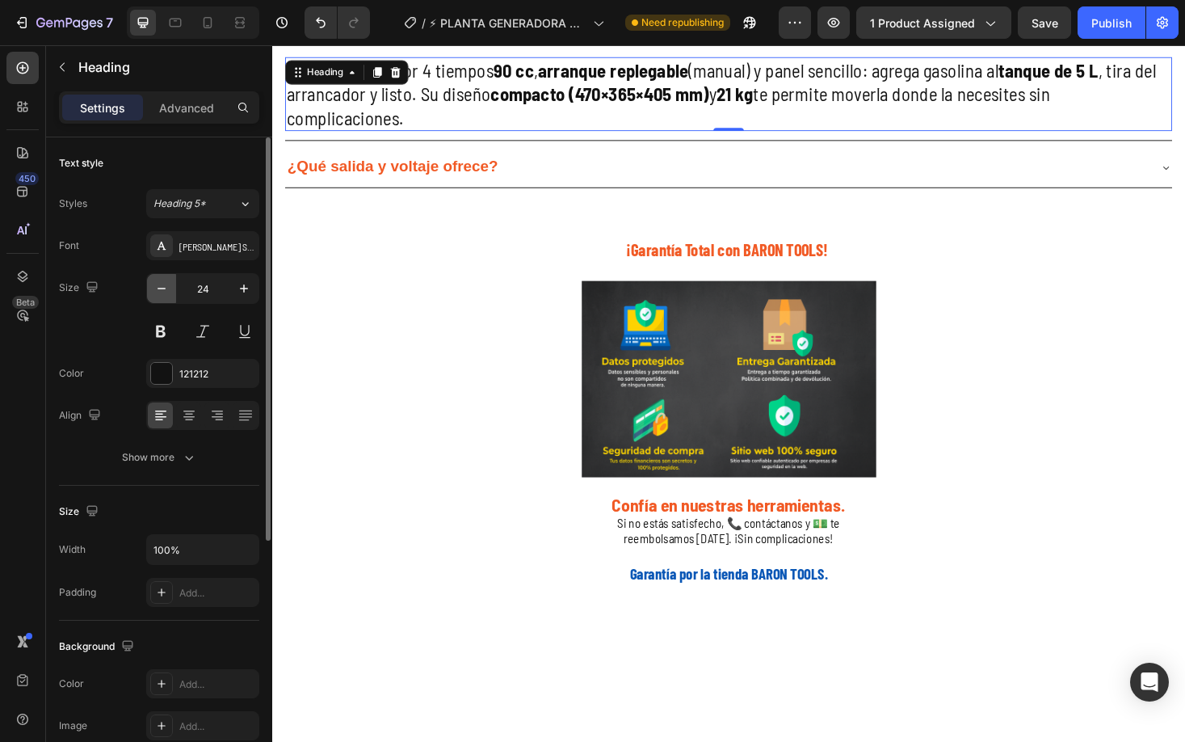
click at [158, 293] on icon "button" at bounding box center [162, 288] width 16 height 16
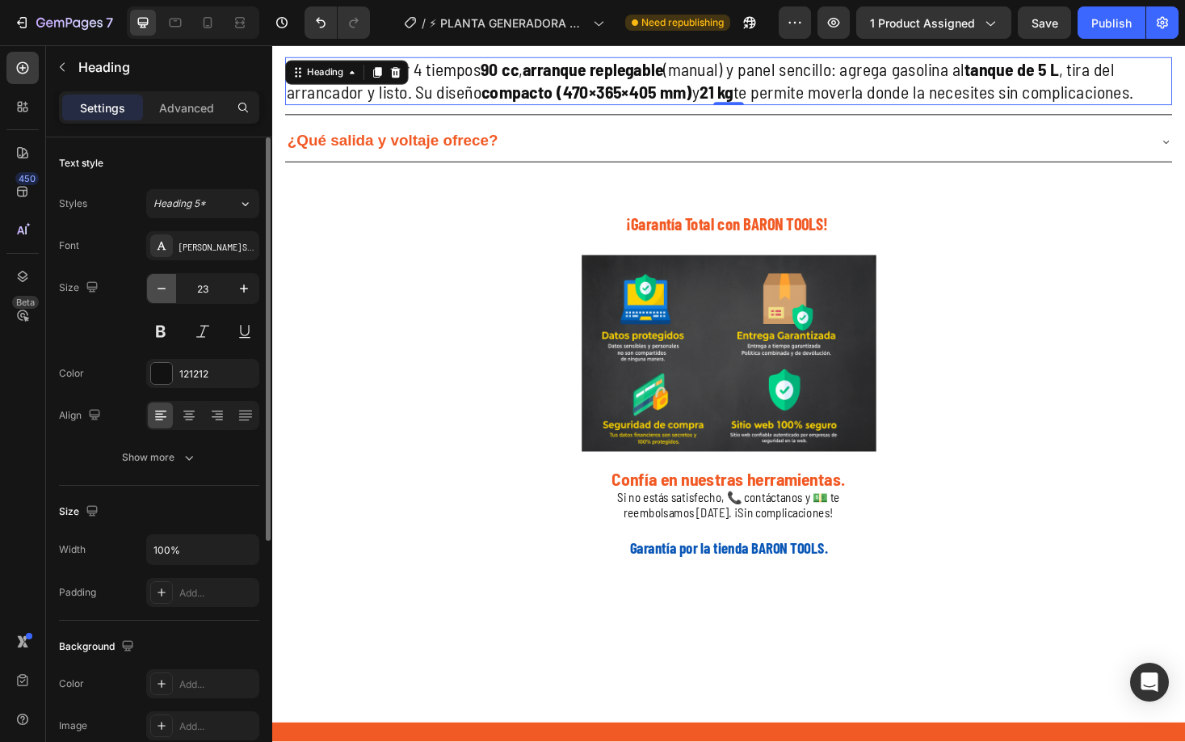
click at [158, 293] on icon "button" at bounding box center [162, 288] width 16 height 16
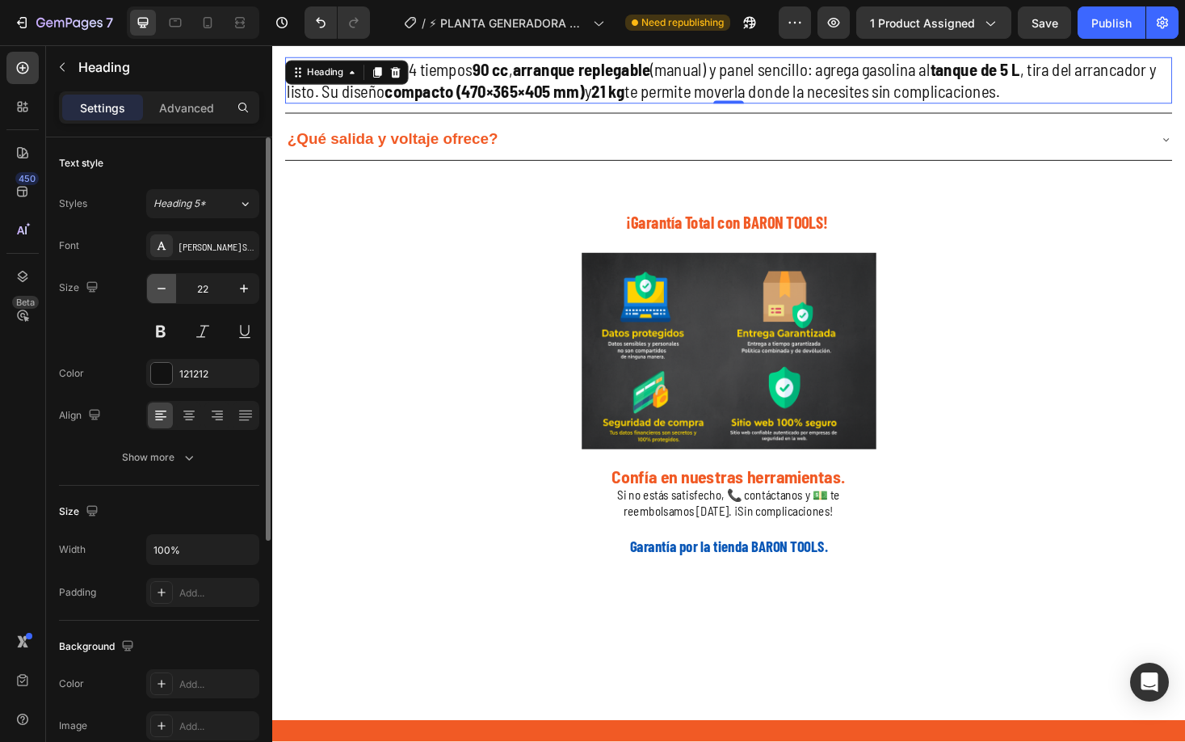
click at [158, 293] on icon "button" at bounding box center [162, 288] width 16 height 16
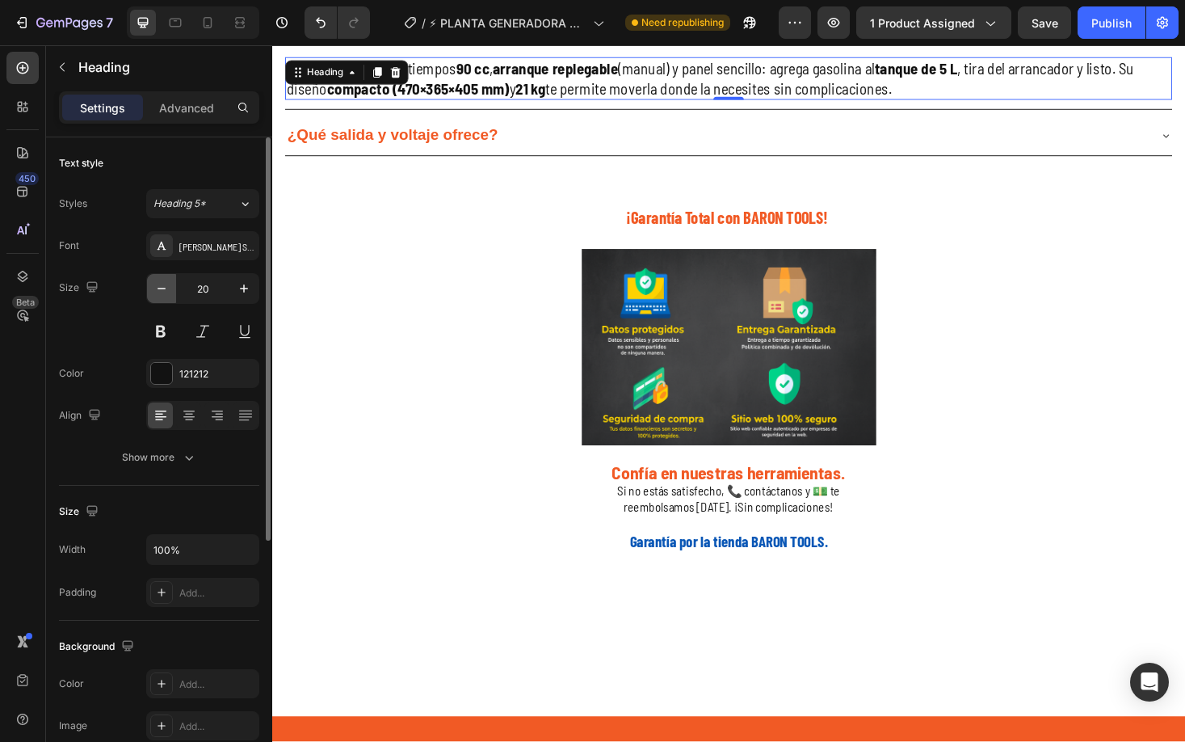
click at [158, 292] on icon "button" at bounding box center [162, 288] width 16 height 16
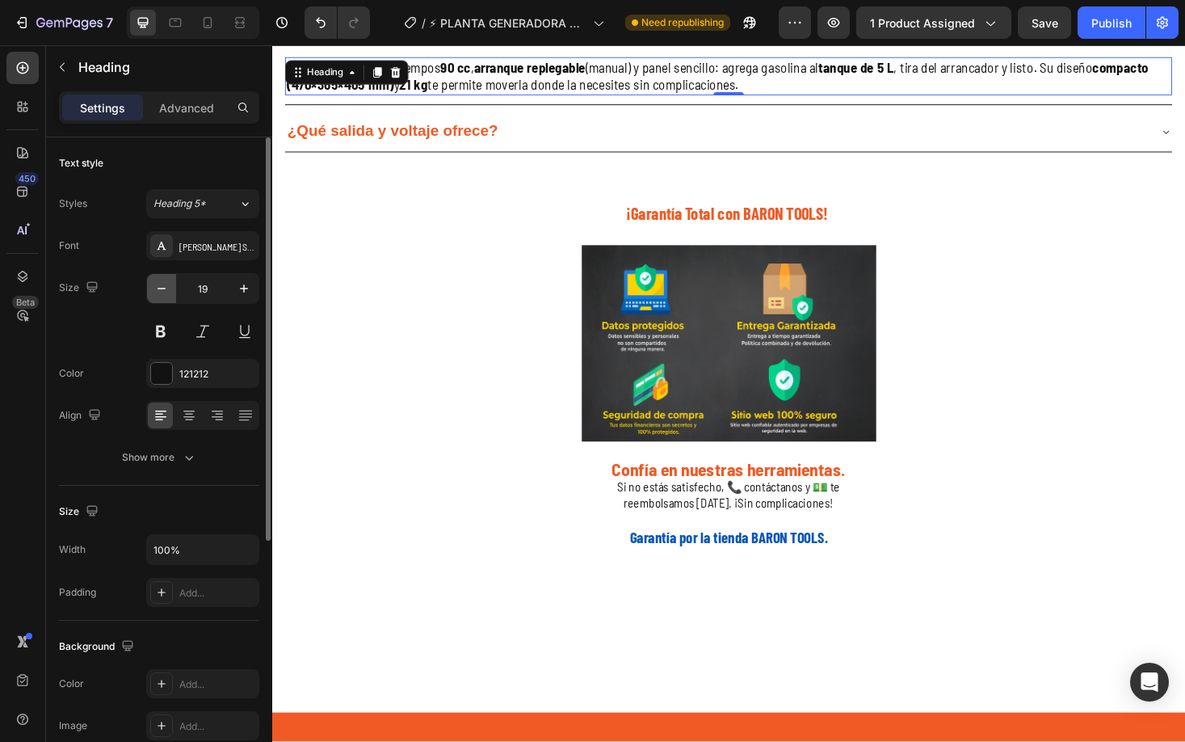
type input "18"
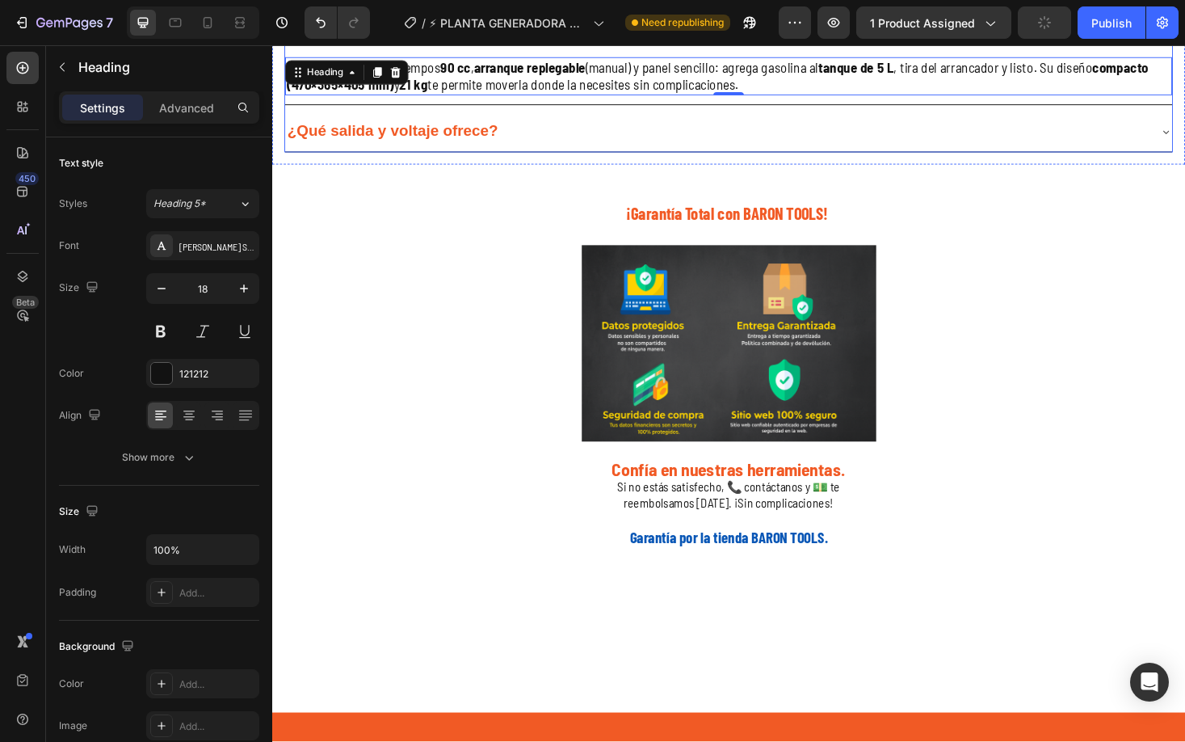
click at [407, 145] on strong "¿Qué salida y voltaje ofrece?" at bounding box center [400, 136] width 224 height 18
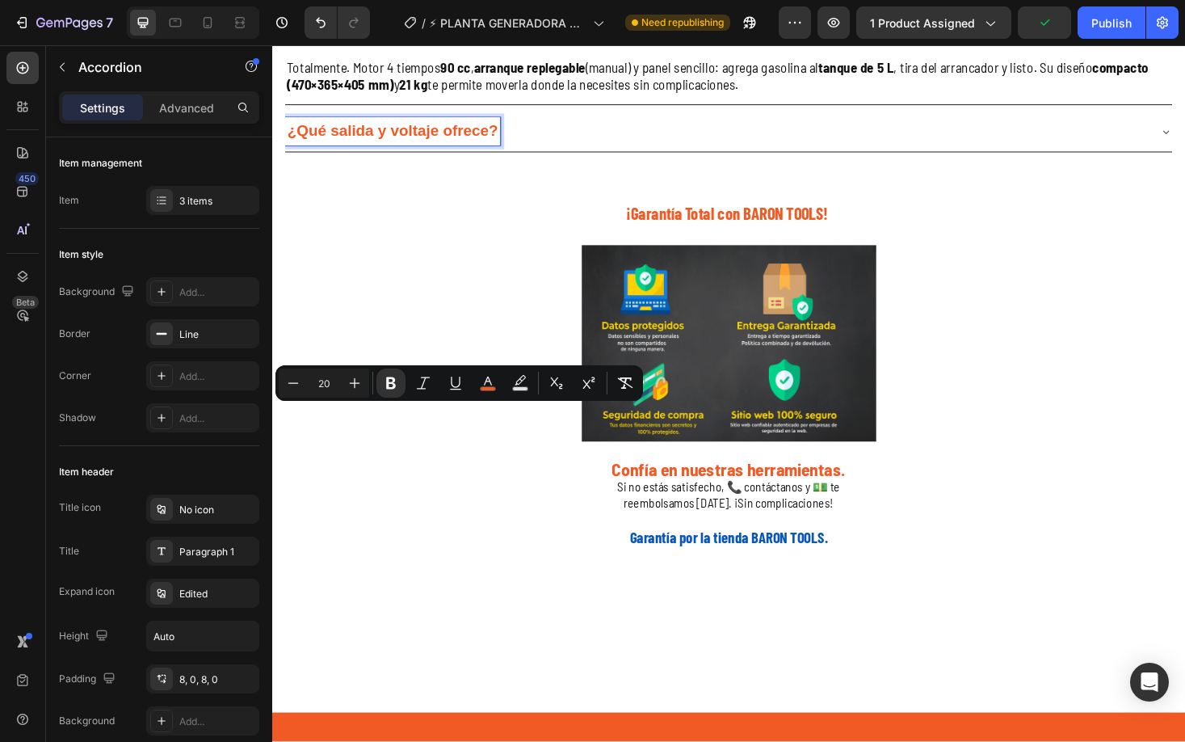
click at [410, 145] on strong "¿Qué salida y voltaje ofrece?" at bounding box center [400, 136] width 224 height 18
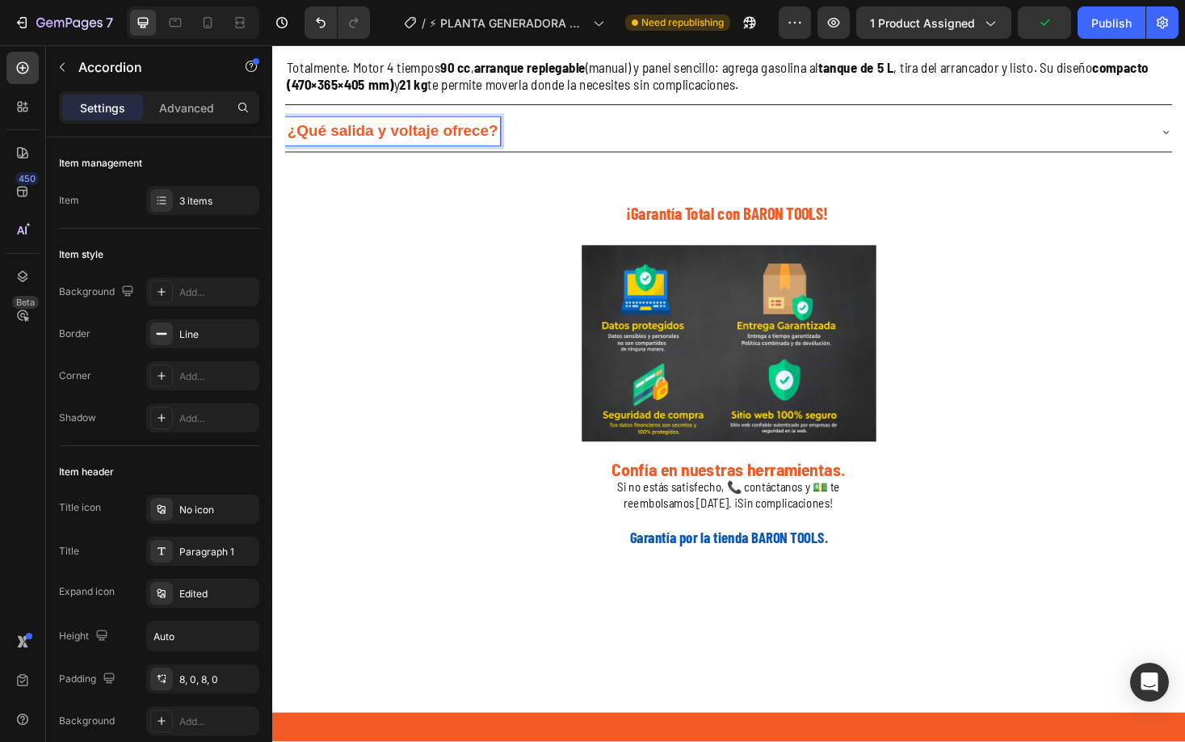
click at [410, 145] on strong "¿Qué salida y voltaje ofrece?" at bounding box center [400, 136] width 224 height 18
click at [406, 145] on strong "¿Qué salida y voltaje ofrece?" at bounding box center [400, 136] width 224 height 18
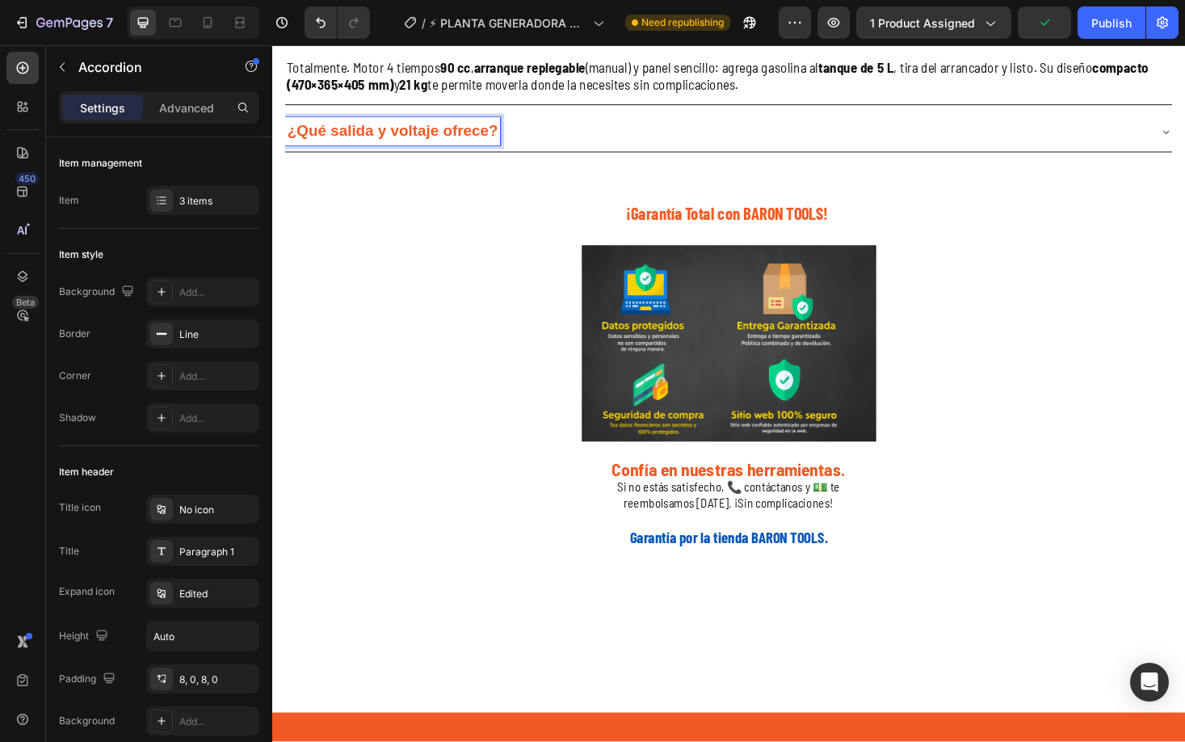
click at [406, 145] on strong "¿Qué salida y voltaje ofrece?" at bounding box center [400, 136] width 224 height 18
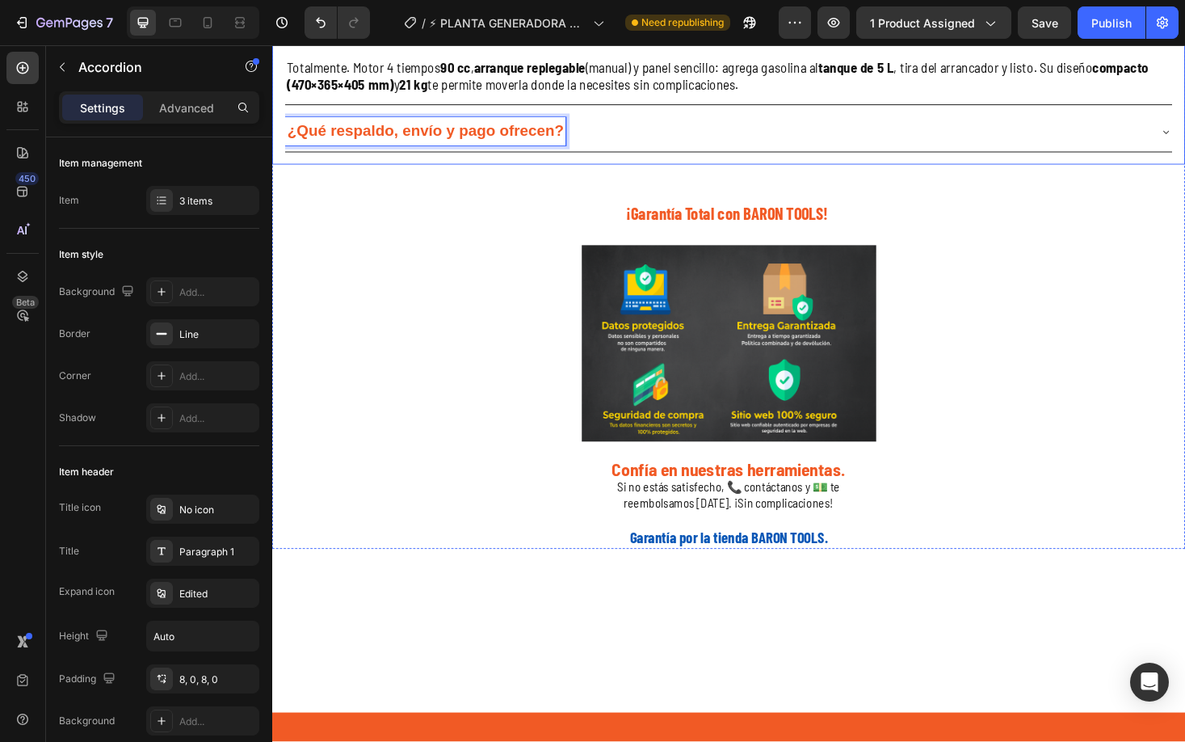
click at [684, 172] on div "¿Me alcanza la potencia para lo esencial en casa o negocio? ¡Sí! Entrega energí…" at bounding box center [757, 33] width 970 height 277
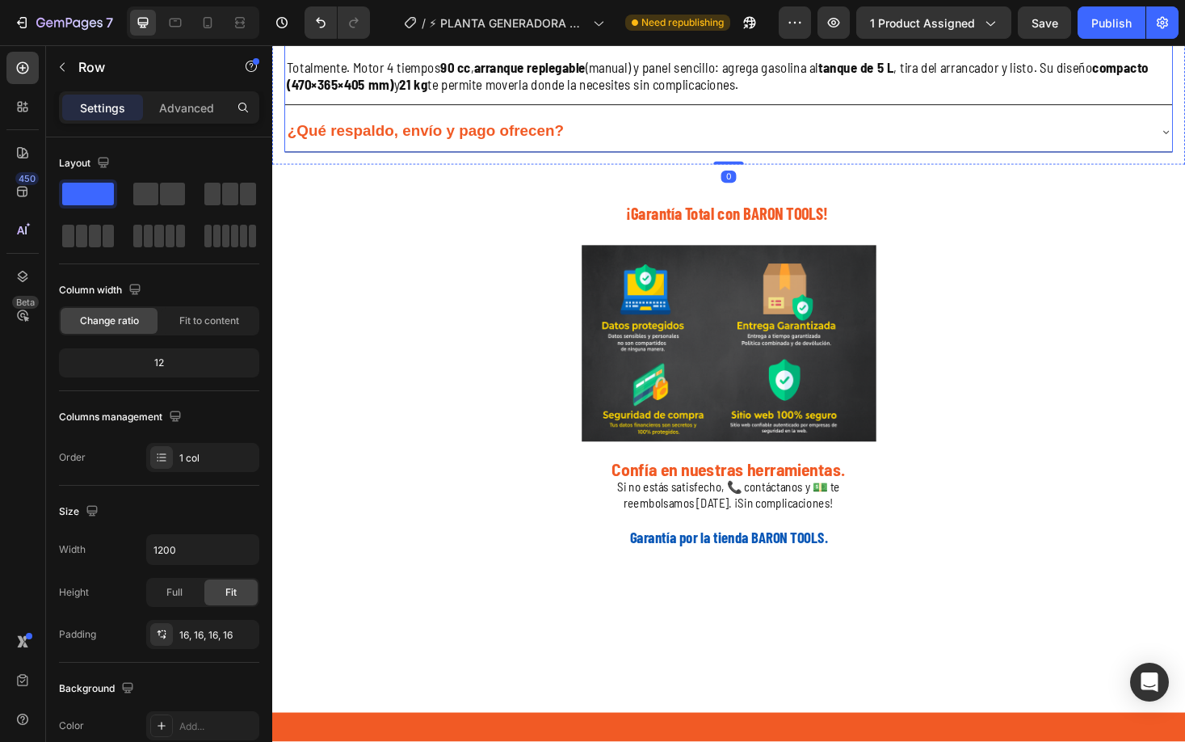
click at [692, 152] on div "¿Qué respaldo, envío y pago ofrecen?" at bounding box center [744, 137] width 916 height 30
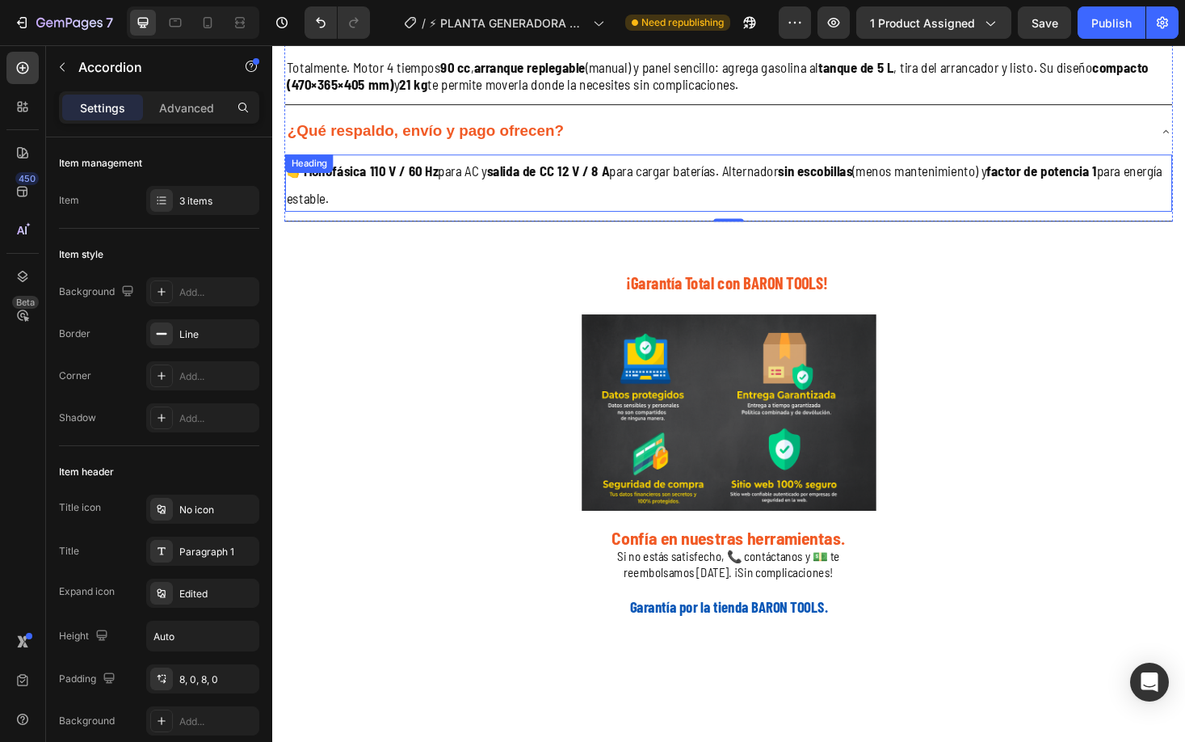
click at [429, 222] on h2 "👉 Monofásica 110 V / 60 Hz para AC y salida de CC 12 V / 8 A para cargar baterí…" at bounding box center [757, 192] width 942 height 61
click at [424, 222] on h2 "👉 Monofásica 110 V / 60 Hz para AC y salida de CC 12 V / 8 A para cargar baterí…" at bounding box center [757, 192] width 942 height 61
click at [424, 221] on p "👉 Monofásica 110 V / 60 Hz para AC y salida de CC 12 V / 8 A para cargar baterí…" at bounding box center [757, 191] width 939 height 57
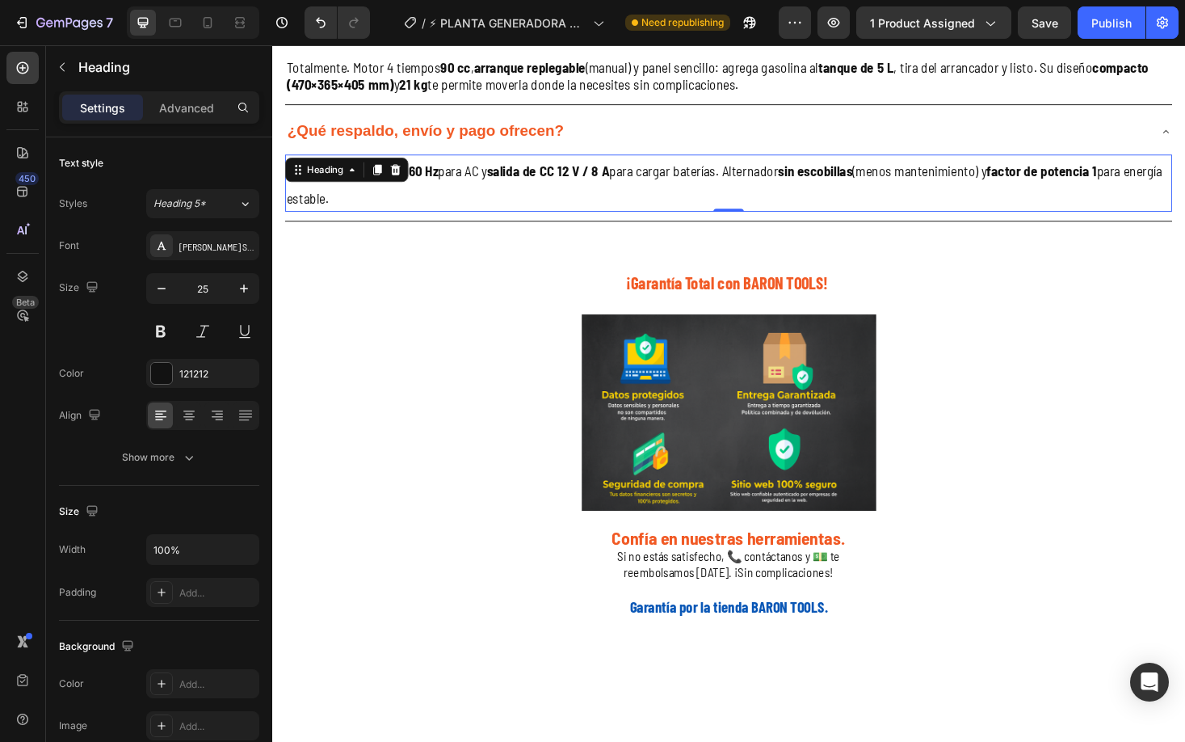
click at [455, 221] on p "👉 Monofásica 110 V / 60 Hz para AC y salida de CC 12 V / 8 A para cargar baterí…" at bounding box center [757, 191] width 939 height 57
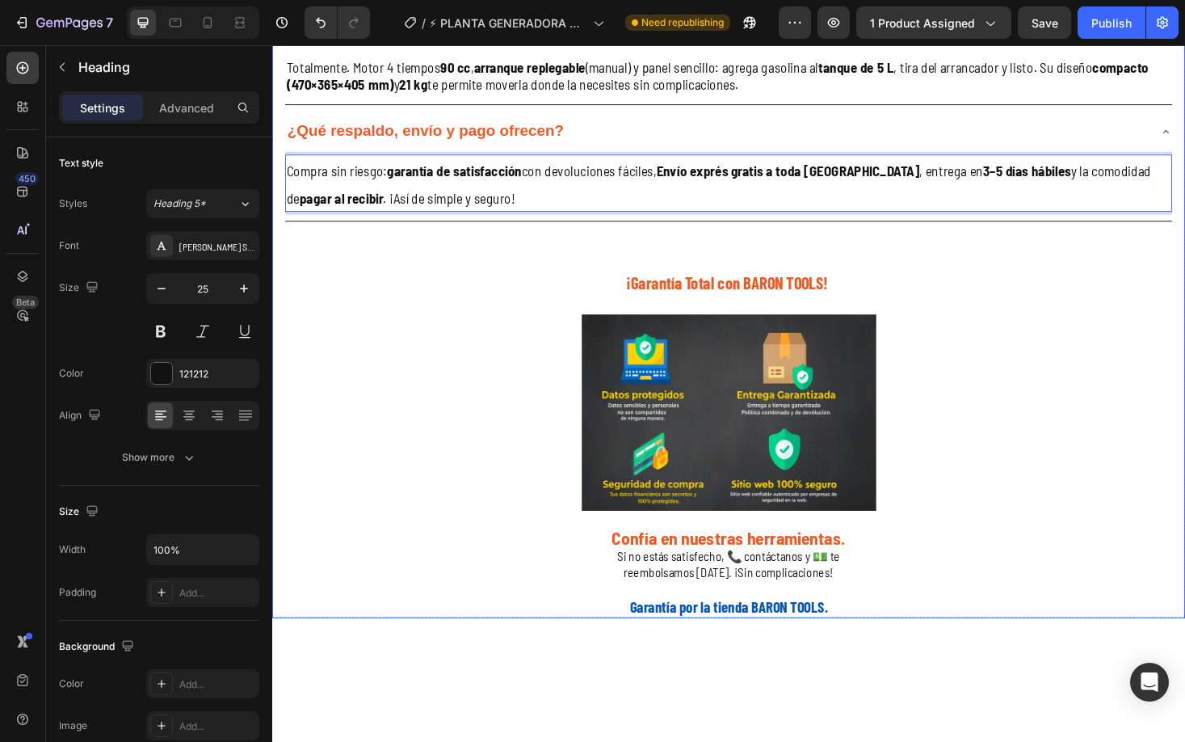
click at [486, 647] on div "Publish the page to see the content. Custom Code Preguntas Frecuentes Sobre La …" at bounding box center [757, 191] width 970 height 925
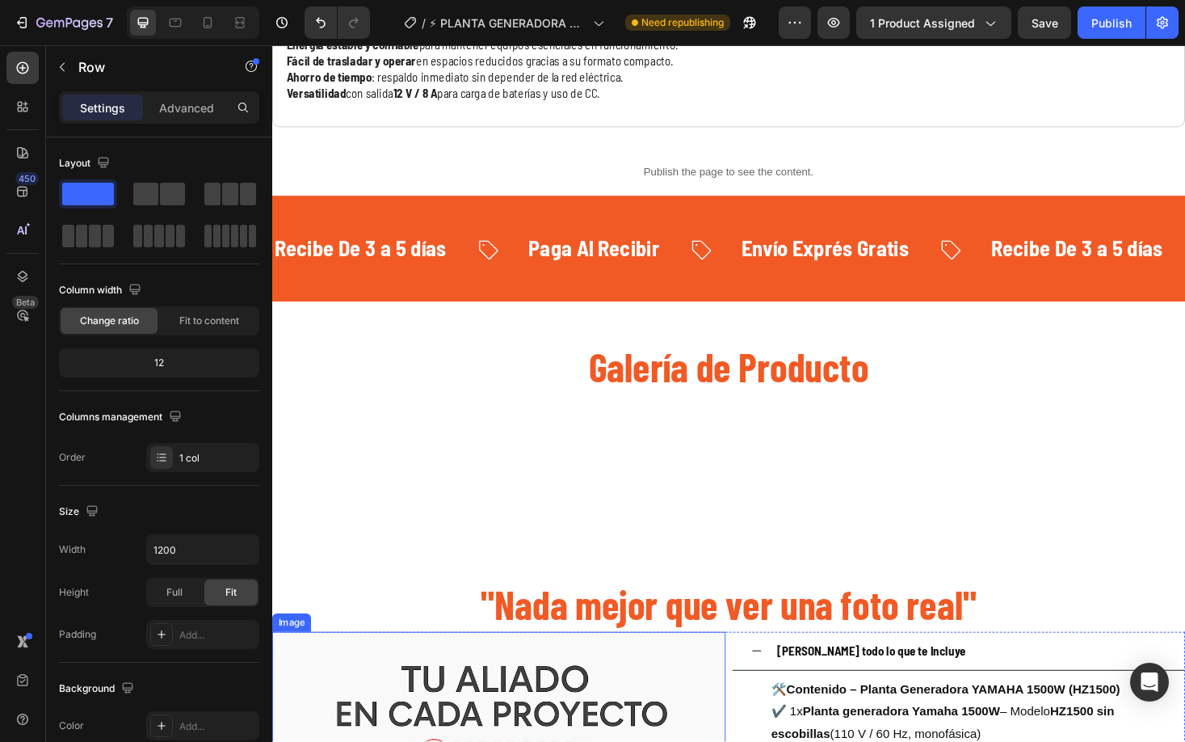
scroll to position [2453, 0]
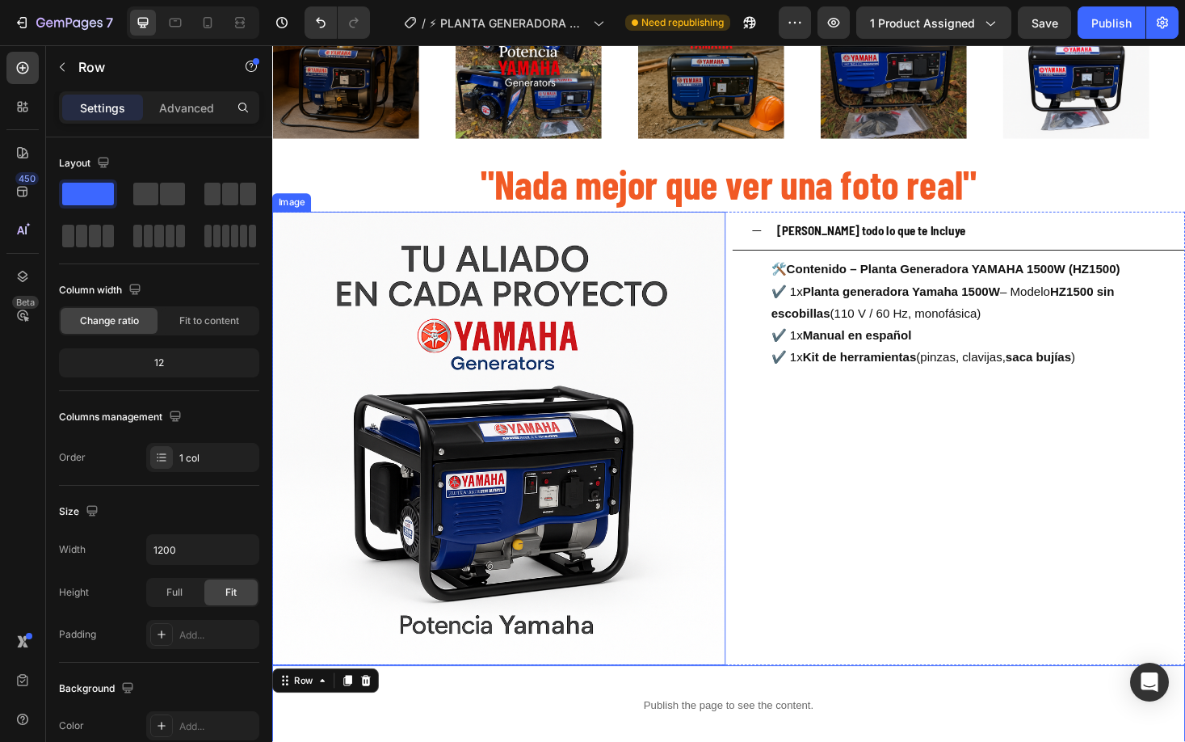
click at [516, 507] on img at bounding box center [513, 463] width 482 height 482
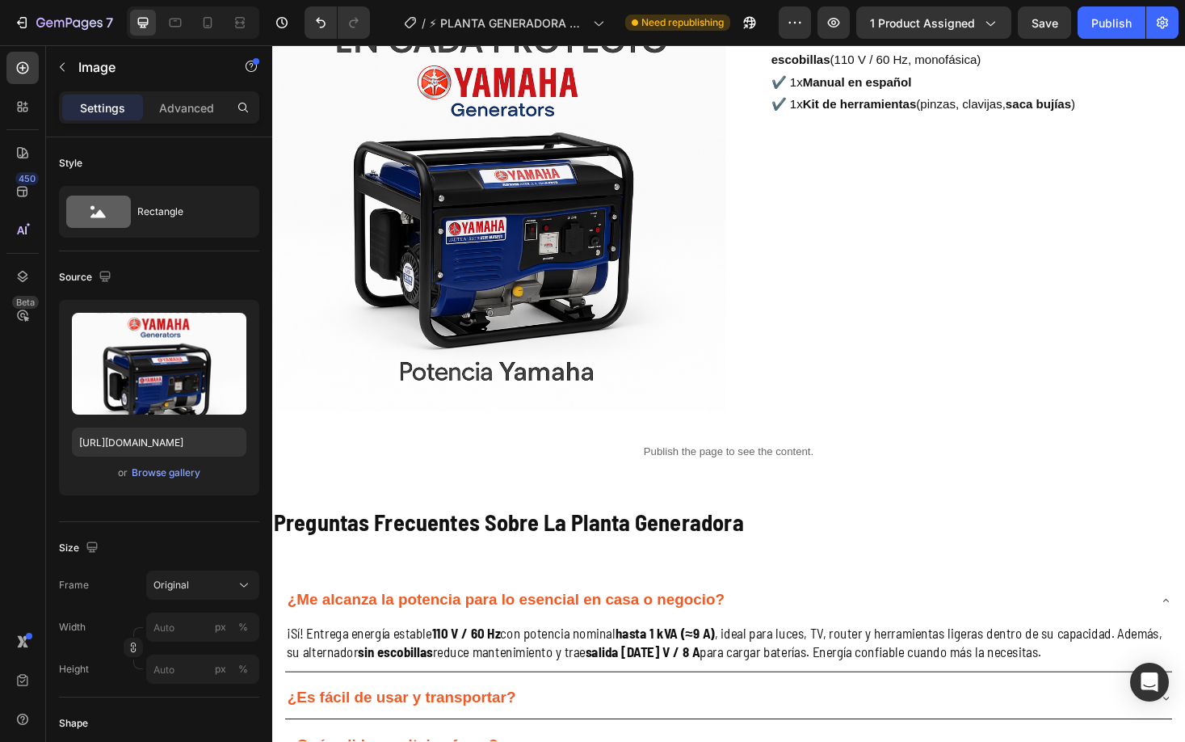
scroll to position [2676, 0]
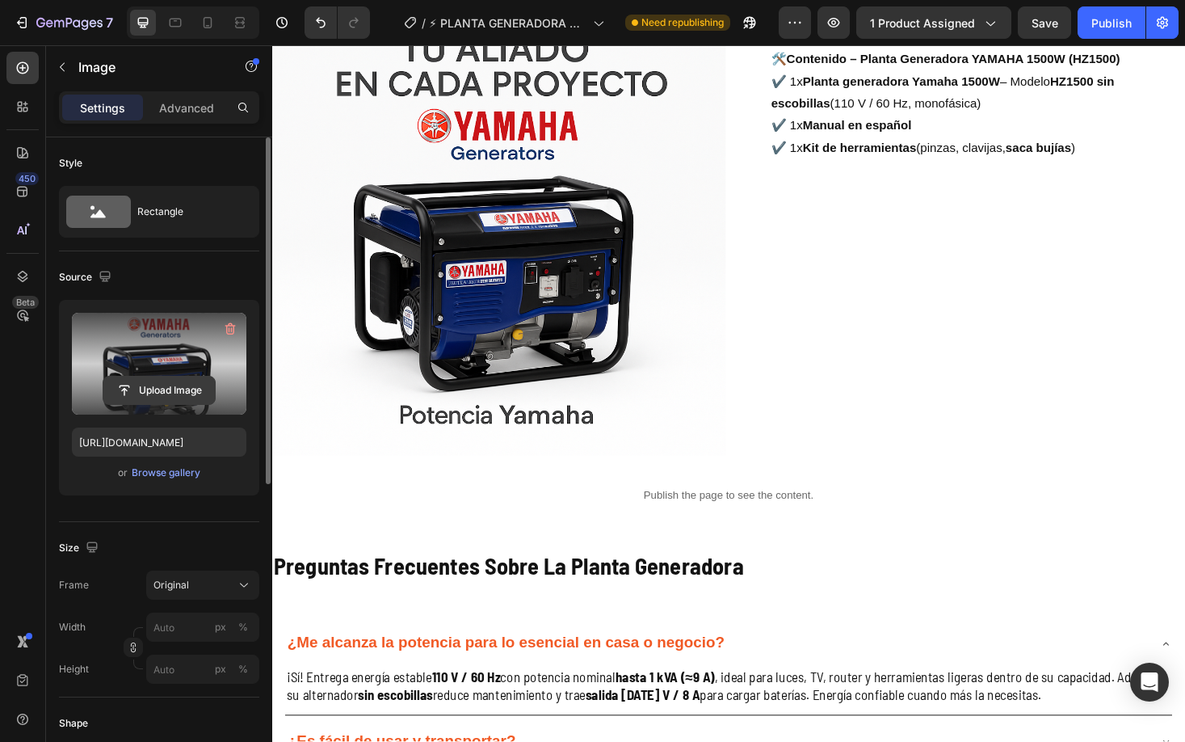
click at [154, 398] on input "file" at bounding box center [159, 390] width 112 height 27
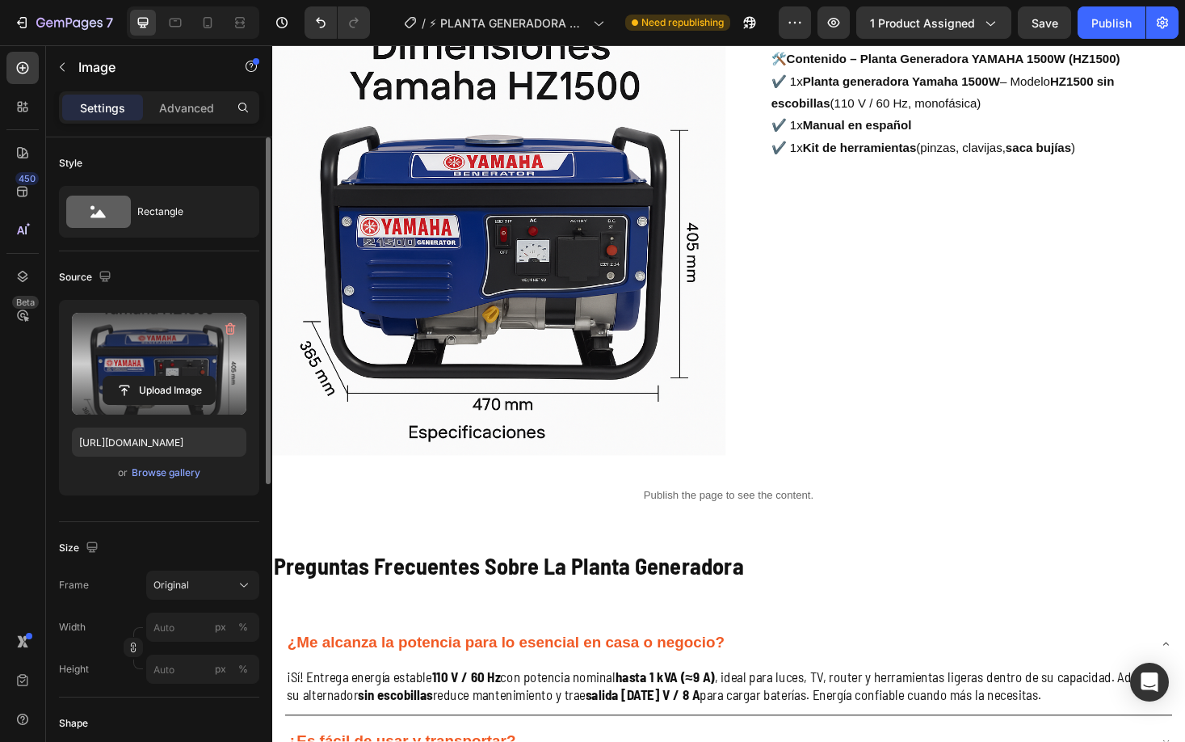
type input "[URL][DOMAIN_NAME]"
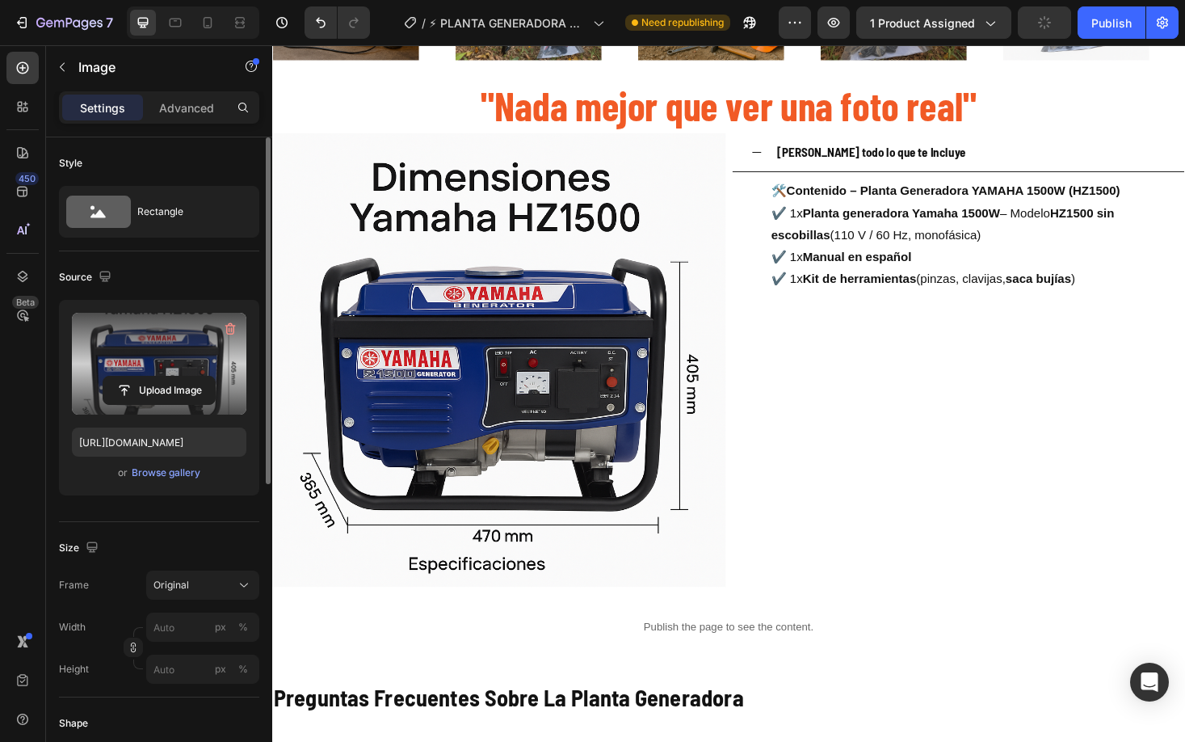
scroll to position [2565, 0]
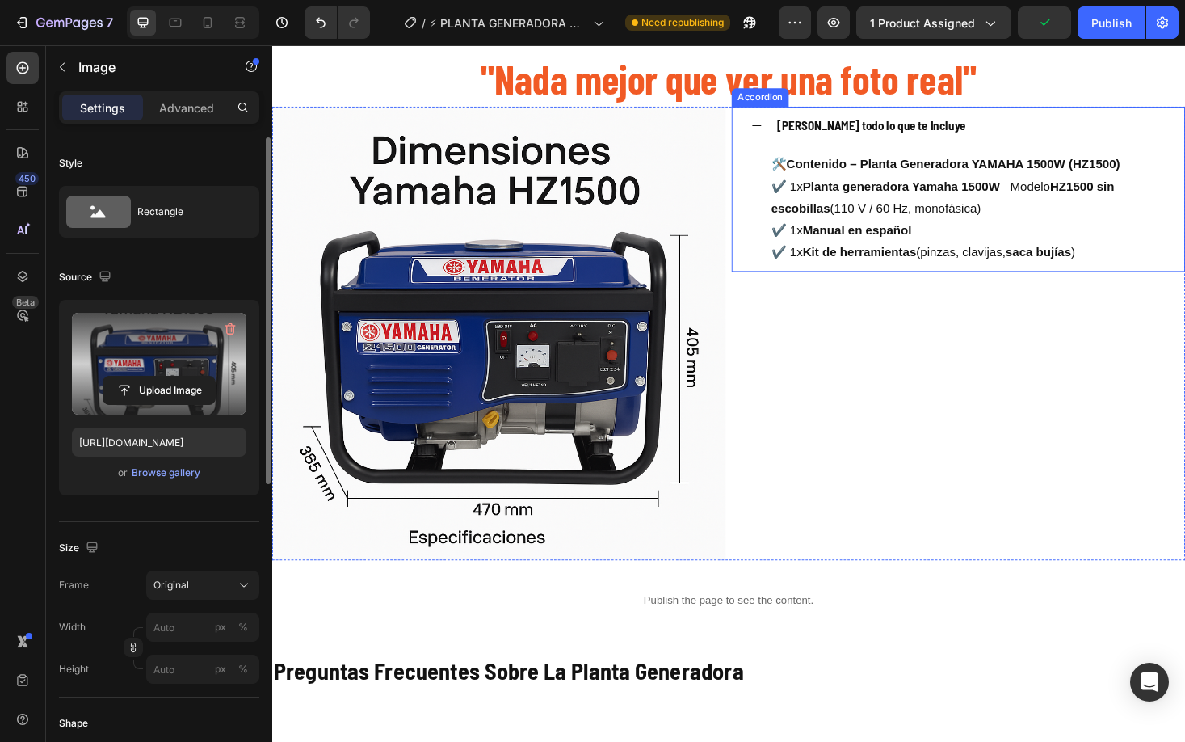
click at [784, 129] on icon at bounding box center [787, 130] width 13 height 13
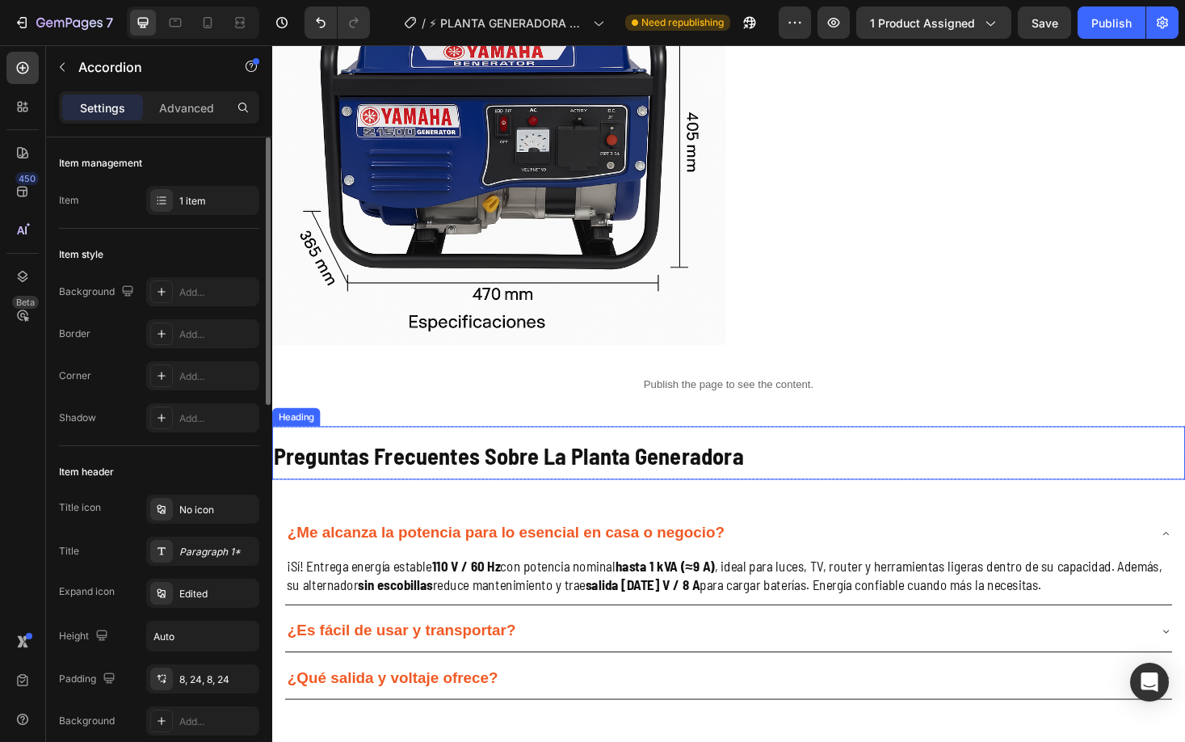
scroll to position [2899, 0]
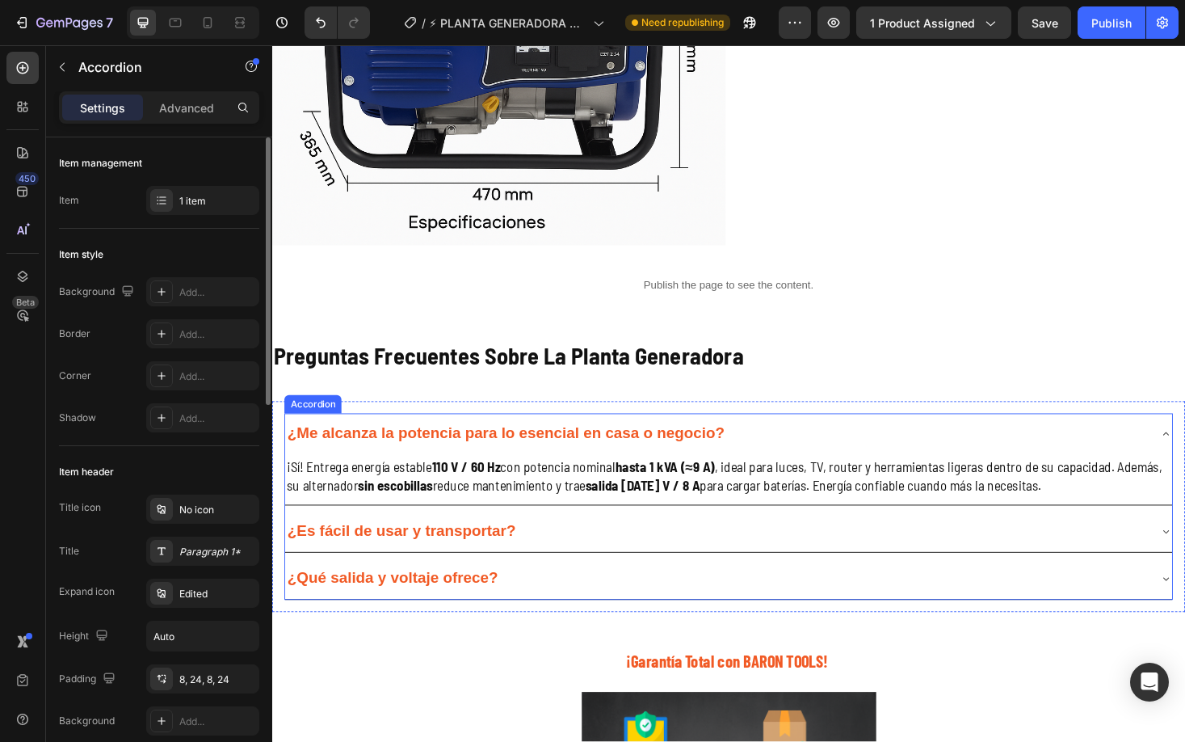
click at [549, 608] on div "¿Qué salida y voltaje ofrece?" at bounding box center [744, 612] width 916 height 30
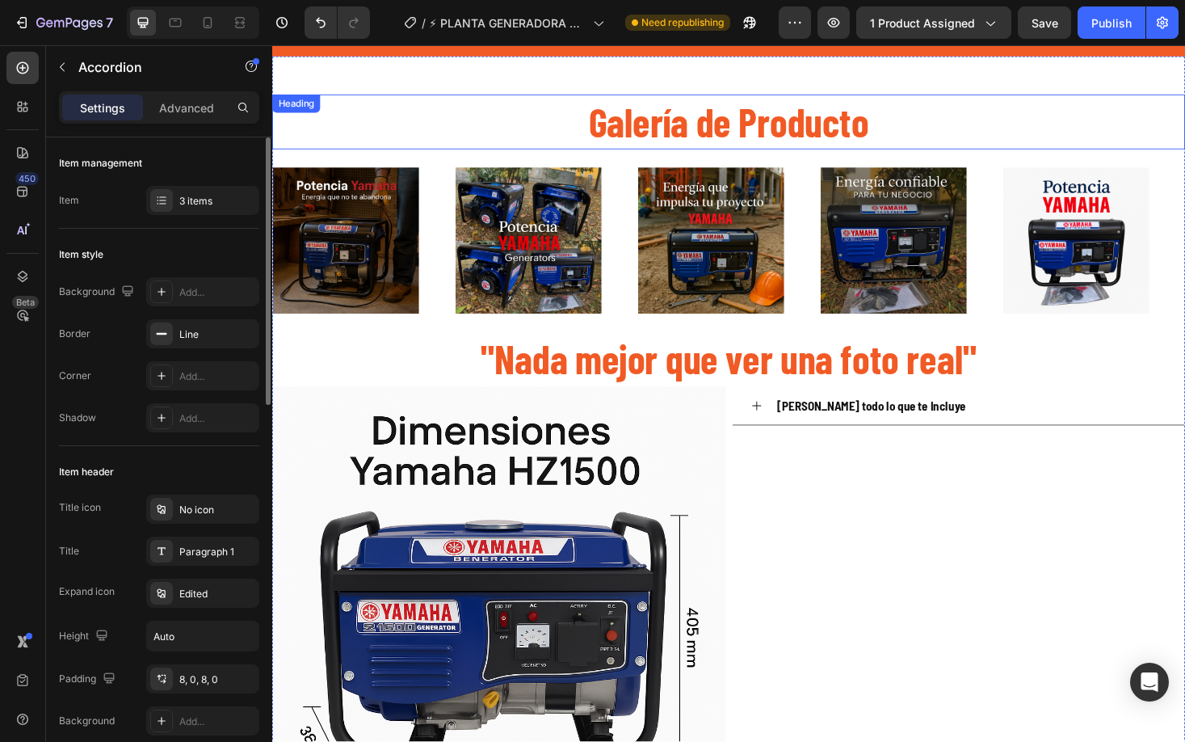
scroll to position [2229, 0]
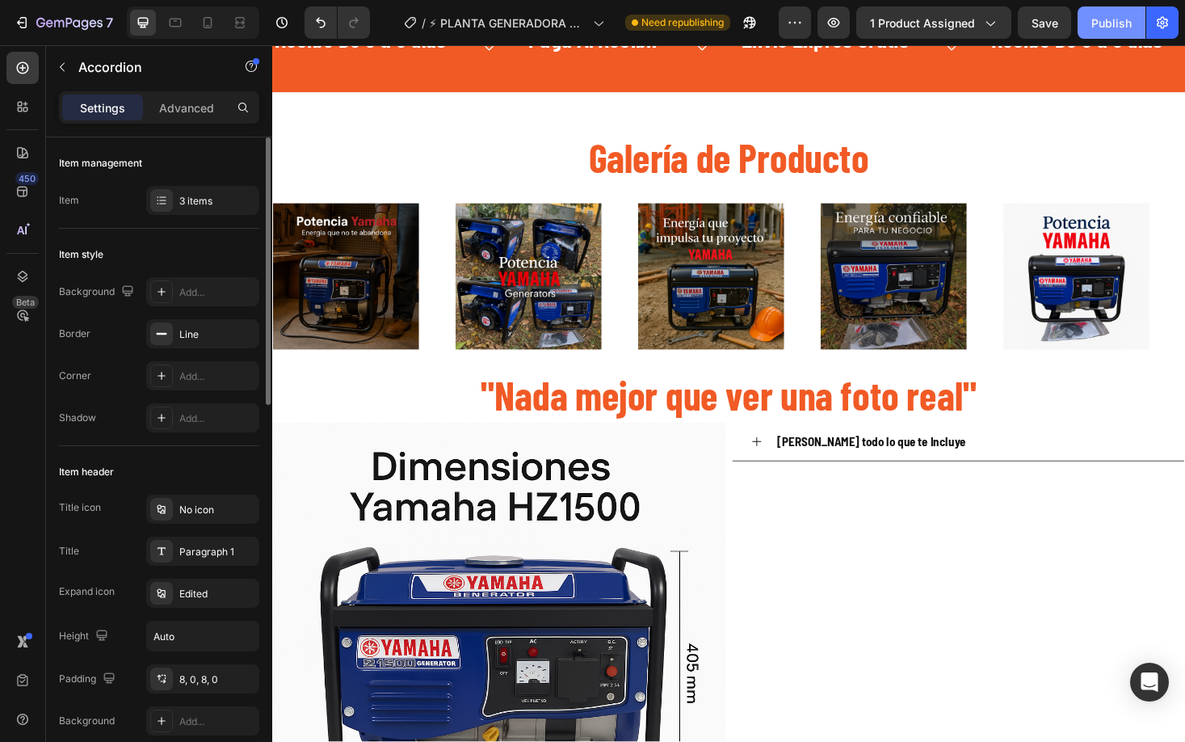
click at [1109, 19] on div "Publish" at bounding box center [1112, 23] width 40 height 17
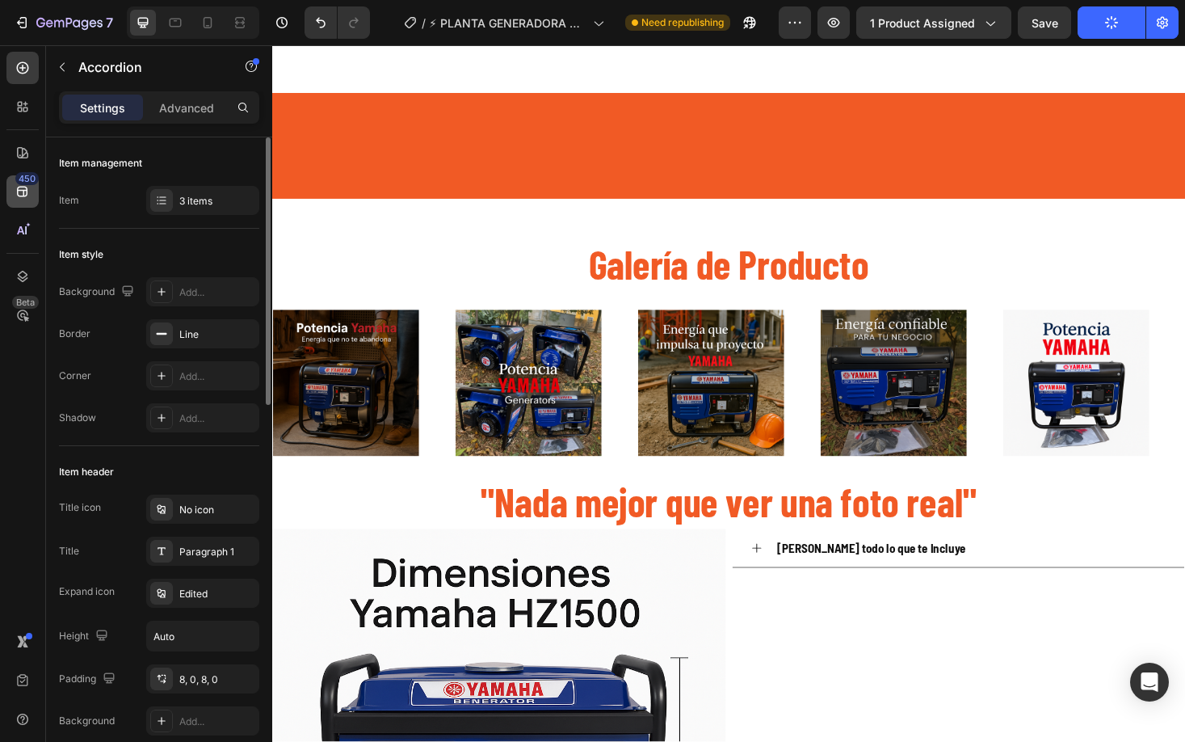
scroll to position [2341, 0]
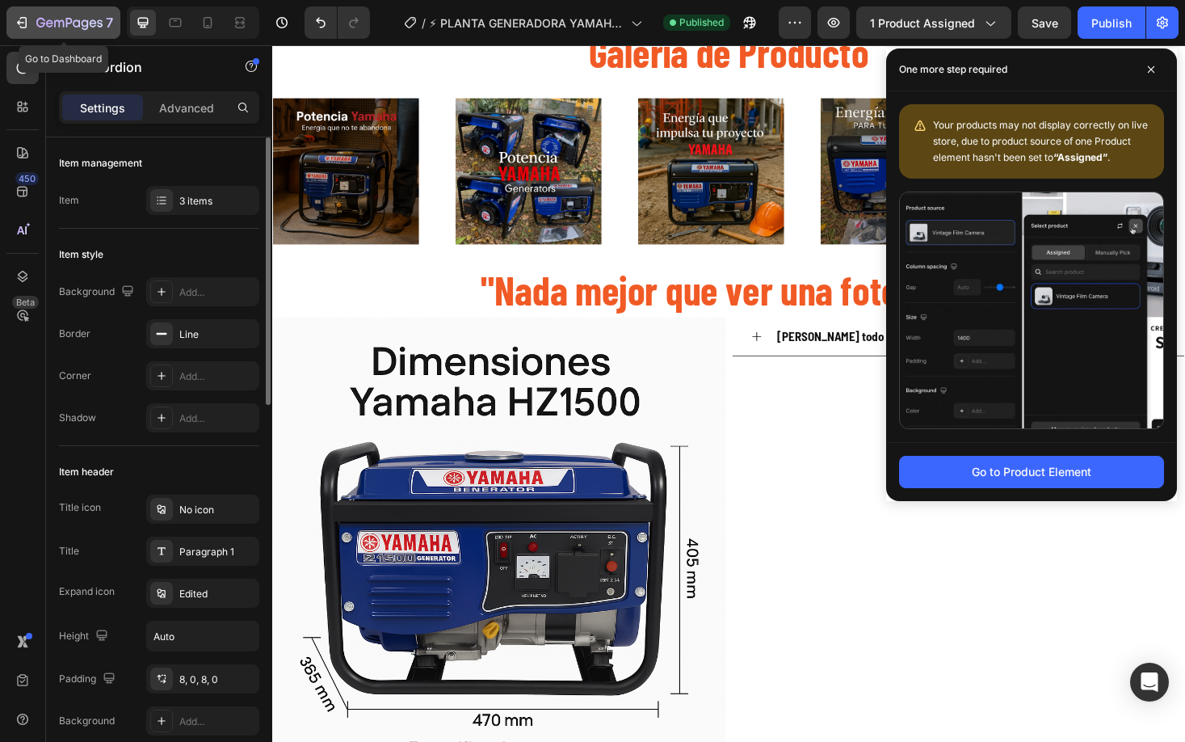
click at [24, 26] on icon "button" at bounding box center [22, 23] width 16 height 16
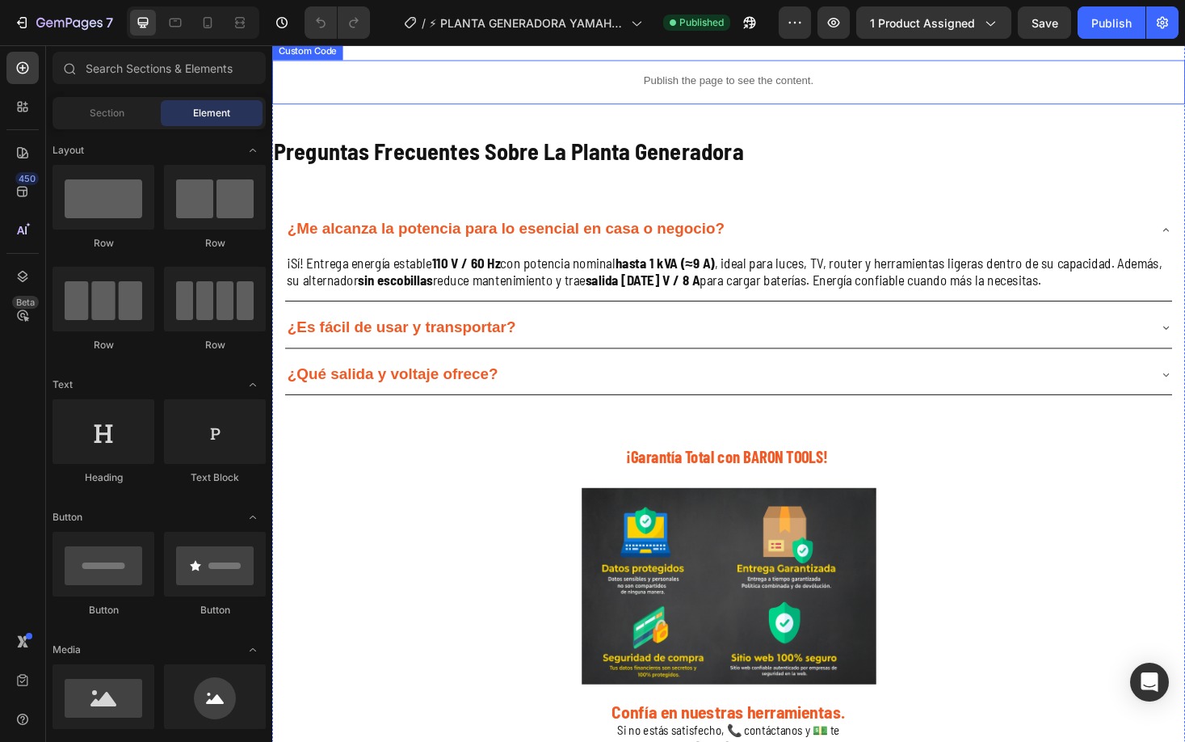
scroll to position [2899, 0]
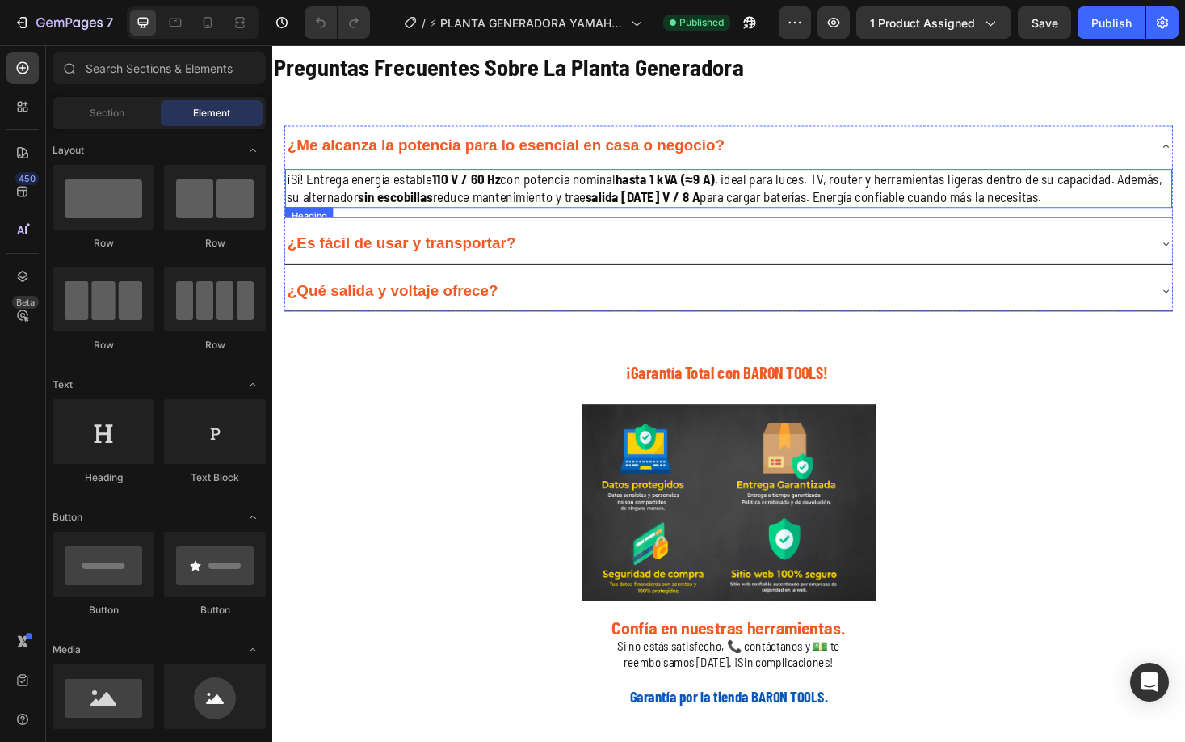
click at [406, 215] on strong "sin escobillas" at bounding box center [403, 206] width 79 height 18
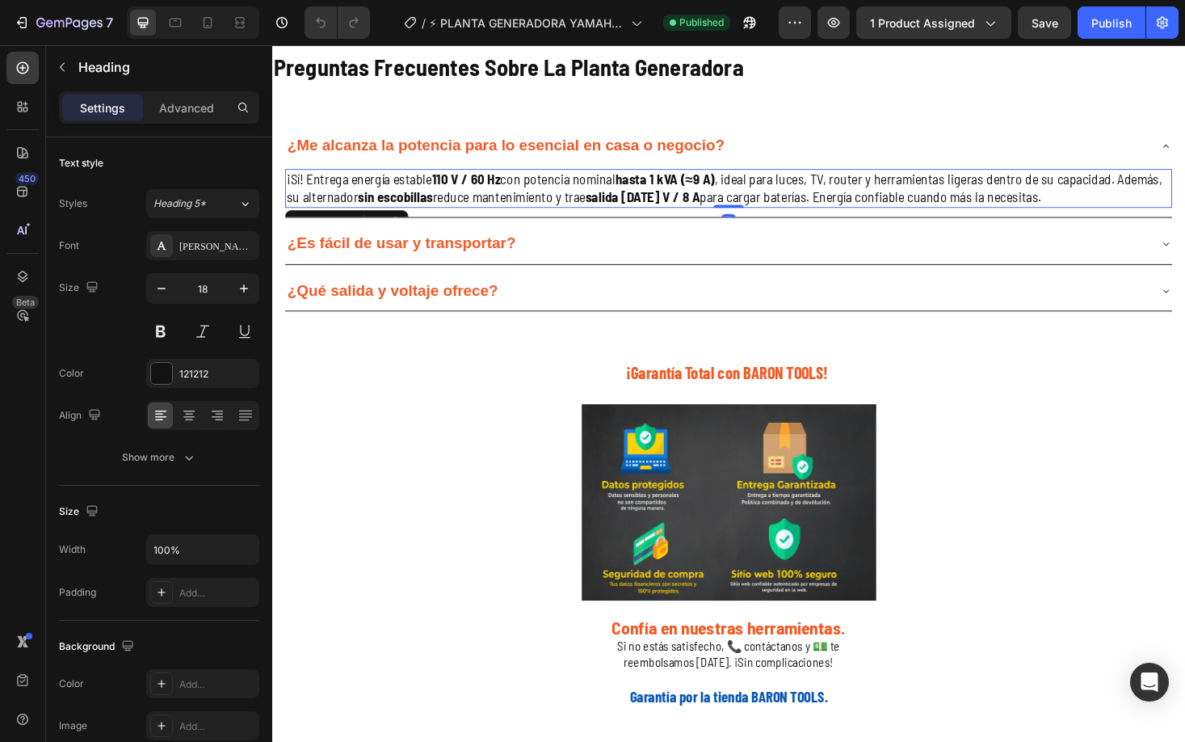
click at [423, 218] on h2 "¡Sí! Entrega energía estable 110 V / 60 Hz con potencia nominal hasta 1 kVA (≈9…" at bounding box center [757, 197] width 942 height 41
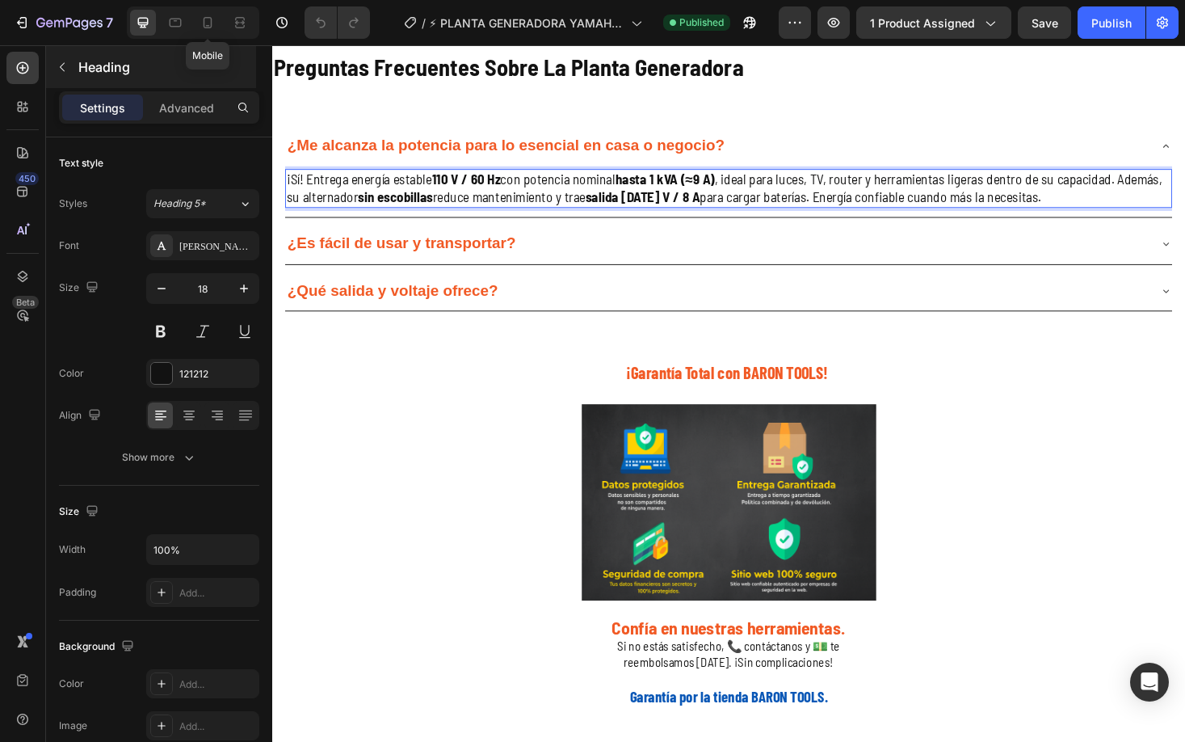
click at [208, 19] on icon at bounding box center [208, 23] width 16 height 16
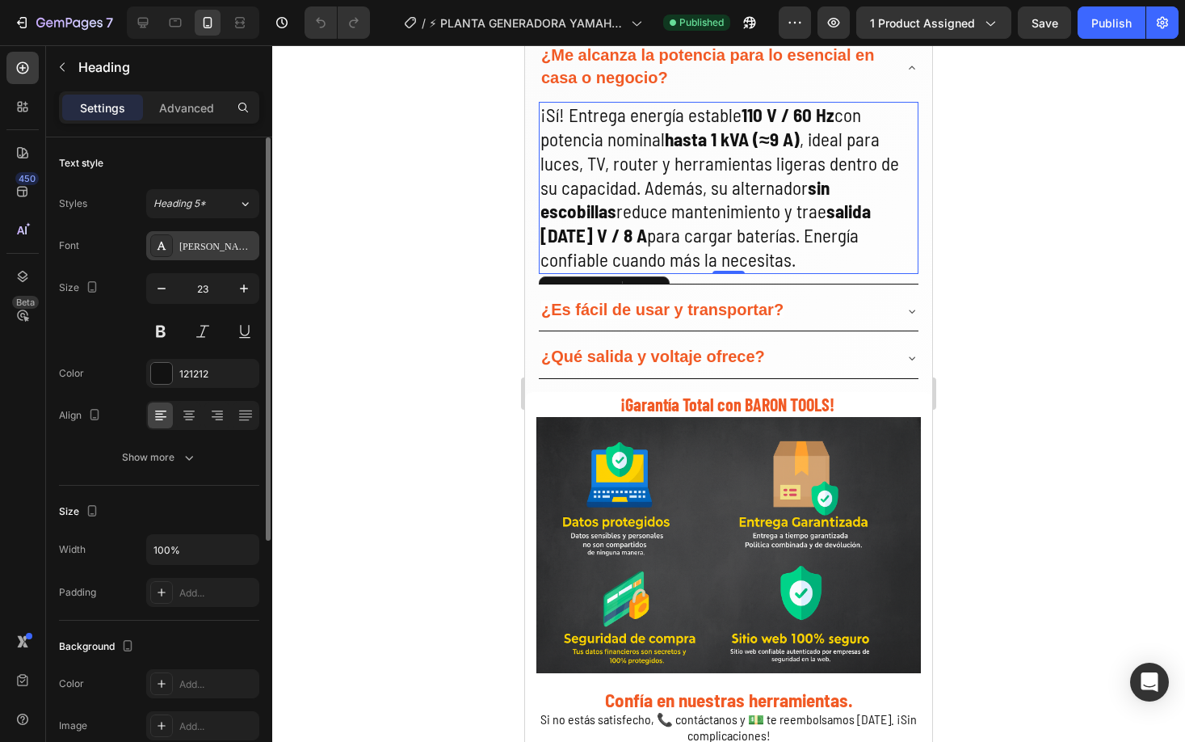
scroll to position [3181, 0]
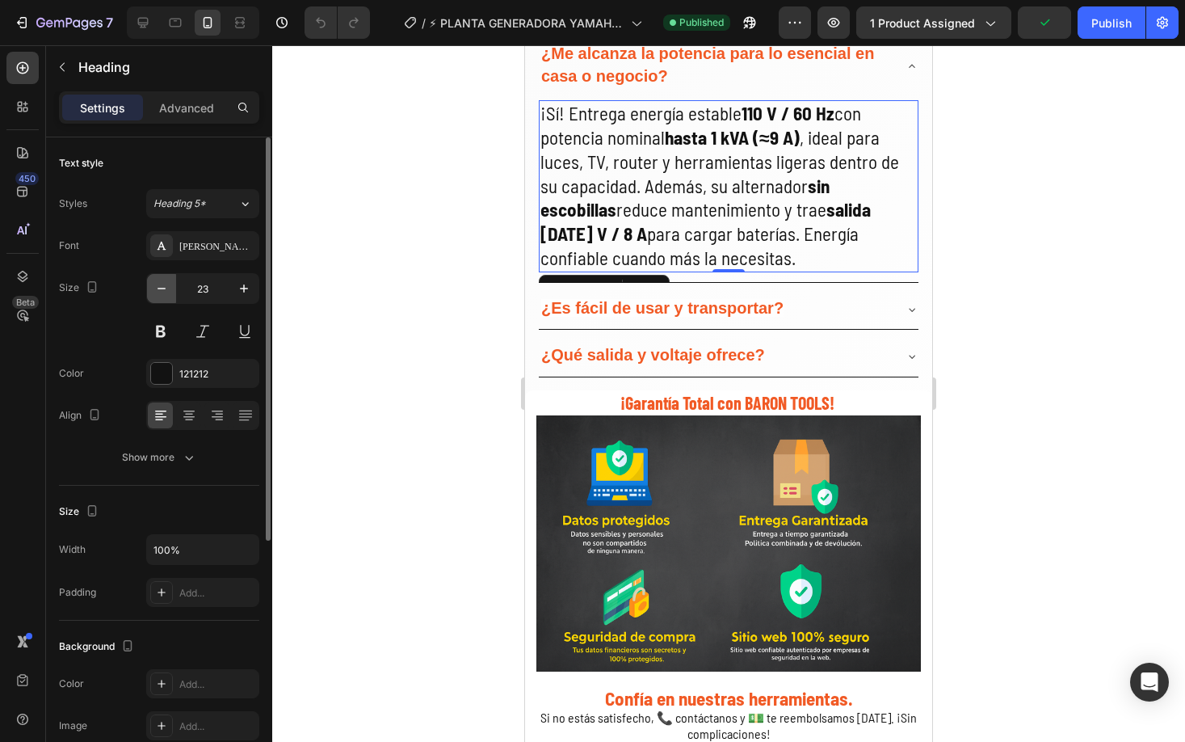
click at [154, 286] on icon "button" at bounding box center [162, 288] width 16 height 16
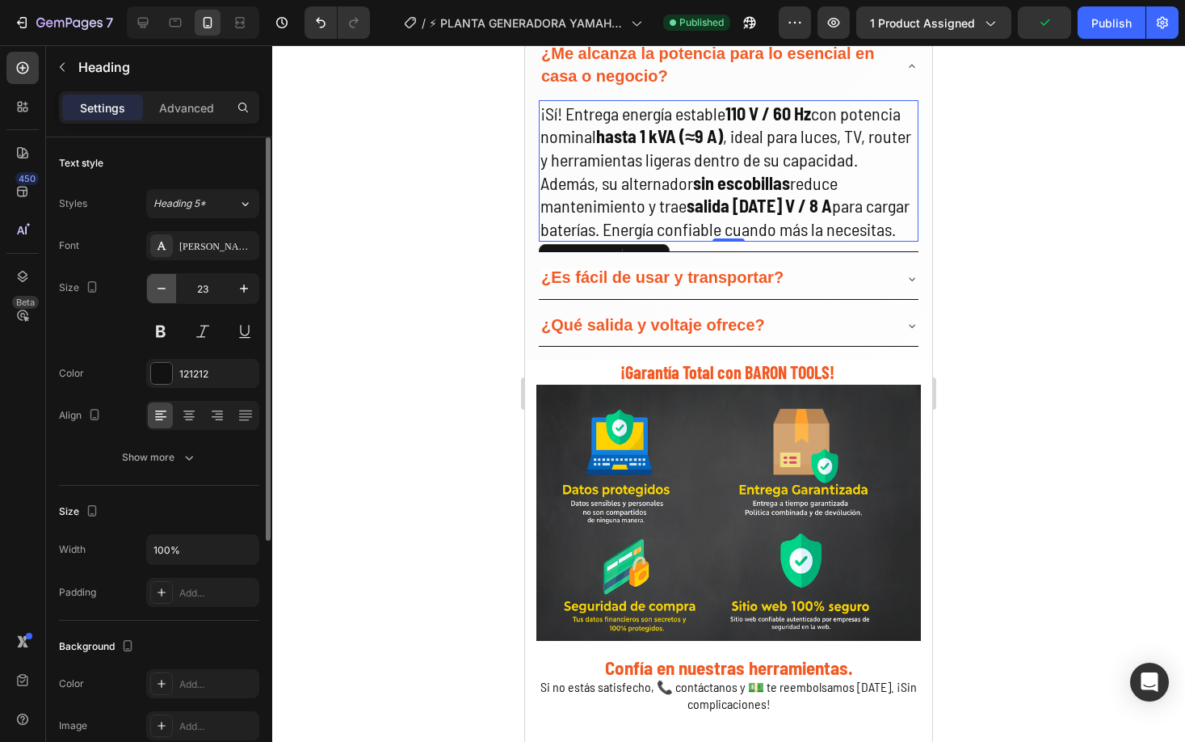
click at [154, 286] on icon "button" at bounding box center [162, 288] width 16 height 16
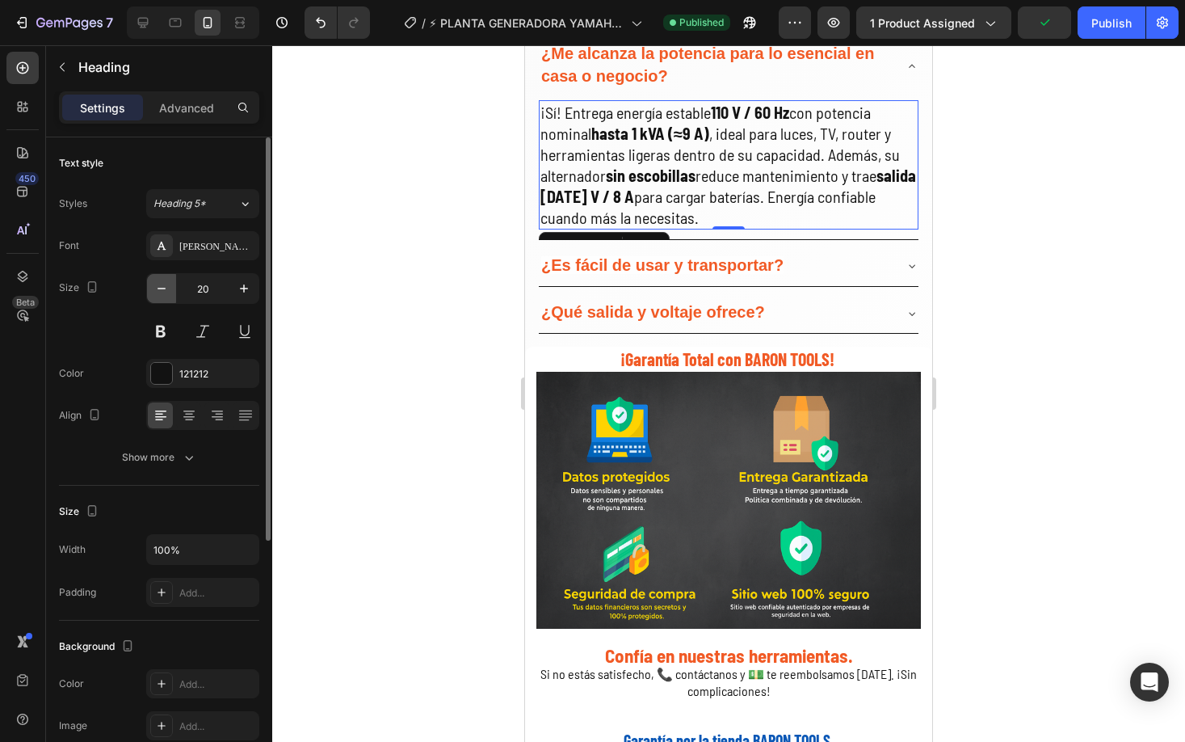
click at [154, 286] on icon "button" at bounding box center [162, 288] width 16 height 16
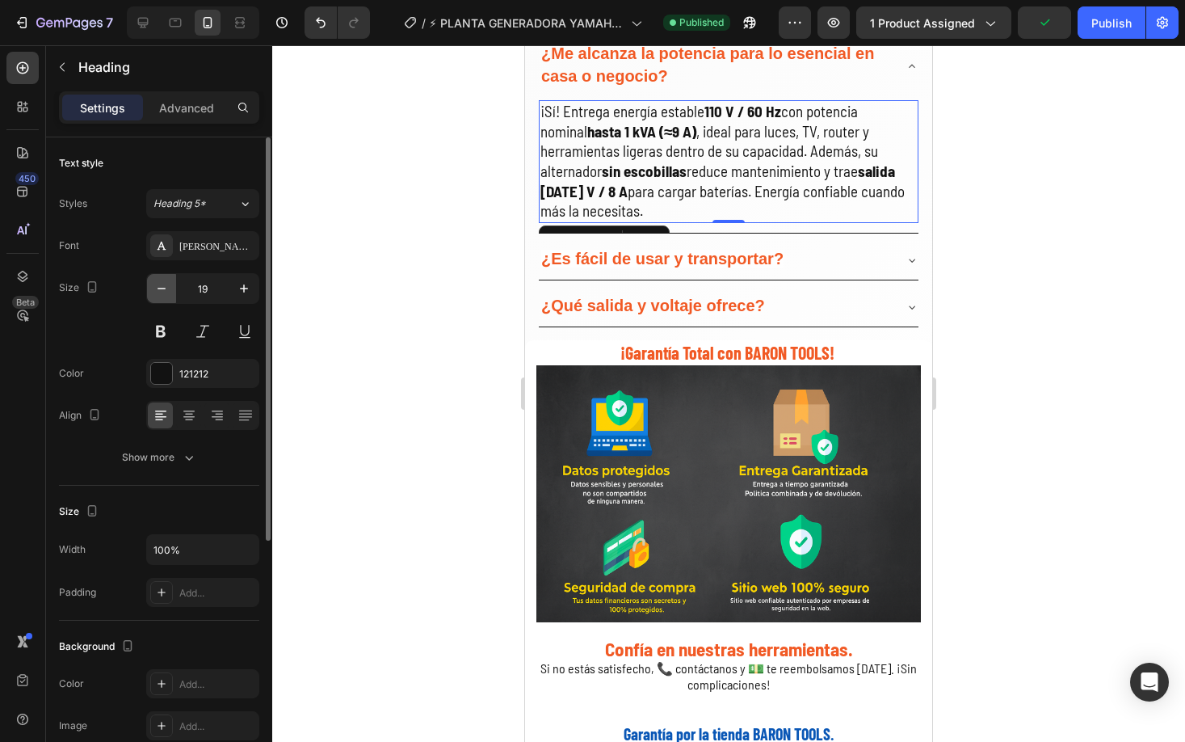
click at [154, 286] on icon "button" at bounding box center [162, 288] width 16 height 16
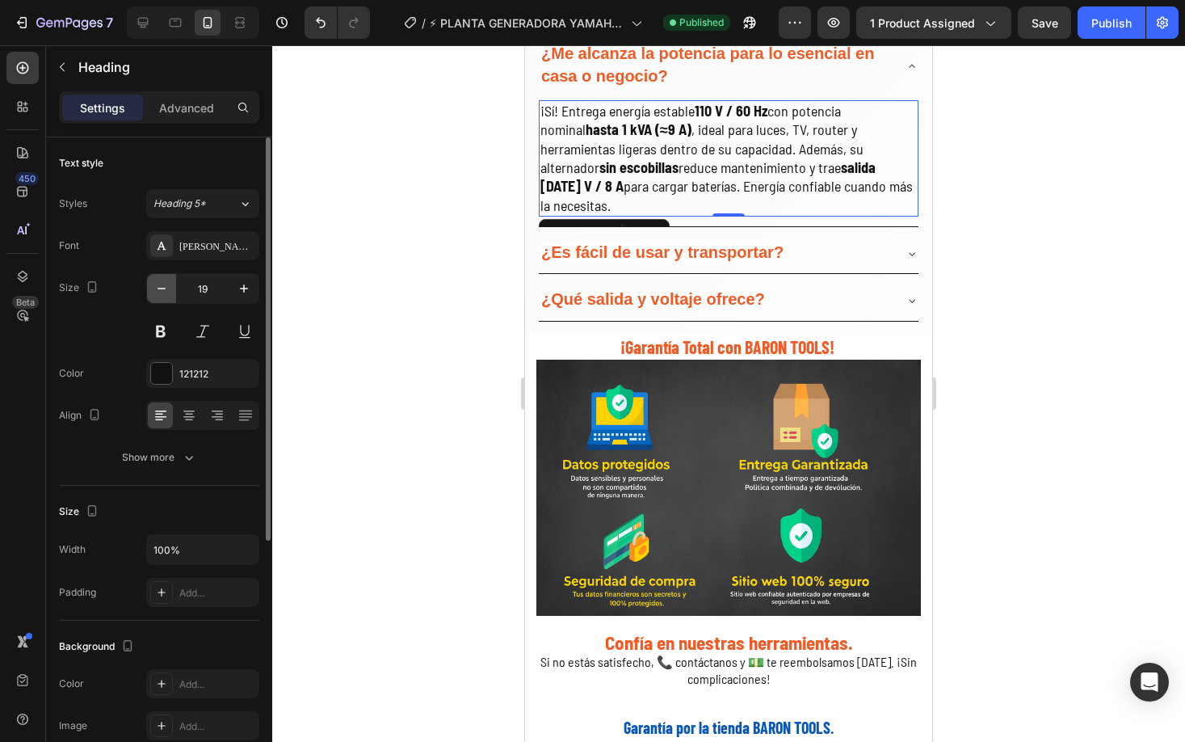
type input "18"
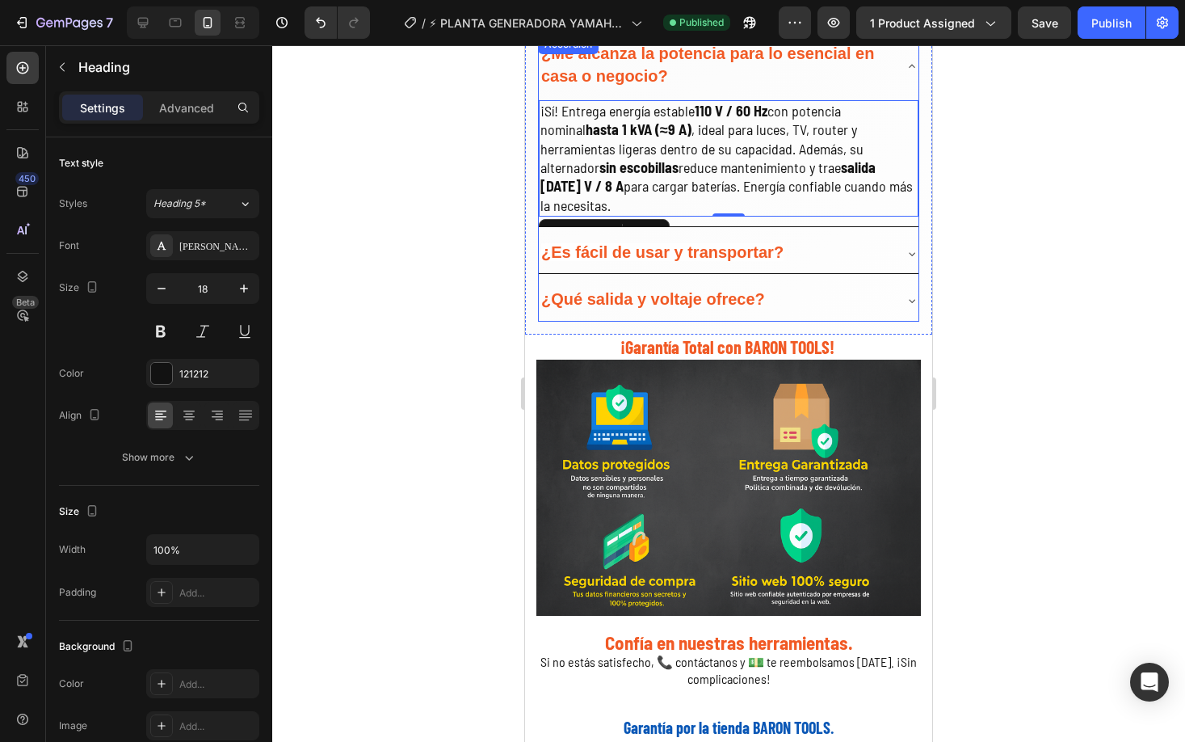
click at [768, 243] on strong "¿Es fácil de usar y transportar?" at bounding box center [662, 252] width 242 height 18
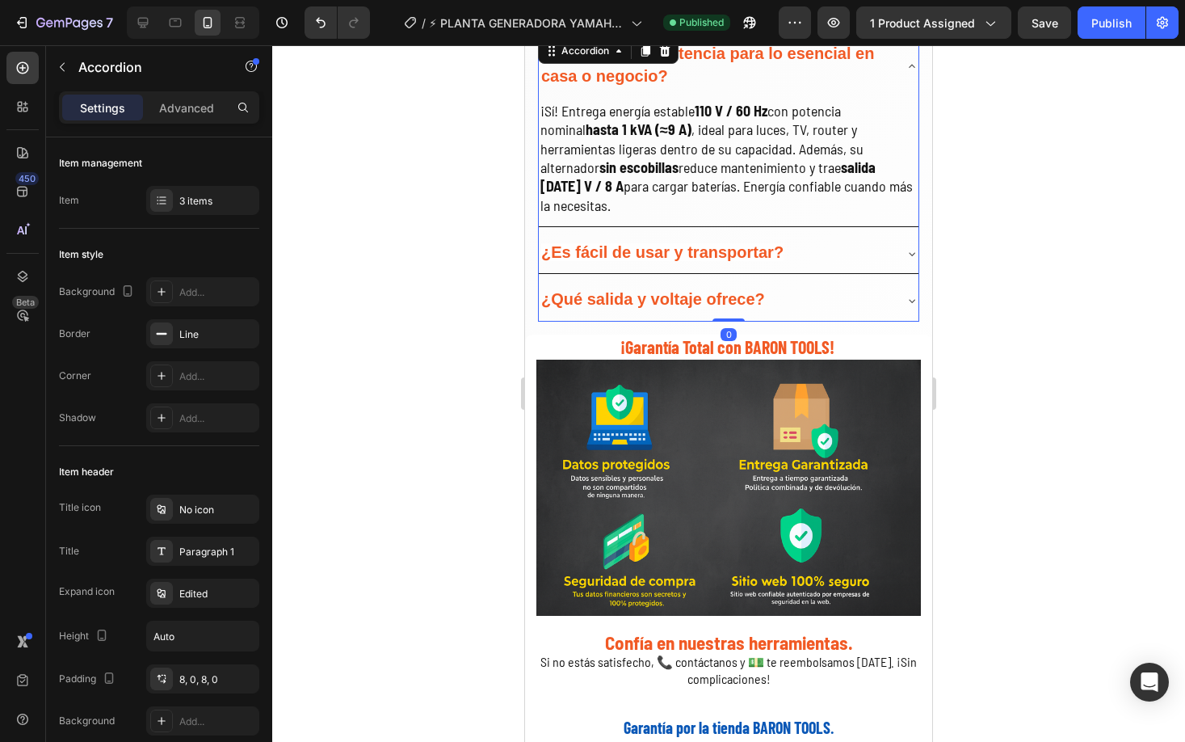
click at [827, 240] on div "¿Es fácil de usar y transportar?" at bounding box center [716, 253] width 354 height 27
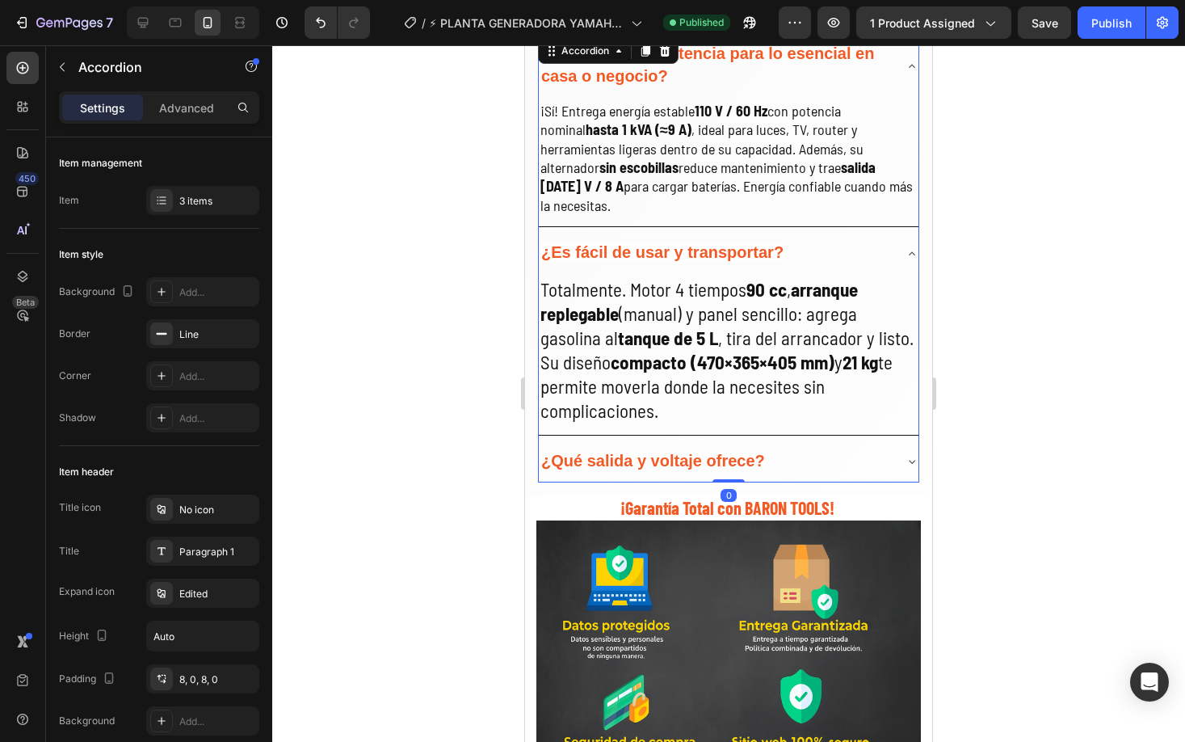
click at [749, 304] on h2 "Totalmente. Motor 4 tiempos 90 cc , arranque replegable (manual) y panel sencil…" at bounding box center [729, 350] width 380 height 148
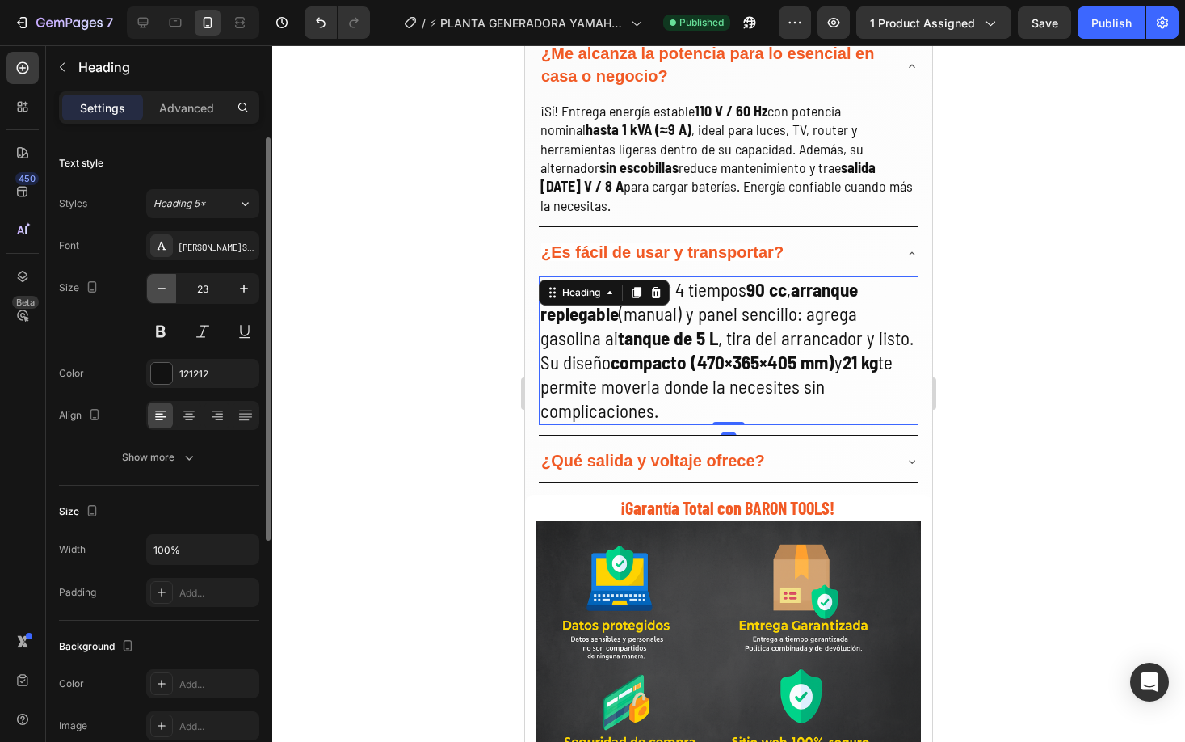
click at [165, 276] on button "button" at bounding box center [161, 288] width 29 height 29
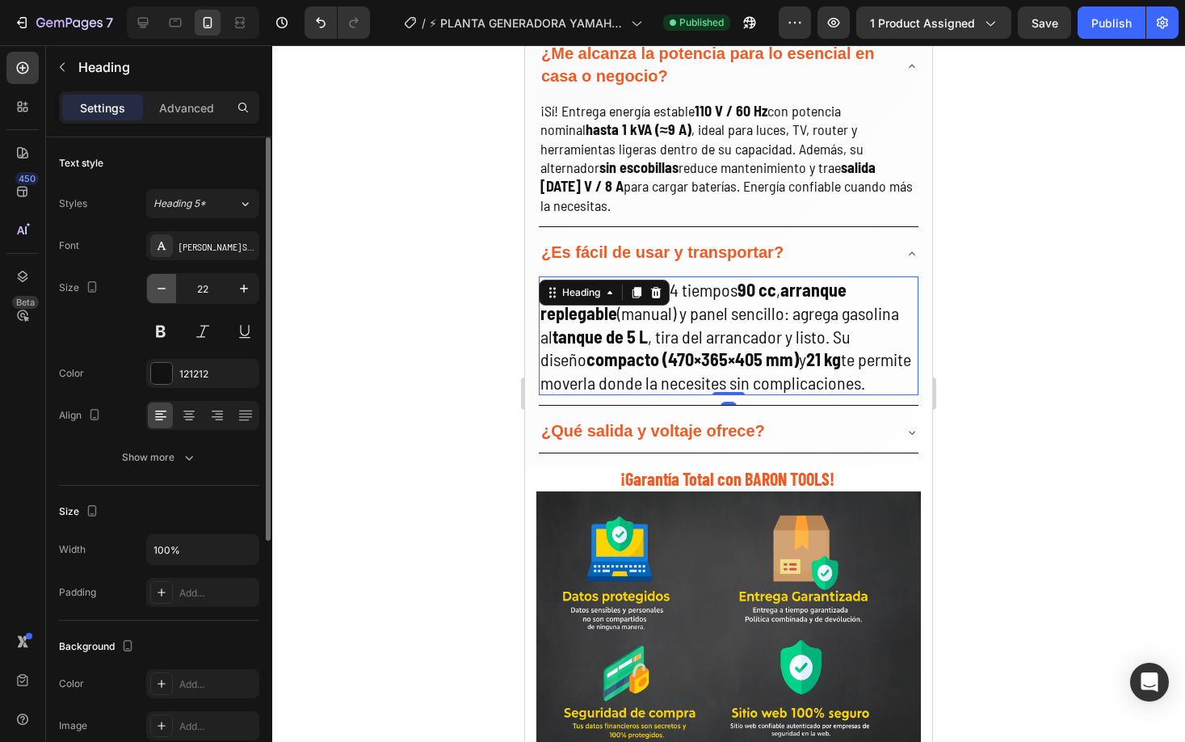
click at [166, 276] on button "button" at bounding box center [161, 288] width 29 height 29
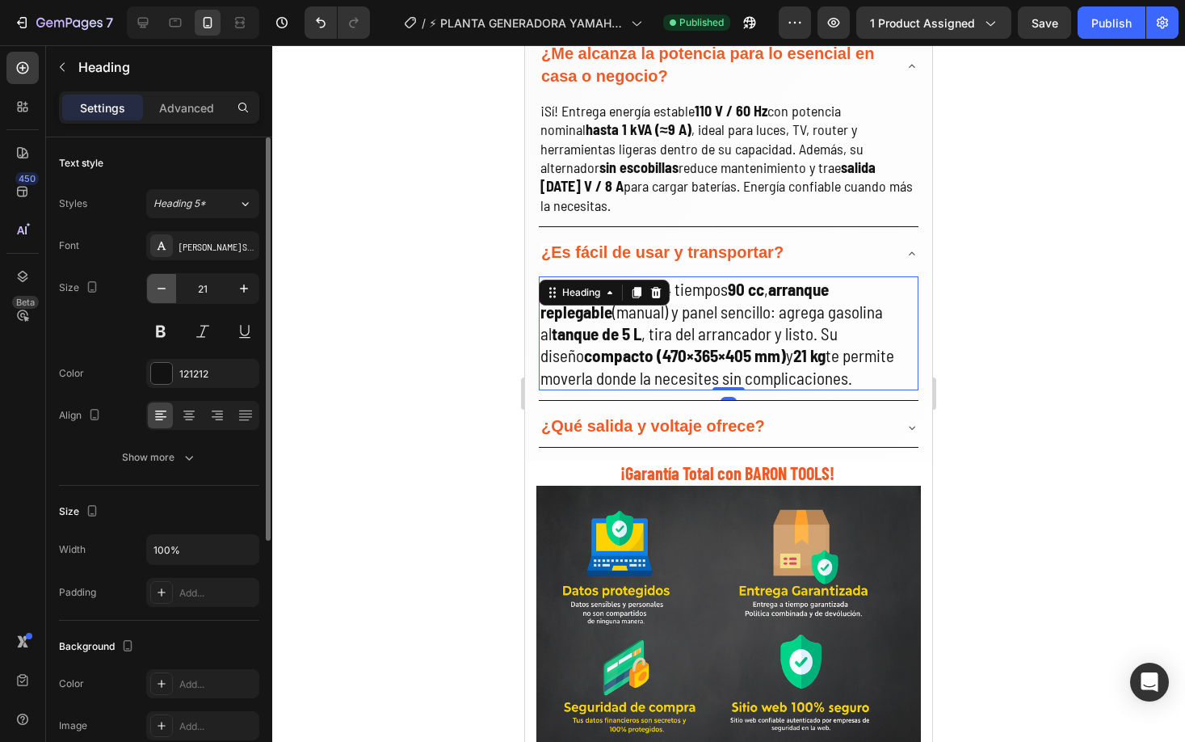
click at [166, 276] on button "button" at bounding box center [161, 288] width 29 height 29
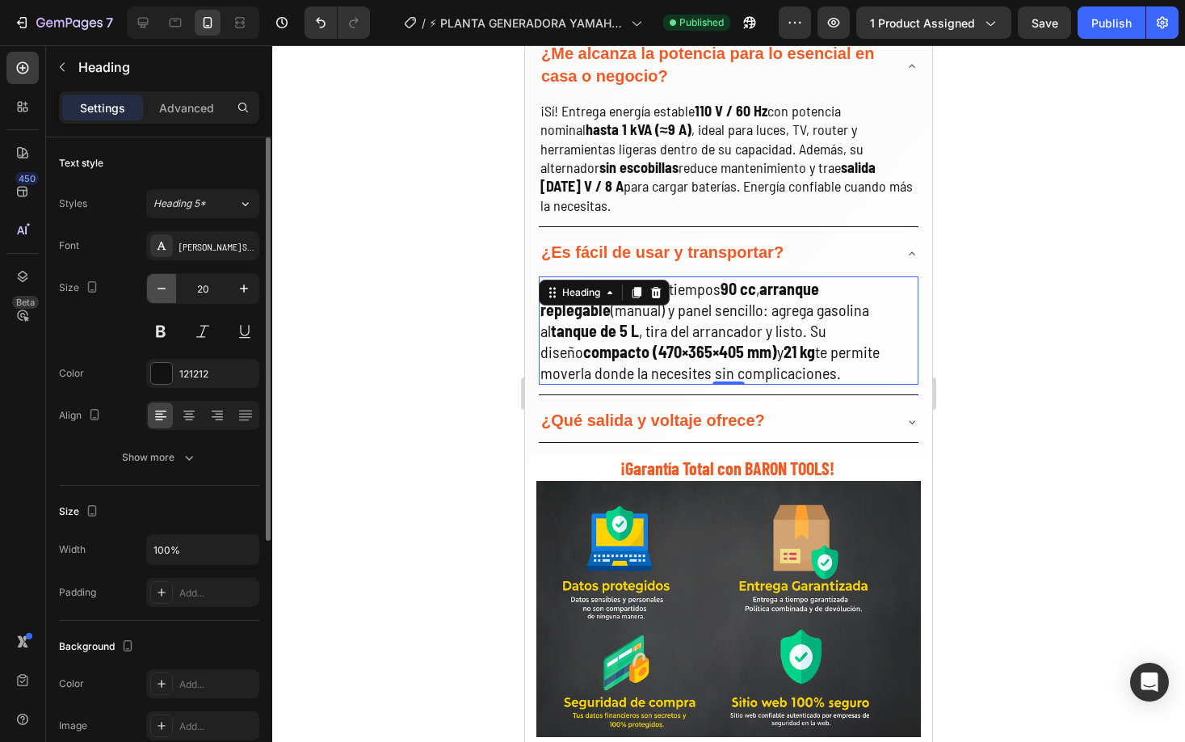
click at [166, 277] on button "button" at bounding box center [161, 288] width 29 height 29
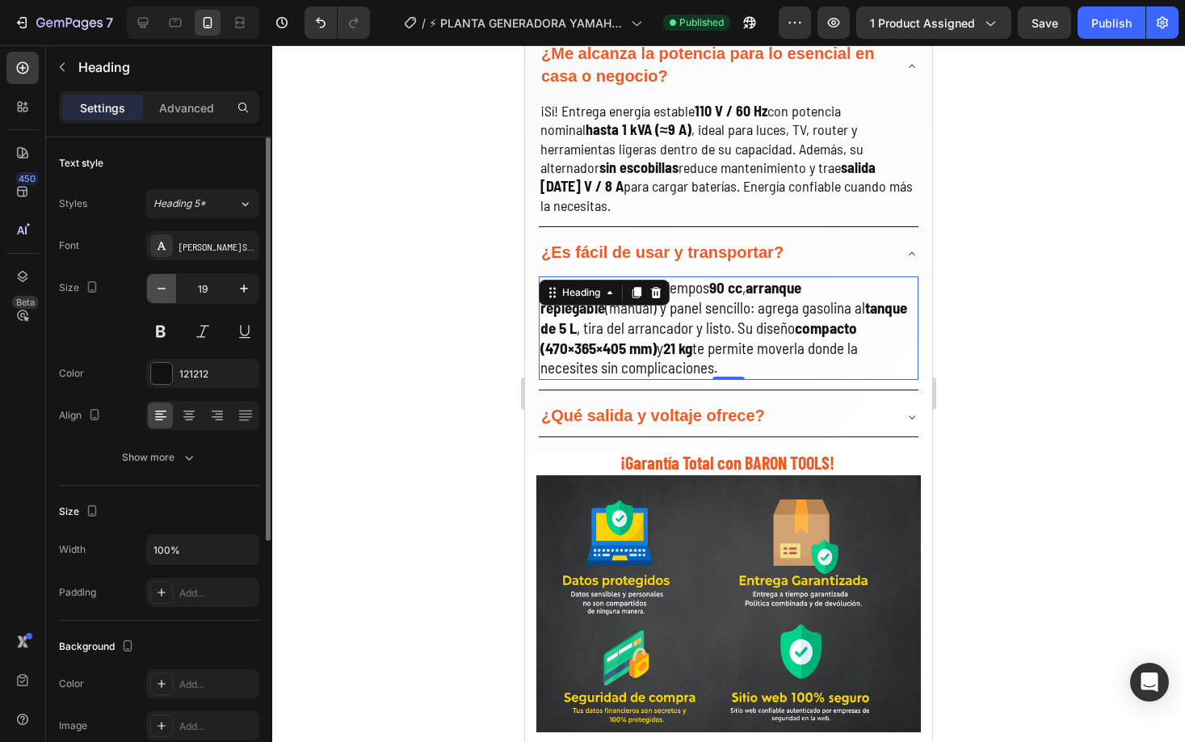
type input "18"
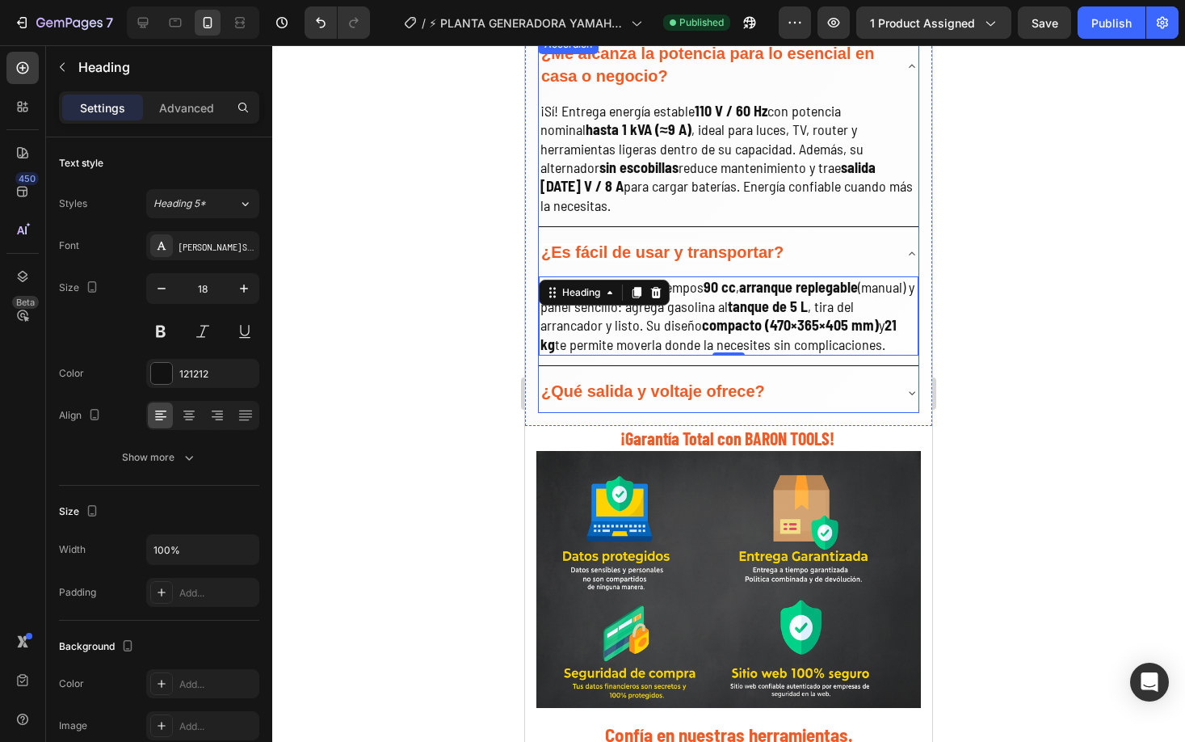
click at [771, 372] on div "¿Qué salida y voltaje ofrece?" at bounding box center [729, 392] width 380 height 40
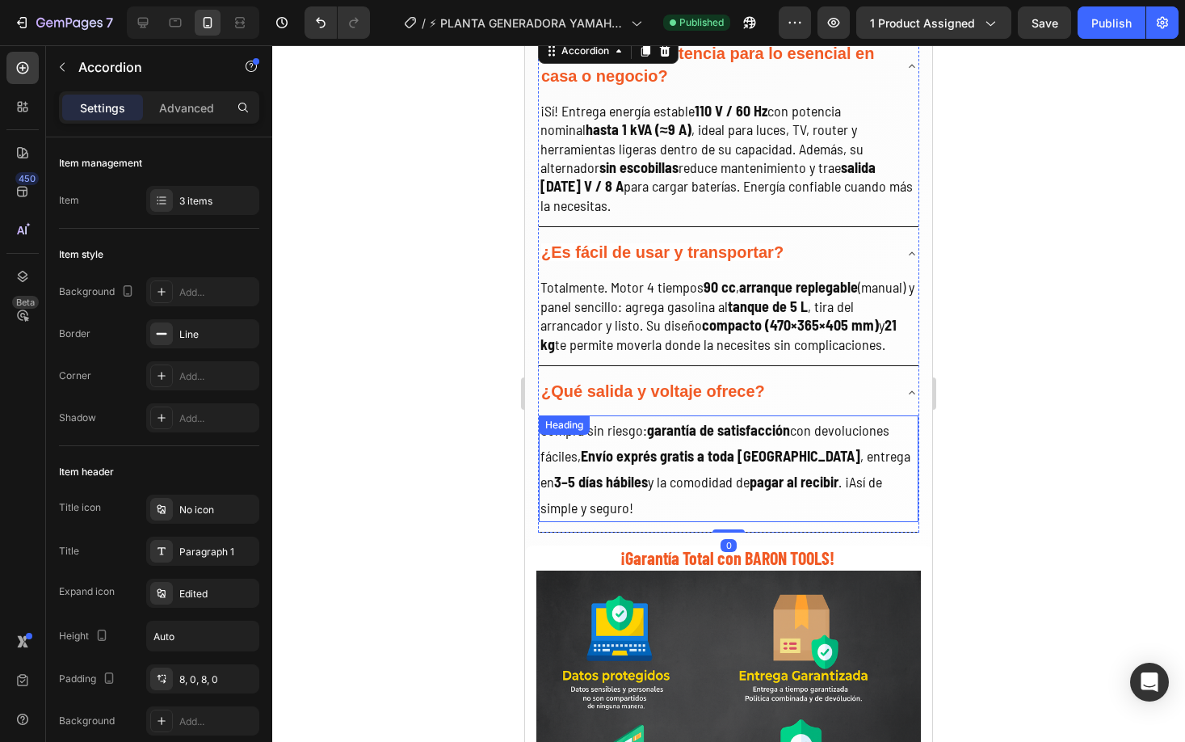
click at [720, 447] on strong "Envío exprés gratis a toda [GEOGRAPHIC_DATA]" at bounding box center [721, 456] width 280 height 18
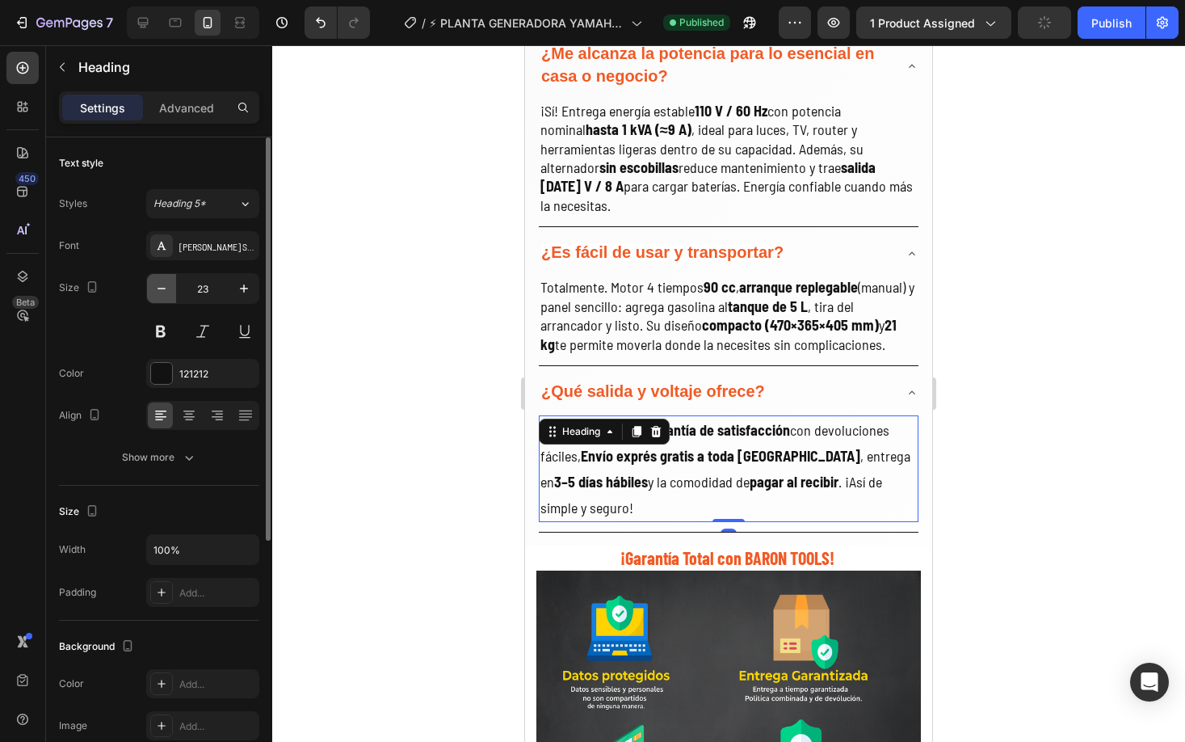
click at [161, 285] on icon "button" at bounding box center [162, 288] width 16 height 16
click at [158, 288] on icon "button" at bounding box center [162, 288] width 16 height 16
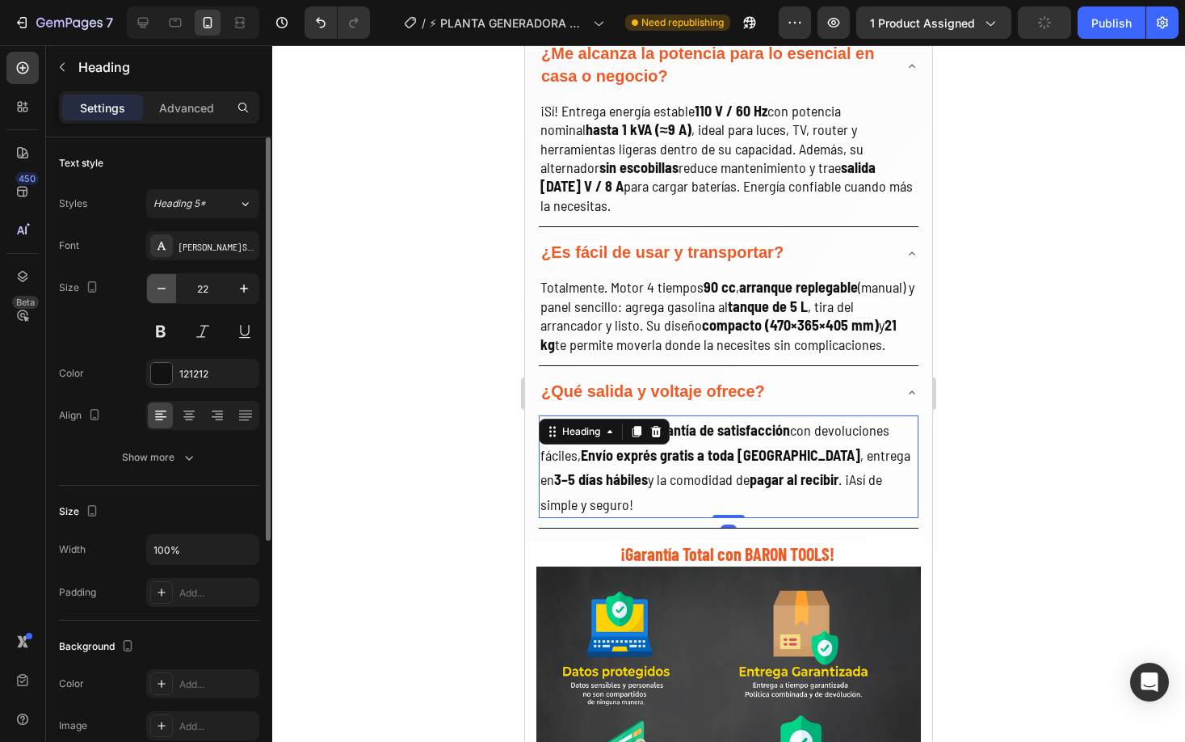
click at [158, 288] on icon "button" at bounding box center [162, 288] width 16 height 16
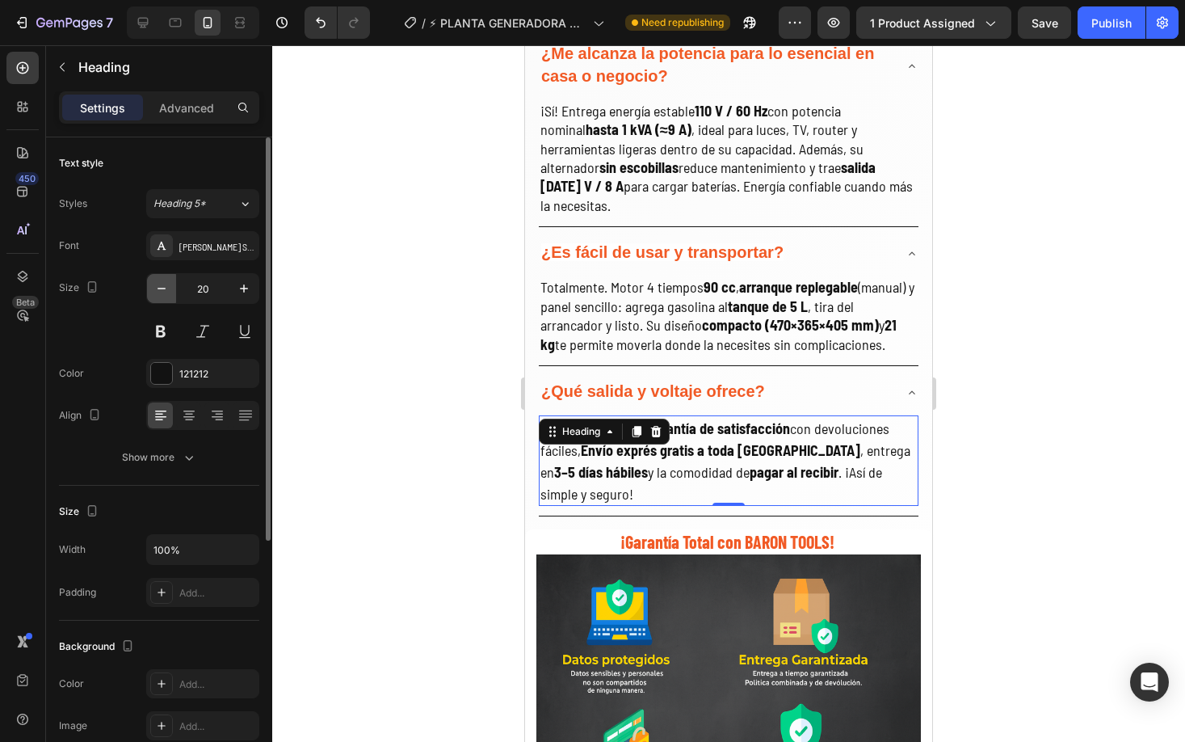
click at [159, 287] on icon "button" at bounding box center [162, 288] width 16 height 16
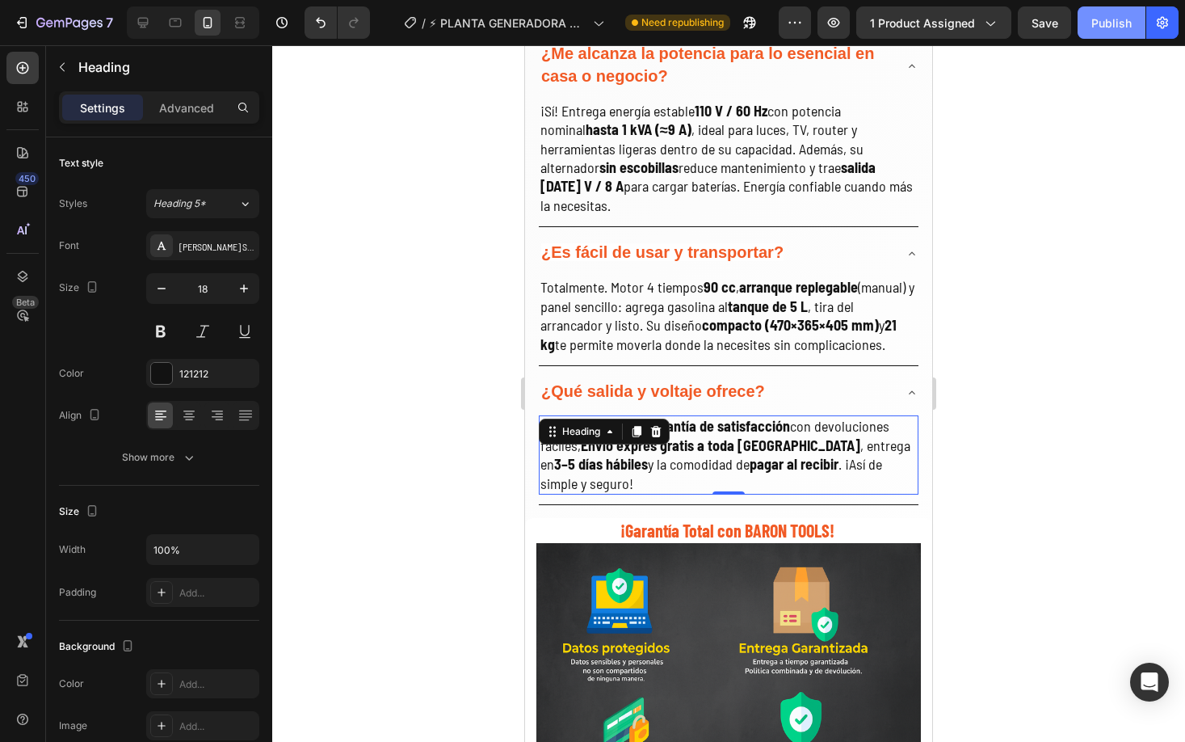
click at [1113, 23] on div "Publish" at bounding box center [1112, 23] width 40 height 17
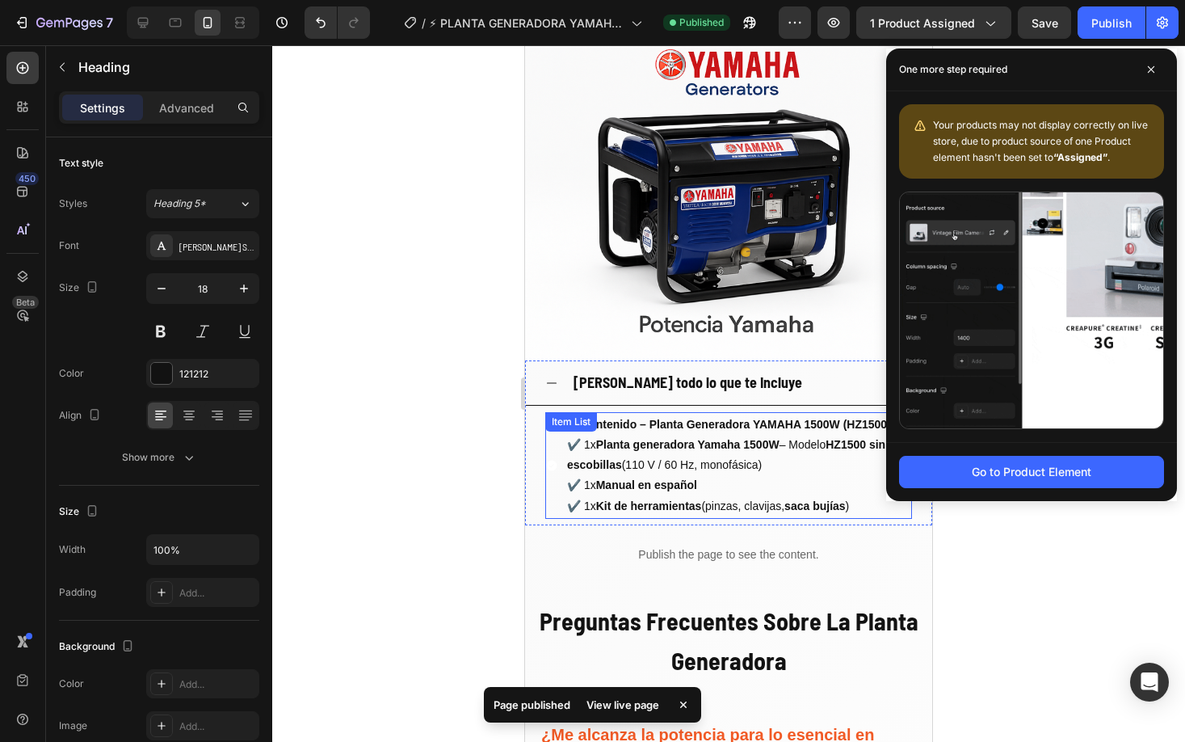
scroll to position [2401, 0]
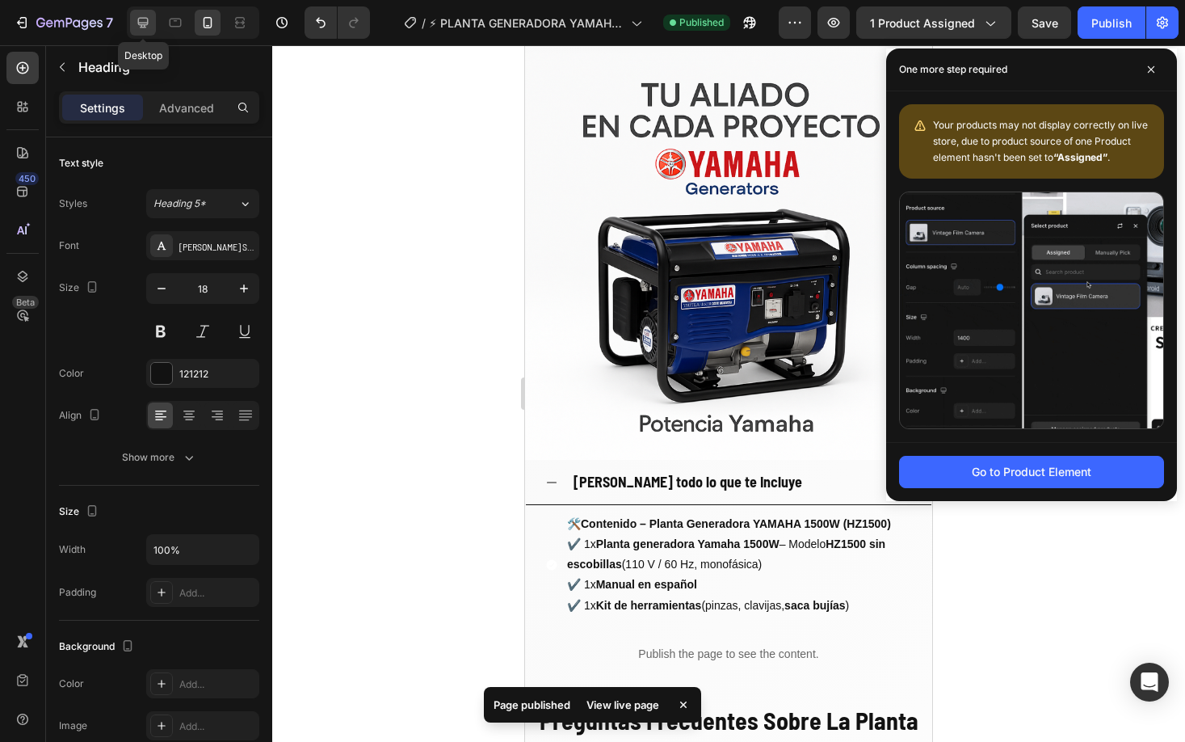
click at [138, 19] on icon at bounding box center [143, 23] width 11 height 11
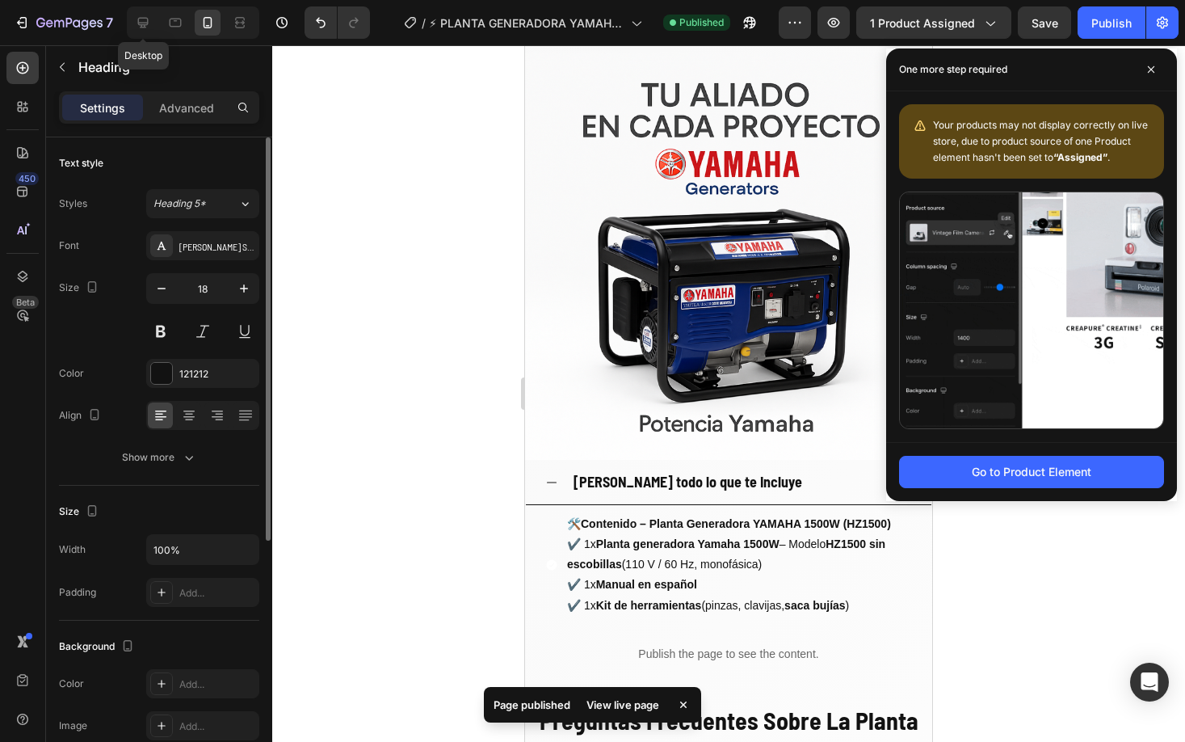
type input "25"
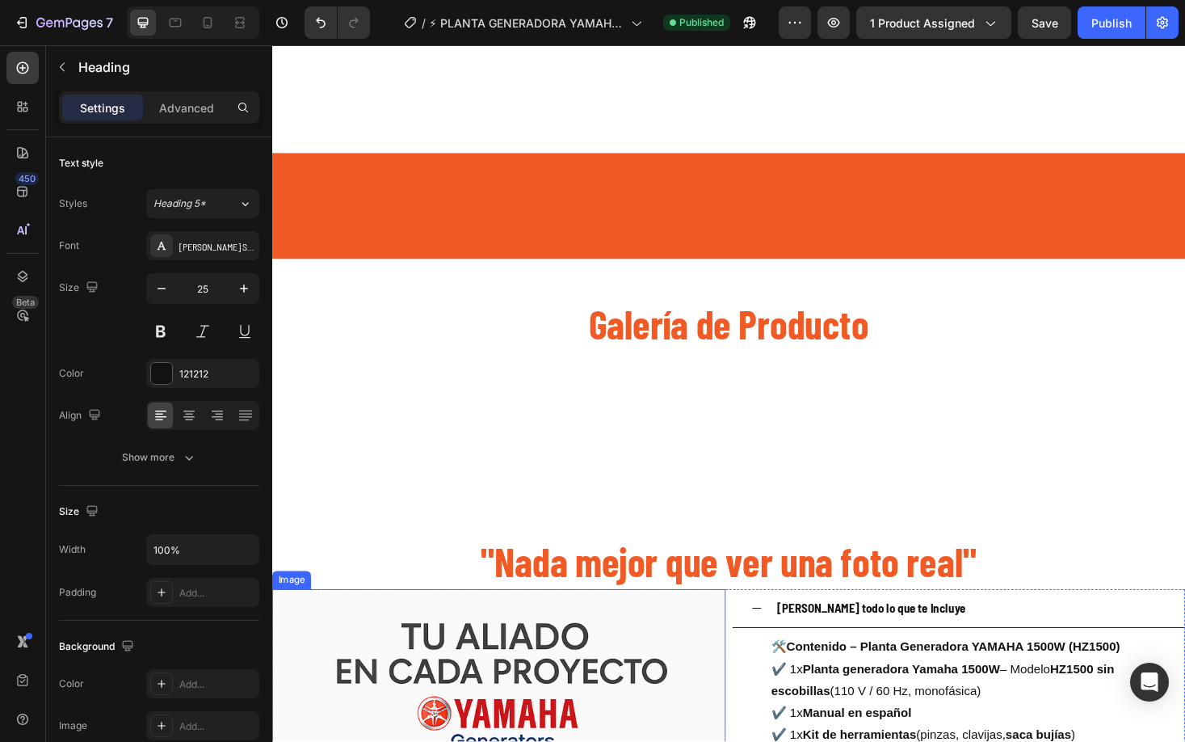
scroll to position [2498, 0]
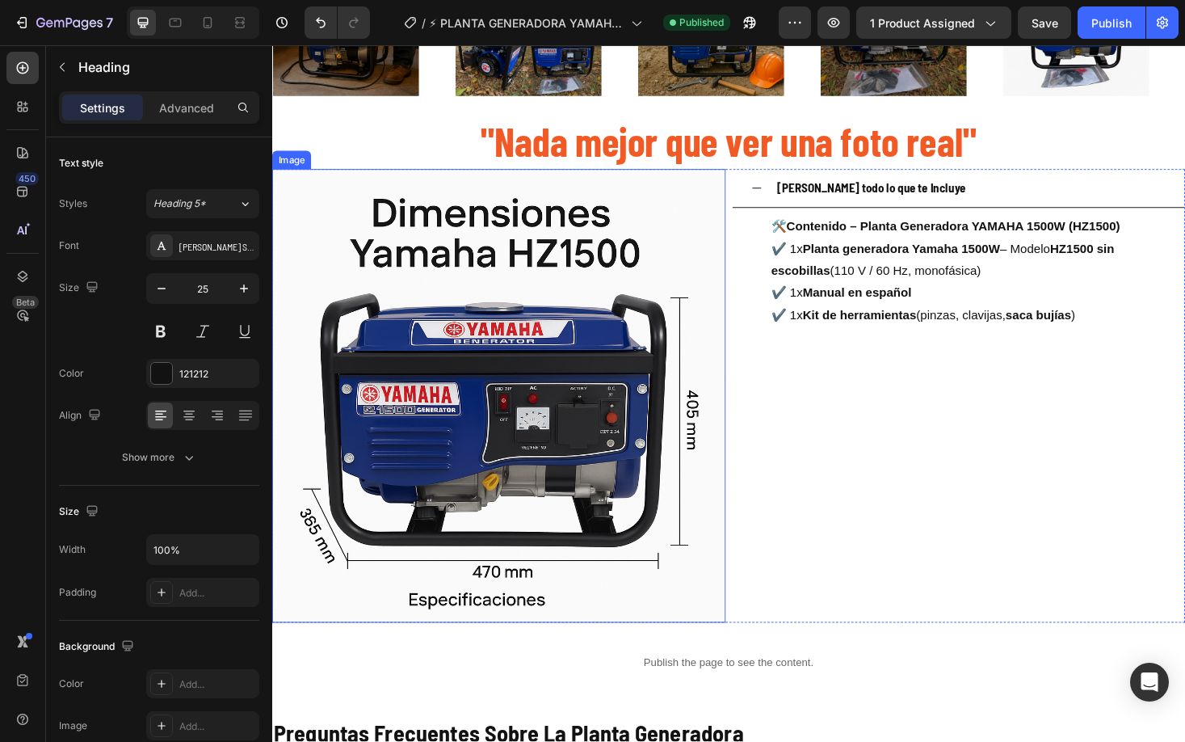
drag, startPoint x: 595, startPoint y: 457, endPoint x: 604, endPoint y: 453, distance: 9.5
click at [595, 456] on img at bounding box center [513, 418] width 482 height 482
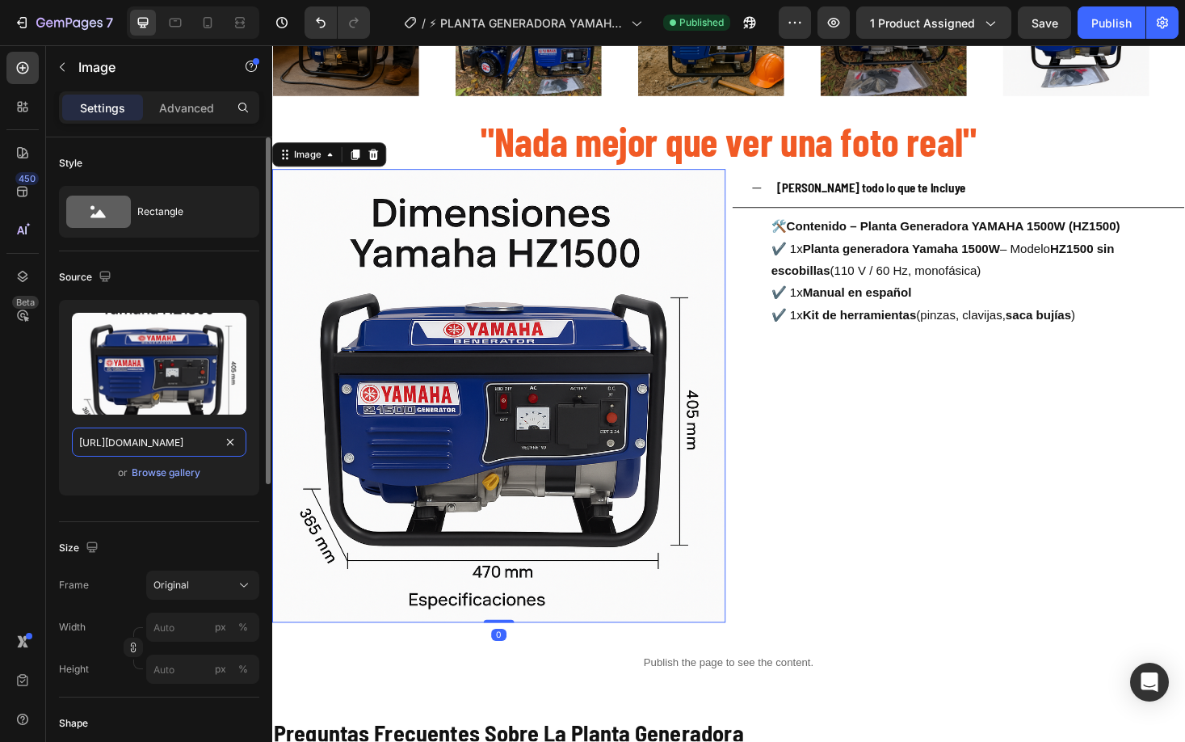
click at [211, 435] on input "[URL][DOMAIN_NAME]" at bounding box center [159, 441] width 175 height 29
click at [203, 445] on input "[URL][DOMAIN_NAME]" at bounding box center [159, 441] width 175 height 29
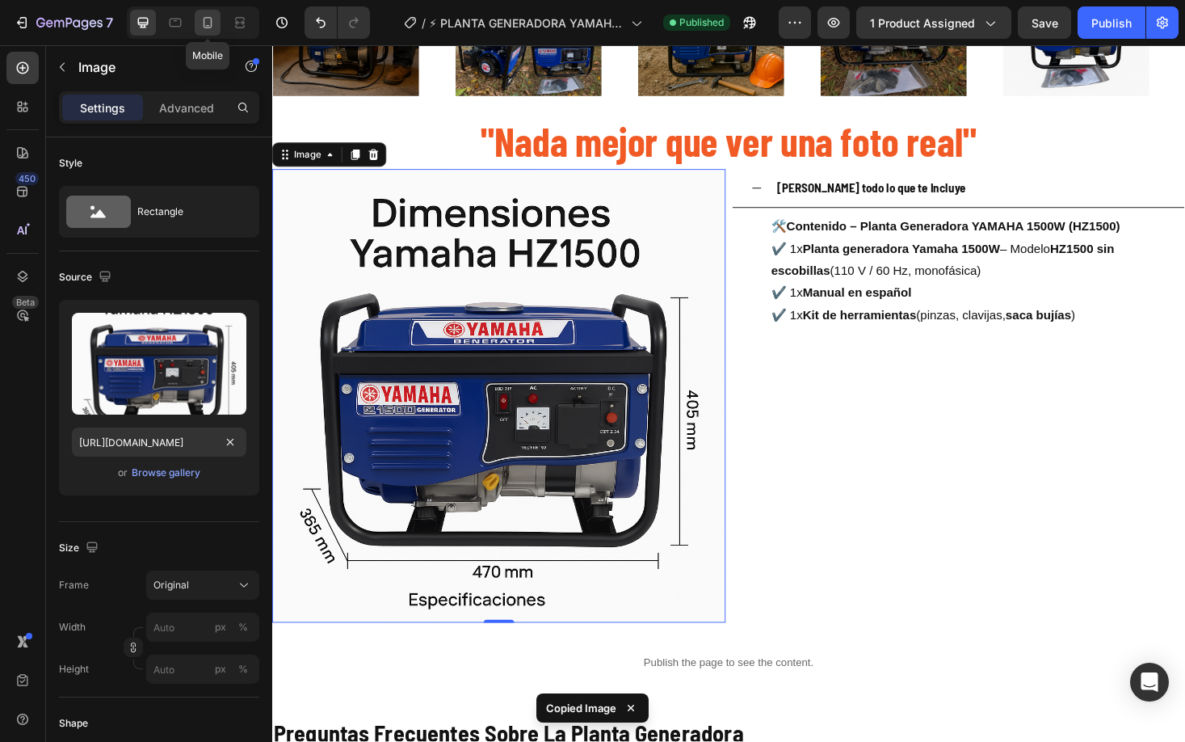
click at [219, 32] on div at bounding box center [208, 23] width 26 height 26
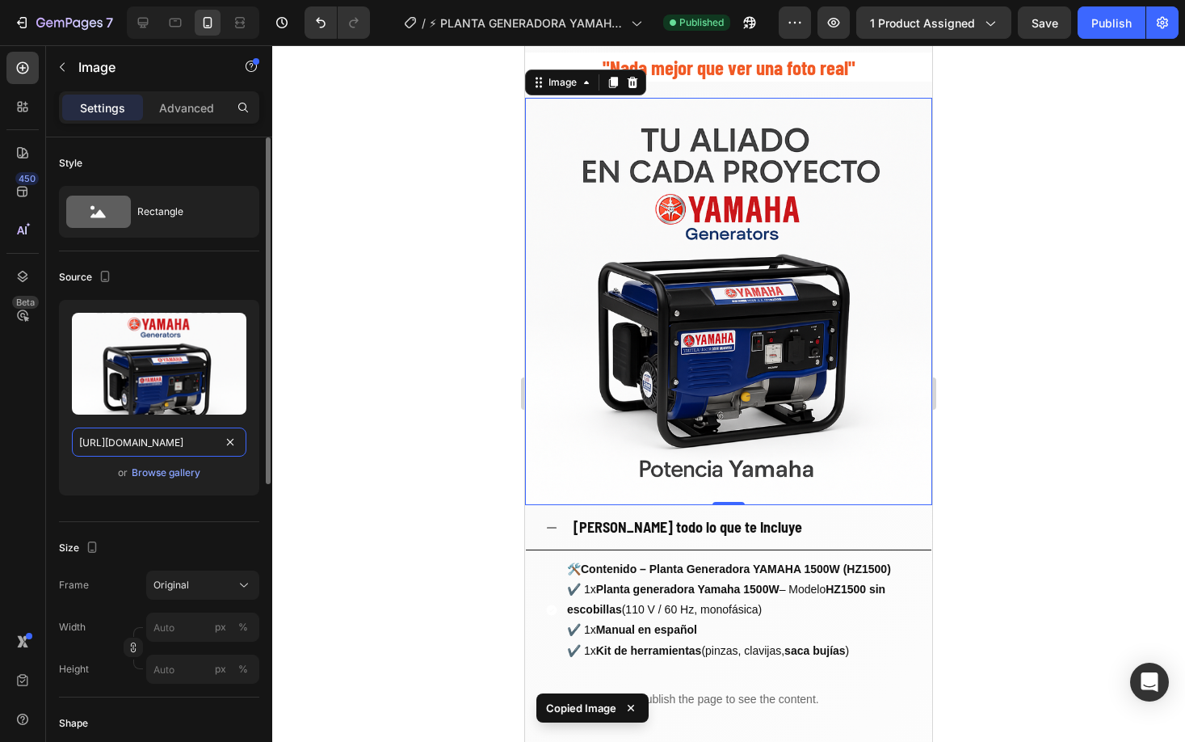
click at [208, 441] on input "[URL][DOMAIN_NAME]" at bounding box center [159, 441] width 175 height 29
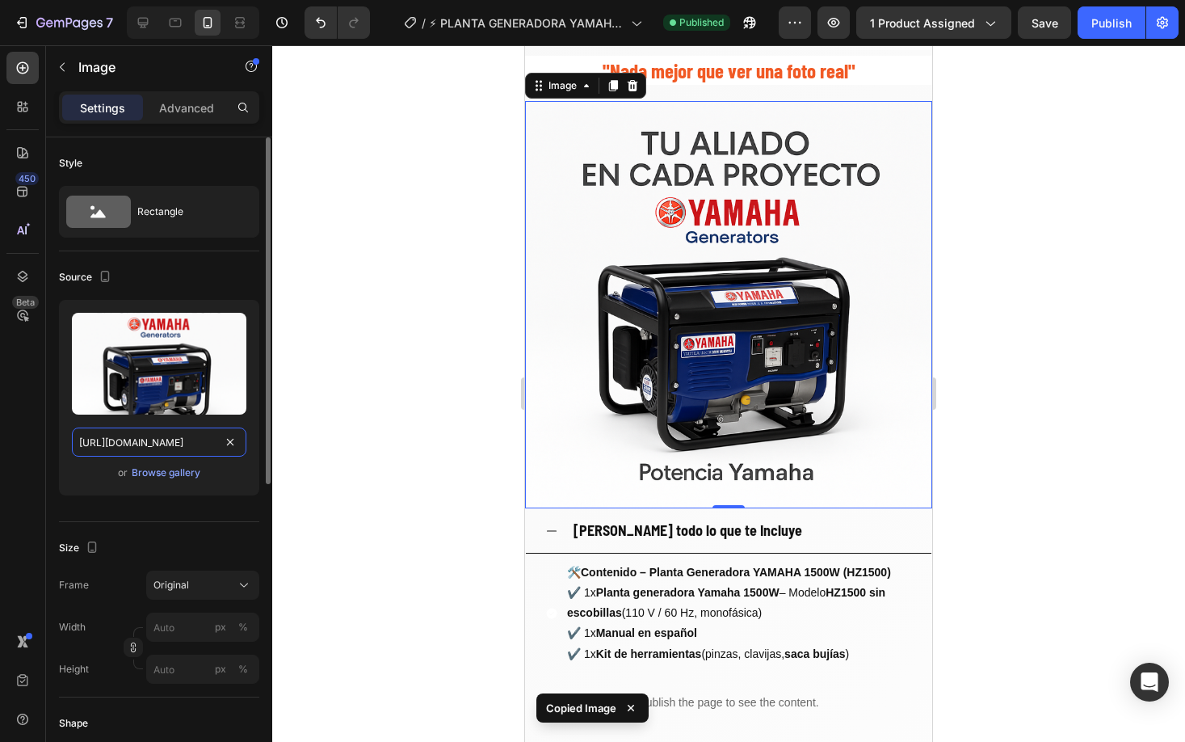
scroll to position [2351, 0]
paste input "gempages_544408532292731882-2041edd5-679a-4d0c-9963-9af249ac9d58.pnges/1/0630/8…"
type input "https://cdn.shopify.com/s/files/1/0630/8554/3475/files/gempages_544408532292731…"
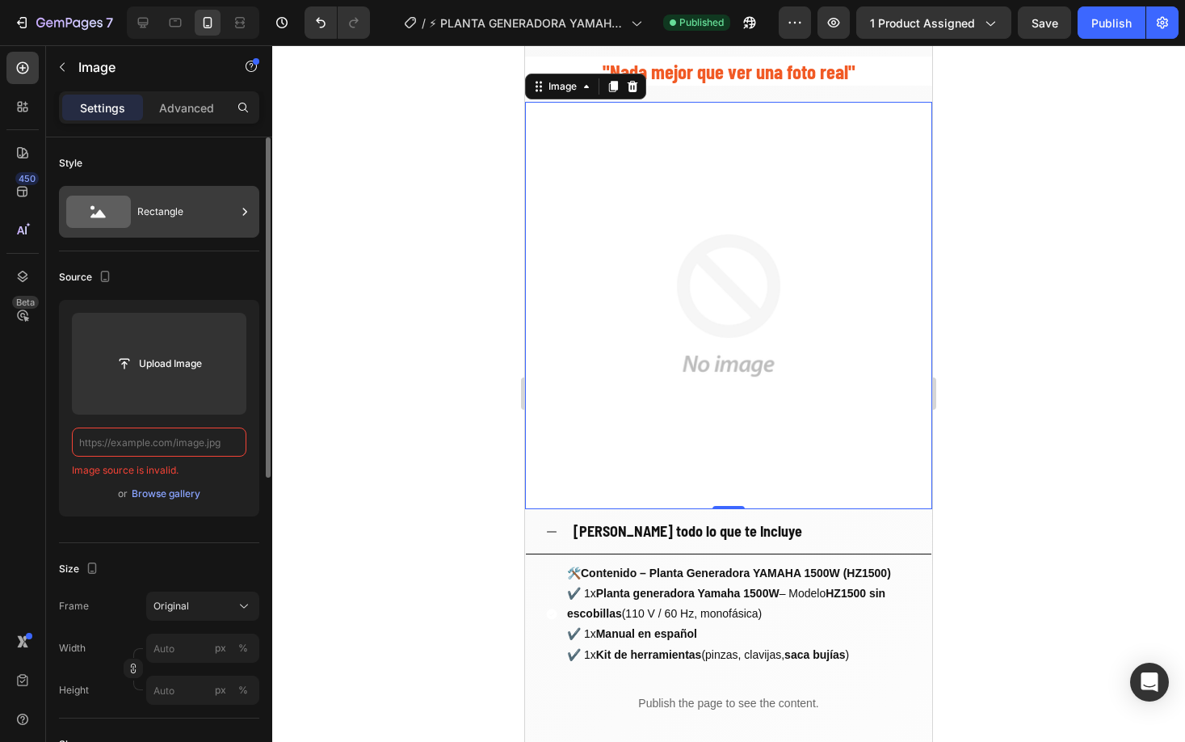
scroll to position [0, 0]
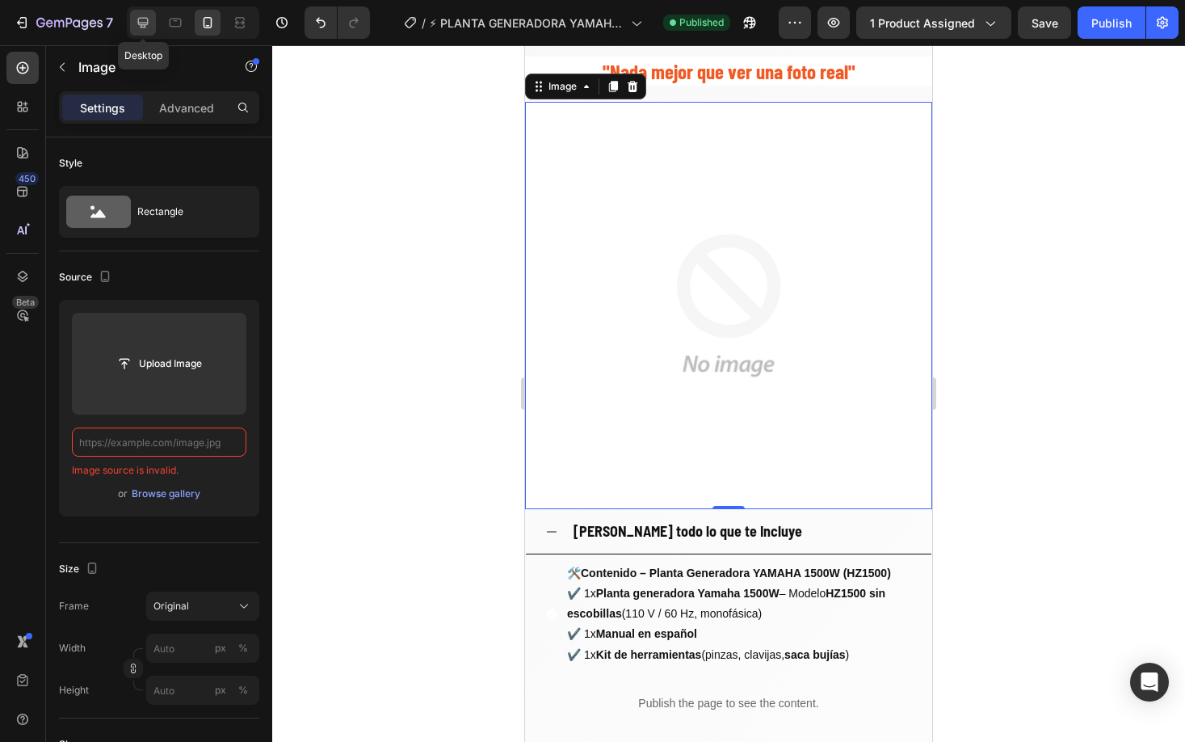
click at [149, 22] on icon at bounding box center [143, 23] width 16 height 16
type input "[URL][DOMAIN_NAME]"
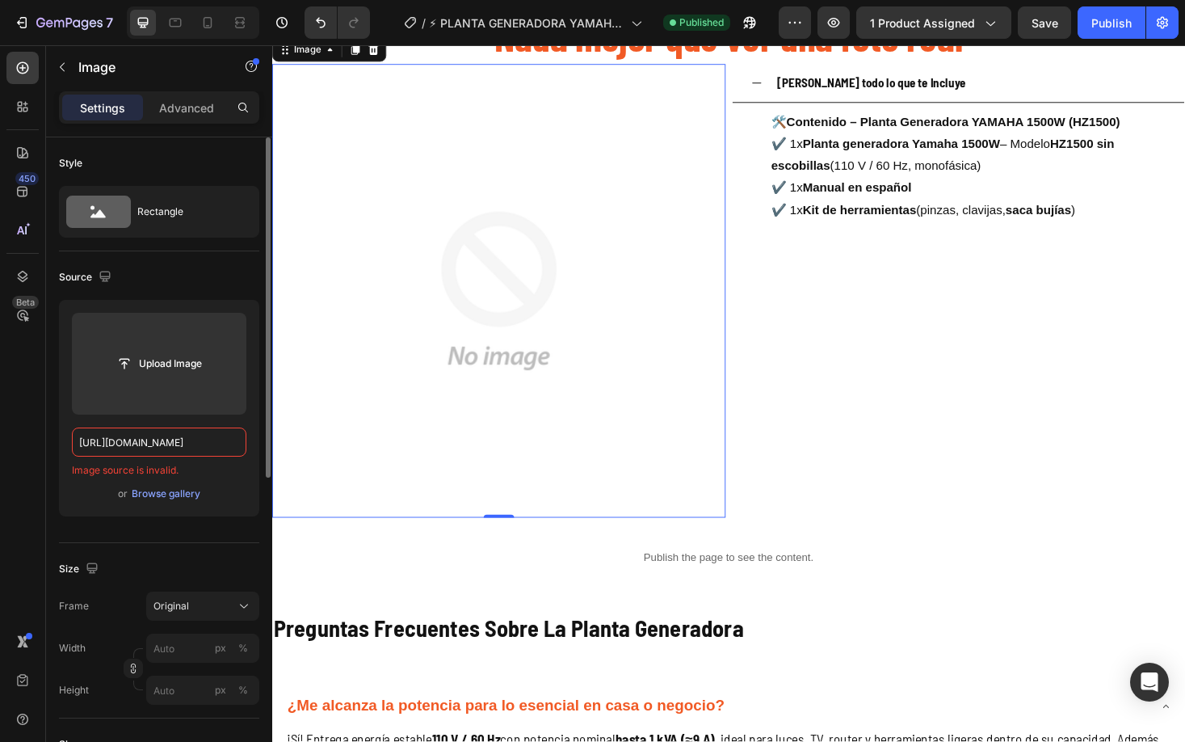
scroll to position [2464, 0]
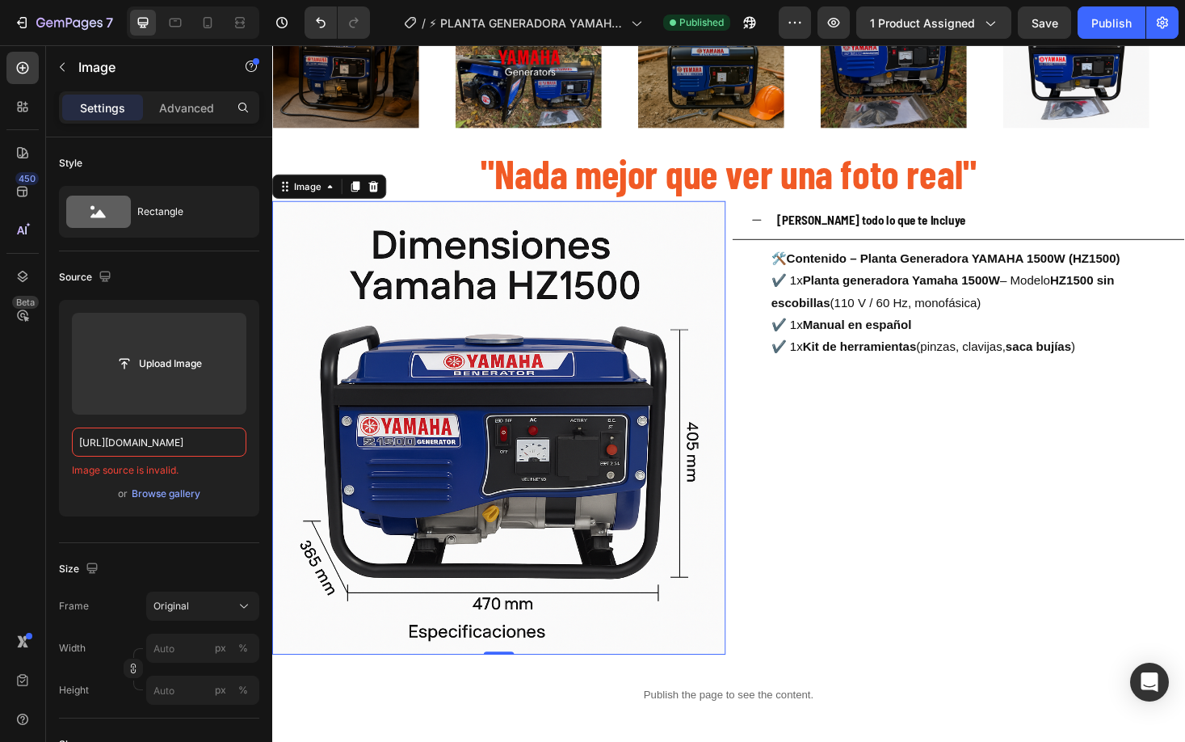
click at [521, 424] on img at bounding box center [513, 452] width 482 height 482
drag, startPoint x: 169, startPoint y: 449, endPoint x: 177, endPoint y: 445, distance: 9.0
click at [173, 448] on input "[URL][DOMAIN_NAME]" at bounding box center [159, 441] width 175 height 29
click at [177, 445] on input "[URL][DOMAIN_NAME]" at bounding box center [159, 441] width 175 height 29
click at [177, 444] on input "[URL][DOMAIN_NAME]" at bounding box center [159, 441] width 175 height 29
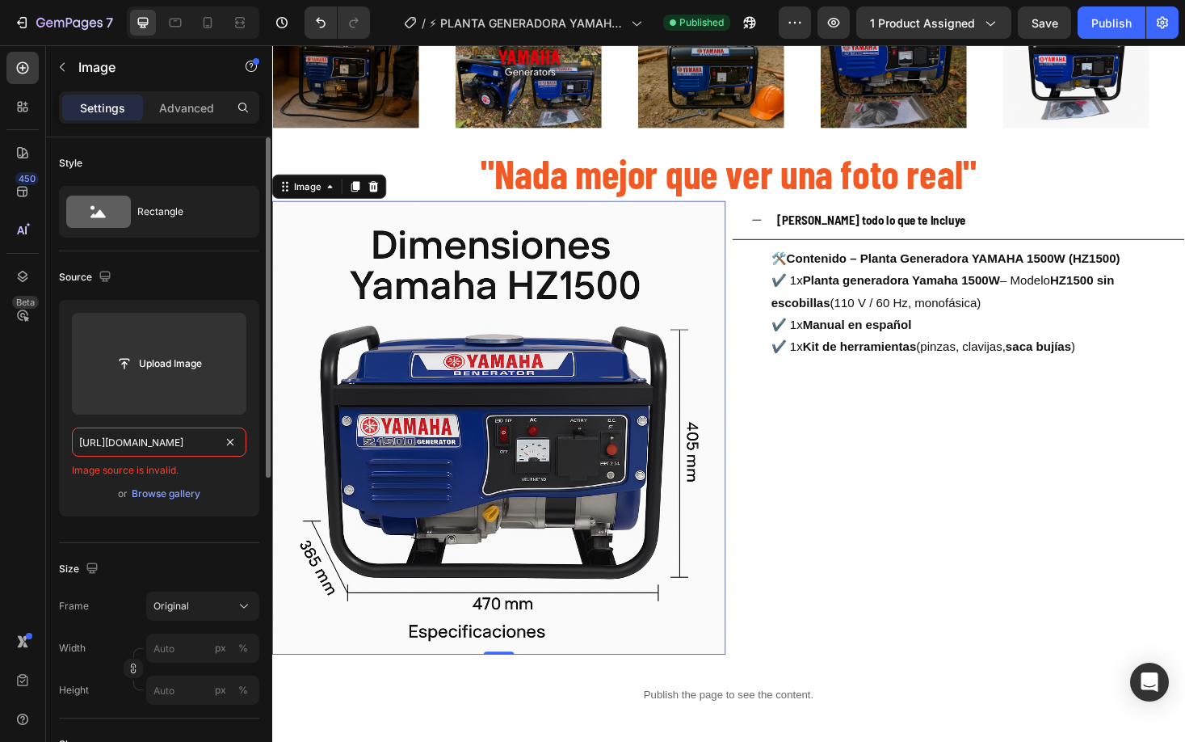
click at [177, 444] on input "[URL][DOMAIN_NAME]" at bounding box center [159, 441] width 175 height 29
drag, startPoint x: 215, startPoint y: 30, endPoint x: 242, endPoint y: 82, distance: 59.3
click at [214, 30] on icon at bounding box center [208, 23] width 16 height 16
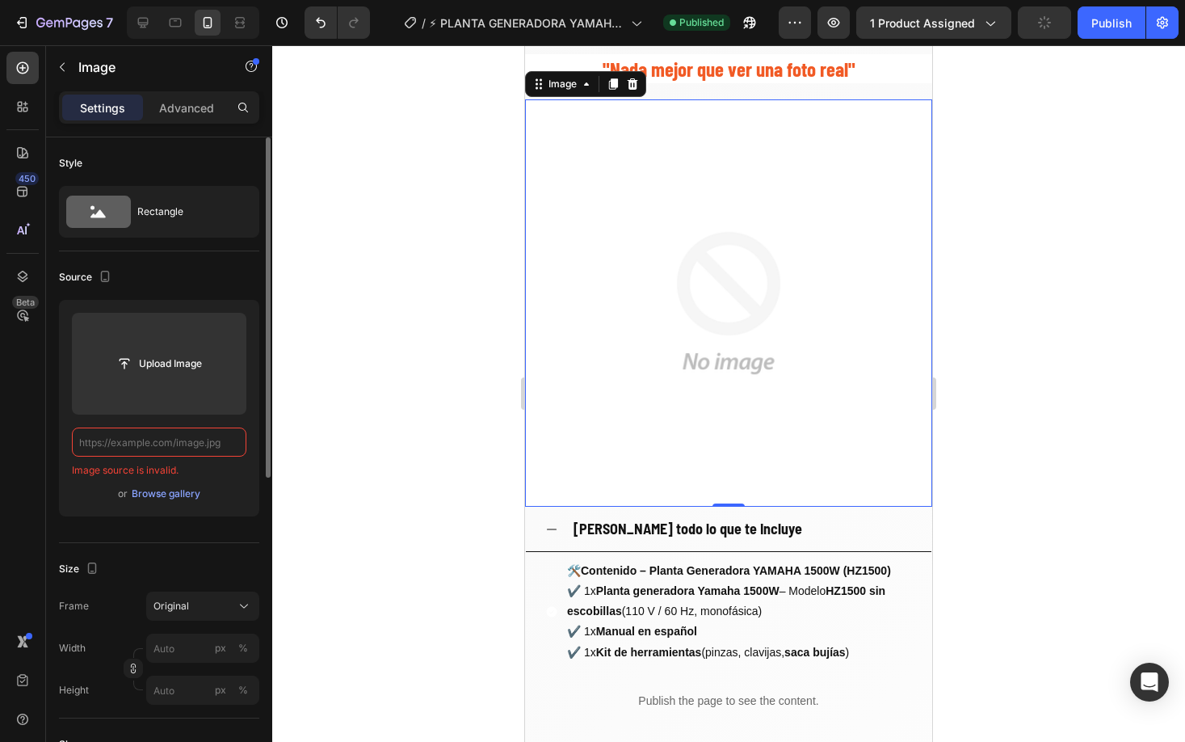
click at [175, 430] on input "text" at bounding box center [159, 441] width 175 height 29
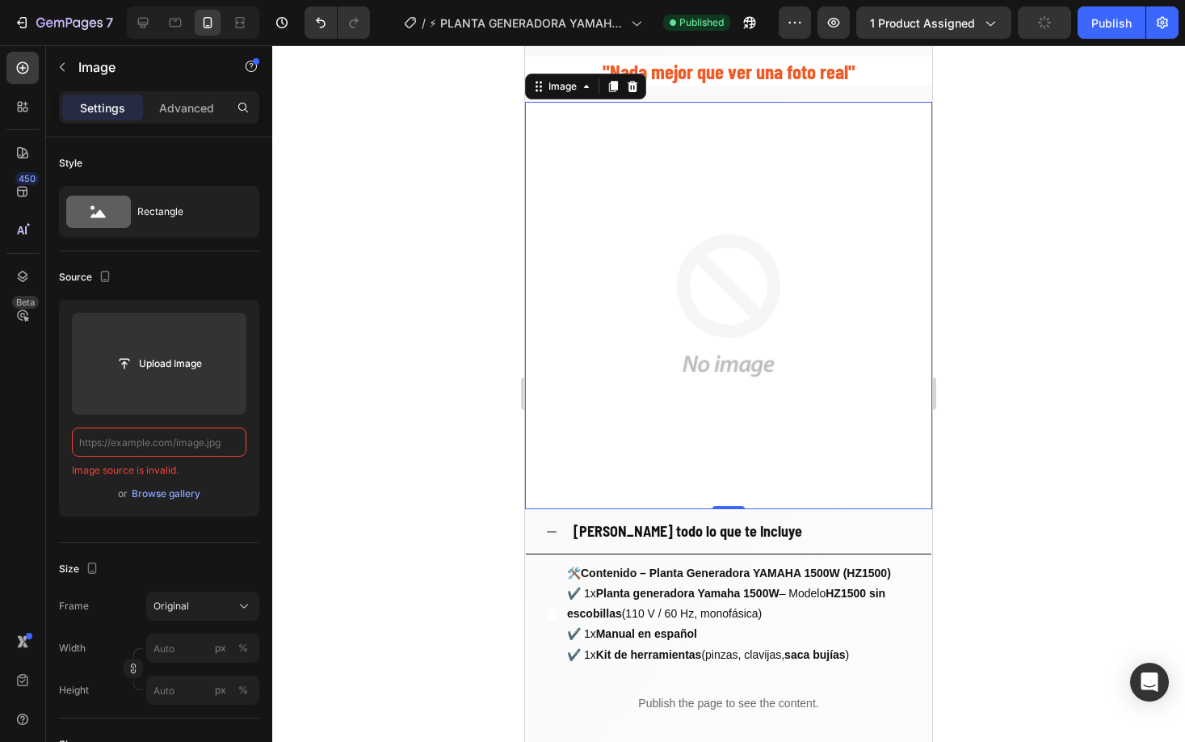
paste input "[URL][DOMAIN_NAME]"
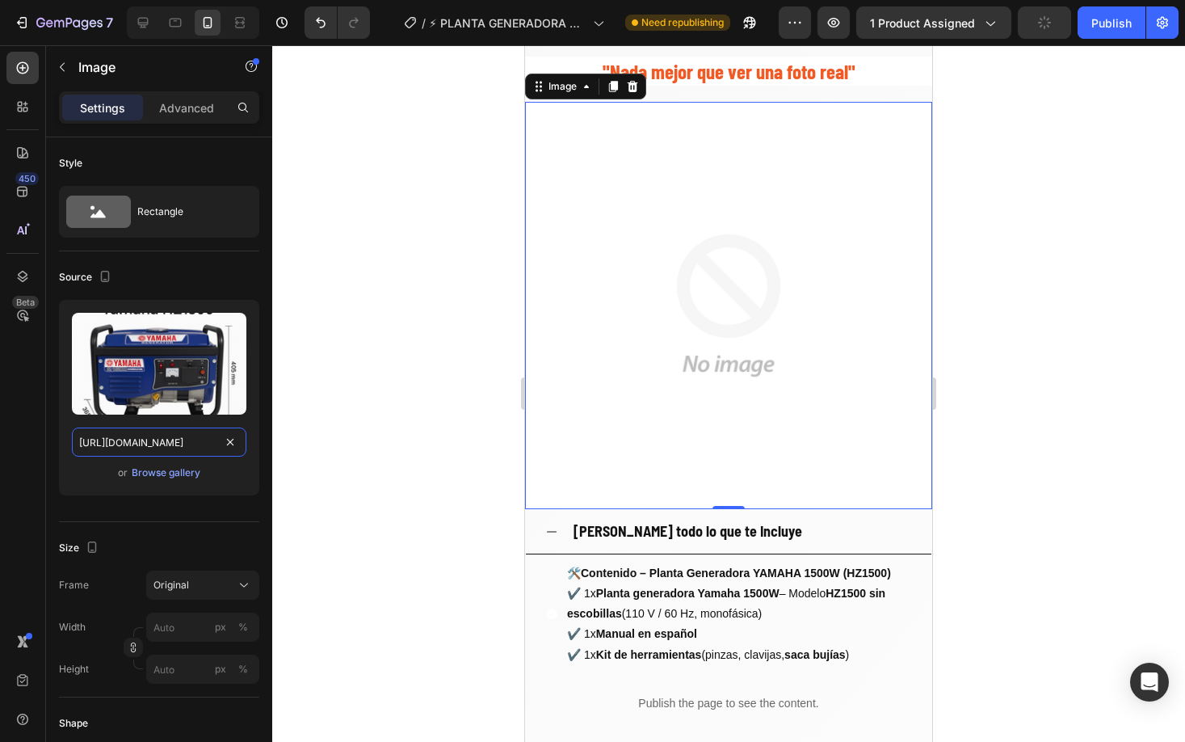
scroll to position [0, 505]
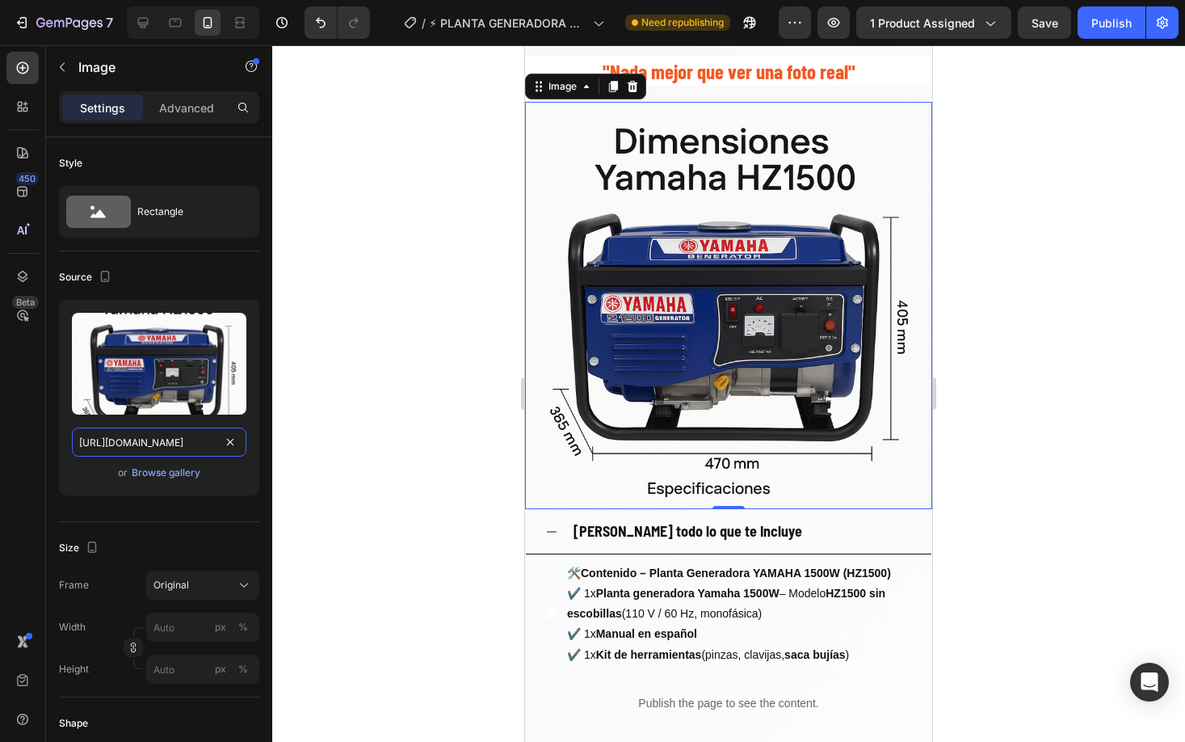
type input "[URL][DOMAIN_NAME]"
click at [444, 396] on div at bounding box center [728, 393] width 913 height 696
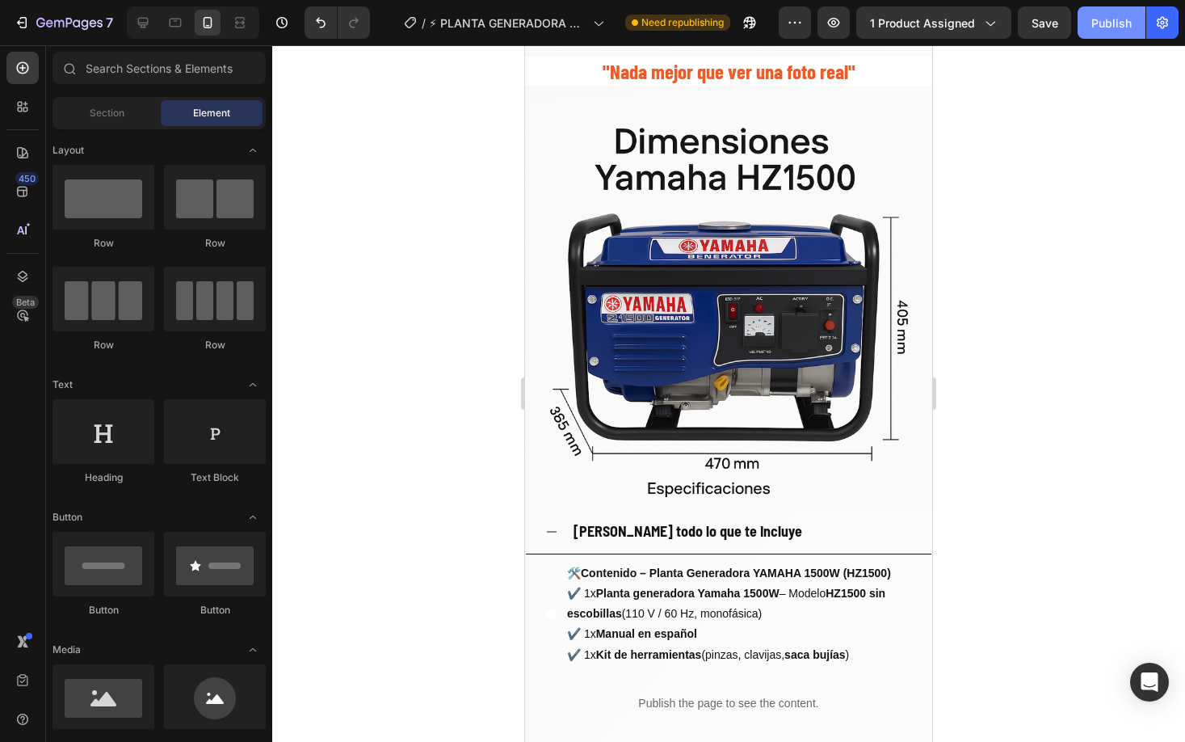
click at [1112, 31] on div "Publish" at bounding box center [1112, 23] width 40 height 17
